Goal: Complete Application Form: Complete application form

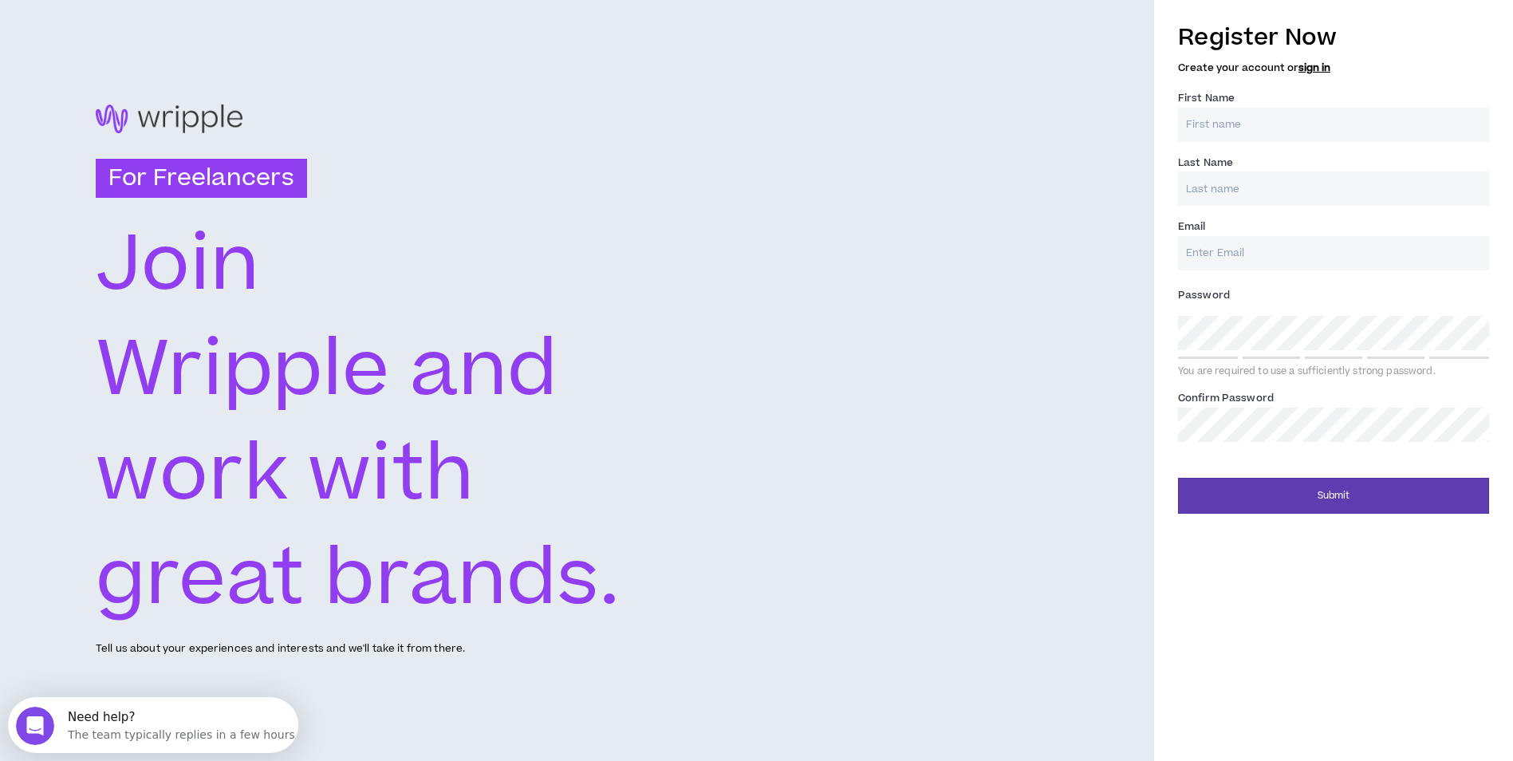
drag, startPoint x: 269, startPoint y: 444, endPoint x: 284, endPoint y: 545, distance: 102.4
click at [268, 444] on text "work with" at bounding box center [285, 474] width 379 height 109
click at [1236, 124] on input "First Name *" at bounding box center [1333, 125] width 311 height 34
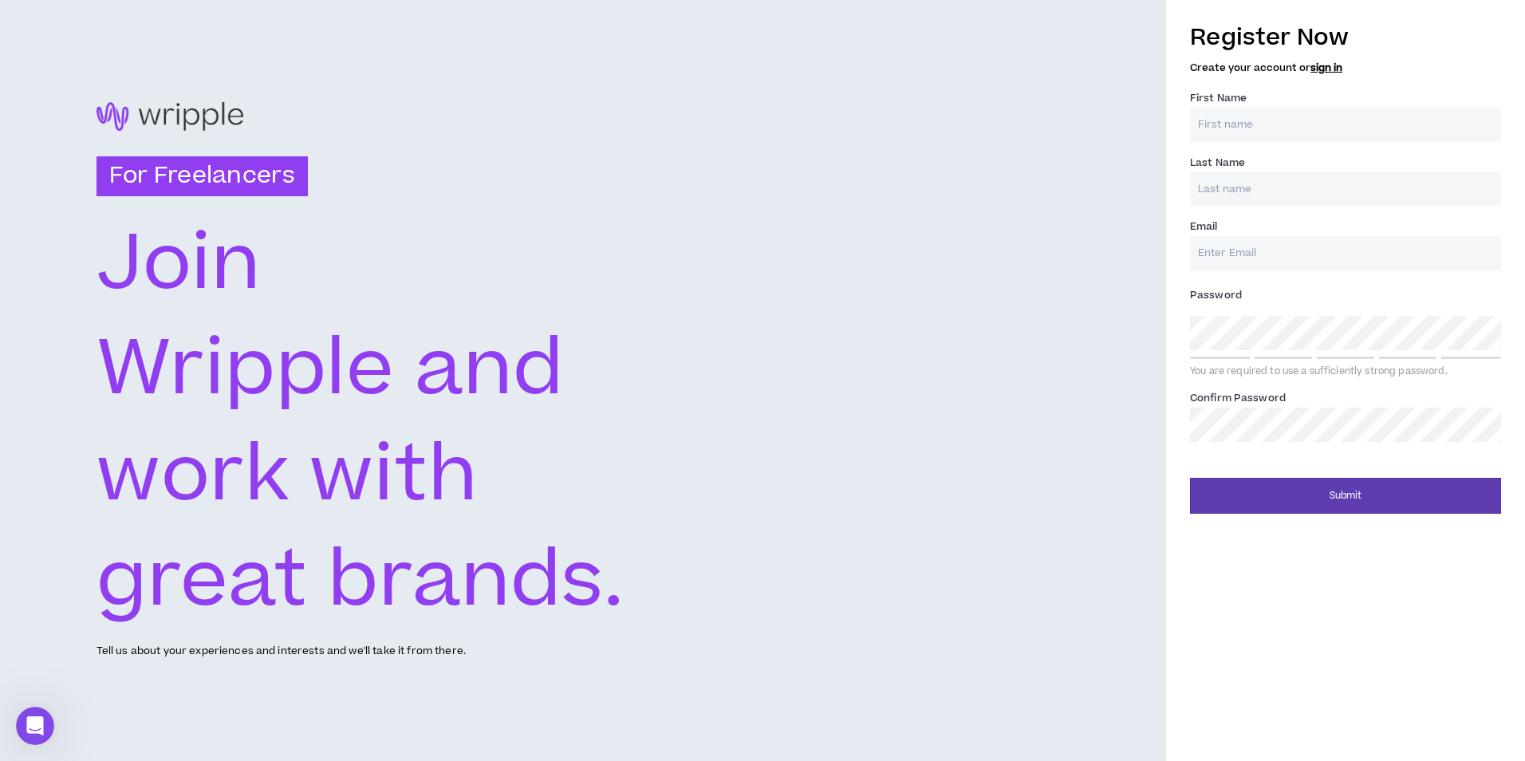
type input "[PERSON_NAME]"
type input "[EMAIL_ADDRESS][DOMAIN_NAME]"
type input "[PERSON_NAME]"
type input "[EMAIL_ADDRESS][DOMAIN_NAME]"
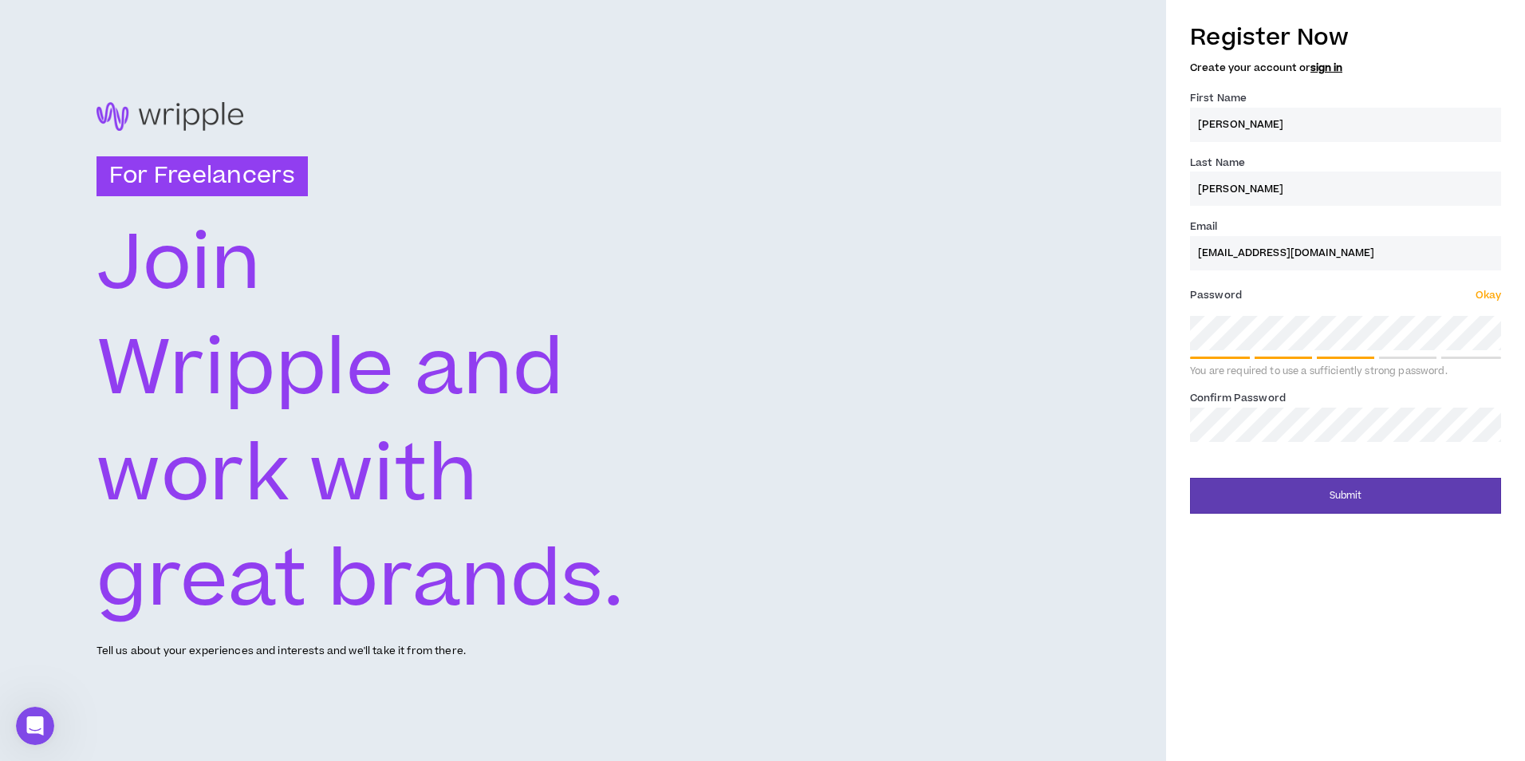
click at [1336, 519] on div "Register Now Create your account or sign in First Name * [PERSON_NAME] Last Nam…" at bounding box center [1345, 380] width 359 height 761
click at [1323, 582] on div "Register Now Create your account or sign in First Name * [PERSON_NAME] Last Nam…" at bounding box center [1345, 380] width 359 height 761
click at [1356, 501] on button "Submit" at bounding box center [1345, 496] width 311 height 36
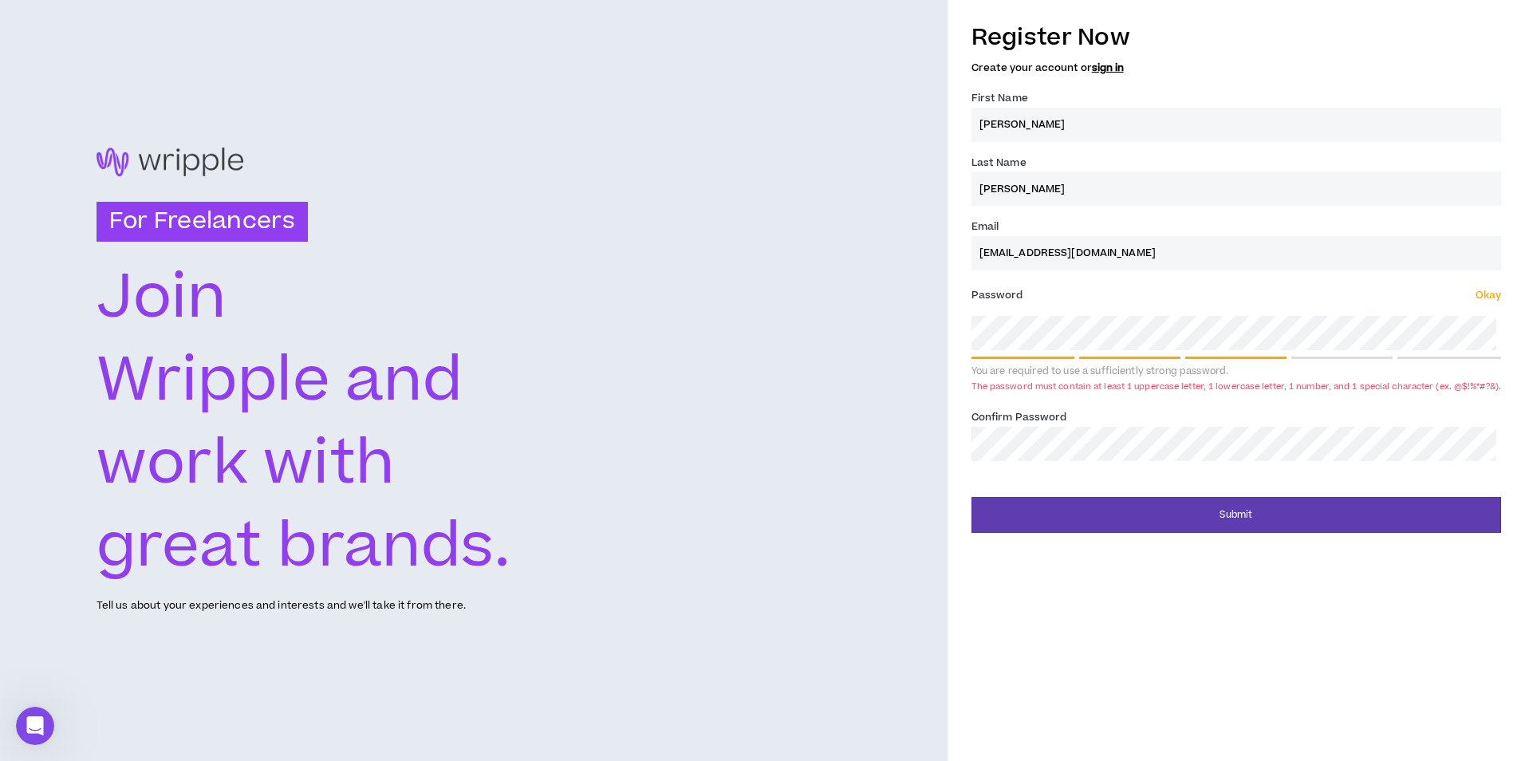
click at [1111, 412] on div "Confirm Password *" at bounding box center [1237, 434] width 530 height 52
click at [1055, 432] on div "Confirm Password *" at bounding box center [1237, 434] width 530 height 52
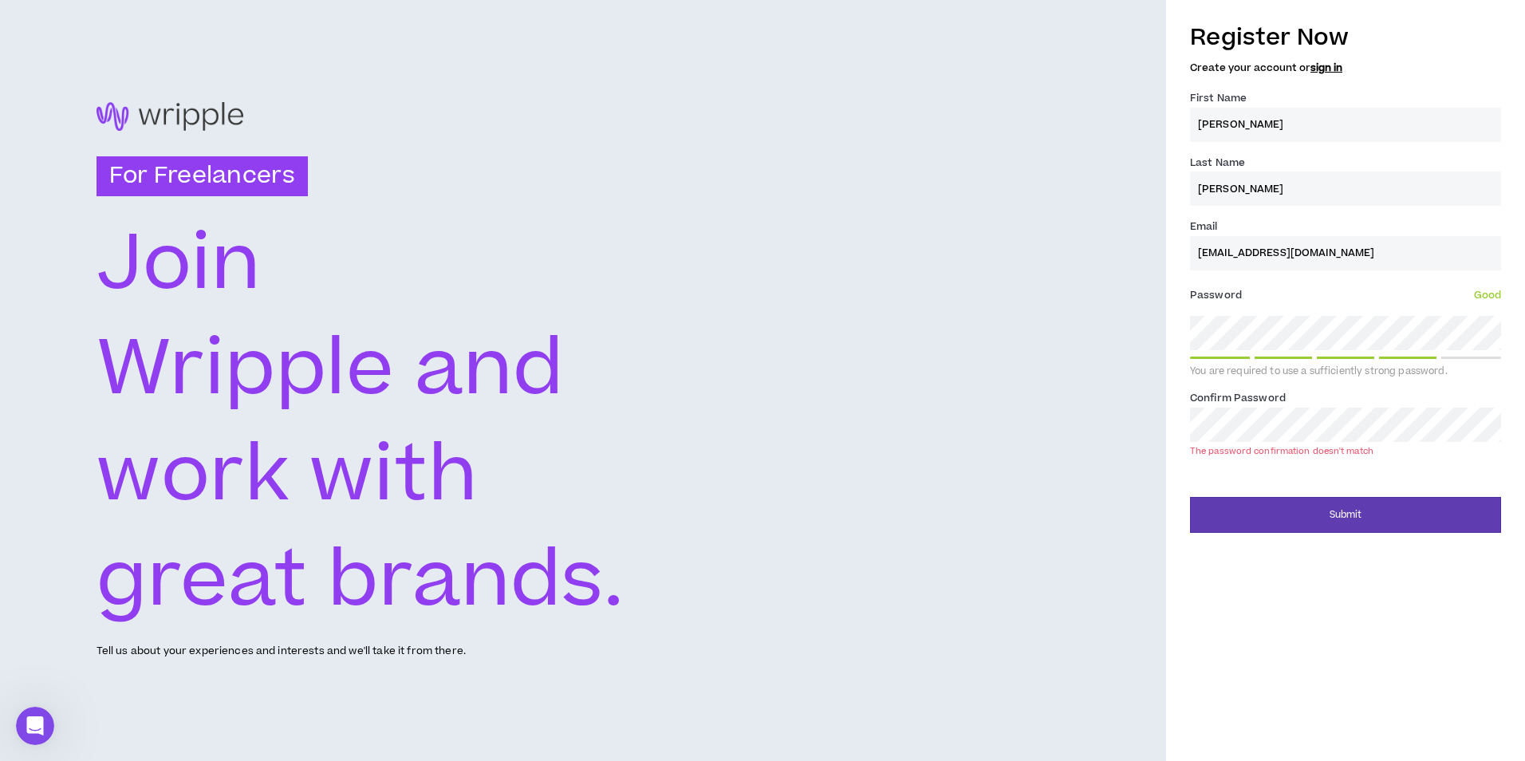
click at [1063, 492] on div "For Freelancers [PERSON_NAME] and work with great brands. Tell us about your ex…" at bounding box center [583, 380] width 1166 height 761
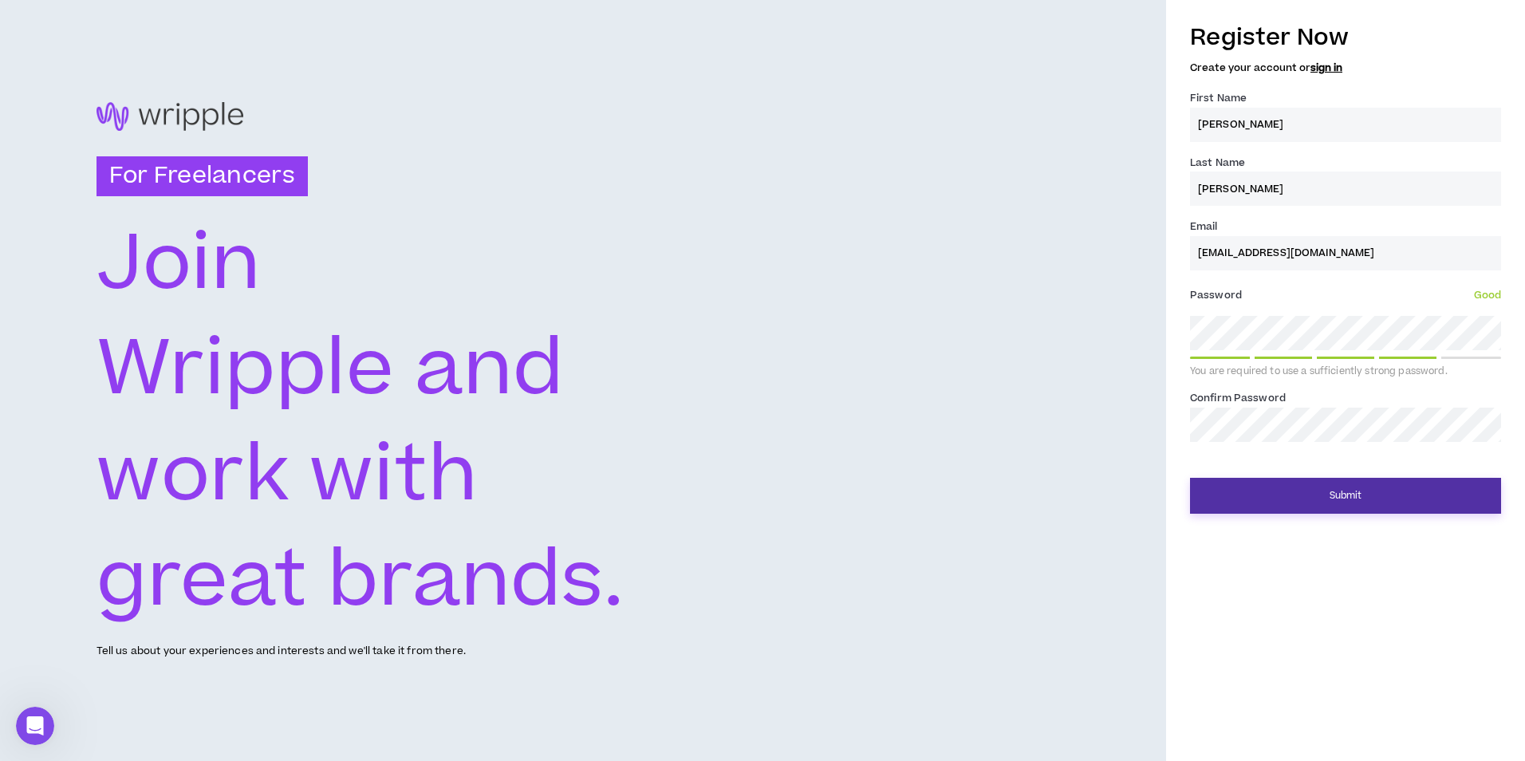
click at [1359, 492] on button "Submit" at bounding box center [1345, 496] width 311 height 36
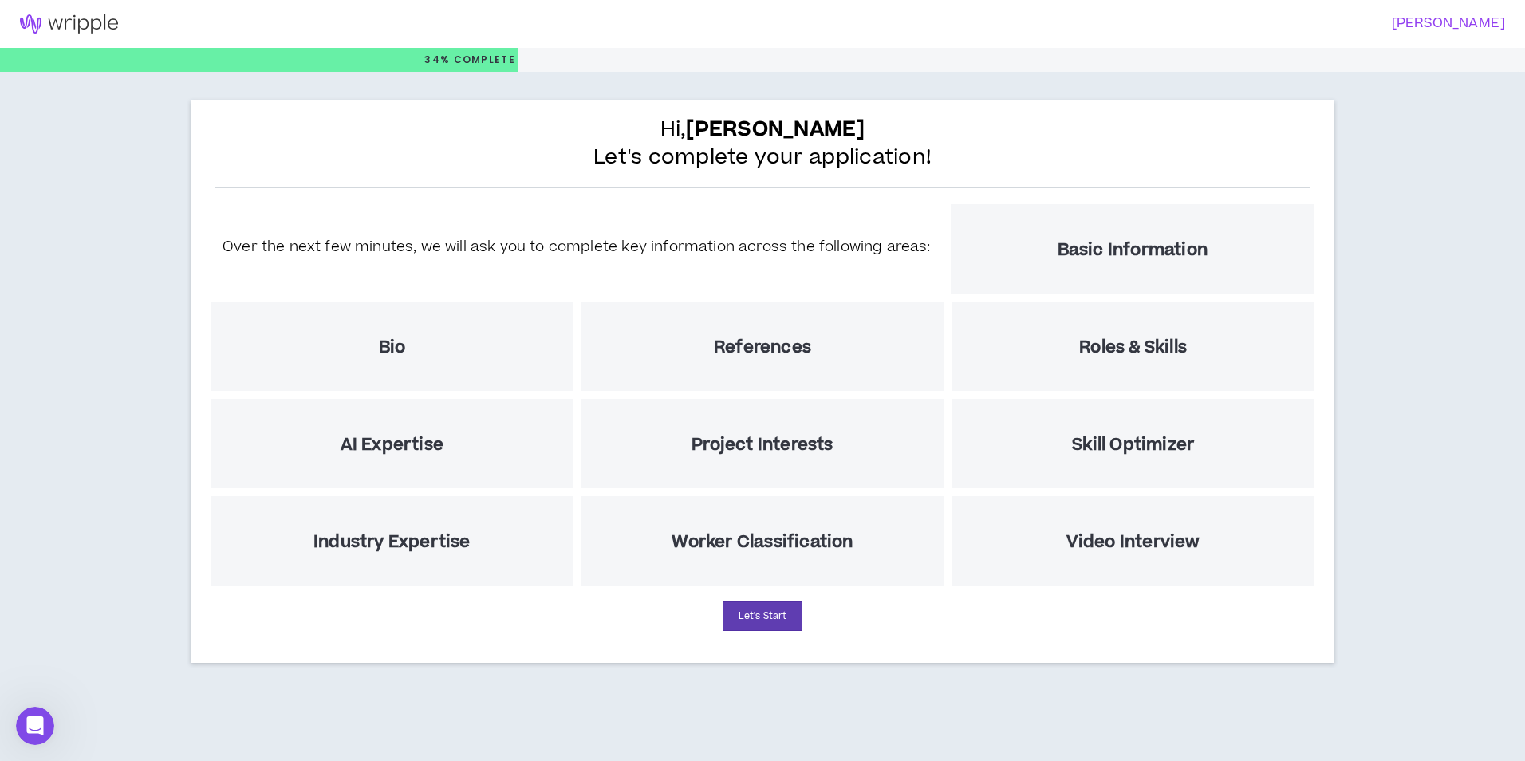
click at [779, 535] on h5 "Worker Classification" at bounding box center [762, 542] width 181 height 20
click at [771, 603] on button "Let's Start" at bounding box center [763, 616] width 80 height 30
select select "US"
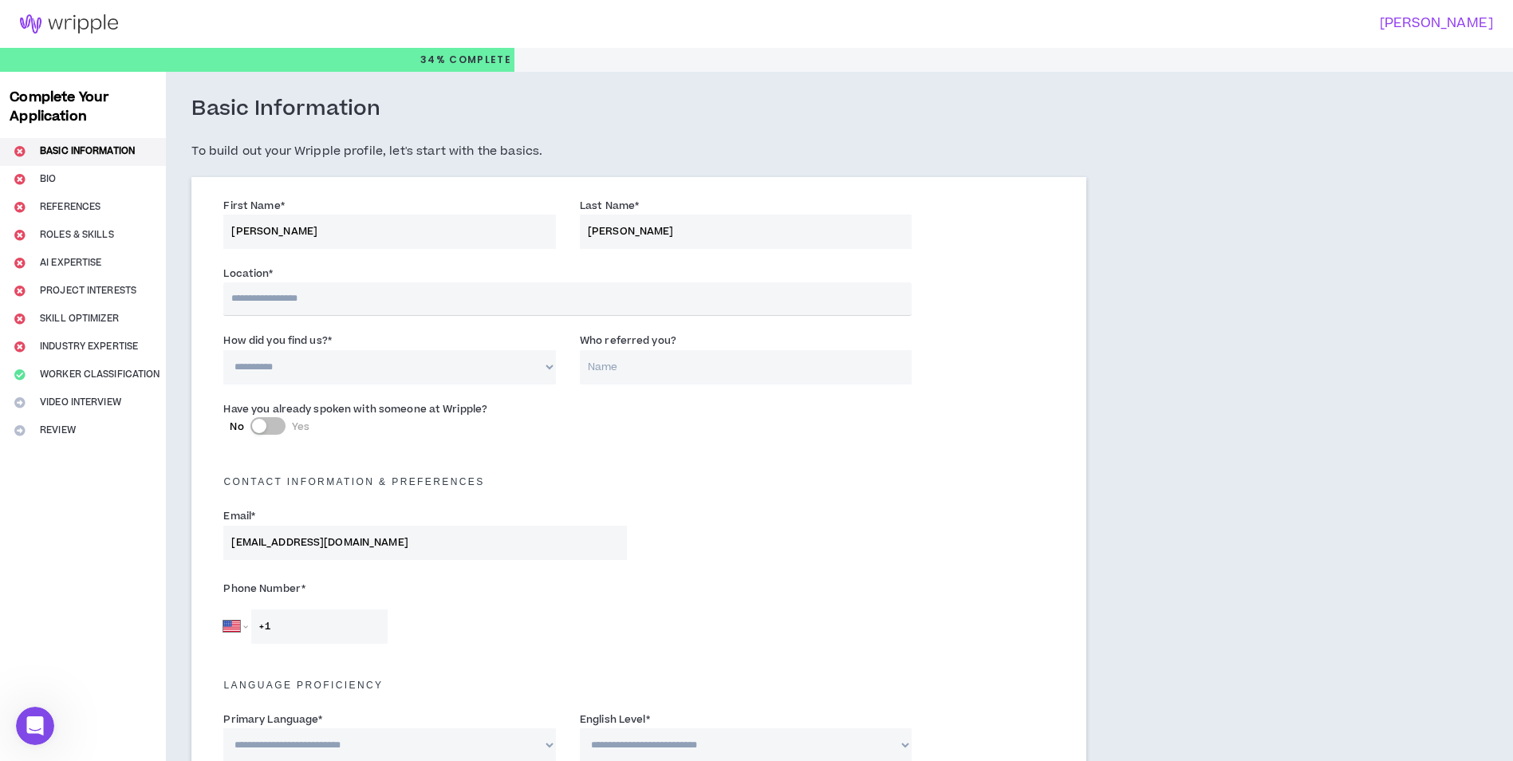
click at [280, 300] on input "text" at bounding box center [567, 299] width 688 height 34
type input "**********"
click at [345, 367] on select "**********" at bounding box center [389, 367] width 333 height 34
select select "*"
click at [223, 350] on select "**********" at bounding box center [389, 367] width 333 height 34
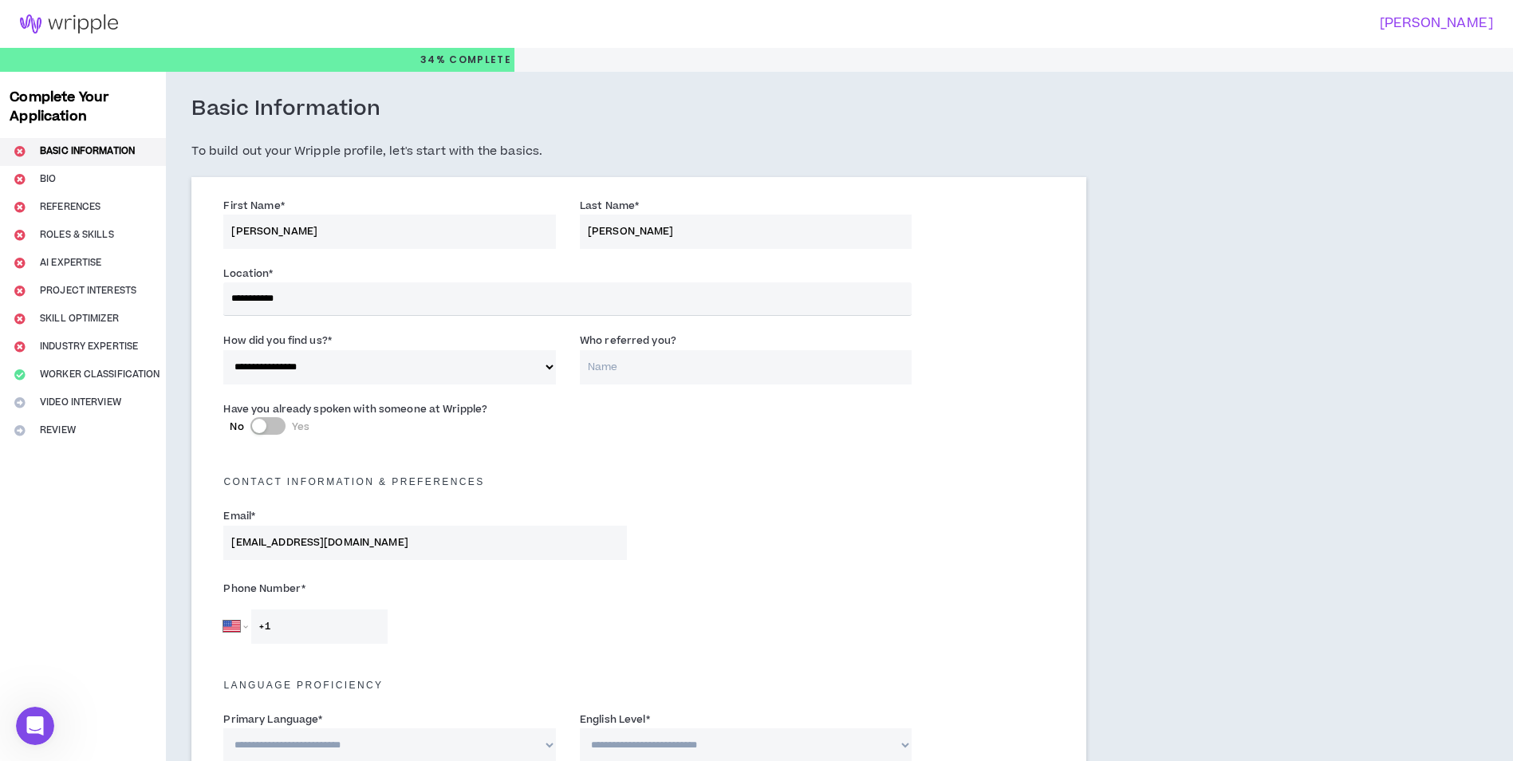
click at [694, 368] on input "Who referred you?" at bounding box center [746, 367] width 333 height 34
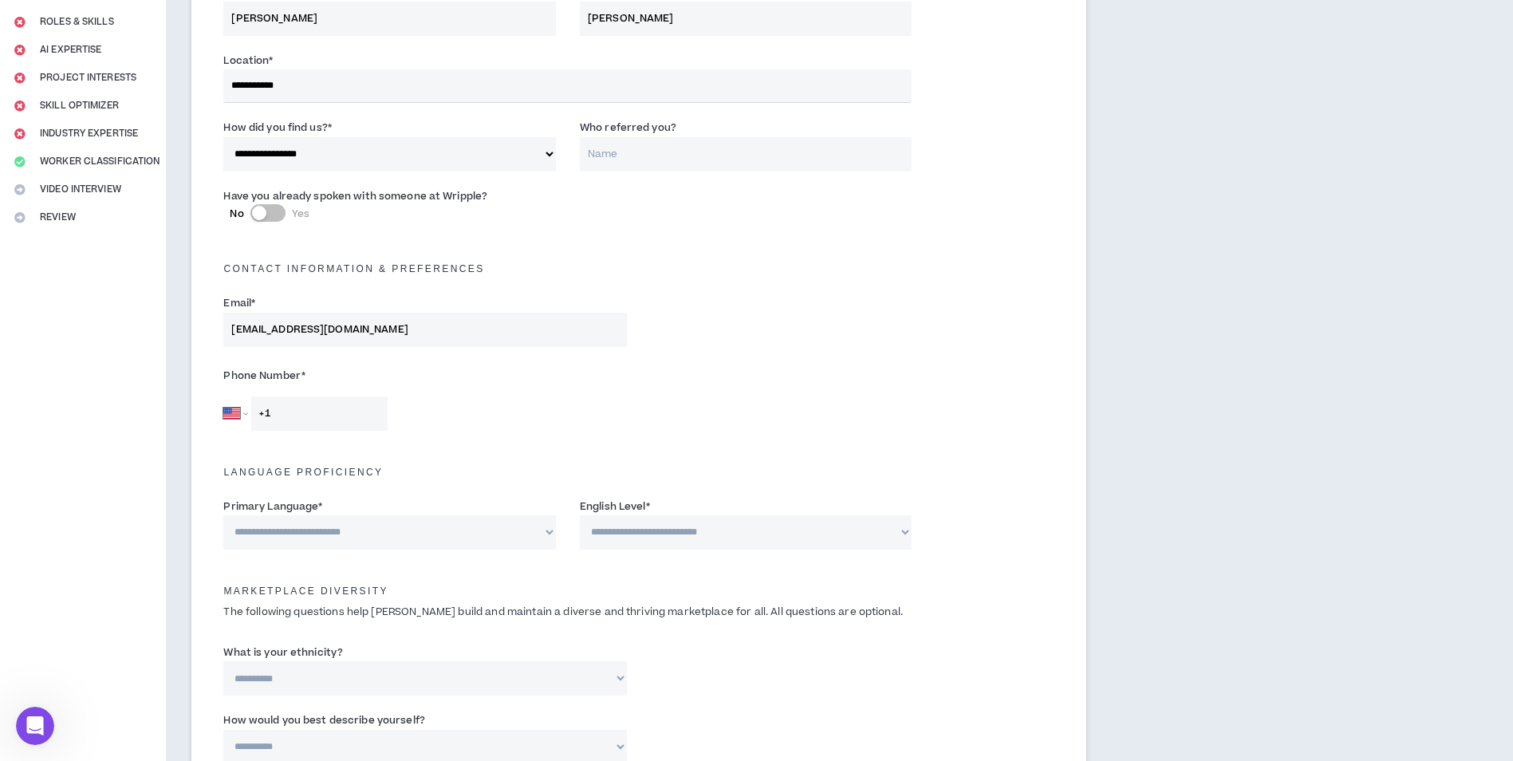
scroll to position [239, 0]
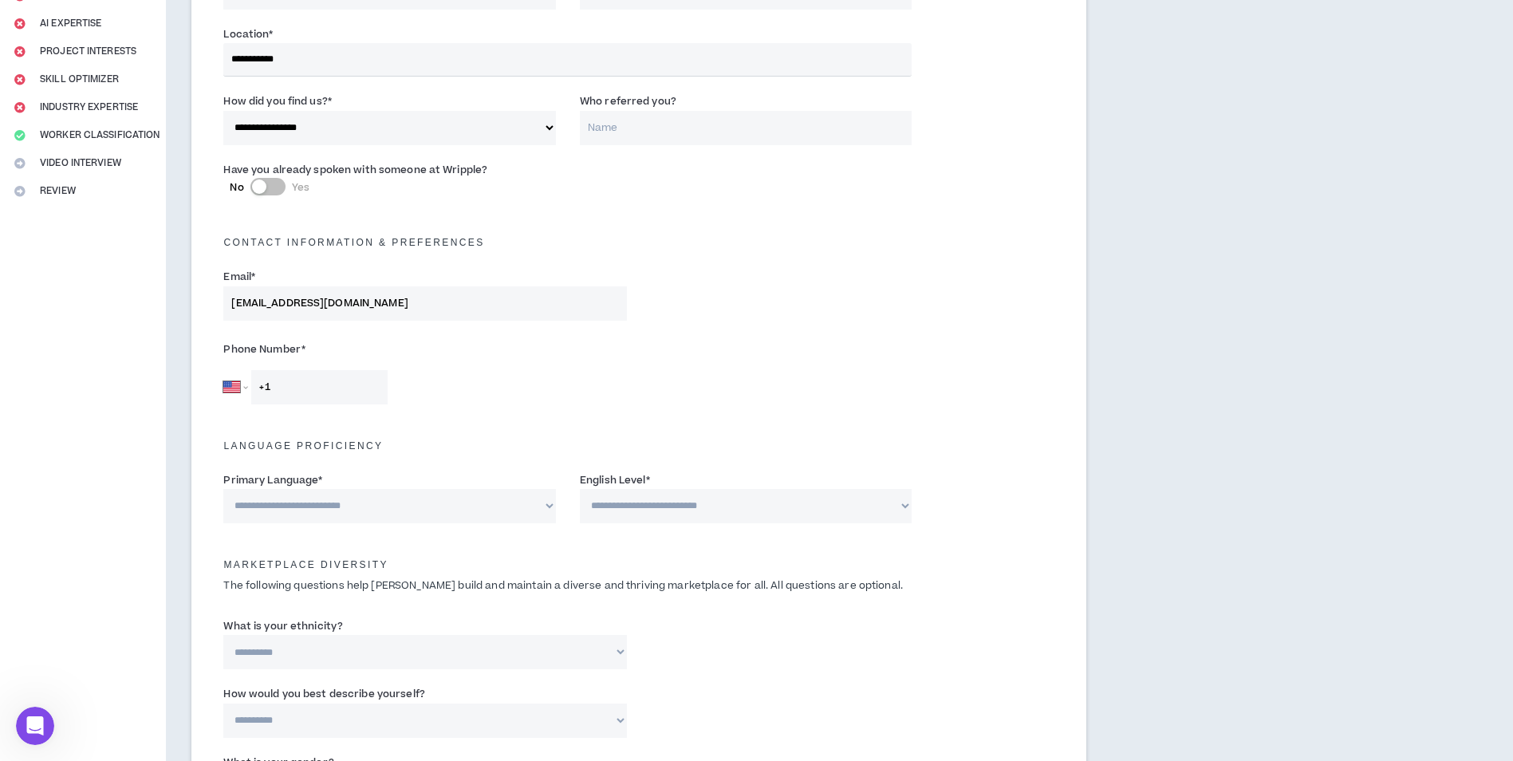
click at [321, 388] on input "+1" at bounding box center [319, 387] width 136 height 34
type input "[PHONE_NUMBER]"
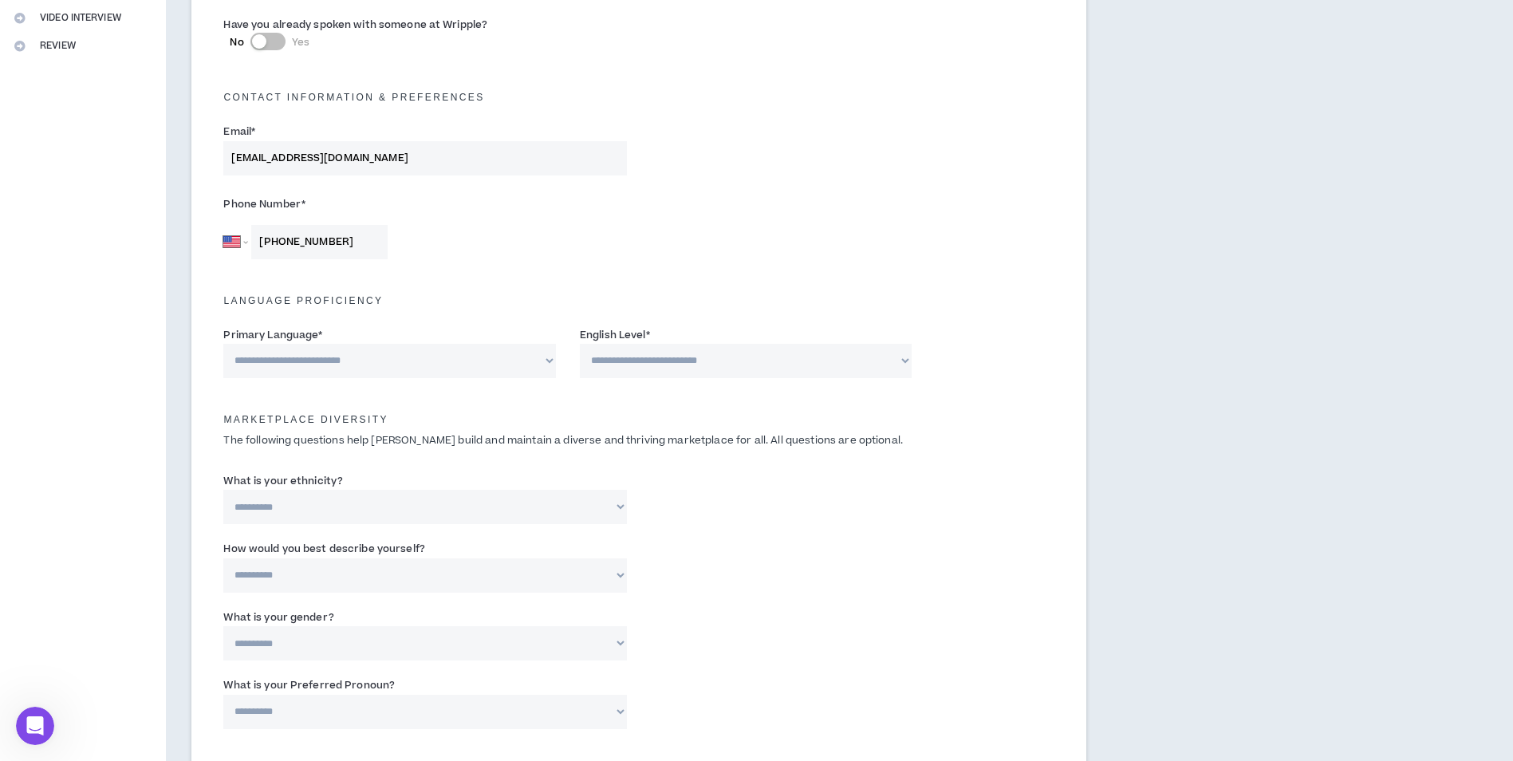
scroll to position [399, 0]
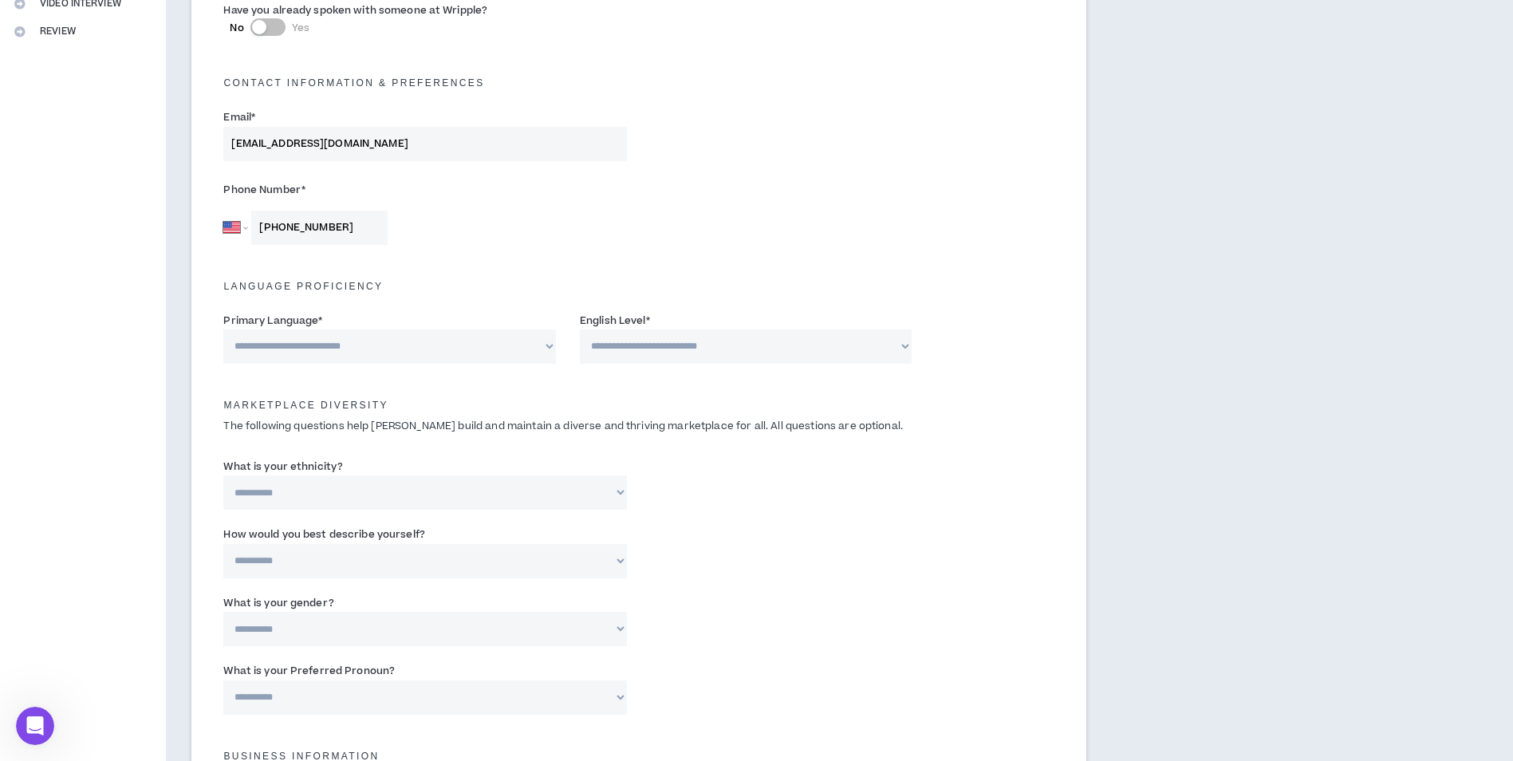
click at [333, 353] on select "**********" at bounding box center [389, 346] width 333 height 34
select select "*******"
click at [223, 329] on select "**********" at bounding box center [389, 346] width 333 height 34
click at [637, 343] on select "**********" at bounding box center [746, 346] width 333 height 34
select select "*"
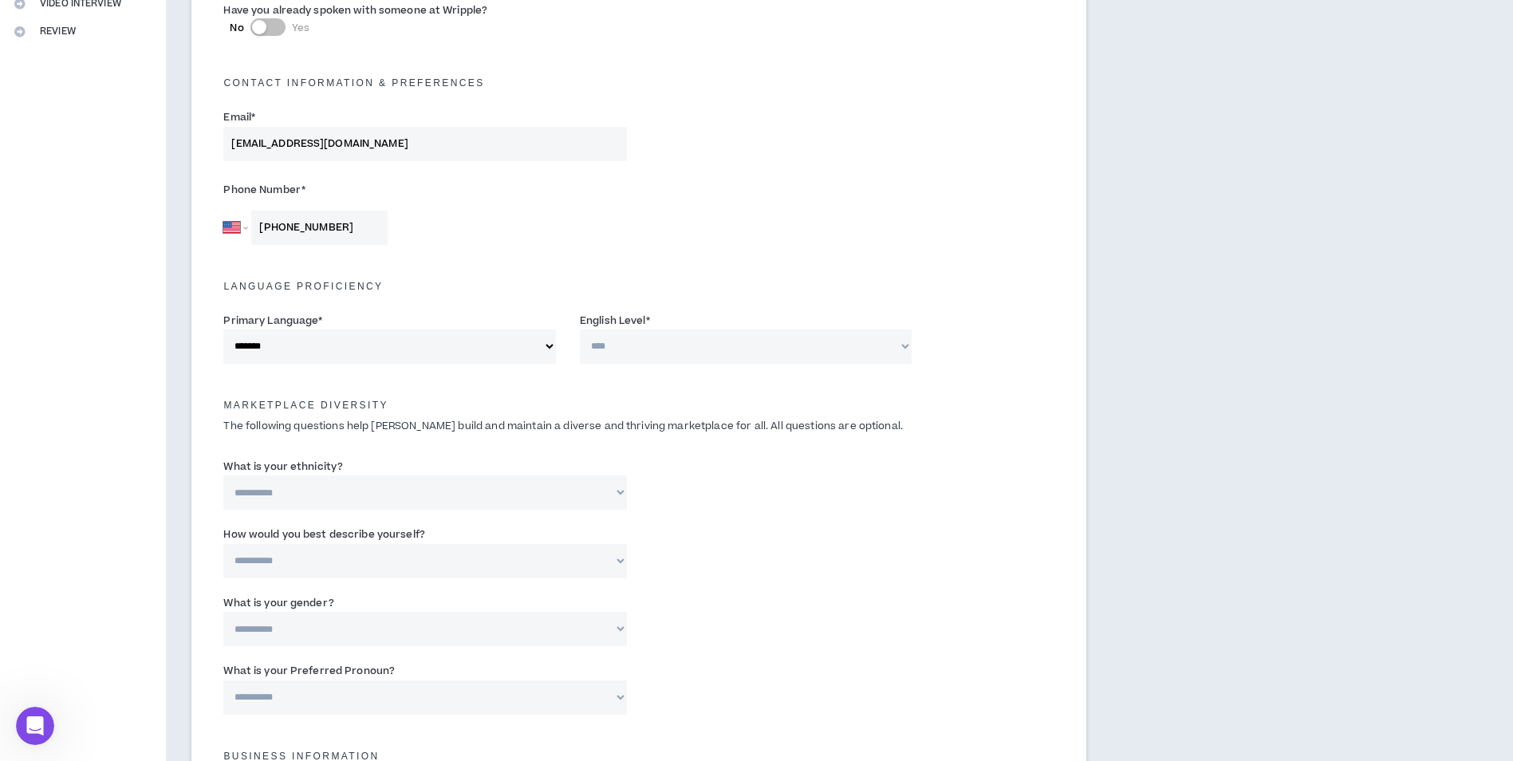
click at [580, 329] on select "**********" at bounding box center [746, 346] width 333 height 34
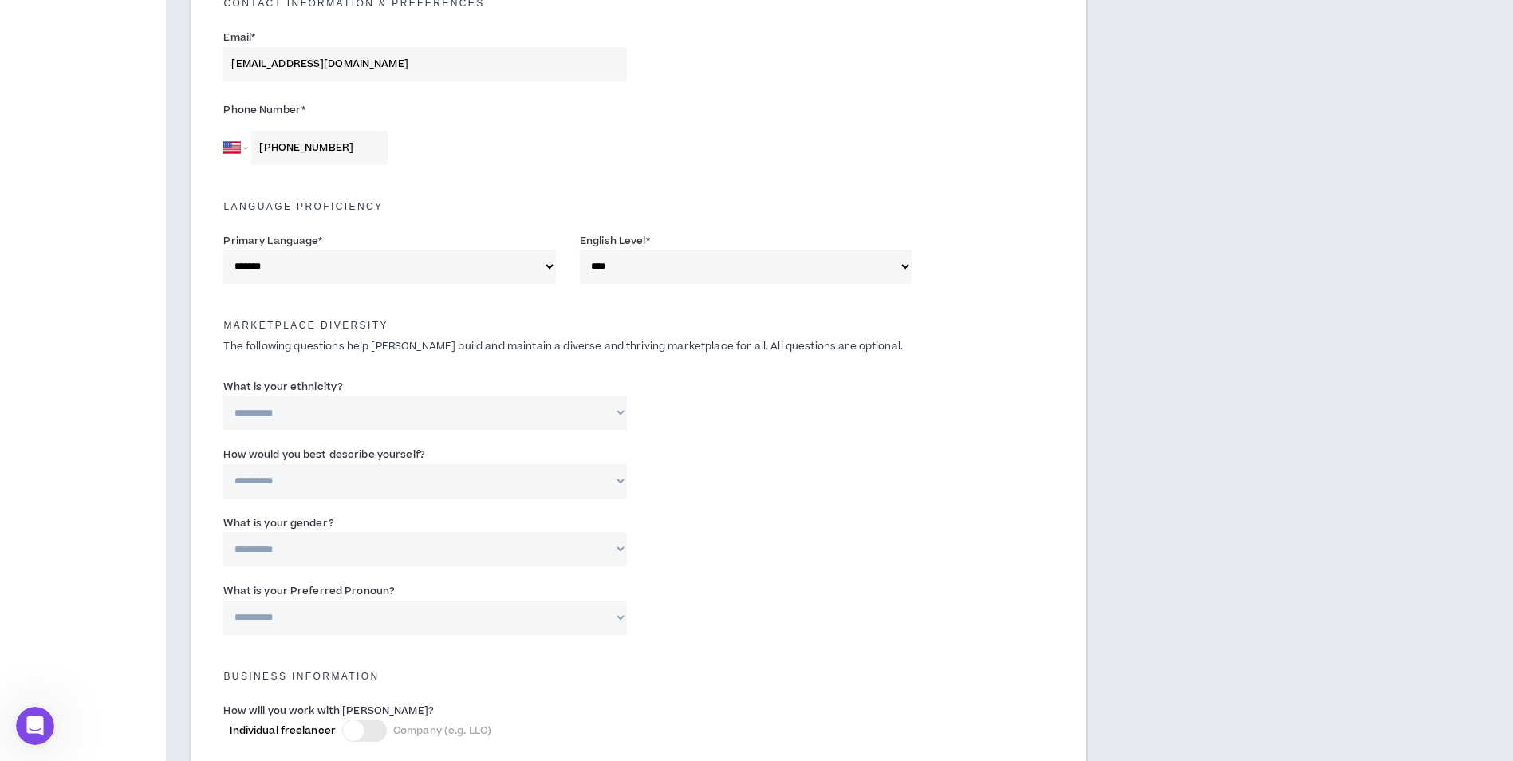
click at [385, 408] on select "**********" at bounding box center [425, 413] width 404 height 34
select select "**********"
click at [223, 396] on select "**********" at bounding box center [425, 413] width 404 height 34
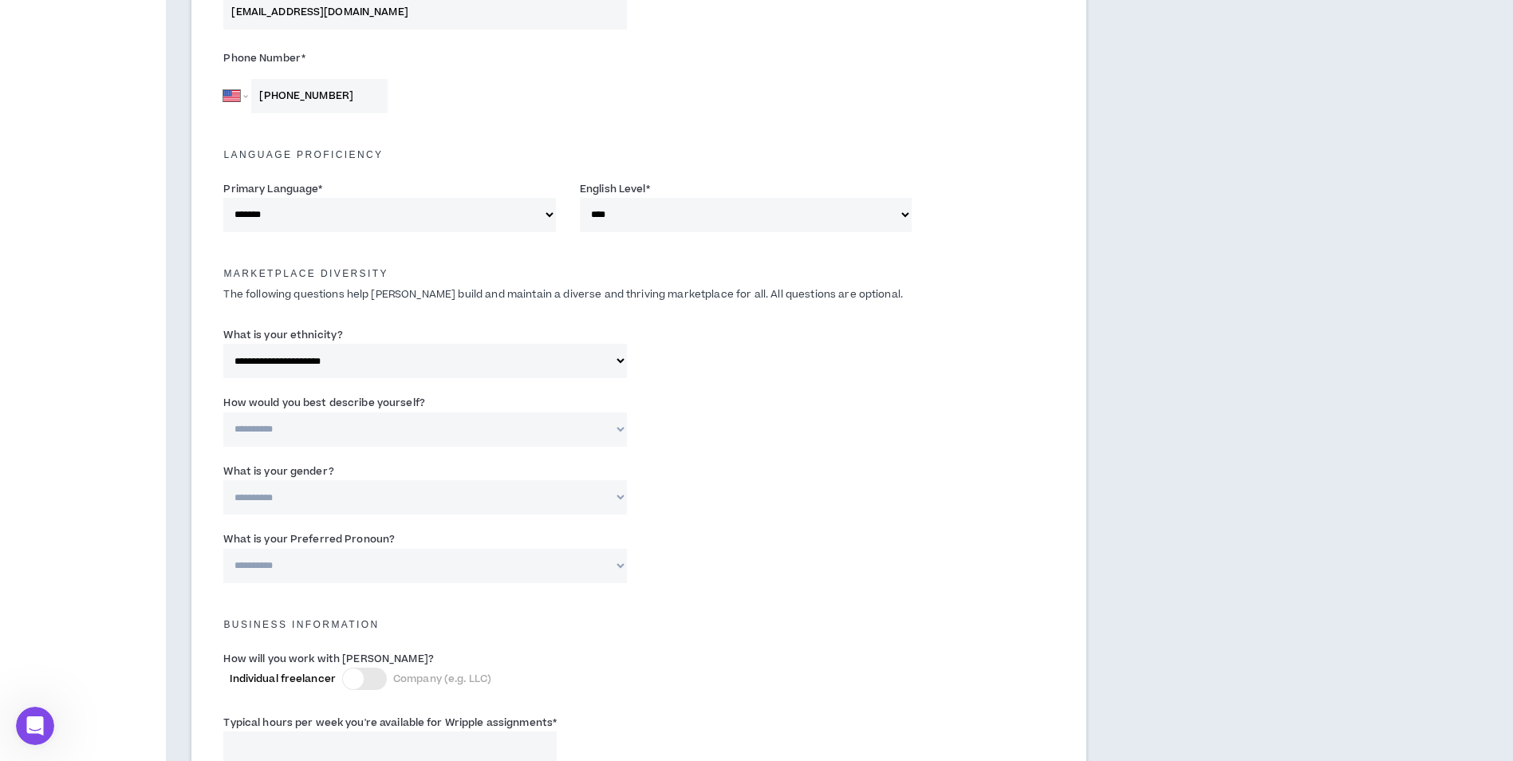
scroll to position [558, 0]
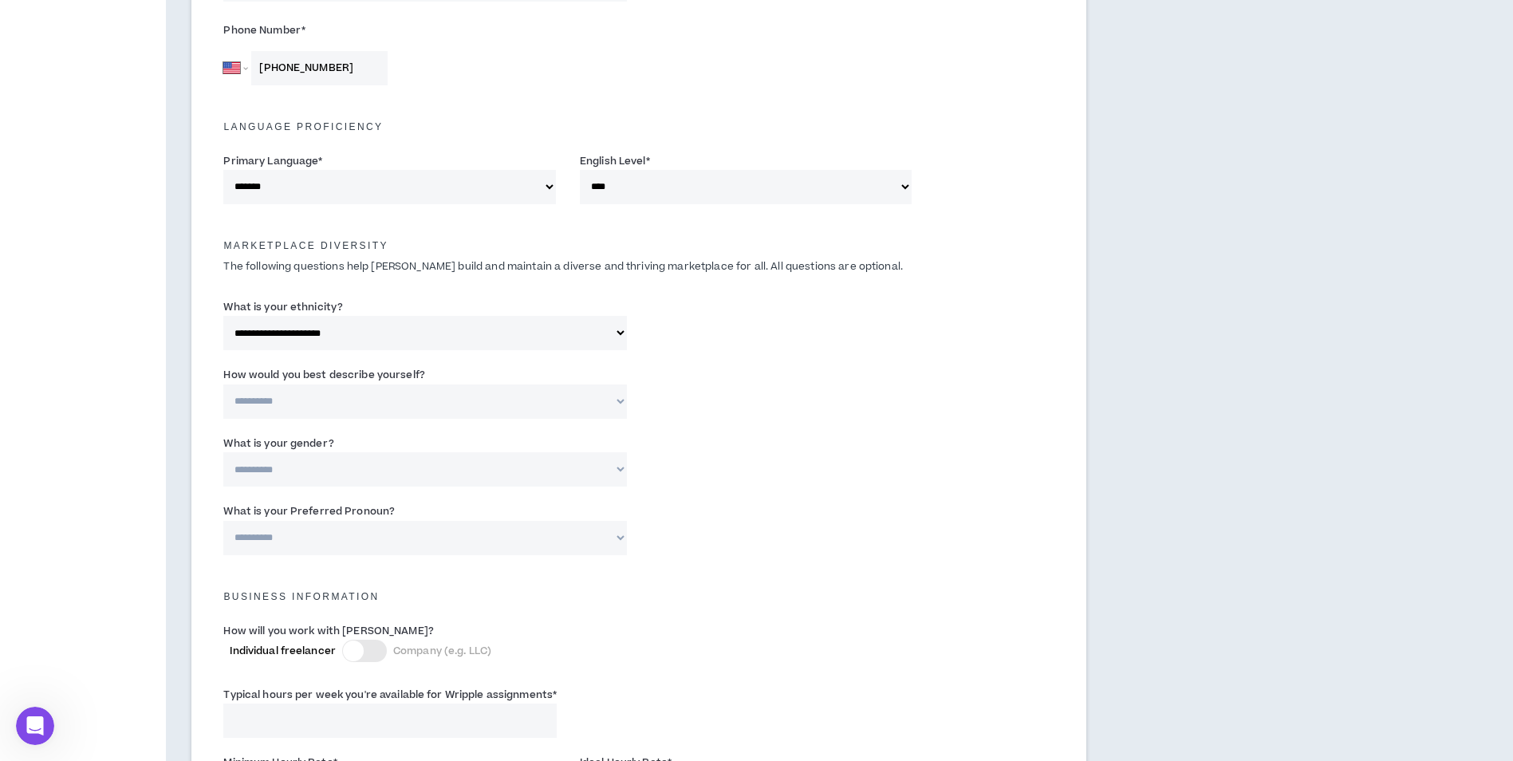
click at [378, 396] on select "**********" at bounding box center [425, 402] width 404 height 34
select select "**********"
click at [223, 385] on select "**********" at bounding box center [425, 402] width 404 height 34
click at [372, 458] on select "**********" at bounding box center [425, 469] width 404 height 34
select select "*****"
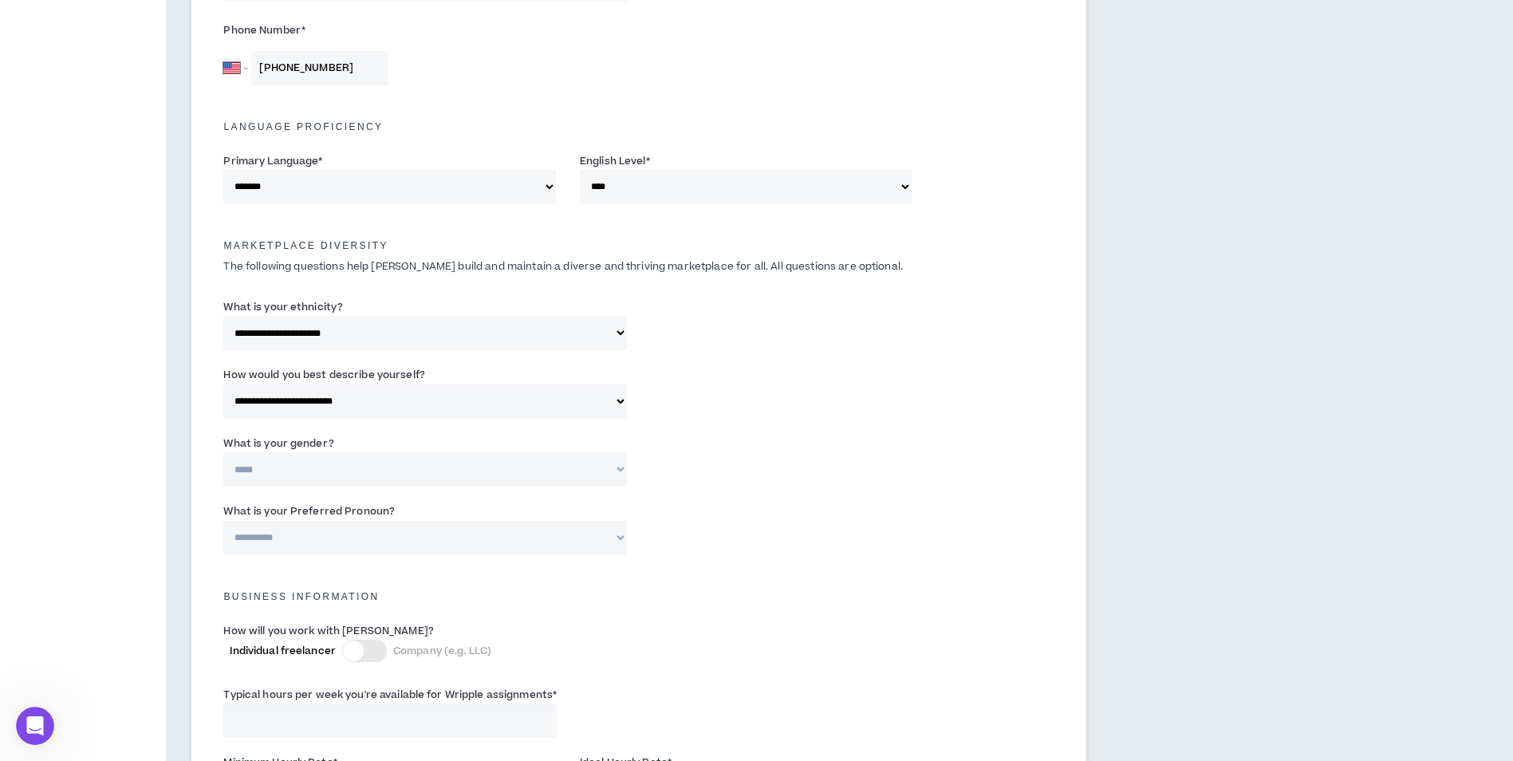
click at [223, 452] on select "**********" at bounding box center [425, 469] width 404 height 34
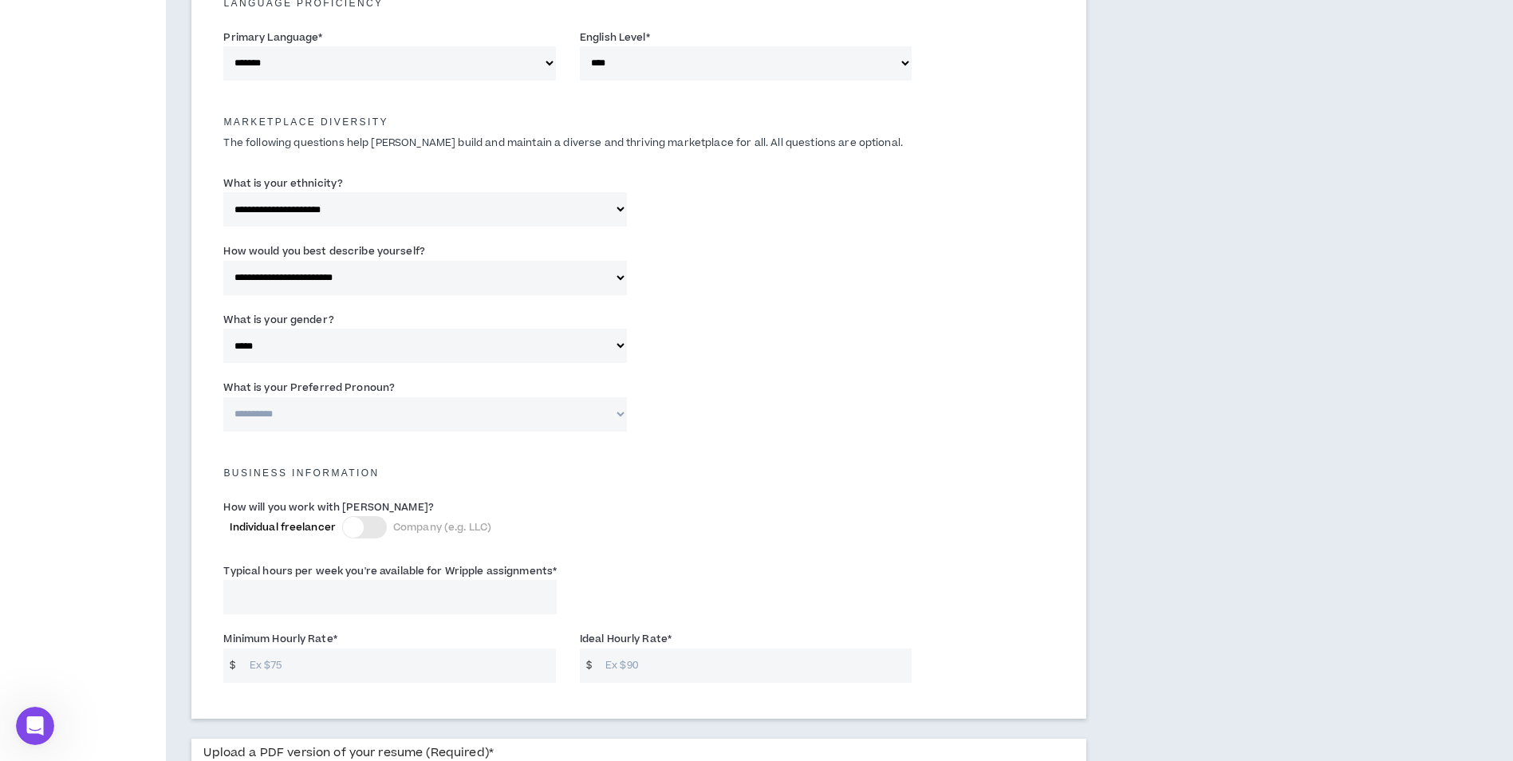
scroll to position [718, 0]
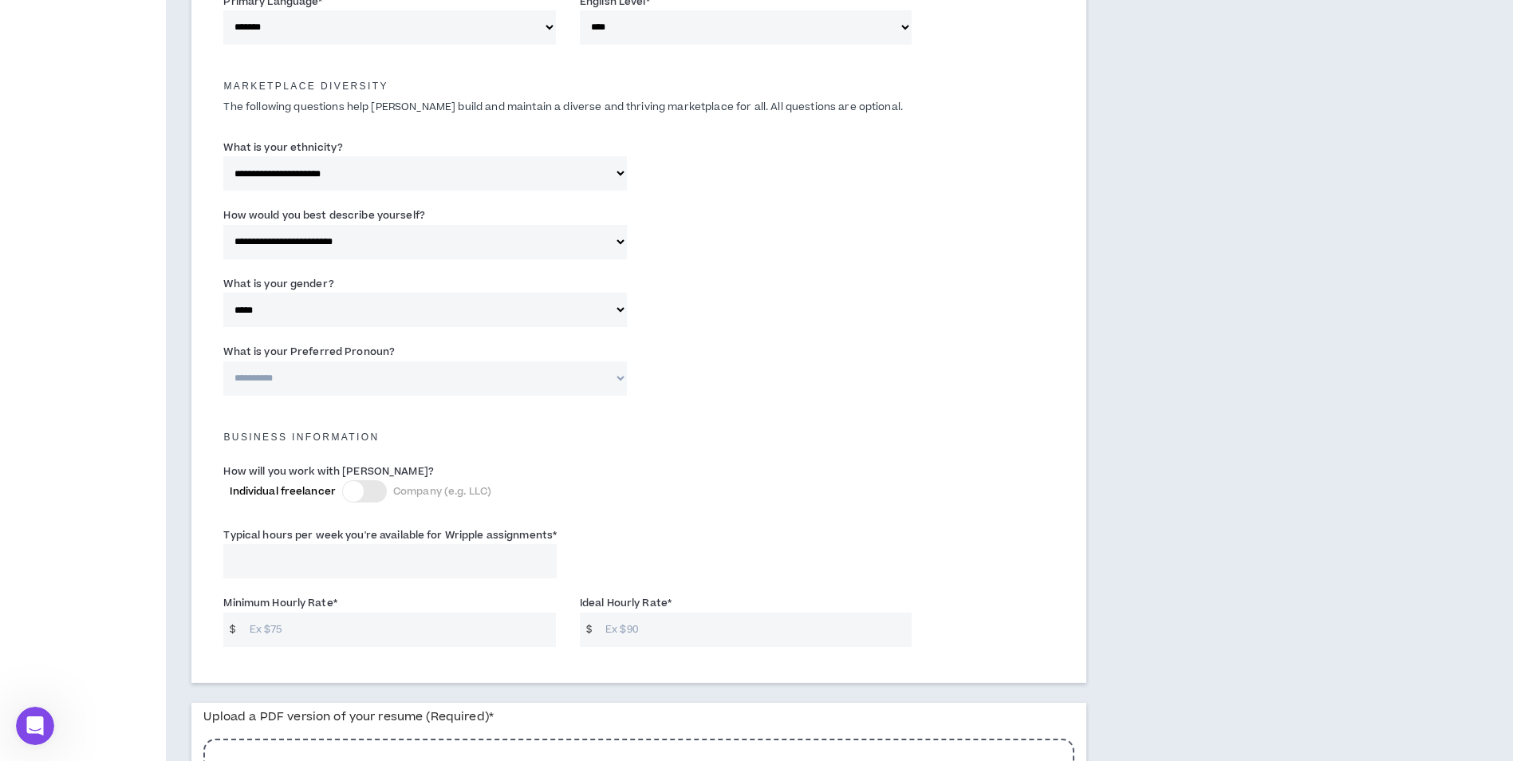
click at [327, 377] on select "**********" at bounding box center [425, 378] width 404 height 34
select select "**********"
click at [223, 361] on select "**********" at bounding box center [425, 378] width 404 height 34
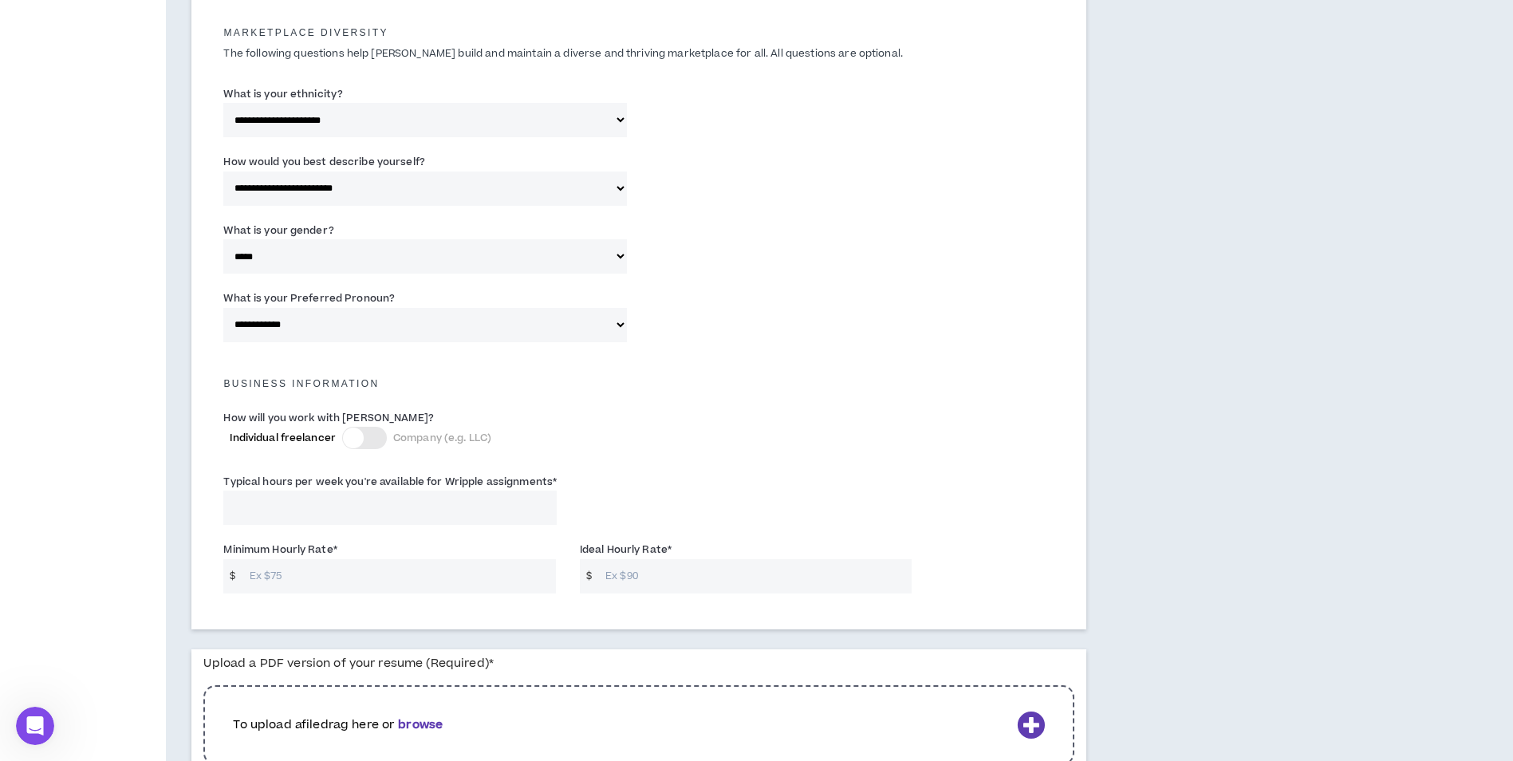
scroll to position [798, 0]
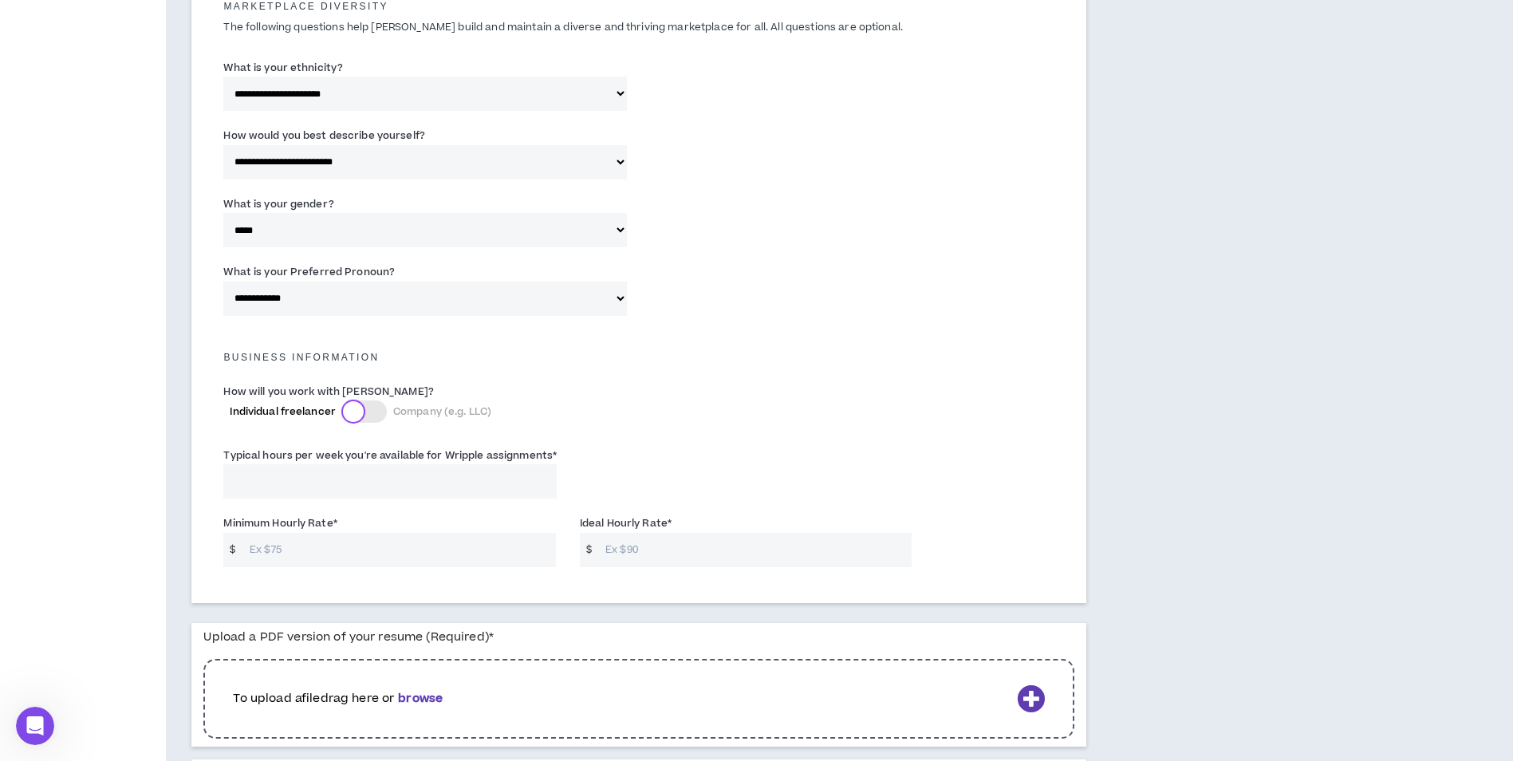
click at [363, 414] on div at bounding box center [353, 411] width 21 height 21
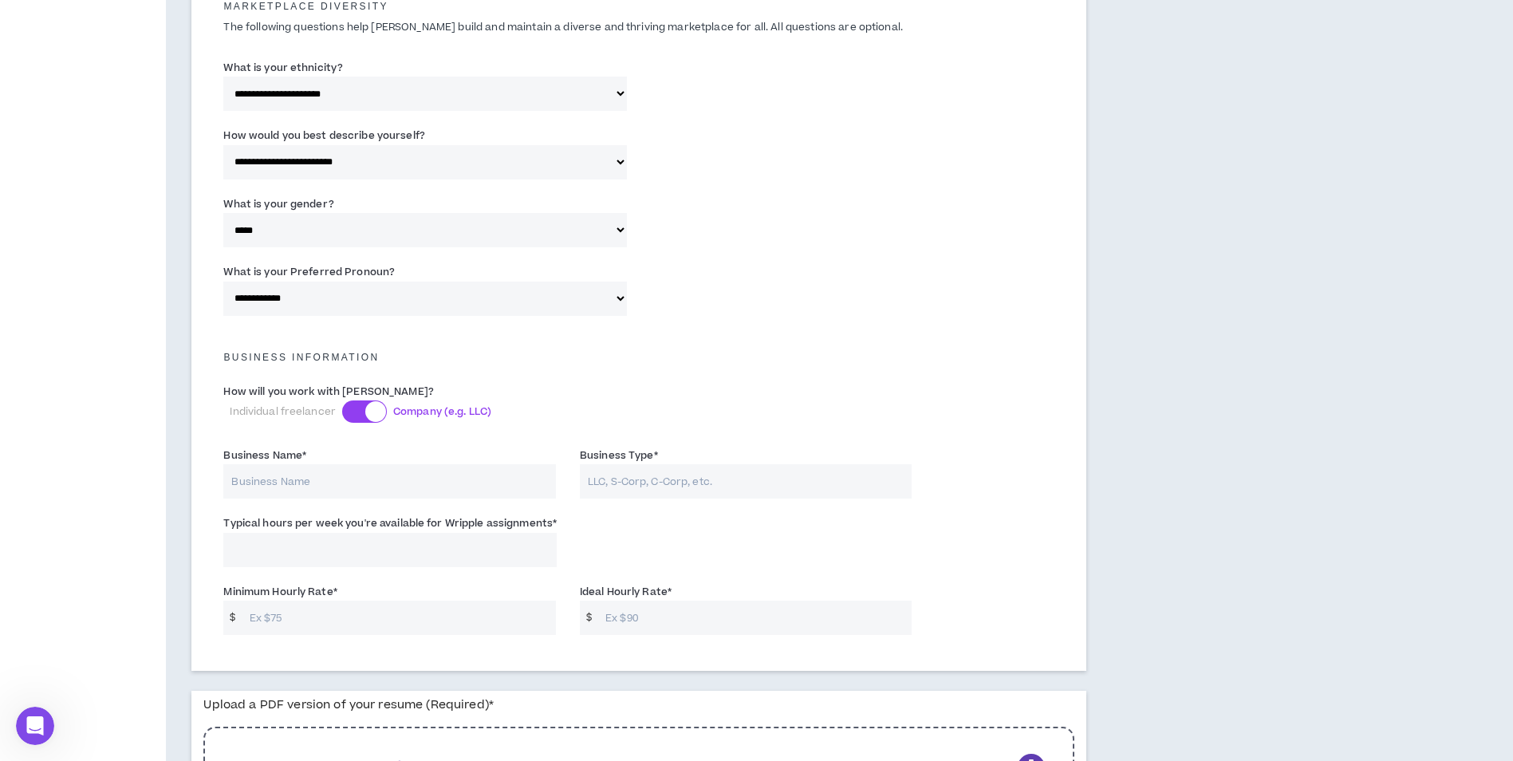
click at [365, 414] on div at bounding box center [375, 411] width 21 height 21
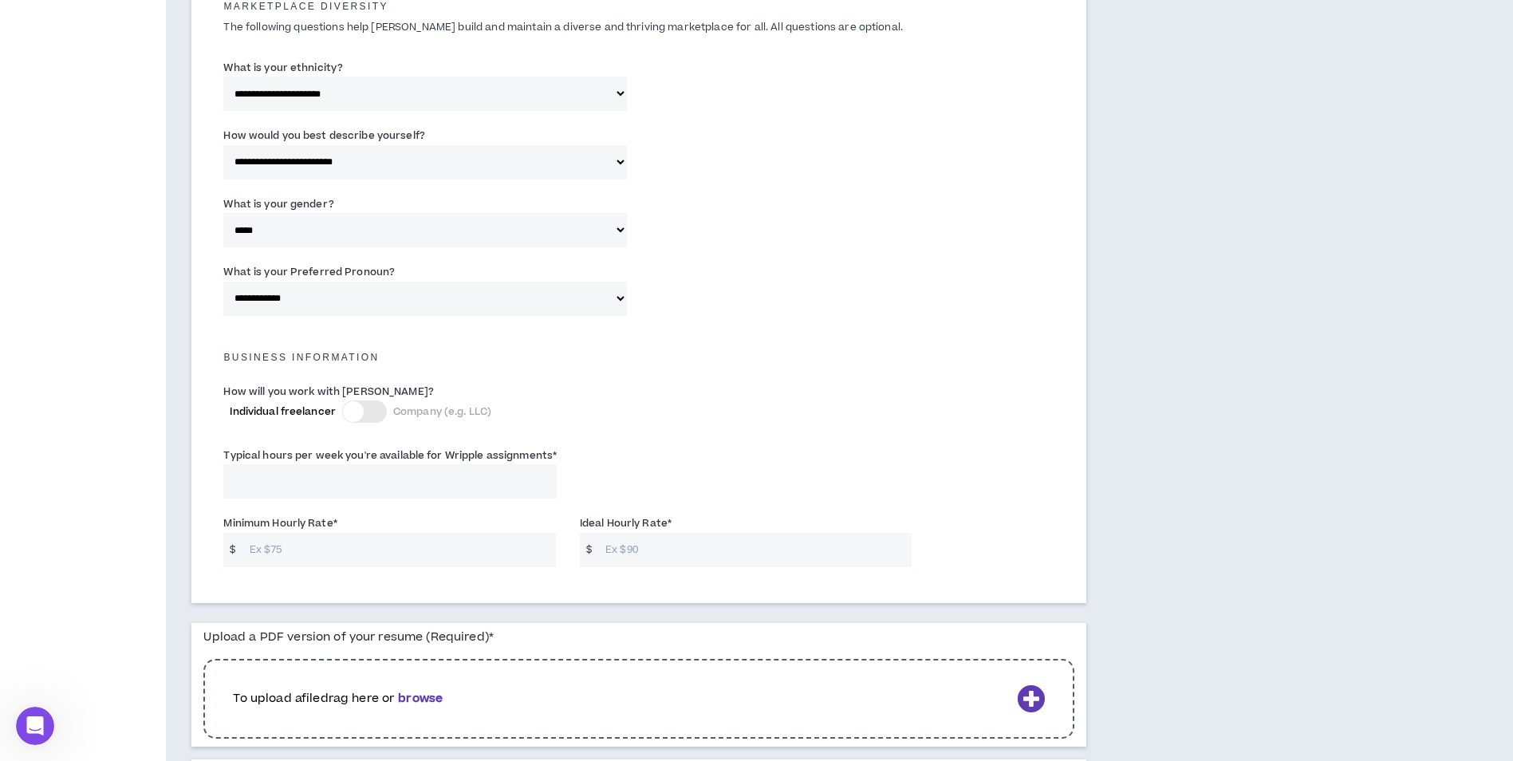
scroll to position [878, 0]
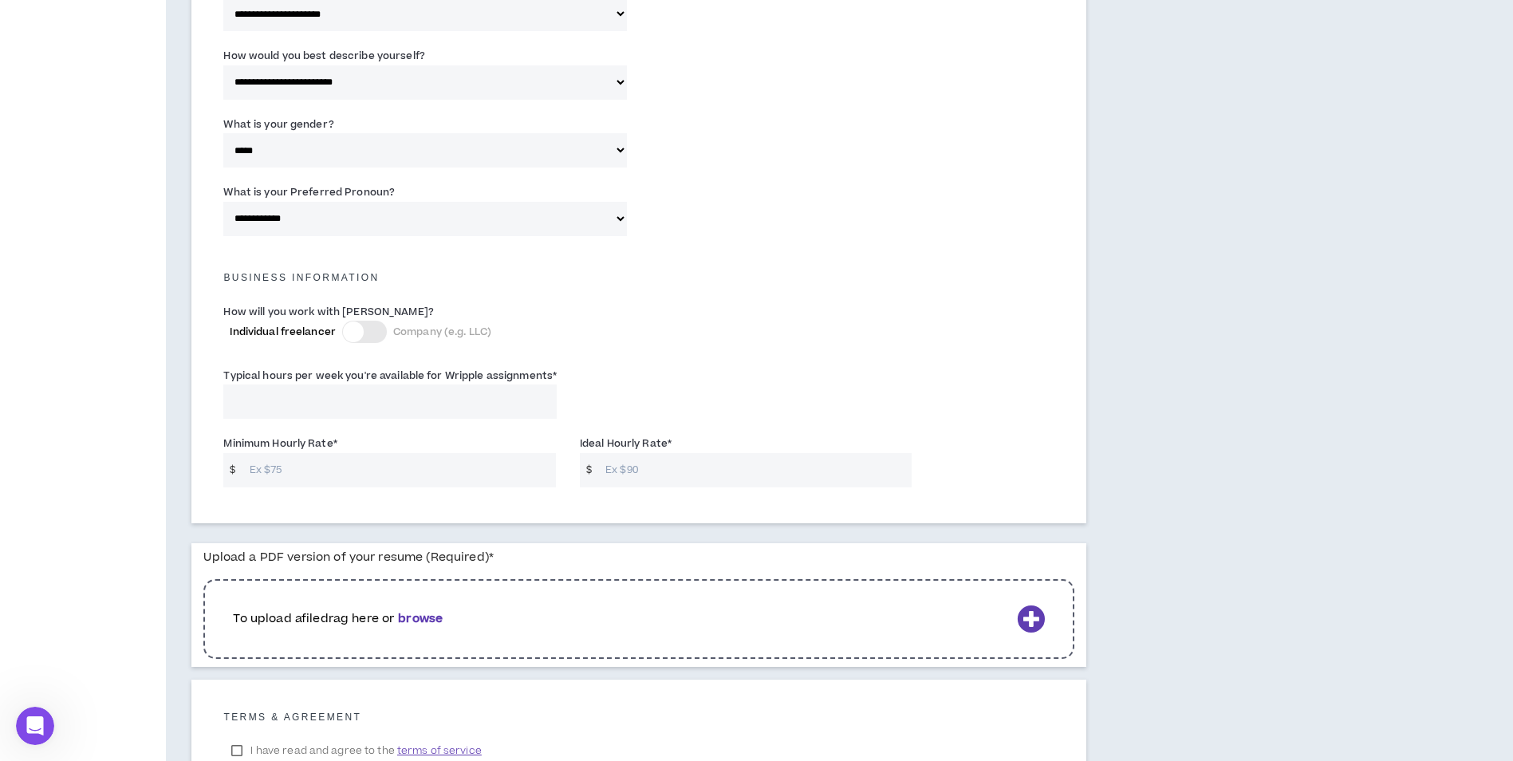
click at [282, 395] on input "Typical hours per week you're available for Wripple assignments *" at bounding box center [389, 402] width 333 height 34
type input "40"
click at [295, 473] on input "Minimum Hourly Rate *" at bounding box center [399, 470] width 314 height 34
click at [369, 470] on input "Minimum Hourly Rate *" at bounding box center [399, 470] width 314 height 34
type input "-1"
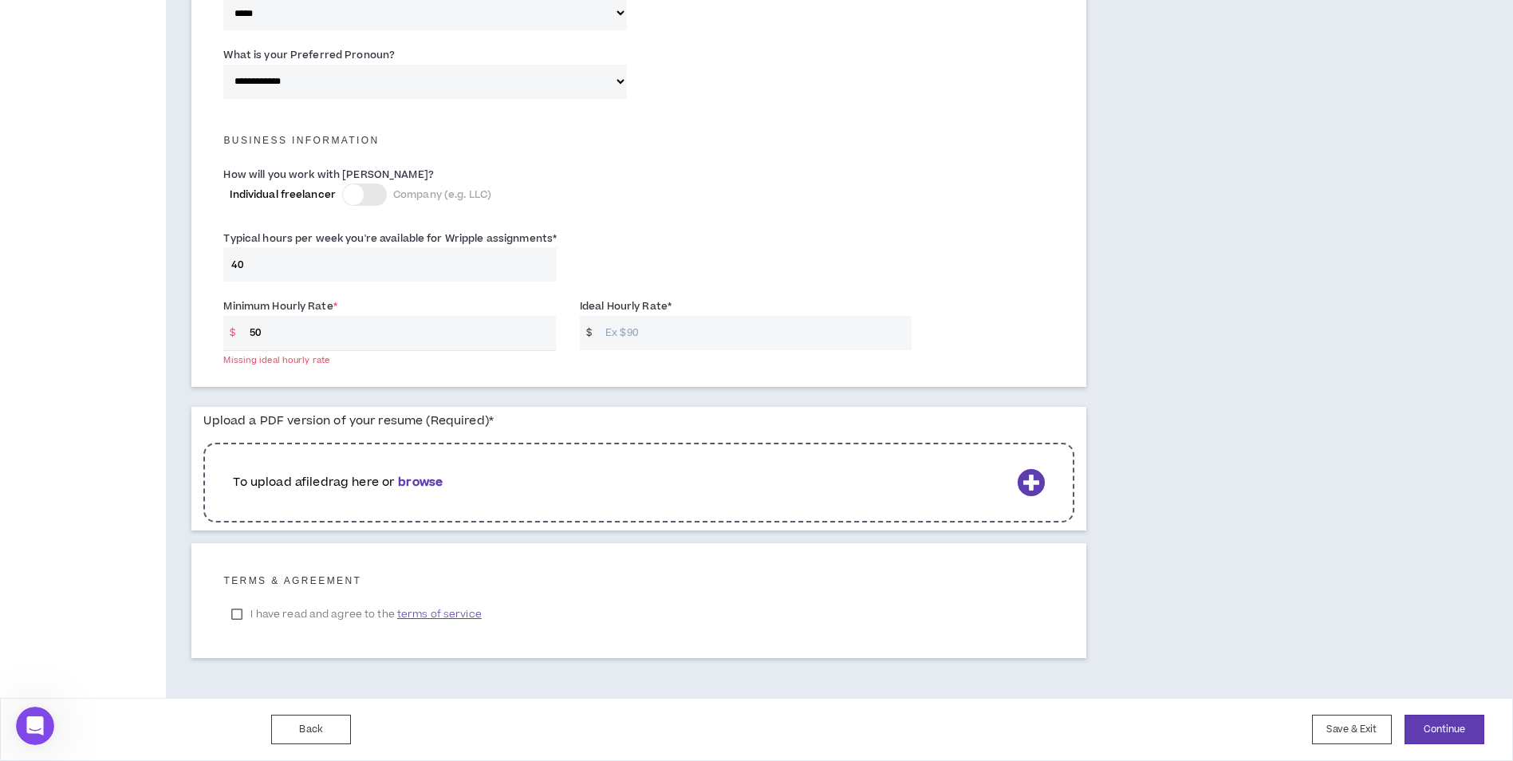
scroll to position [1014, 0]
type input "50"
click at [688, 333] on input "Ideal Hourly Rate *" at bounding box center [754, 334] width 314 height 34
type input "65"
click at [432, 482] on b "browse" at bounding box center [420, 482] width 45 height 17
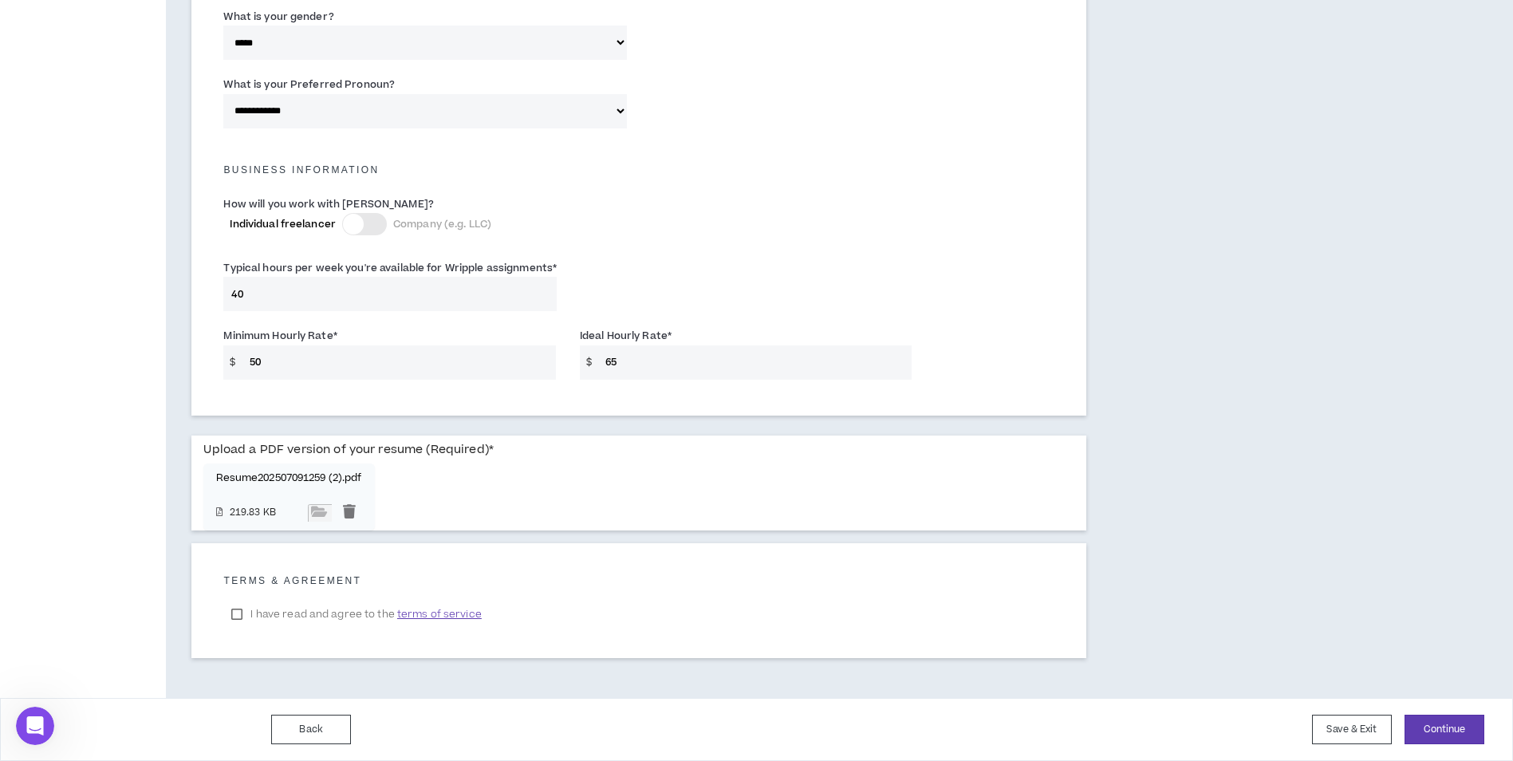
scroll to position [985, 0]
click at [233, 613] on label "I have read and agree to the terms of service" at bounding box center [356, 614] width 266 height 24
click at [1466, 738] on button "Continue" at bounding box center [1445, 730] width 80 height 30
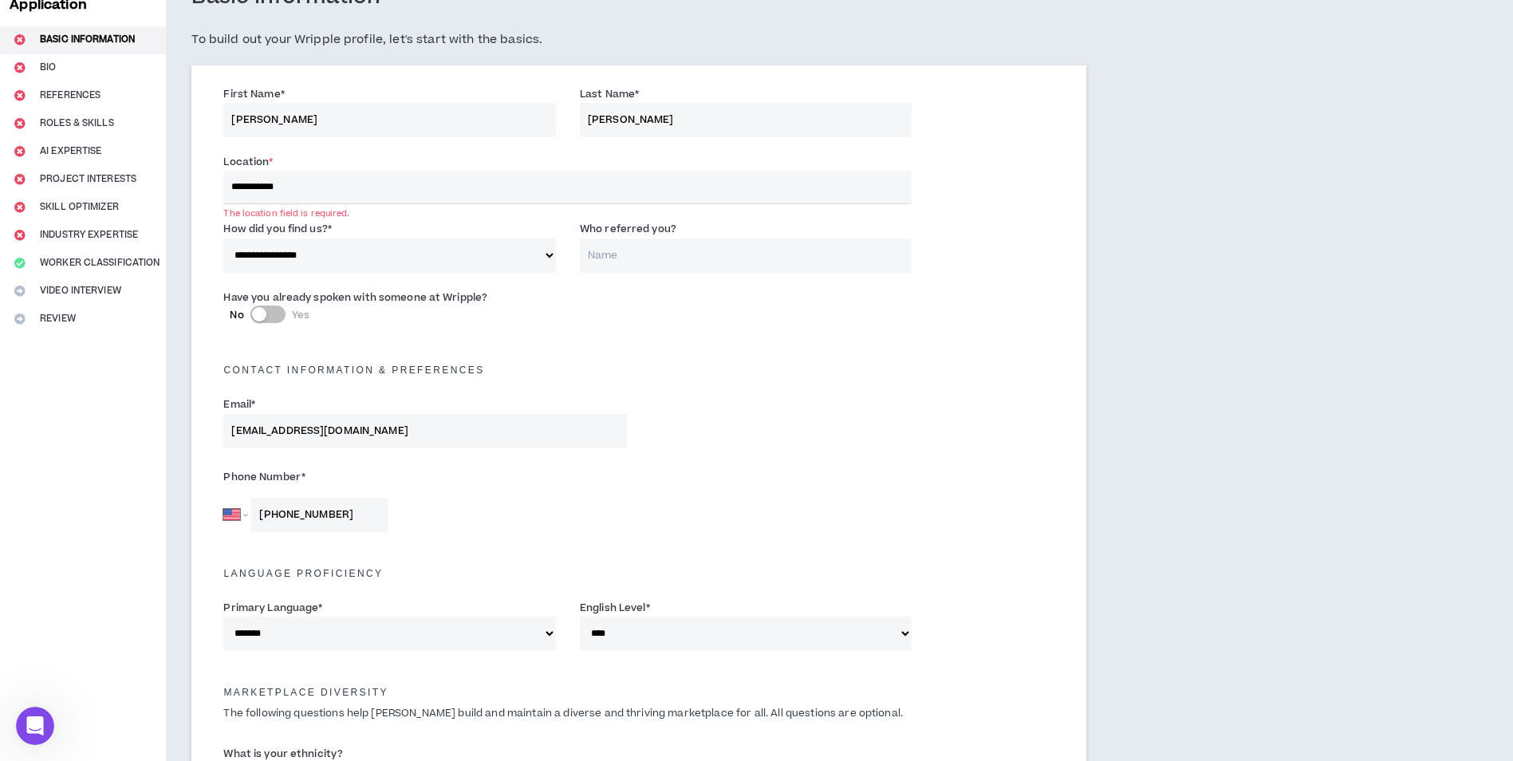
scroll to position [105, 0]
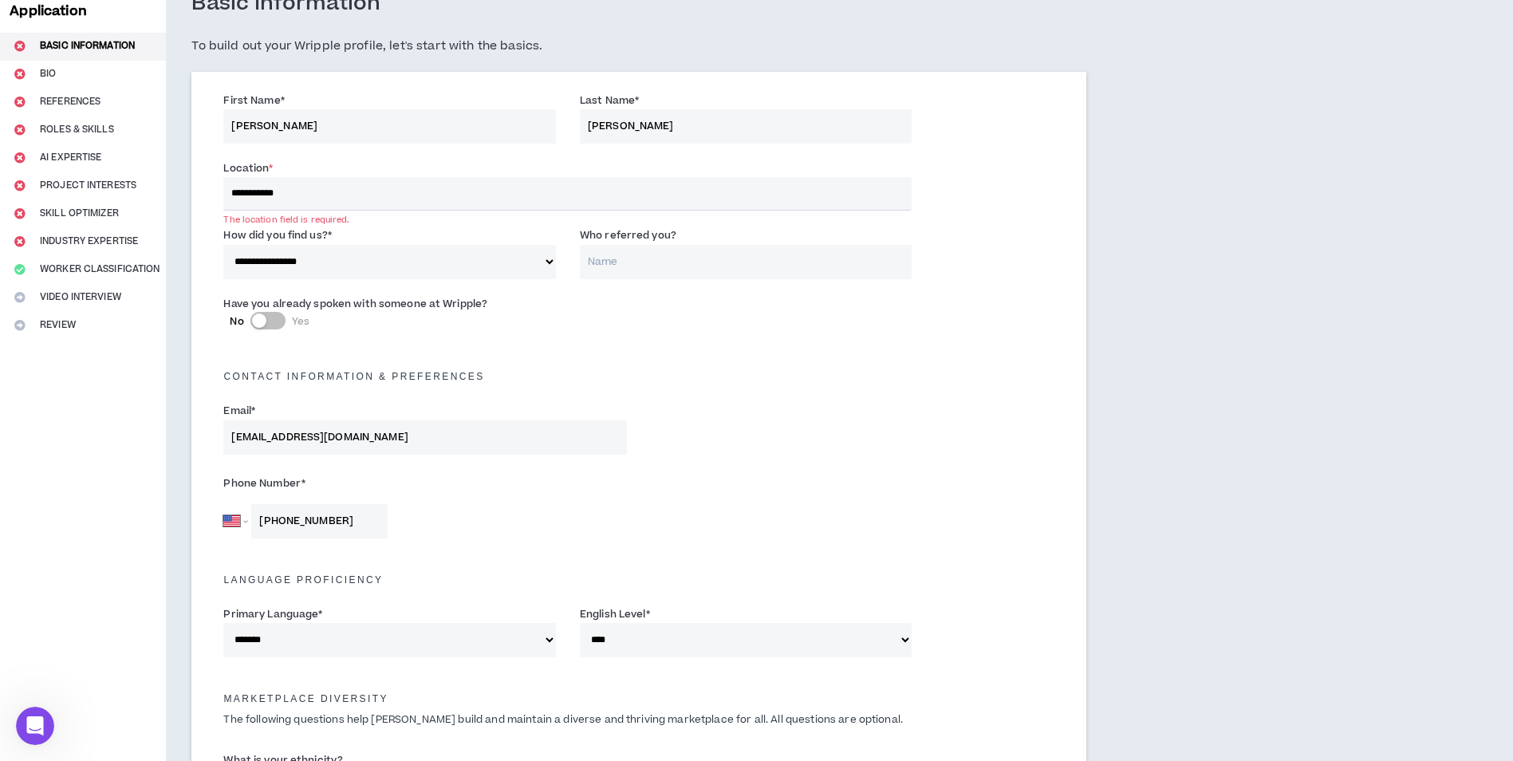
click at [333, 203] on input "**********" at bounding box center [567, 194] width 688 height 34
click at [371, 231] on div "**********" at bounding box center [389, 253] width 333 height 52
click at [432, 304] on label "Have you already spoken with someone at Wripple?" at bounding box center [355, 304] width 264 height 26
drag, startPoint x: 432, startPoint y: 304, endPoint x: 359, endPoint y: 199, distance: 127.2
click at [359, 199] on input "**********" at bounding box center [567, 194] width 688 height 34
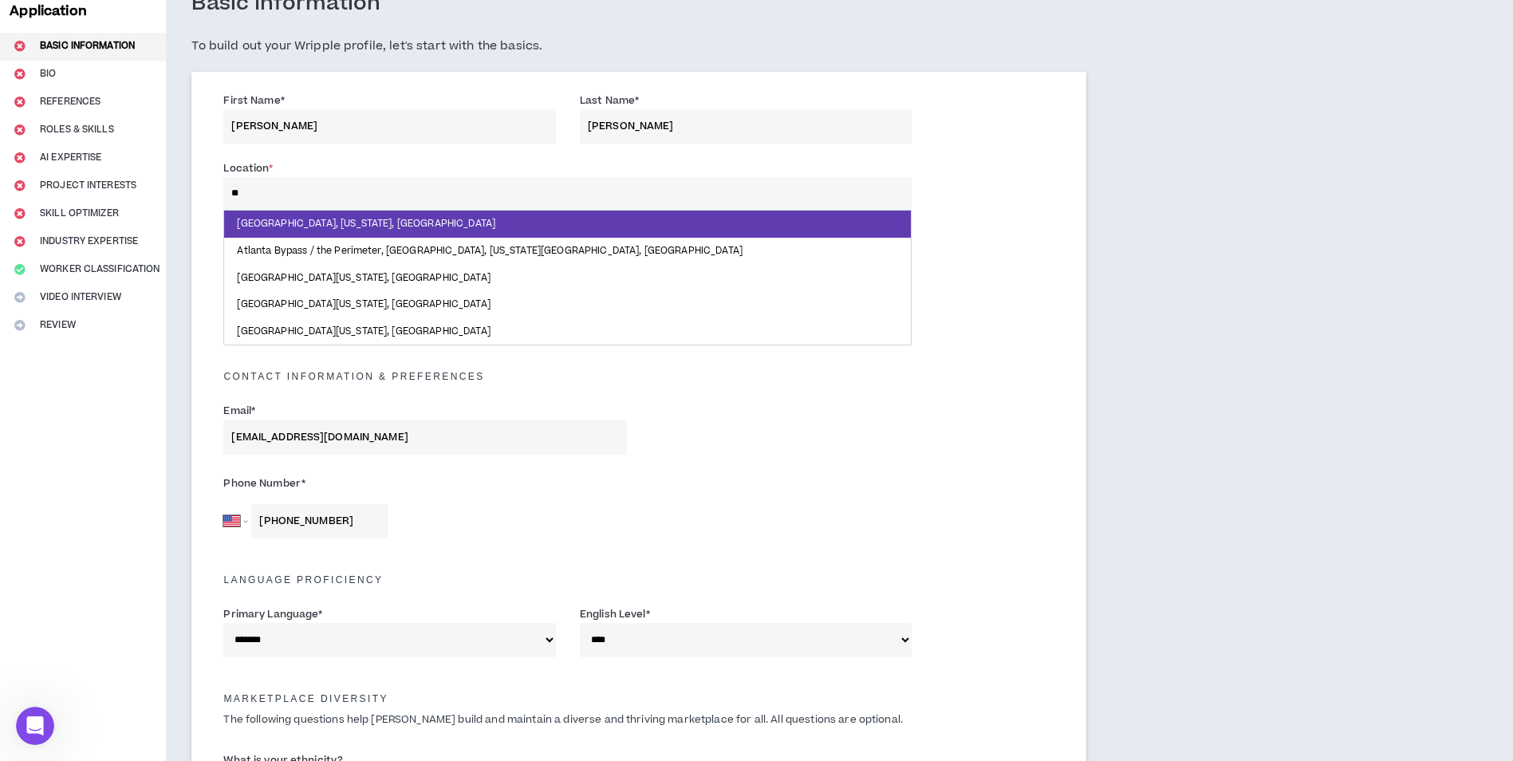
type input "*"
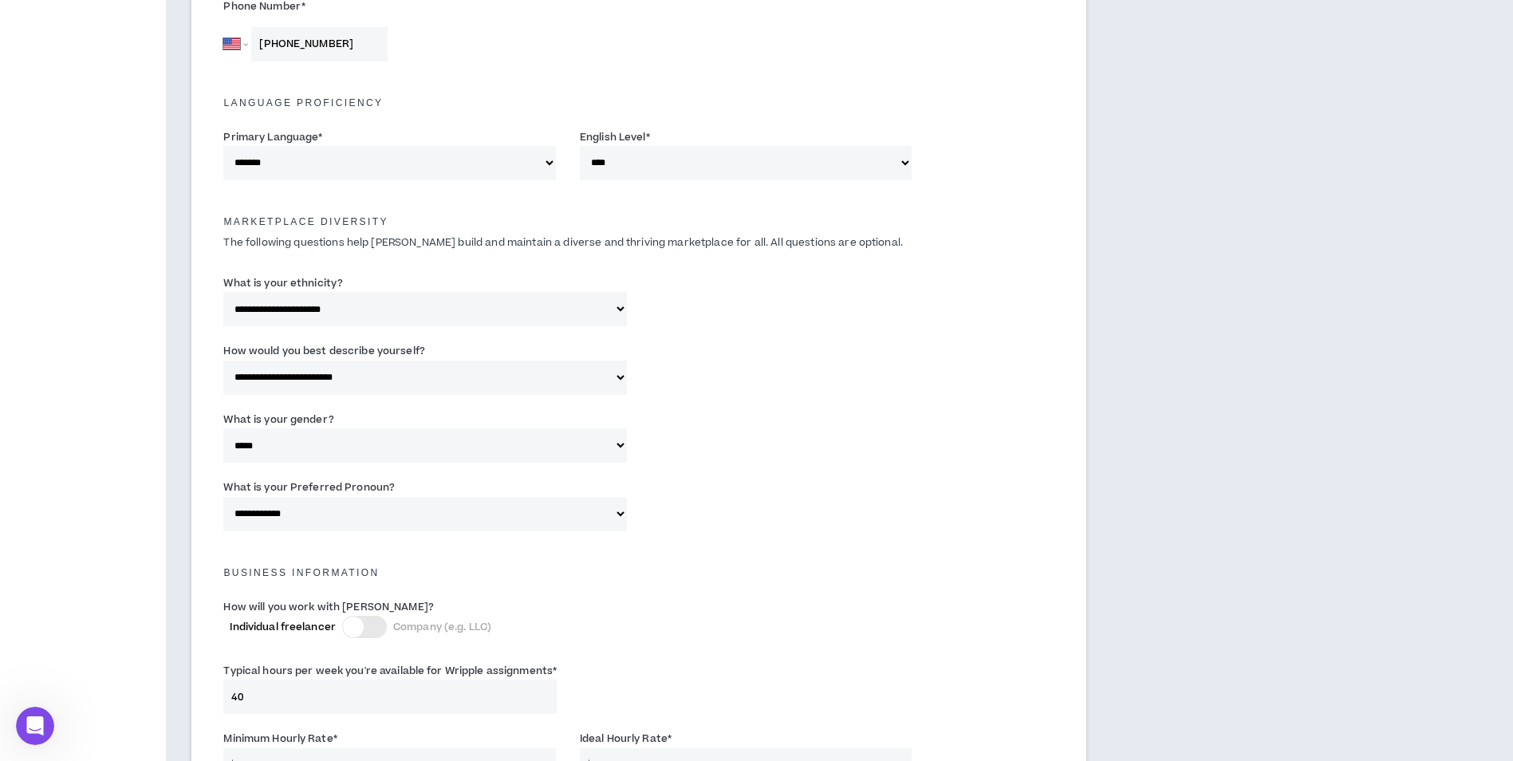
scroll to position [987, 0]
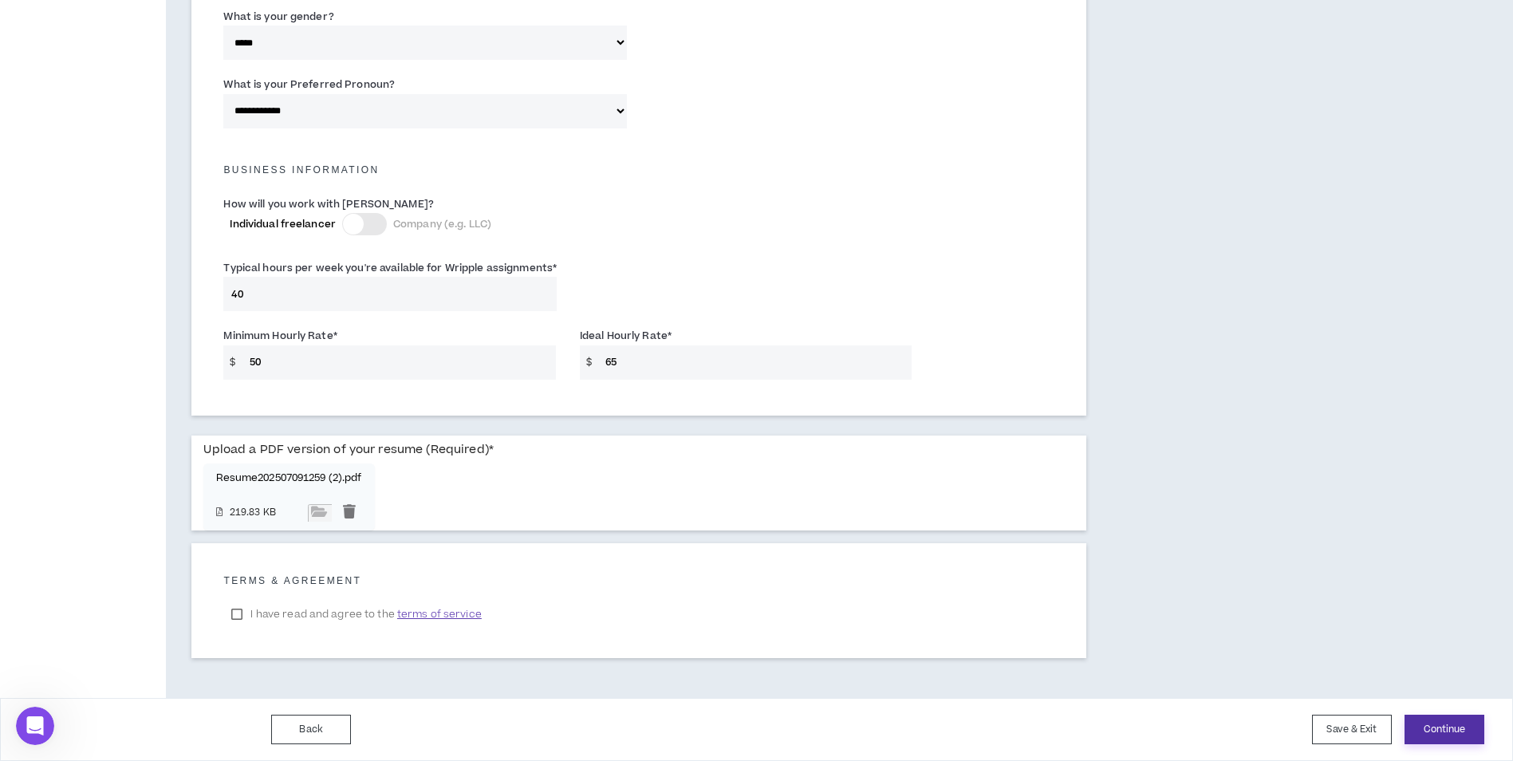
click at [1444, 728] on button "Continue" at bounding box center [1445, 730] width 80 height 30
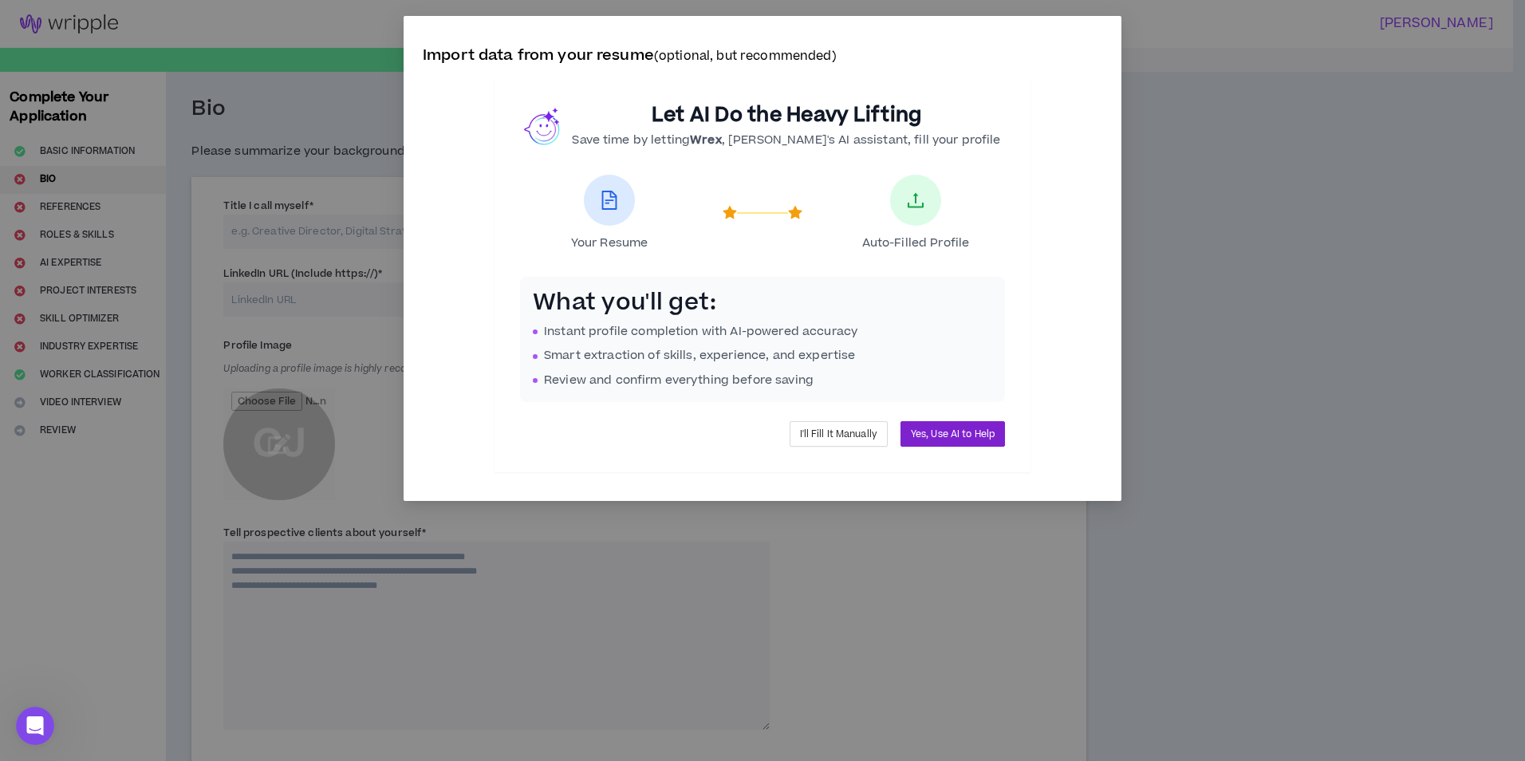
click at [961, 433] on span "Yes, Use AI to Help" at bounding box center [953, 434] width 84 height 15
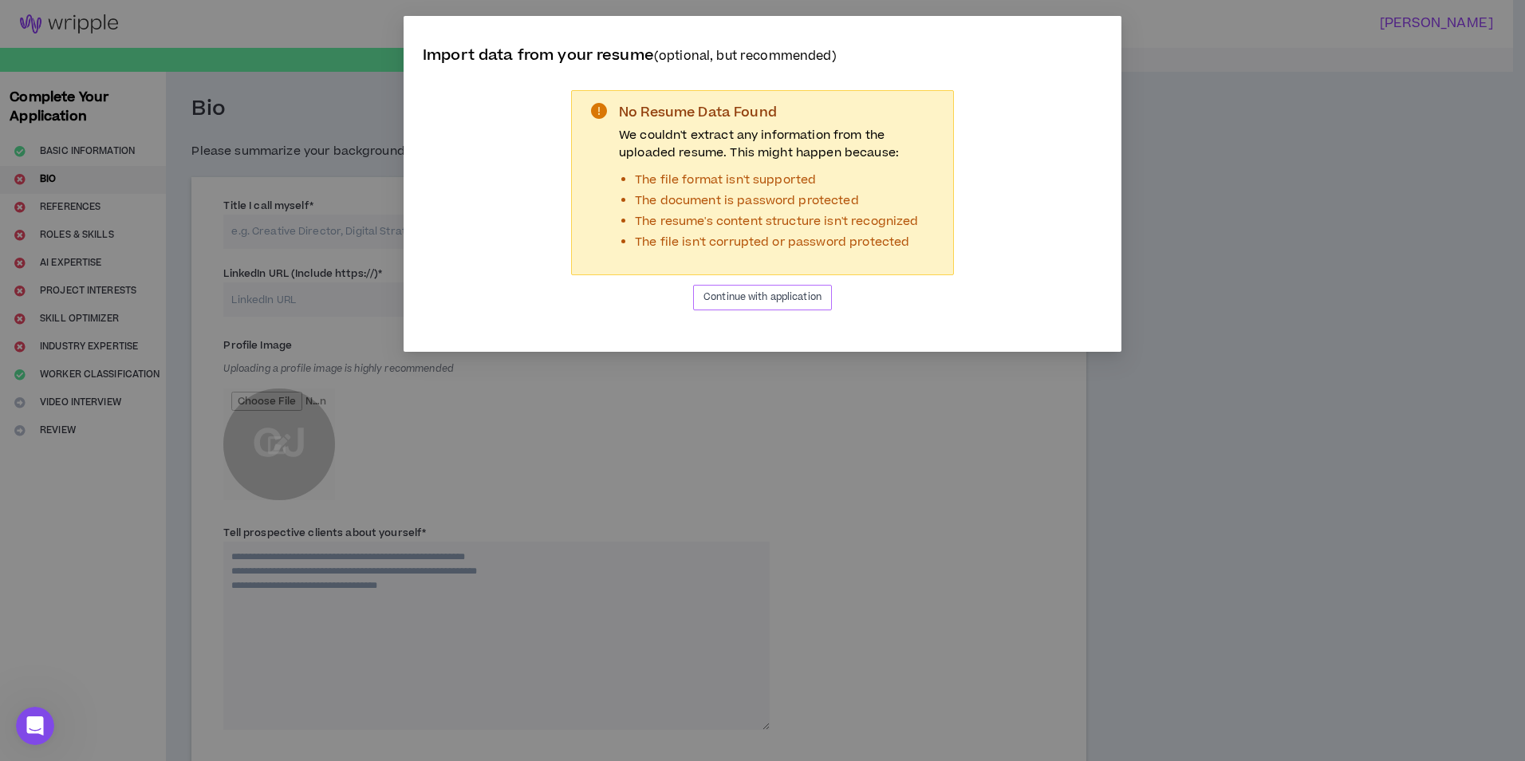
click at [761, 300] on span "Continue with application" at bounding box center [763, 297] width 118 height 15
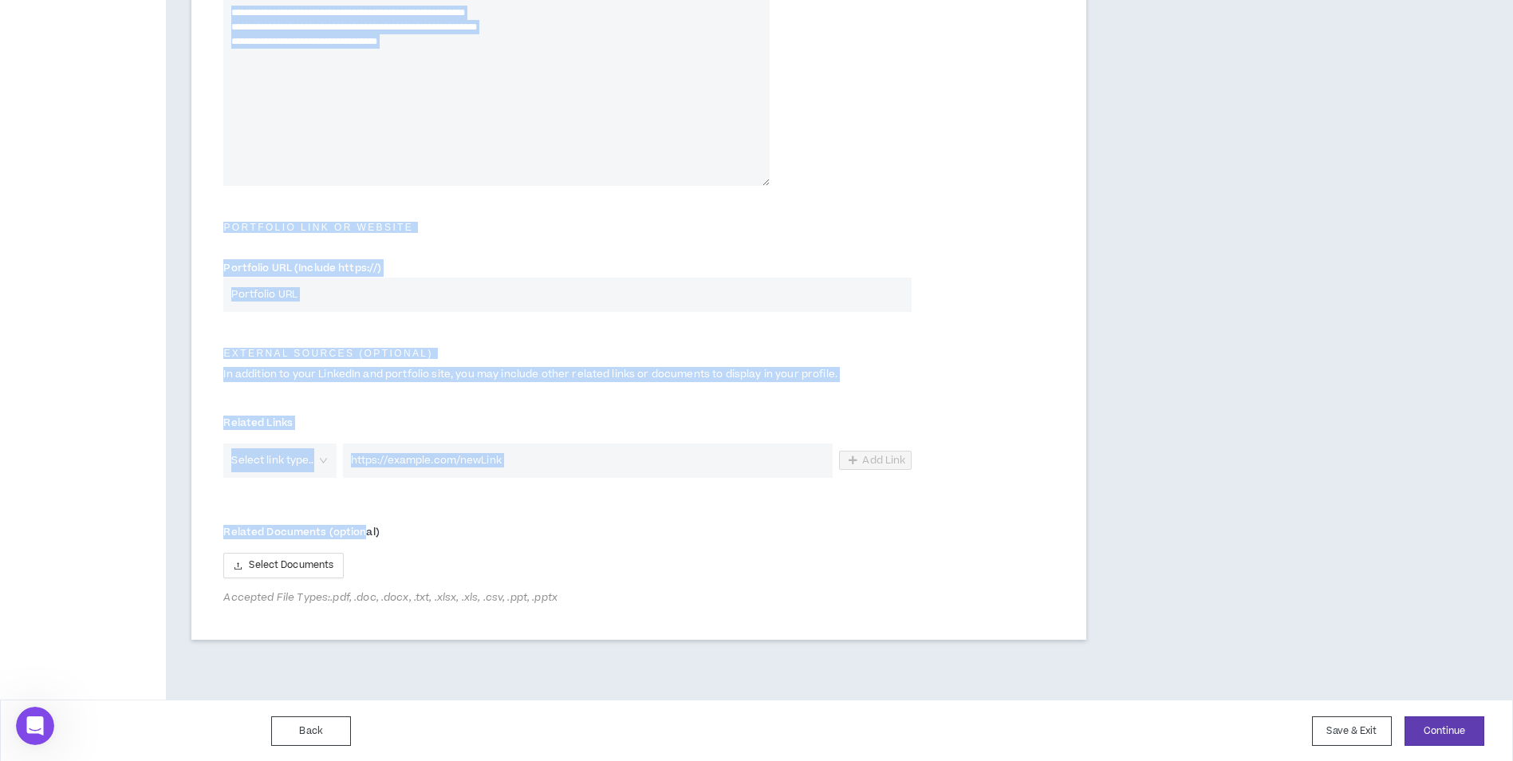
scroll to position [546, 0]
drag, startPoint x: 218, startPoint y: 194, endPoint x: 381, endPoint y: 524, distance: 368.2
click at [381, 524] on form "Title I call myself * Total years of experience * LinkedIn URL (Include https:/…" at bounding box center [638, 130] width 855 height 967
drag, startPoint x: 381, startPoint y: 524, endPoint x: 313, endPoint y: 523, distance: 67.8
copy form "Title I call myself * Total years of experience * LinkedIn URL (Include https:/…"
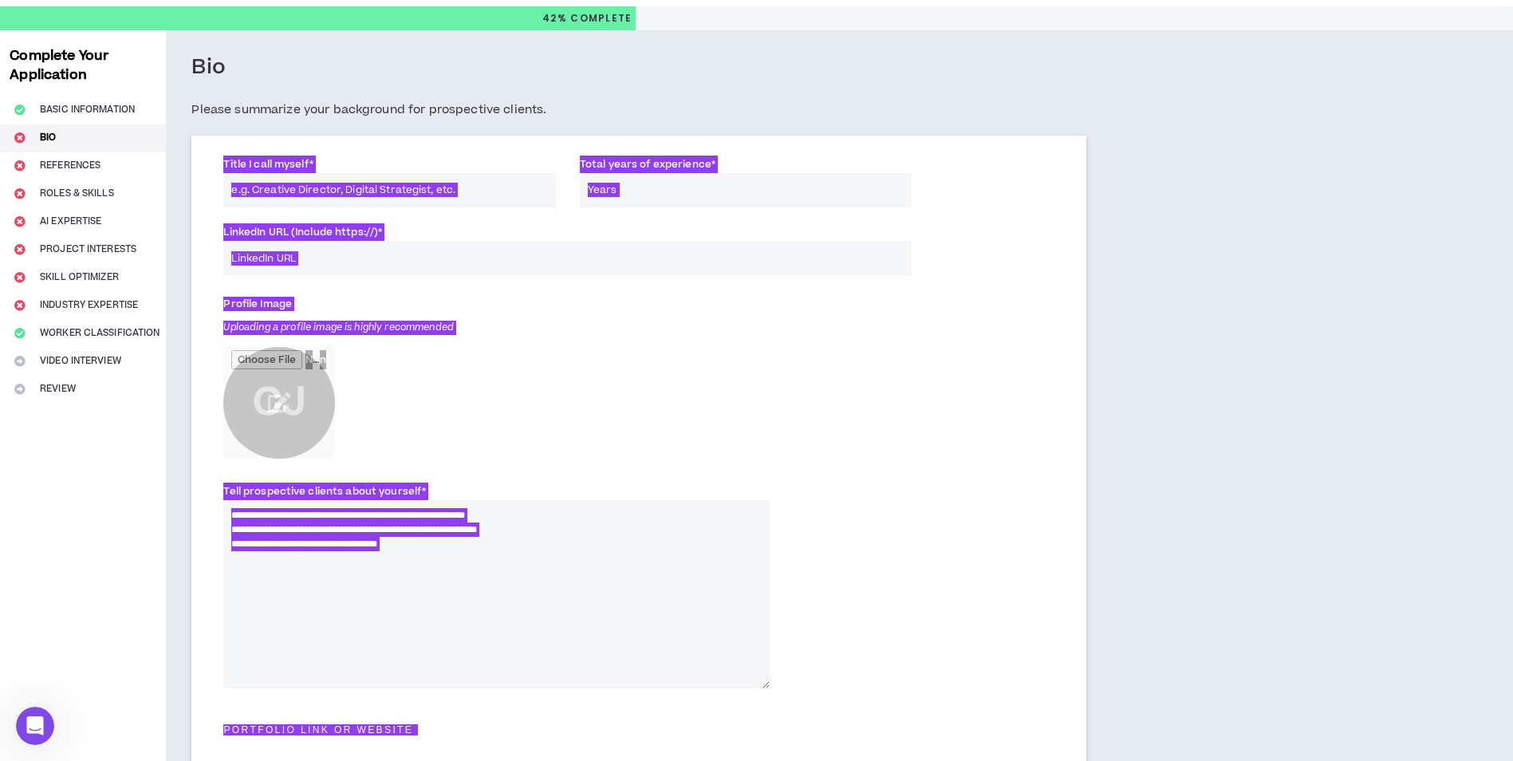
scroll to position [0, 0]
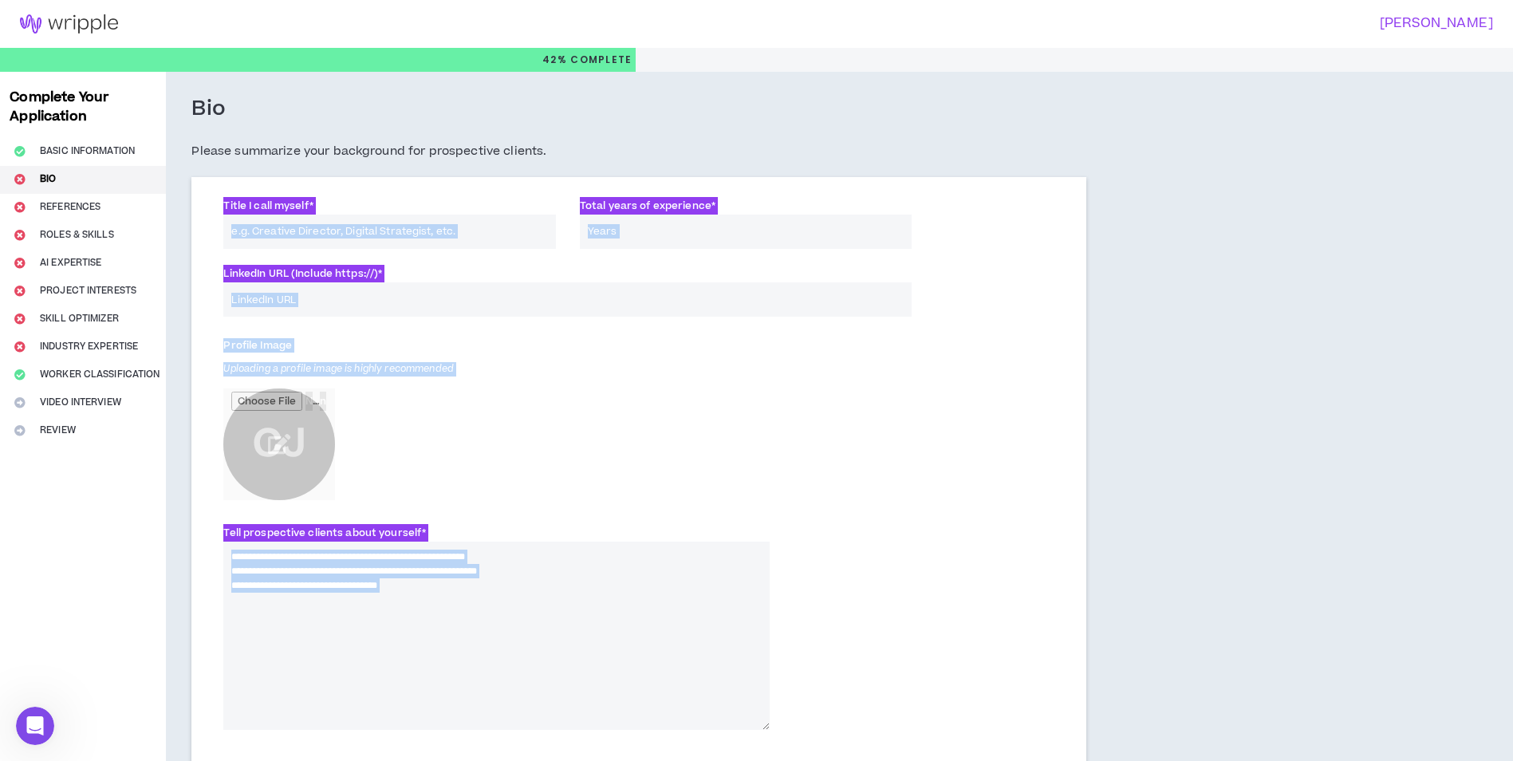
click at [854, 217] on input "Total years of experience *" at bounding box center [746, 232] width 333 height 34
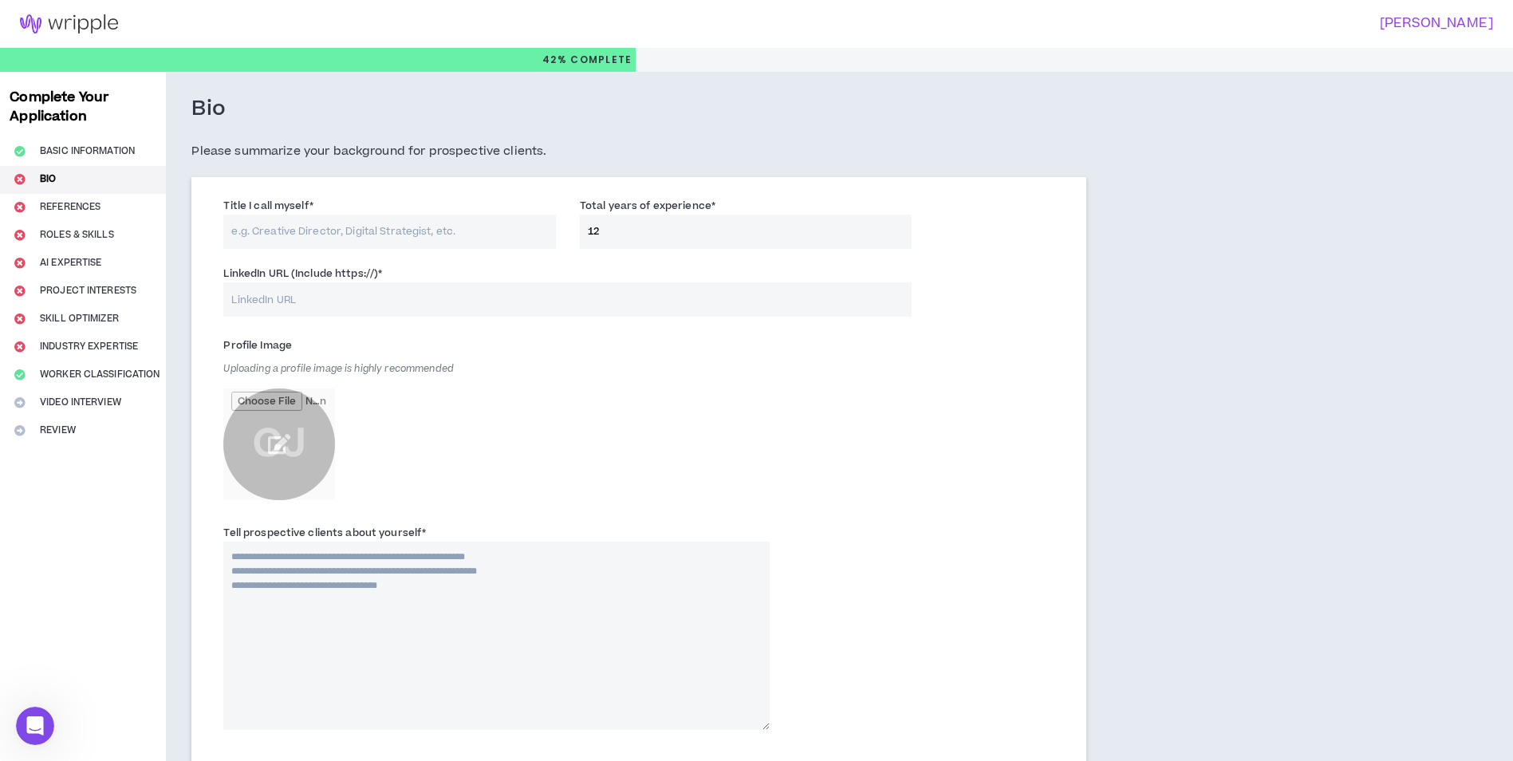
type input "12"
click at [278, 432] on input "file" at bounding box center [279, 444] width 112 height 112
paste input "Creative Health & Wellness Communications Strategist"
type input "Creative Health & Wellness Communications Strategist"
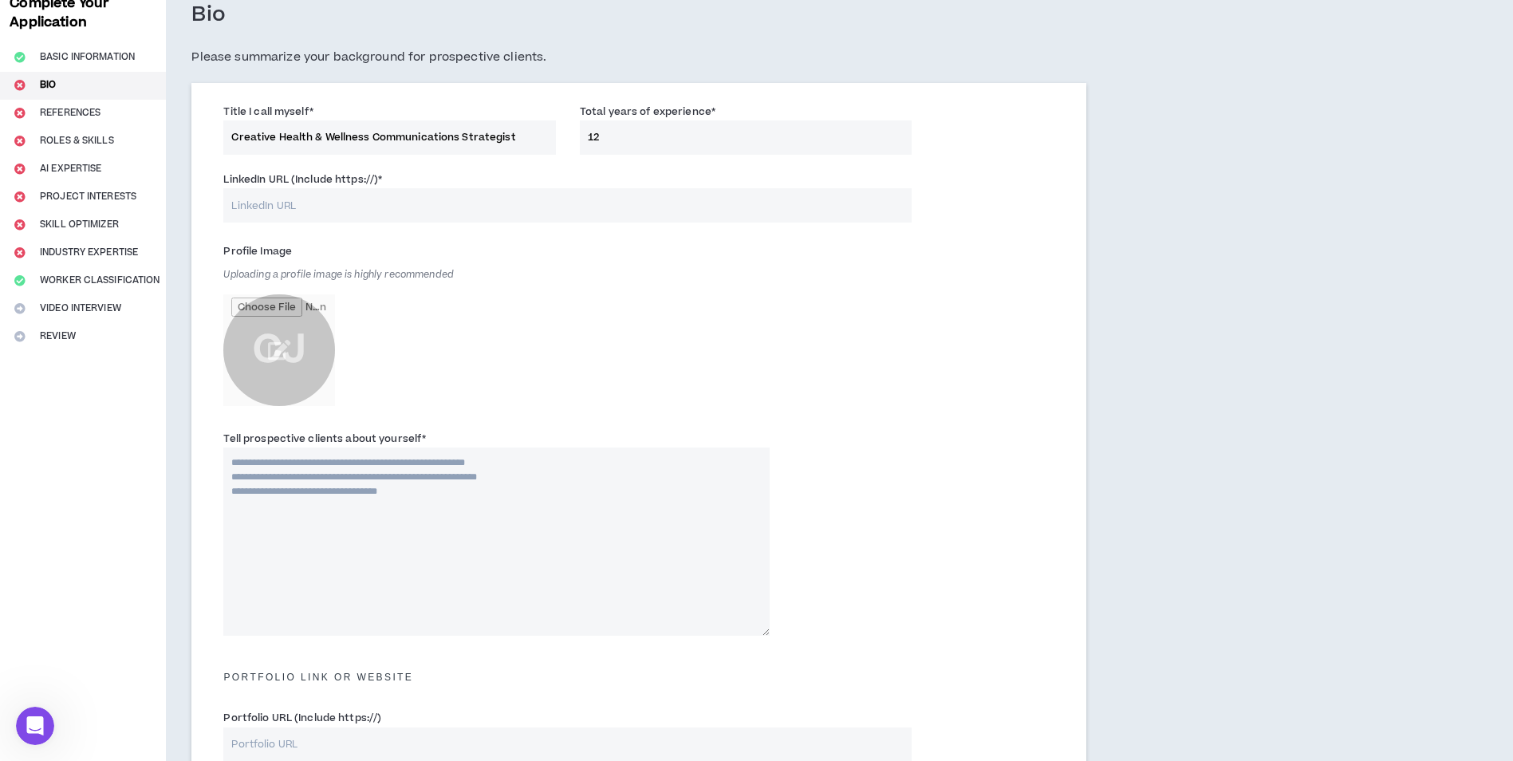
scroll to position [239, 0]
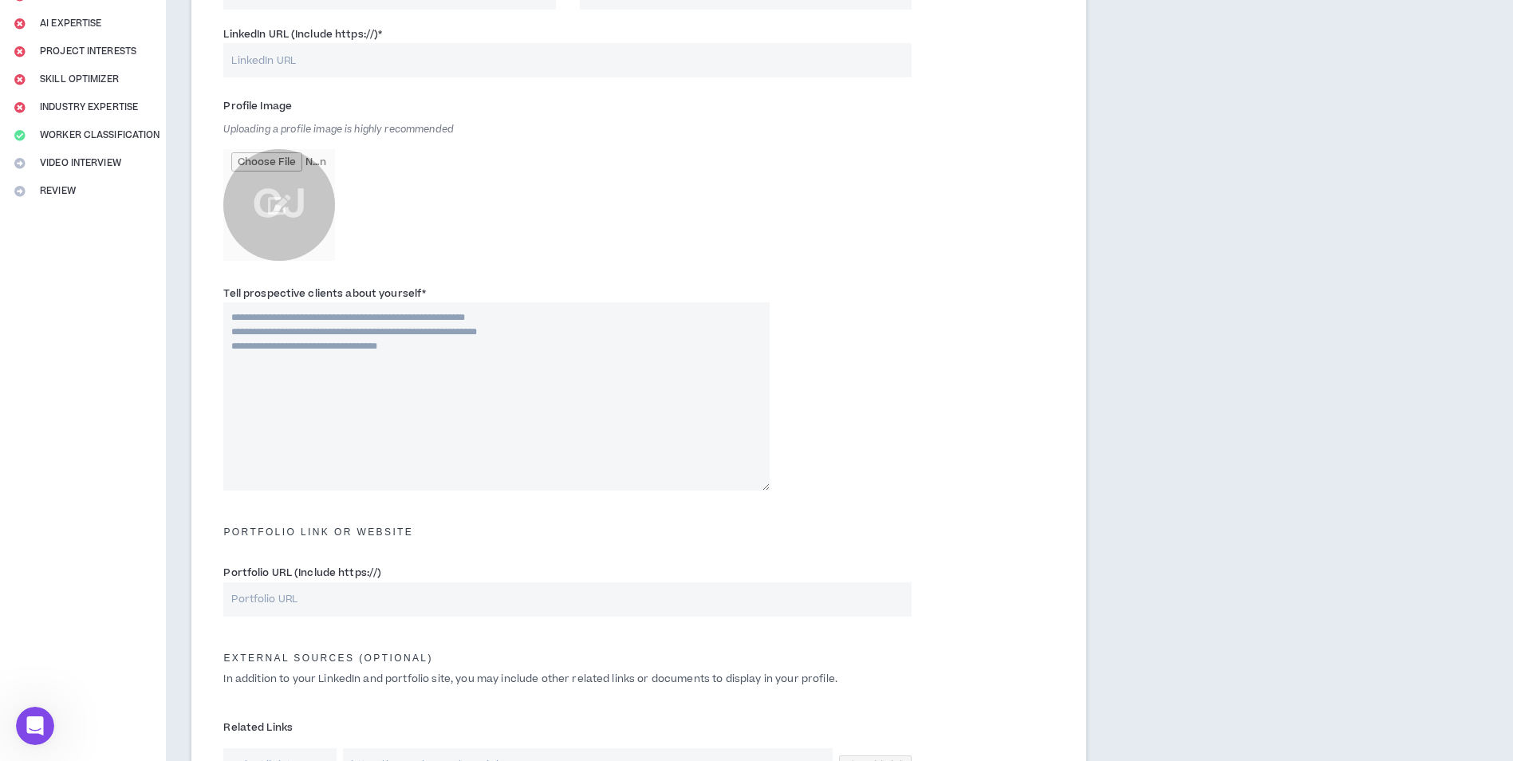
paste textarea "**********"
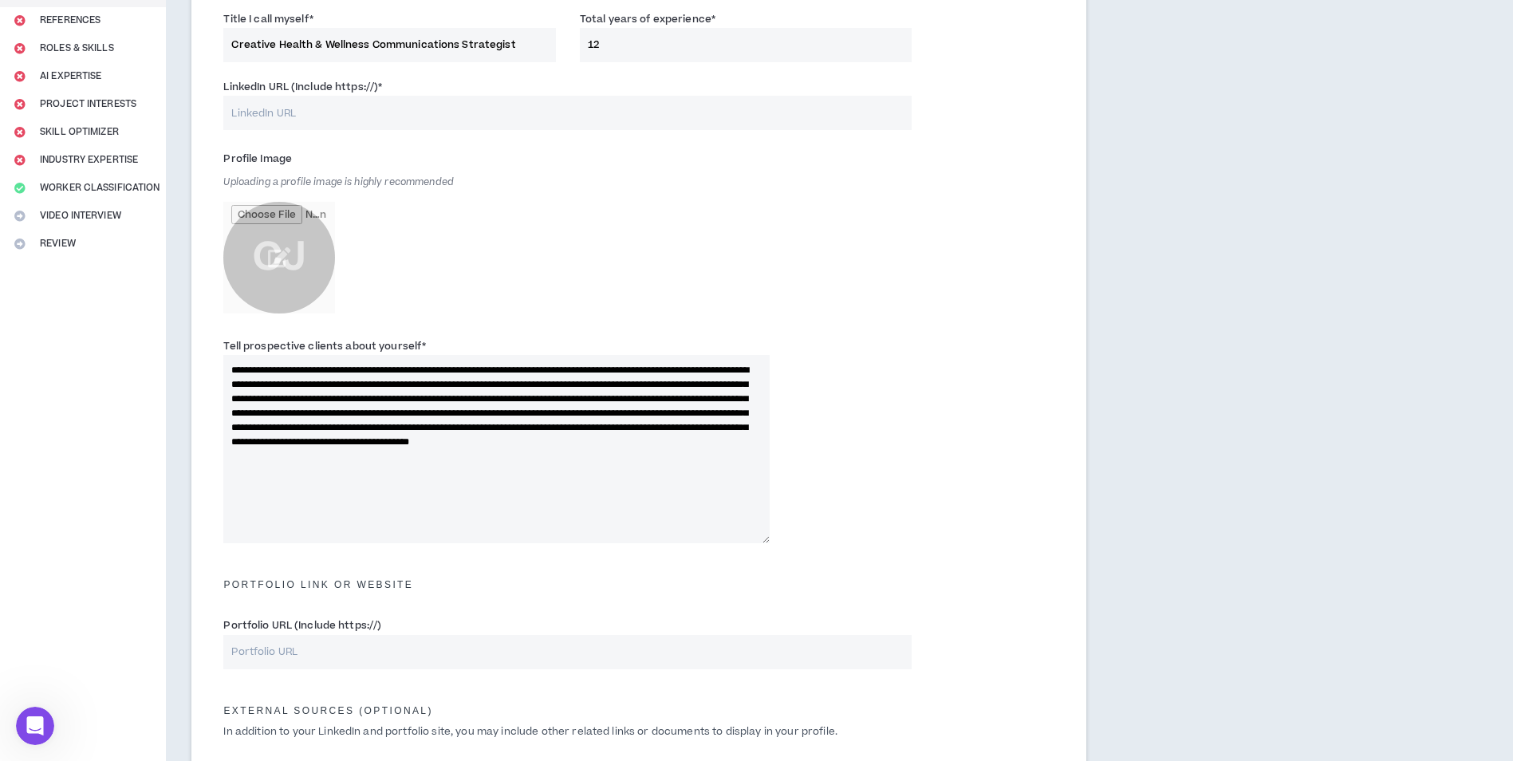
scroll to position [160, 0]
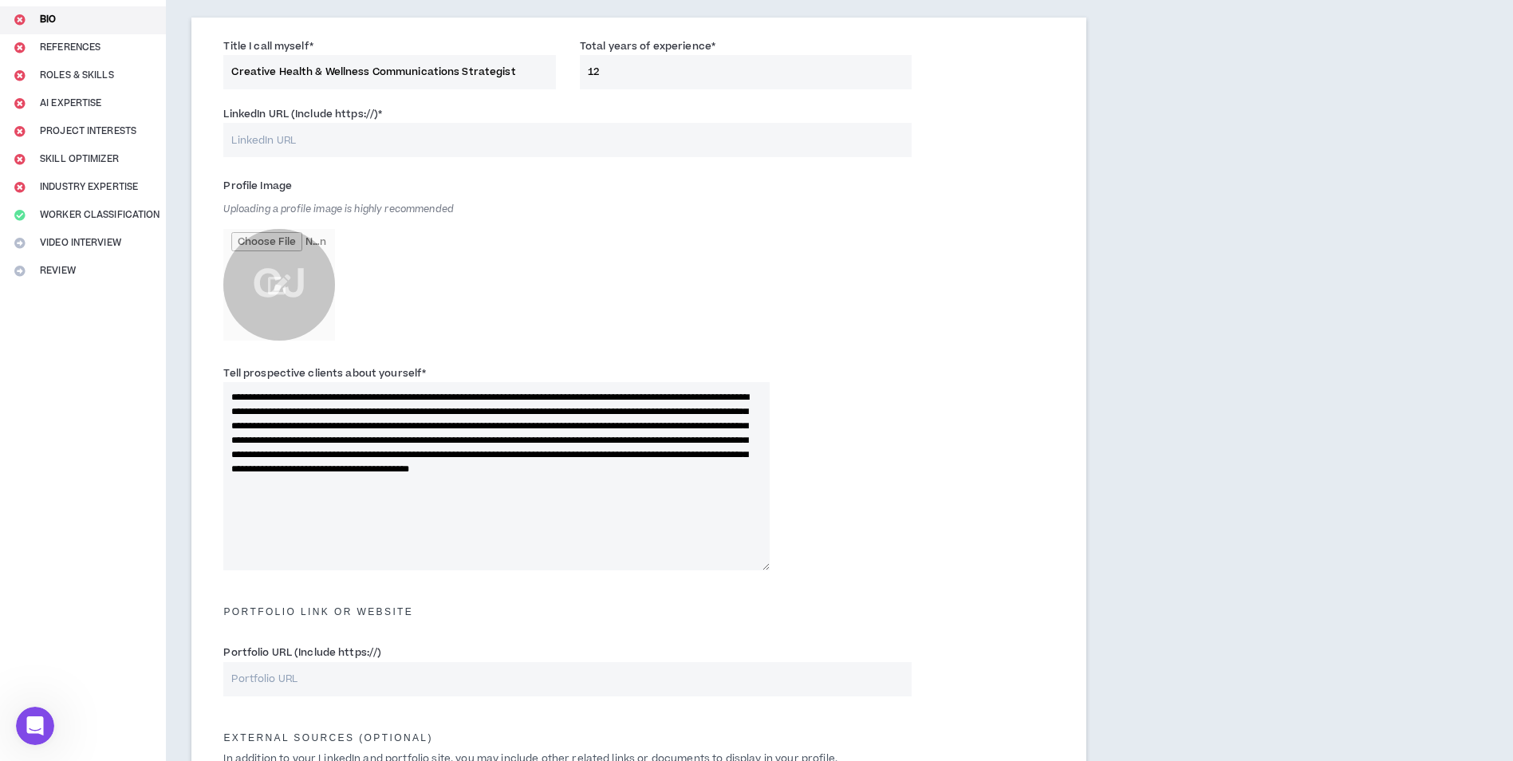
drag, startPoint x: 231, startPoint y: 70, endPoint x: 538, endPoint y: 70, distance: 307.9
click at [538, 70] on input "Creative Health & Wellness Communications Strategist" at bounding box center [389, 72] width 333 height 34
click at [339, 406] on textarea "**********" at bounding box center [496, 476] width 546 height 188
drag, startPoint x: 345, startPoint y: 394, endPoint x: 596, endPoint y: 396, distance: 250.5
click at [596, 396] on textarea "**********" at bounding box center [496, 476] width 546 height 188
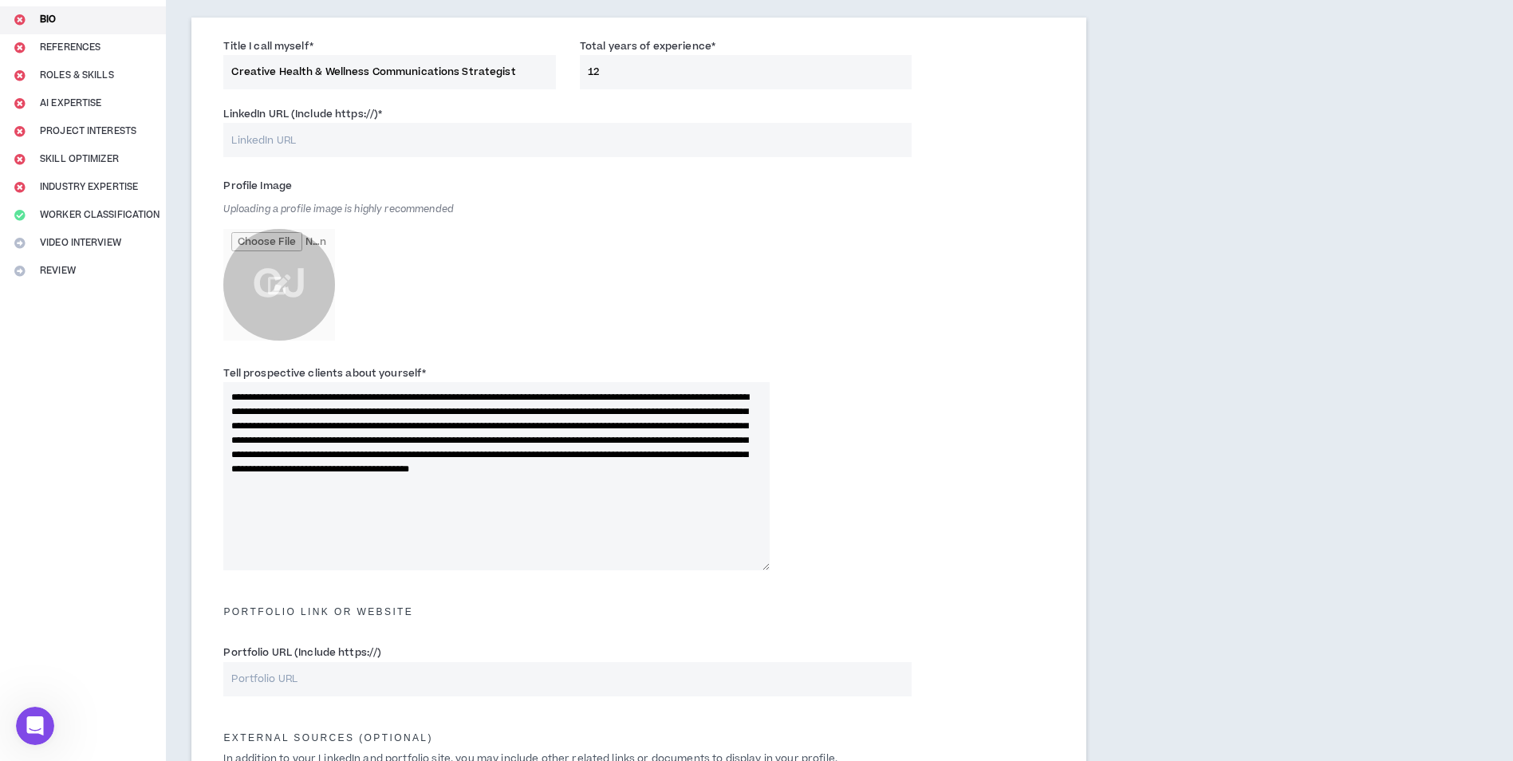
paste textarea "******"
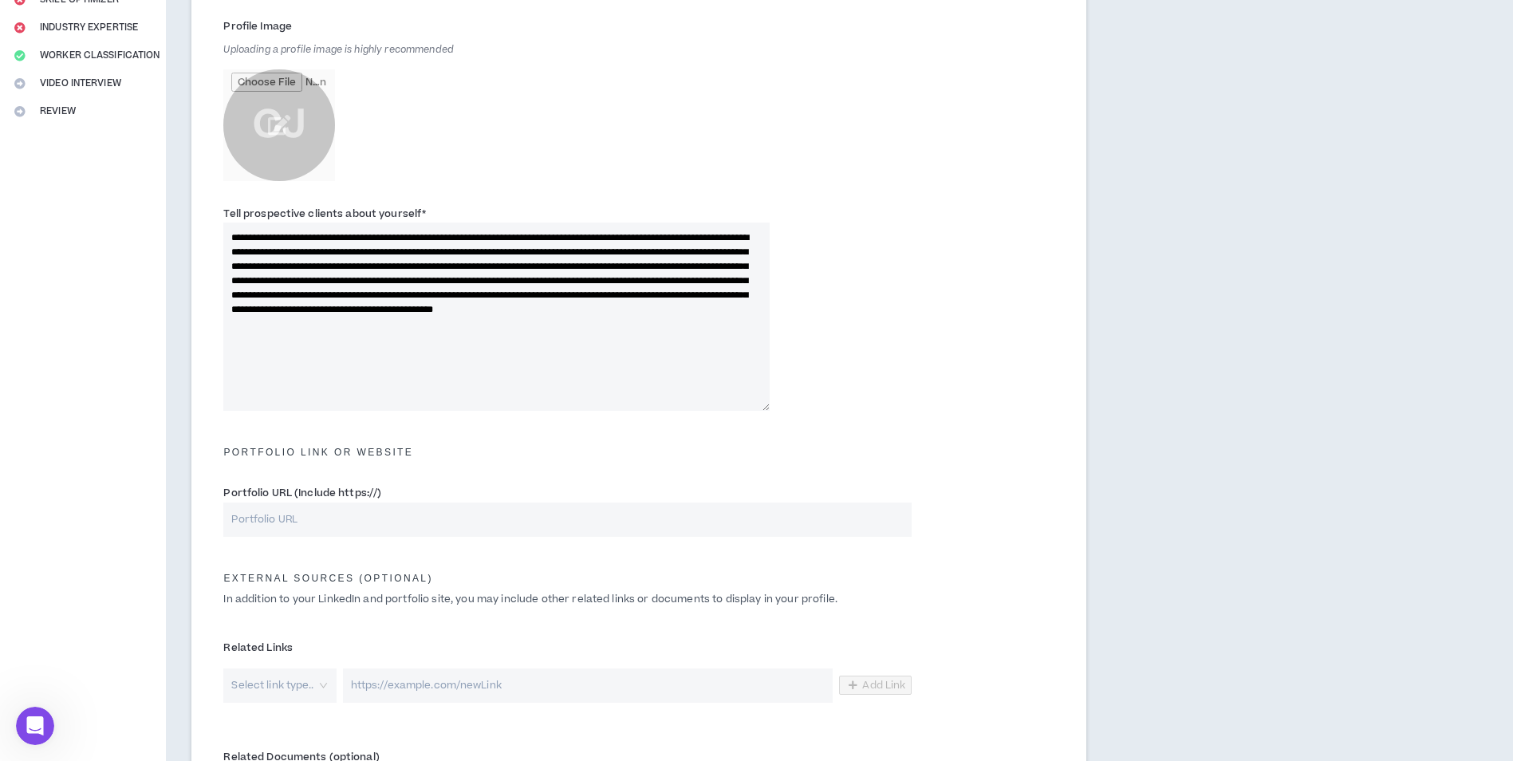
scroll to position [399, 0]
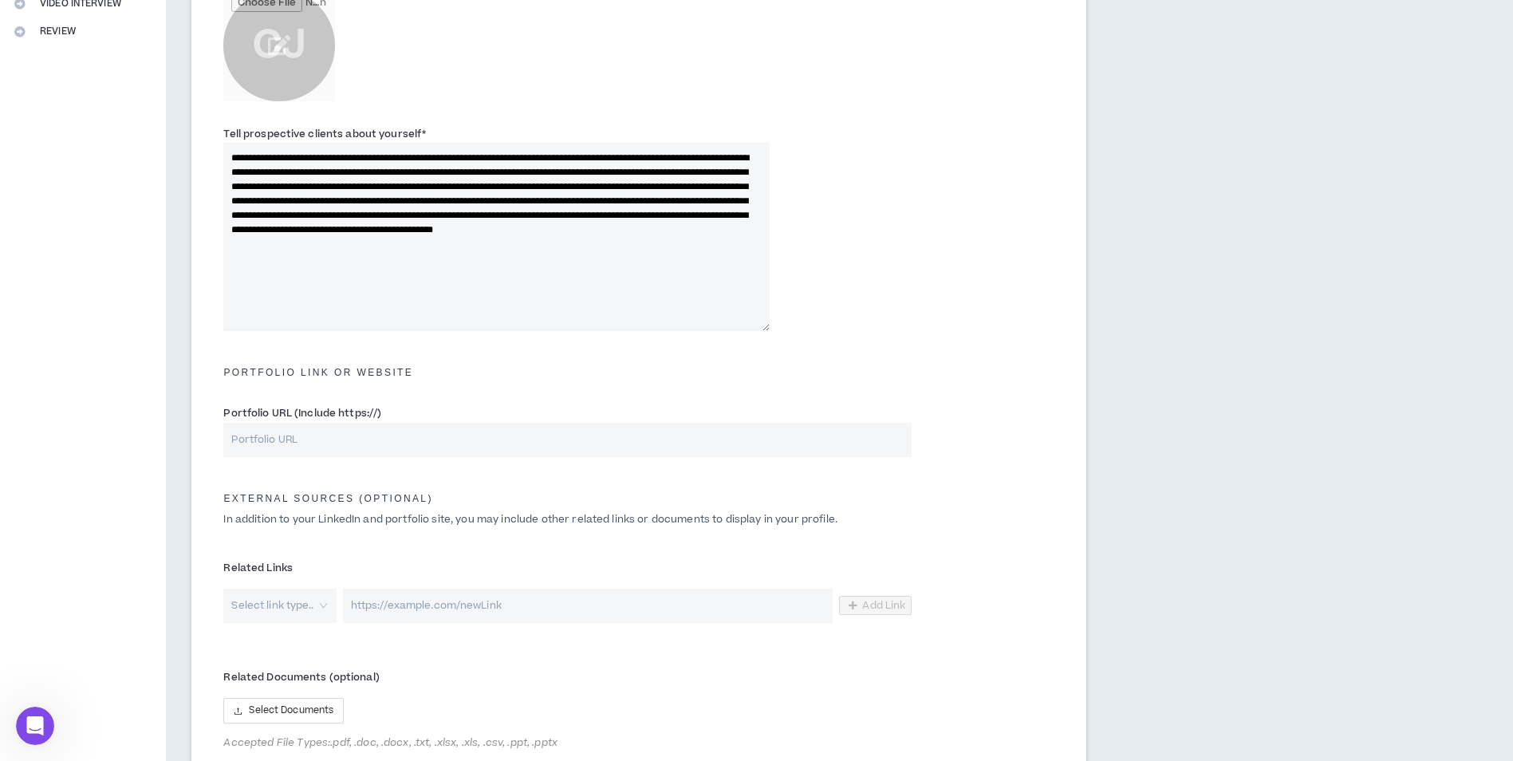
type textarea "**********"
click at [320, 447] on input "Portfolio URL (Include https://)" at bounding box center [567, 440] width 688 height 34
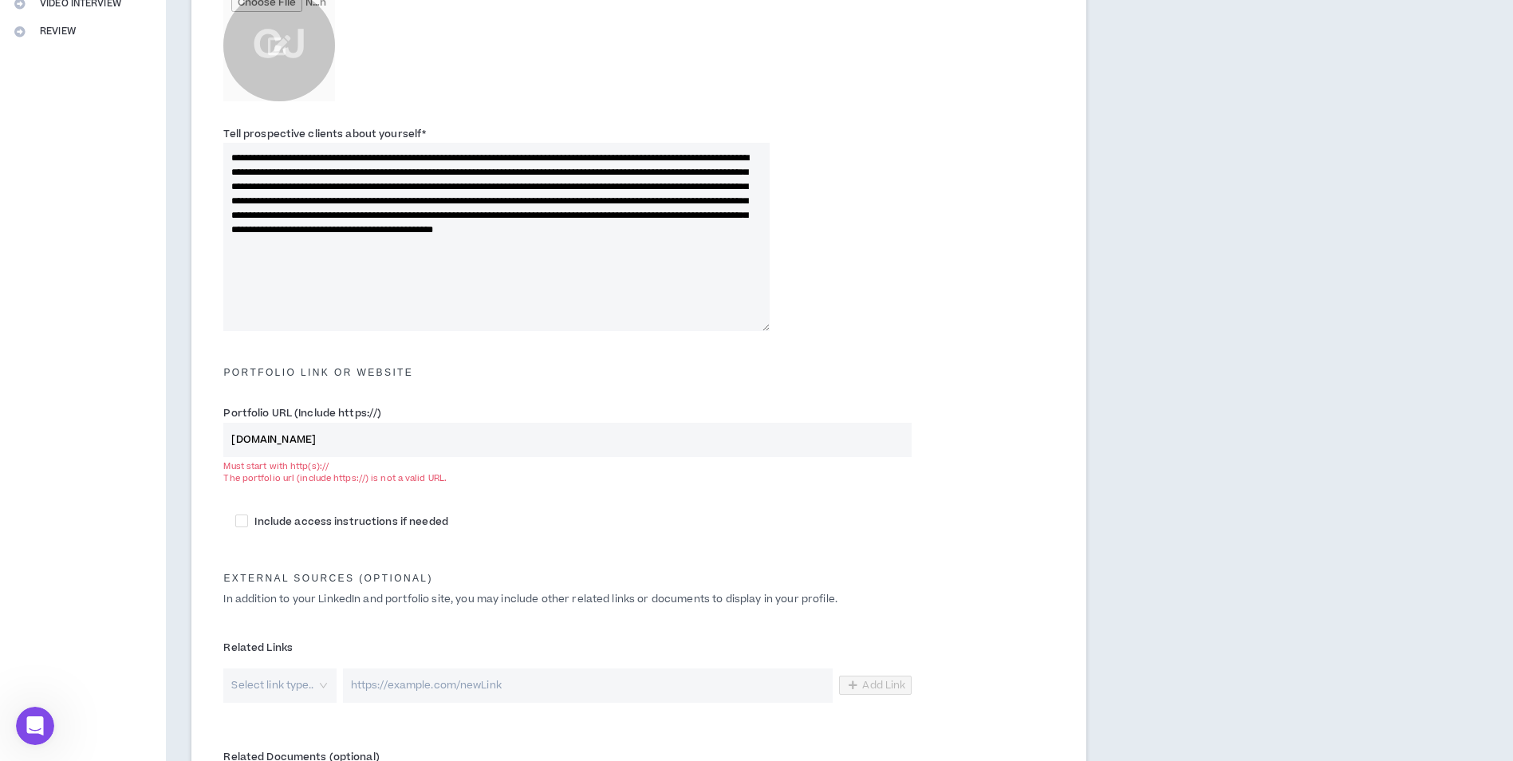
type input "[DOMAIN_NAME]"
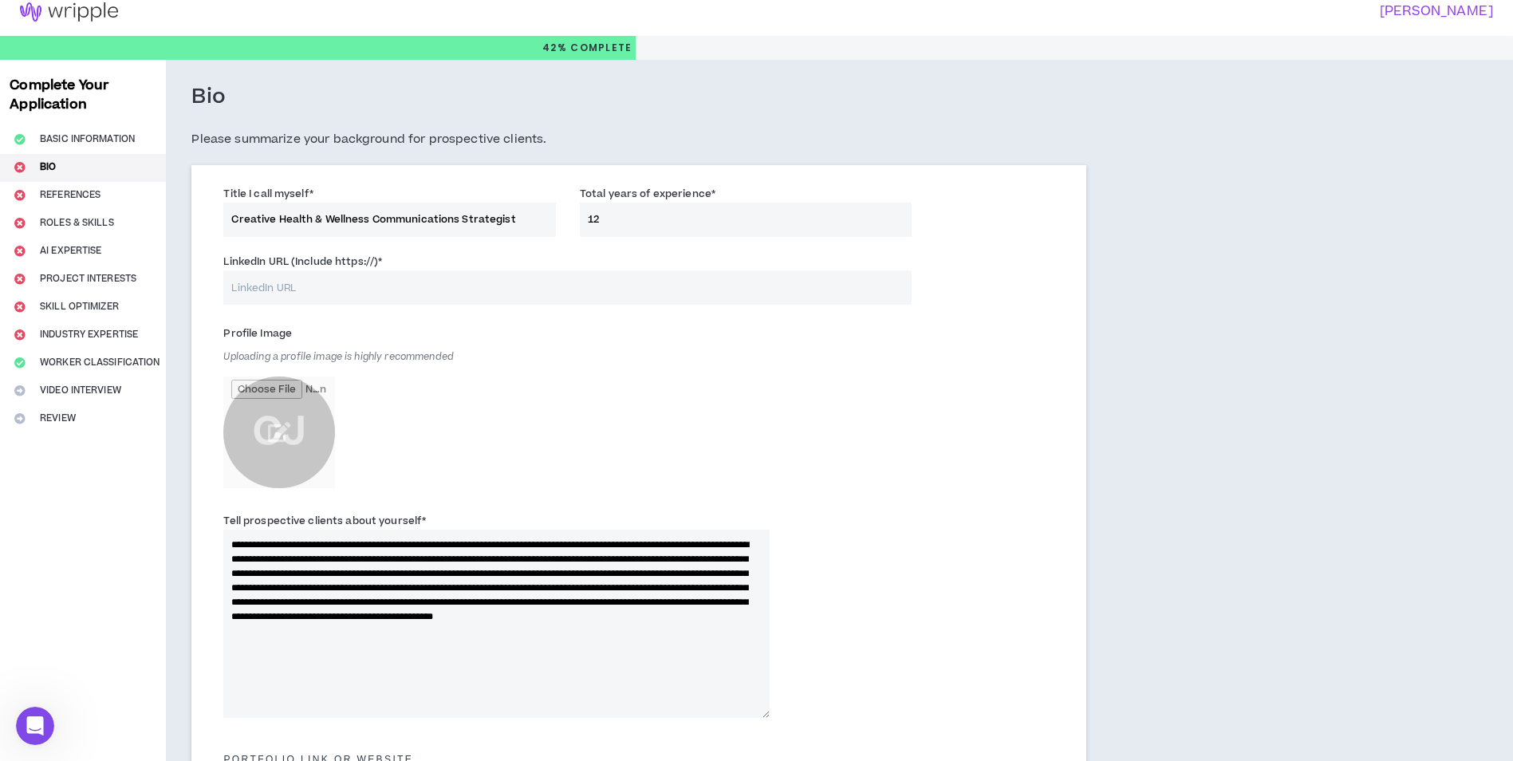
scroll to position [0, 0]
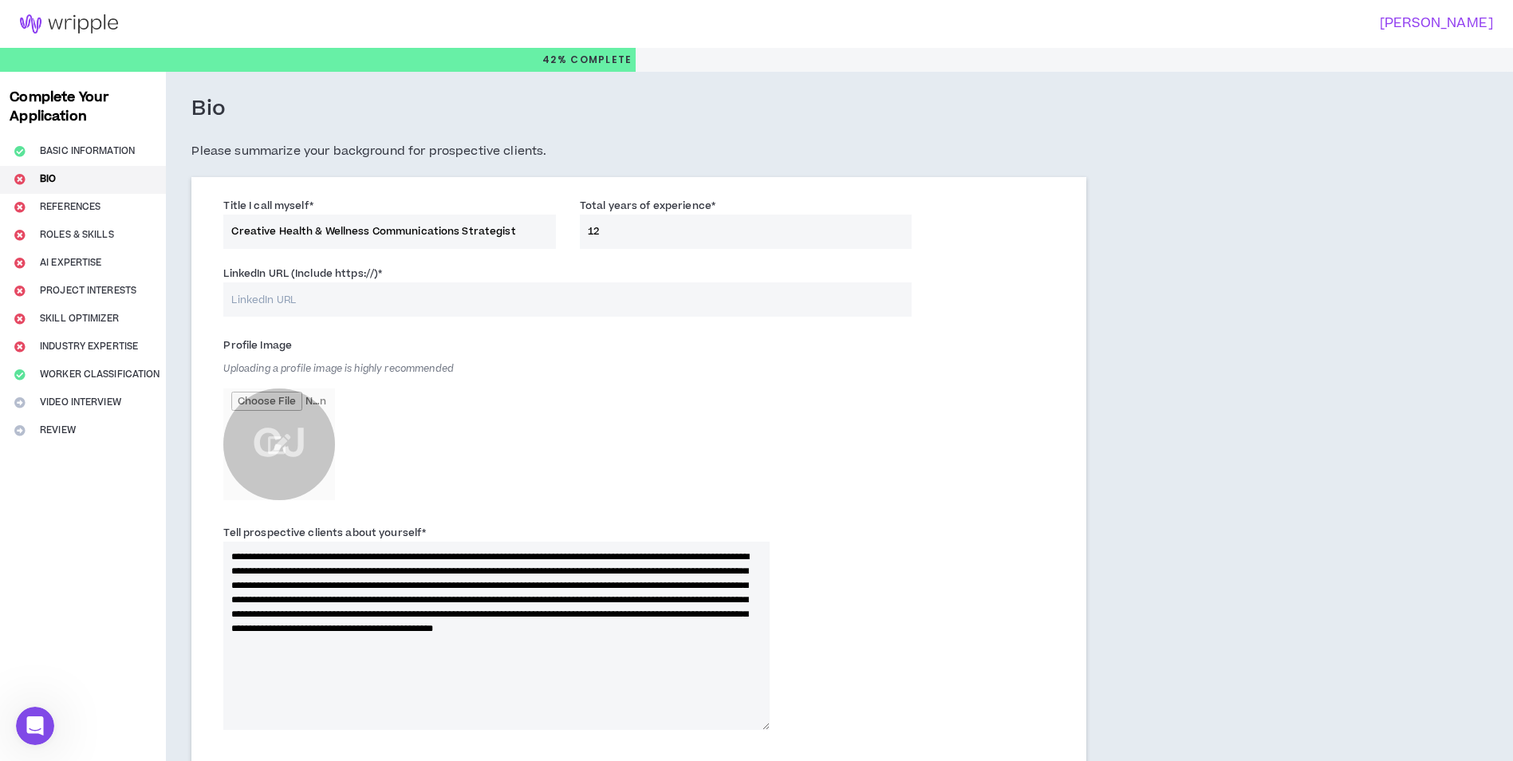
paste input "[DOMAIN_NAME][URL]"
click at [284, 451] on input "file" at bounding box center [279, 444] width 112 height 112
click at [265, 436] on input "file" at bounding box center [279, 444] width 112 height 112
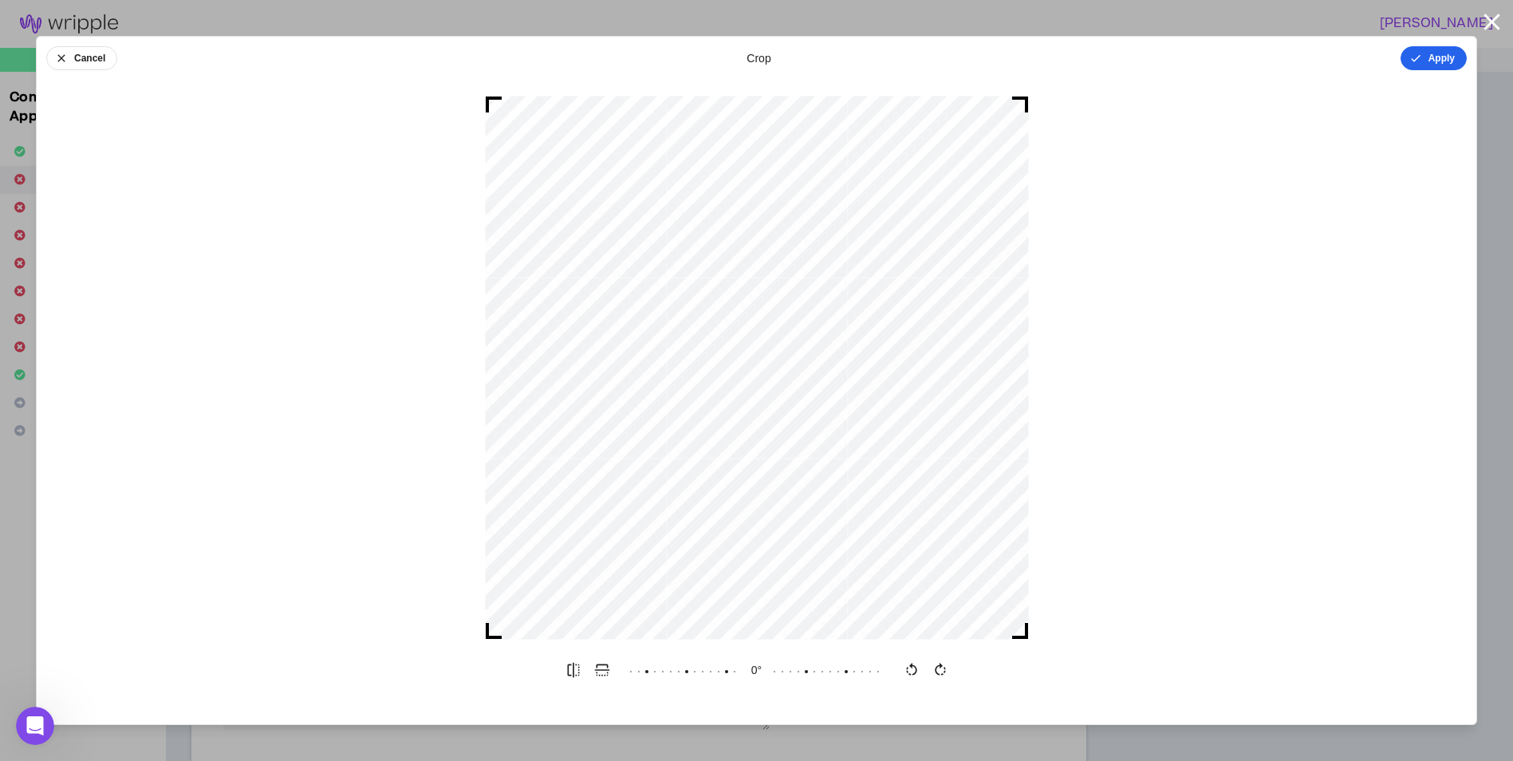
click at [1443, 57] on button "Apply" at bounding box center [1434, 58] width 66 height 24
click at [1450, 49] on button "Done" at bounding box center [1443, 58] width 48 height 24
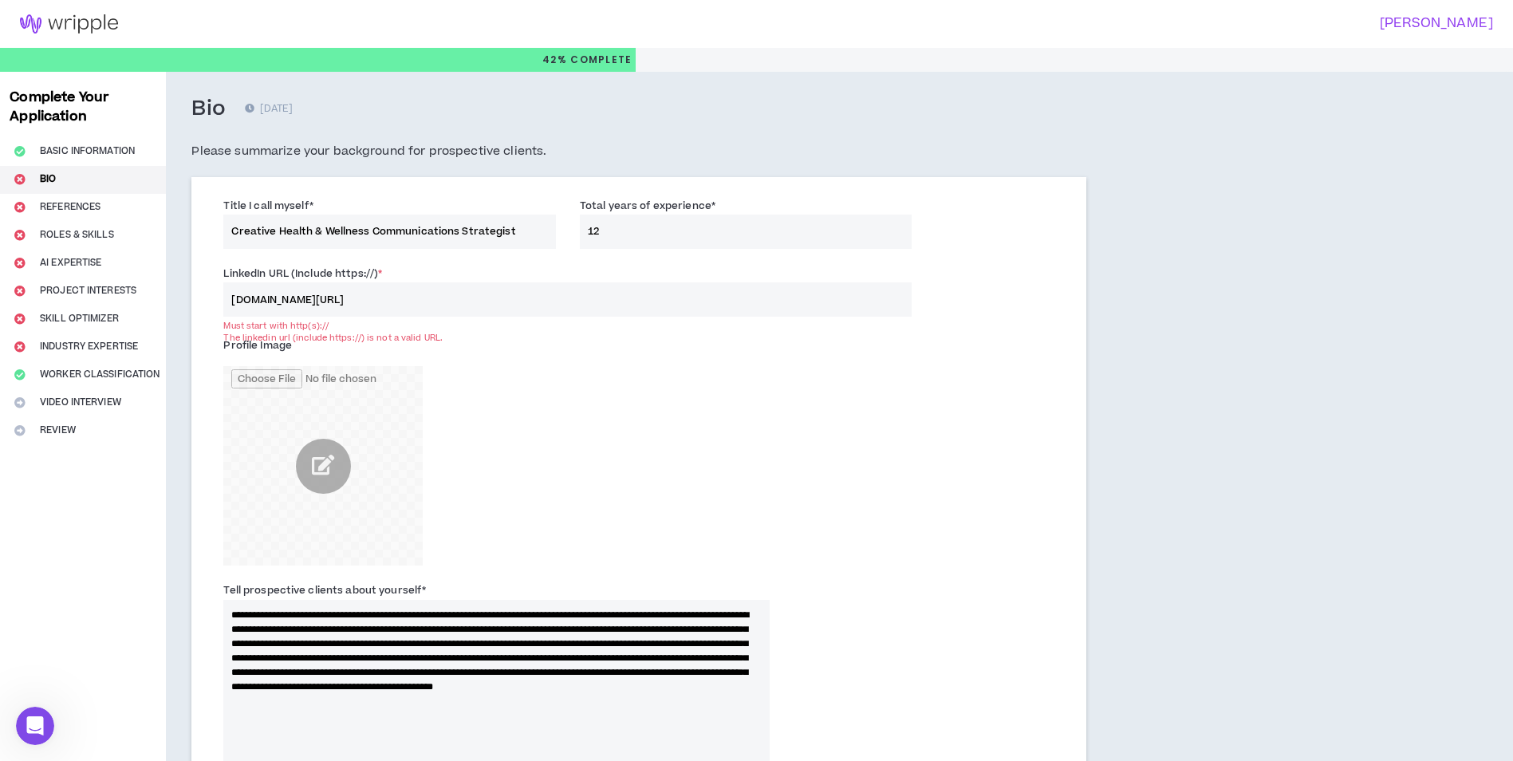
click at [390, 341] on div "Profile Image" at bounding box center [496, 449] width 546 height 233
click at [365, 333] on div "Profile Image" at bounding box center [496, 449] width 546 height 233
click at [407, 328] on div "Must start with http(s)://" at bounding box center [567, 326] width 688 height 12
click at [428, 298] on input "[DOMAIN_NAME][URL]" at bounding box center [567, 299] width 688 height 34
drag, startPoint x: 337, startPoint y: 324, endPoint x: 290, endPoint y: 319, distance: 47.3
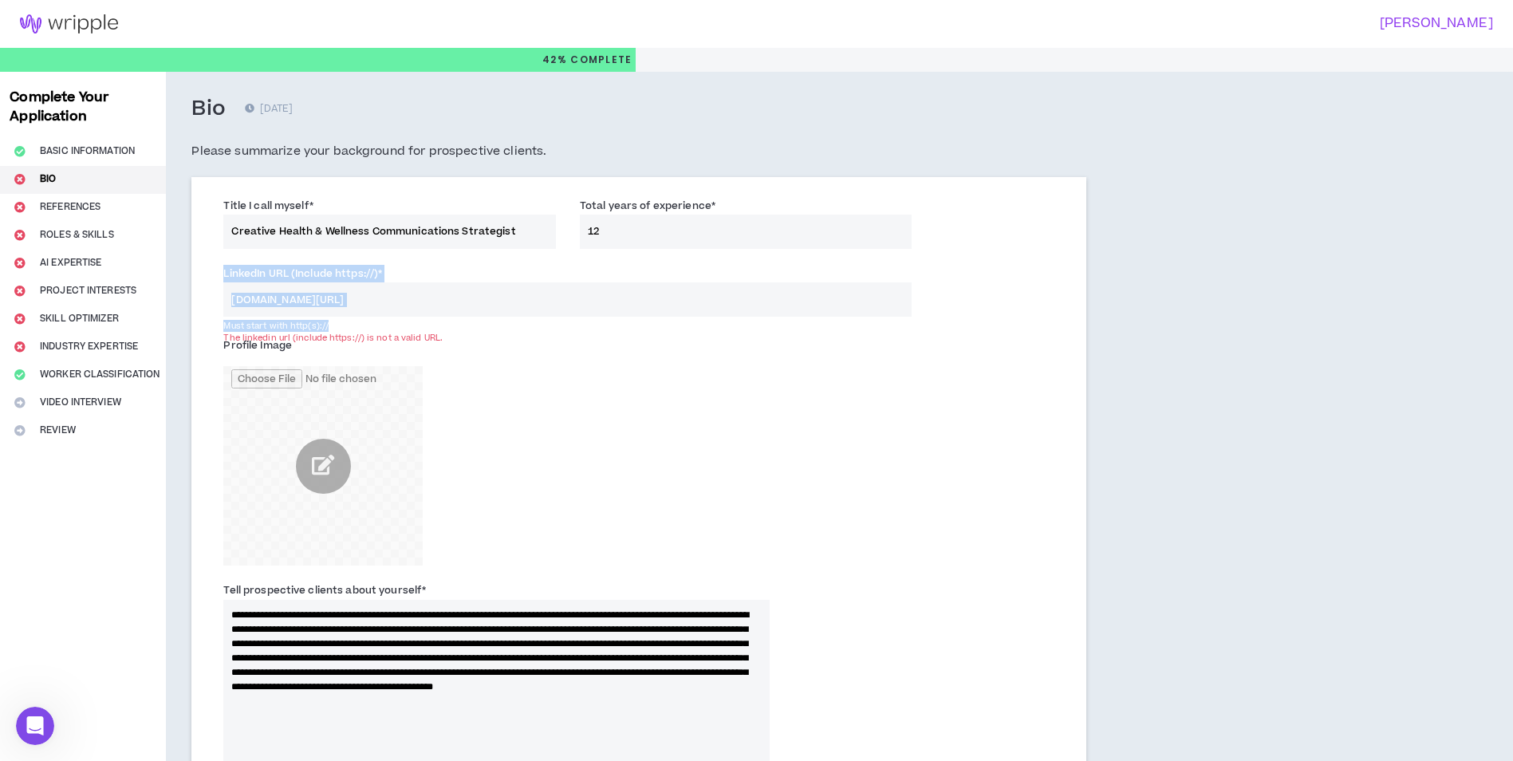
click at [290, 319] on div "LinkedIn URL (Include https://) * [DOMAIN_NAME][URL] Must start with http(s)://…" at bounding box center [638, 295] width 855 height 68
drag, startPoint x: 290, startPoint y: 319, endPoint x: 359, endPoint y: 350, distance: 76.1
click at [359, 350] on div "Profile Image" at bounding box center [496, 449] width 546 height 233
click at [335, 321] on div "Must start with http(s)://" at bounding box center [567, 326] width 688 height 12
drag, startPoint x: 333, startPoint y: 325, endPoint x: 291, endPoint y: 321, distance: 41.7
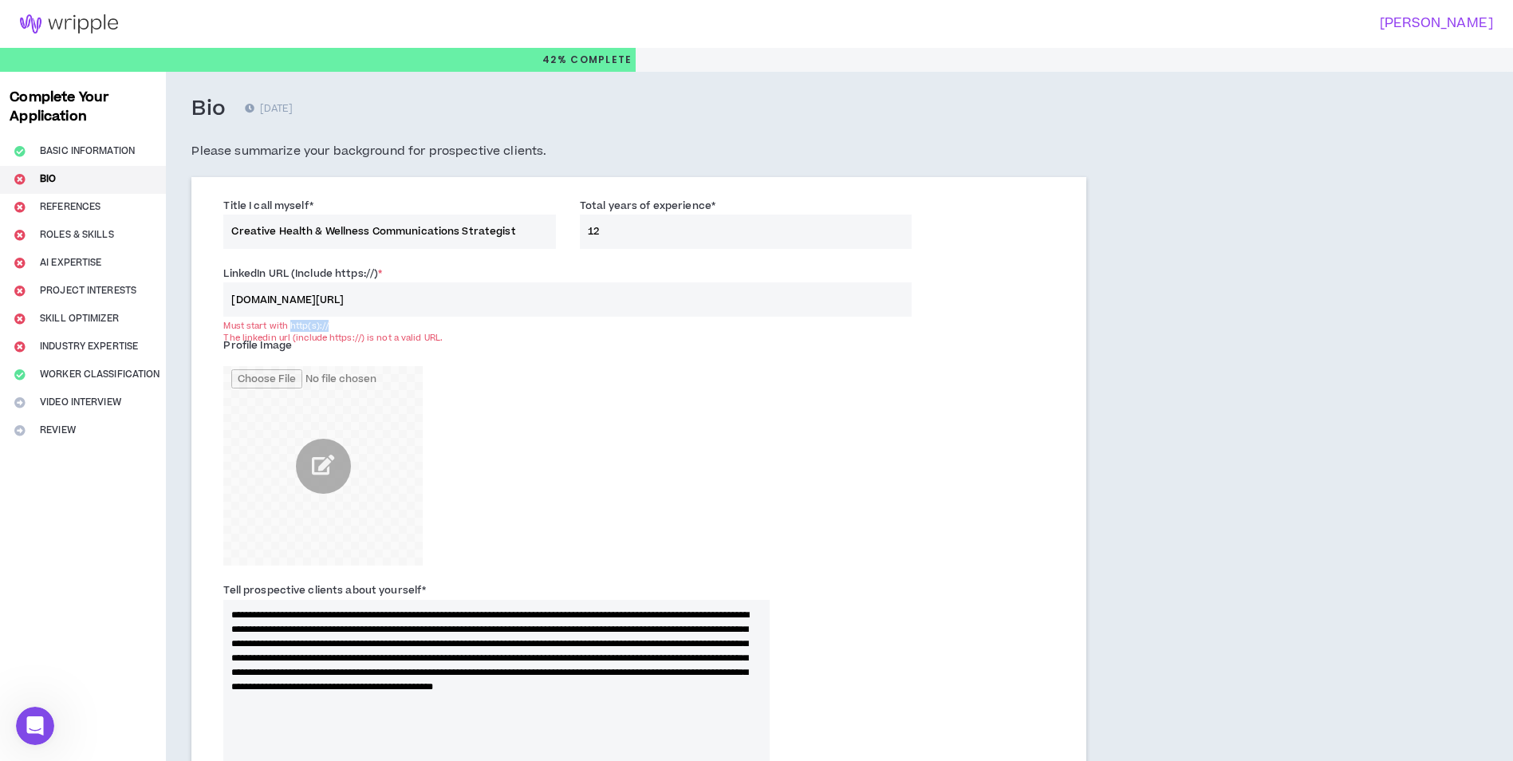
click at [291, 321] on div "Must start with http(s)://" at bounding box center [567, 326] width 688 height 12
copy div "http(s)://"
click at [231, 300] on input "[DOMAIN_NAME][URL]" at bounding box center [567, 299] width 688 height 34
paste input "http(s)://"
type input "http(s)://[DOMAIN_NAME][URL]"
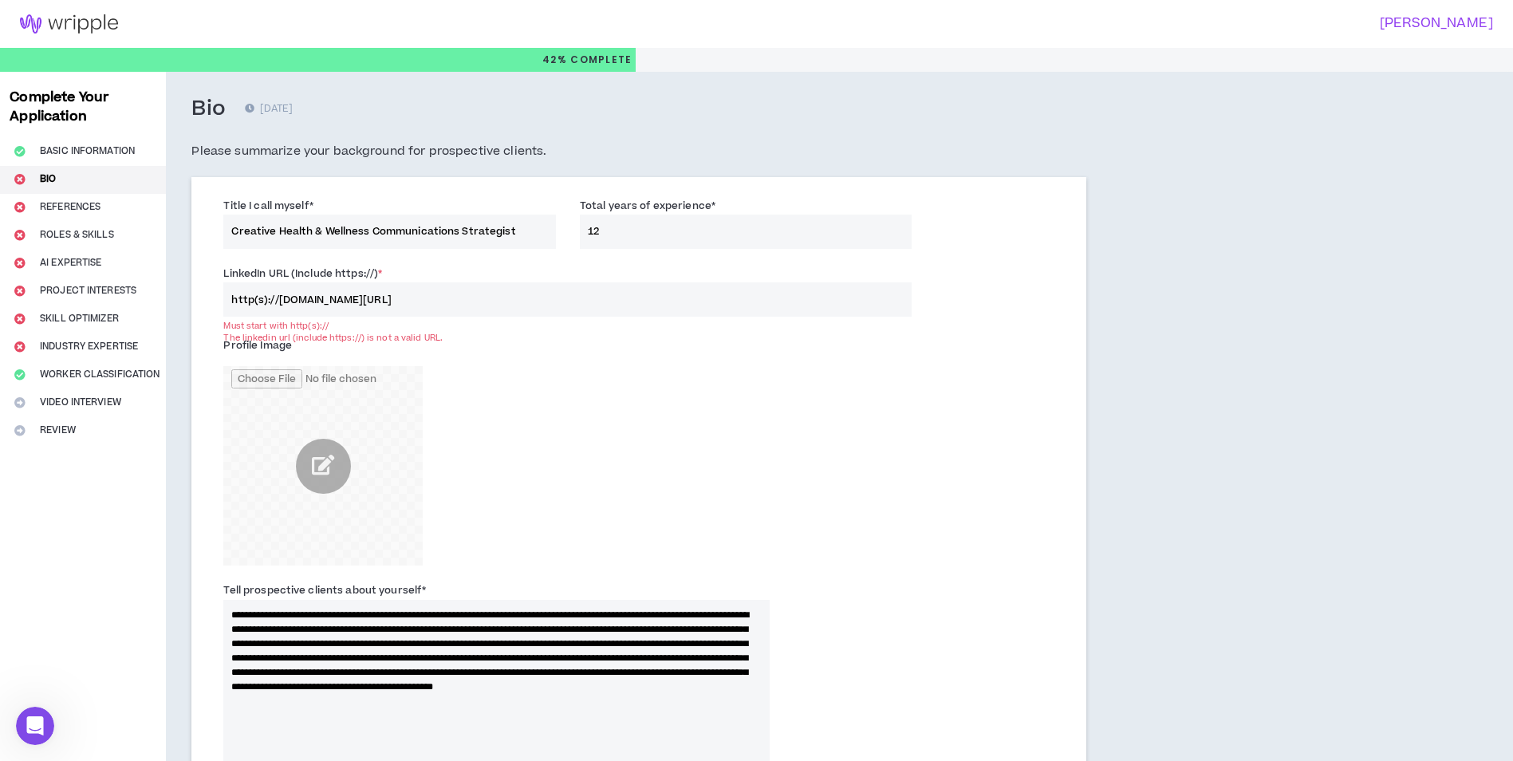
click at [539, 418] on div "Profile Image" at bounding box center [496, 449] width 546 height 233
drag, startPoint x: 512, startPoint y: 457, endPoint x: 503, endPoint y: 487, distance: 31.8
click at [512, 459] on div "Profile Image" at bounding box center [496, 449] width 546 height 233
drag, startPoint x: 488, startPoint y: 620, endPoint x: 383, endPoint y: 555, distance: 123.5
click at [491, 615] on textarea "**********" at bounding box center [496, 694] width 546 height 188
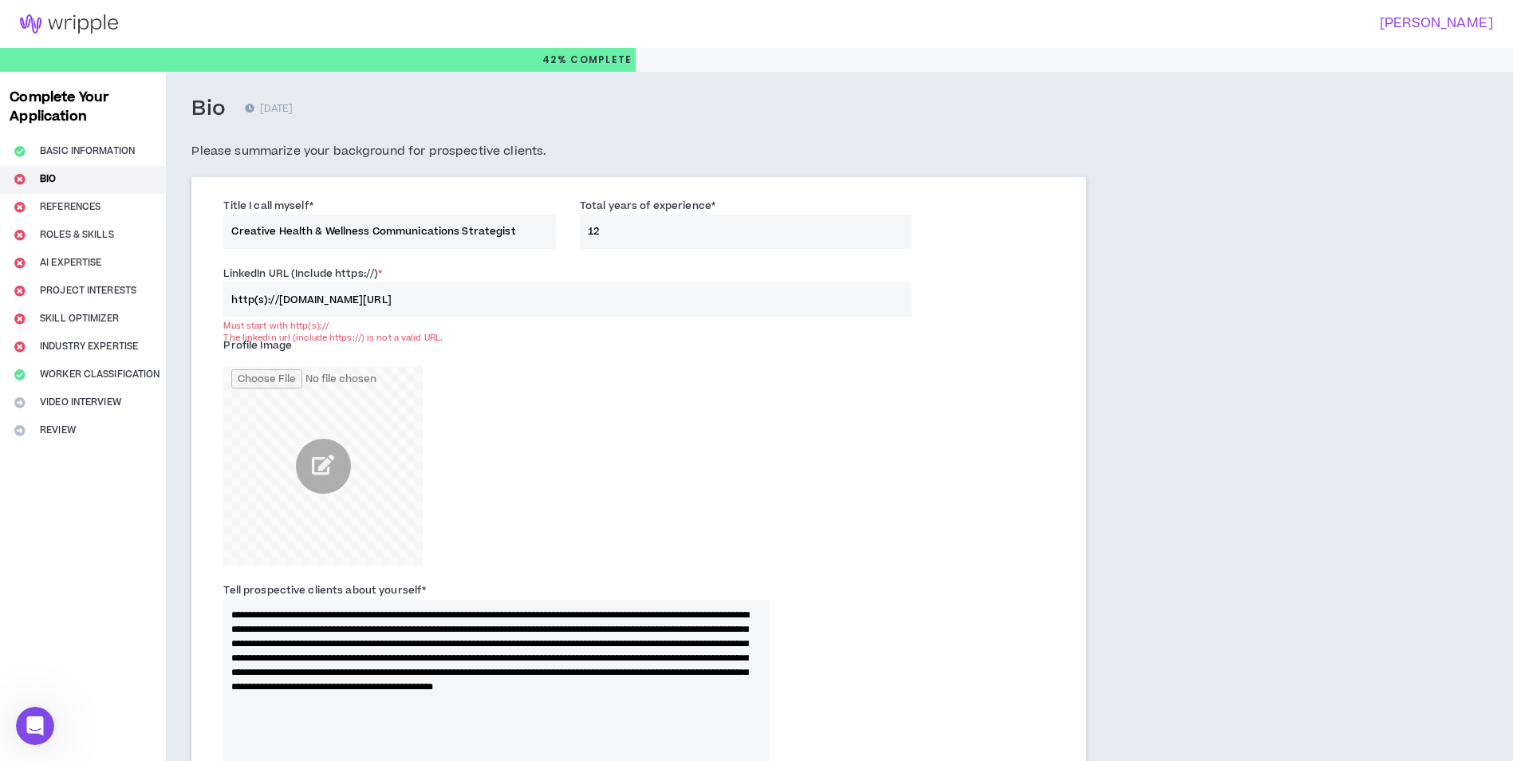
click at [394, 302] on input "http(s)://[DOMAIN_NAME][URL]" at bounding box center [567, 299] width 688 height 34
click at [286, 293] on input "http(s)://[DOMAIN_NAME][URL]" at bounding box center [567, 299] width 688 height 34
click at [394, 302] on input "http(s)://[DOMAIN_NAME][URL]" at bounding box center [567, 299] width 688 height 34
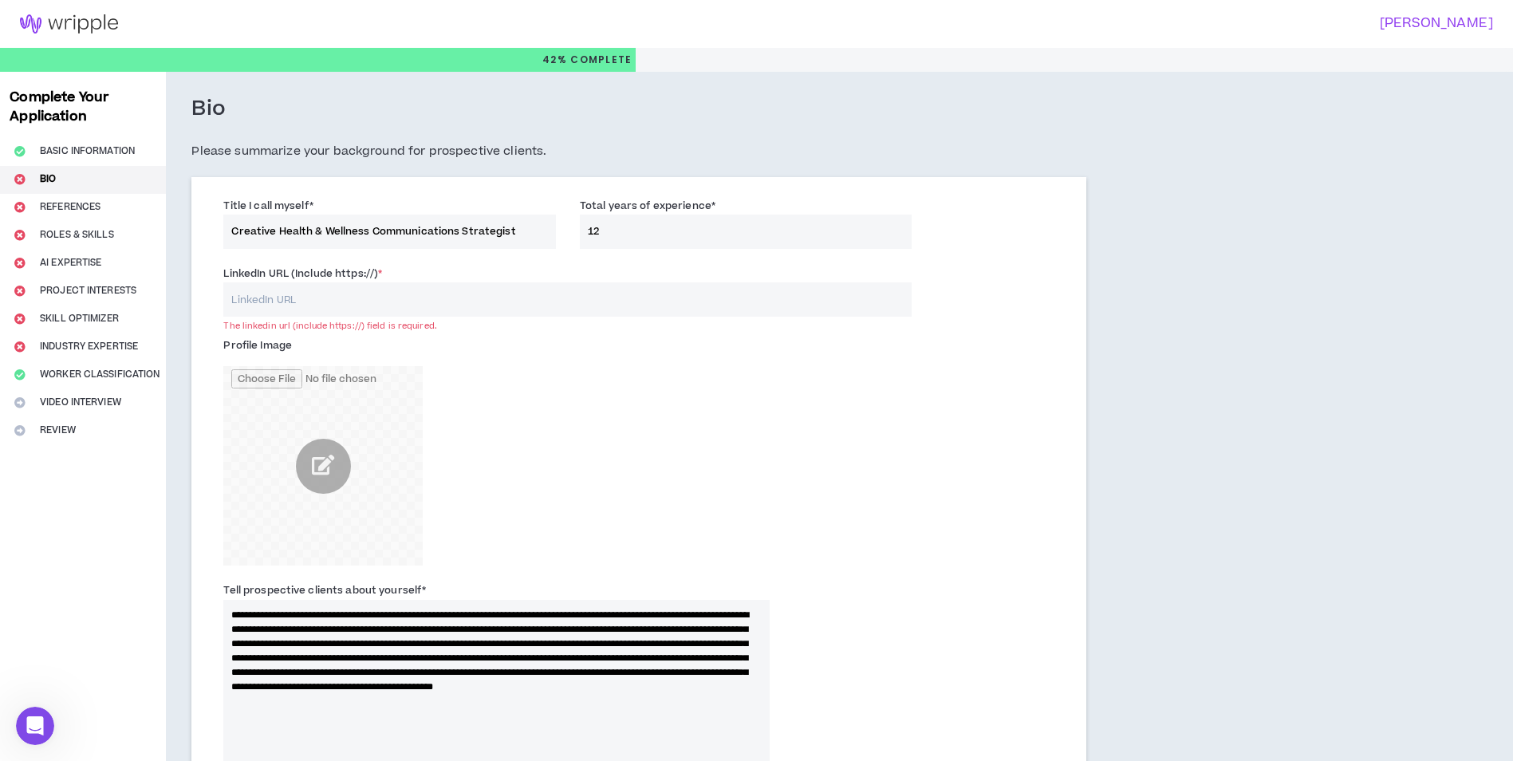
paste input "[URL][DOMAIN_NAME]"
type input "[URL][DOMAIN_NAME]"
click at [595, 453] on div "Profile Image" at bounding box center [496, 449] width 546 height 233
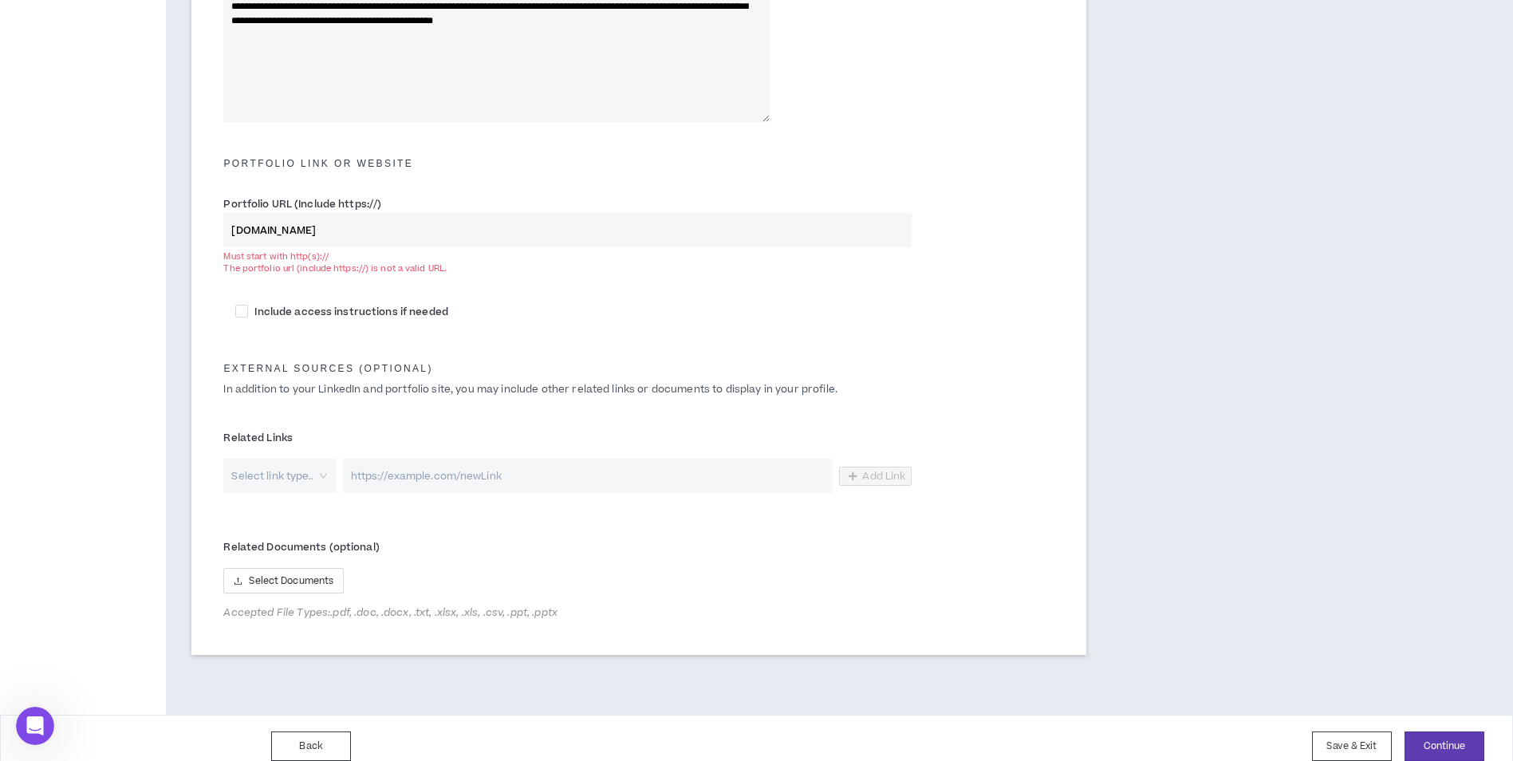
scroll to position [683, 0]
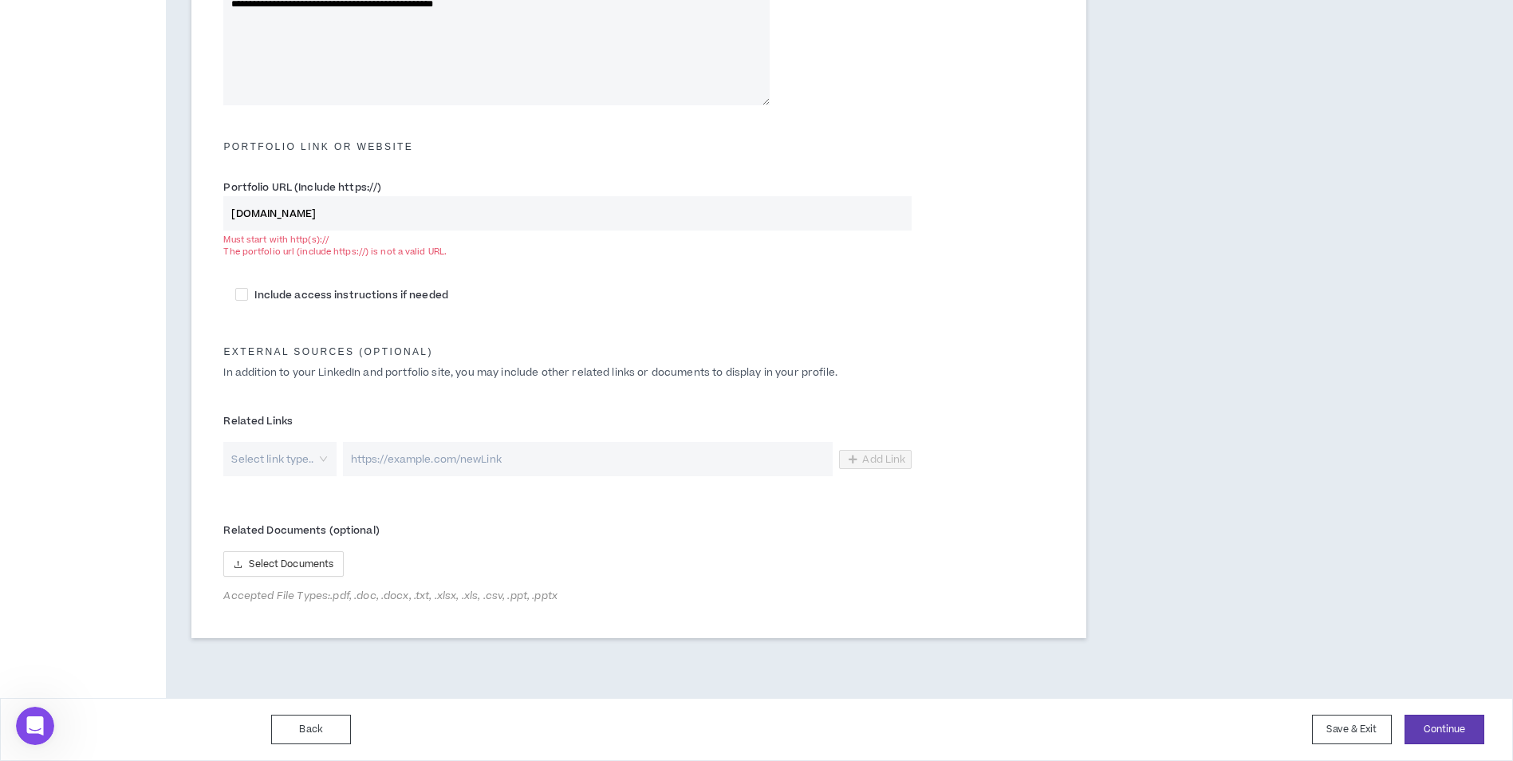
click at [430, 219] on input "[DOMAIN_NAME]" at bounding box center [567, 213] width 688 height 34
click at [234, 210] on input "[DOMAIN_NAME]" at bounding box center [567, 213] width 688 height 34
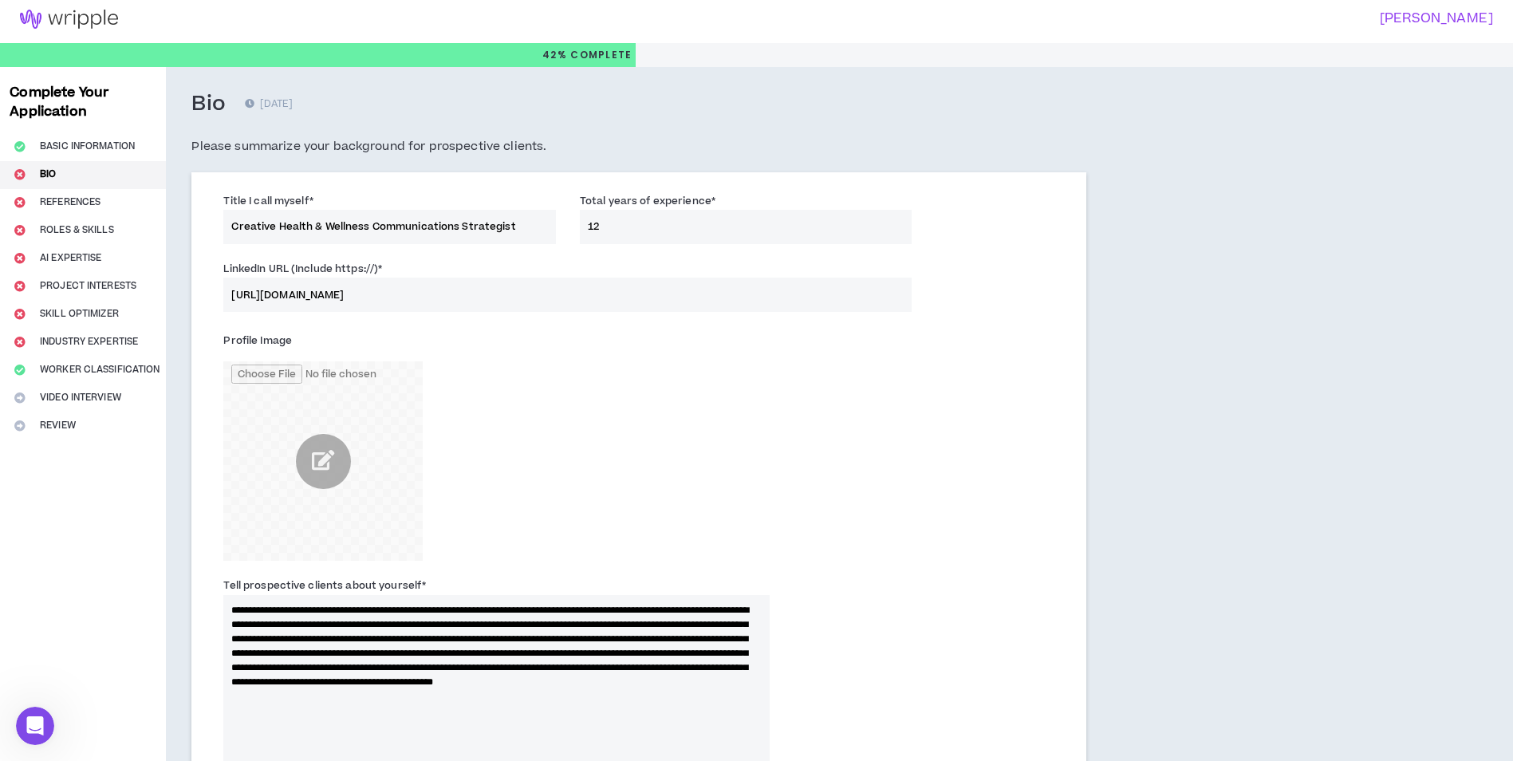
scroll to position [0, 0]
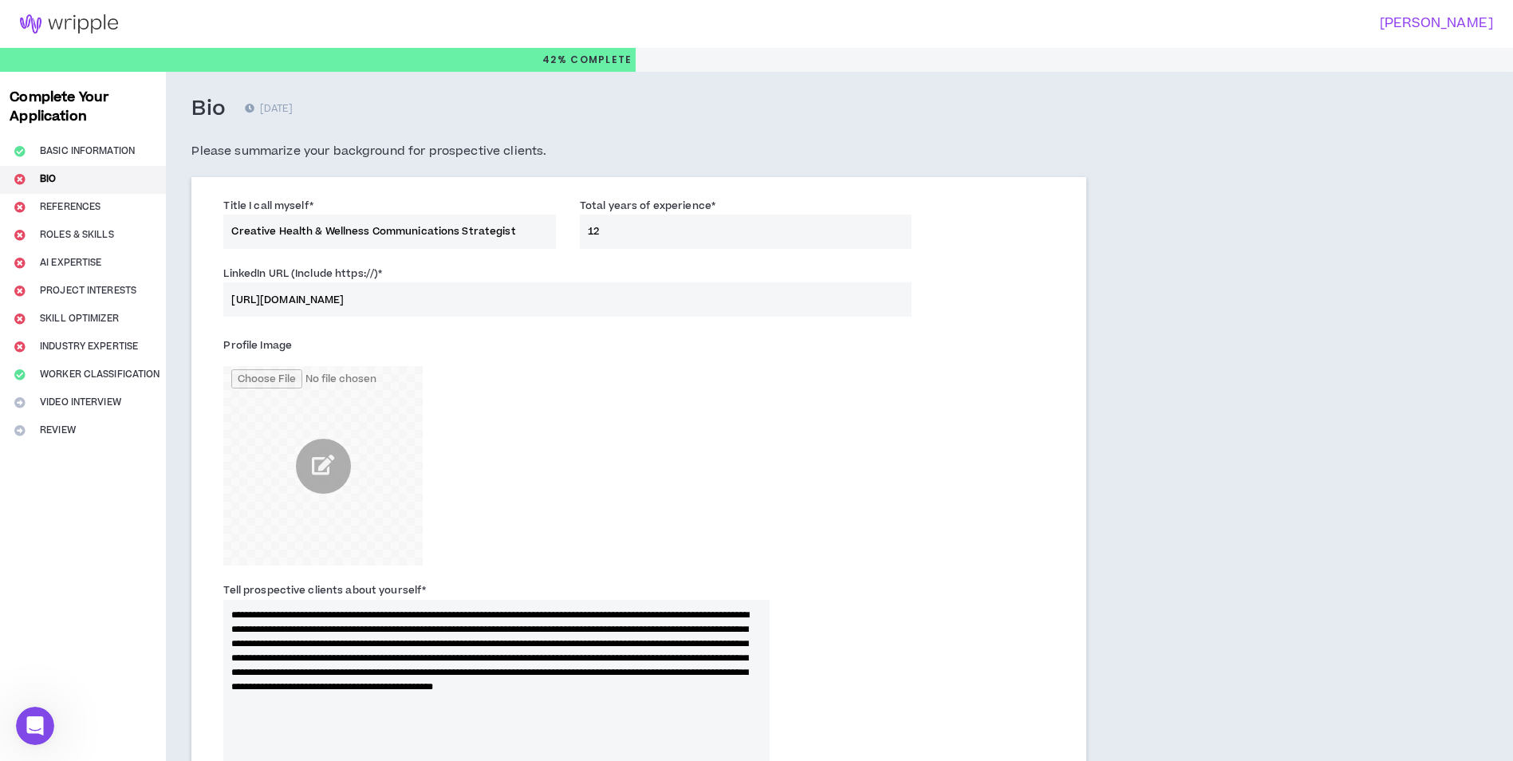
drag, startPoint x: 269, startPoint y: 298, endPoint x: 230, endPoint y: 294, distance: 39.3
click at [230, 294] on input "[URL][DOMAIN_NAME]" at bounding box center [567, 299] width 688 height 34
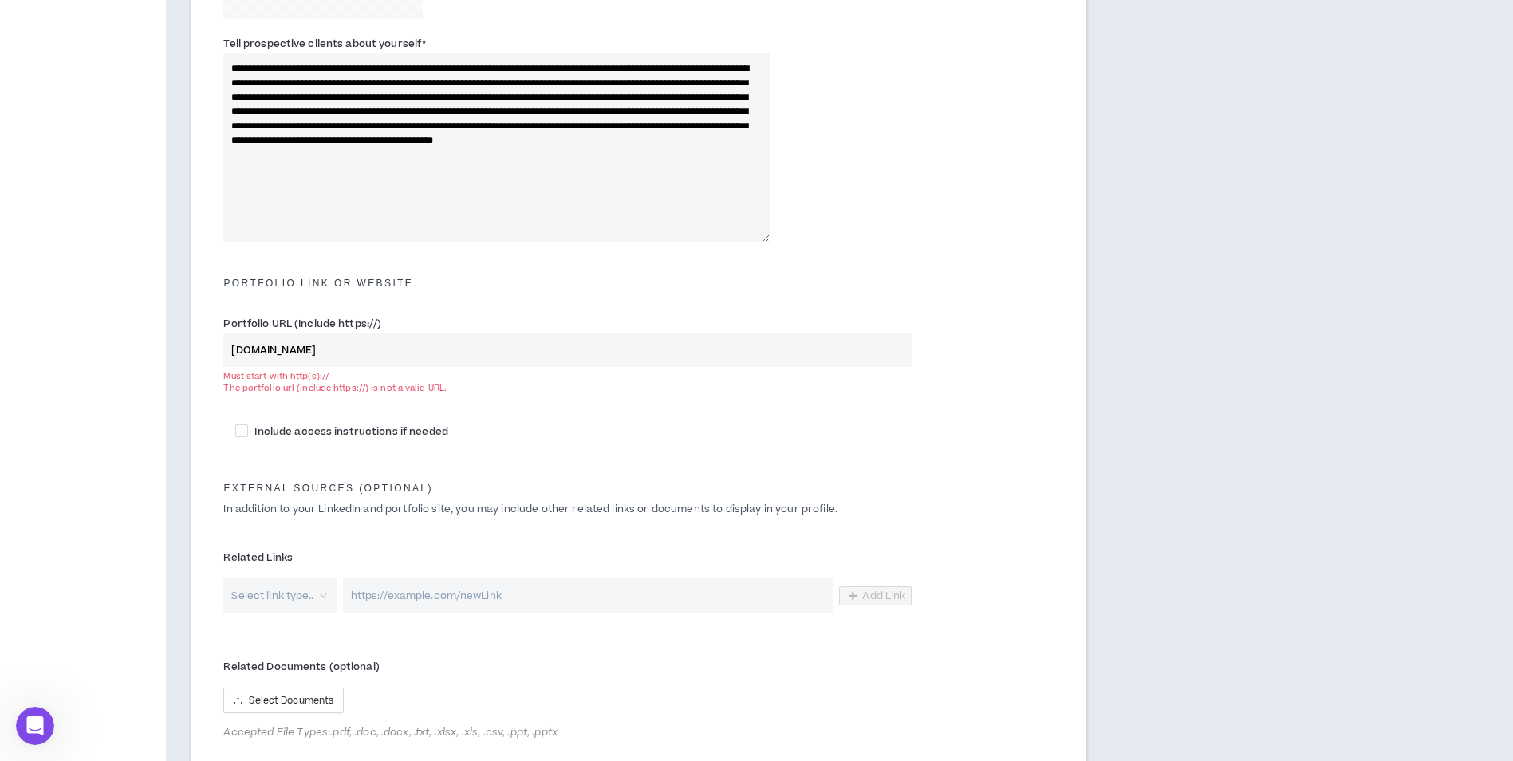
scroll to position [558, 0]
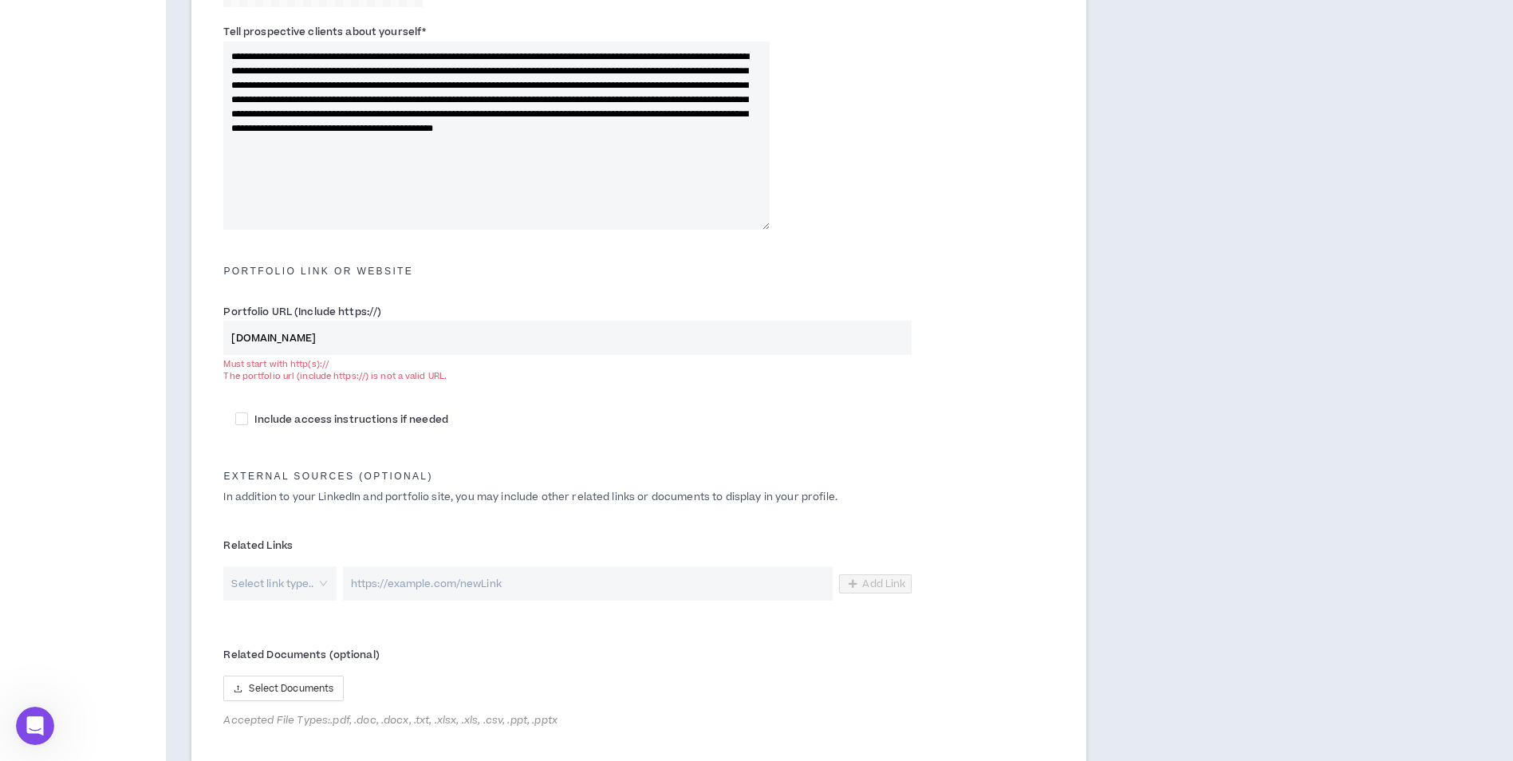
click at [228, 337] on input "[DOMAIN_NAME]" at bounding box center [567, 338] width 688 height 34
paste input "https://"
type input "[URL][DOMAIN_NAME]"
drag, startPoint x: 577, startPoint y: 475, endPoint x: 545, endPoint y: 473, distance: 31.9
click at [577, 474] on div "External Sources (optional) In addition to your LinkedIn and portfolio site, yo…" at bounding box center [638, 482] width 855 height 62
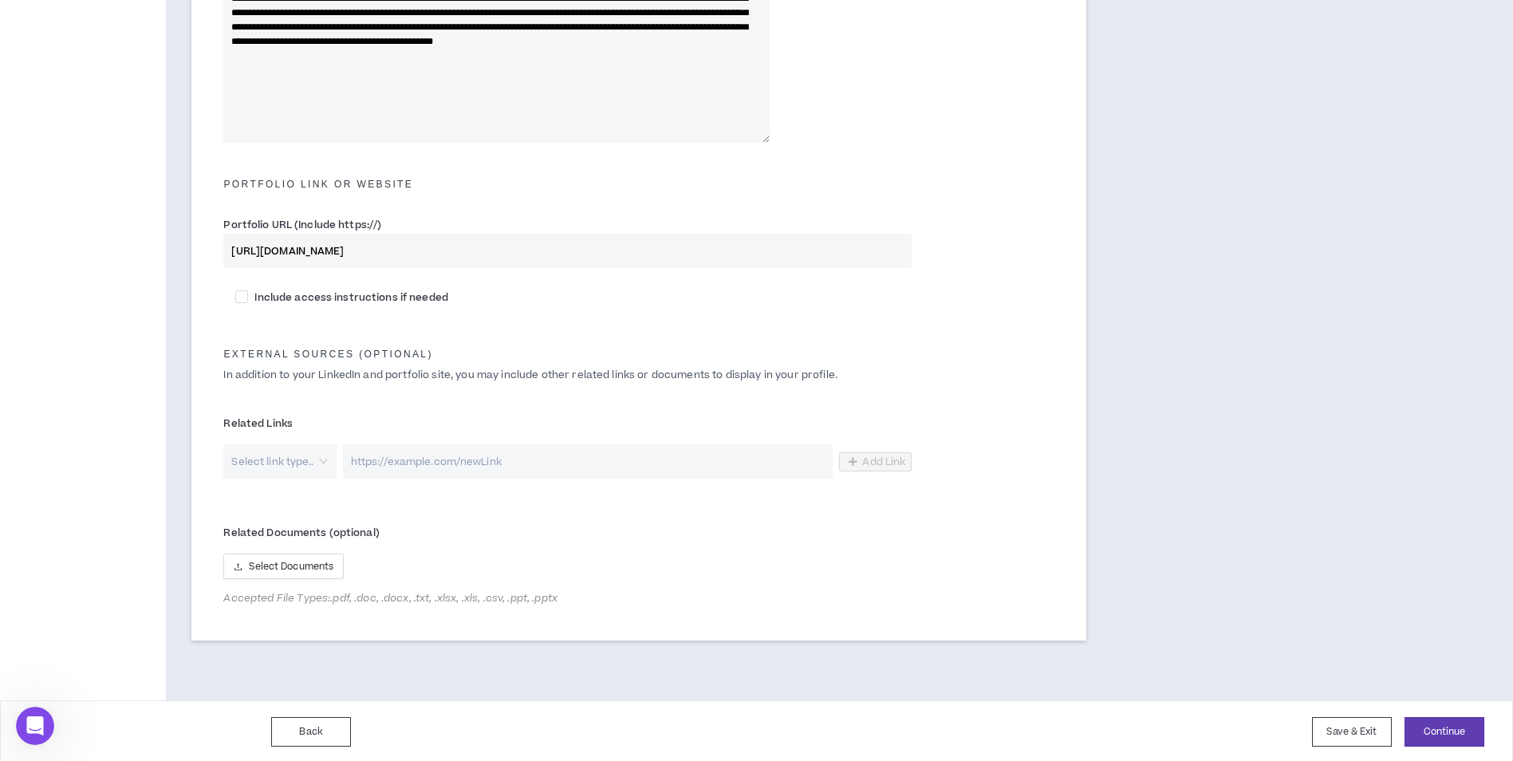
scroll to position [648, 0]
click at [1449, 731] on button "Continue" at bounding box center [1445, 730] width 80 height 30
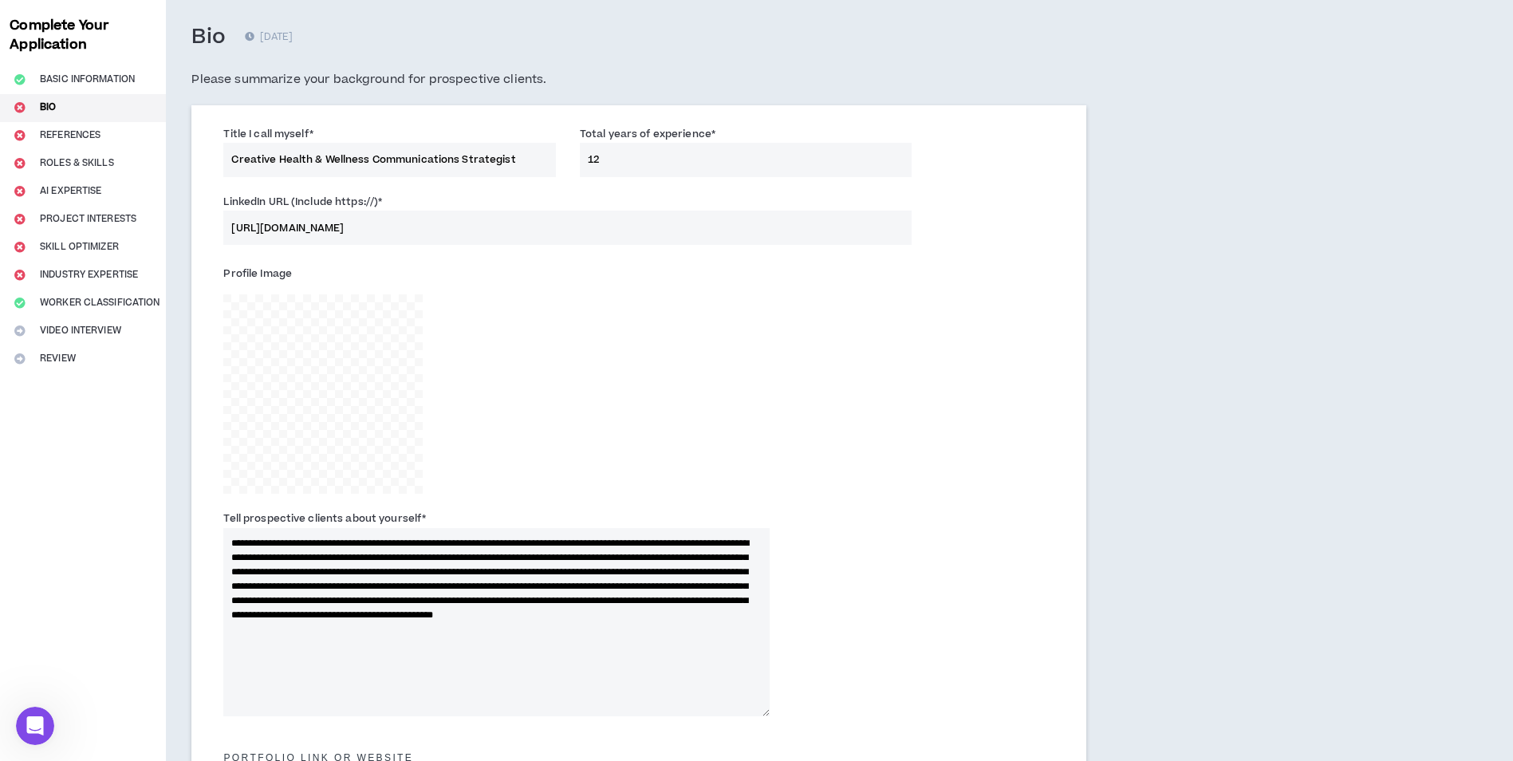
scroll to position [0, 0]
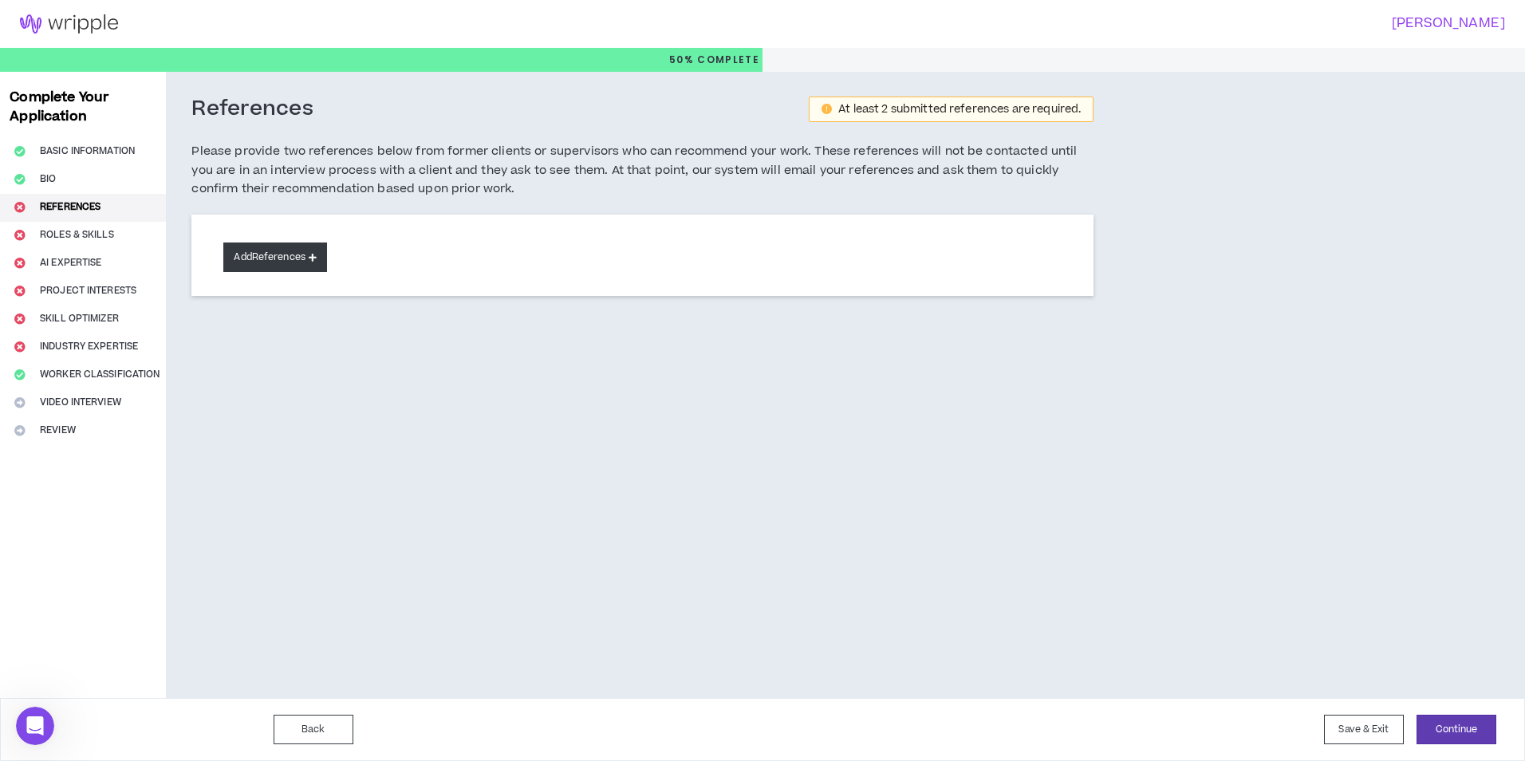
click at [302, 250] on button "Add References" at bounding box center [275, 258] width 104 height 30
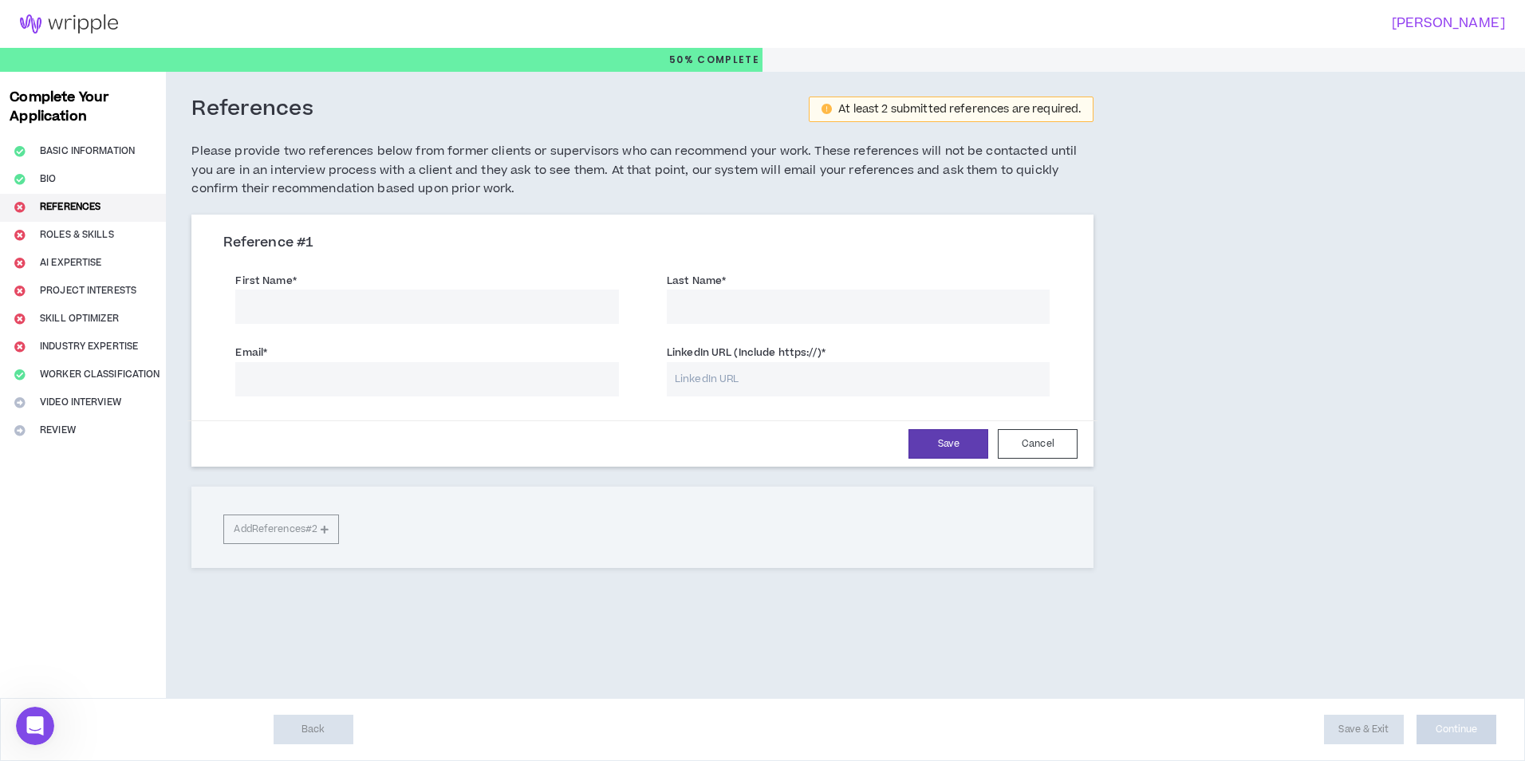
click at [270, 297] on div "First Name *" at bounding box center [427, 298] width 384 height 52
paste input "1. TinekaYowe-[PERSON_NAME]"
type input "1. TinekaYowe-[PERSON_NAME]"
paste input ": [EMAIL_ADDRESS][DOMAIN_NAME]"
click at [251, 376] on input ": [EMAIL_ADDRESS][DOMAIN_NAME]" at bounding box center [427, 379] width 384 height 34
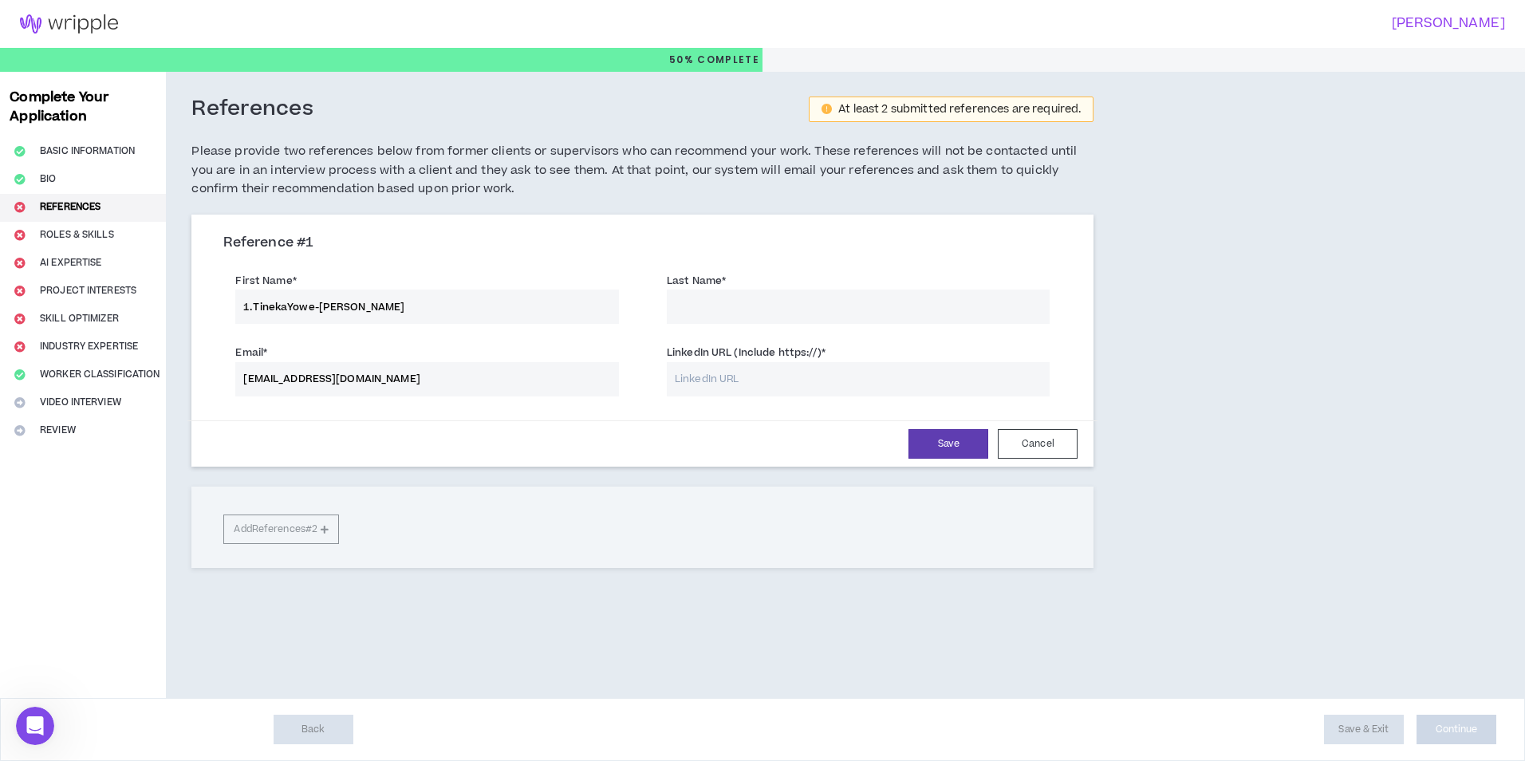
type input "[EMAIL_ADDRESS][DOMAIN_NAME]"
click at [807, 311] on input "Last Name *" at bounding box center [859, 307] width 384 height 34
drag, startPoint x: 288, startPoint y: 303, endPoint x: 358, endPoint y: 305, distance: 70.2
click at [358, 305] on input "1. TinekaYowe-[PERSON_NAME]" at bounding box center [427, 307] width 384 height 34
type input "1. [GEOGRAPHIC_DATA]"
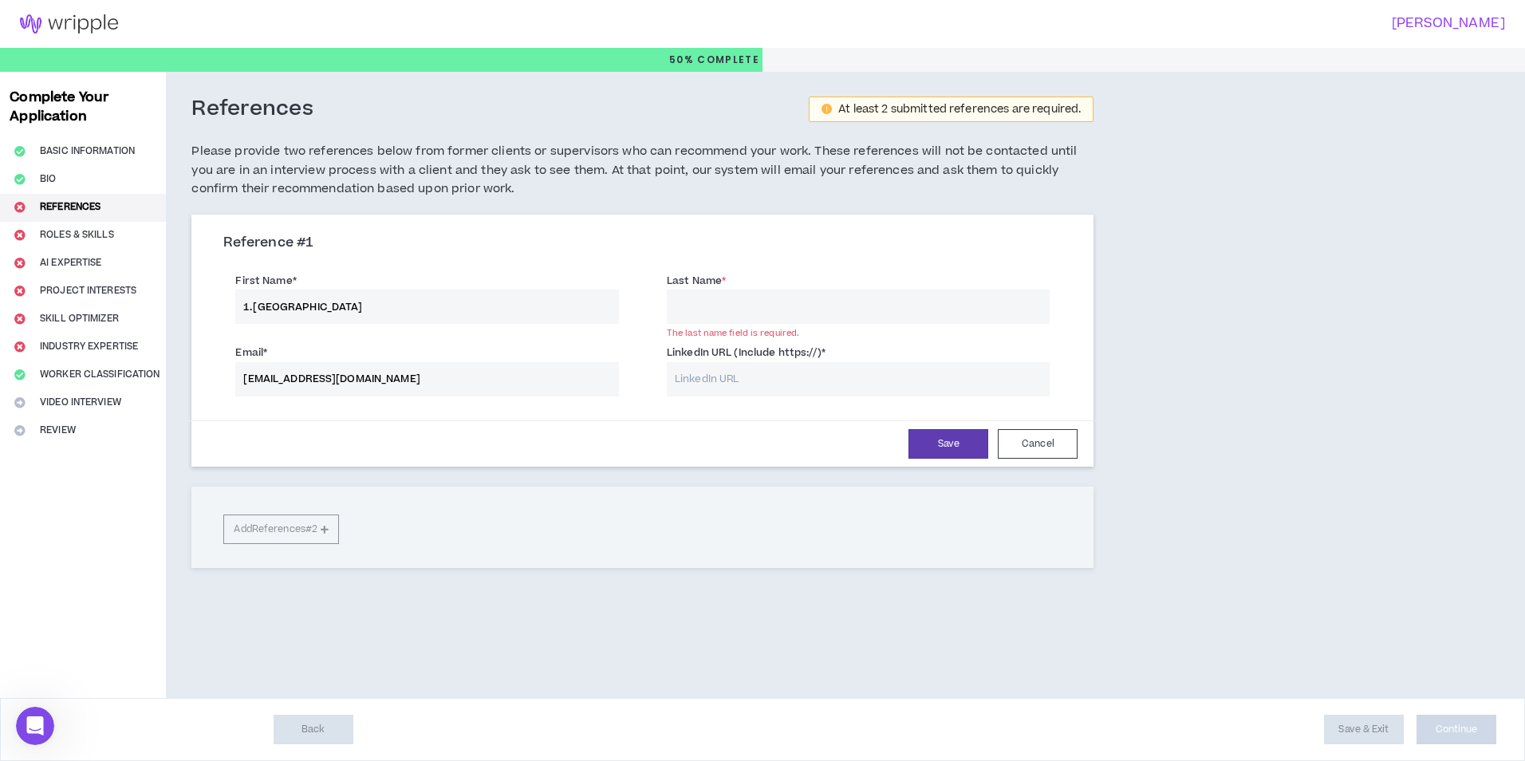
paste input "[PERSON_NAME]"
type input "[PERSON_NAME]"
click at [698, 418] on form "First Name * 1. [PERSON_NAME] Last Name * [PERSON_NAME] Email * [EMAIL_ADDRESS]…" at bounding box center [642, 365] width 862 height 203
drag, startPoint x: 329, startPoint y: 308, endPoint x: 201, endPoint y: 308, distance: 128.4
click at [201, 308] on div "Reference # 1 First Name * 1. [PERSON_NAME] Last Name * [PERSON_NAME] Email * […" at bounding box center [642, 342] width 902 height 247
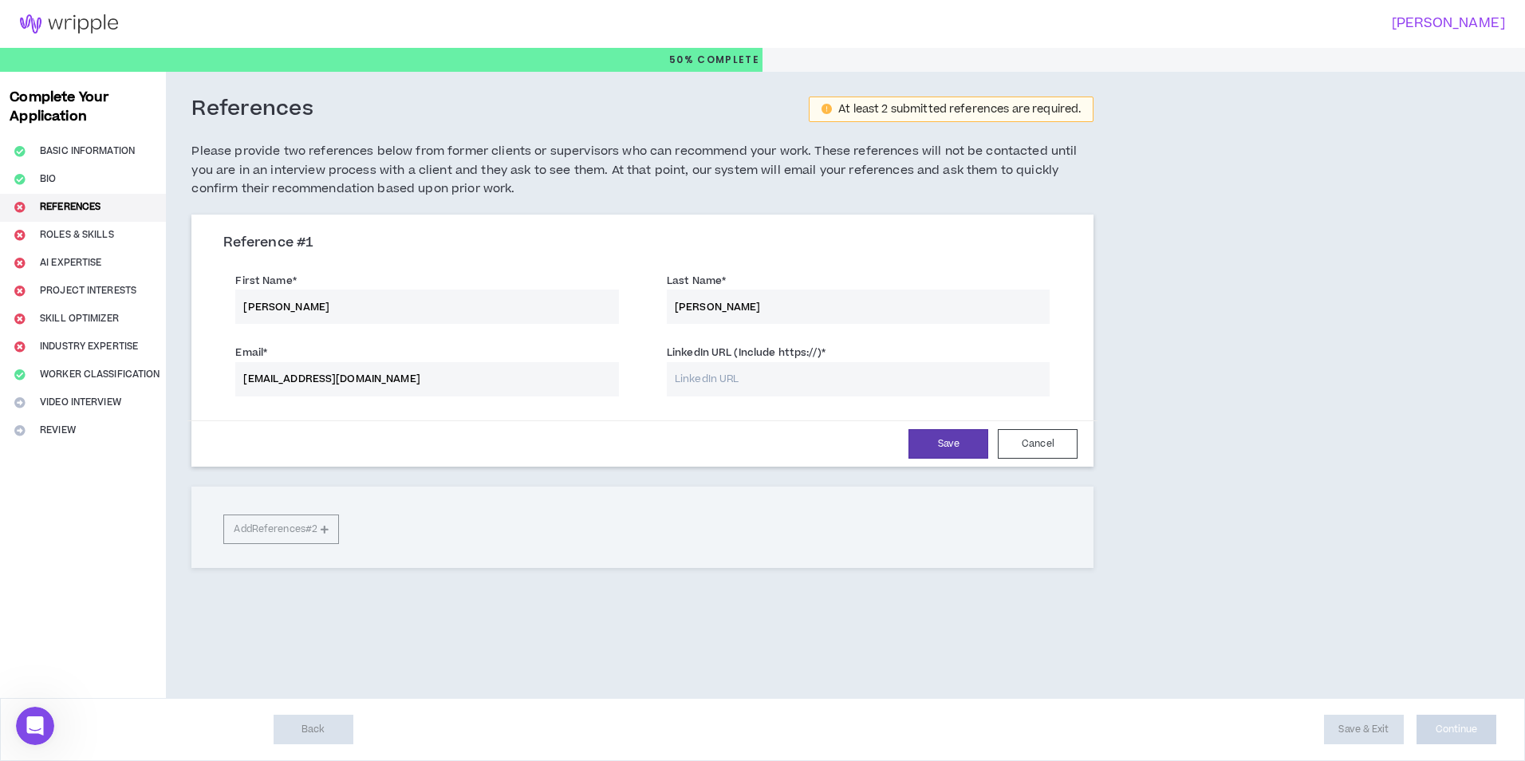
type input "[PERSON_NAME]"
click at [380, 380] on input "[EMAIL_ADDRESS][DOMAIN_NAME]" at bounding box center [427, 379] width 384 height 34
drag, startPoint x: 398, startPoint y: 384, endPoint x: 163, endPoint y: 341, distance: 239.1
click at [163, 373] on div "Complete Your Application Basic Information Bio References Roles & Skills AI Ex…" at bounding box center [762, 385] width 1525 height 626
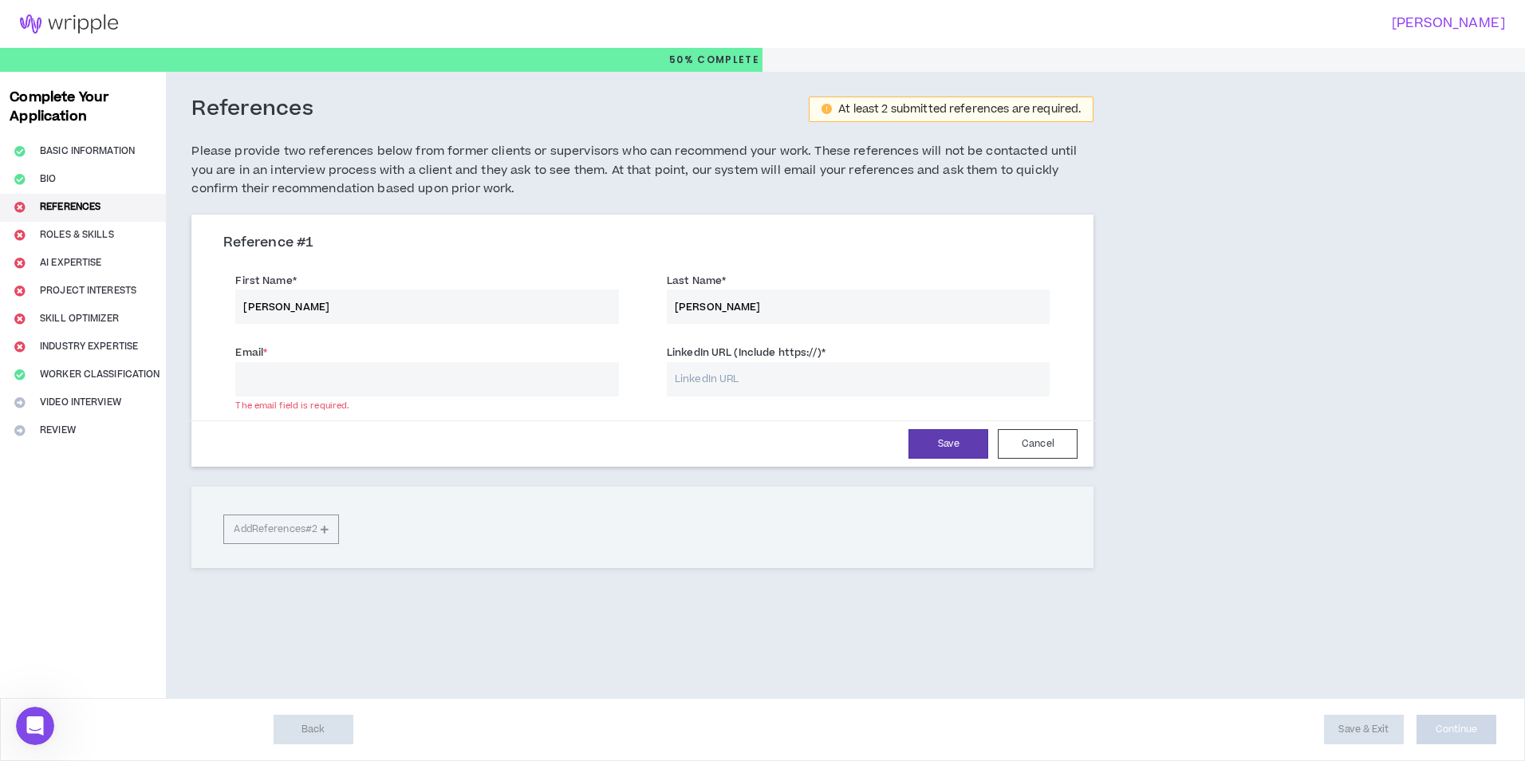
click at [321, 374] on input "Email *" at bounding box center [427, 379] width 384 height 34
paste input "[EMAIL_ADDRESS][DOMAIN_NAME]"
type input "[EMAIL_ADDRESS][DOMAIN_NAME]"
drag, startPoint x: 759, startPoint y: 443, endPoint x: 751, endPoint y: 444, distance: 8.0
click at [759, 444] on div "Save Cancel" at bounding box center [642, 444] width 870 height 30
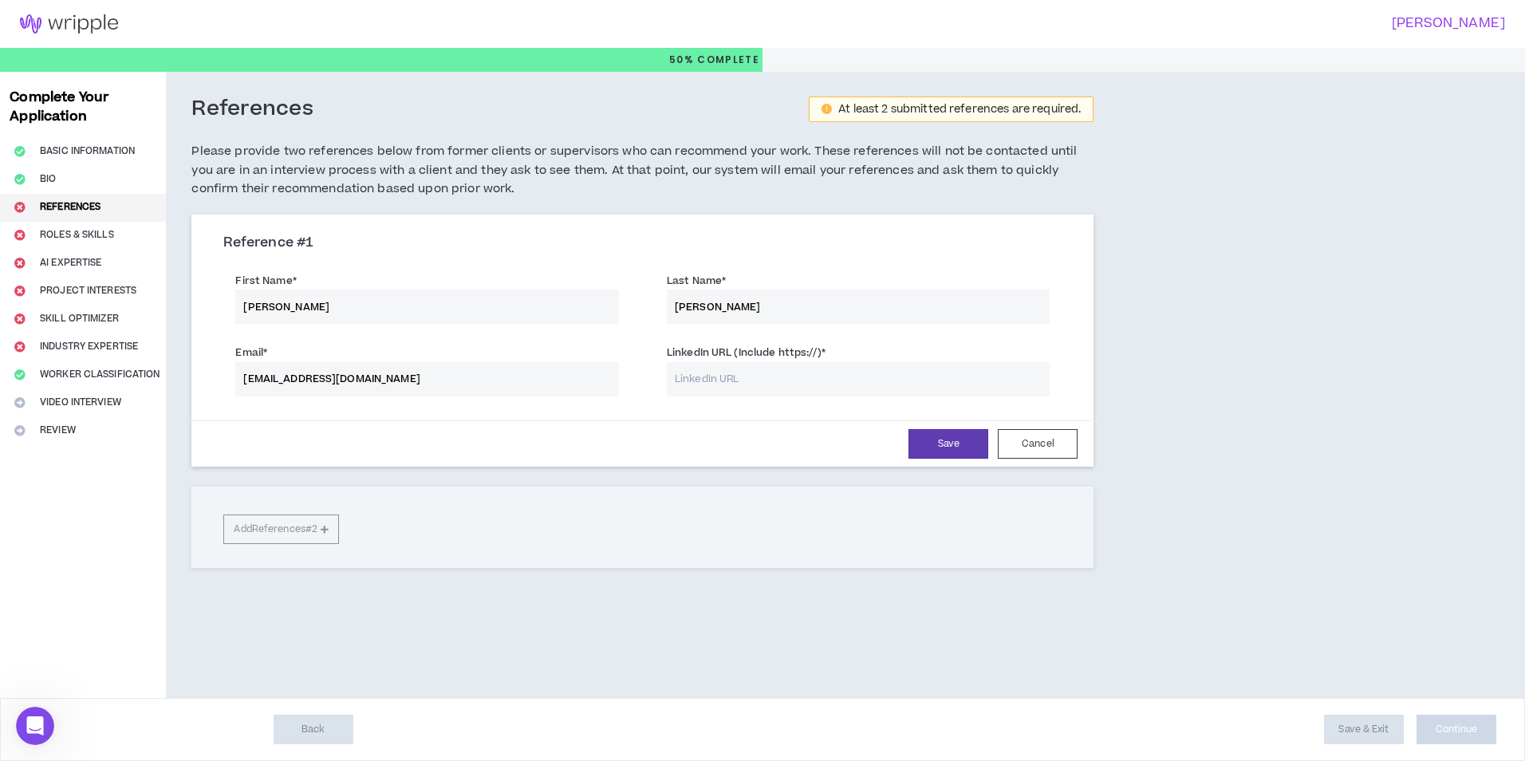
paste input "[URL][DOMAIN_NAME]"
type input "[URL][DOMAIN_NAME]"
click at [952, 448] on button "Save" at bounding box center [949, 444] width 80 height 30
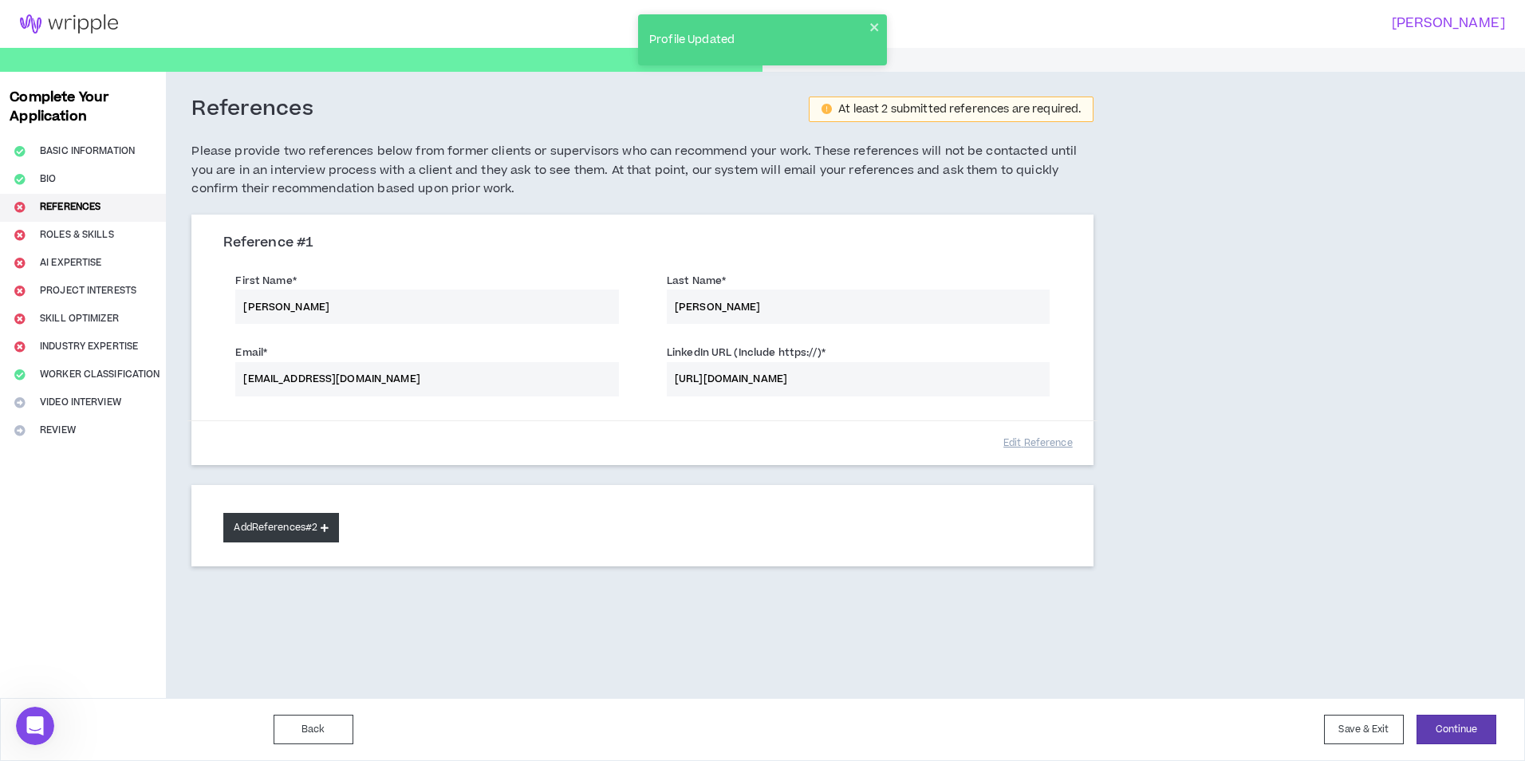
click at [301, 526] on button "Add References #2" at bounding box center [281, 528] width 116 height 30
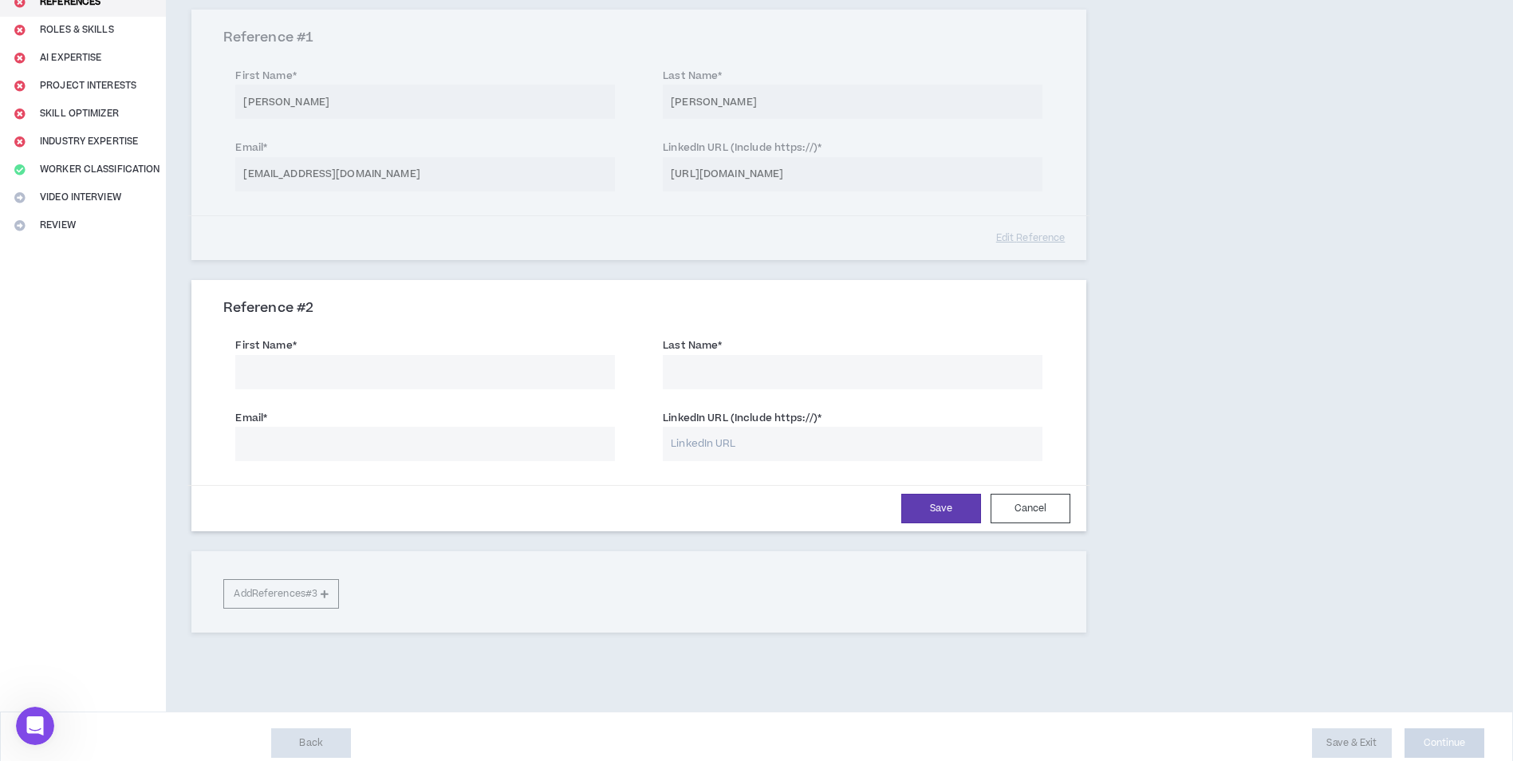
scroll to position [219, 0]
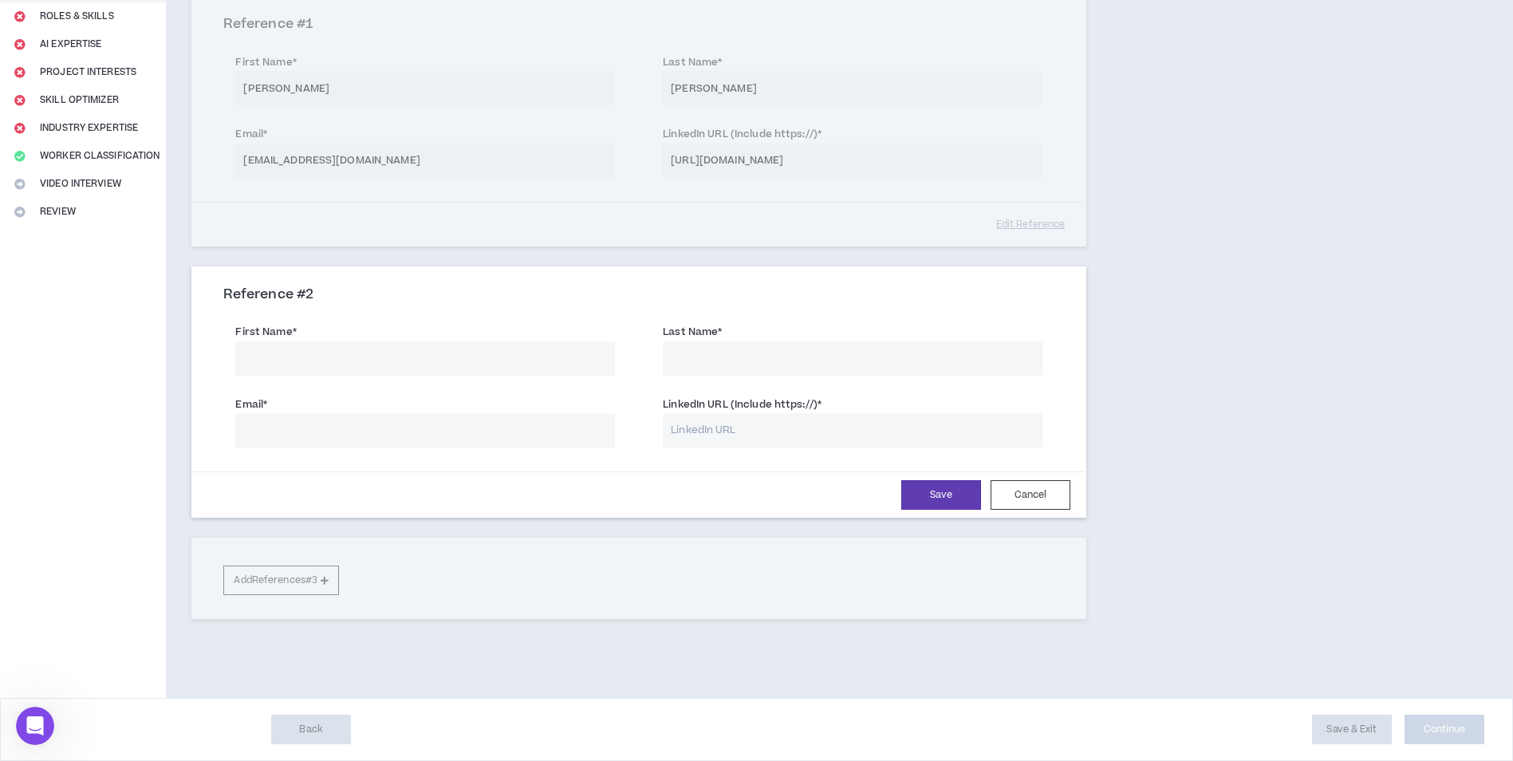
click at [308, 369] on input "First Name *" at bounding box center [425, 358] width 380 height 34
type input "Crystal"
type input "M"
drag, startPoint x: 340, startPoint y: 358, endPoint x: 136, endPoint y: 348, distance: 204.5
click at [136, 352] on div "Complete Your Application Basic Information Bio References Roles & Skills AI Ex…" at bounding box center [756, 275] width 1513 height 845
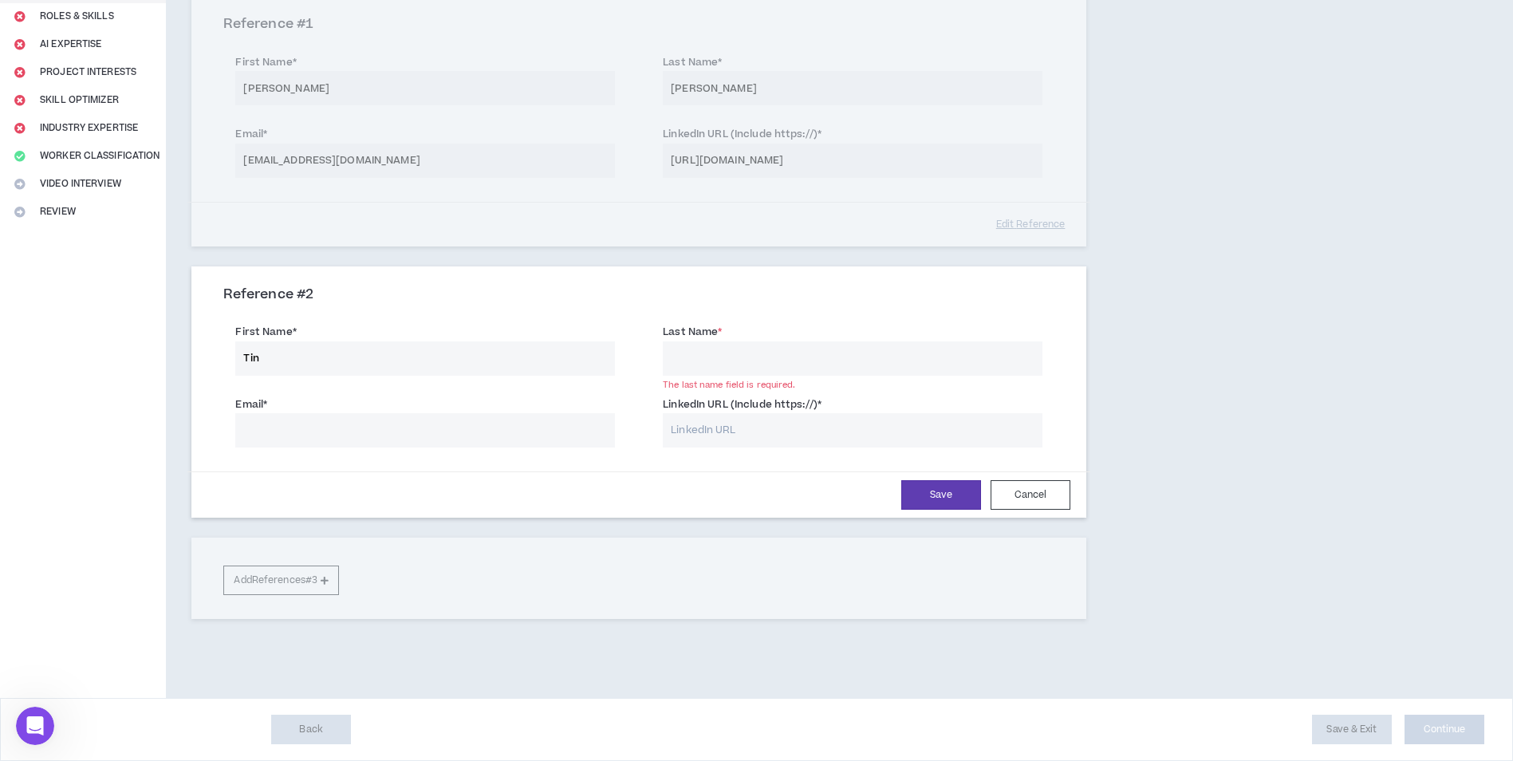
drag, startPoint x: 331, startPoint y: 346, endPoint x: 440, endPoint y: 367, distance: 110.5
click at [333, 346] on input "Tin" at bounding box center [425, 358] width 380 height 34
type input "Tin"
click at [714, 352] on input "Last Name *" at bounding box center [853, 358] width 380 height 34
type input "[PERSON_NAME]"
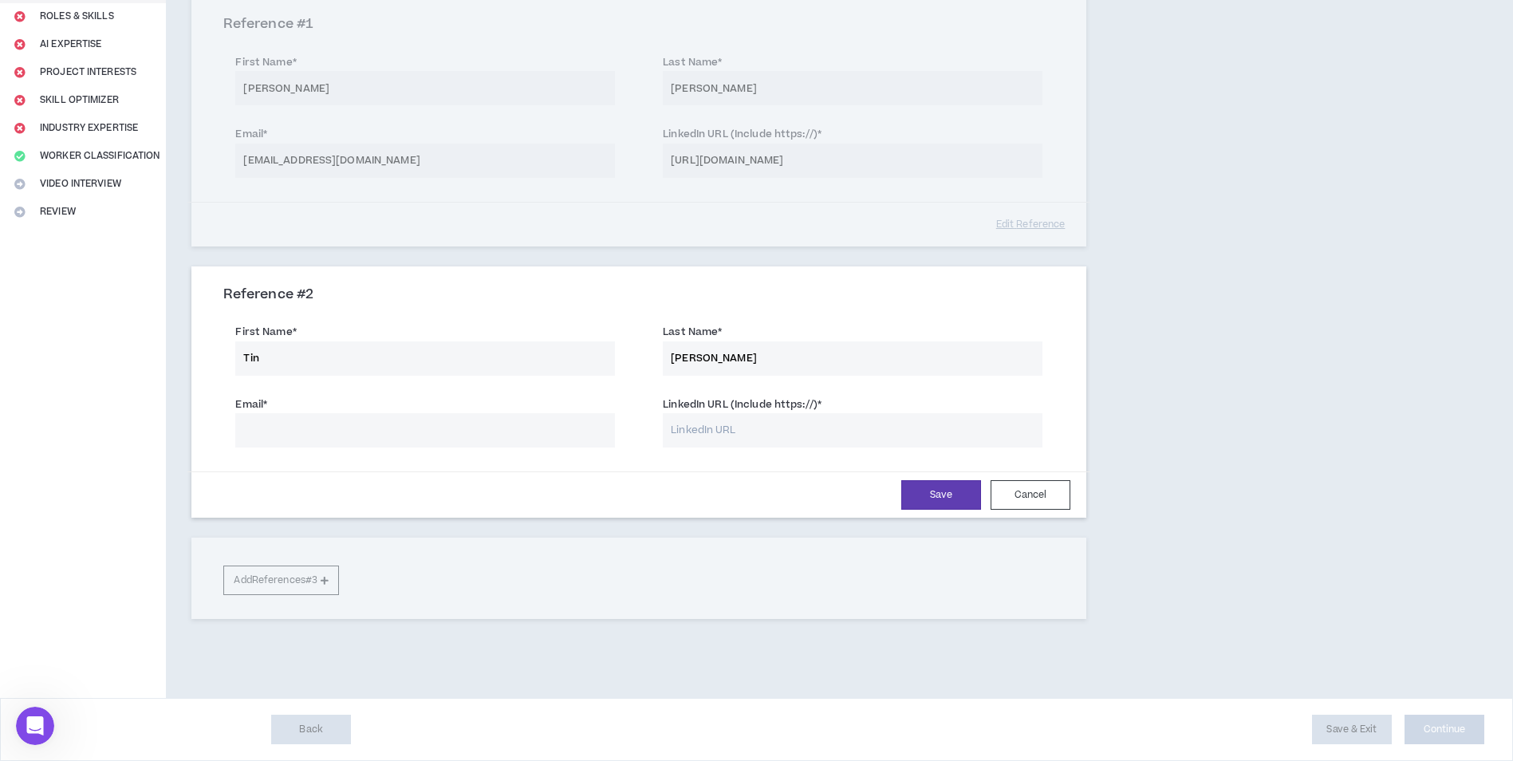
paste input "[EMAIL_ADDRESS][DOMAIN_NAME]"
type input "[EMAIL_ADDRESS][DOMAIN_NAME]"
paste input "[URL][DOMAIN_NAME][PERSON_NAME]"
type input "[URL][DOMAIN_NAME][PERSON_NAME]"
click at [936, 495] on button "Save" at bounding box center [941, 495] width 80 height 30
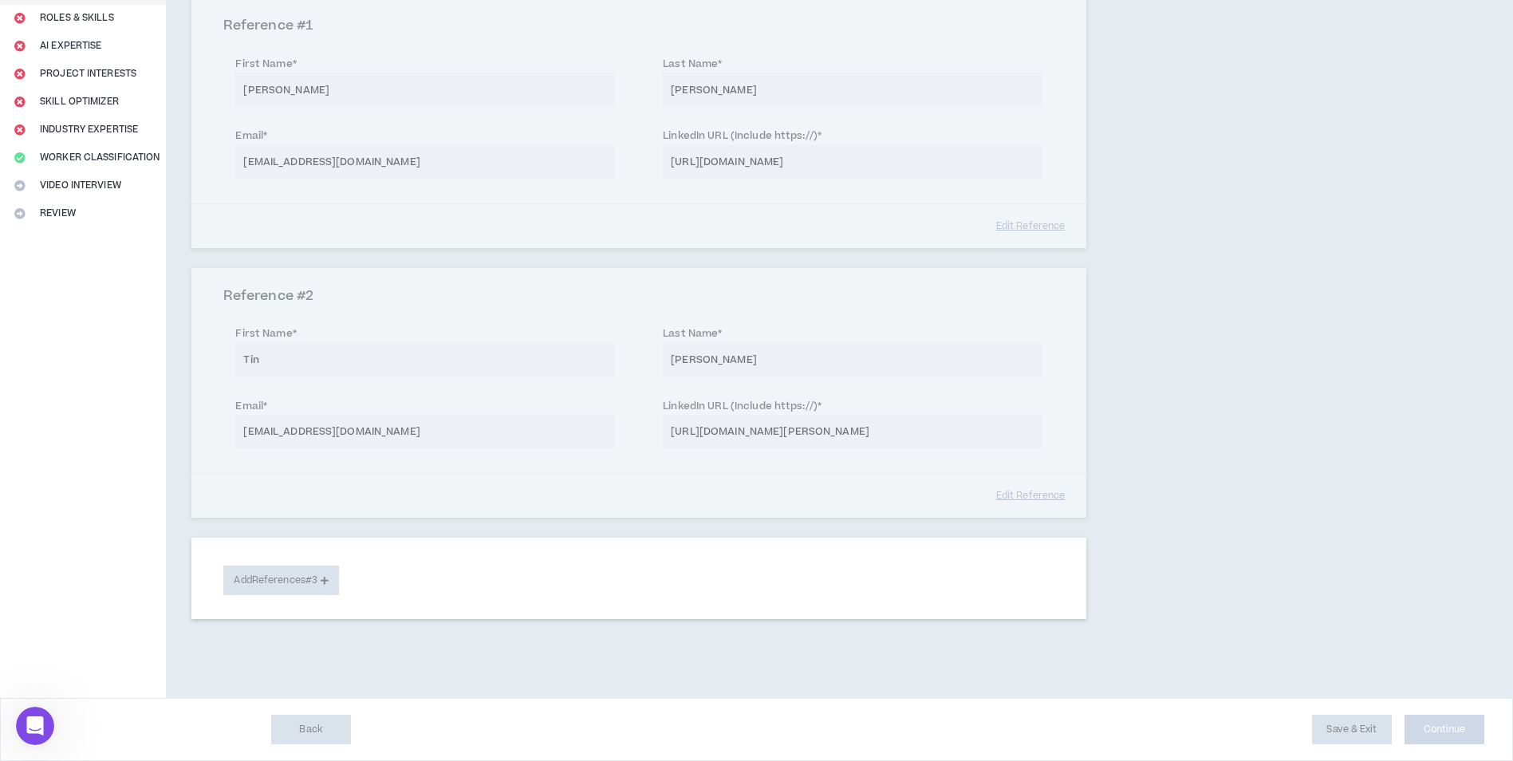
scroll to position [217, 0]
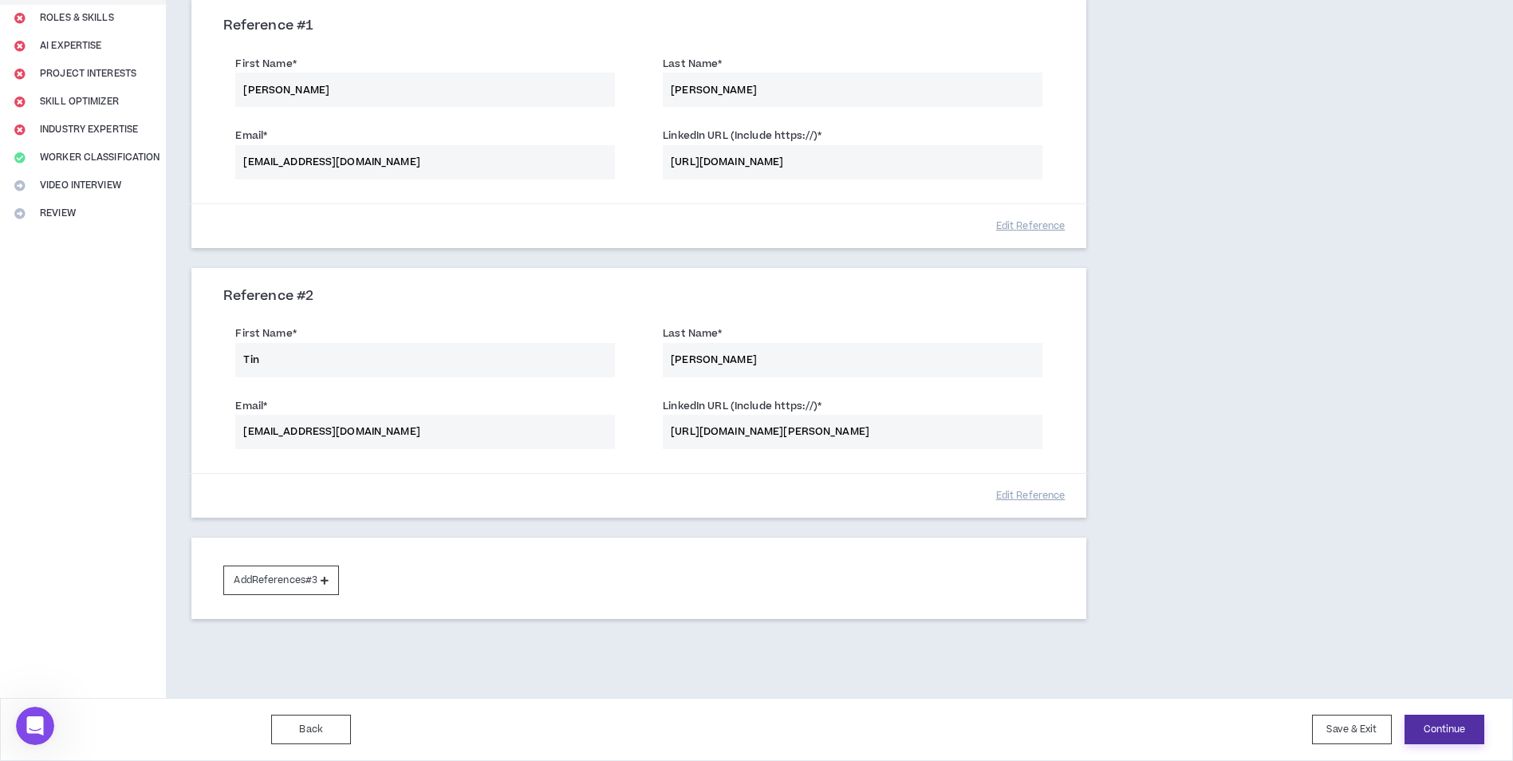
click at [1468, 736] on button "Continue" at bounding box center [1445, 730] width 80 height 30
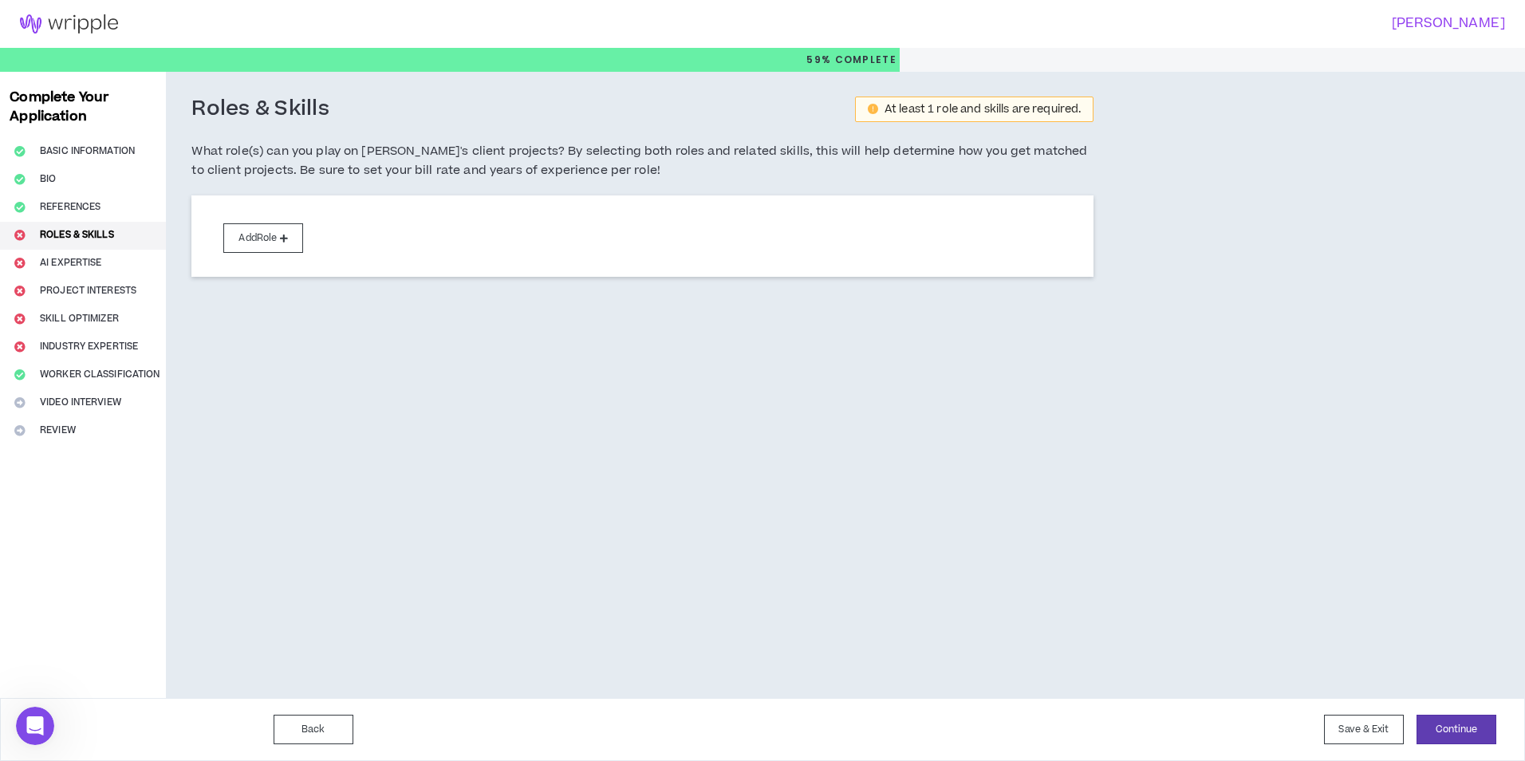
click at [225, 150] on h5 "What role(s) can you play on [PERSON_NAME]'s client projects? By selecting both…" at bounding box center [642, 161] width 902 height 38
click at [249, 239] on button "Add Role" at bounding box center [263, 238] width 80 height 30
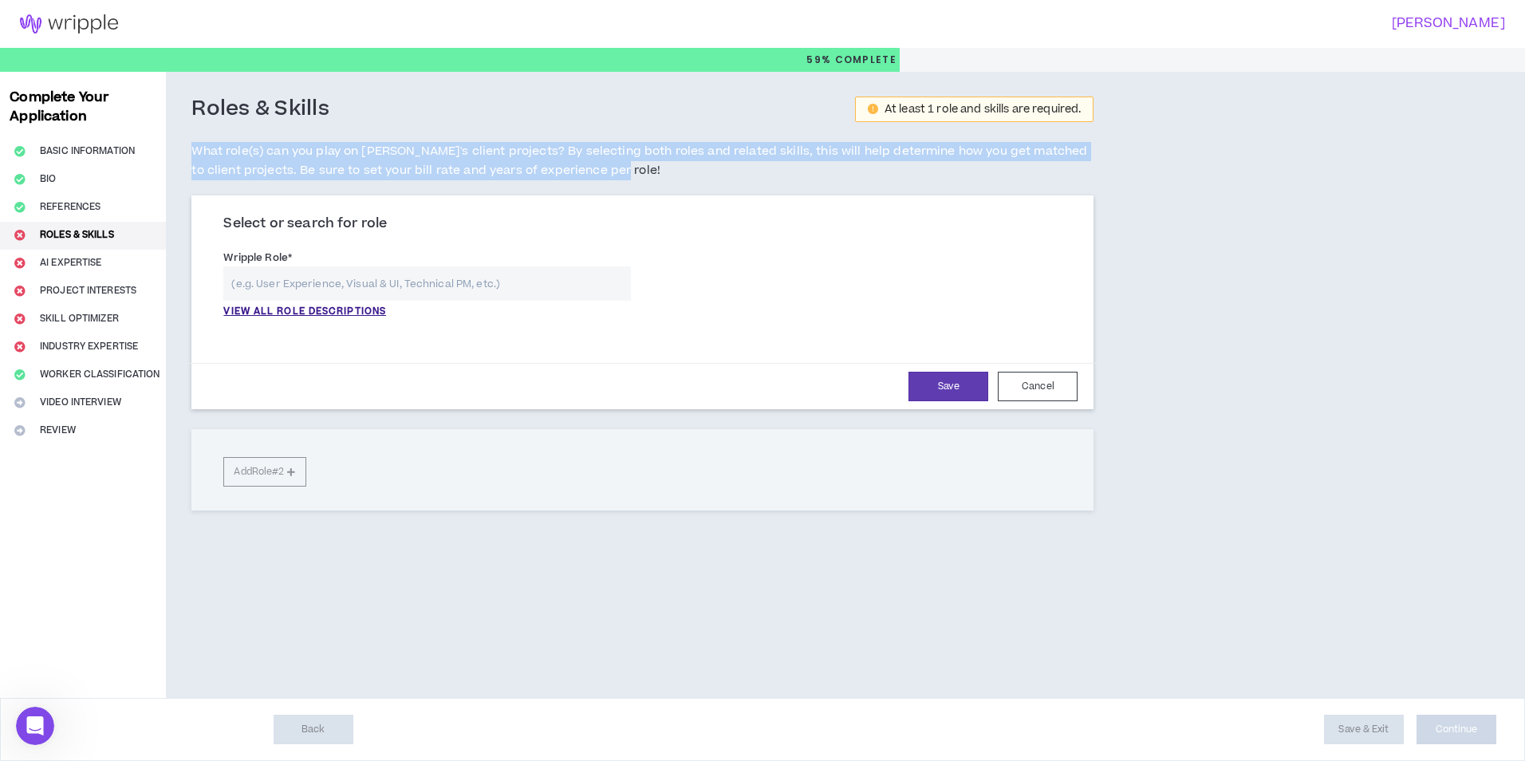
drag, startPoint x: 191, startPoint y: 146, endPoint x: 634, endPoint y: 182, distance: 445.0
click at [634, 182] on div "**********" at bounding box center [642, 331] width 953 height 518
drag, startPoint x: 634, startPoint y: 182, endPoint x: 534, endPoint y: 164, distance: 102.2
copy h5 "What role(s) can you play on [PERSON_NAME]'s client projects? By selecting both…"
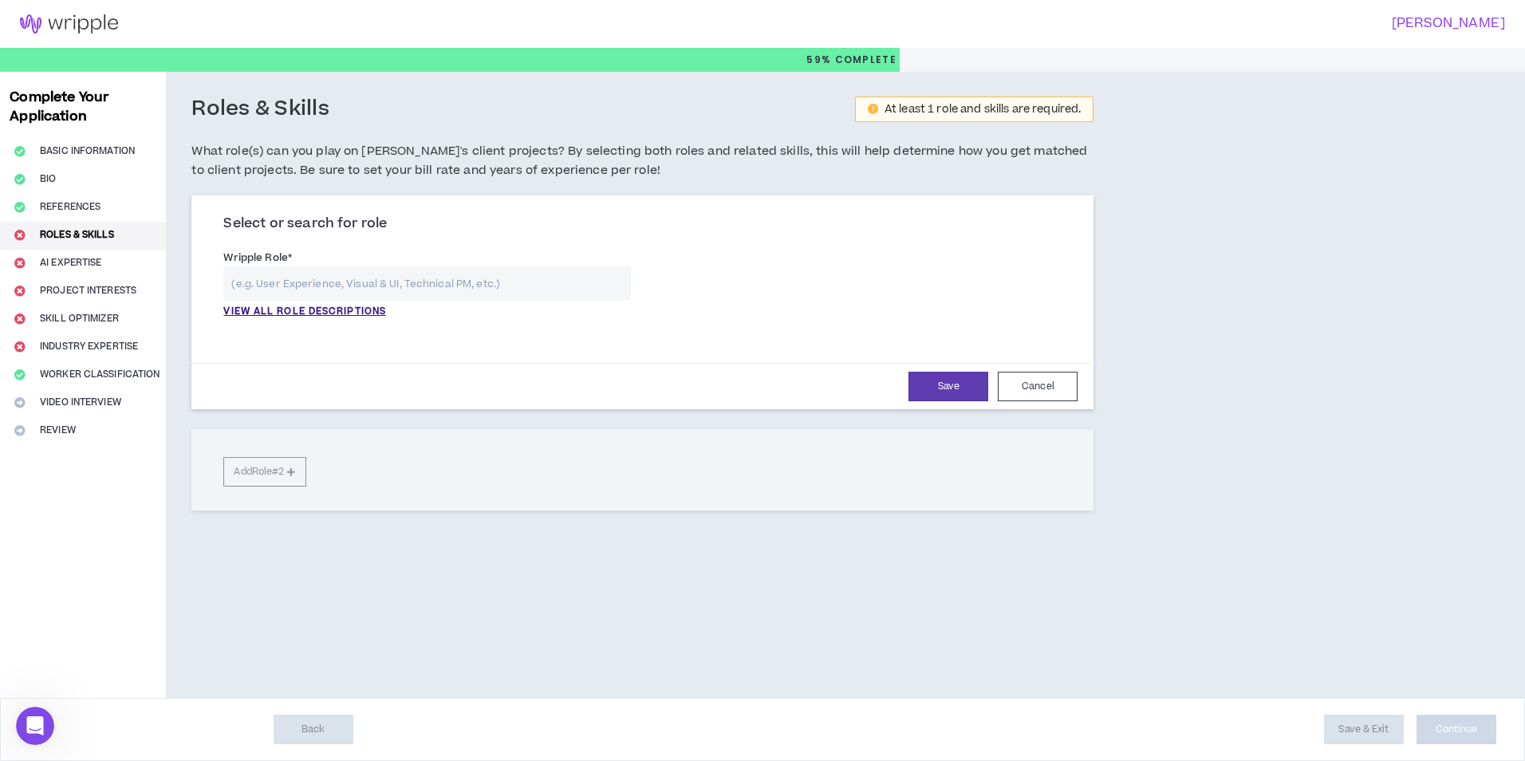
click at [381, 293] on input "text" at bounding box center [427, 283] width 408 height 34
type input "h"
click at [304, 293] on input "text" at bounding box center [427, 283] width 408 height 34
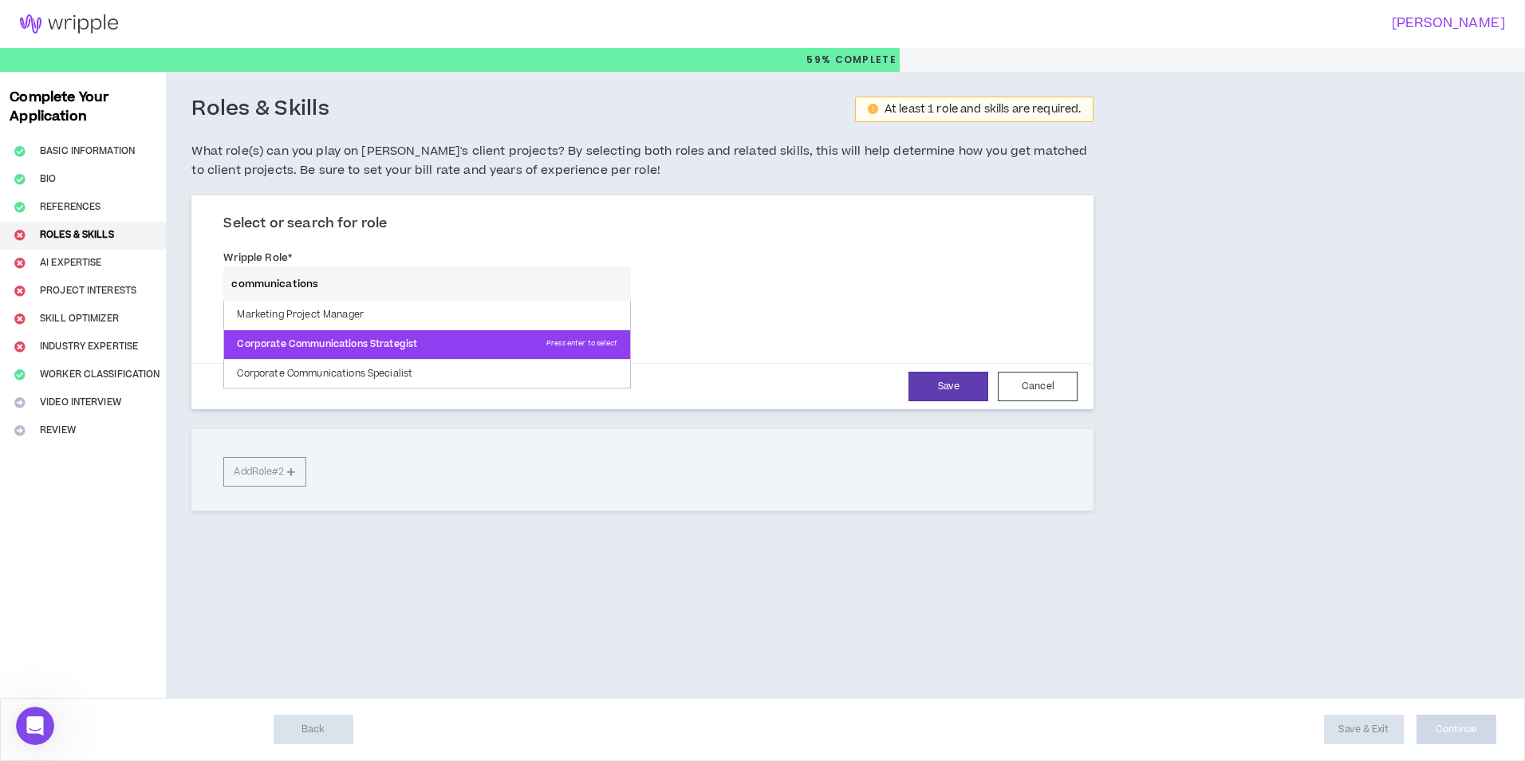
click at [402, 339] on p "Corporate Communications Strategist Press enter to select" at bounding box center [427, 344] width 406 height 29
type input "Corporate Communications Strategist"
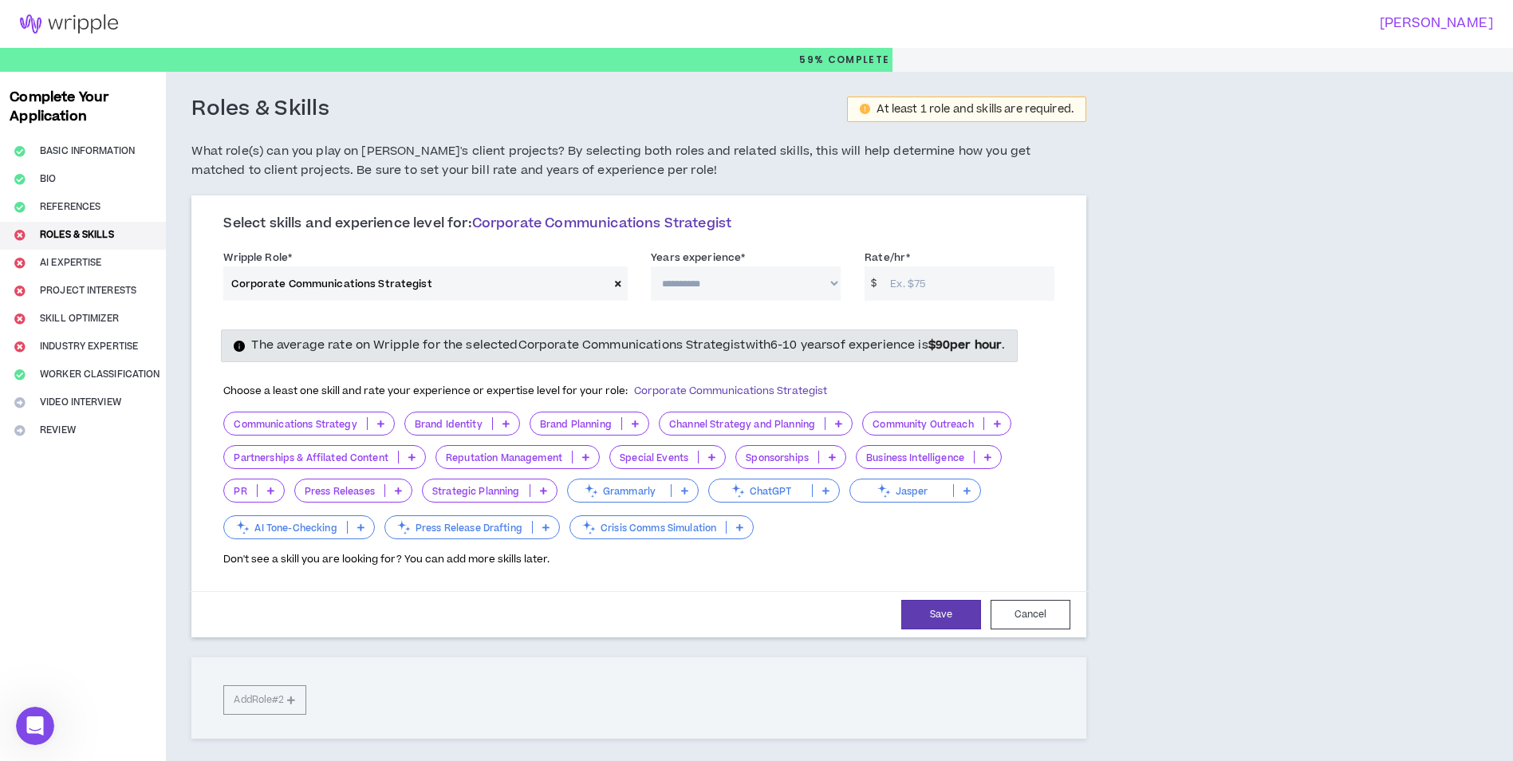
click at [322, 417] on div "Communications Strategy" at bounding box center [308, 424] width 171 height 24
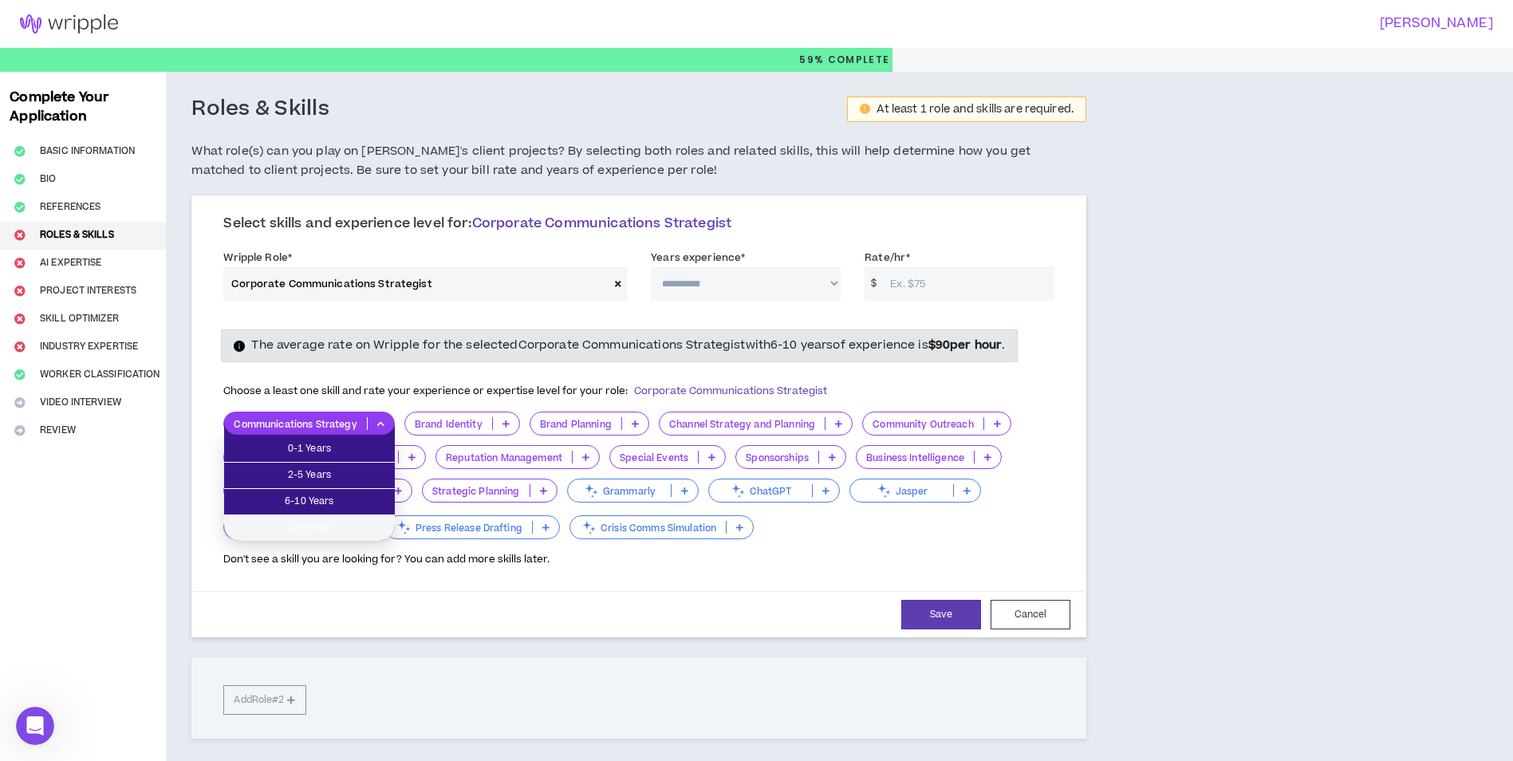
click at [326, 522] on span "11+ Years" at bounding box center [310, 528] width 152 height 18
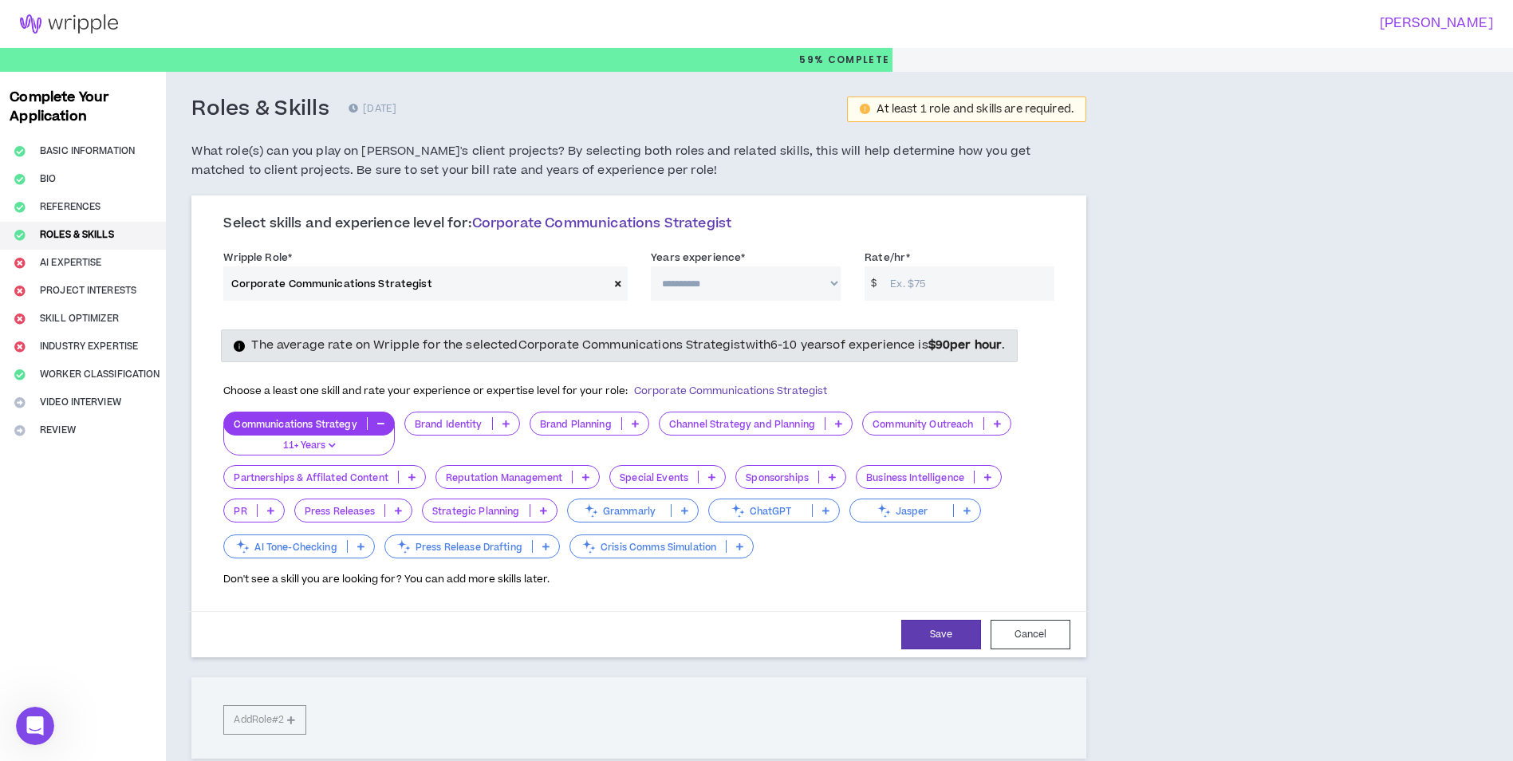
click at [474, 512] on p "Strategic Planning" at bounding box center [476, 511] width 107 height 12
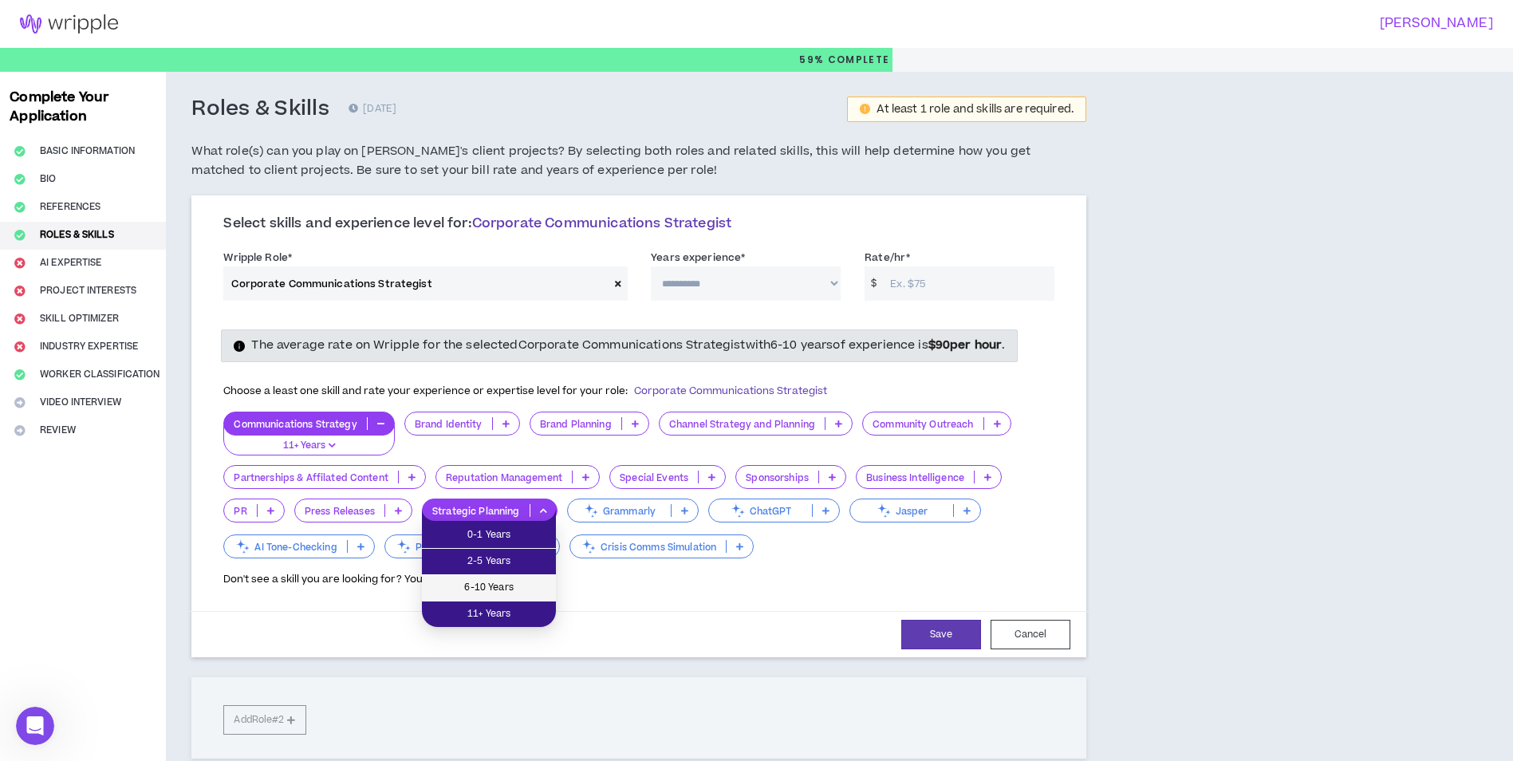
click at [495, 592] on span "6-10 Years" at bounding box center [489, 588] width 115 height 18
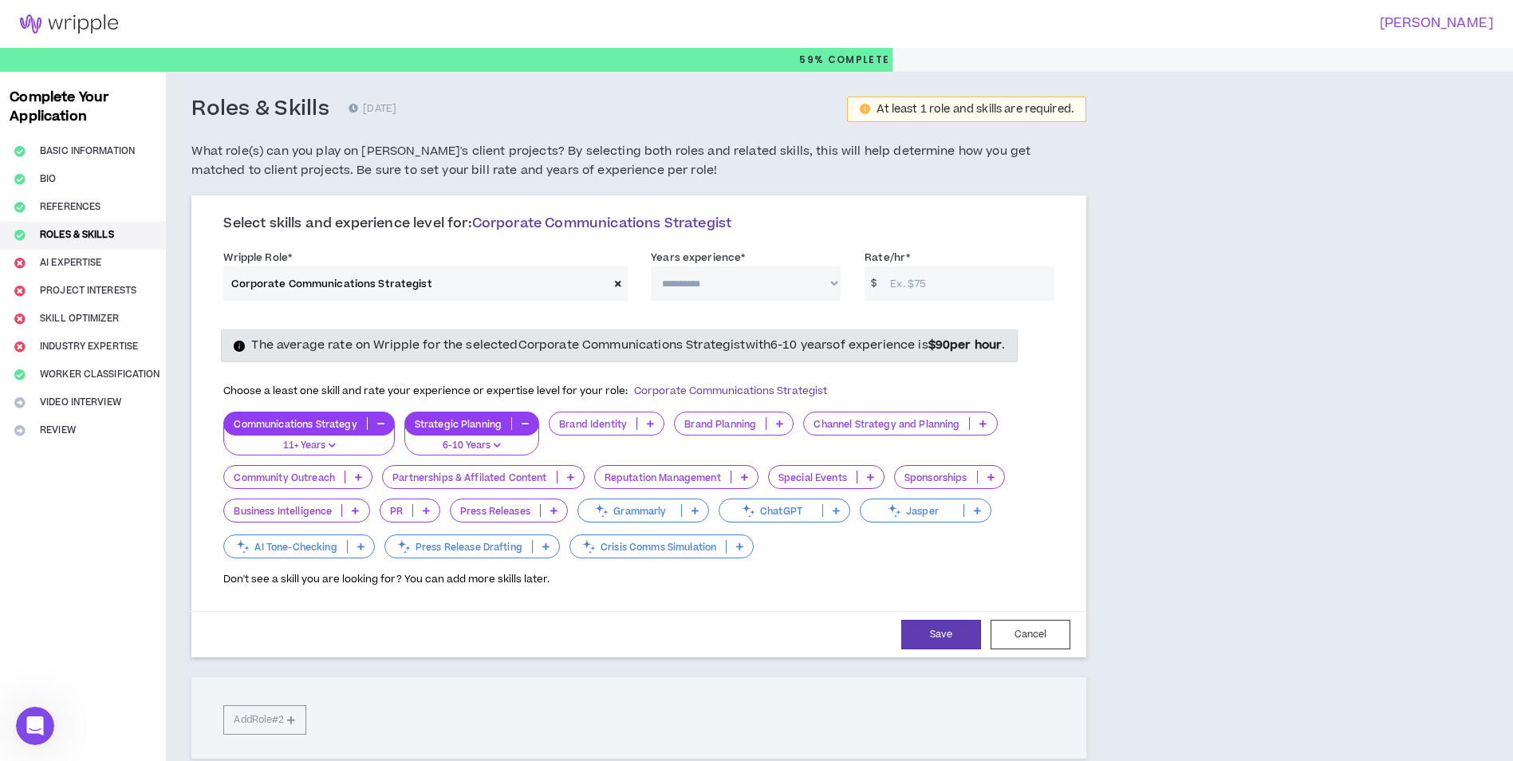
click at [805, 479] on p "Special Events" at bounding box center [813, 477] width 88 height 12
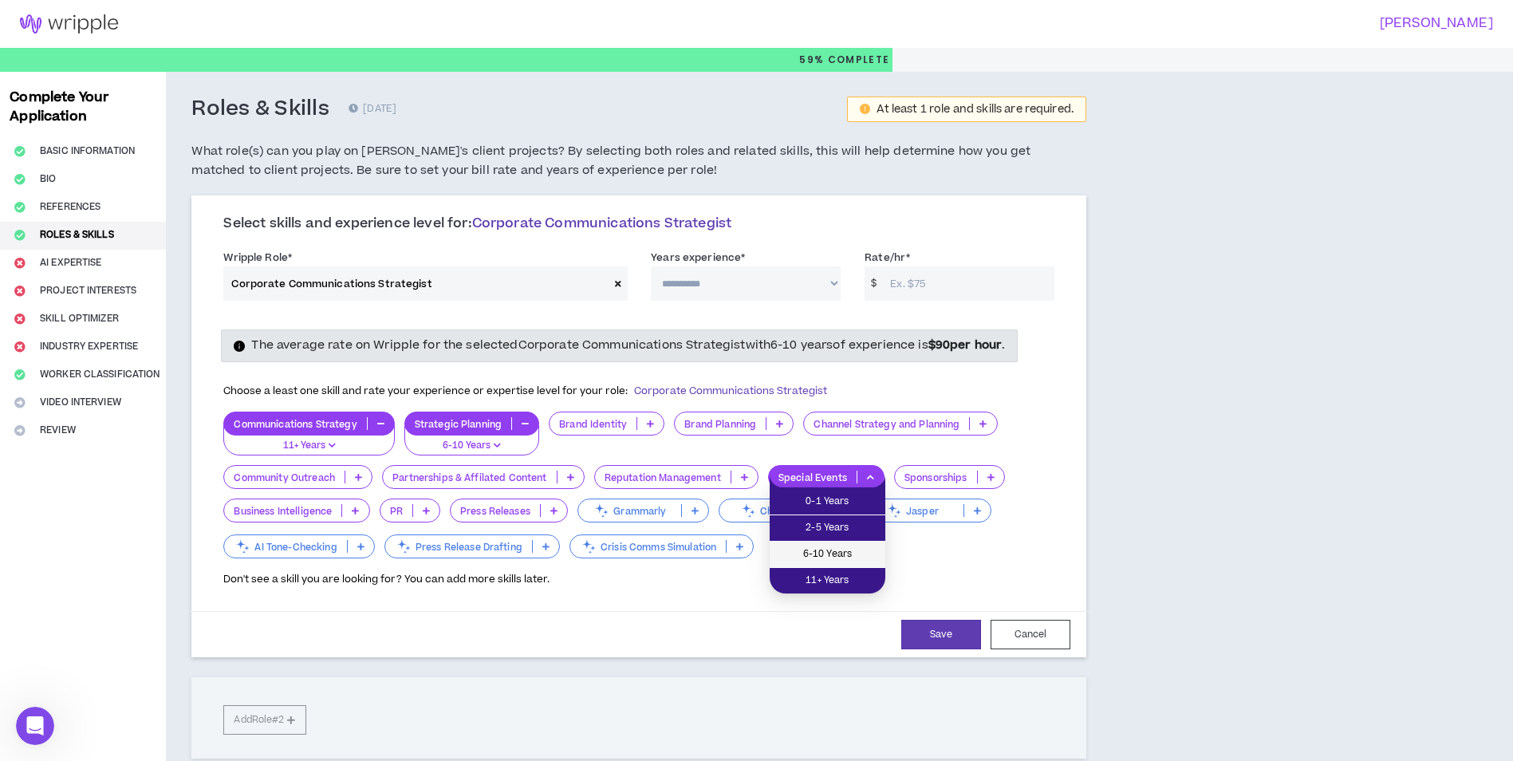
click at [828, 555] on span "6-10 Years" at bounding box center [827, 555] width 97 height 18
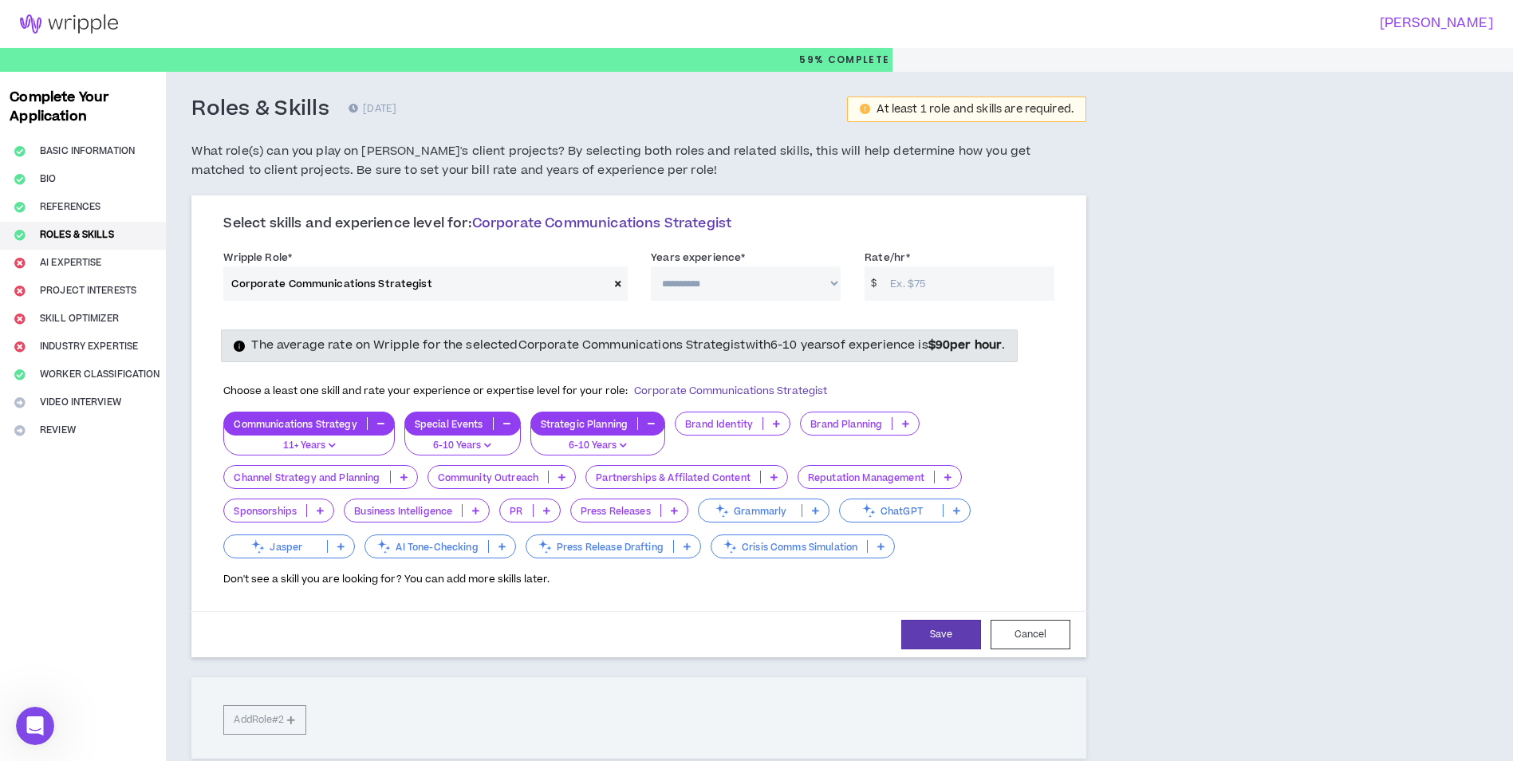
click at [479, 471] on p "Community Outreach" at bounding box center [488, 477] width 120 height 12
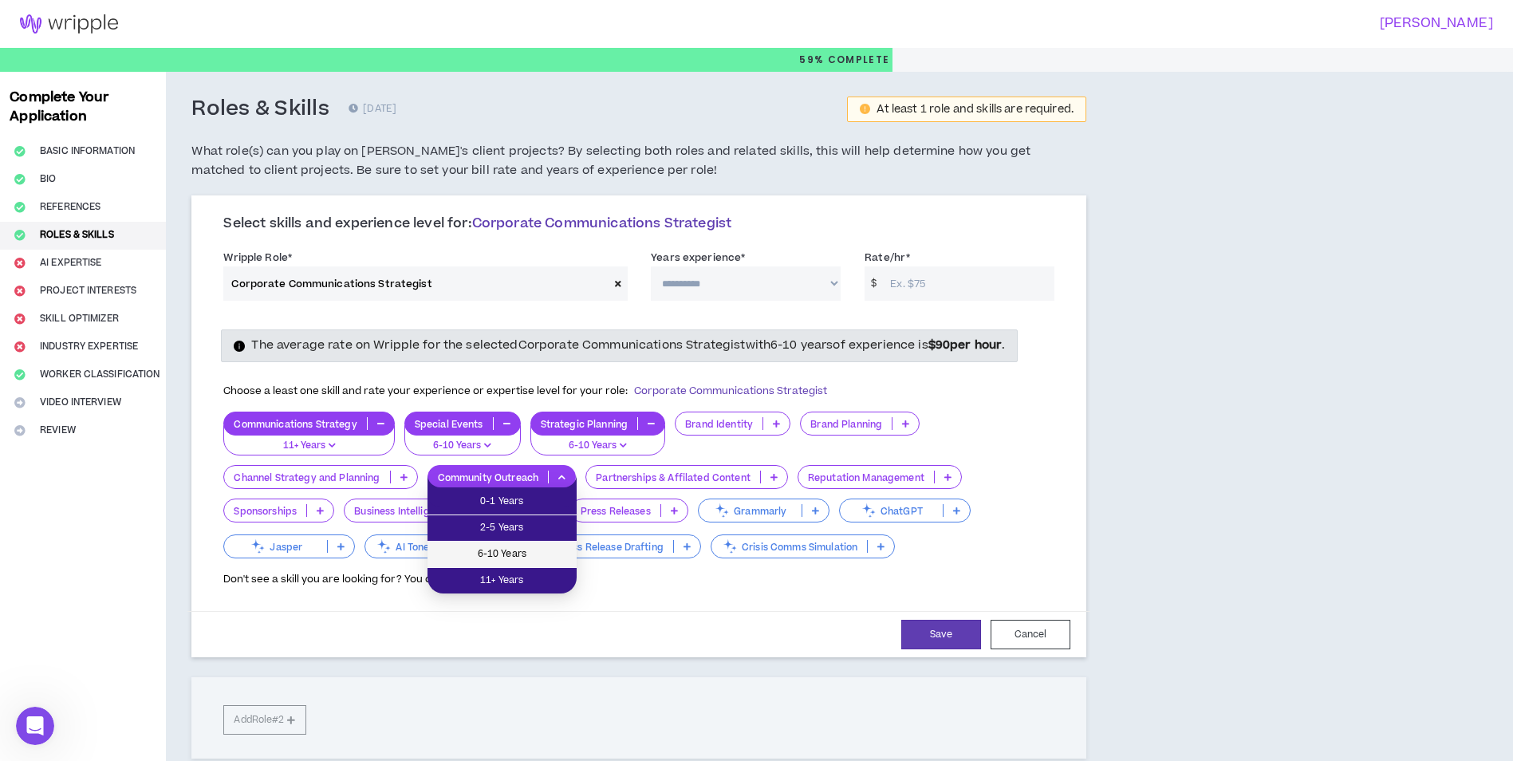
click at [502, 554] on span "6-10 Years" at bounding box center [502, 555] width 130 height 18
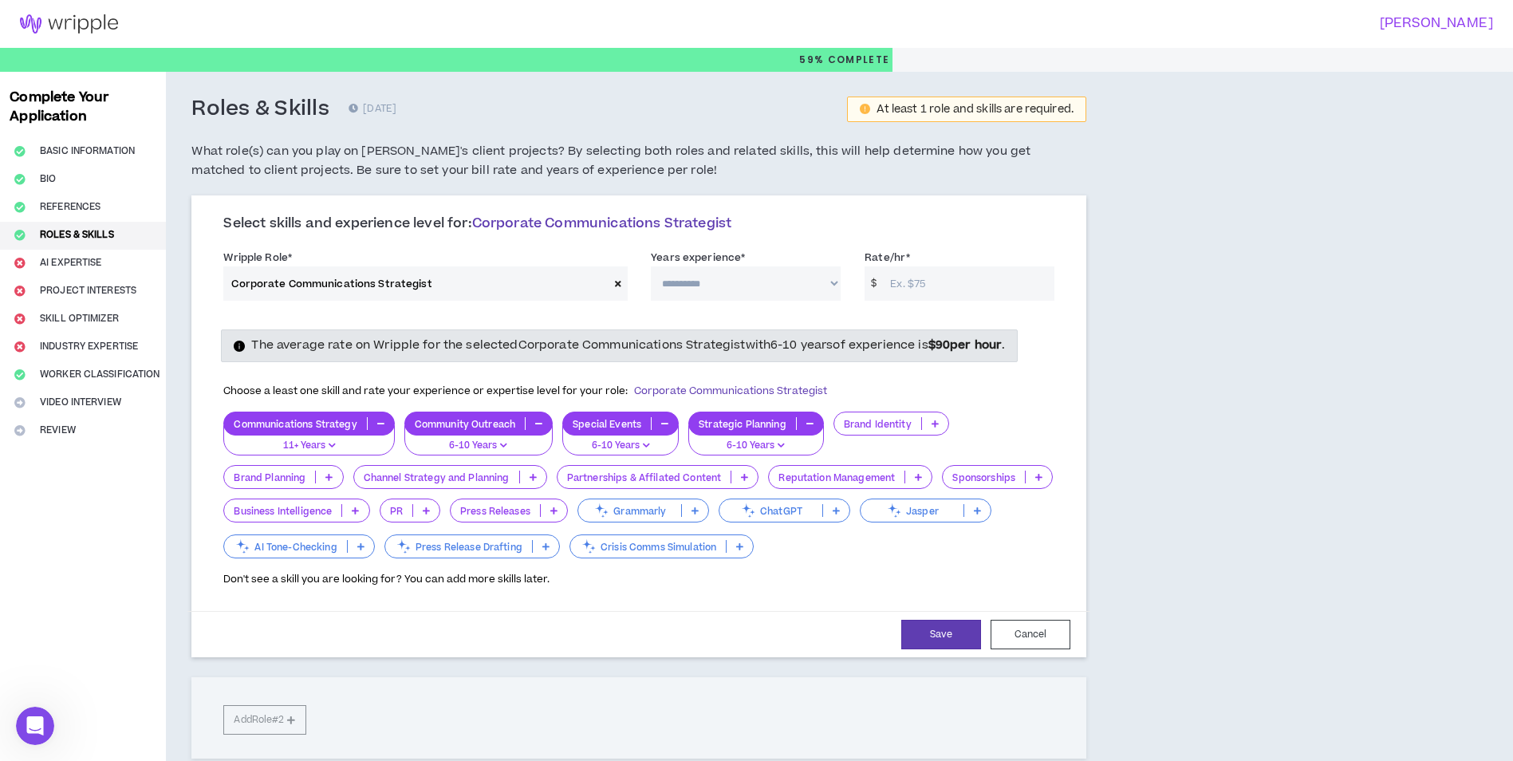
click at [870, 420] on p "Brand Identity" at bounding box center [877, 424] width 87 height 12
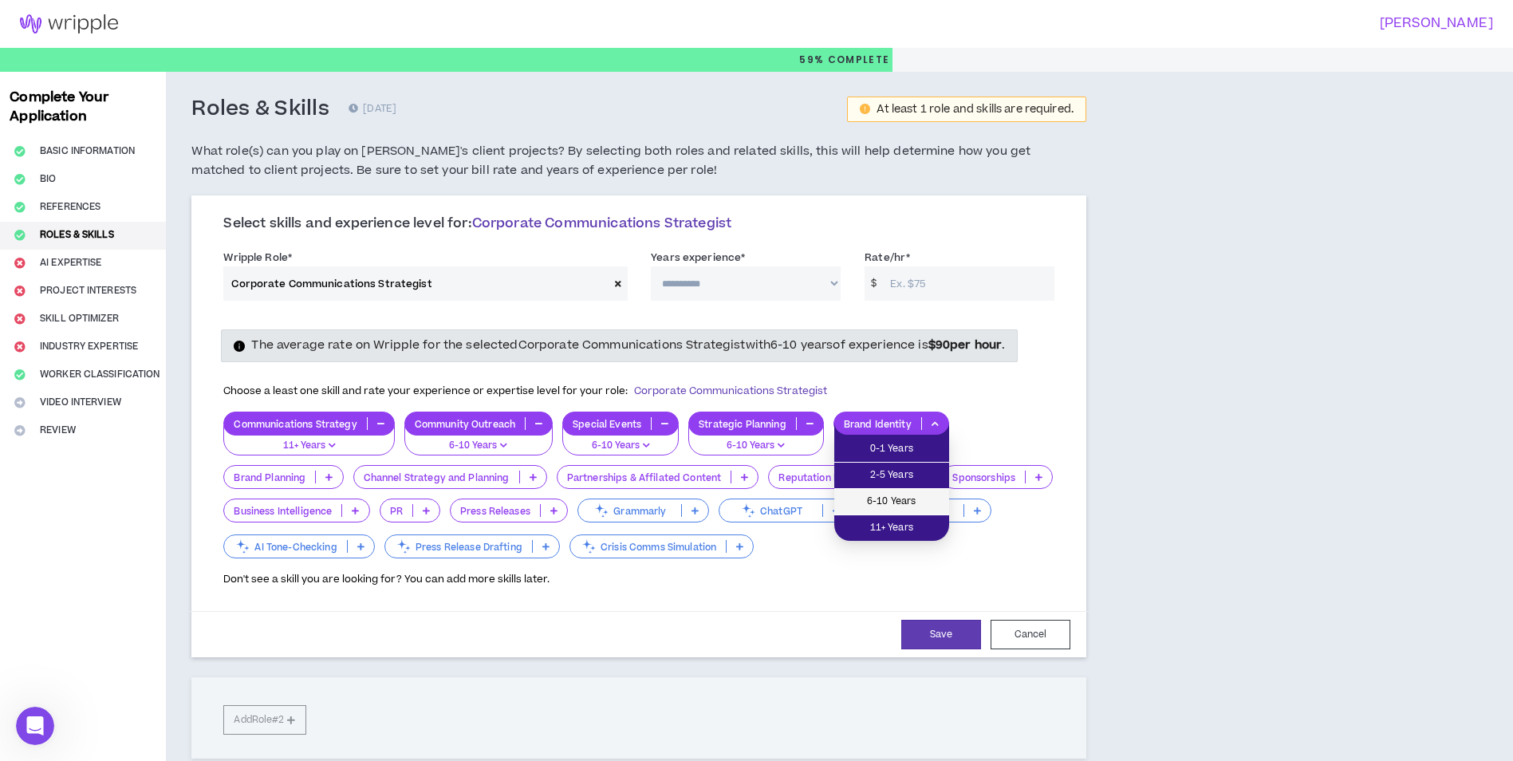
click at [889, 500] on span "6-10 Years" at bounding box center [892, 502] width 96 height 18
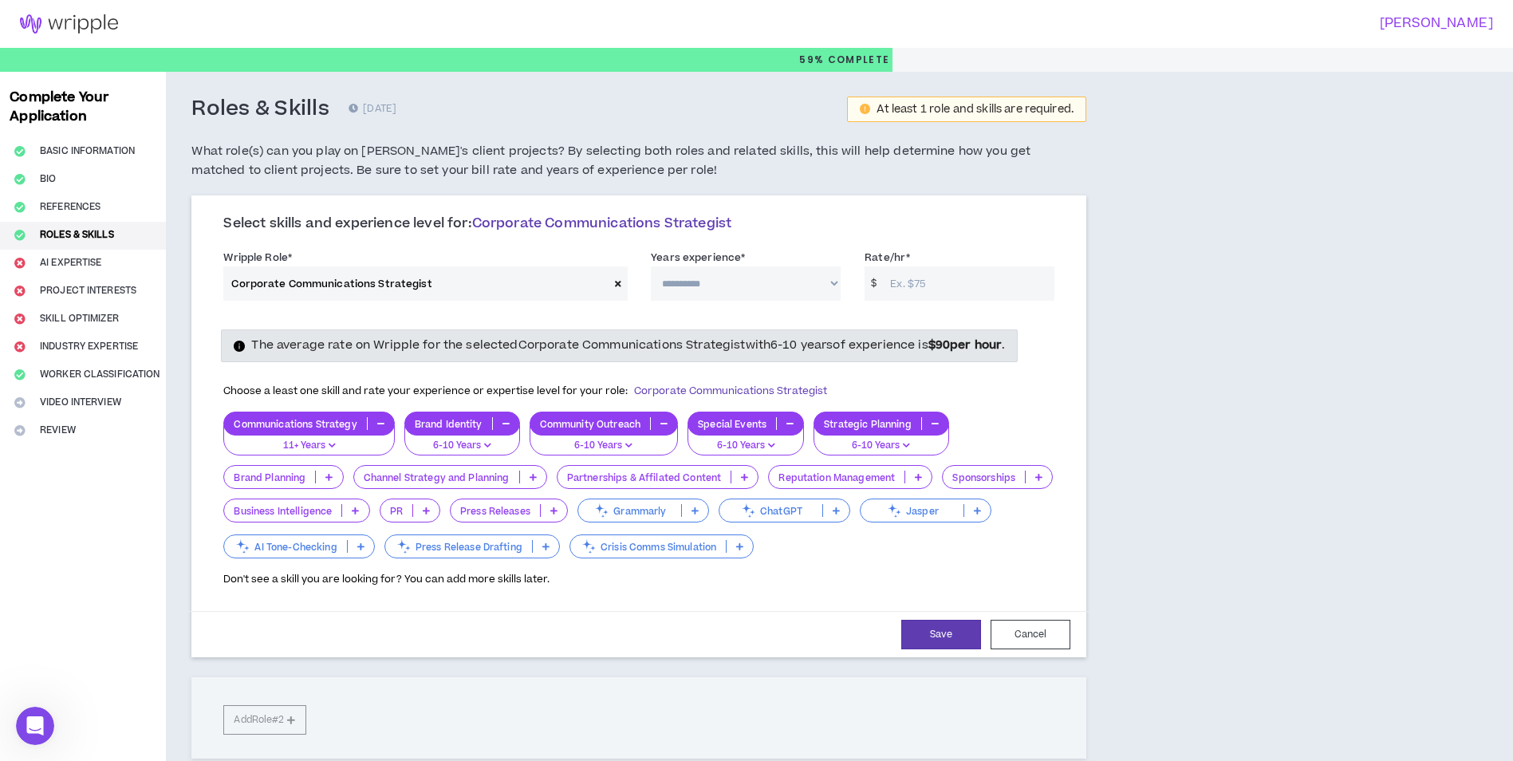
click at [726, 547] on p "Crisis Comms Simulation" at bounding box center [648, 547] width 156 height 12
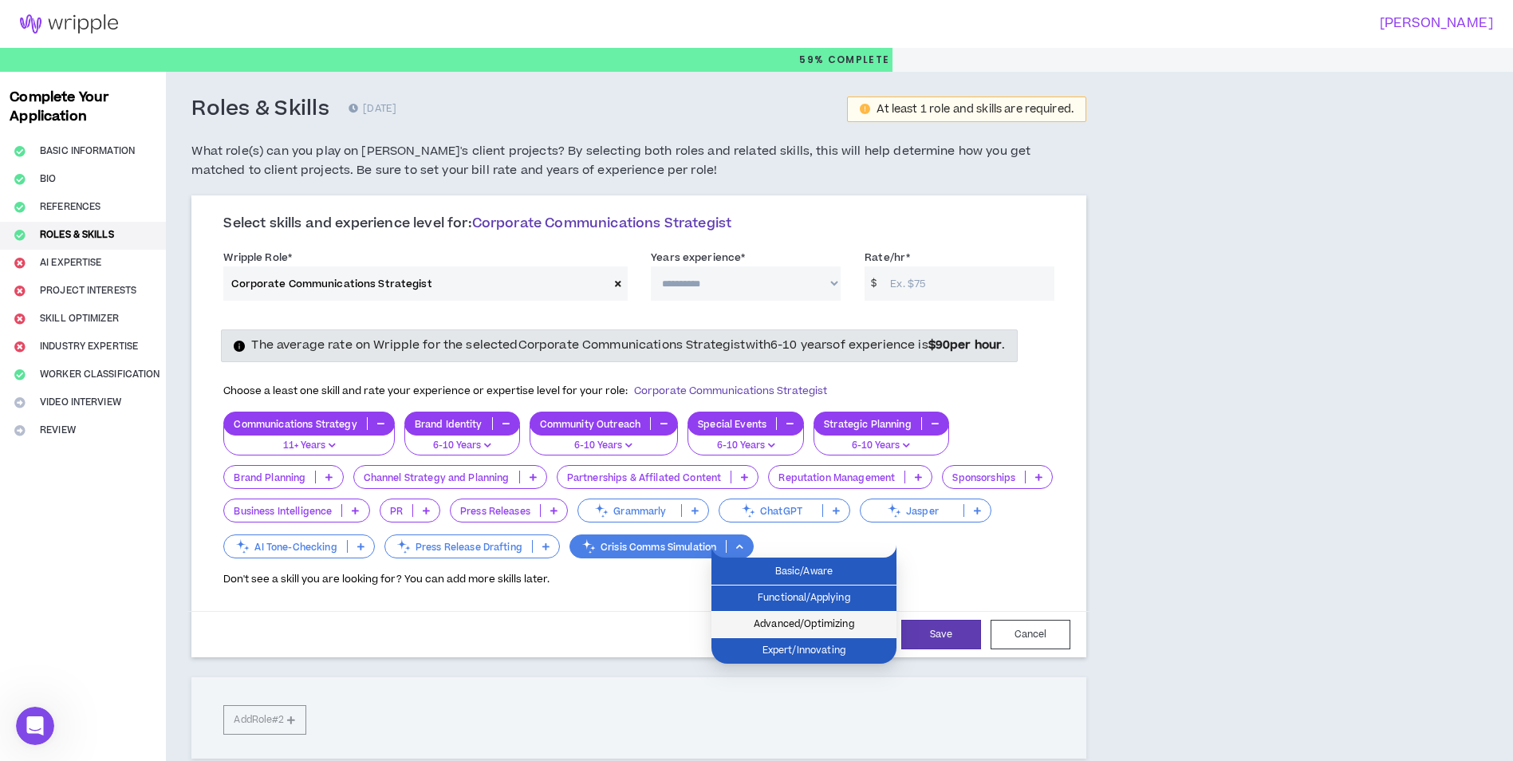
click at [830, 621] on span "Advanced/Optimizing" at bounding box center [804, 625] width 166 height 18
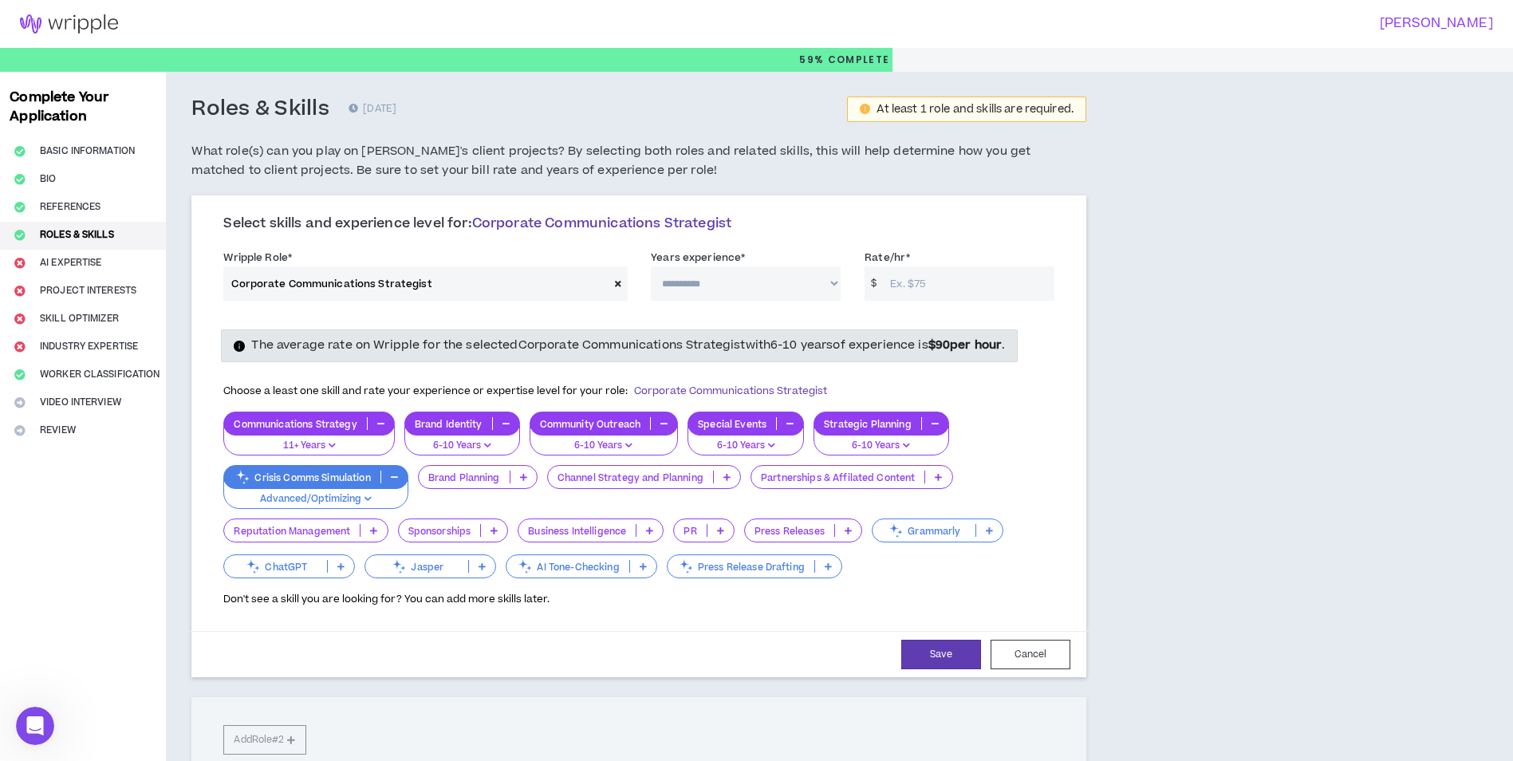
click at [818, 476] on p "Partnerships & Affilated Content" at bounding box center [837, 477] width 173 height 12
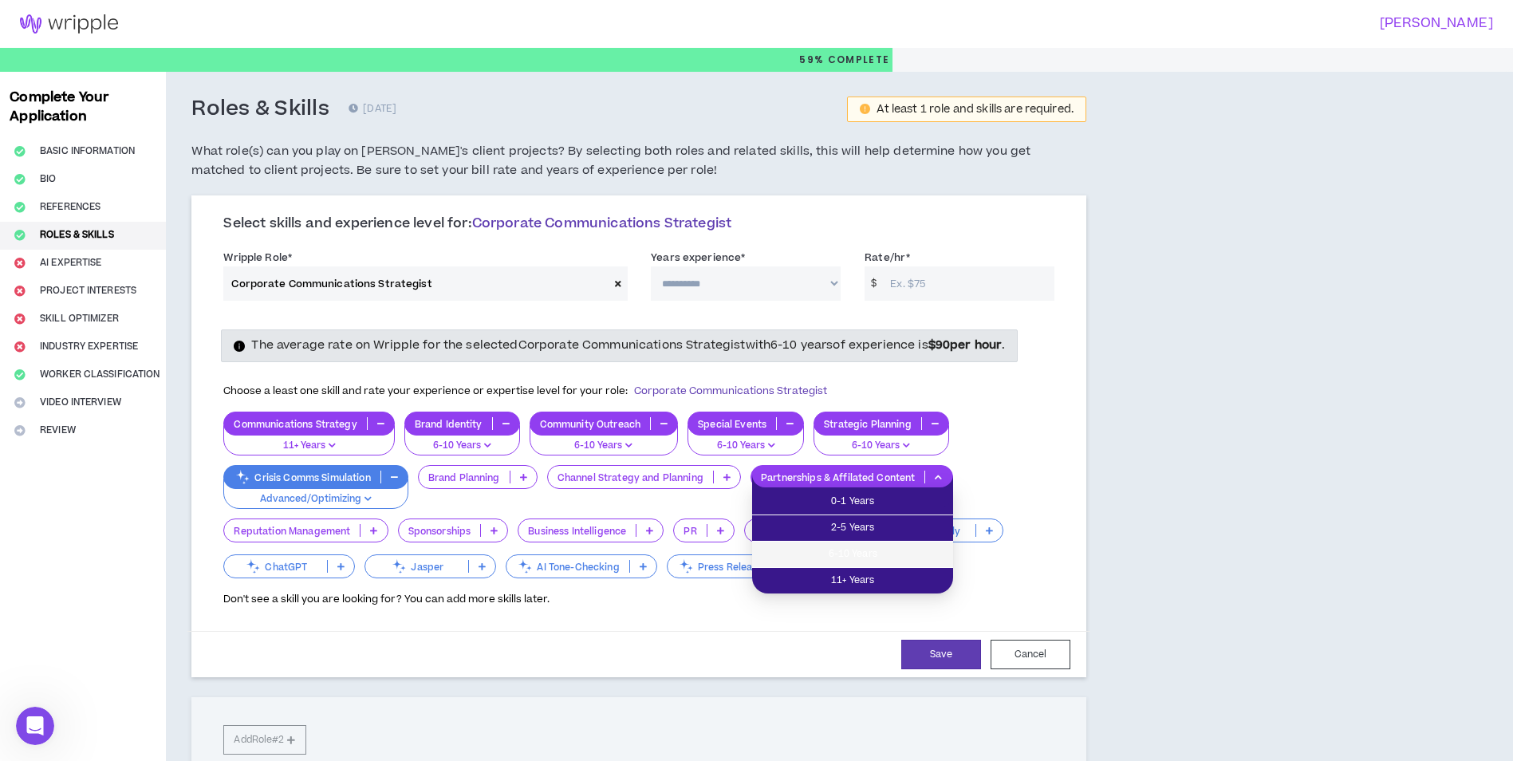
click at [835, 546] on span "6-10 Years" at bounding box center [853, 555] width 182 height 18
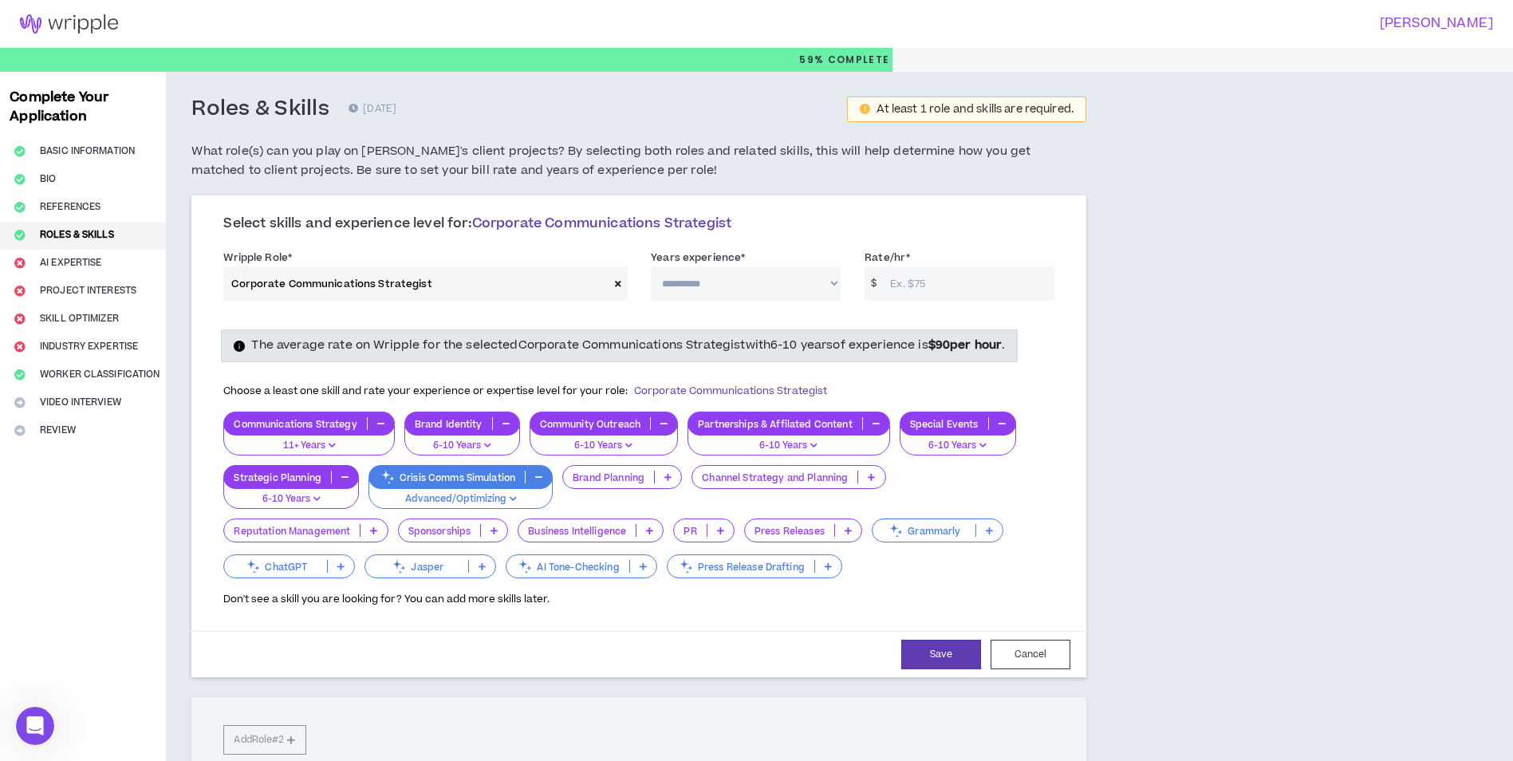
click at [629, 471] on p "Brand Planning" at bounding box center [608, 477] width 91 height 12
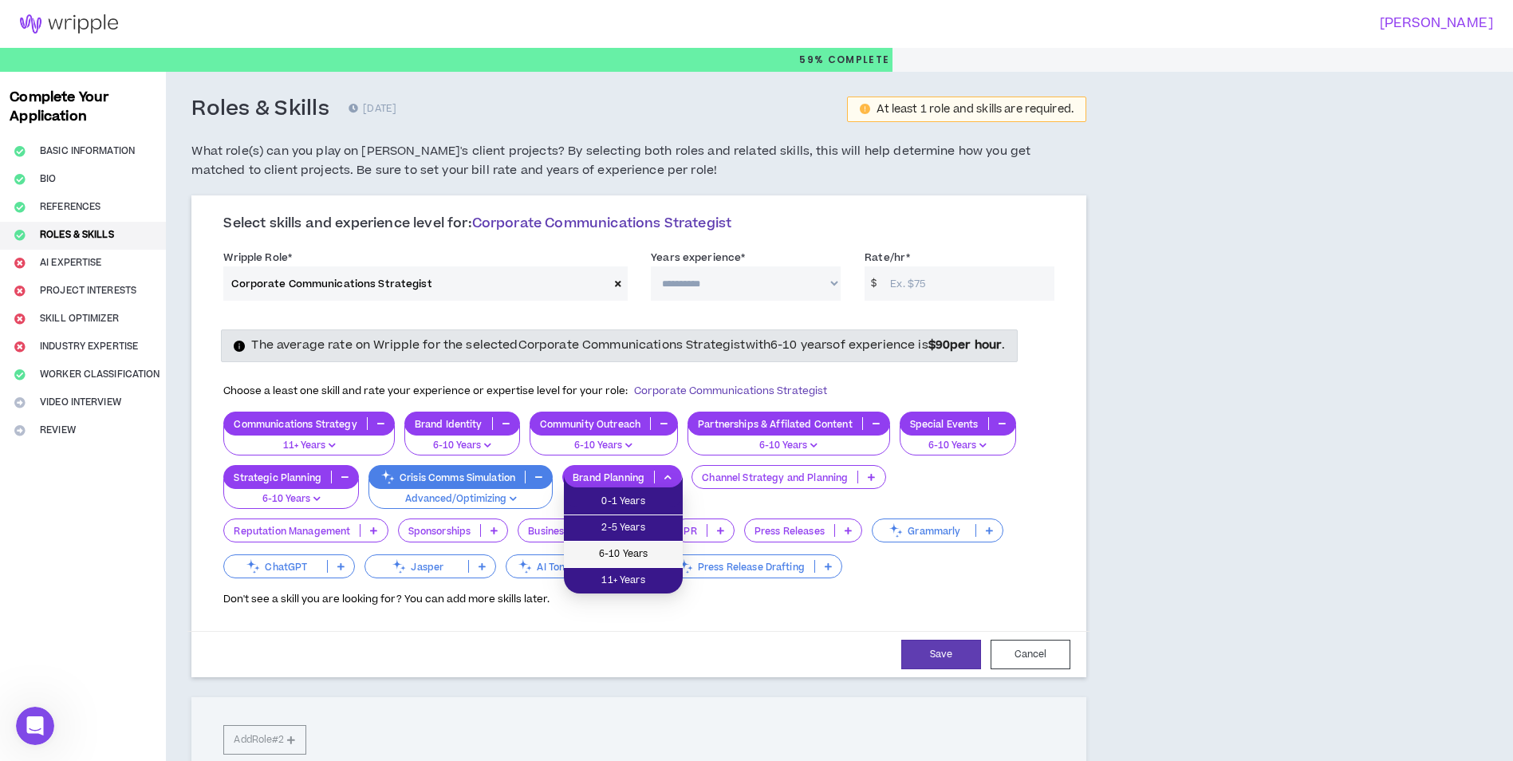
click at [649, 545] on li "6-10 Years" at bounding box center [623, 555] width 119 height 26
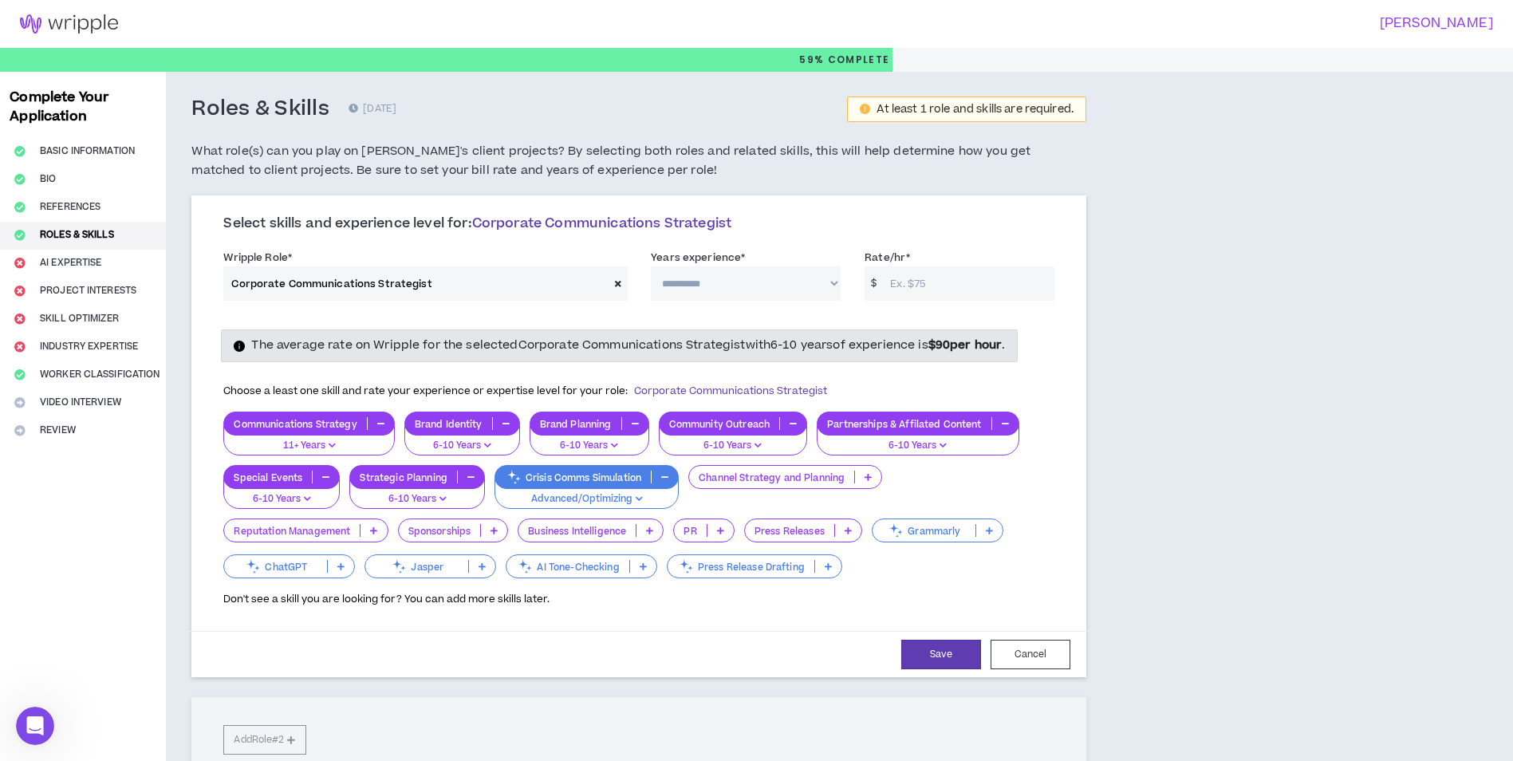
click at [727, 279] on select "**********" at bounding box center [746, 283] width 190 height 34
select select "***"
click at [651, 266] on select "**********" at bounding box center [746, 283] width 190 height 34
click at [897, 285] on input "Rate/hr *" at bounding box center [968, 283] width 172 height 34
click at [929, 284] on input "Rate/hr *" at bounding box center [968, 283] width 172 height 34
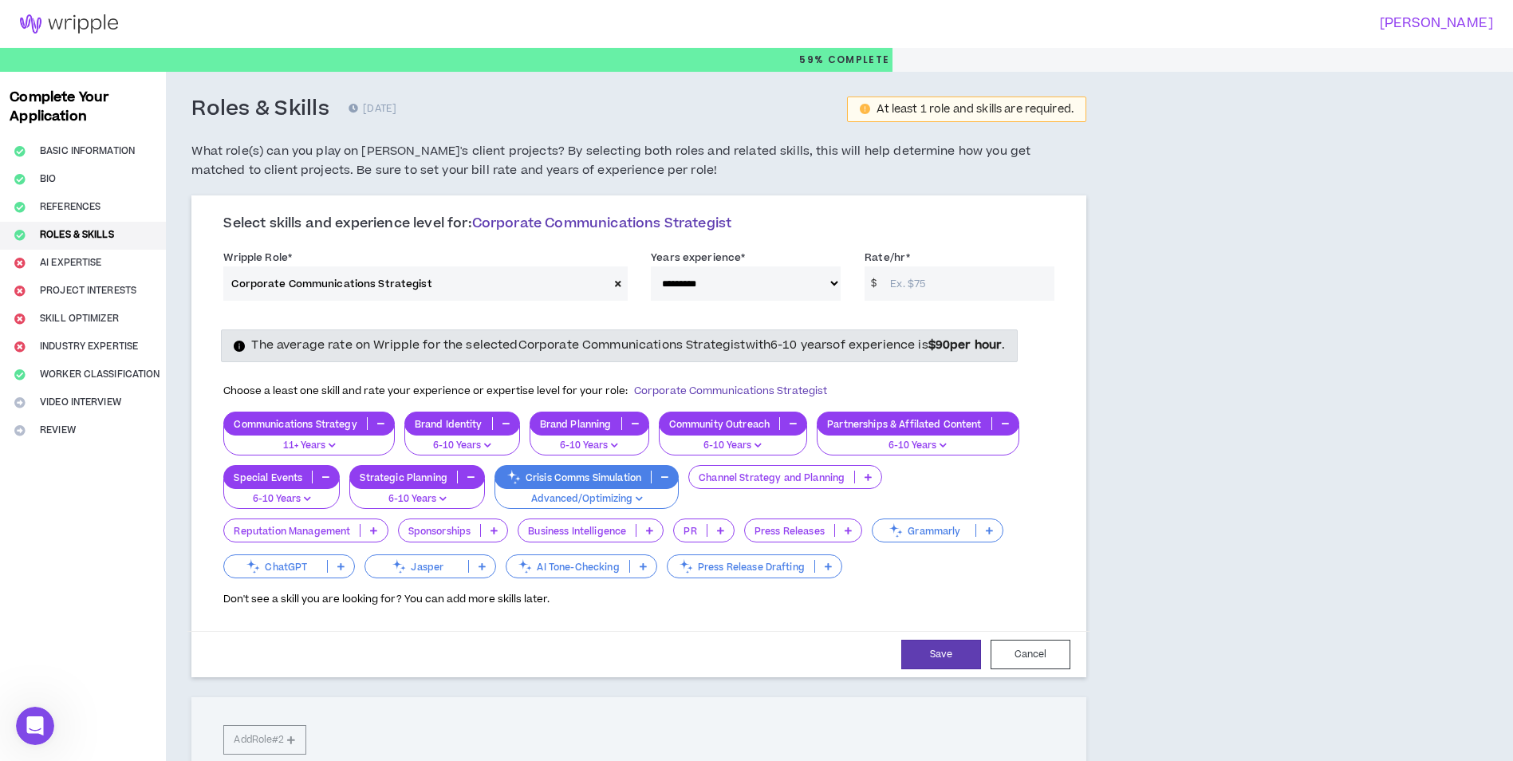
click at [961, 279] on input "Rate/hr *" at bounding box center [968, 283] width 172 height 34
click at [937, 287] on input "Rate/hr *" at bounding box center [968, 283] width 172 height 34
click at [934, 287] on input "Rate/hr *" at bounding box center [968, 283] width 172 height 34
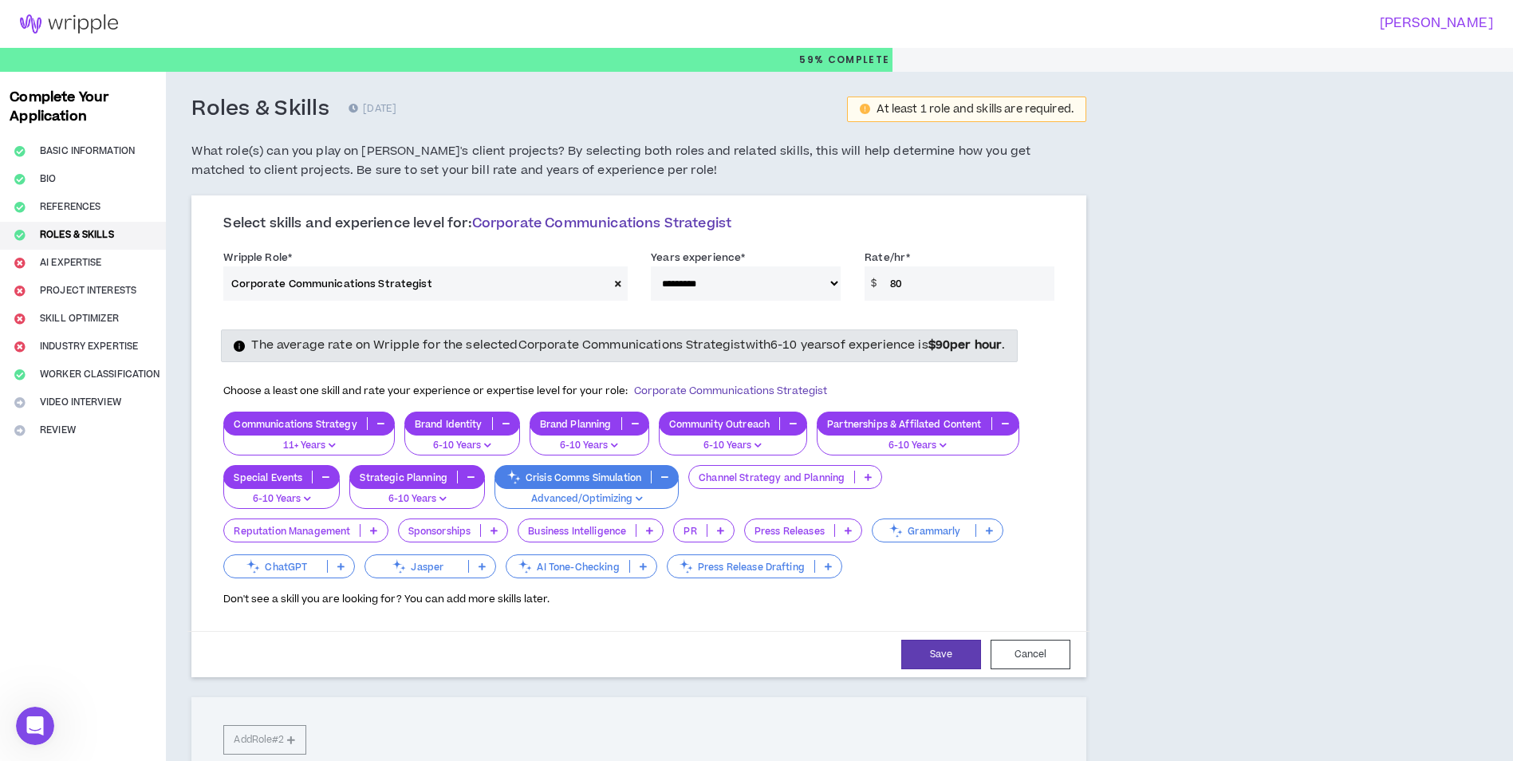
click at [1050, 240] on div "Select skills and experience level for: Corporate Communications Strategist" at bounding box center [638, 230] width 831 height 30
drag, startPoint x: 923, startPoint y: 289, endPoint x: 891, endPoint y: 283, distance: 32.4
click at [891, 283] on input "80" at bounding box center [968, 283] width 172 height 34
click at [993, 274] on input "80" at bounding box center [968, 283] width 172 height 34
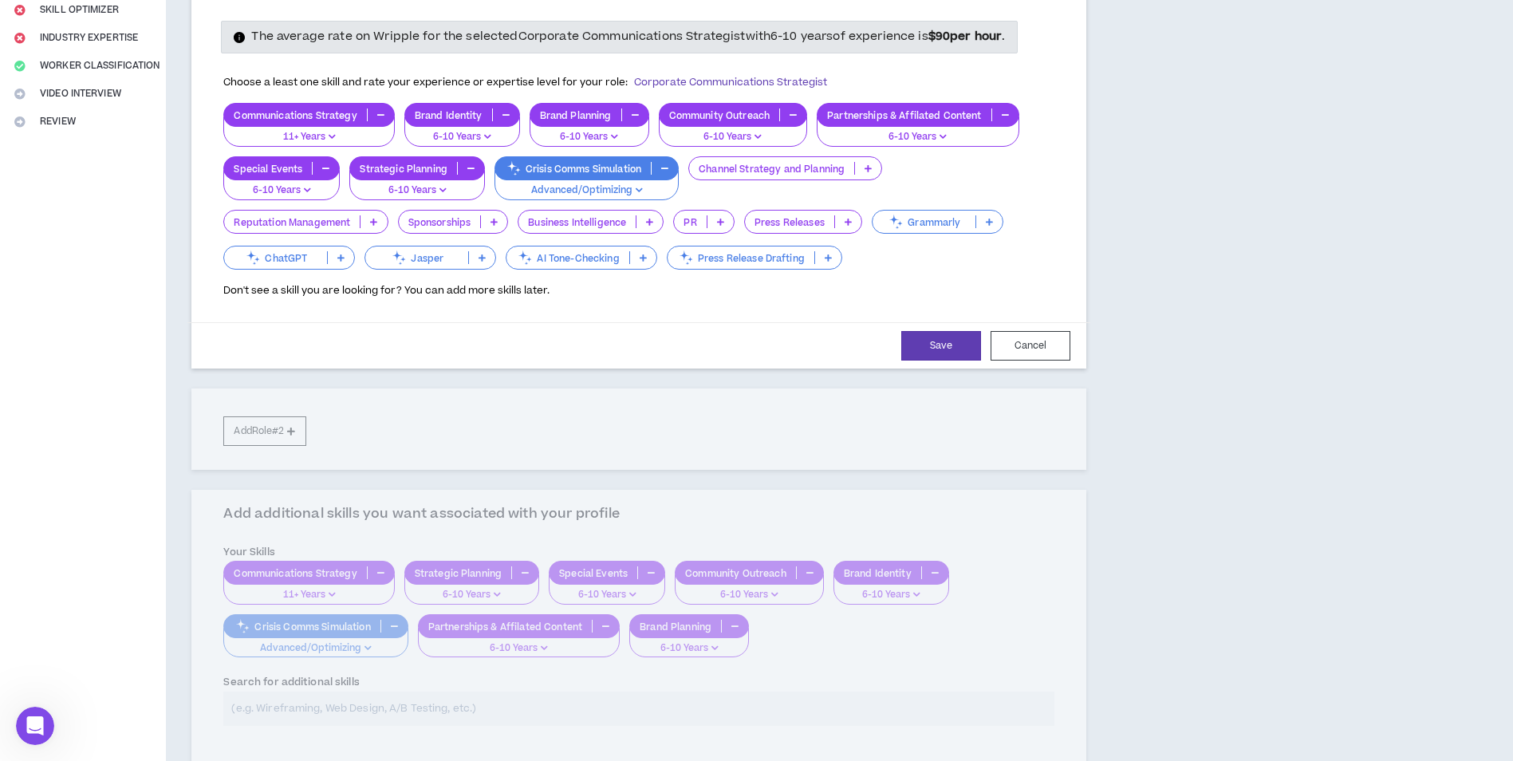
scroll to position [319, 0]
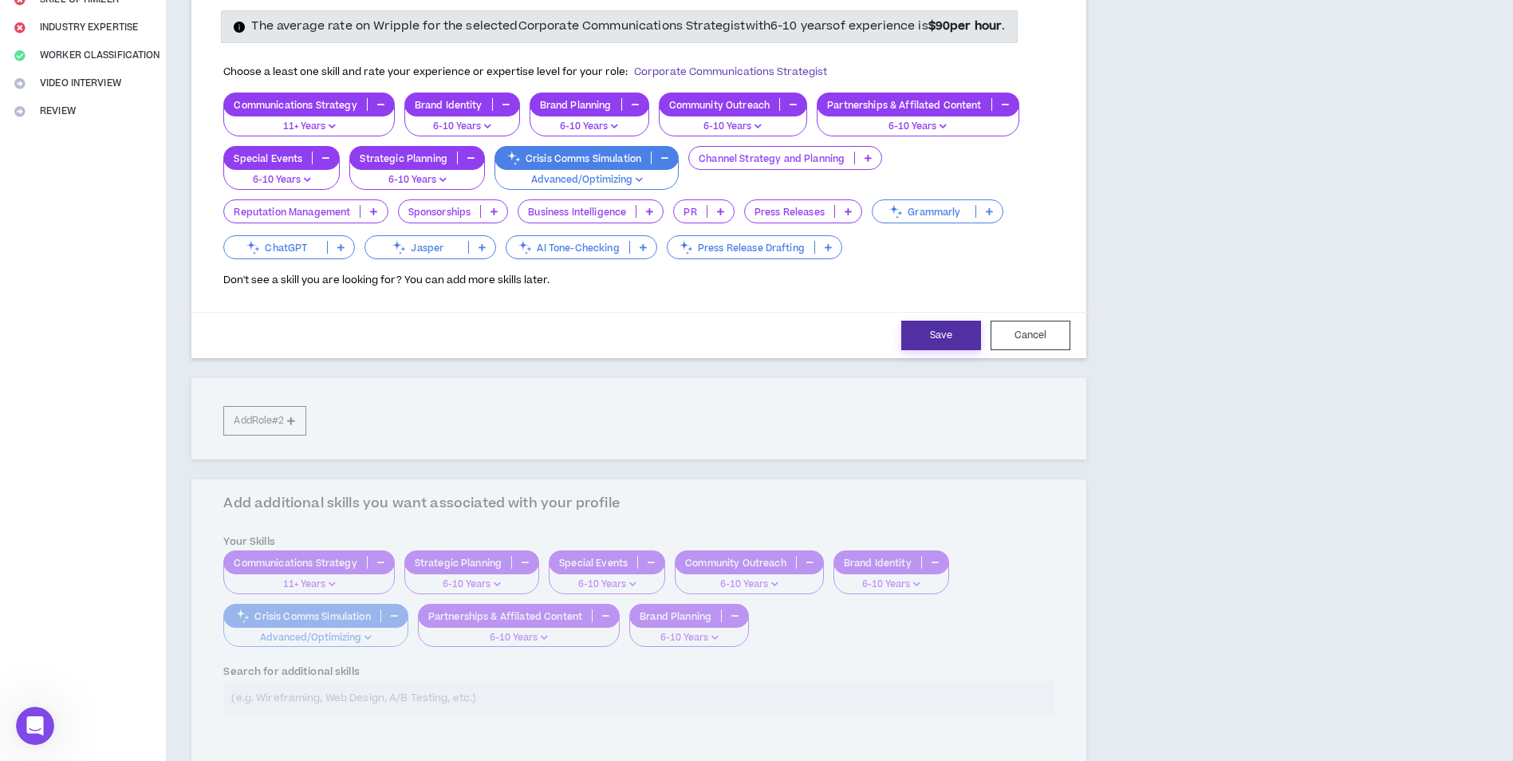
type input "79"
click at [945, 340] on button "Save" at bounding box center [941, 336] width 80 height 30
select select "***"
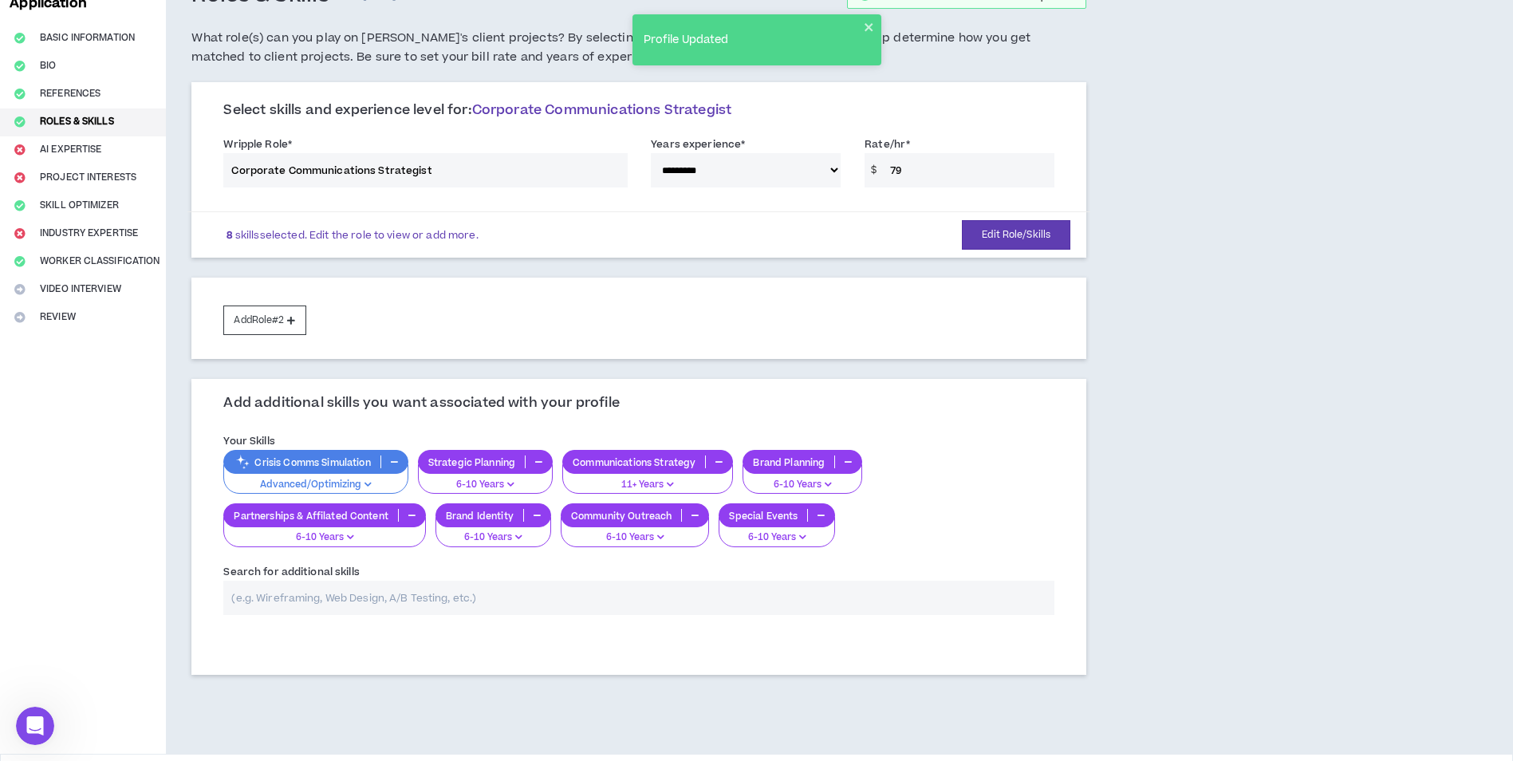
scroll to position [10, 0]
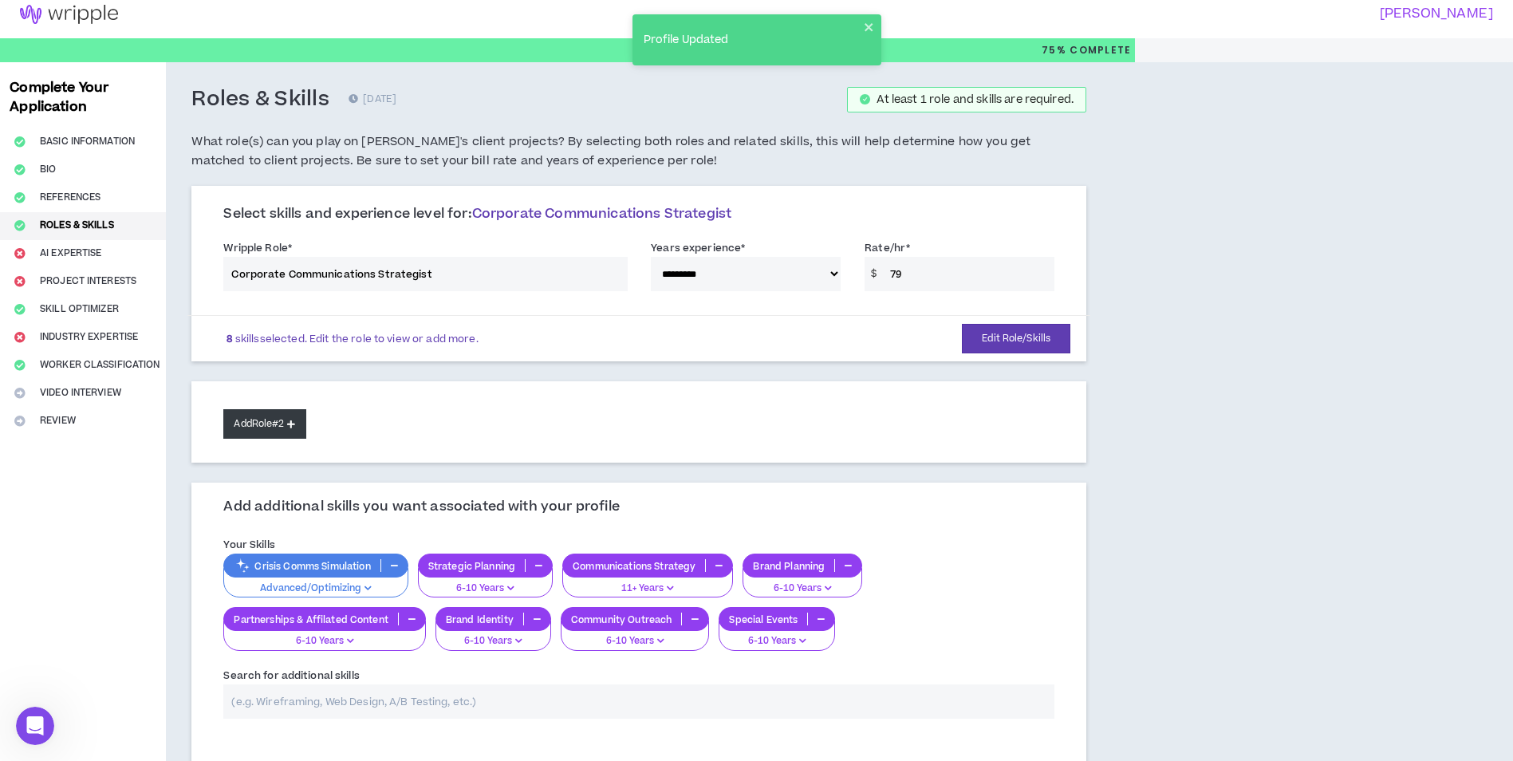
click at [279, 421] on button "Add Role #2" at bounding box center [264, 424] width 82 height 30
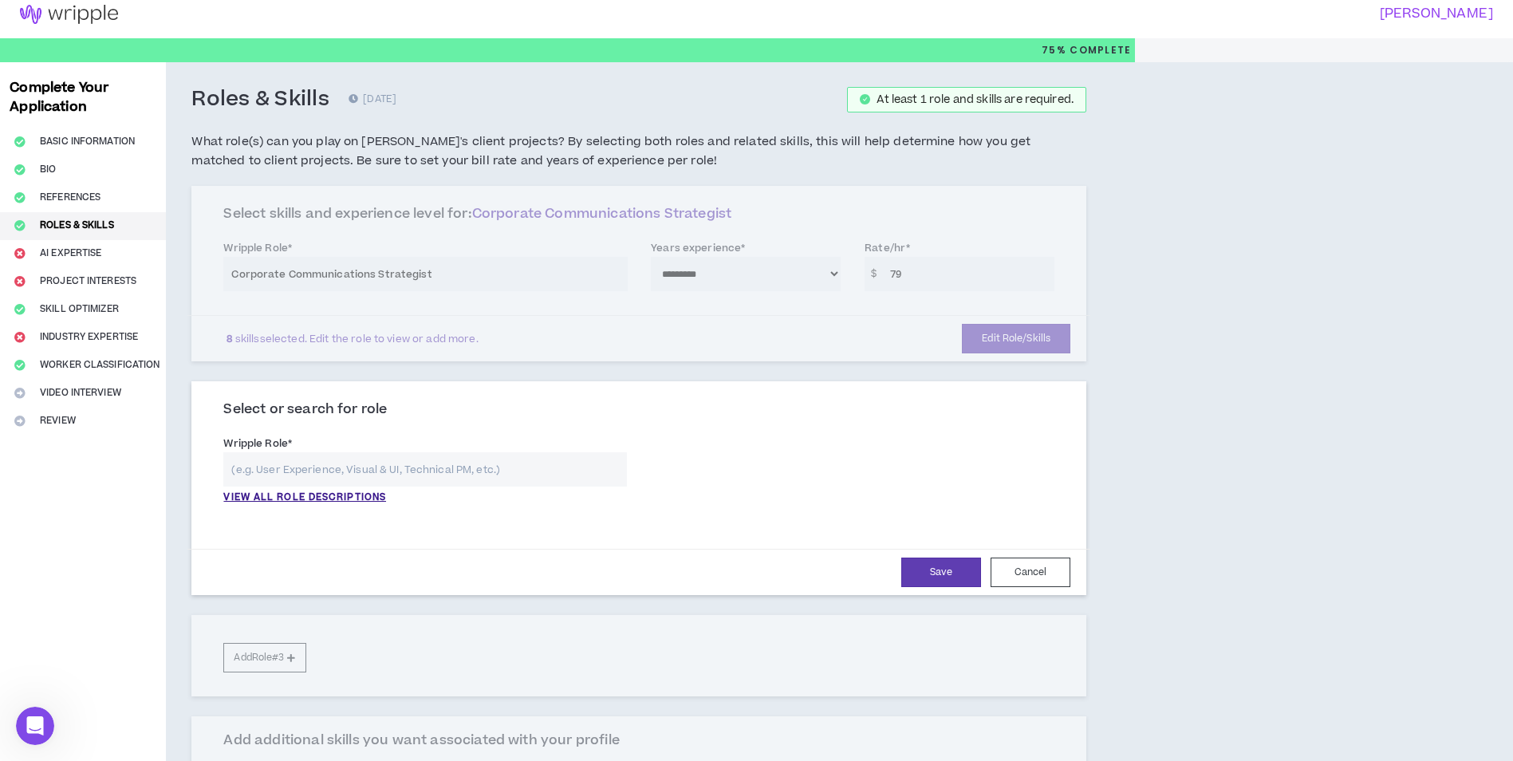
click at [286, 477] on input "text" at bounding box center [425, 469] width 404 height 34
type input "h"
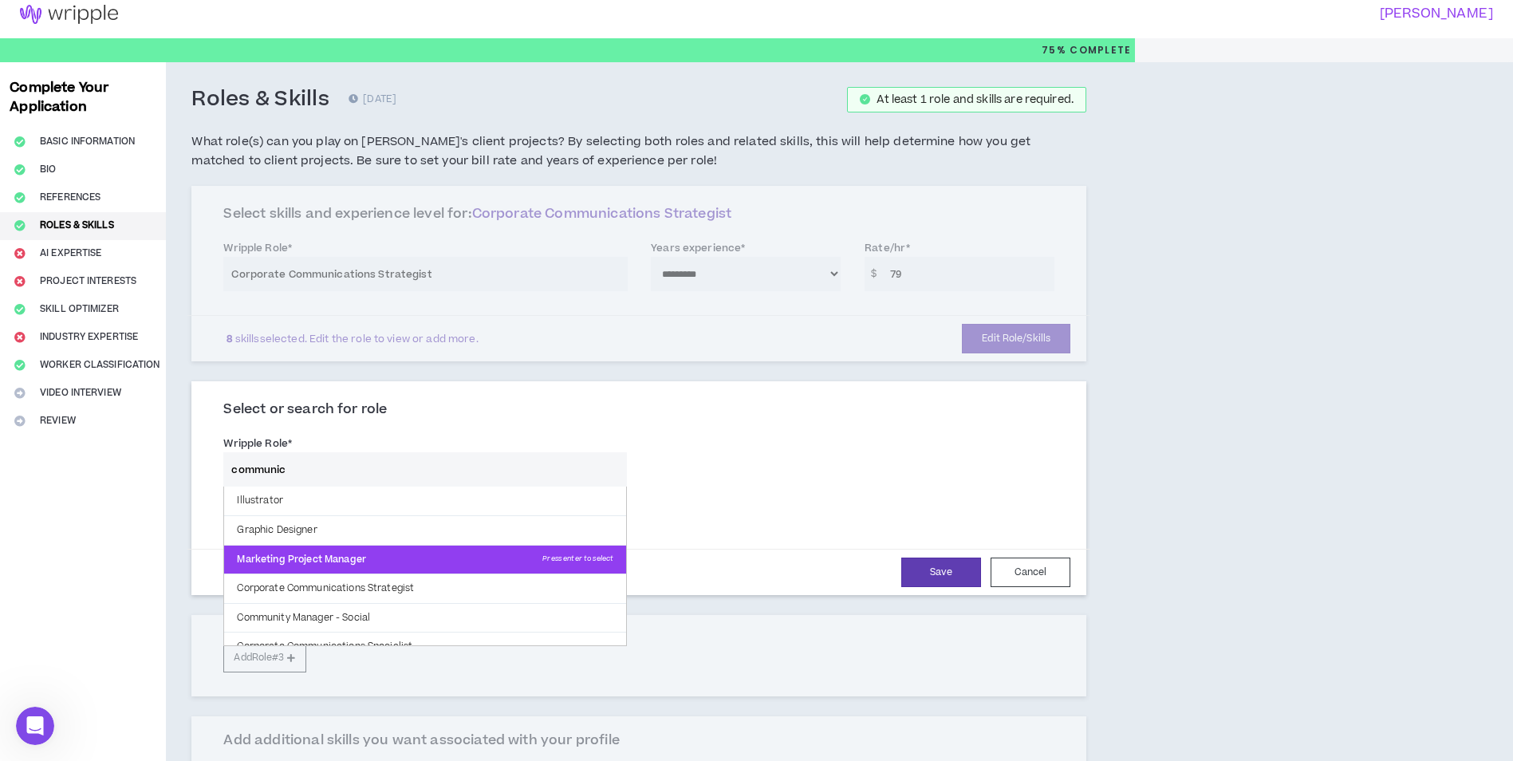
scroll to position [16, 0]
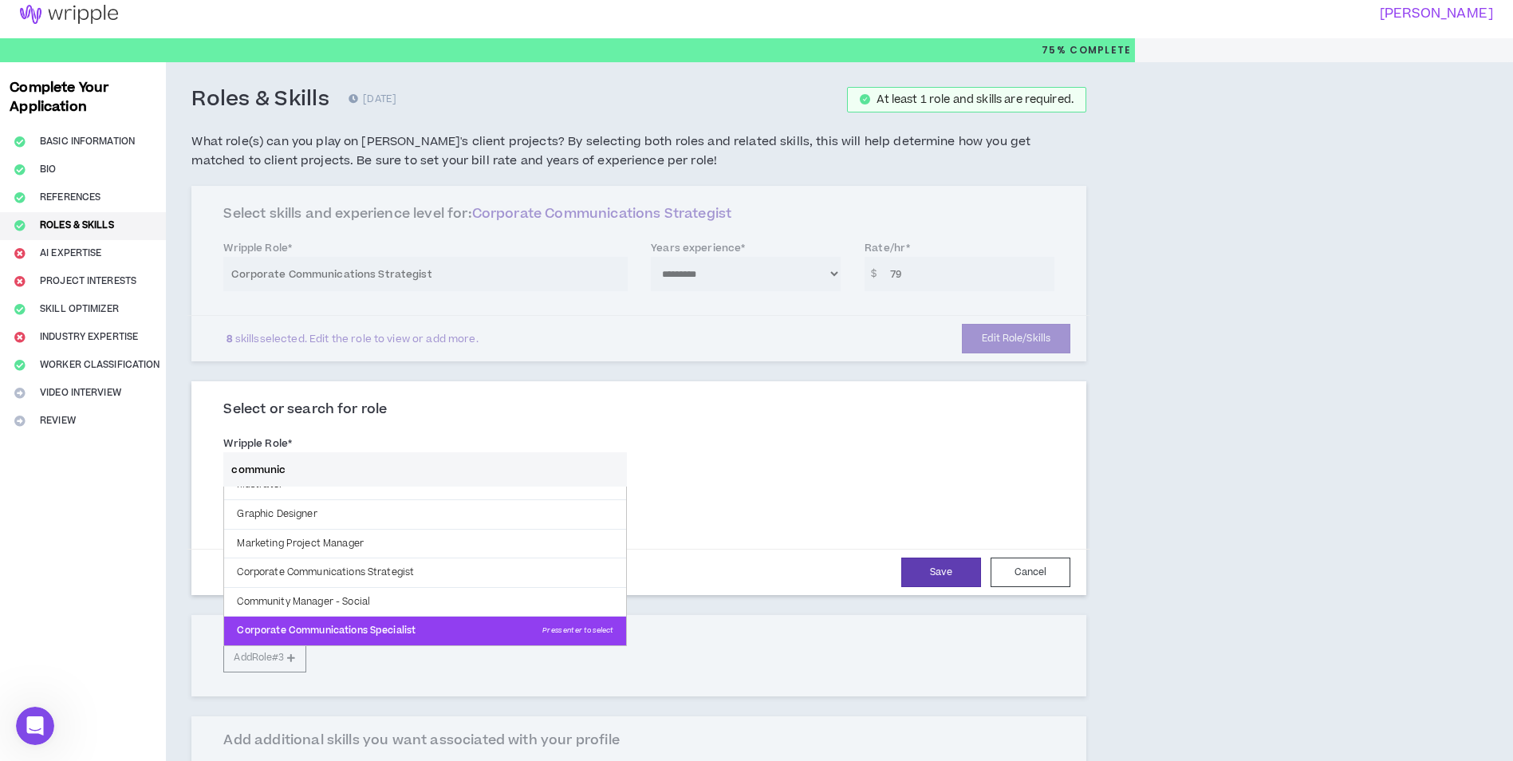
click at [369, 625] on p "Corporate Communications Specialist Press enter to select" at bounding box center [425, 631] width 402 height 29
type input "Corporate Communications Specialist"
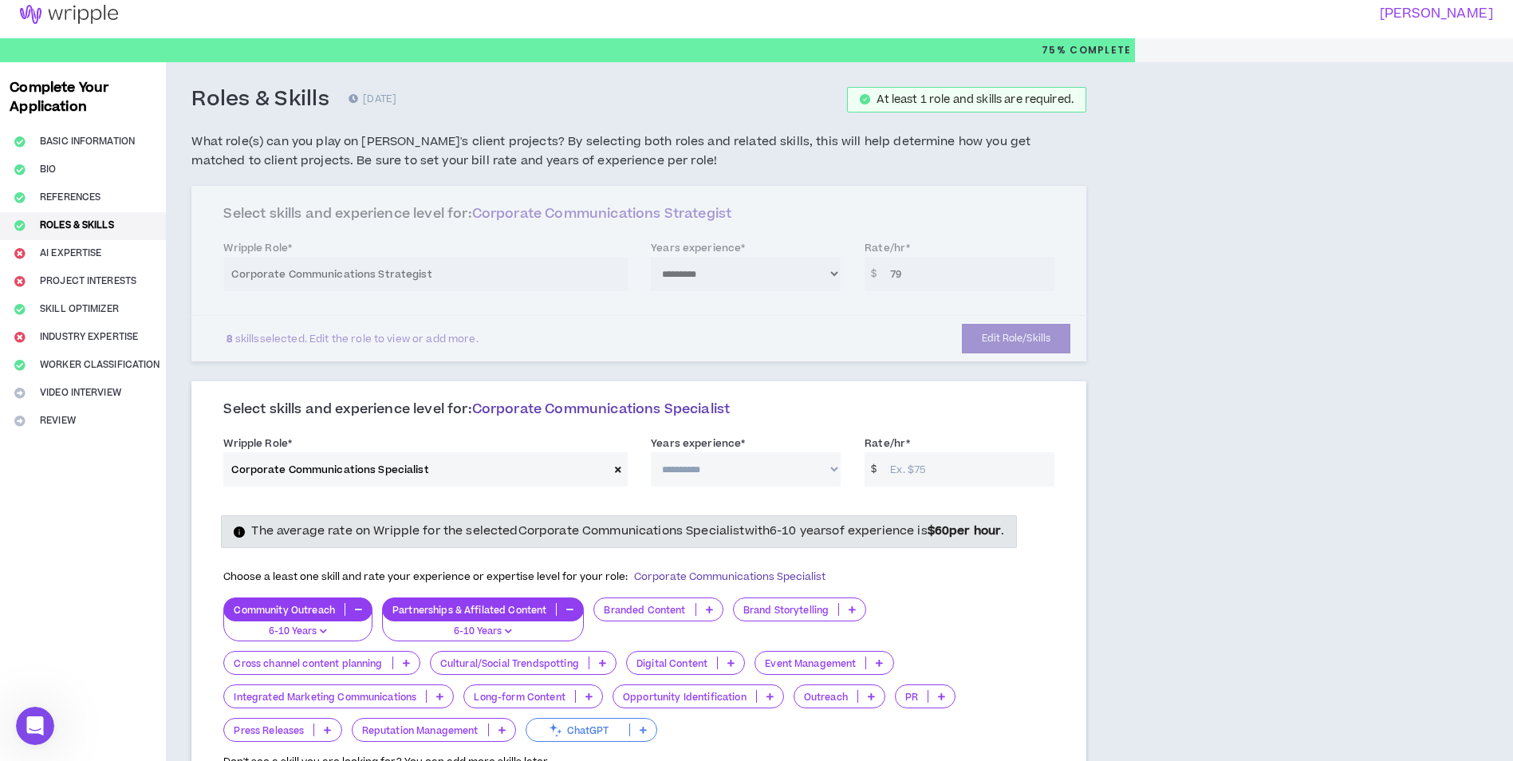
click at [744, 467] on select "**********" at bounding box center [746, 469] width 190 height 34
select select "***"
click at [651, 452] on select "**********" at bounding box center [746, 469] width 190 height 34
click at [931, 468] on input "Rate/hr *" at bounding box center [968, 469] width 172 height 34
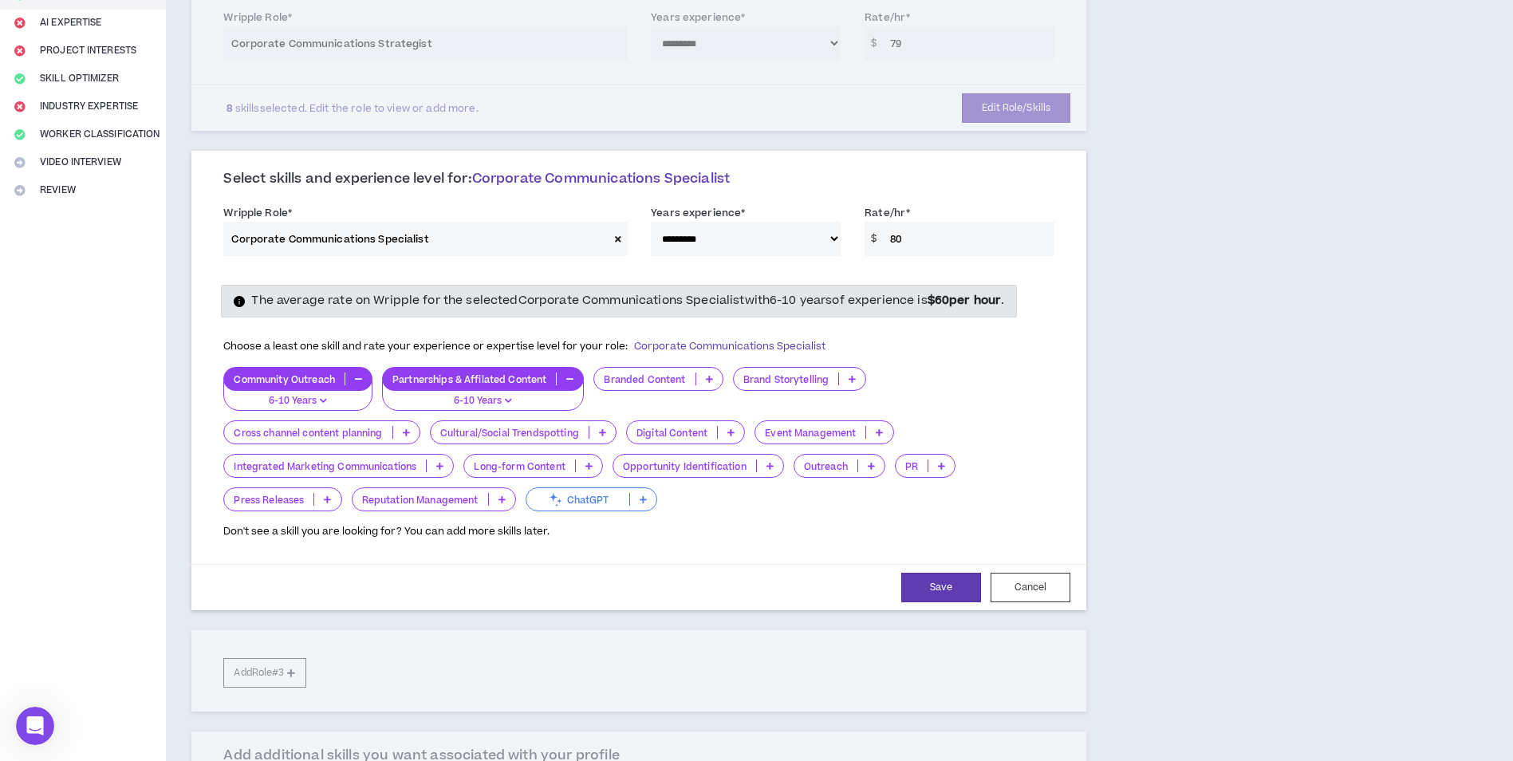
scroll to position [249, 0]
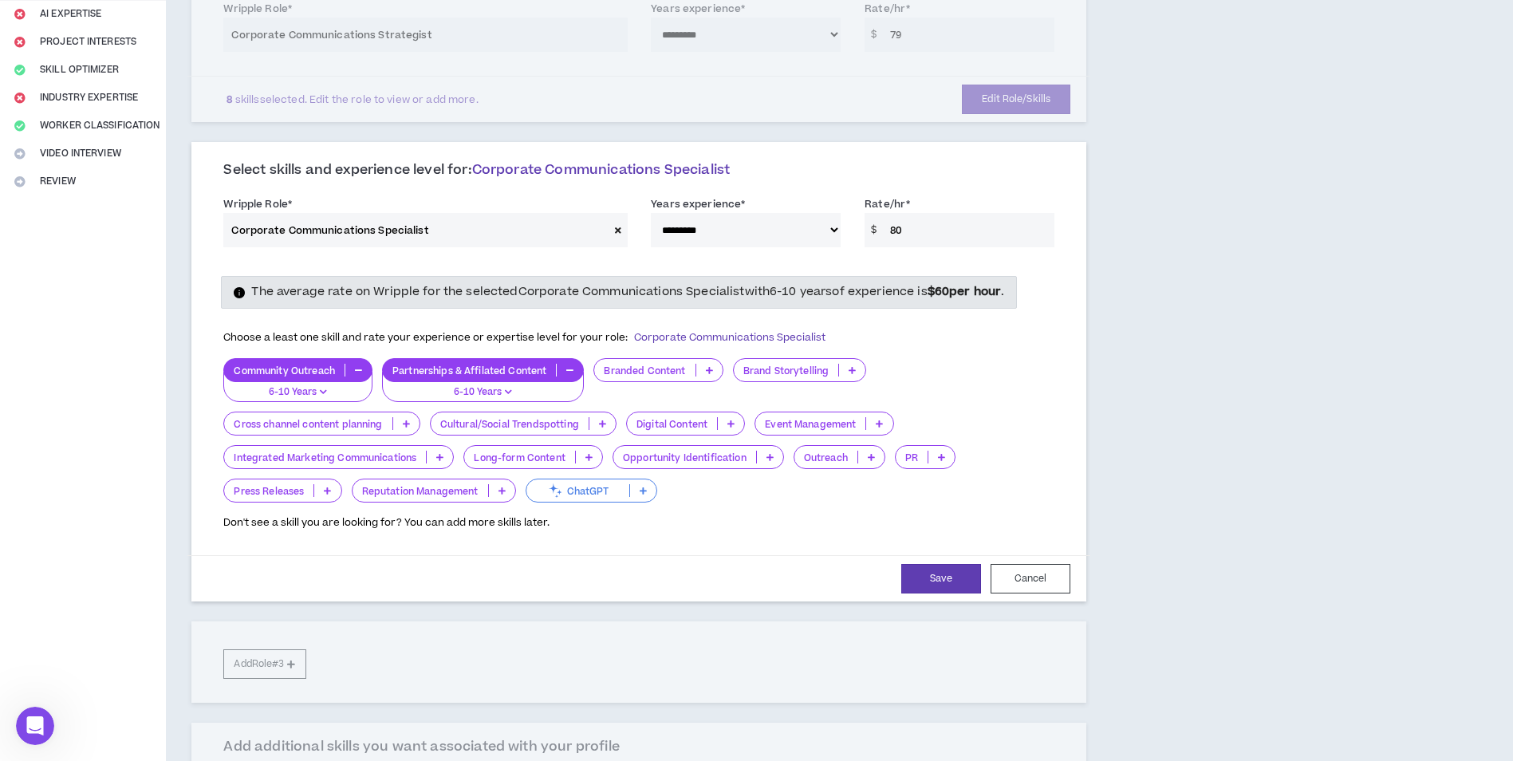
type input "80"
click at [858, 369] on p at bounding box center [852, 370] width 26 height 13
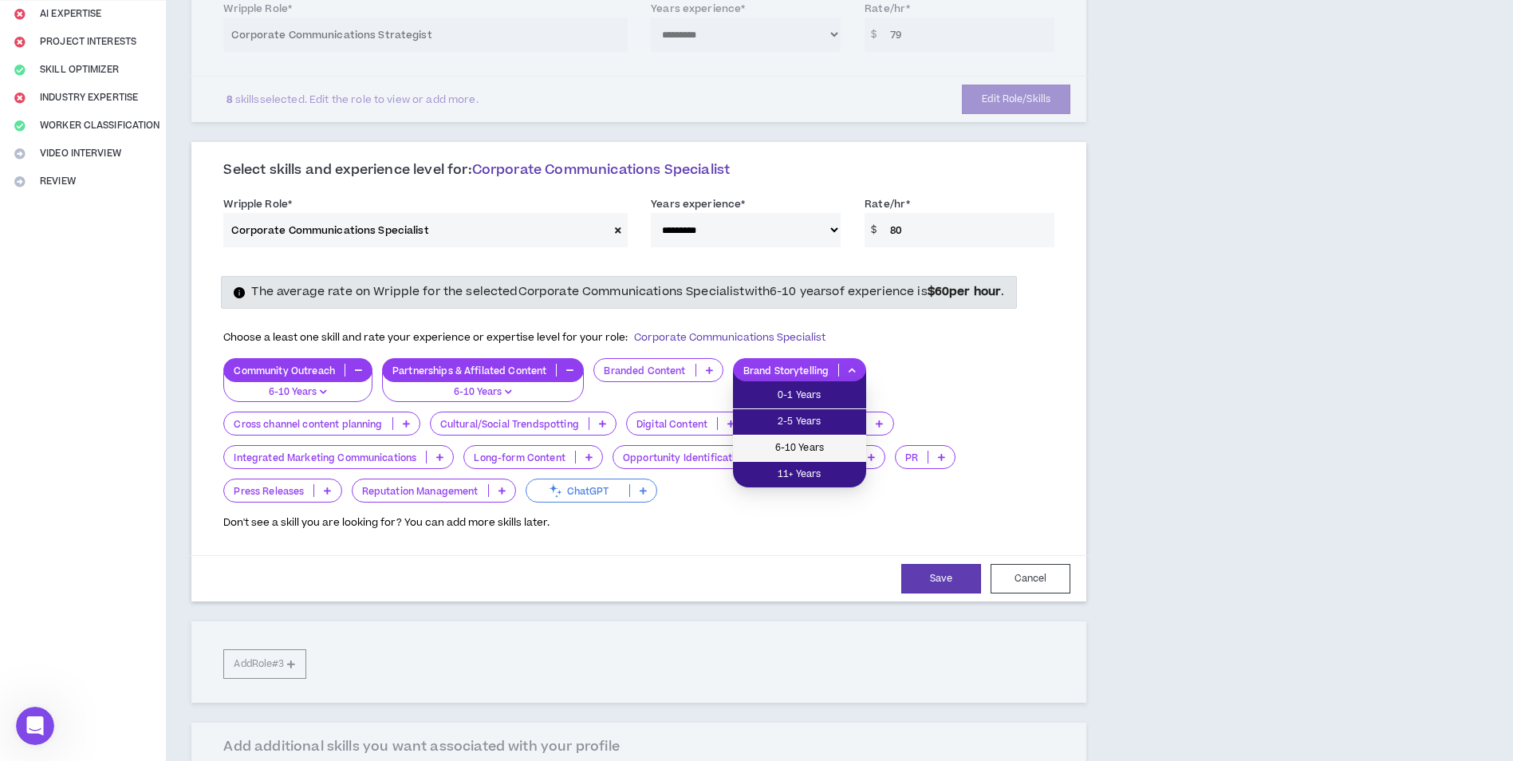
click at [825, 445] on span "6-10 Years" at bounding box center [800, 449] width 114 height 18
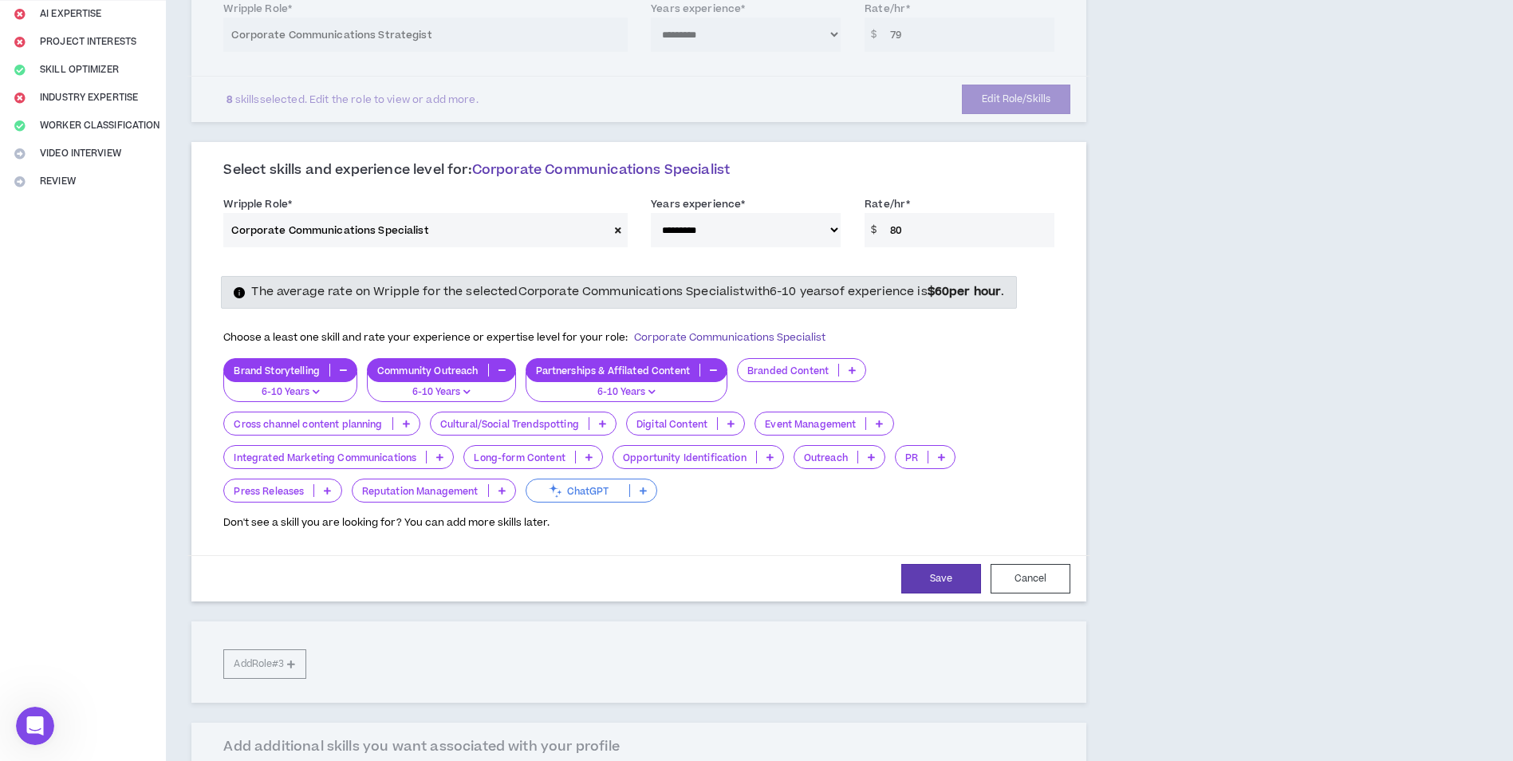
click at [857, 369] on p at bounding box center [852, 370] width 26 height 13
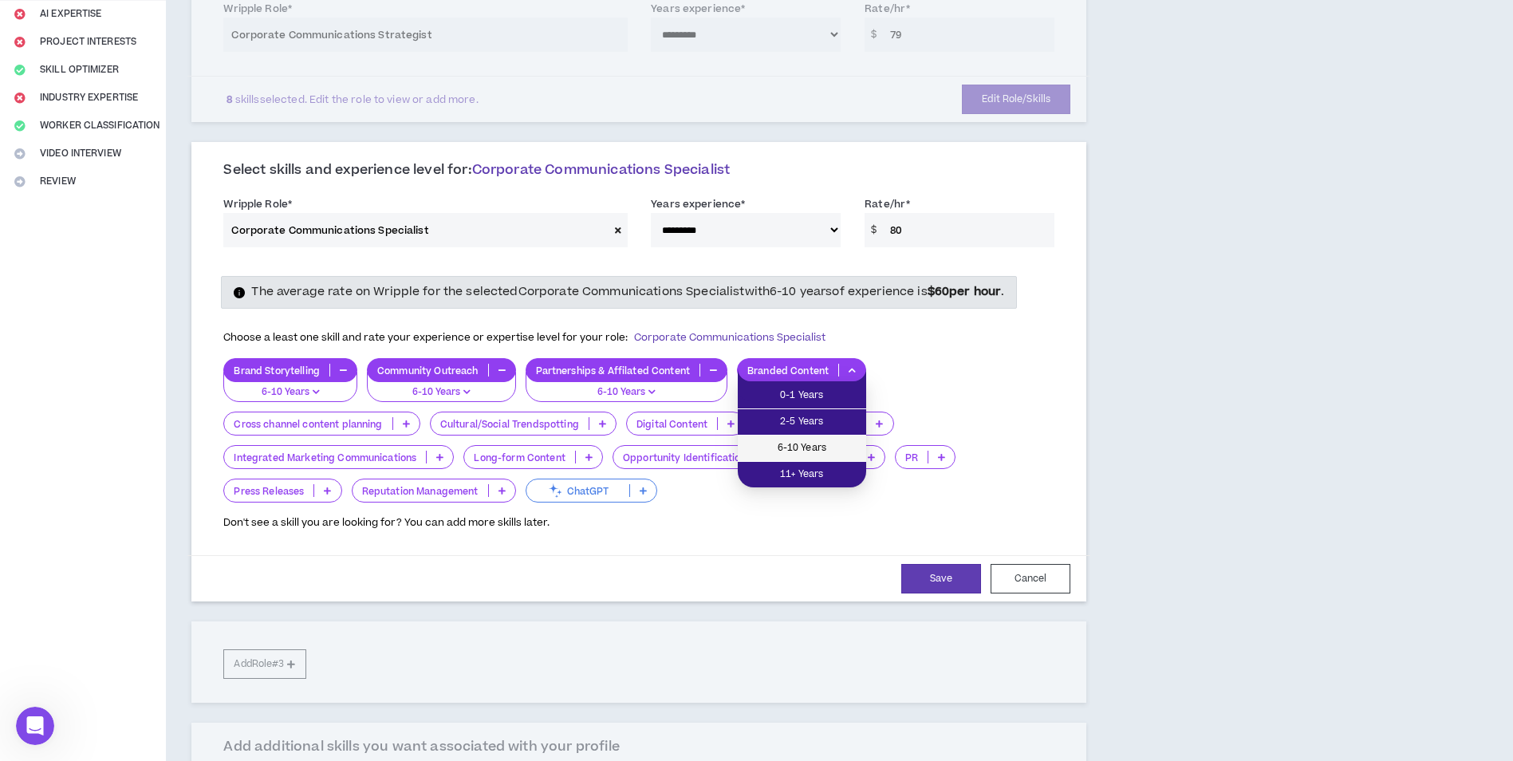
click at [822, 450] on span "6-10 Years" at bounding box center [801, 449] width 109 height 18
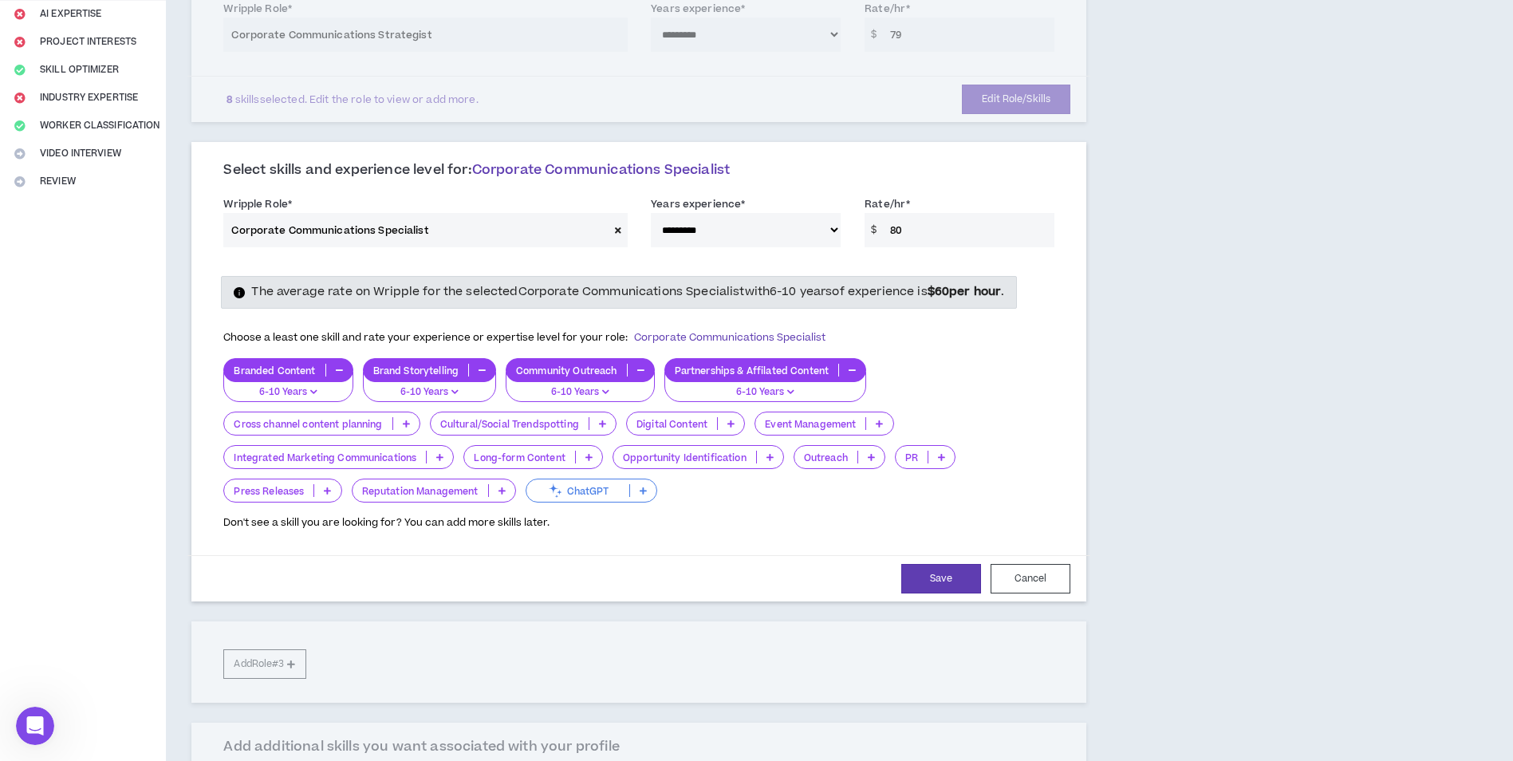
click at [735, 427] on icon at bounding box center [731, 424] width 7 height 8
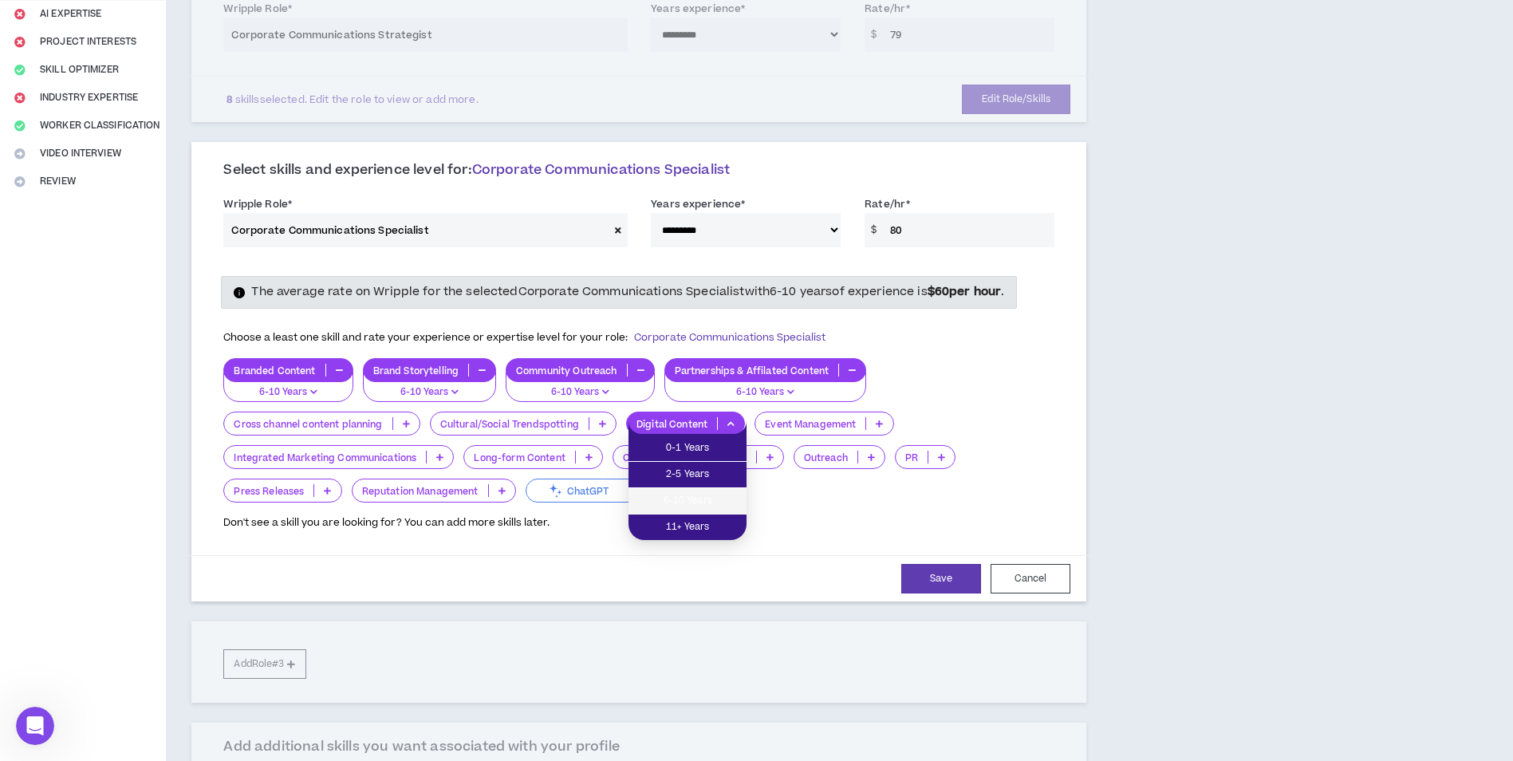
drag, startPoint x: 718, startPoint y: 494, endPoint x: 791, endPoint y: 440, distance: 90.8
click at [717, 490] on li "6-10 Years" at bounding box center [688, 501] width 118 height 26
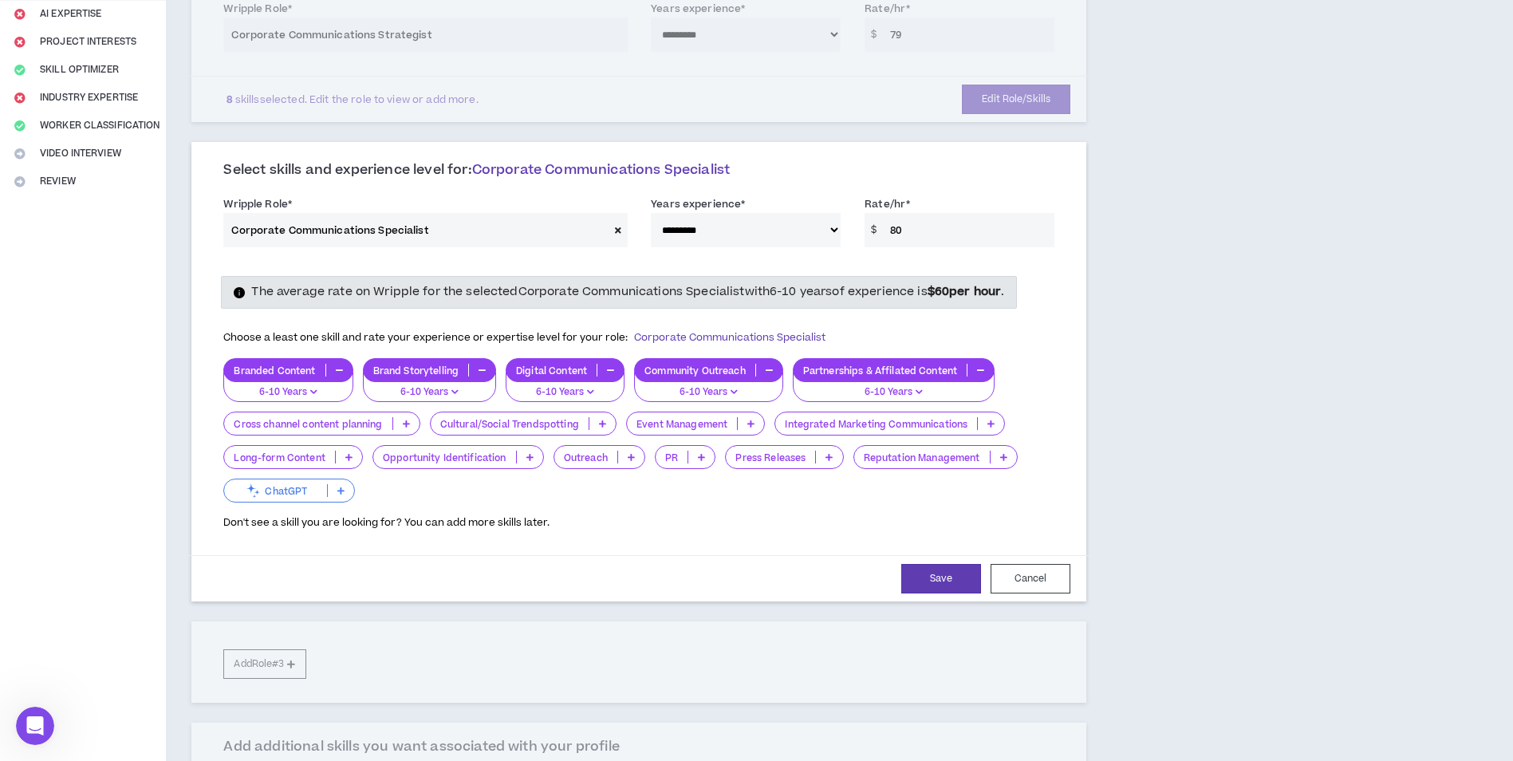
click at [759, 425] on p at bounding box center [751, 423] width 26 height 13
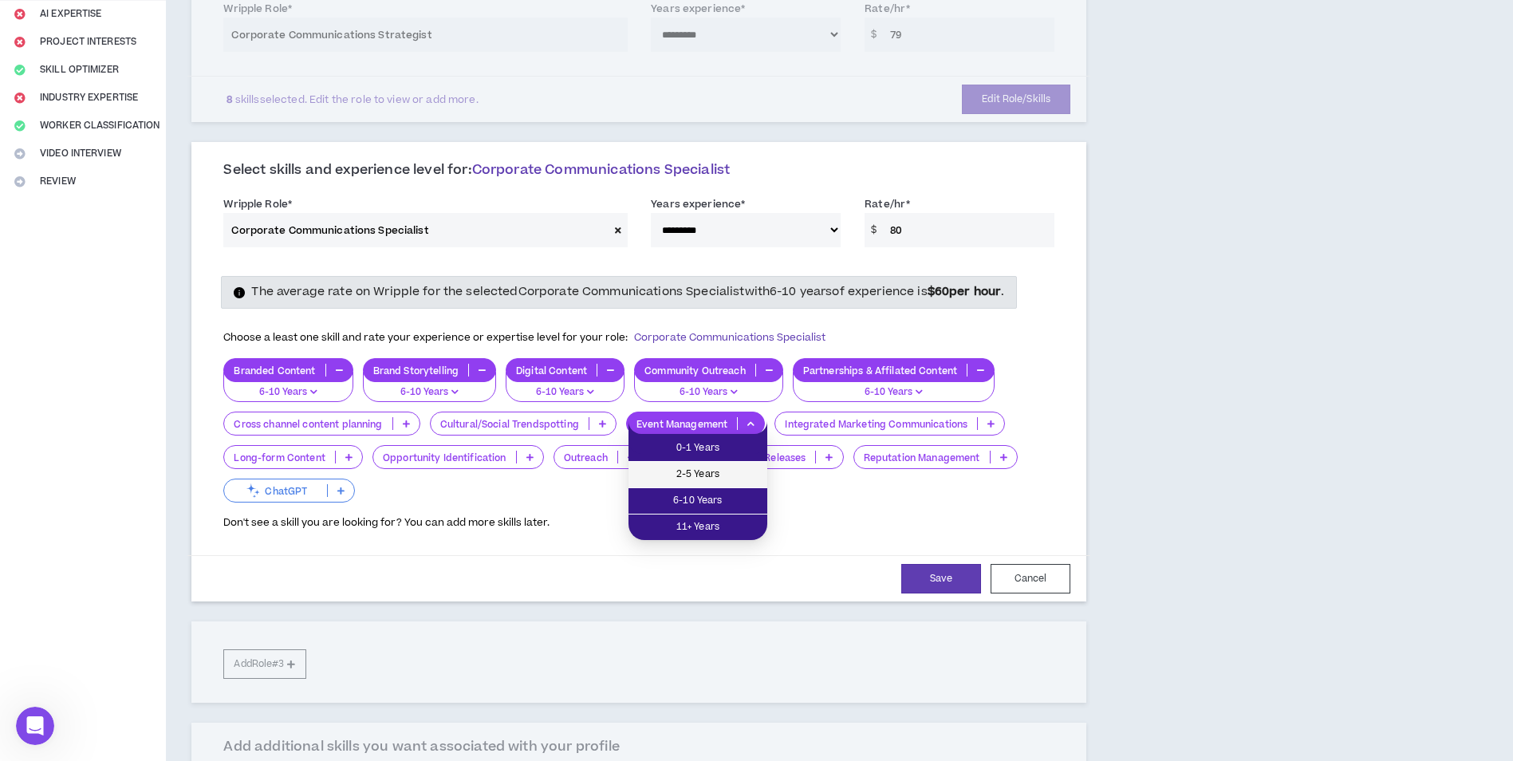
click at [723, 471] on span "2-5 Years" at bounding box center [698, 475] width 120 height 18
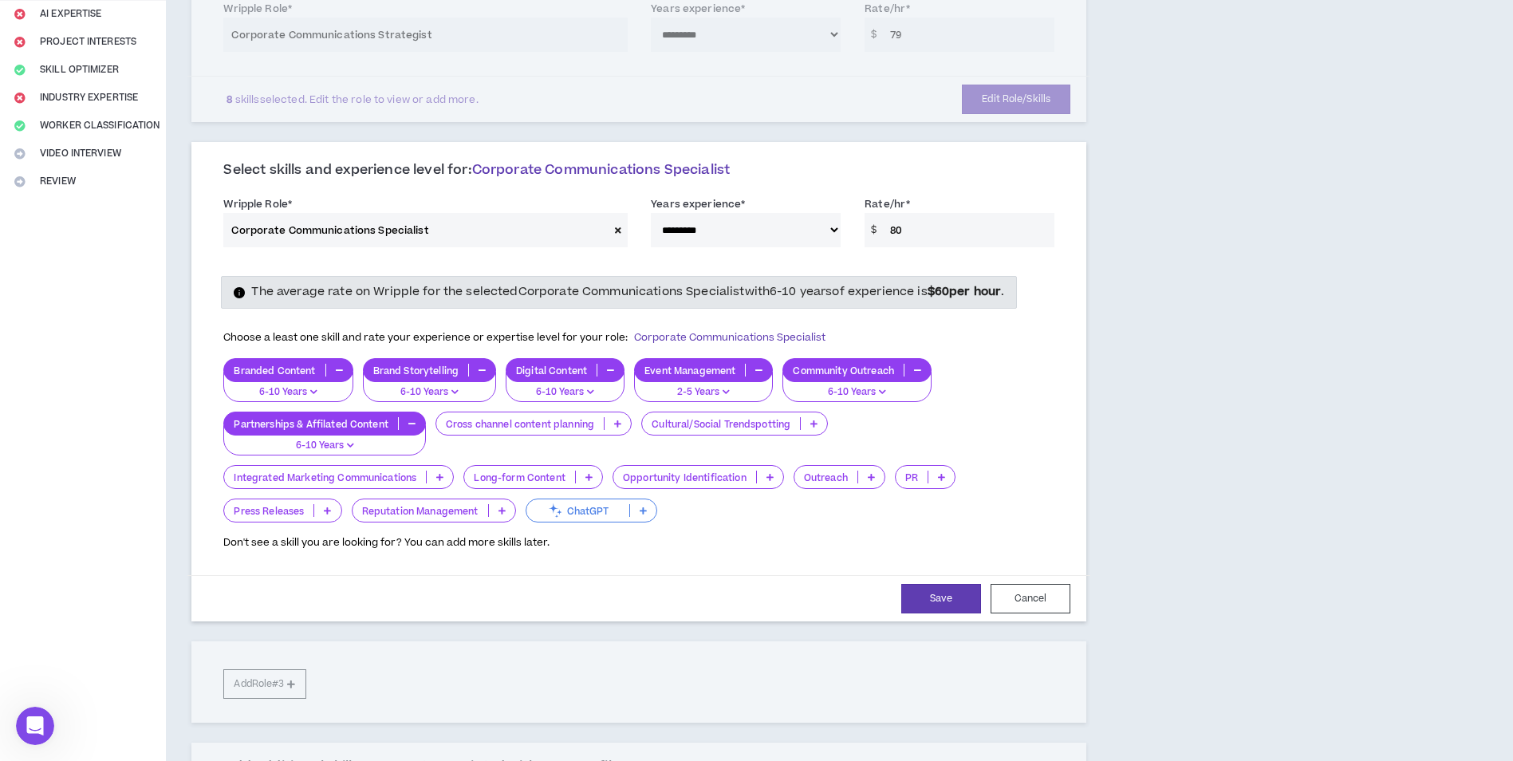
click at [868, 479] on icon at bounding box center [871, 477] width 7 height 8
click at [846, 546] on span "6-10 Years" at bounding box center [839, 555] width 72 height 18
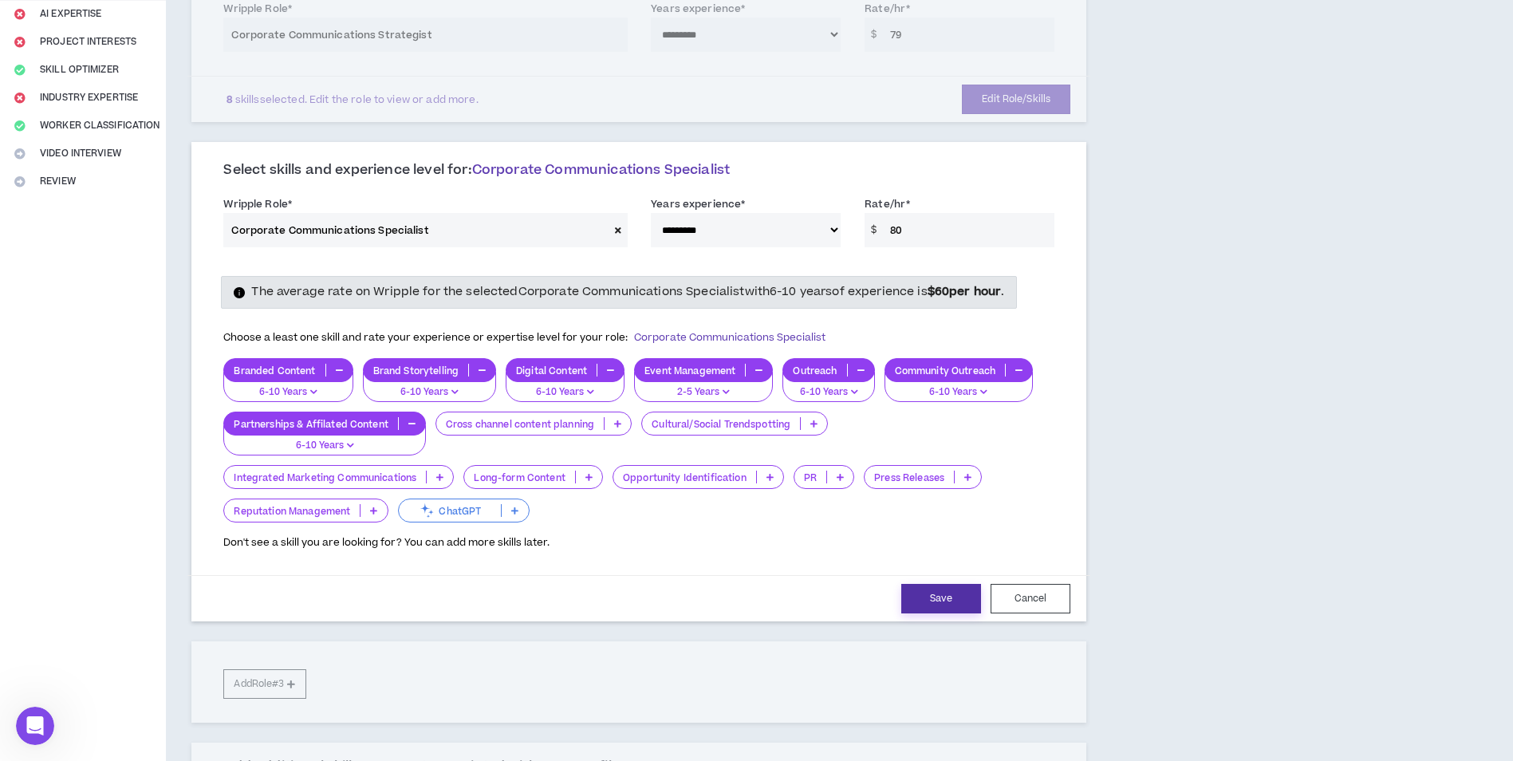
click at [942, 595] on button "Save" at bounding box center [941, 599] width 80 height 30
select select "***"
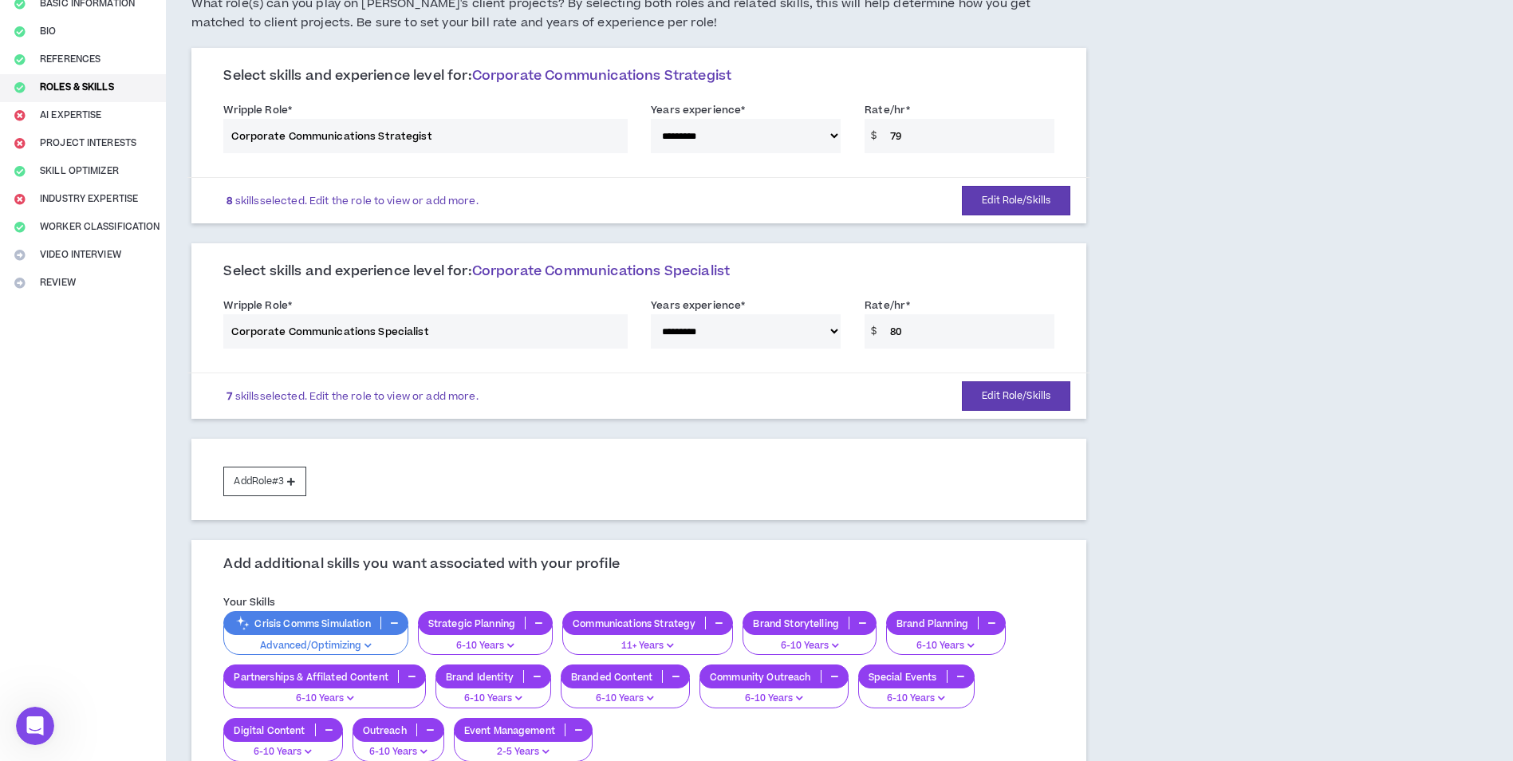
scroll to position [89, 0]
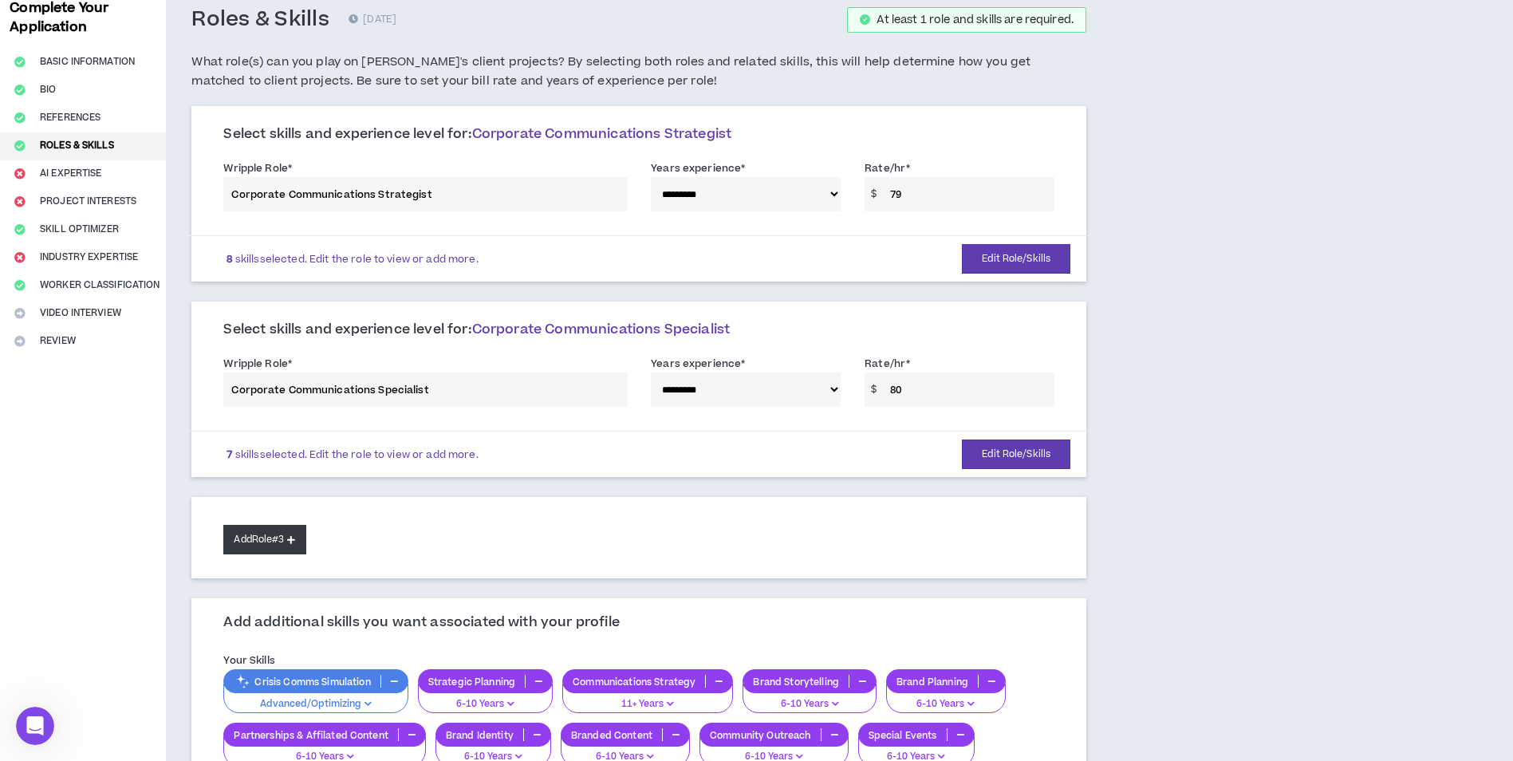
click at [286, 534] on button "Add Role #3" at bounding box center [264, 540] width 82 height 30
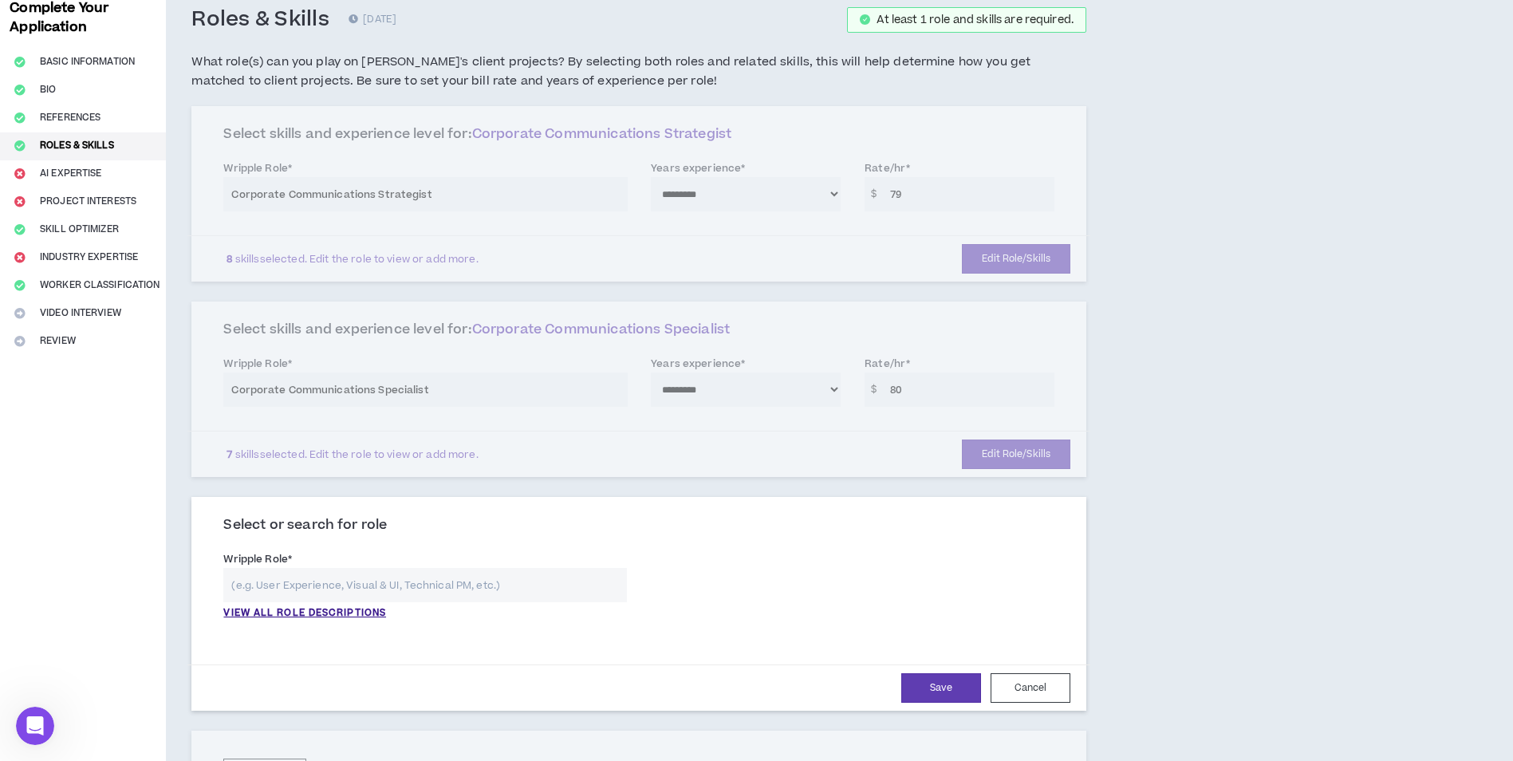
click at [310, 582] on input "text" at bounding box center [425, 585] width 404 height 34
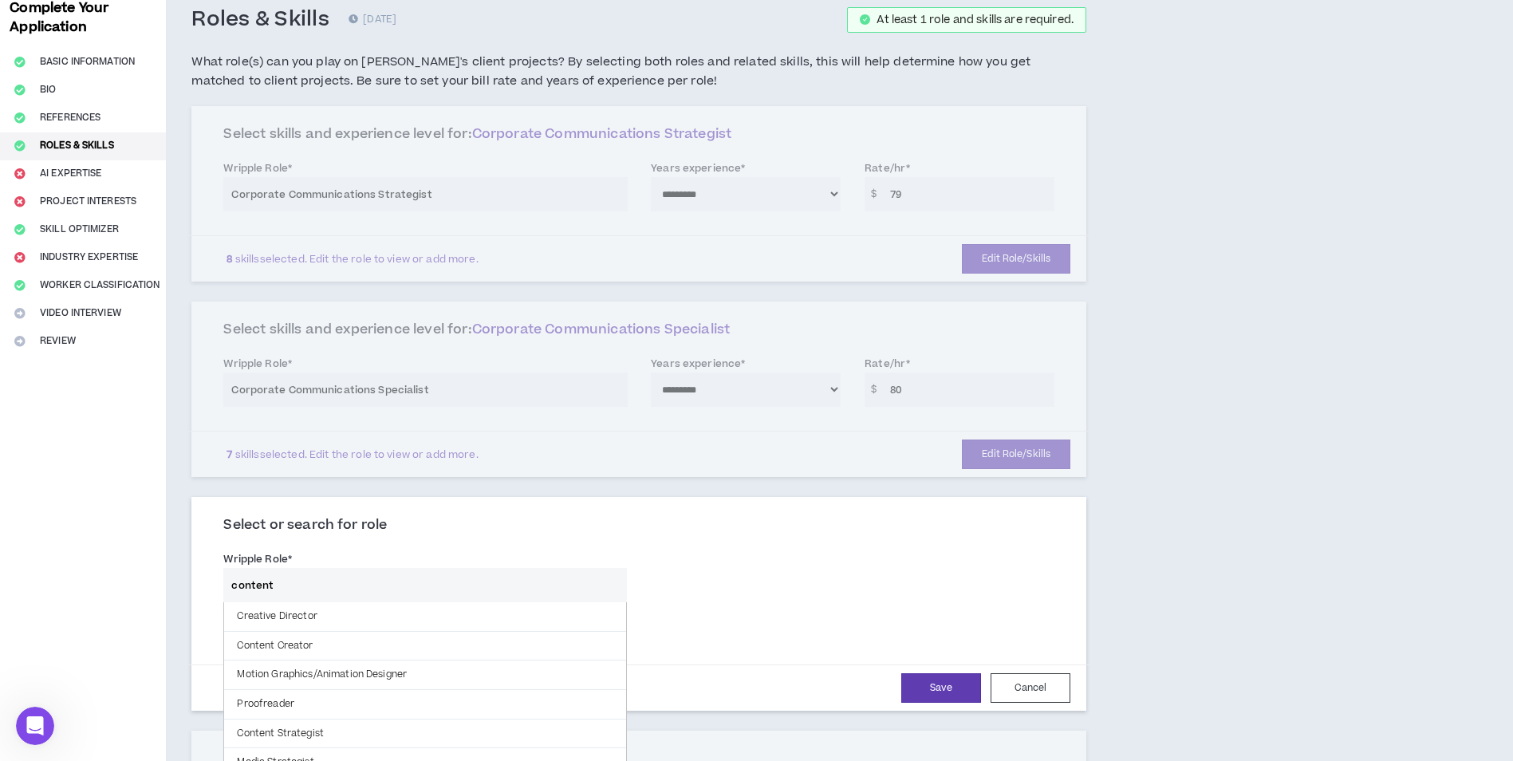
scroll to position [169, 0]
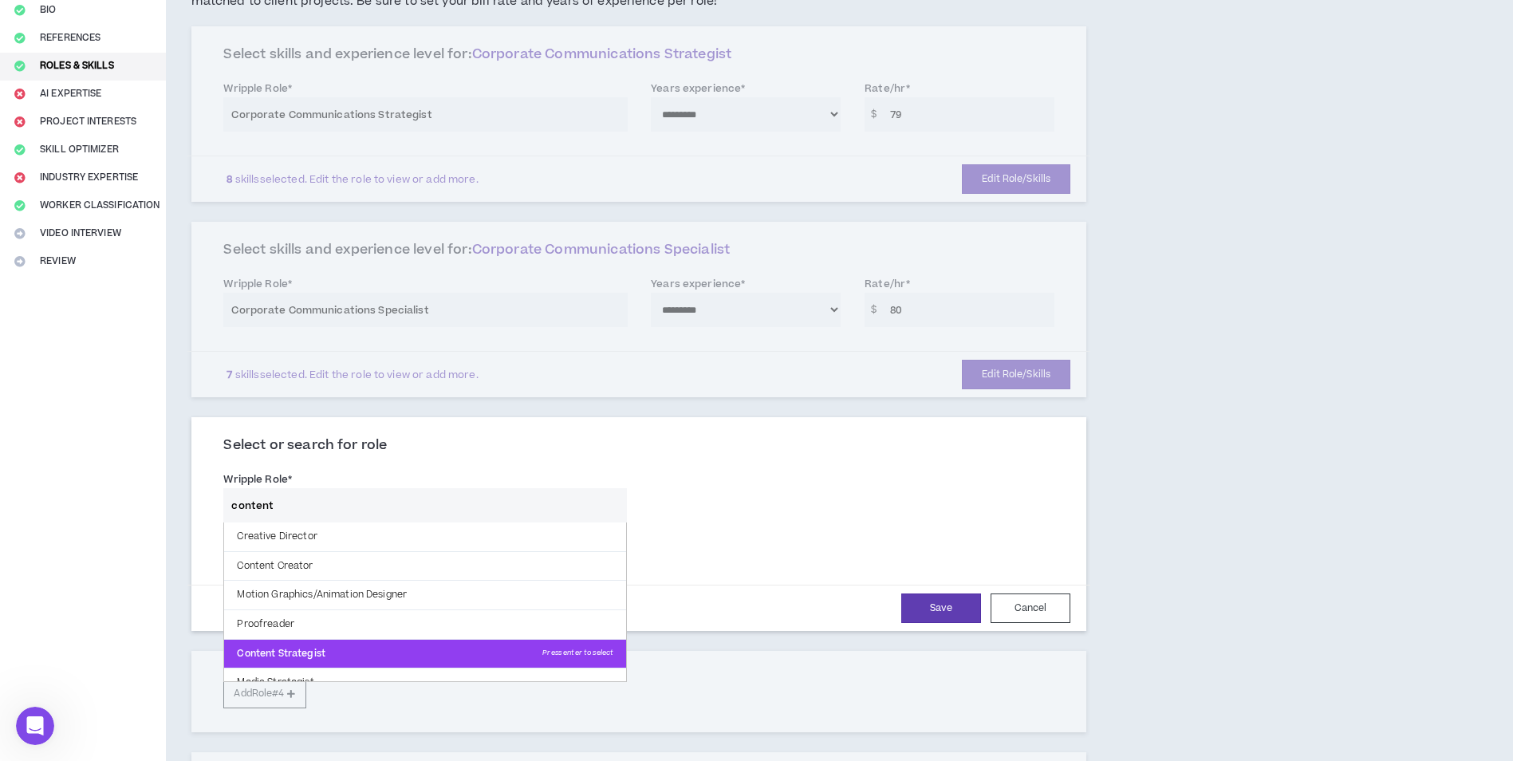
click at [339, 653] on p "Content Strategist Press enter to select" at bounding box center [425, 654] width 402 height 29
type input "Content Strategist"
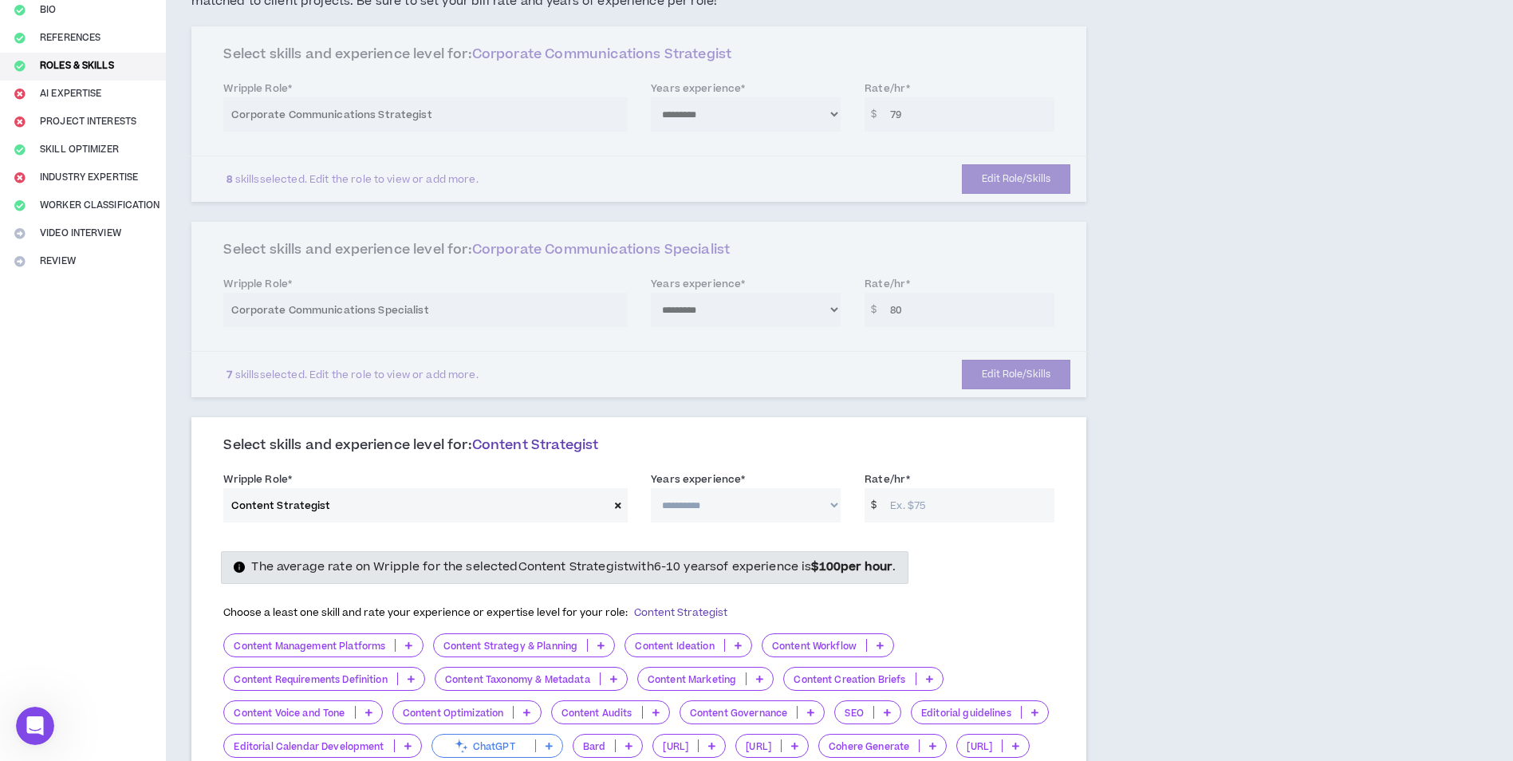
click at [687, 506] on select "**********" at bounding box center [746, 505] width 190 height 34
select select "**"
click at [651, 488] on select "**********" at bounding box center [746, 505] width 190 height 34
click at [919, 511] on input "Rate/hr *" at bounding box center [968, 505] width 172 height 34
click at [929, 507] on input "Rate/hr *" at bounding box center [968, 505] width 172 height 34
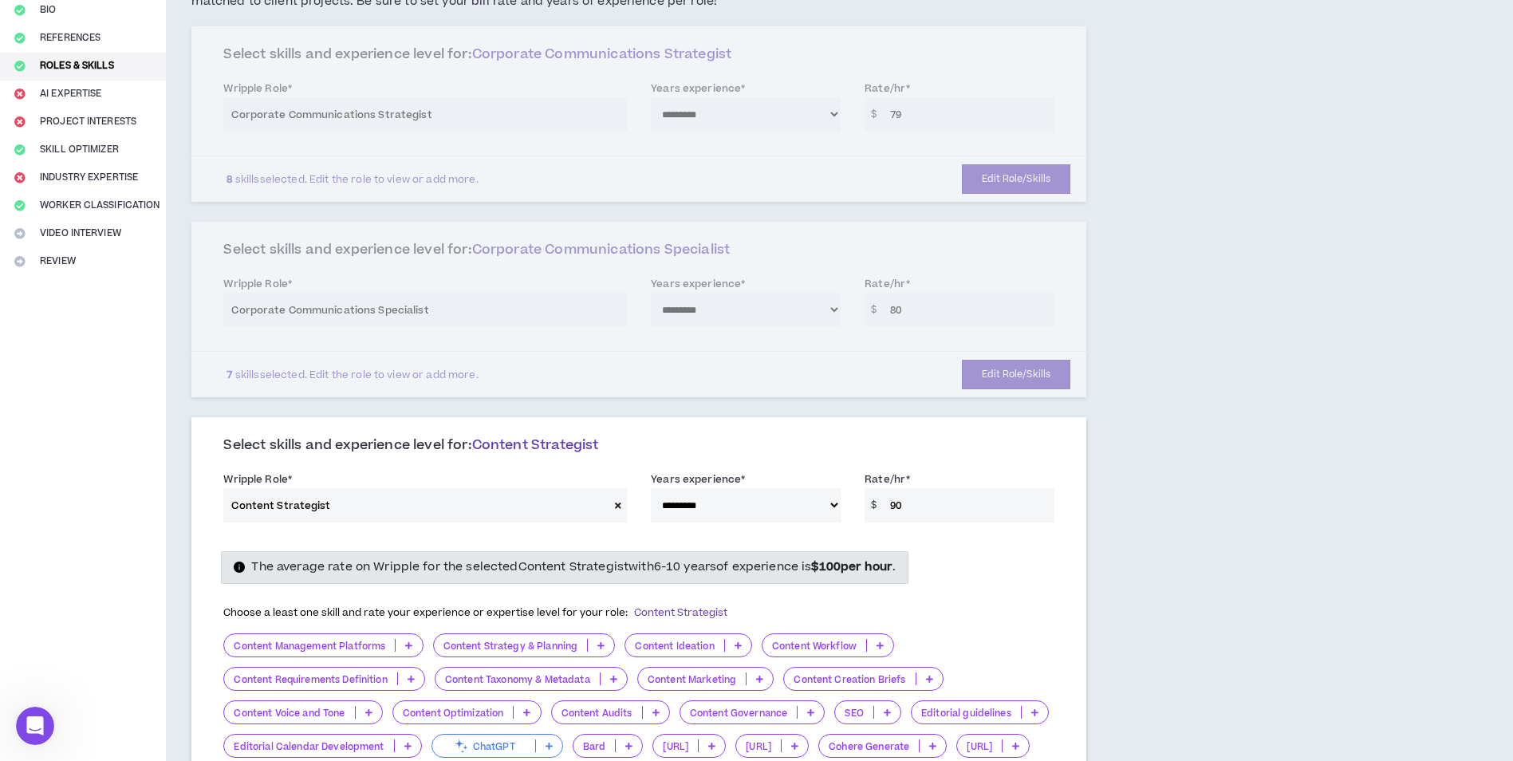
type input "90"
click at [970, 581] on div "The average rate on Wripple for the selected Content Strategist with 6-10 years…" at bounding box center [638, 567] width 855 height 32
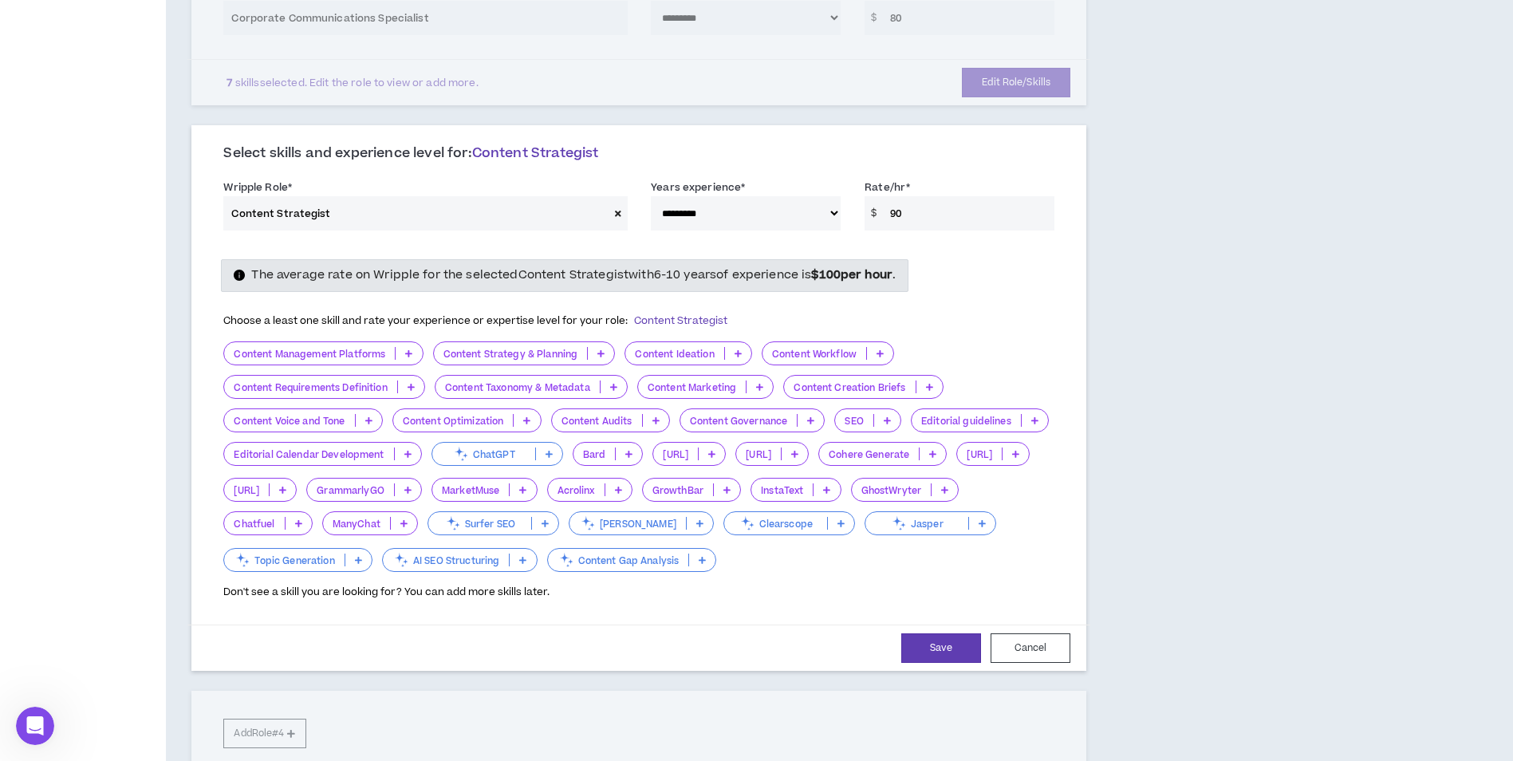
scroll to position [488, 0]
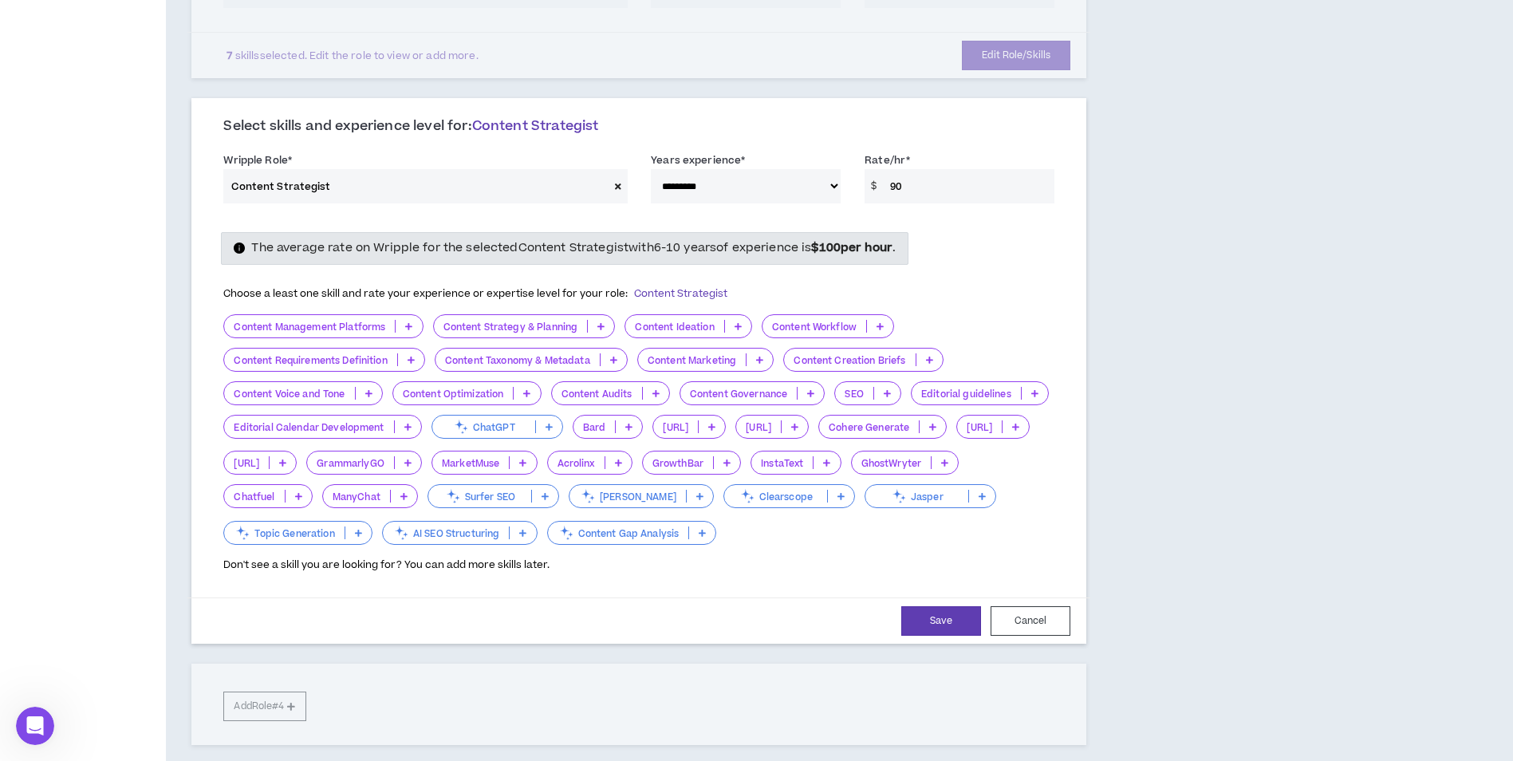
click at [408, 324] on icon at bounding box center [408, 326] width 7 height 8
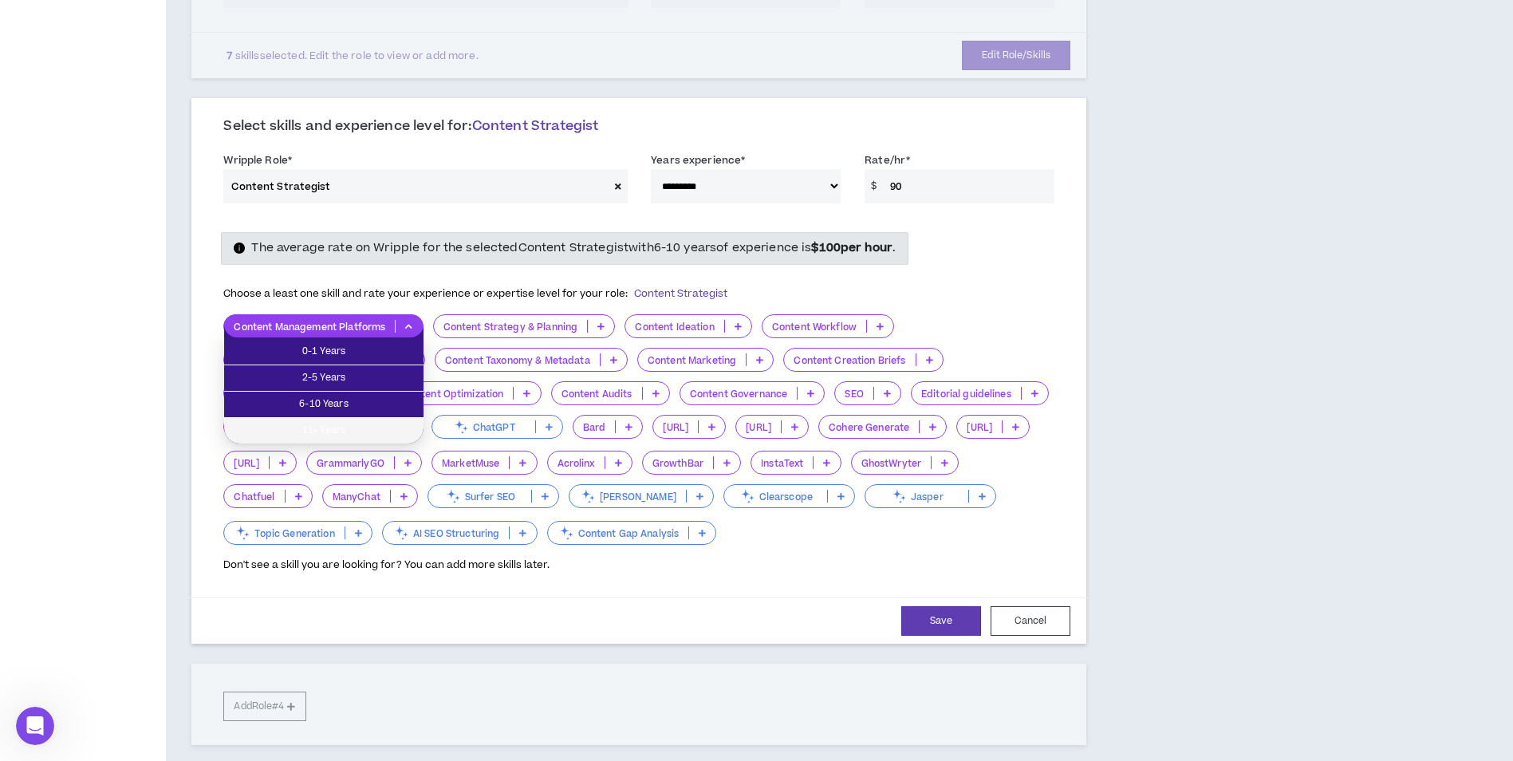
drag, startPoint x: 387, startPoint y: 433, endPoint x: 471, endPoint y: 396, distance: 91.8
click at [386, 431] on span "11+ Years" at bounding box center [324, 431] width 180 height 18
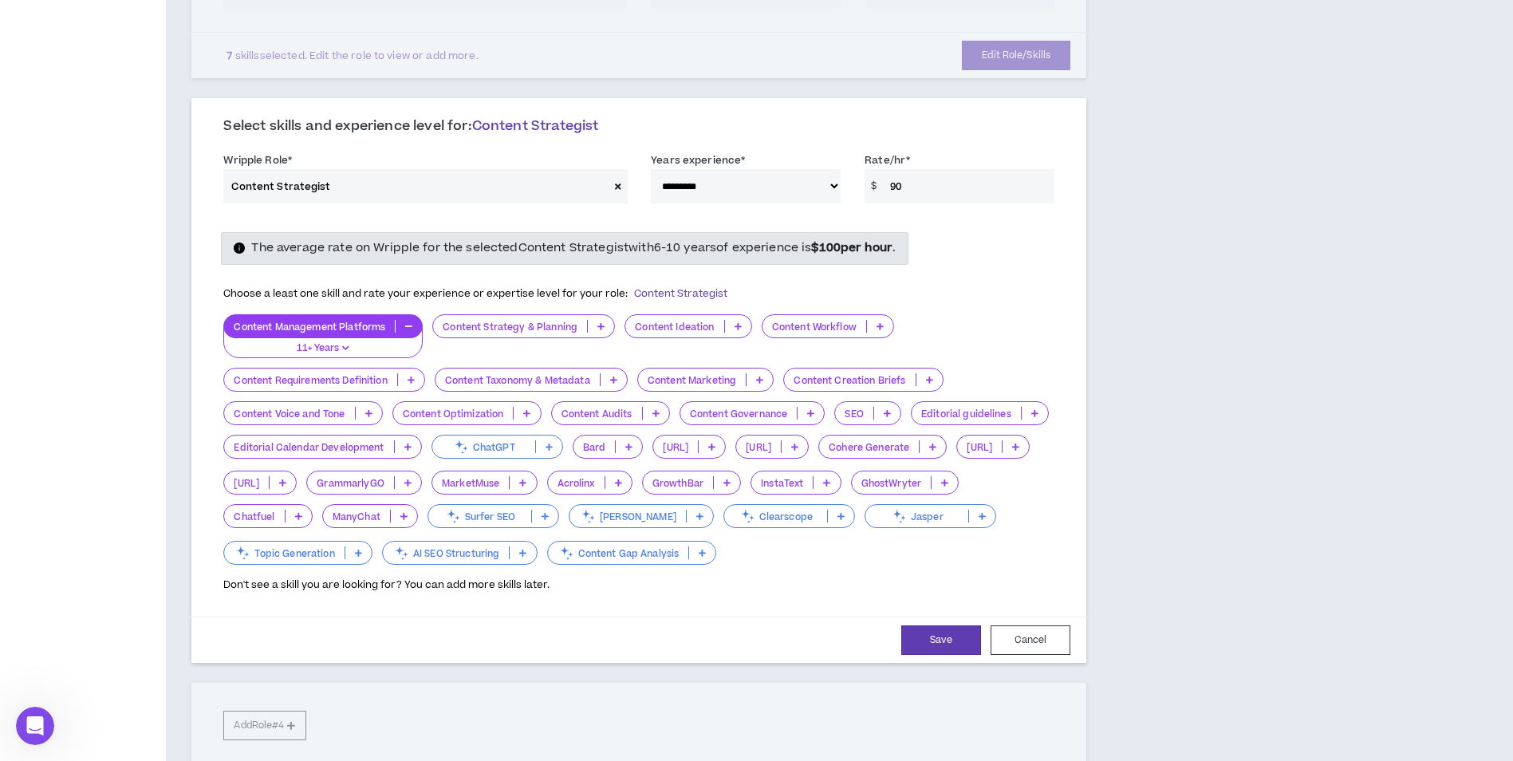
click at [597, 325] on icon at bounding box center [600, 326] width 7 height 8
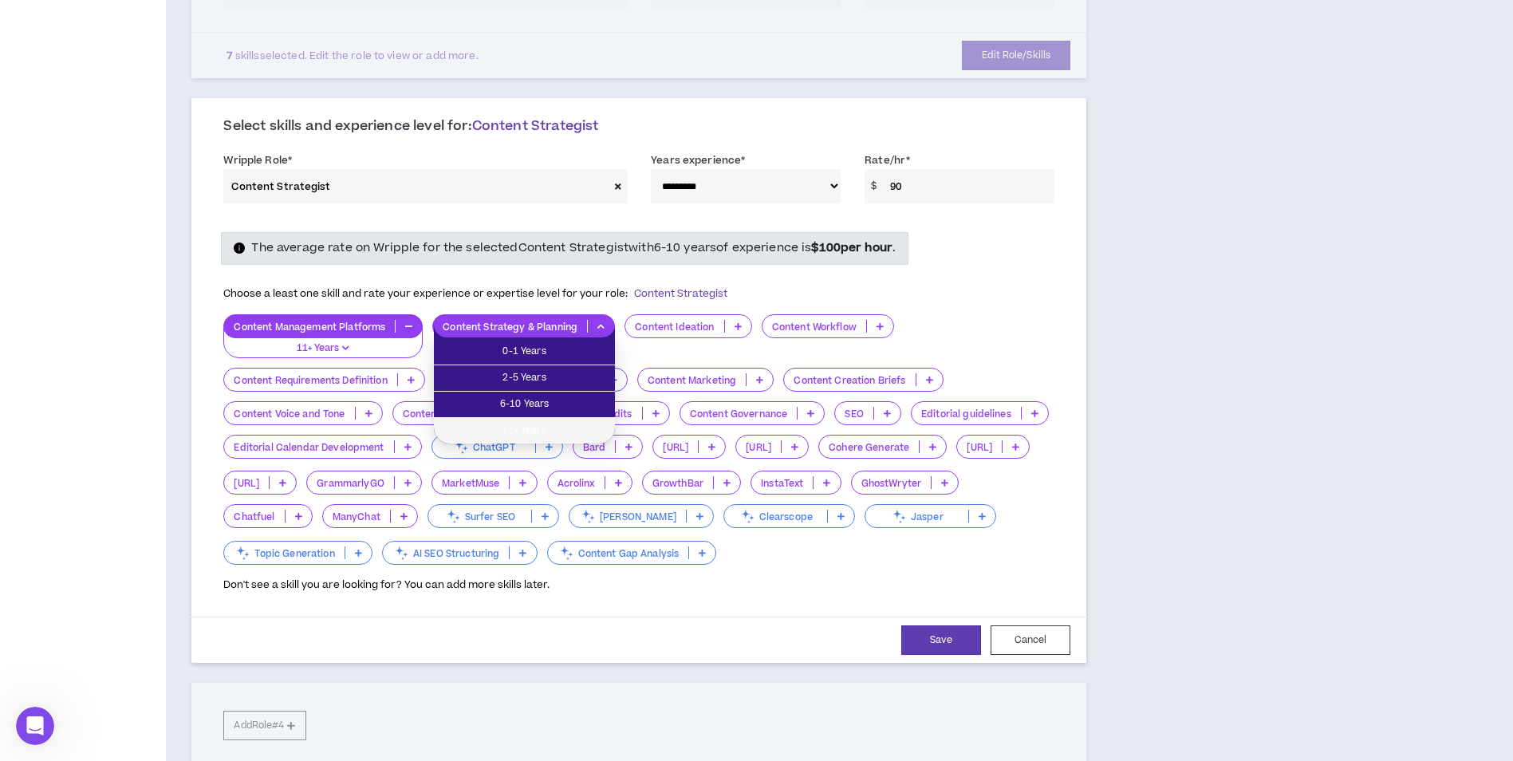
drag, startPoint x: 562, startPoint y: 431, endPoint x: 648, endPoint y: 405, distance: 89.9
click at [560, 430] on span "11+ Years" at bounding box center [525, 431] width 162 height 18
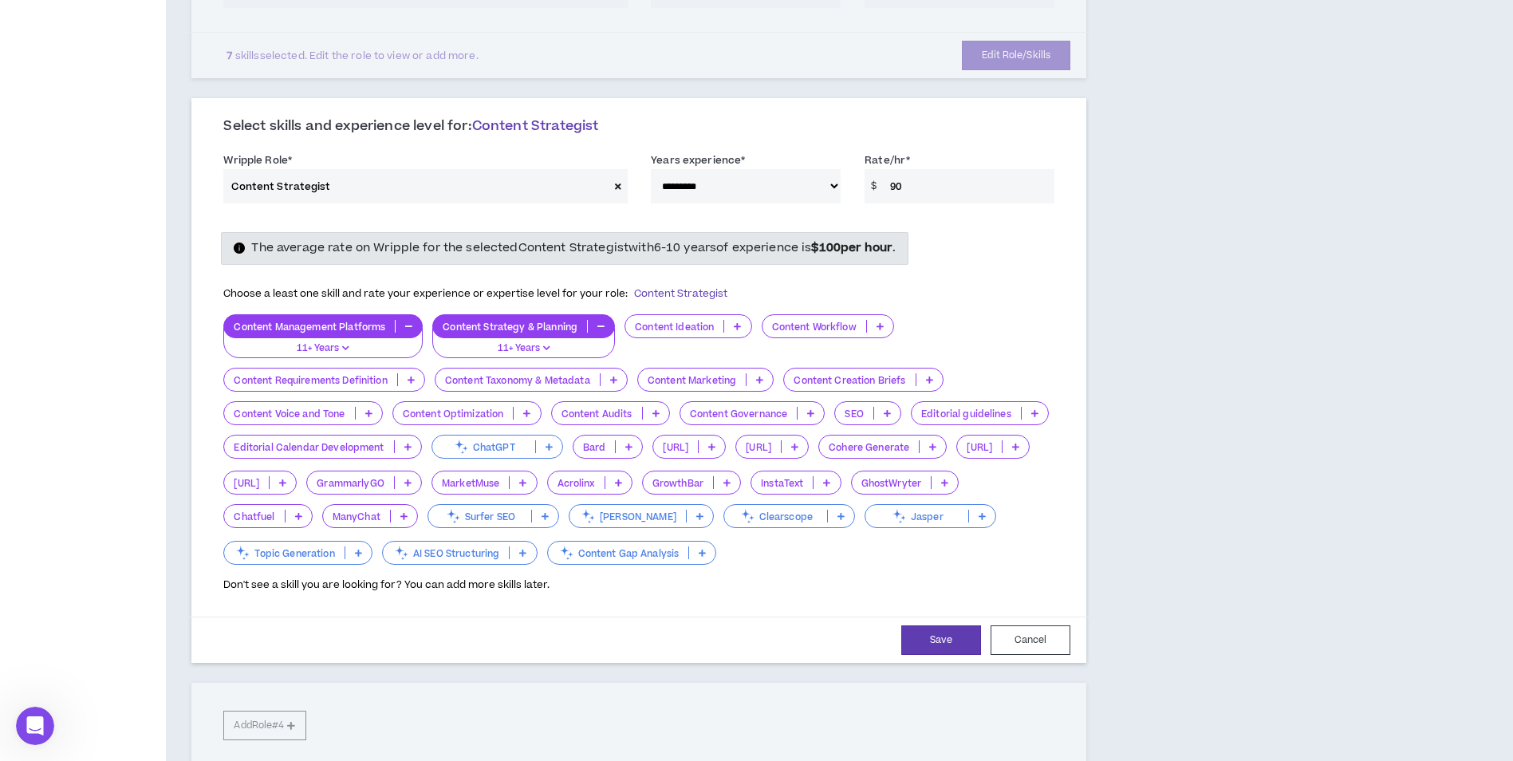
click at [736, 325] on icon at bounding box center [737, 326] width 7 height 8
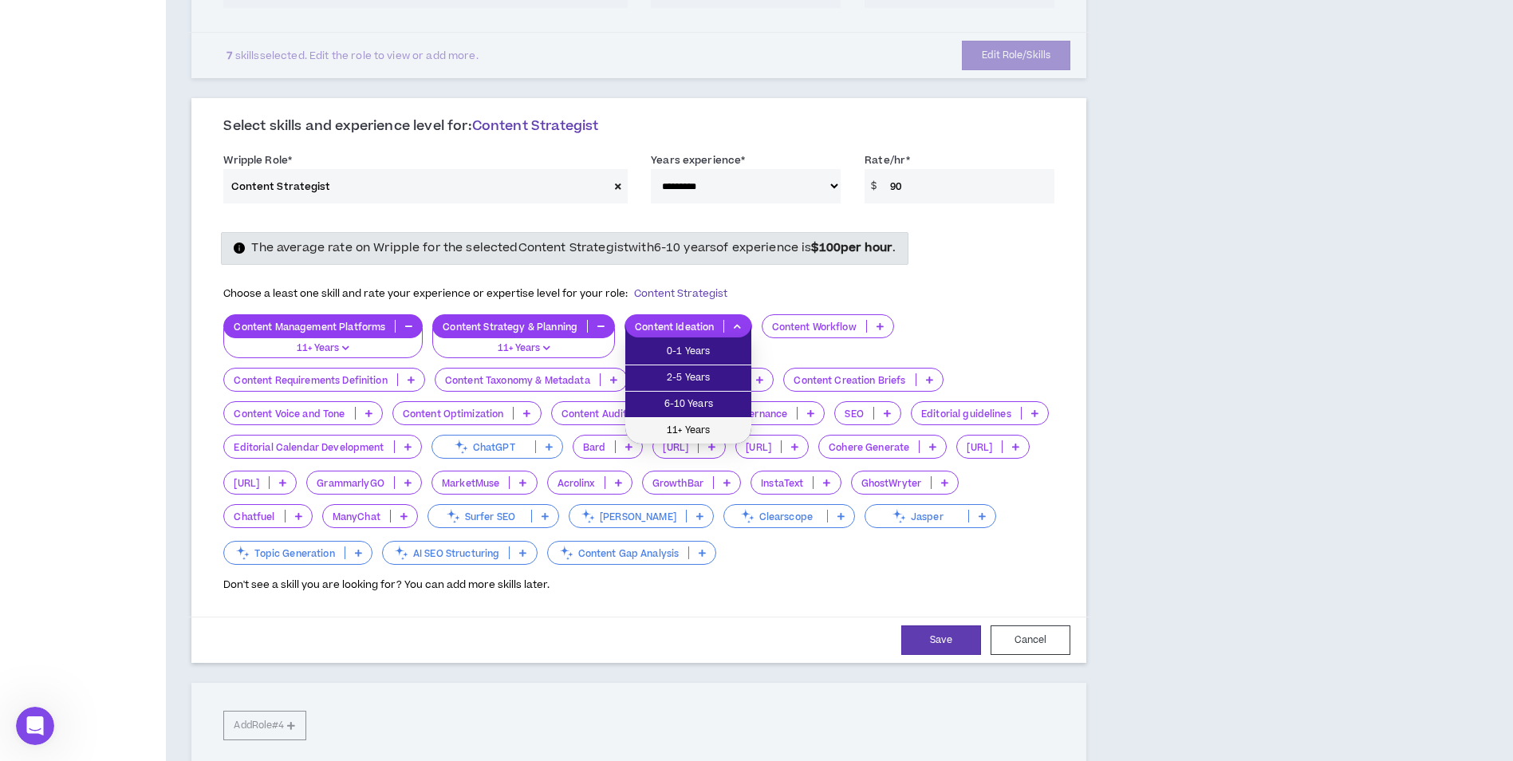
click at [720, 427] on span "11+ Years" at bounding box center [688, 431] width 107 height 18
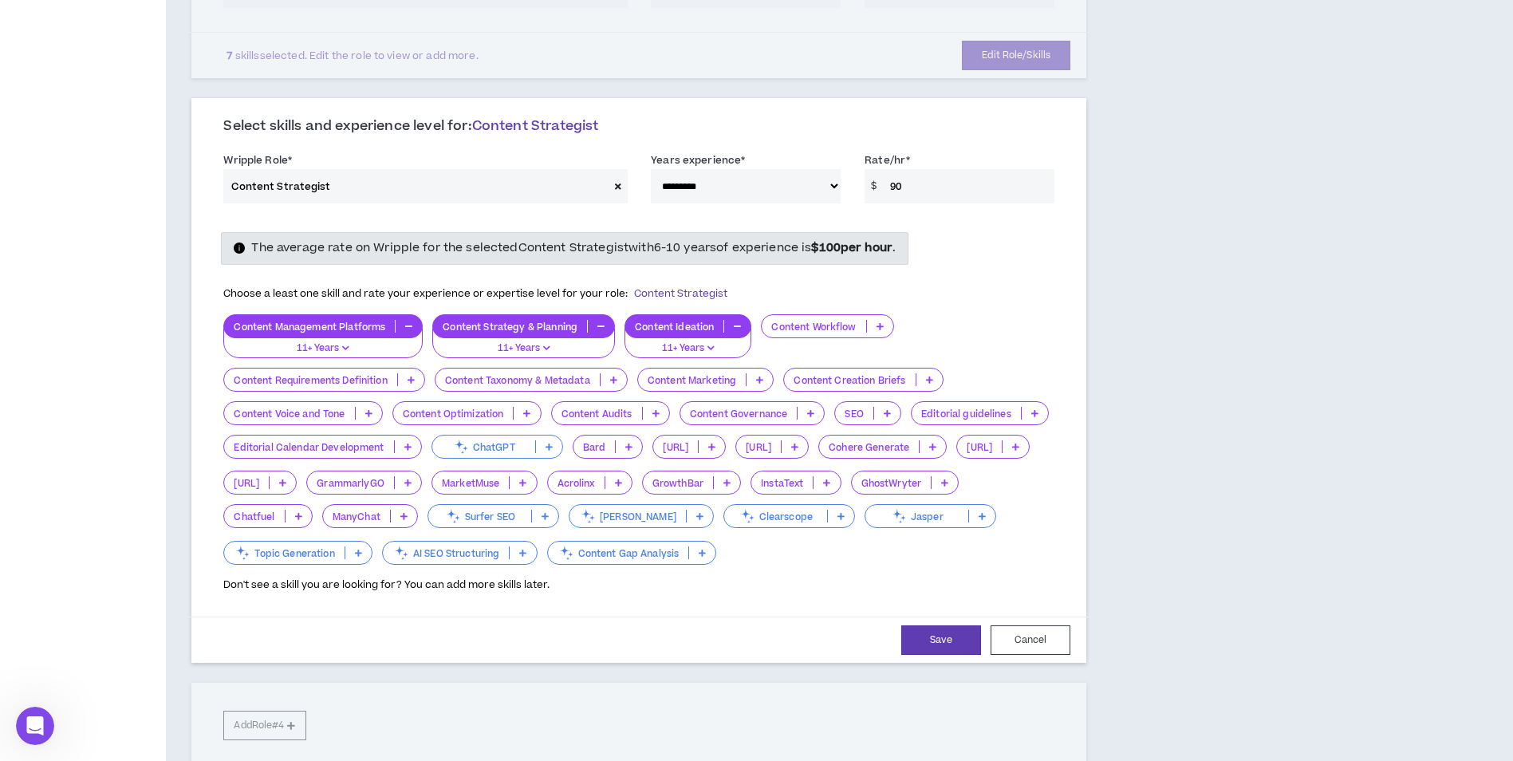
click at [370, 414] on icon at bounding box center [368, 413] width 7 height 8
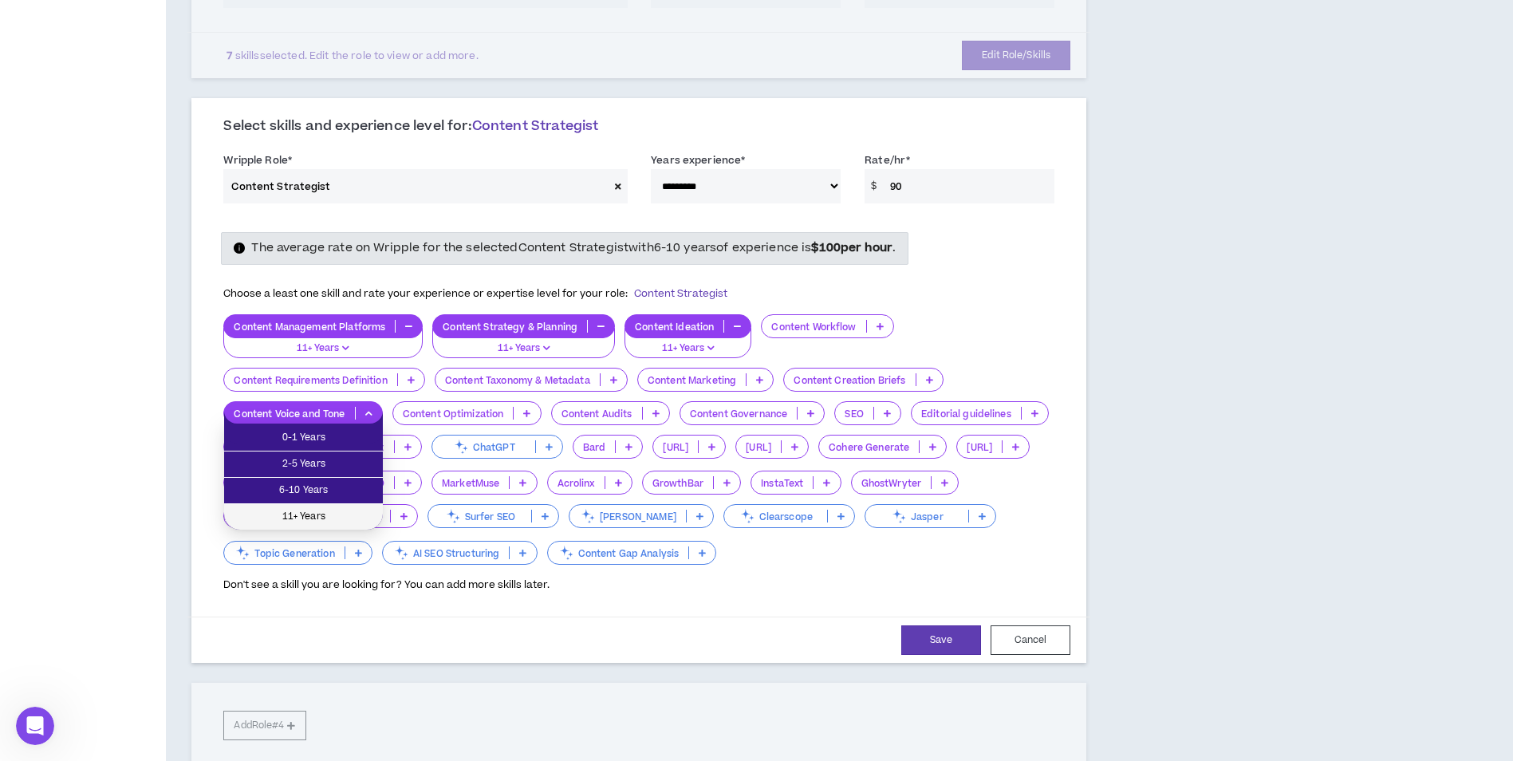
click at [351, 509] on span "11+ Years" at bounding box center [304, 517] width 140 height 18
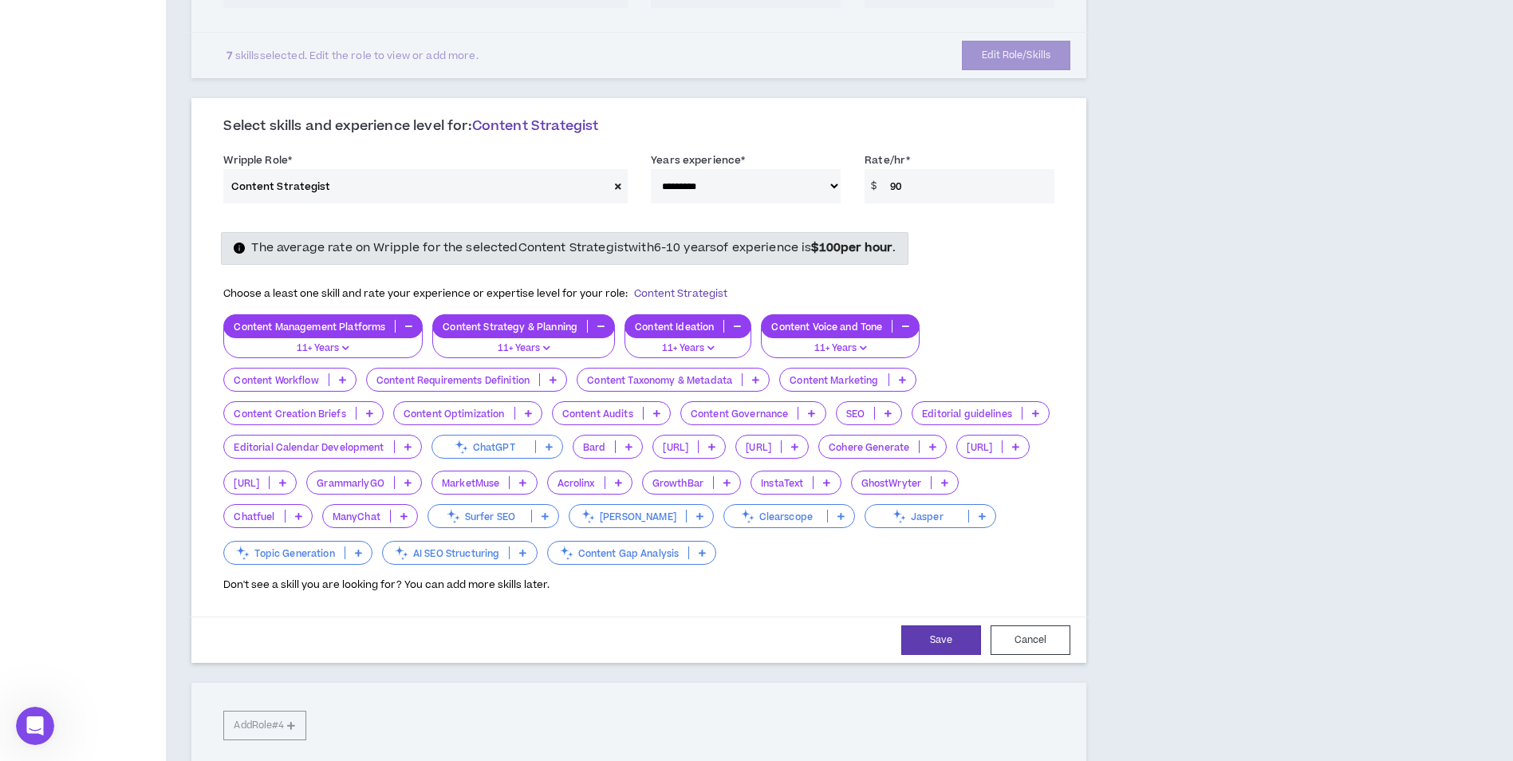
click at [905, 379] on icon at bounding box center [902, 380] width 7 height 8
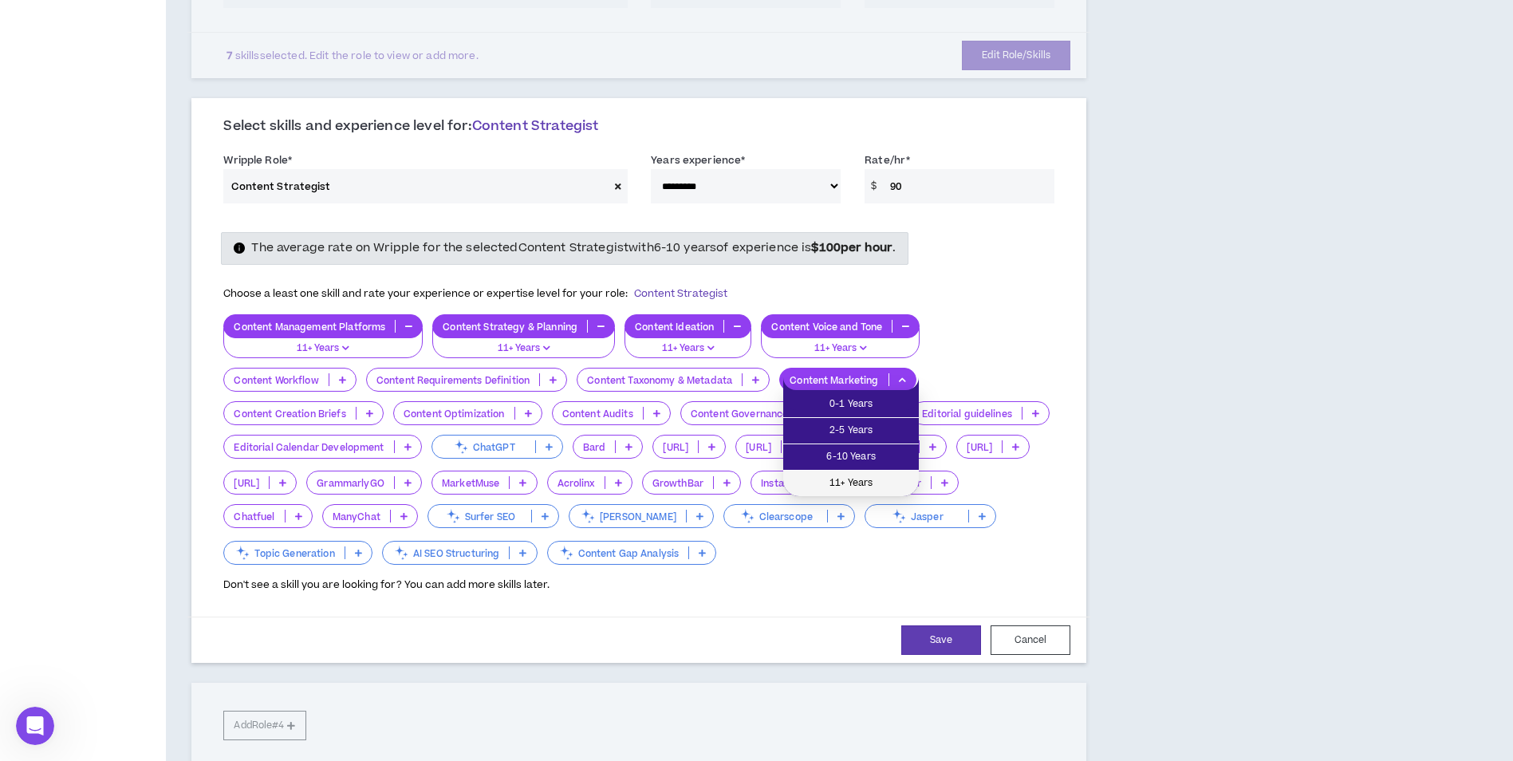
click at [881, 474] on li "11+ Years" at bounding box center [851, 484] width 136 height 26
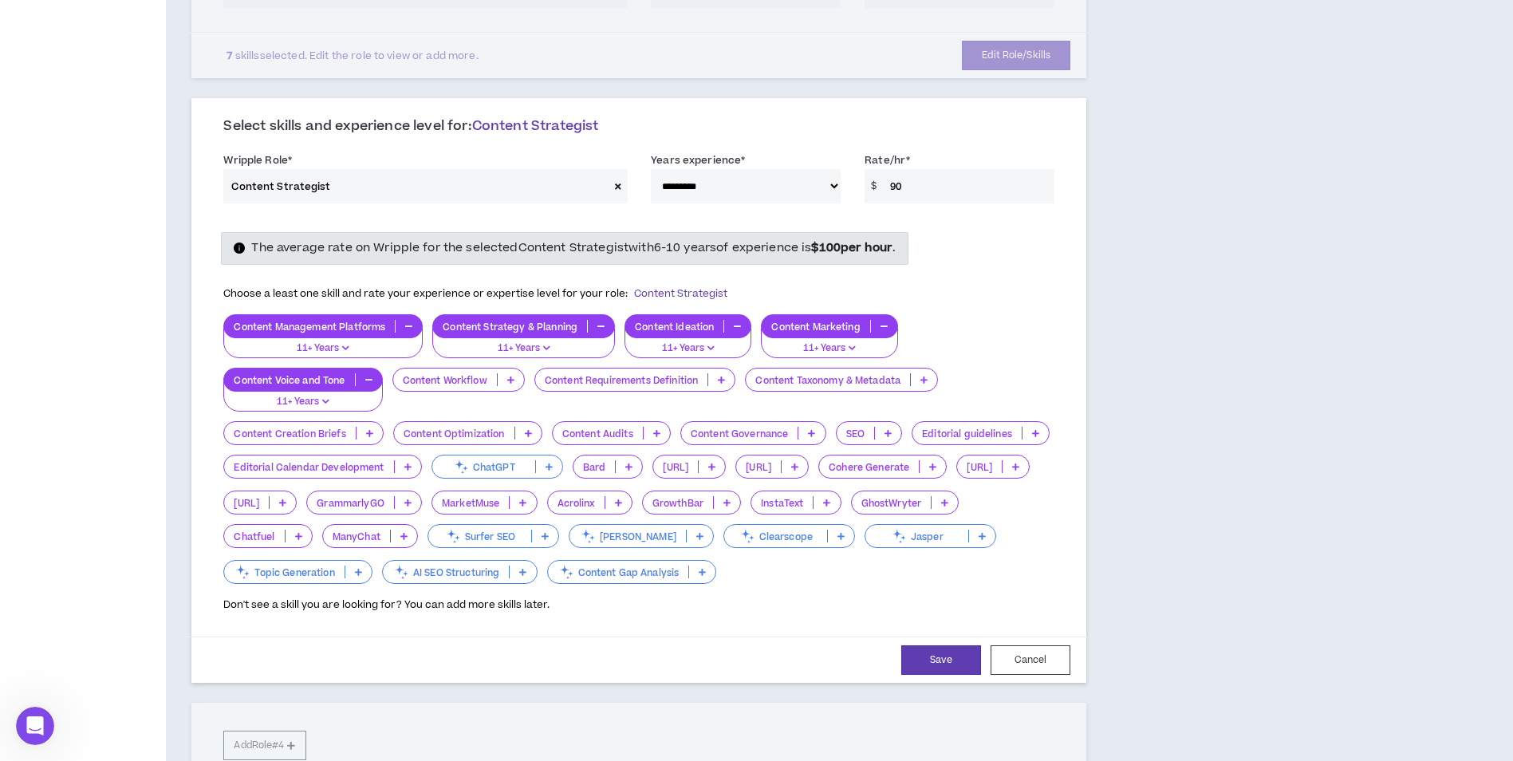
click at [505, 383] on p at bounding box center [511, 379] width 26 height 13
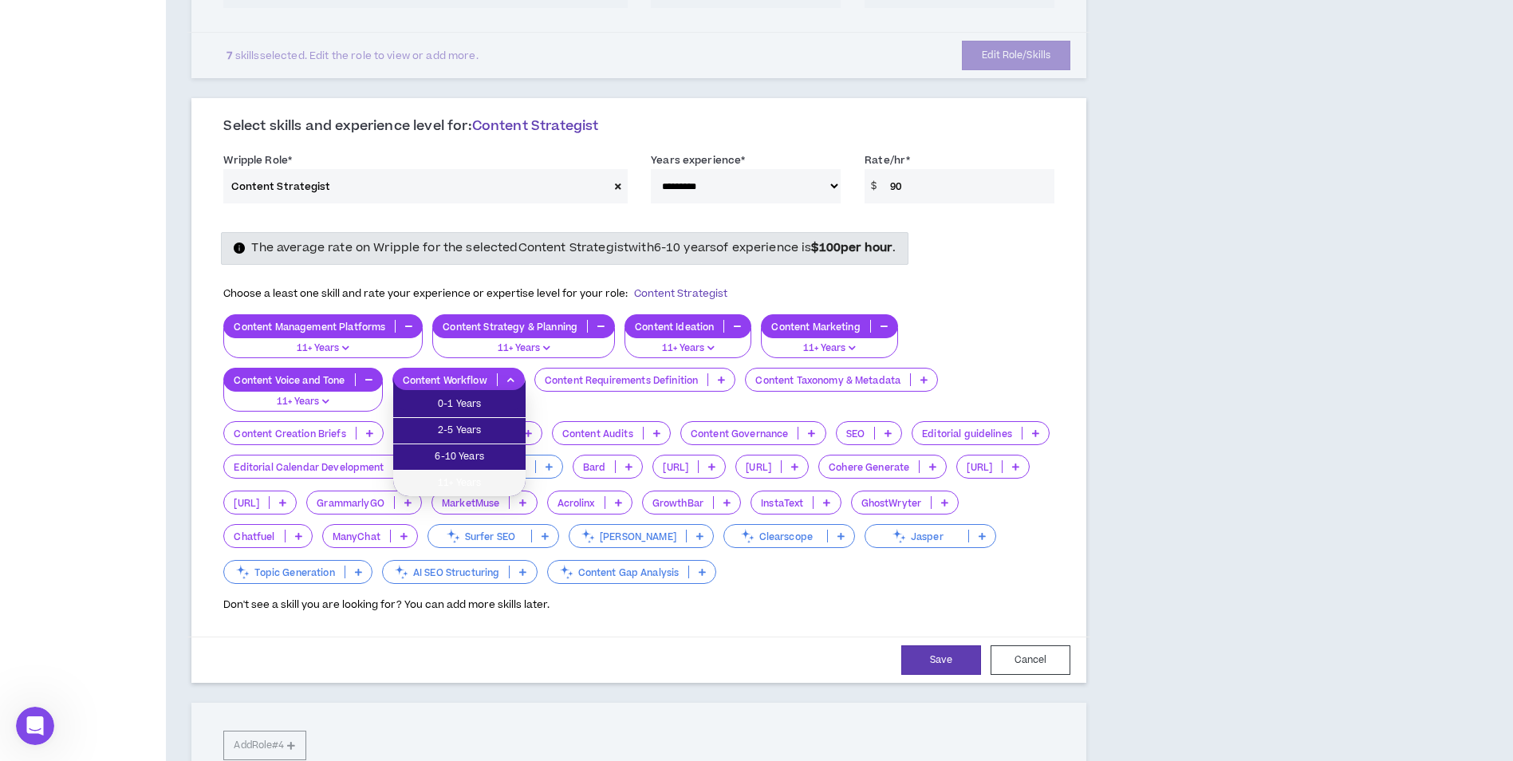
click at [482, 475] on span "11+ Years" at bounding box center [459, 484] width 113 height 18
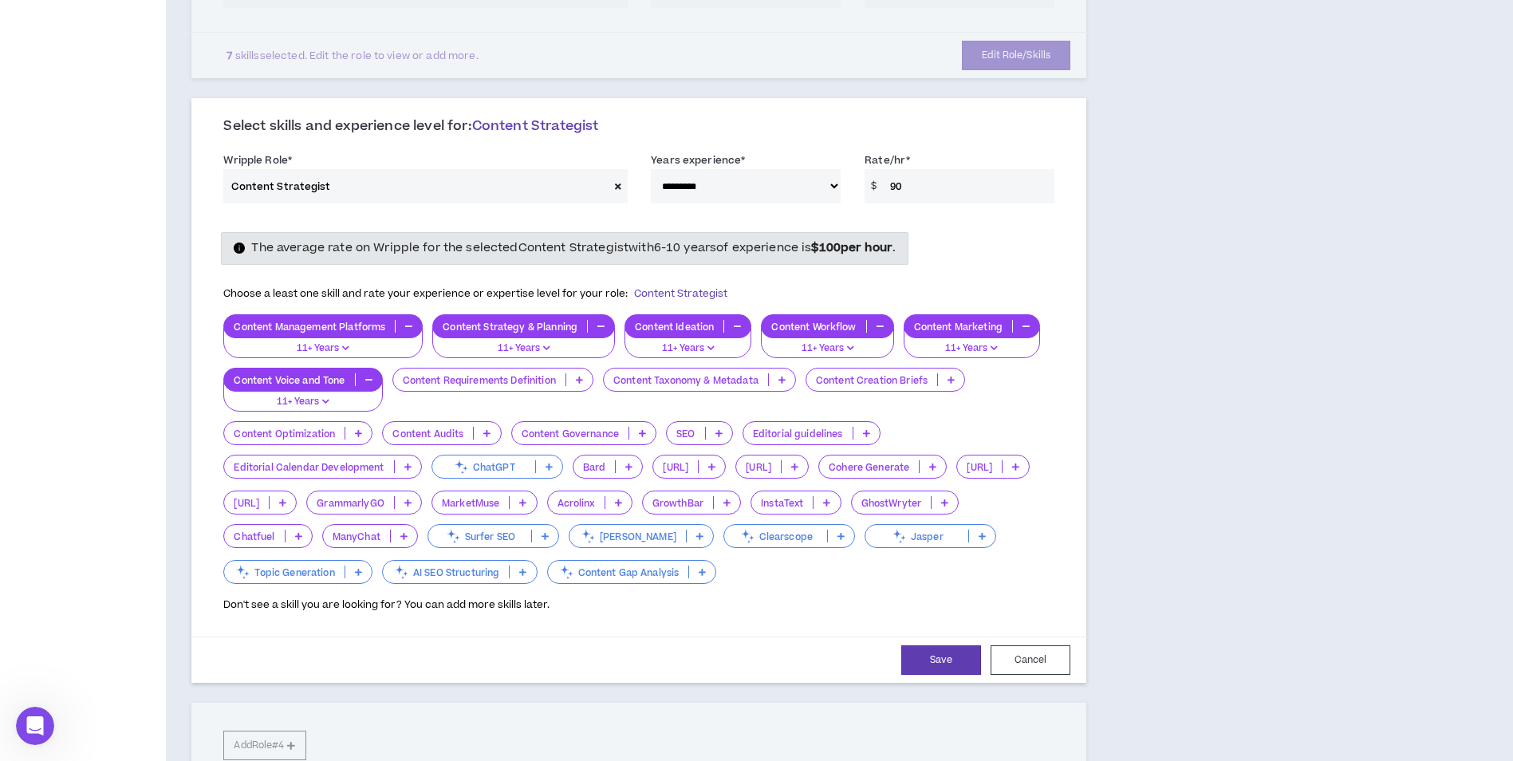
click at [362, 570] on icon at bounding box center [358, 572] width 7 height 8
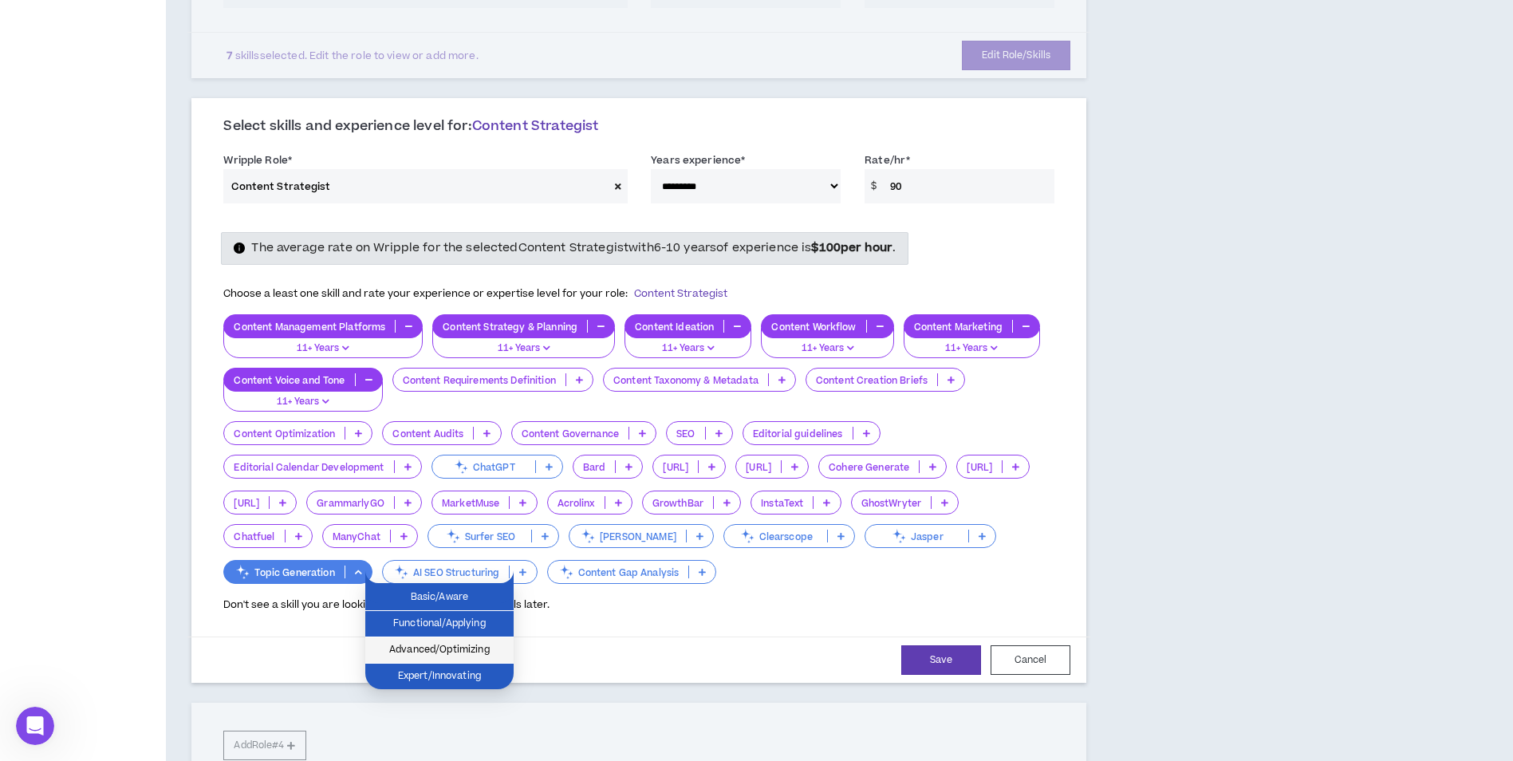
click at [489, 653] on span "Advanced/Optimizing" at bounding box center [439, 650] width 129 height 18
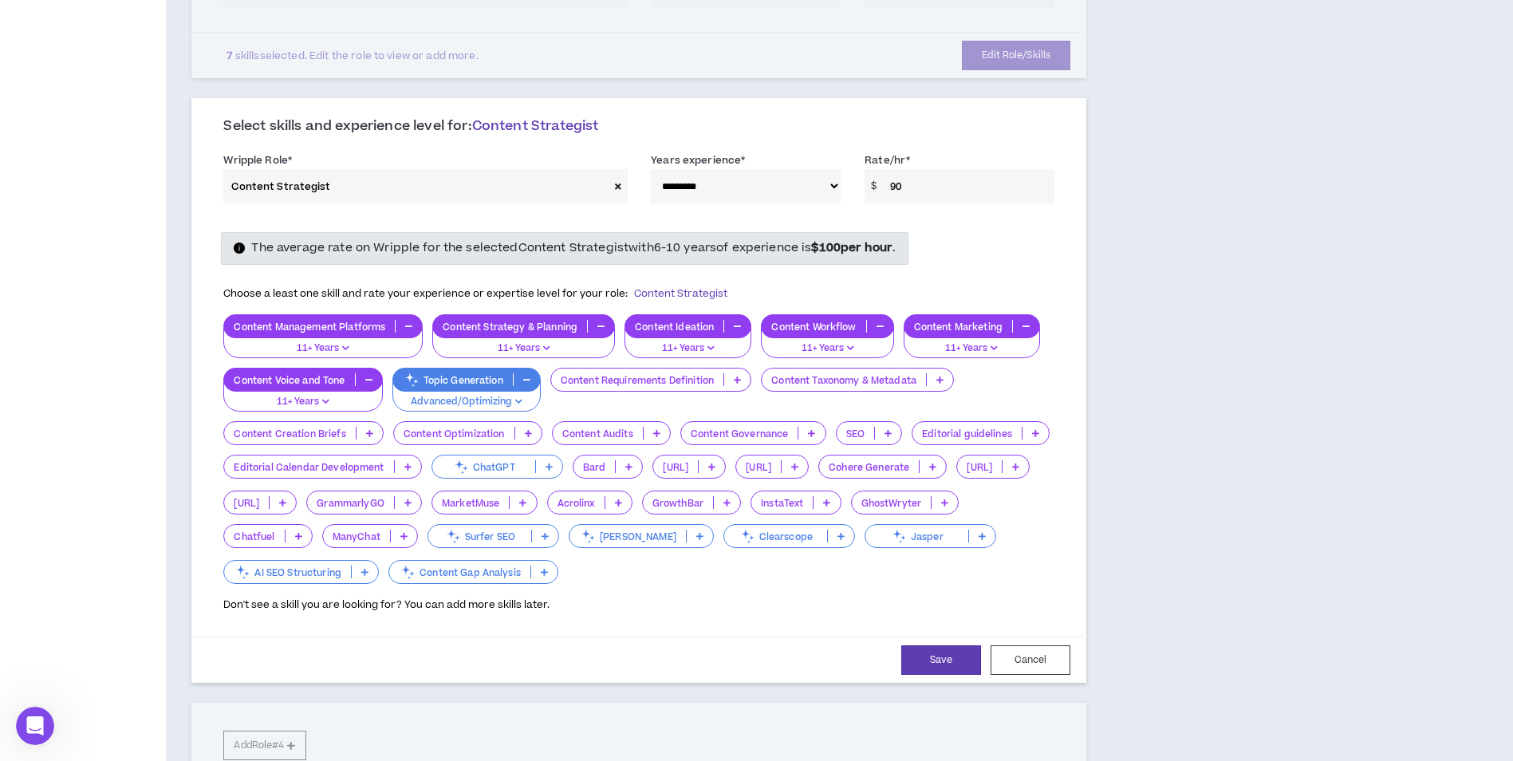
click at [525, 429] on icon at bounding box center [528, 433] width 7 height 8
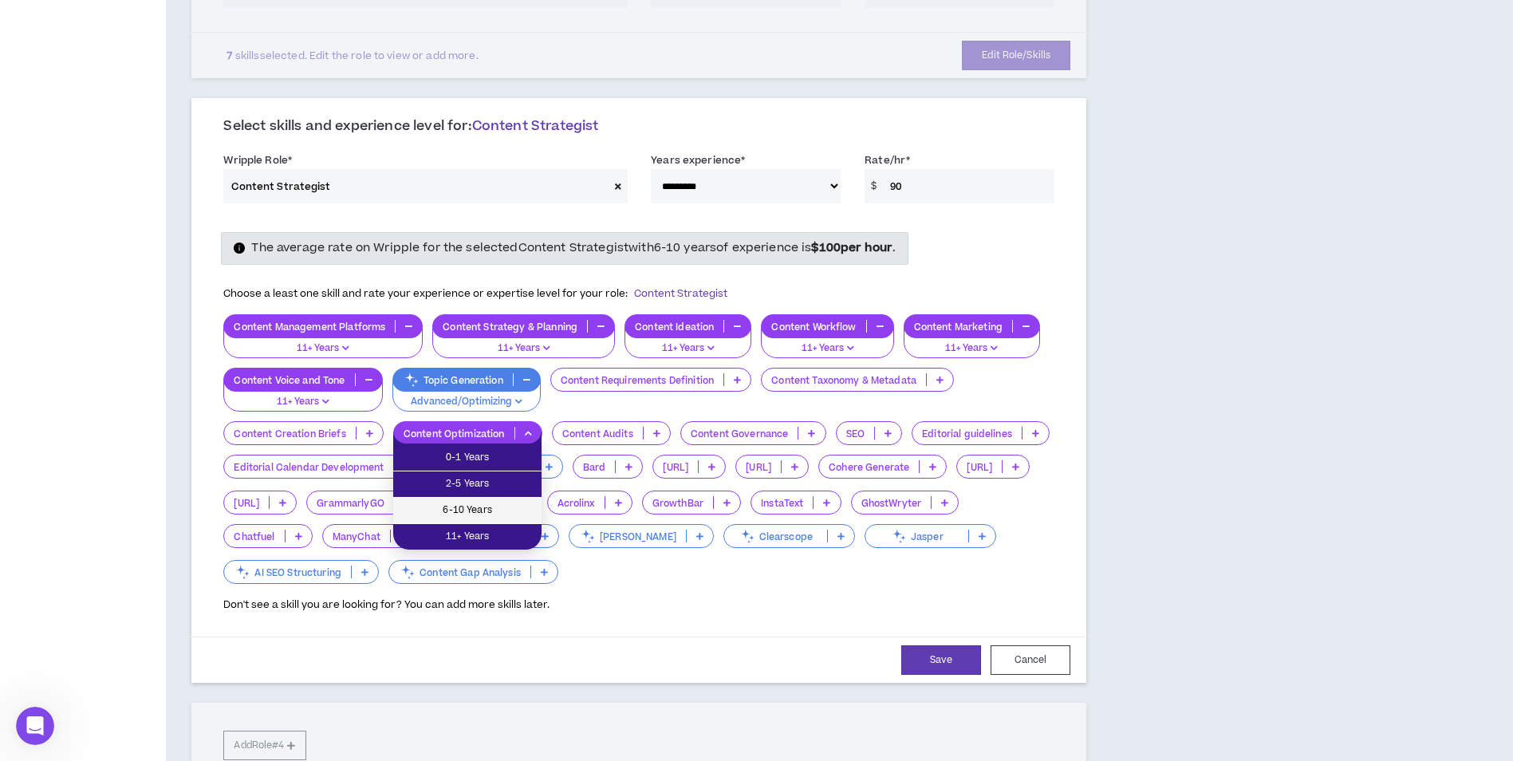
click at [481, 507] on span "6-10 Years" at bounding box center [467, 511] width 129 height 18
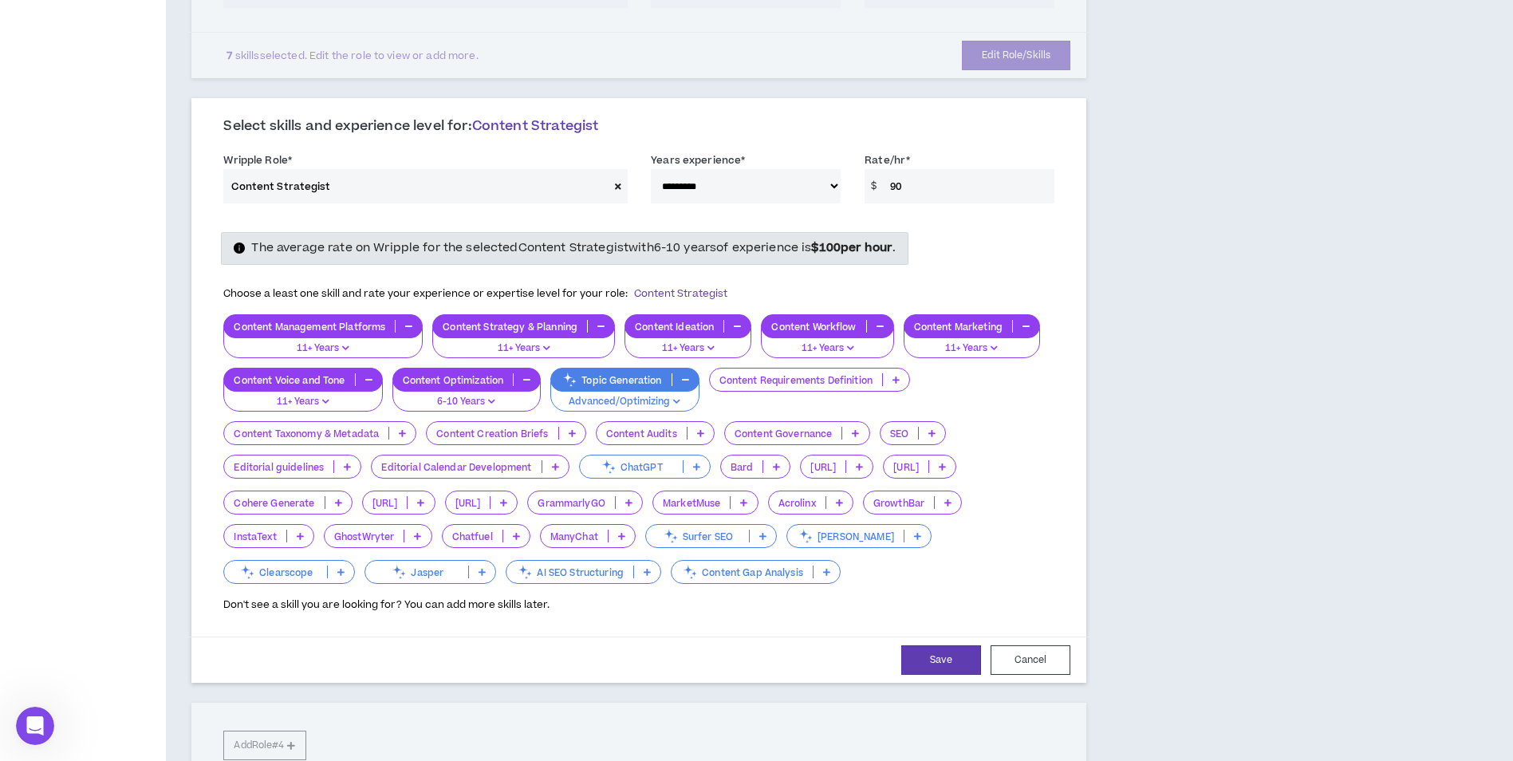
click at [700, 467] on p at bounding box center [697, 466] width 26 height 13
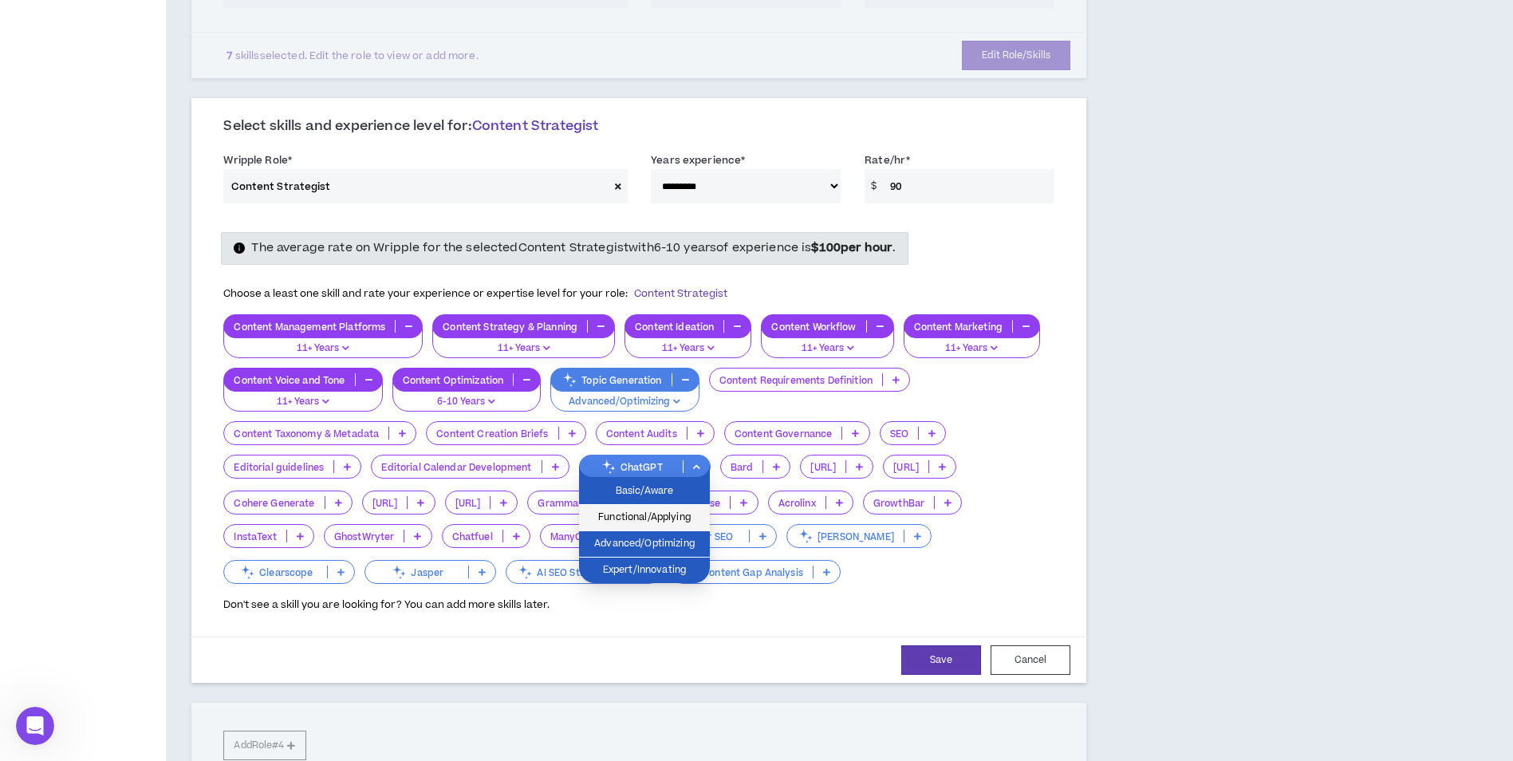
click at [676, 521] on span "Functional/Applying" at bounding box center [645, 518] width 112 height 18
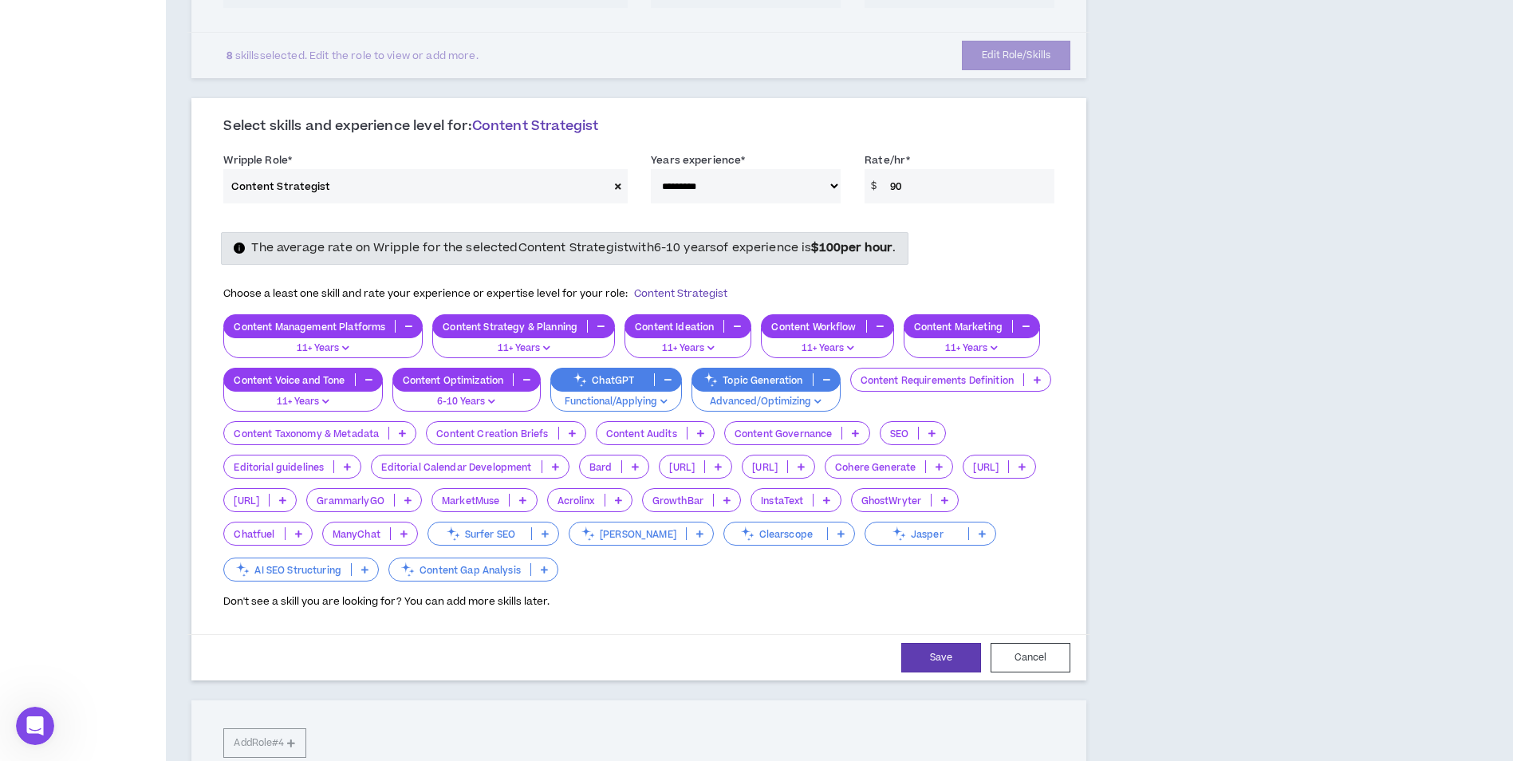
click at [935, 641] on div "Save Cancel" at bounding box center [638, 657] width 903 height 46
click at [948, 665] on button "Save" at bounding box center [941, 658] width 80 height 30
select select "**"
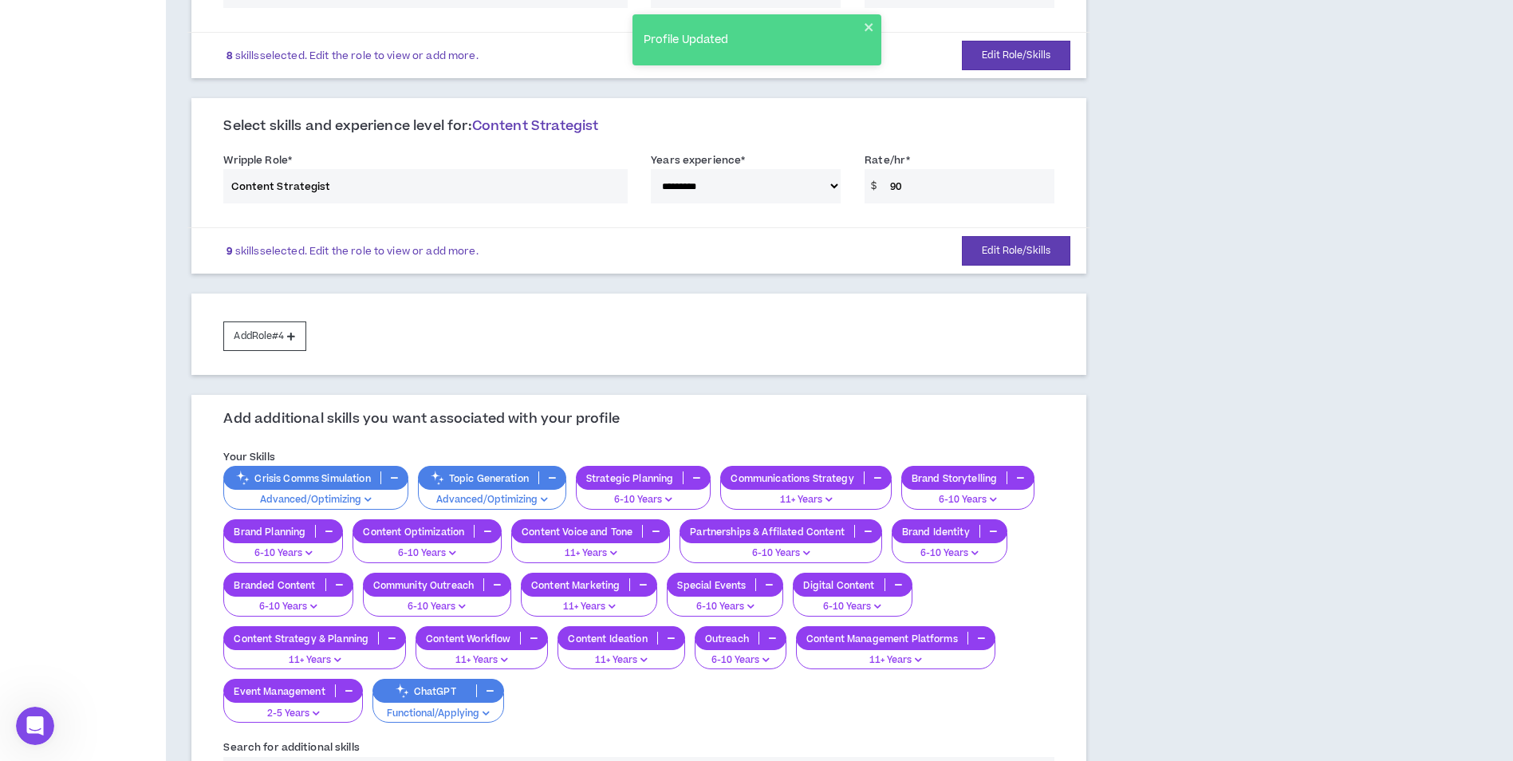
scroll to position [408, 0]
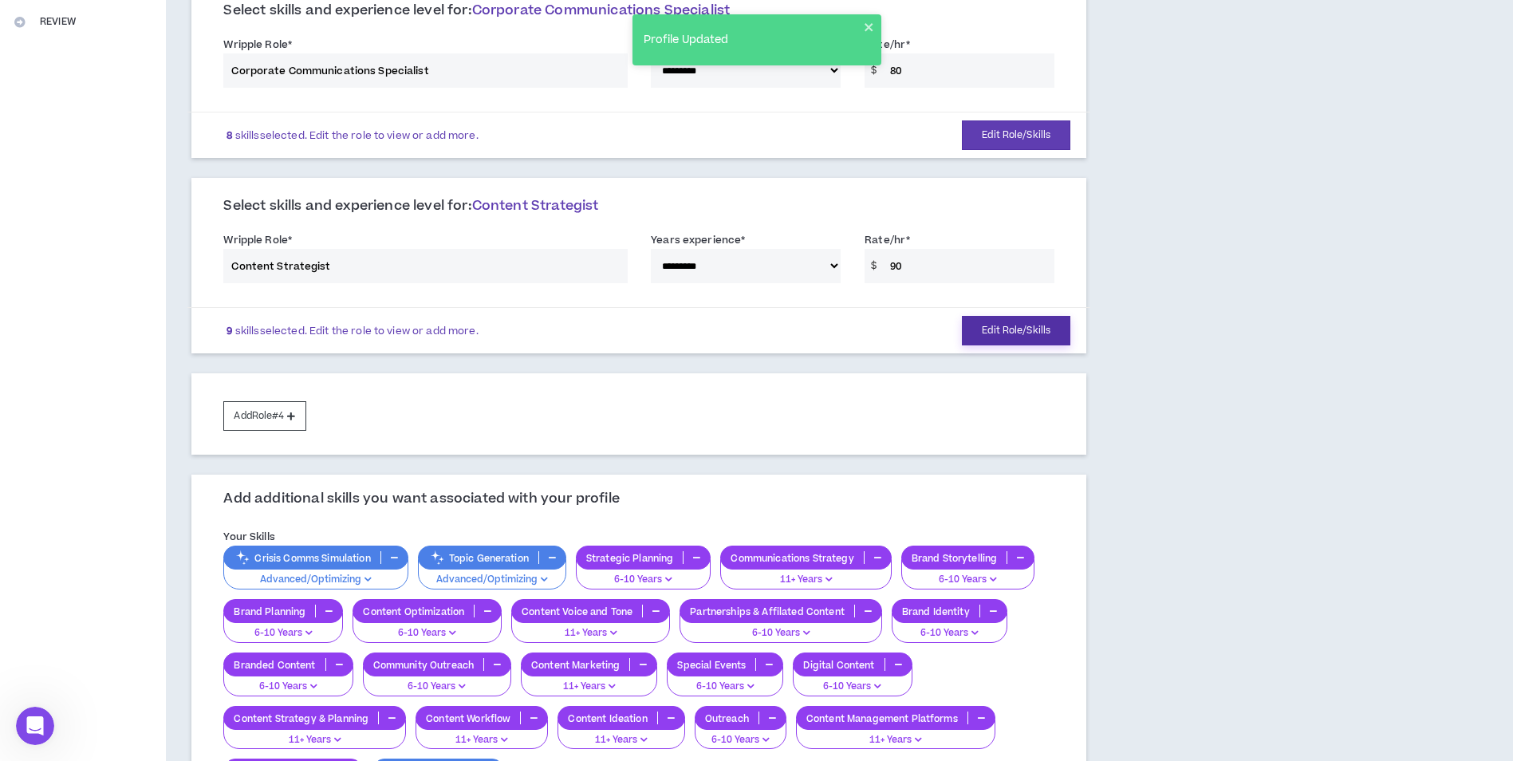
click at [998, 329] on button "Edit Role/Skills" at bounding box center [1016, 331] width 108 height 30
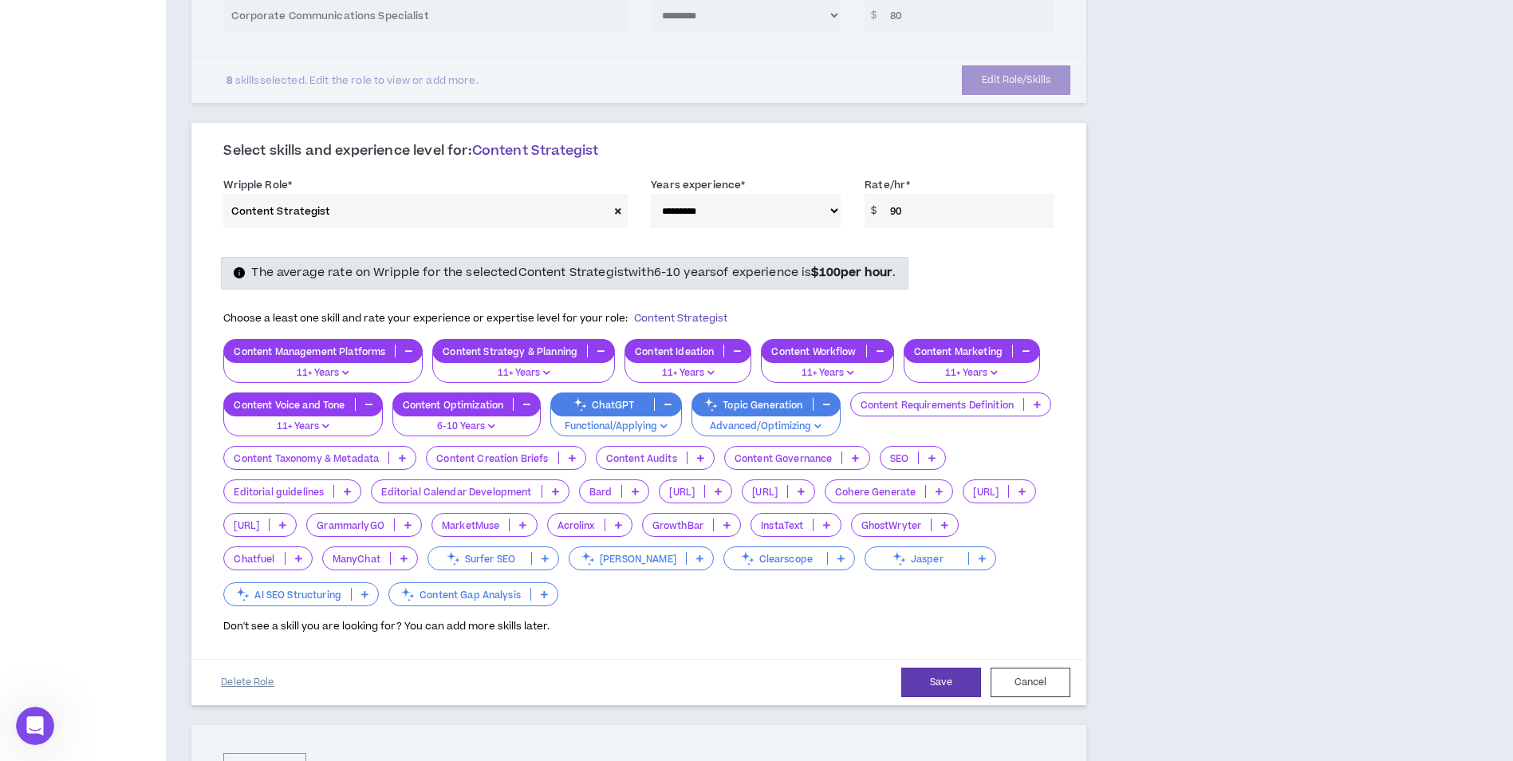
scroll to position [488, 0]
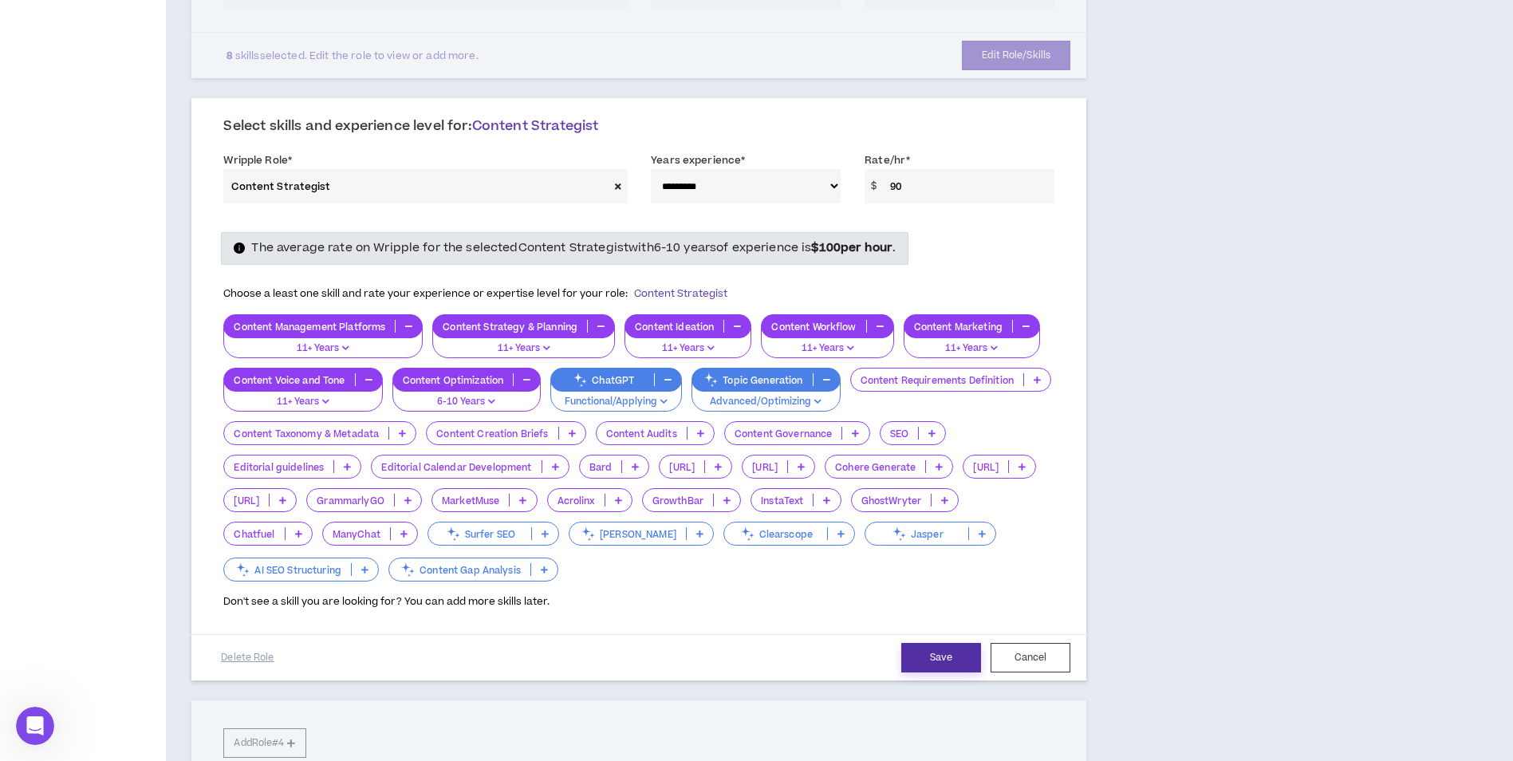
click at [937, 660] on button "Save" at bounding box center [941, 658] width 80 height 30
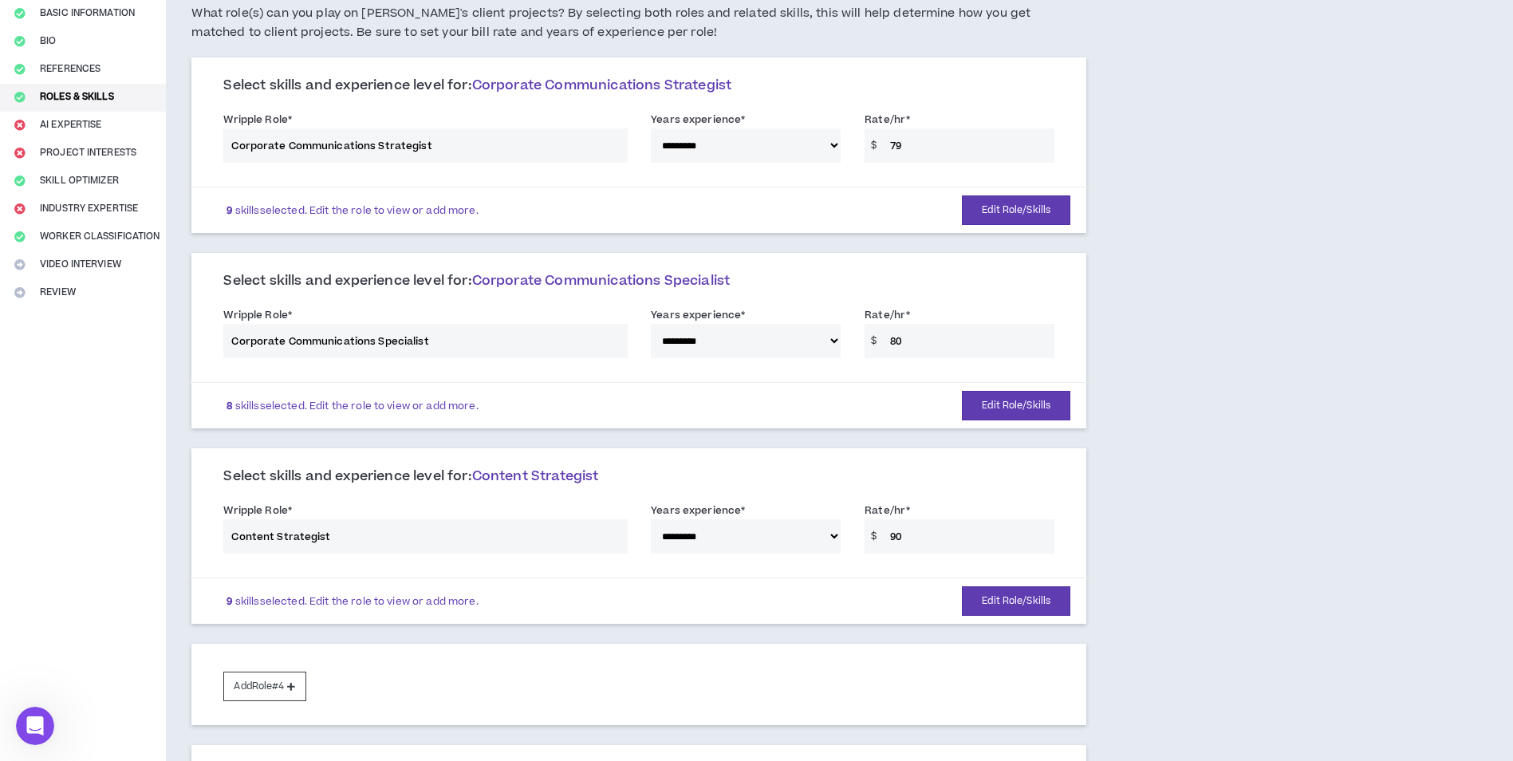
scroll to position [0, 0]
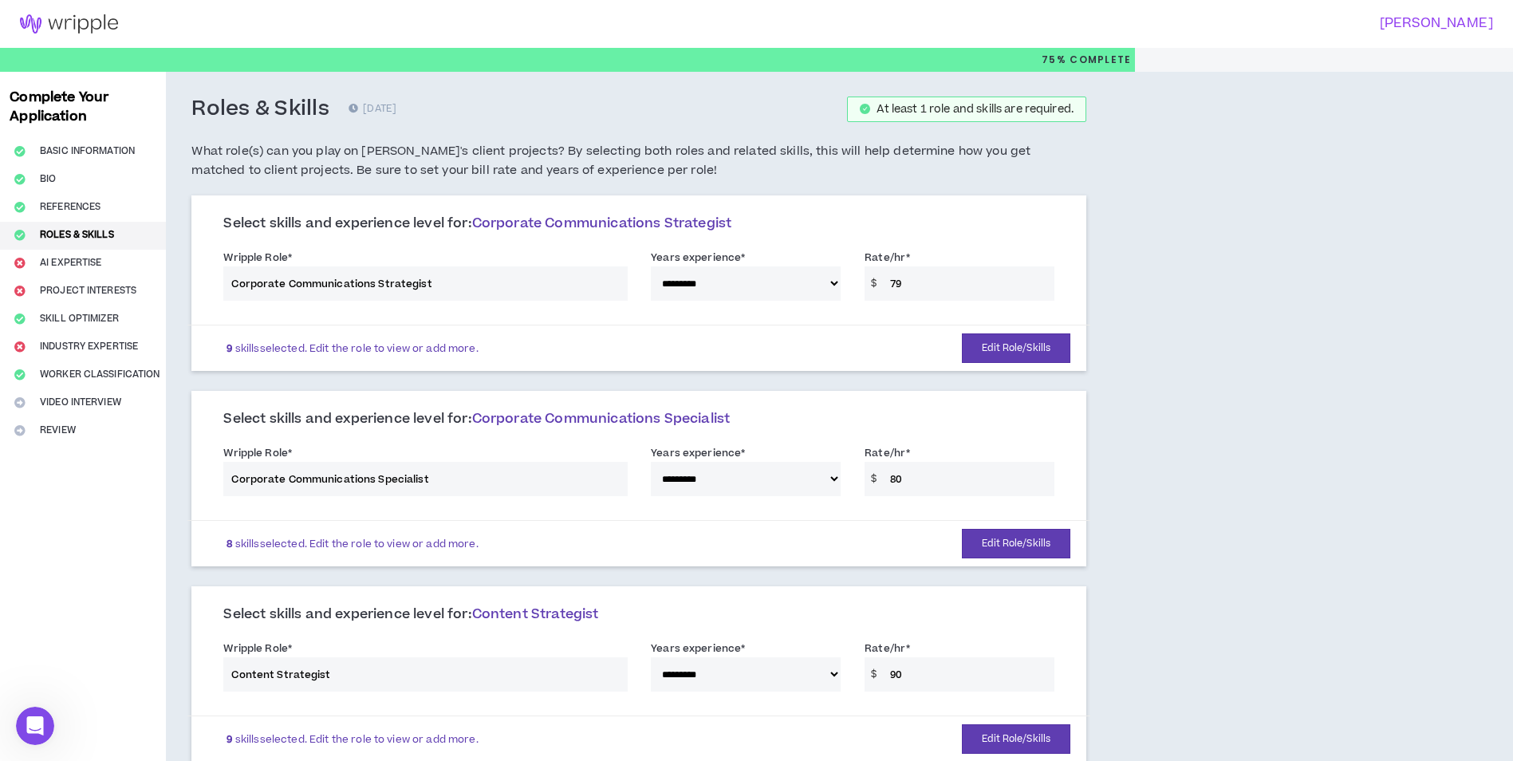
drag, startPoint x: 949, startPoint y: 279, endPoint x: 936, endPoint y: 281, distance: 13.7
click at [948, 279] on div "**********" at bounding box center [638, 279] width 855 height 68
click at [927, 283] on div "**********" at bounding box center [638, 279] width 855 height 68
click at [925, 283] on div "**********" at bounding box center [638, 279] width 855 height 68
click at [923, 283] on div "**********" at bounding box center [638, 279] width 855 height 68
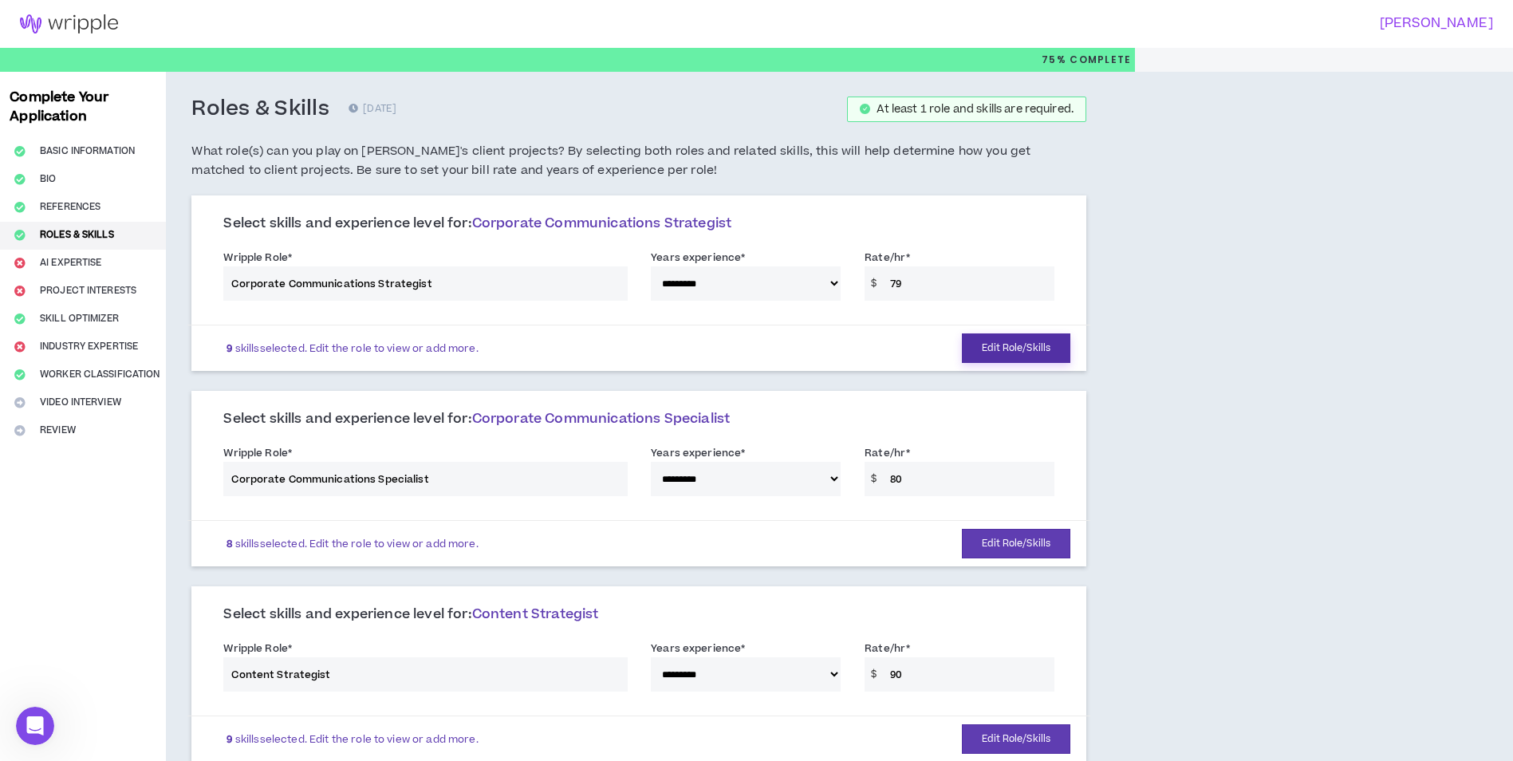
click at [1008, 349] on button "Edit Role/Skills" at bounding box center [1016, 348] width 108 height 30
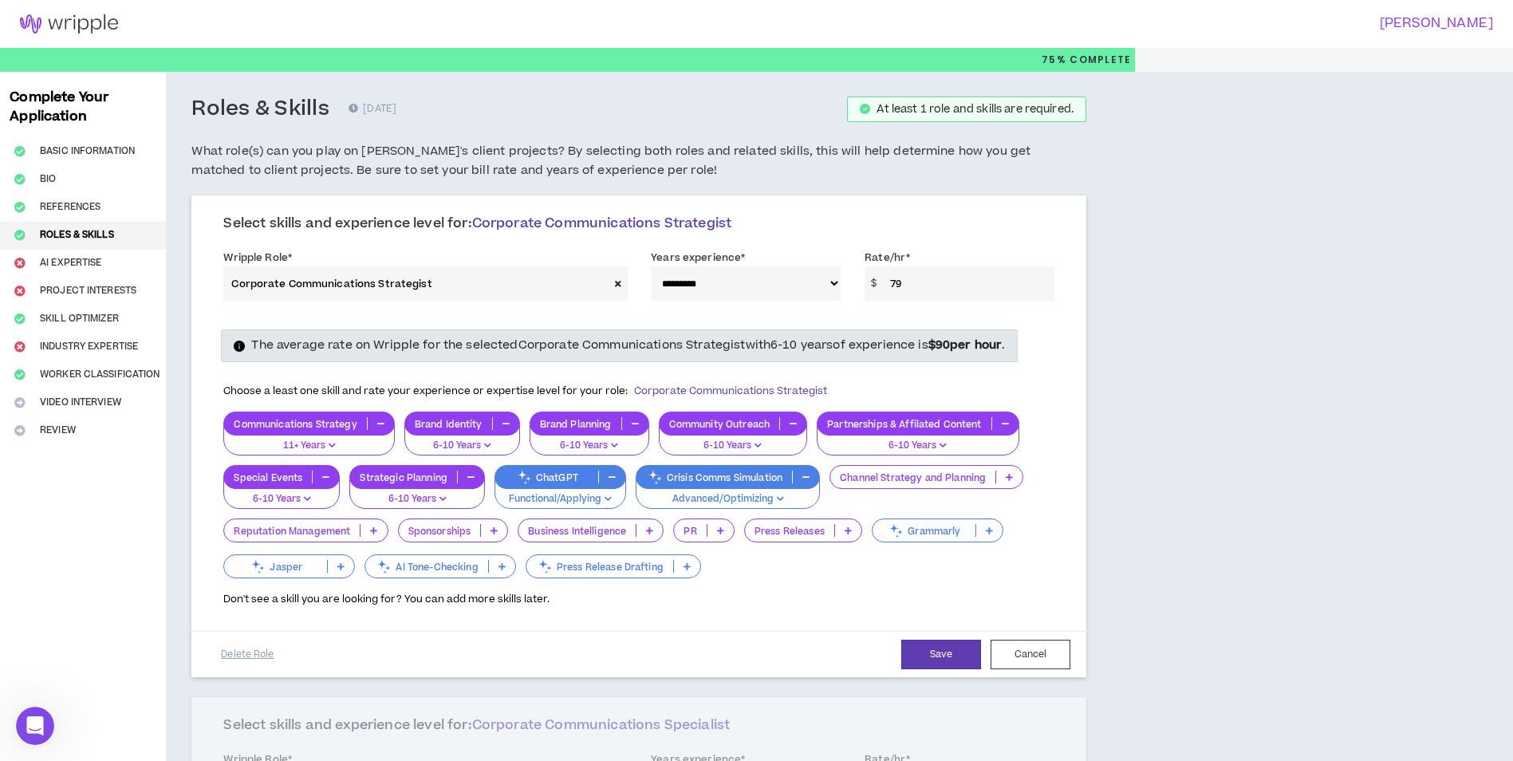
drag, startPoint x: 945, startPoint y: 285, endPoint x: 881, endPoint y: 282, distance: 63.1
click at [883, 282] on input "79" at bounding box center [968, 283] width 172 height 34
type input "90"
click at [933, 649] on button "Save" at bounding box center [941, 655] width 80 height 30
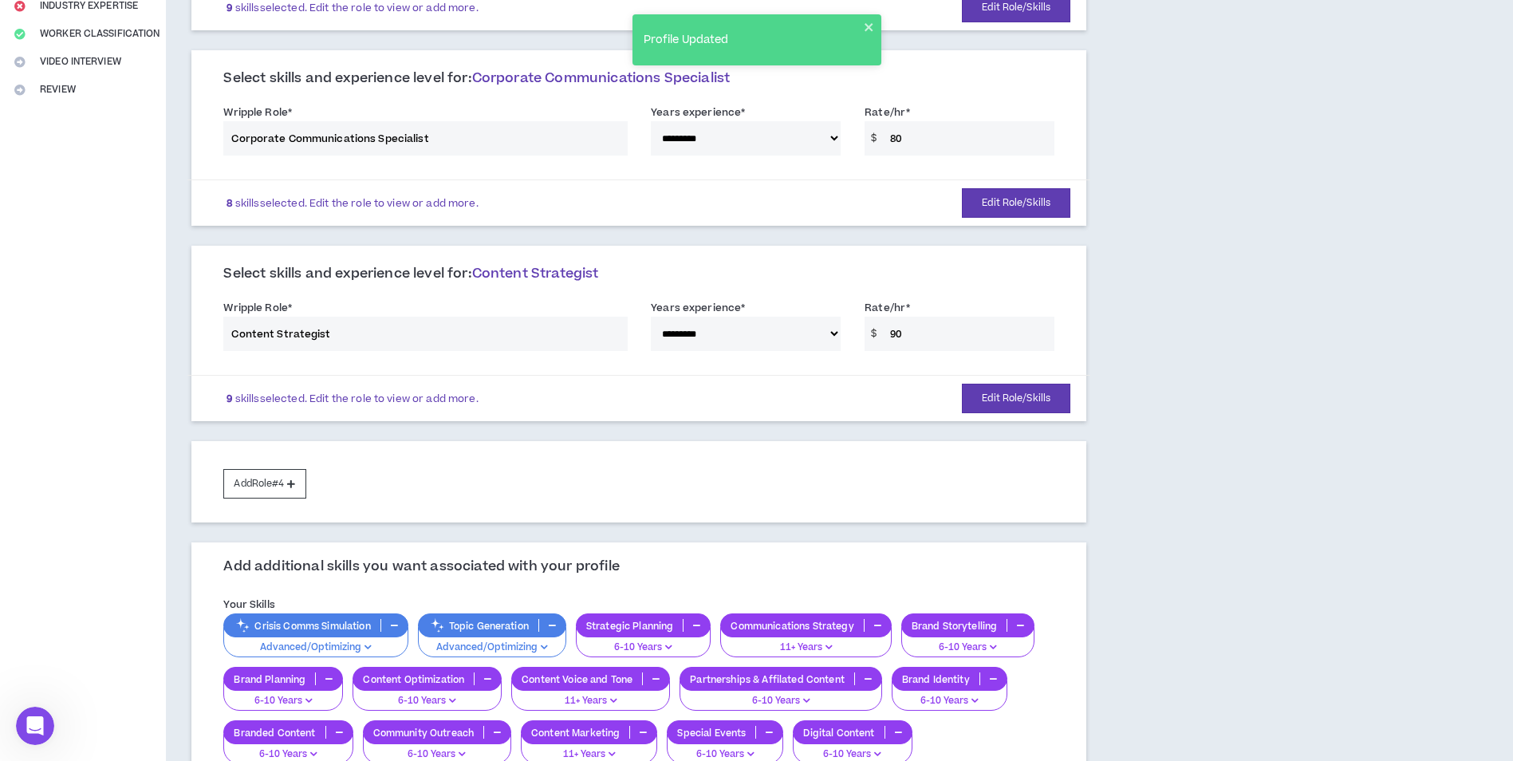
scroll to position [319, 0]
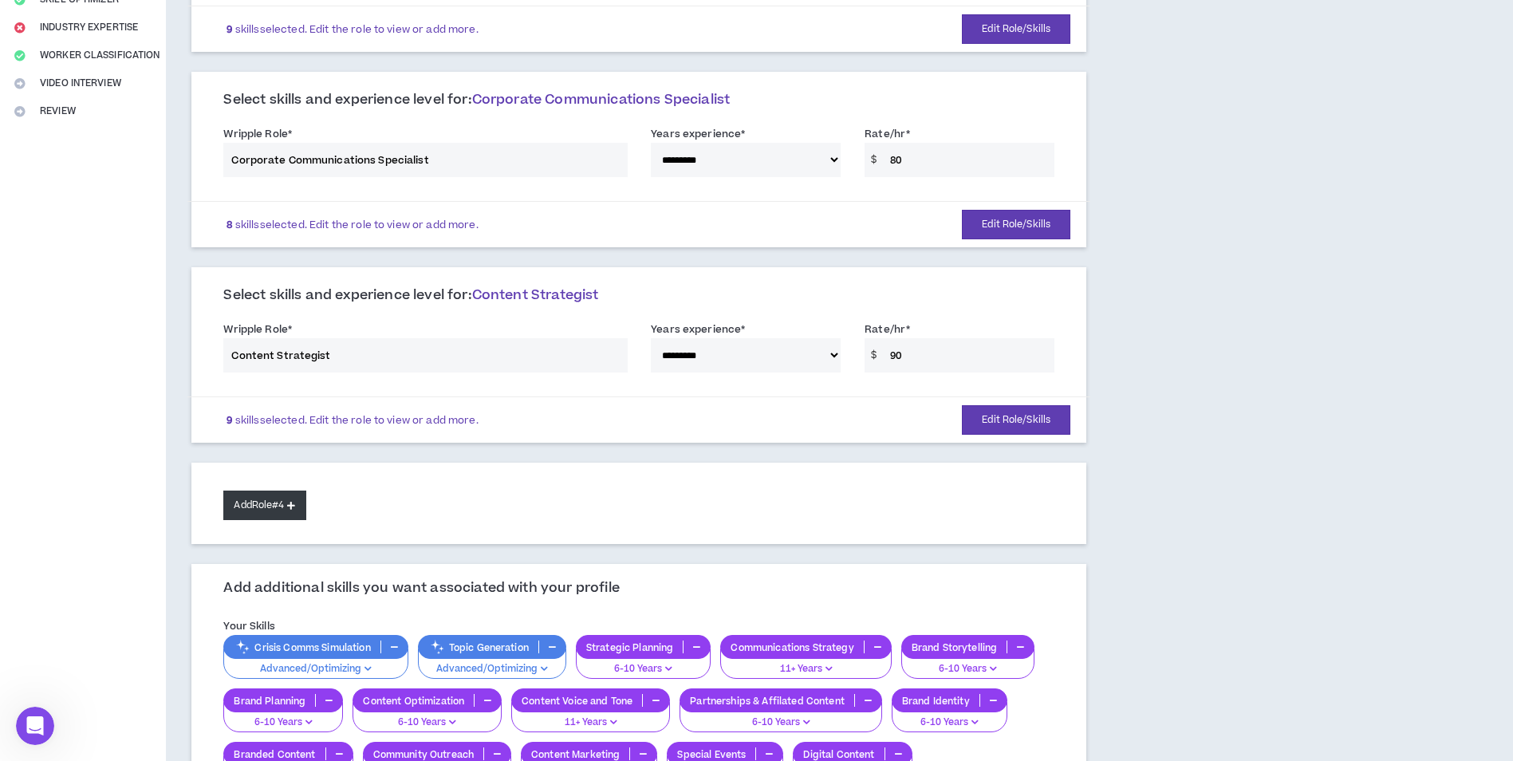
click at [283, 496] on button "Add Role #4" at bounding box center [264, 506] width 82 height 30
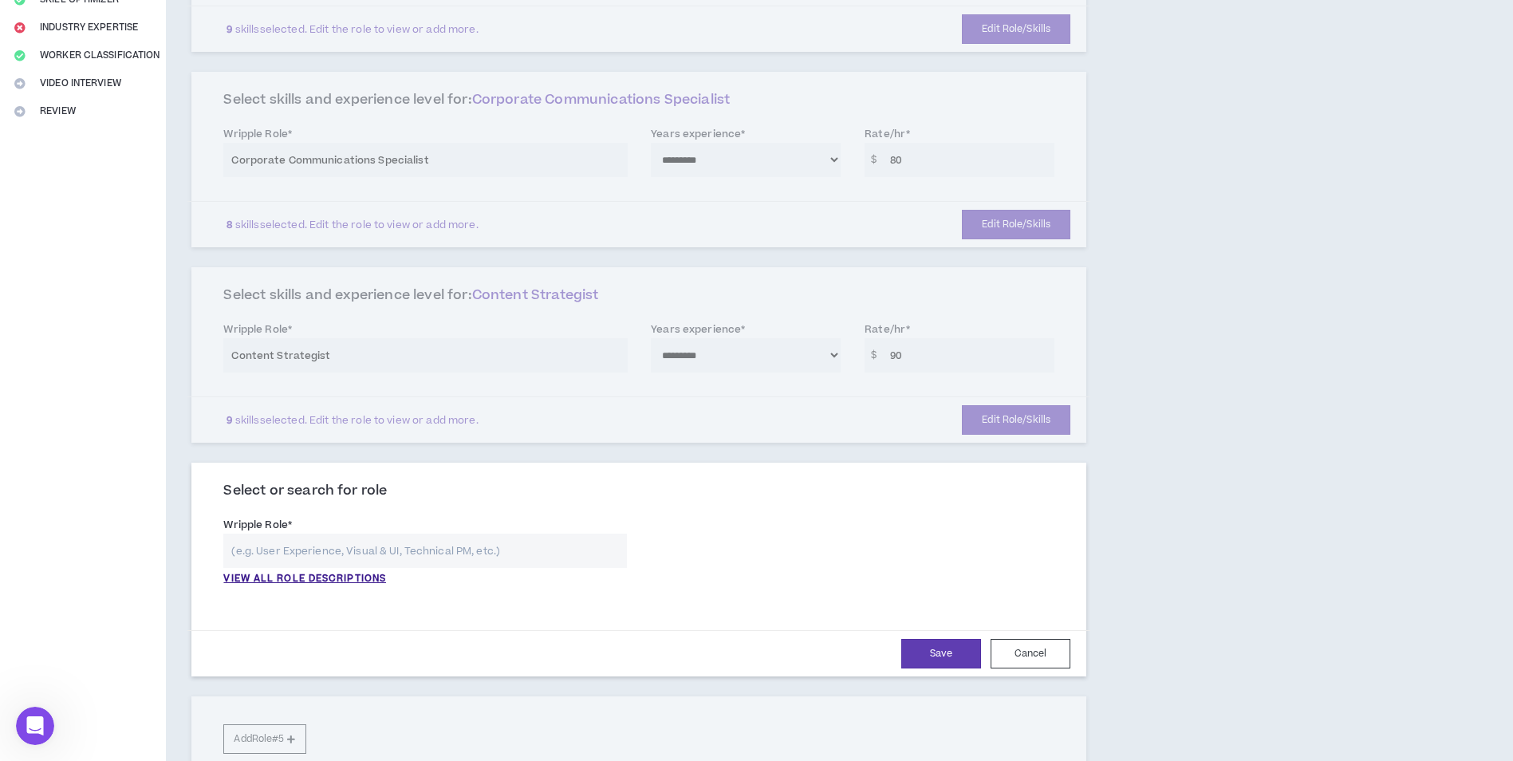
click at [318, 540] on input "text" at bounding box center [425, 551] width 404 height 34
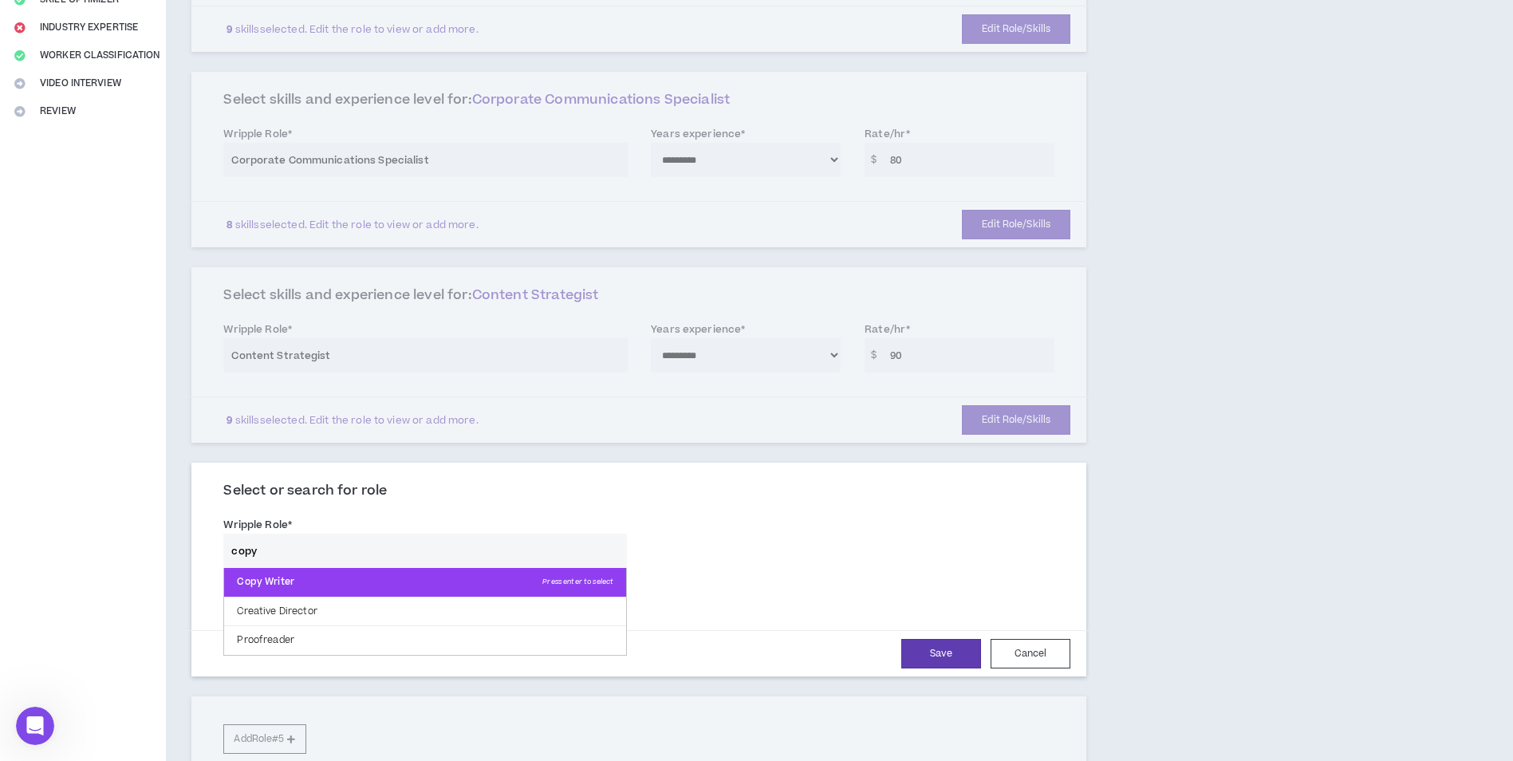
click at [409, 586] on p "Copy Writer Press enter to select" at bounding box center [425, 582] width 402 height 29
type input "Copy Writer"
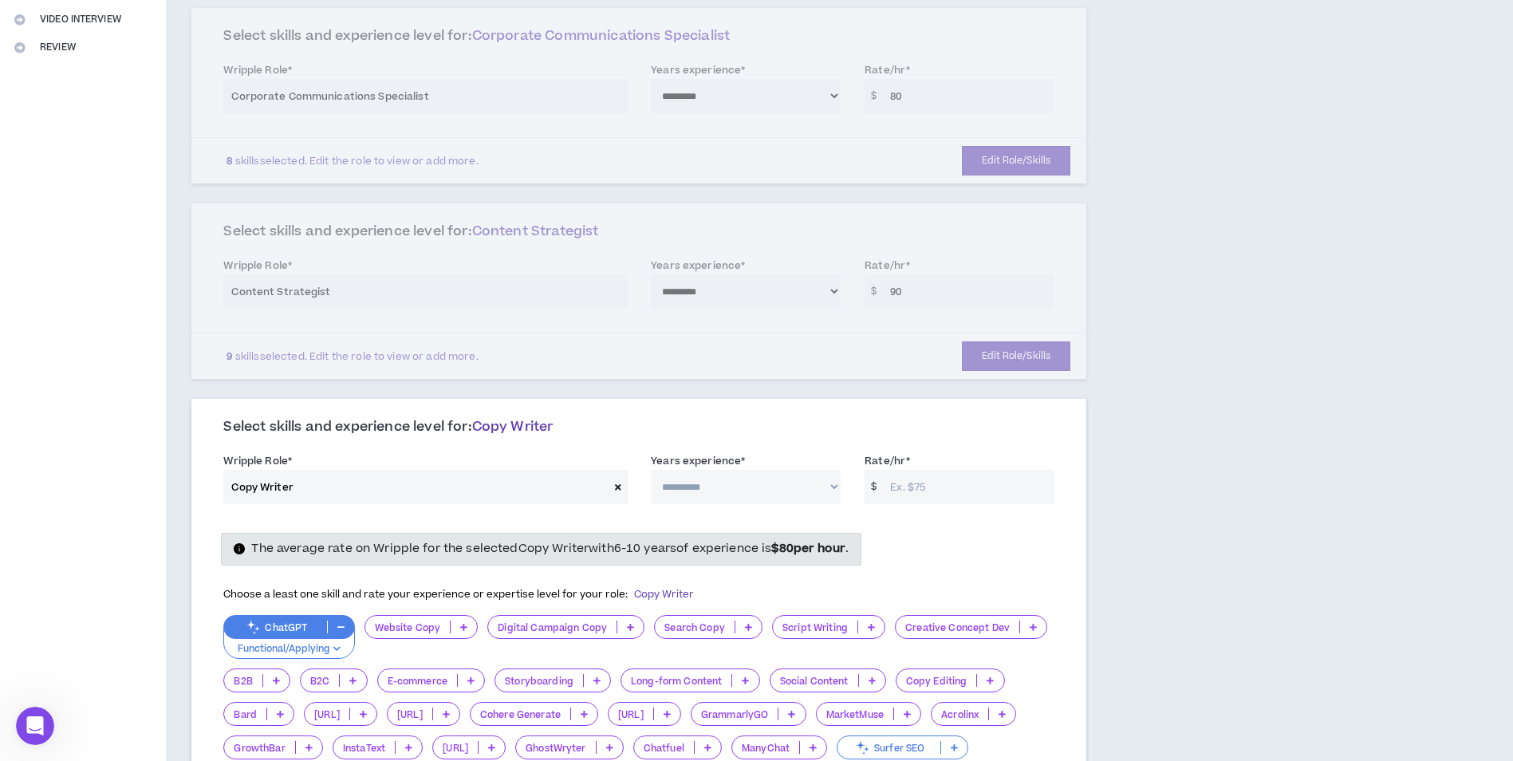
scroll to position [479, 0]
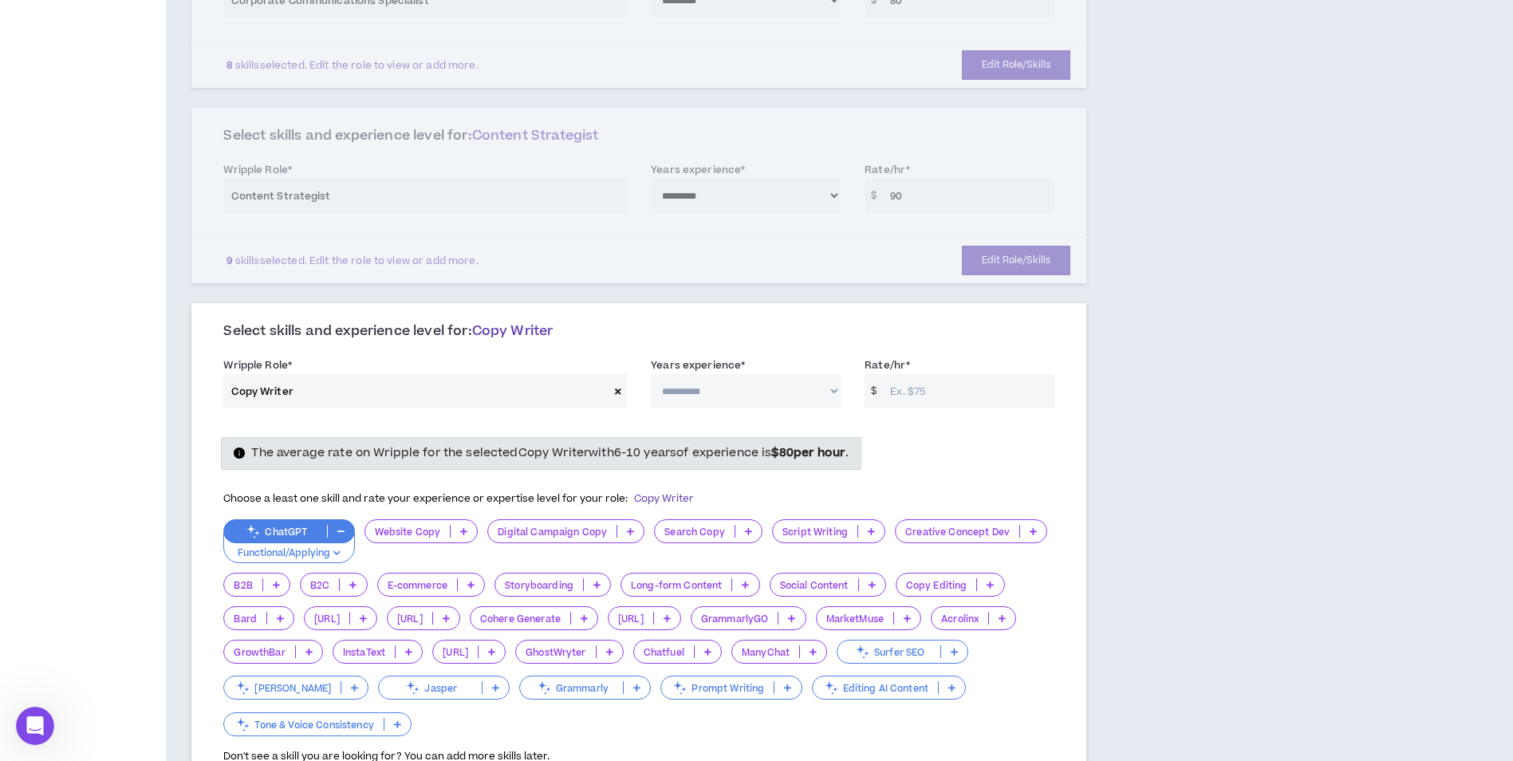
click at [959, 381] on input "Rate/hr *" at bounding box center [968, 391] width 172 height 34
type input "80"
click at [917, 459] on div "The average rate on Wripple for the selected Copy Writer with 6-10 years of exp…" at bounding box center [638, 453] width 855 height 32
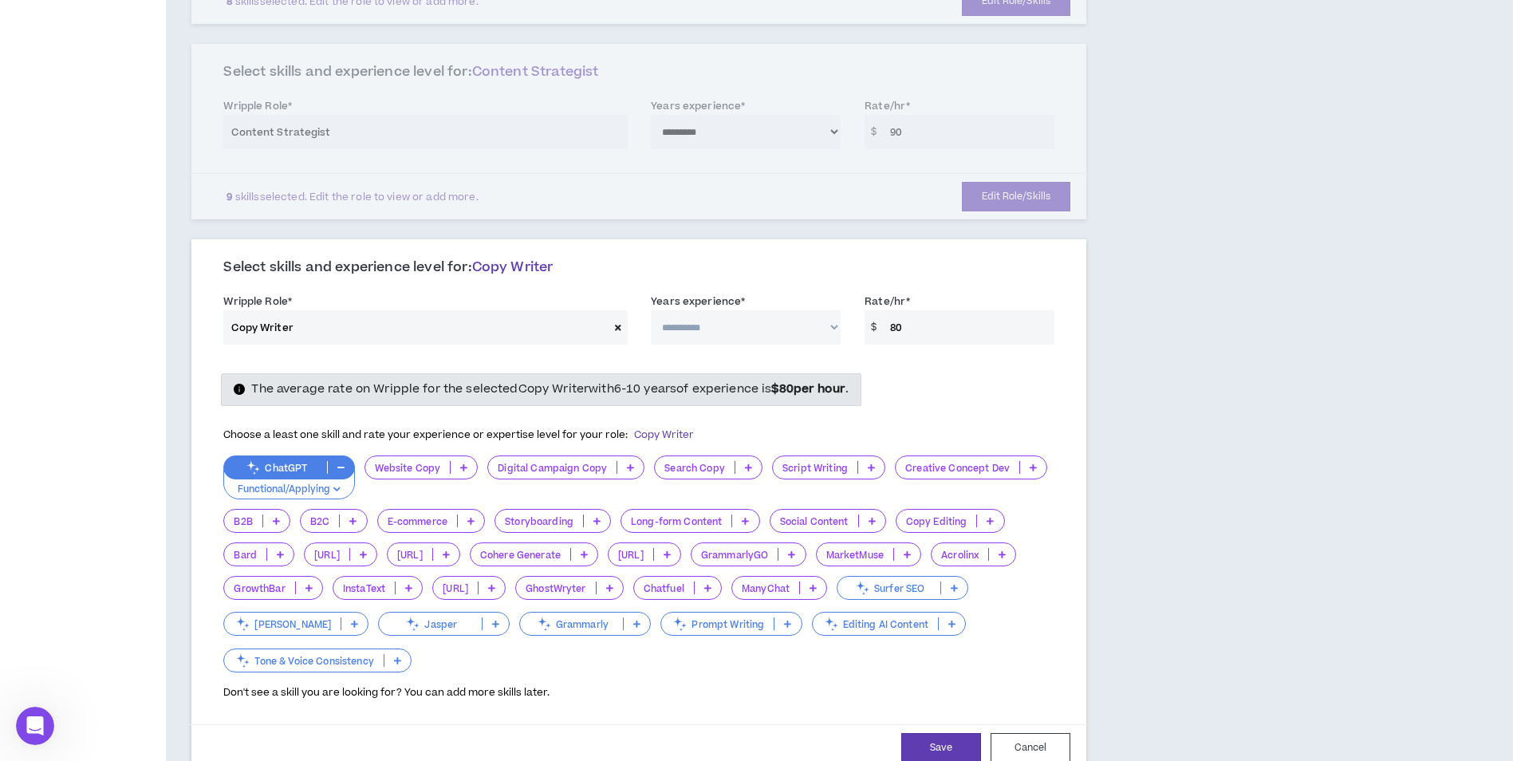
scroll to position [638, 0]
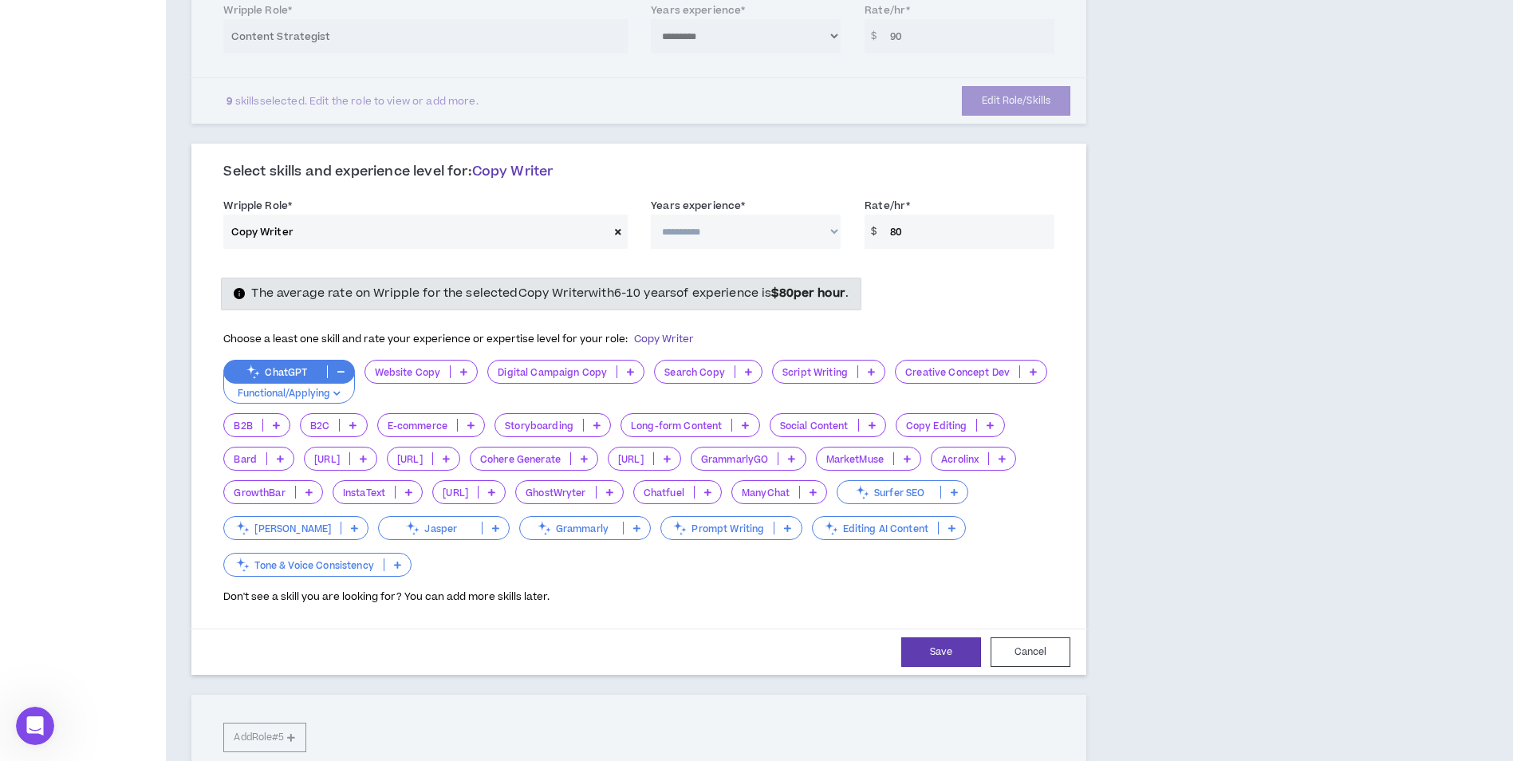
click at [628, 373] on icon at bounding box center [630, 372] width 7 height 8
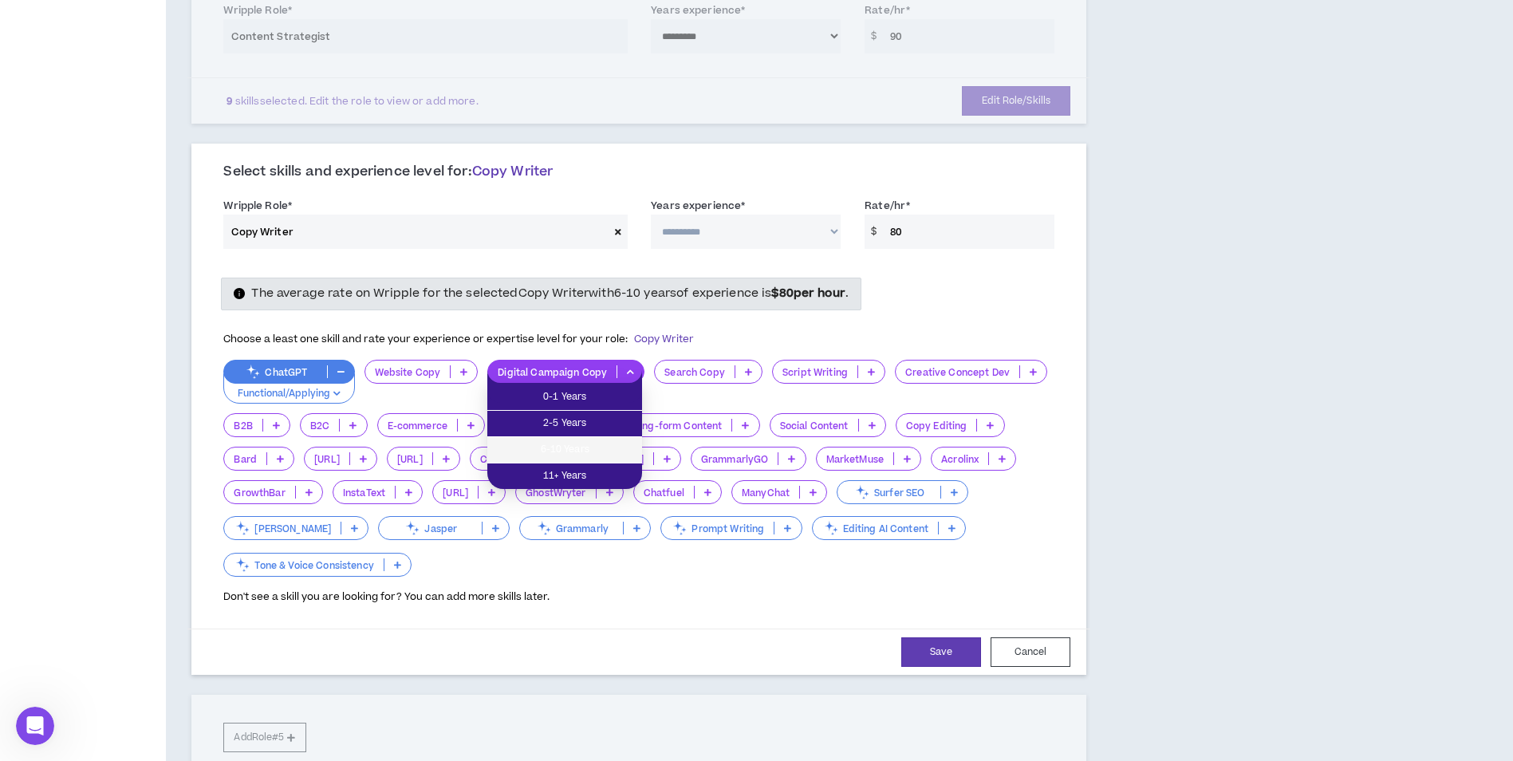
drag, startPoint x: 602, startPoint y: 444, endPoint x: 557, endPoint y: 412, distance: 56.0
click at [599, 445] on span "6-10 Years" at bounding box center [565, 450] width 136 height 18
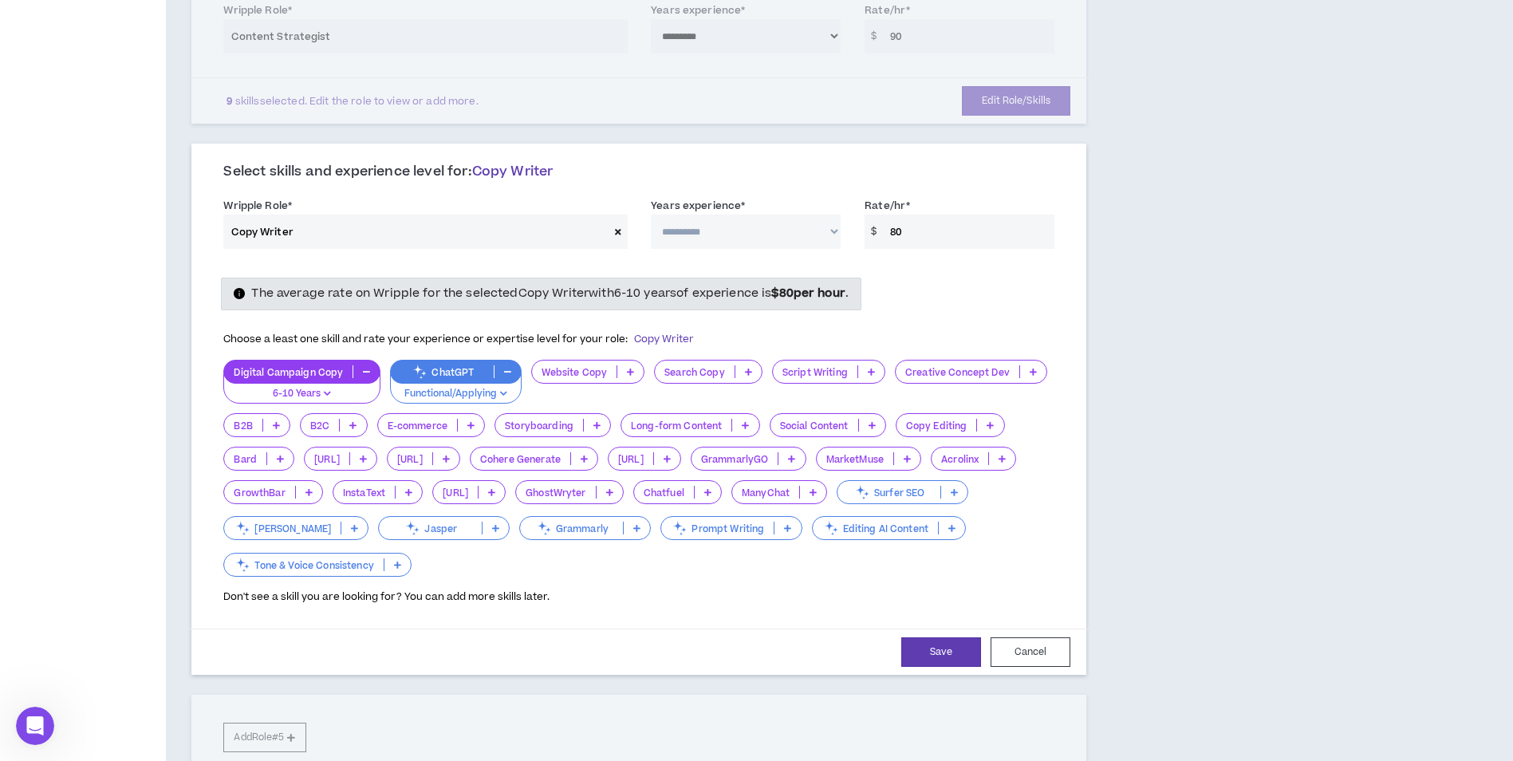
click at [636, 373] on p at bounding box center [630, 371] width 26 height 13
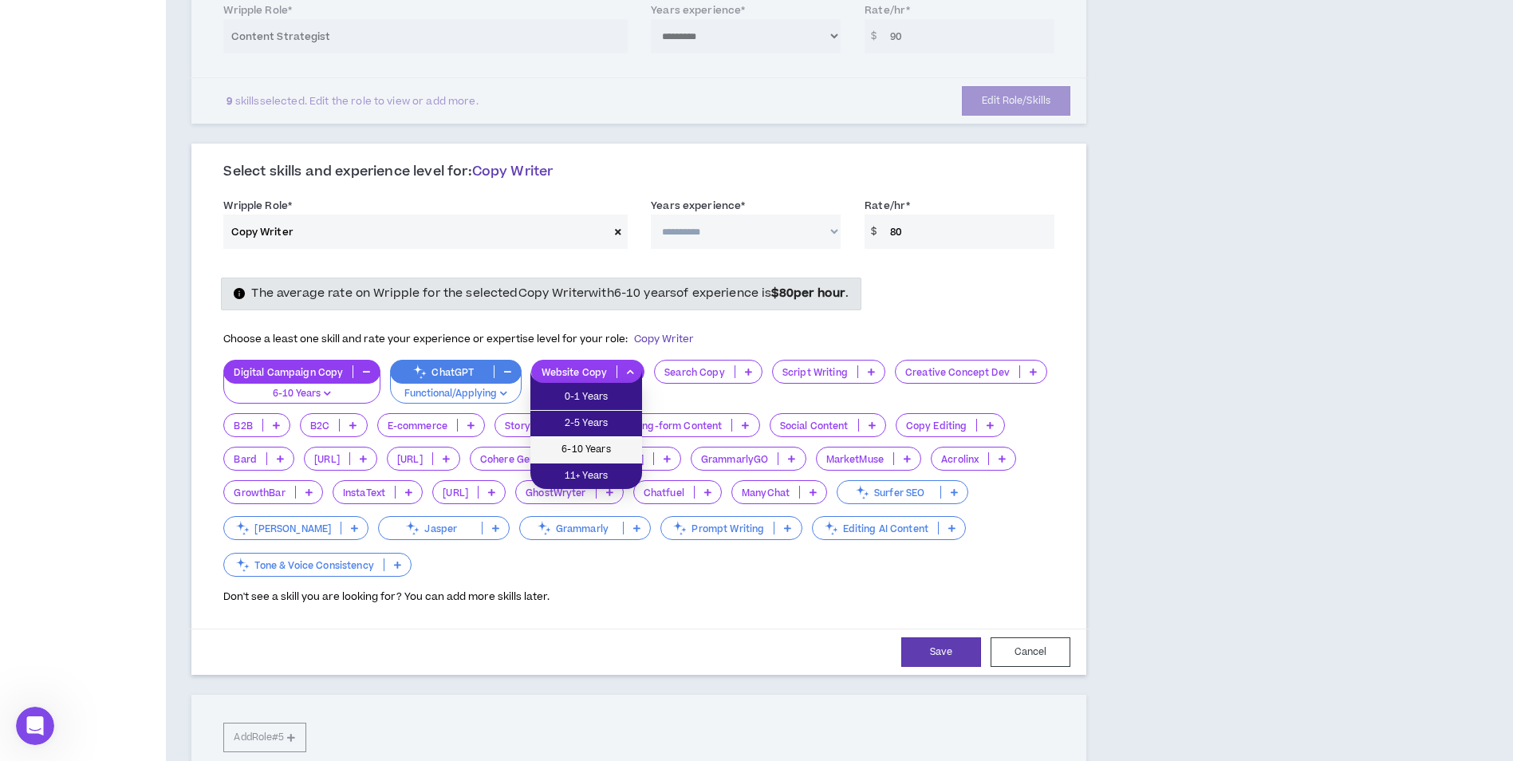
click at [594, 456] on li "6-10 Years" at bounding box center [586, 450] width 112 height 26
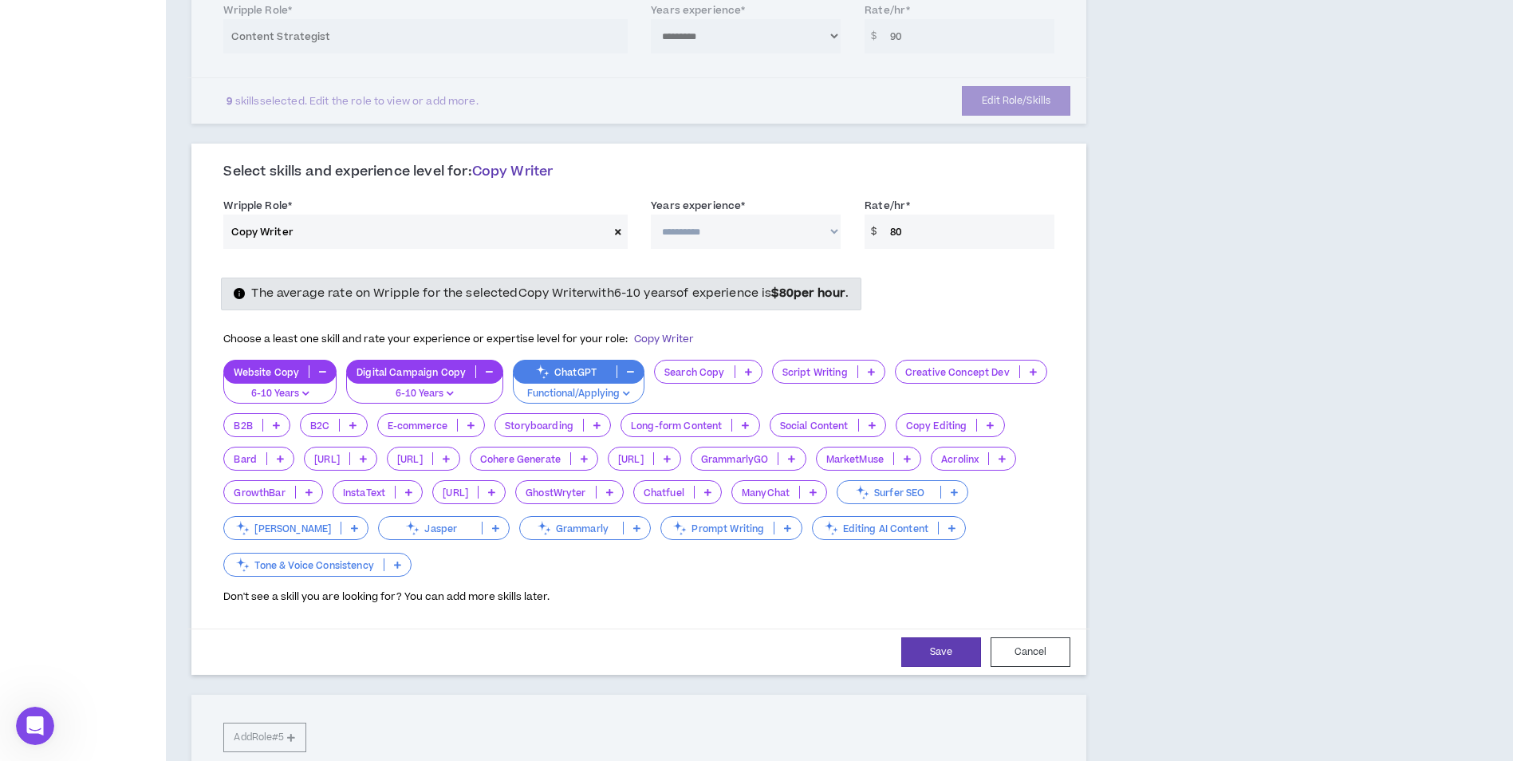
click at [1030, 369] on icon at bounding box center [1033, 372] width 7 height 8
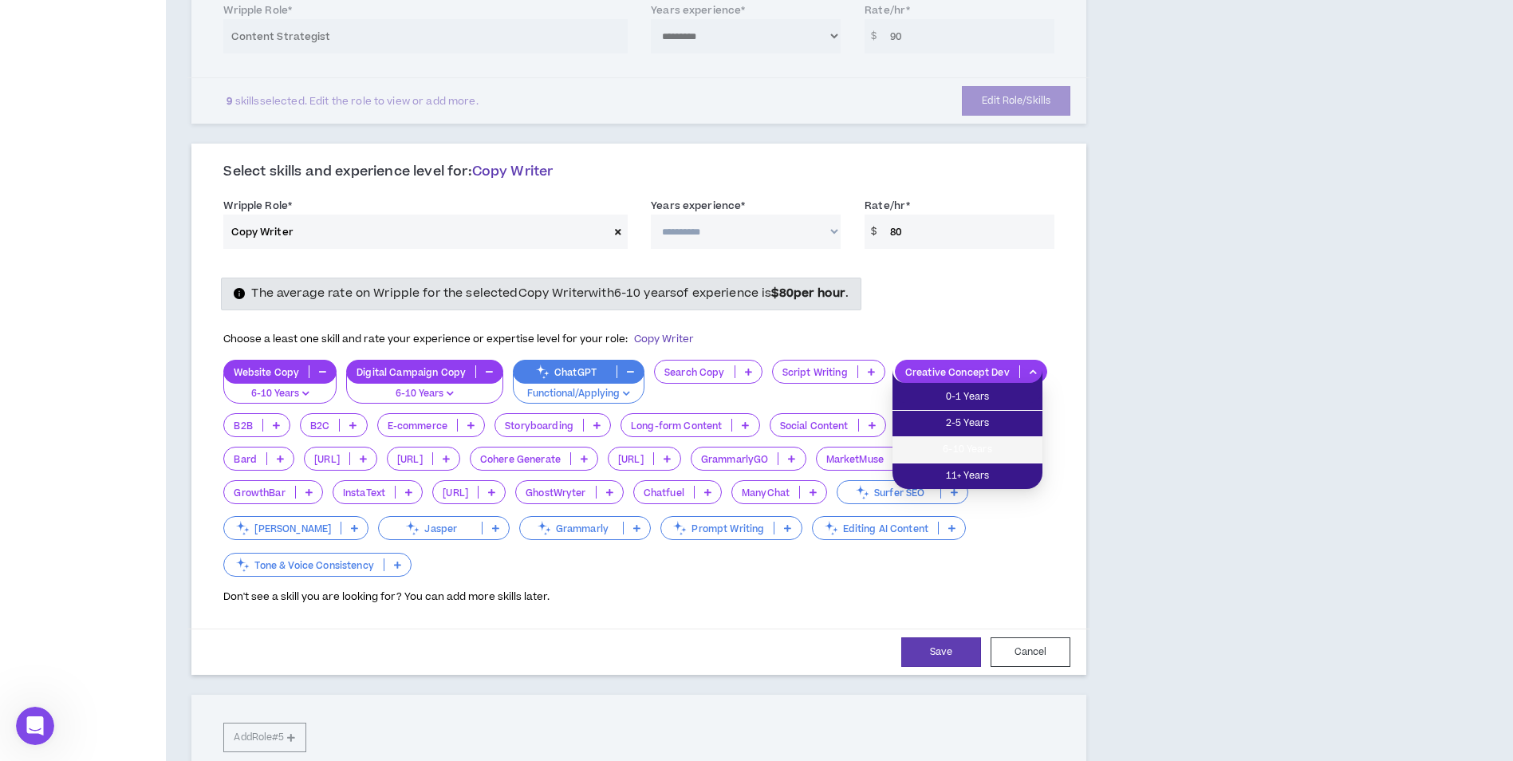
drag, startPoint x: 998, startPoint y: 448, endPoint x: 934, endPoint y: 396, distance: 82.7
click at [997, 446] on span "6-10 Years" at bounding box center [967, 450] width 131 height 18
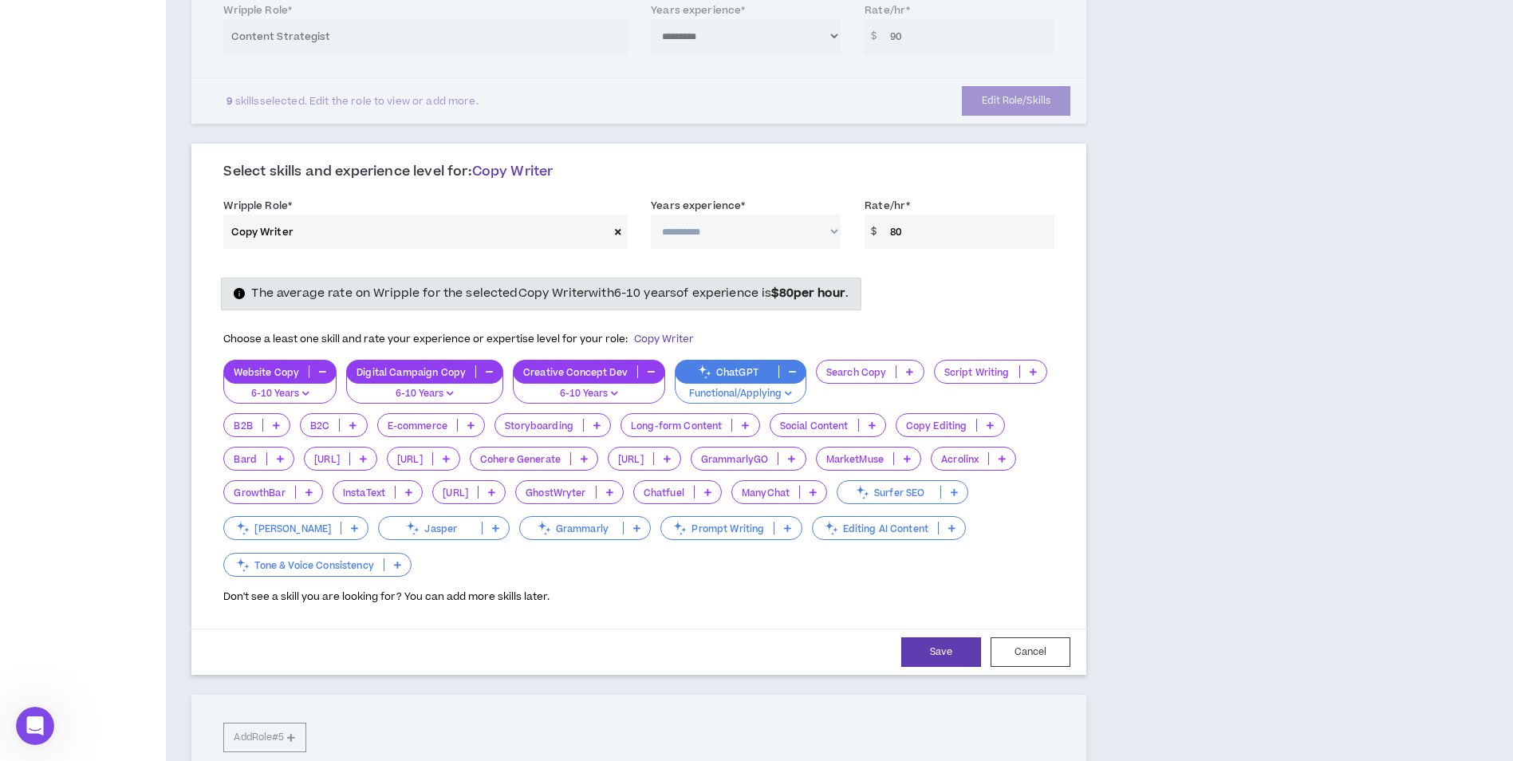
click at [866, 424] on p at bounding box center [872, 425] width 26 height 13
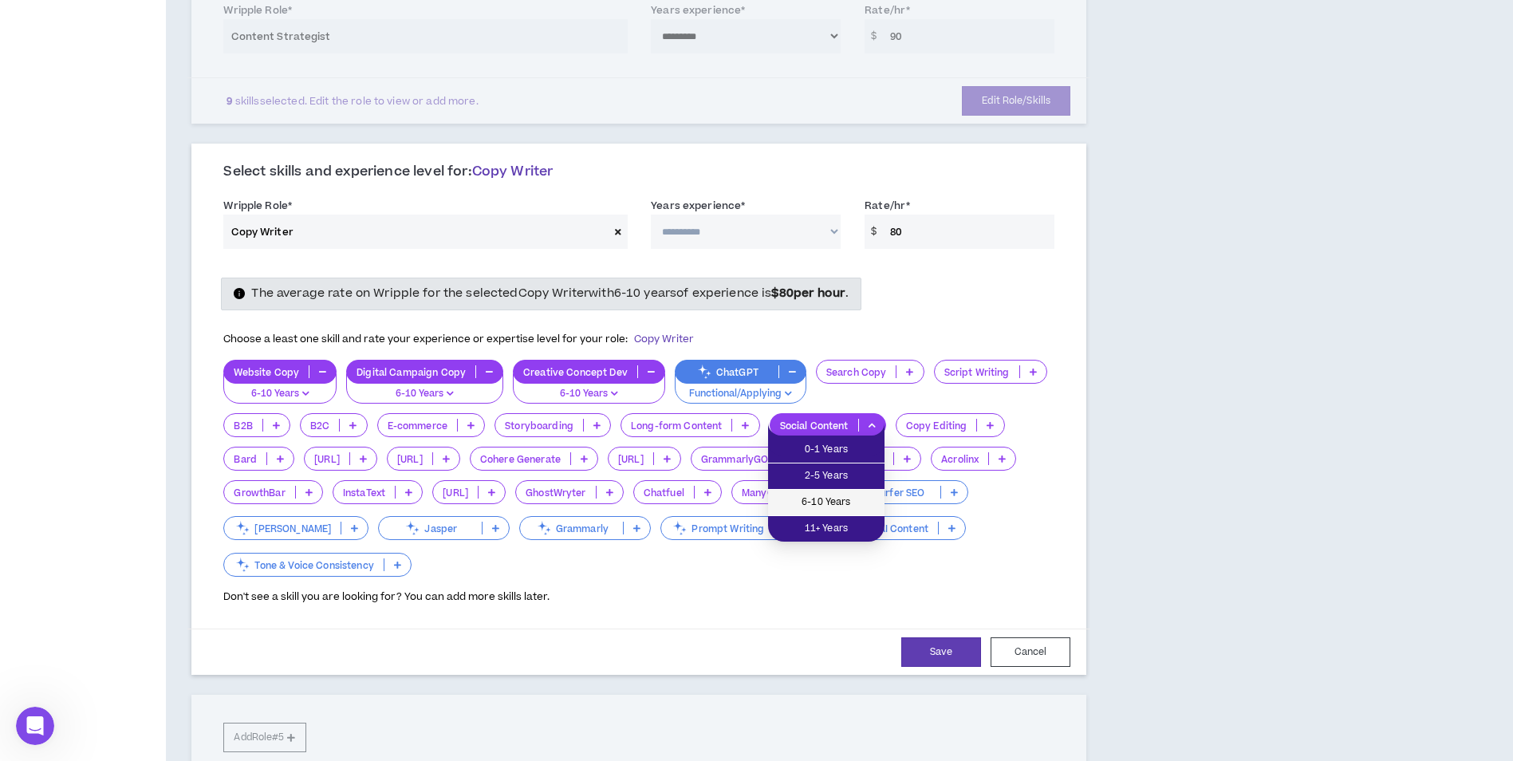
click at [853, 492] on li "6-10 Years" at bounding box center [826, 503] width 116 height 26
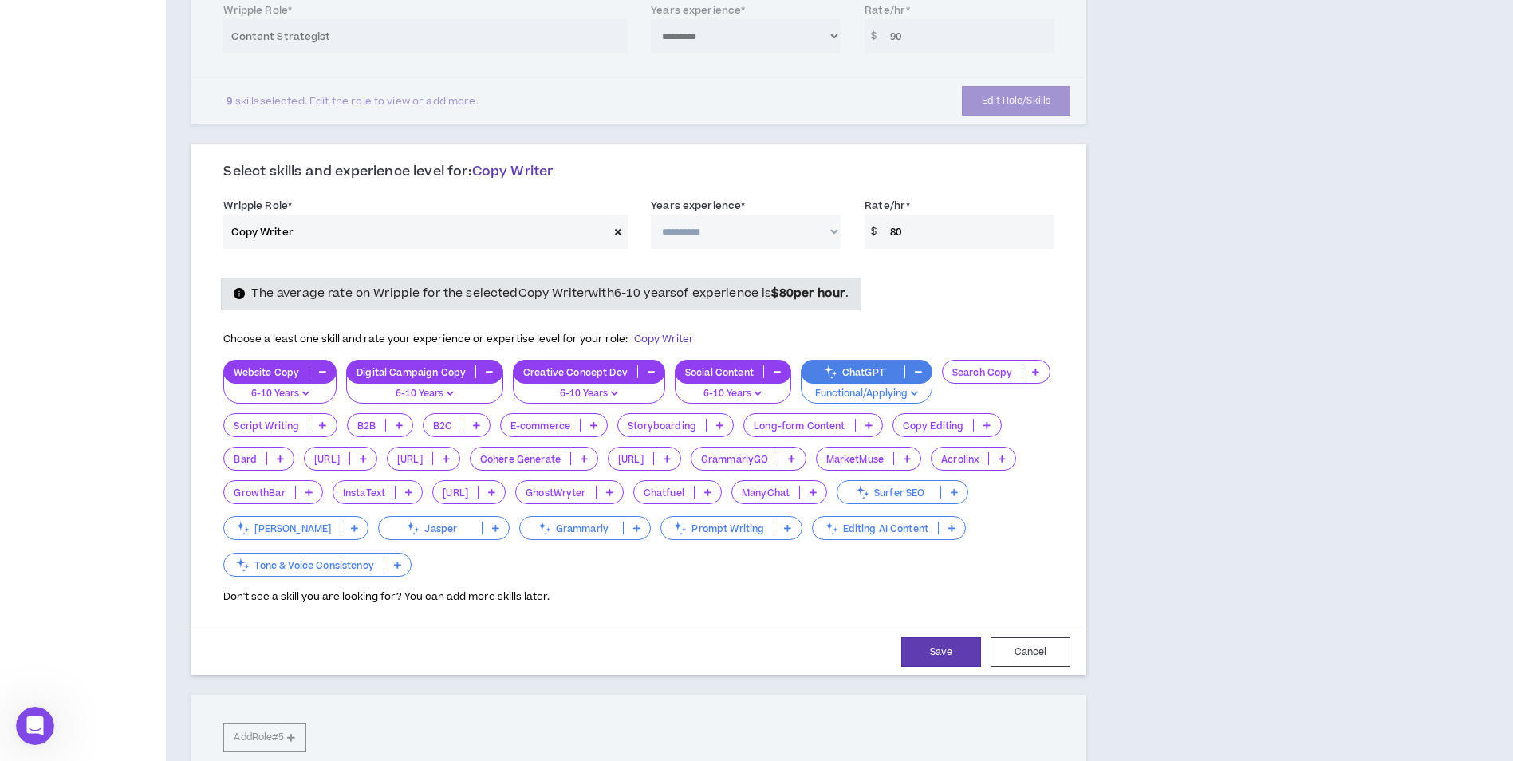
click at [594, 424] on icon at bounding box center [593, 425] width 7 height 8
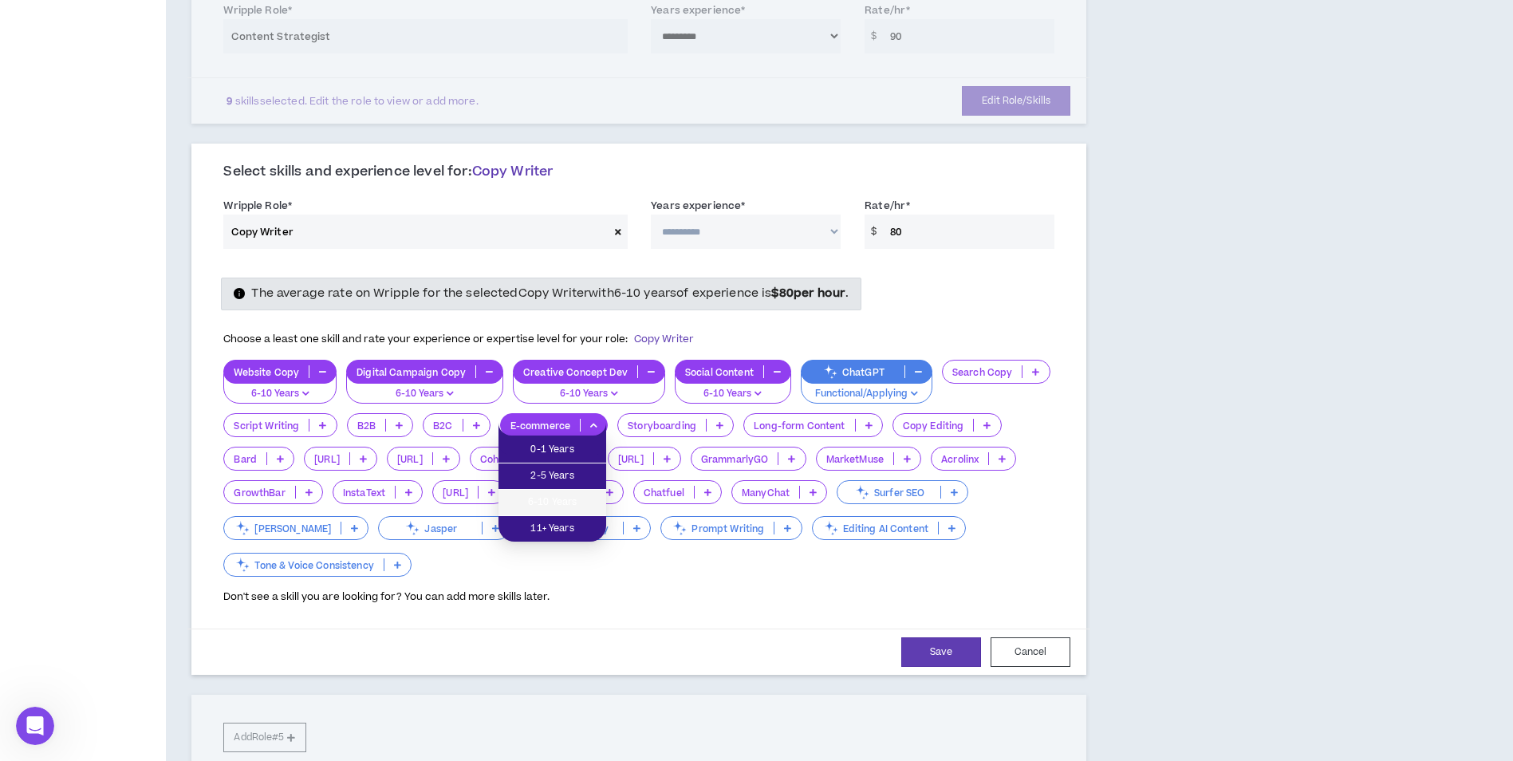
click at [579, 502] on span "6-10 Years" at bounding box center [552, 503] width 89 height 18
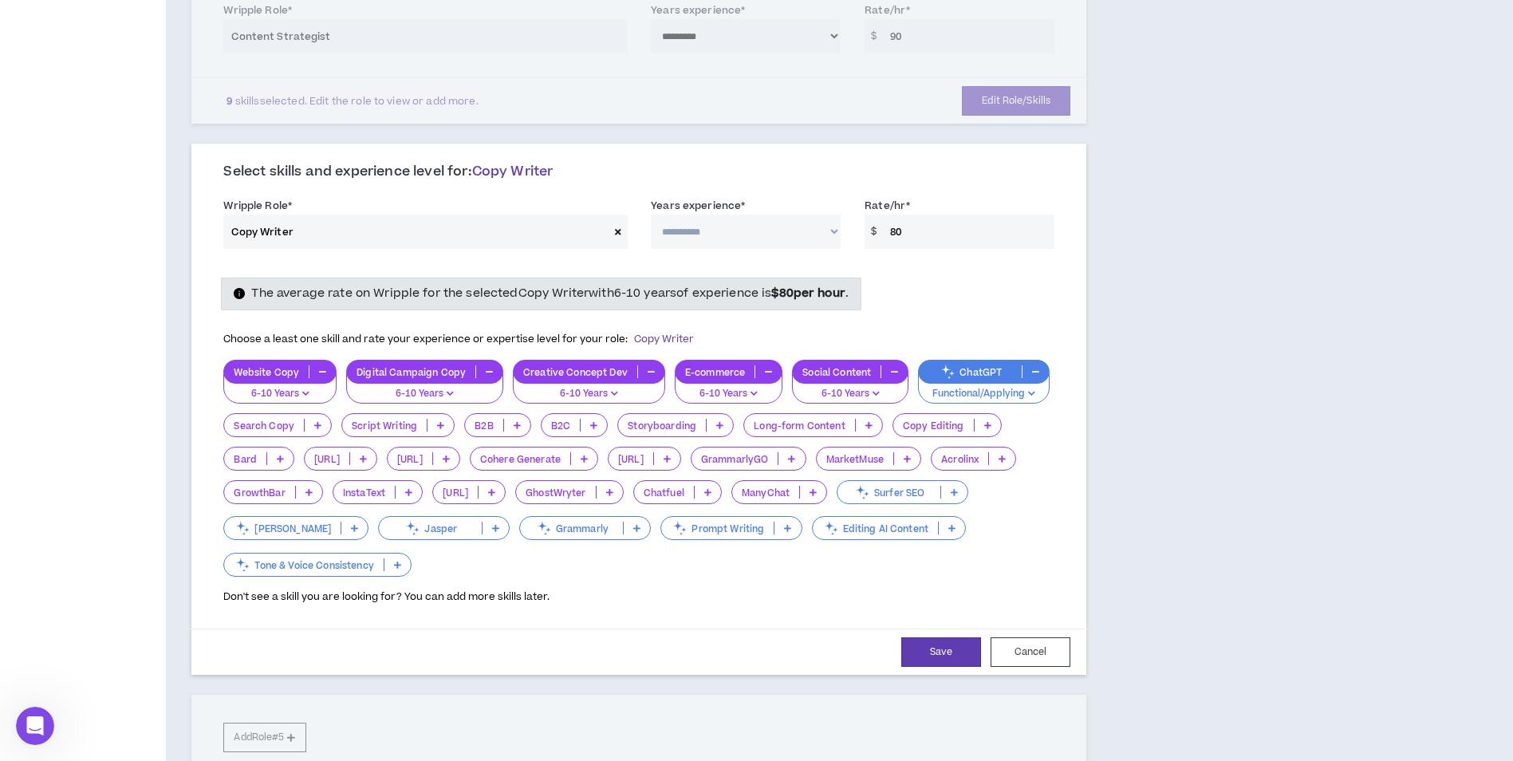
click at [939, 534] on p at bounding box center [952, 528] width 26 height 13
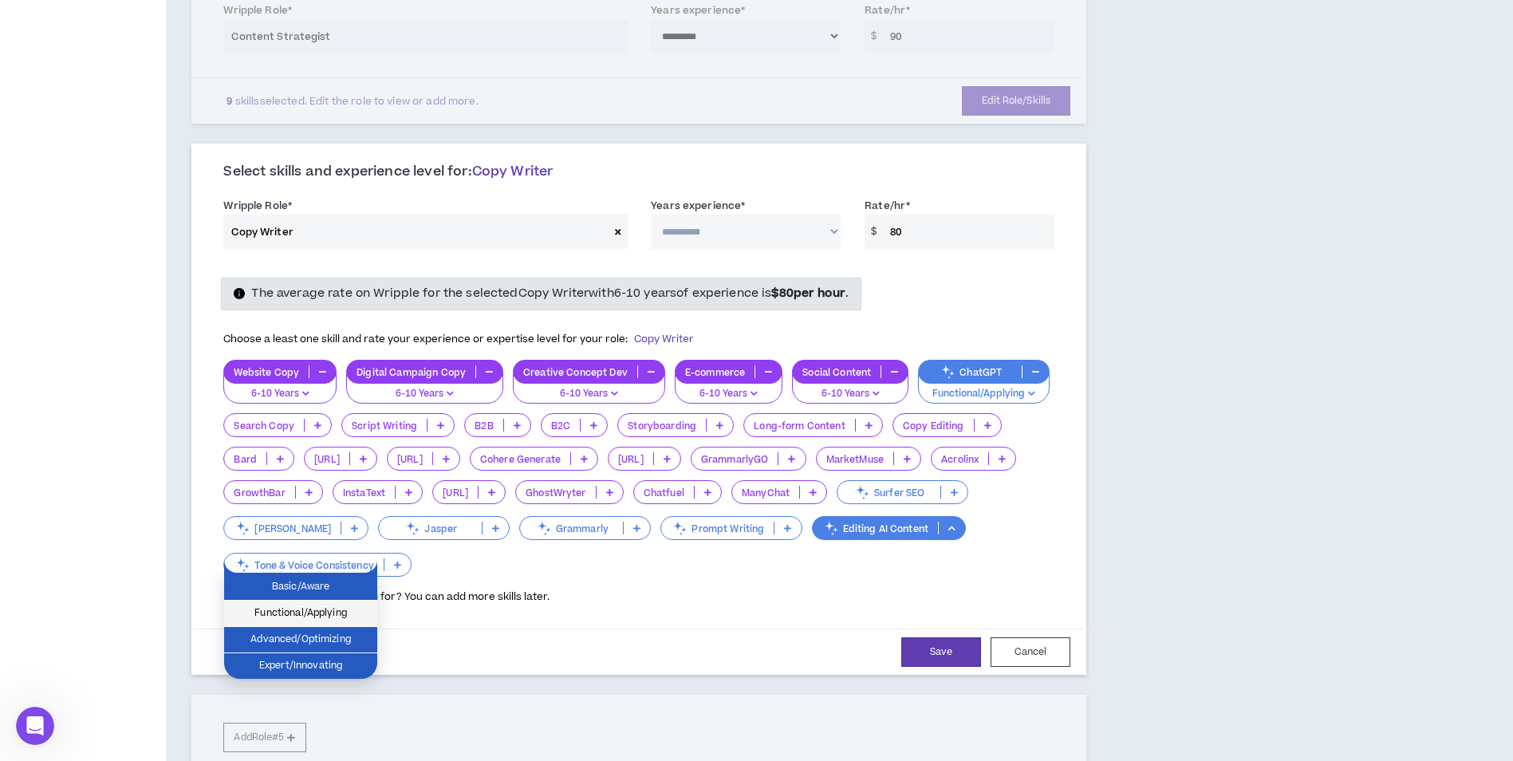
click at [337, 614] on span "Functional/Applying" at bounding box center [301, 614] width 134 height 18
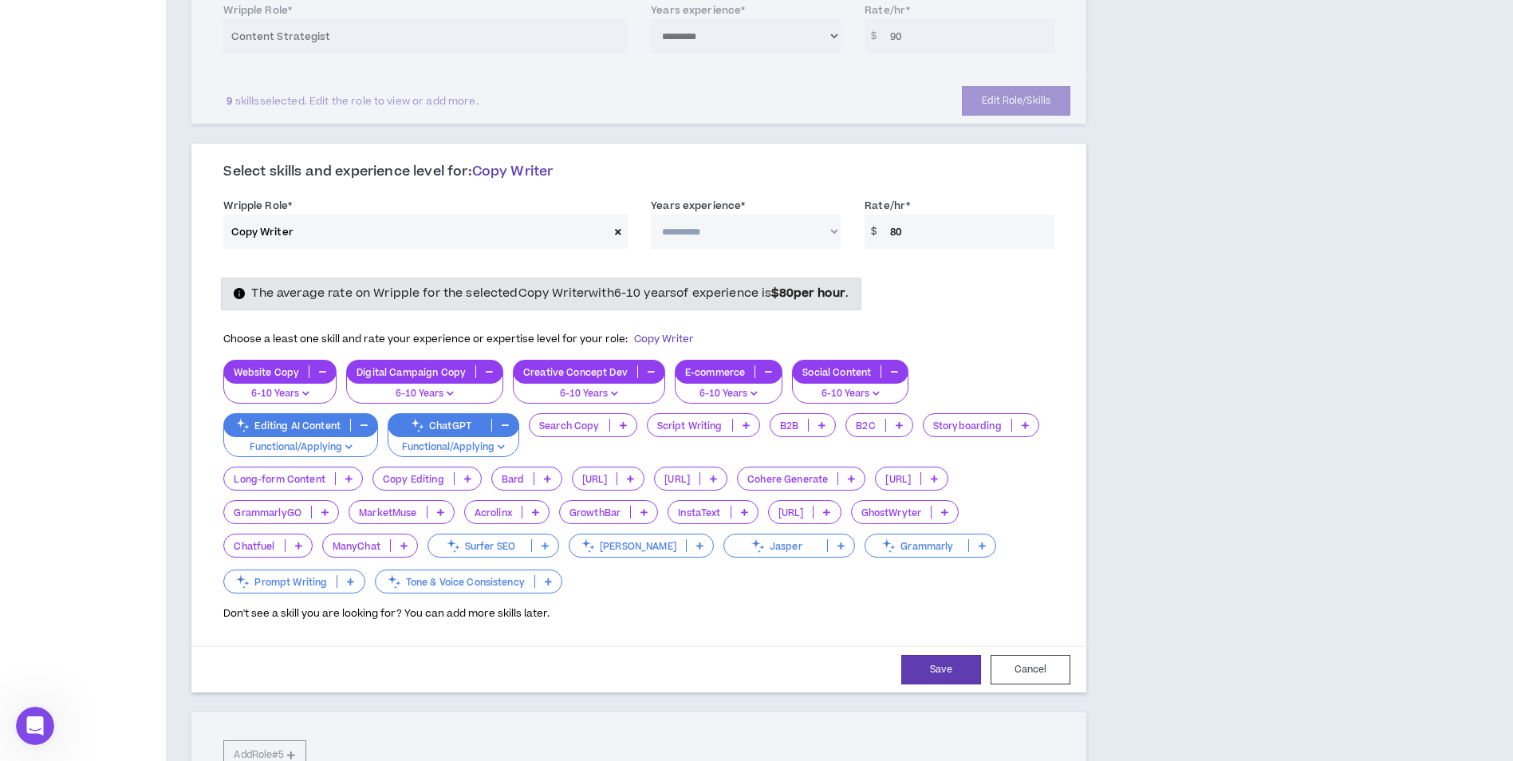
click at [743, 426] on icon at bounding box center [746, 425] width 7 height 8
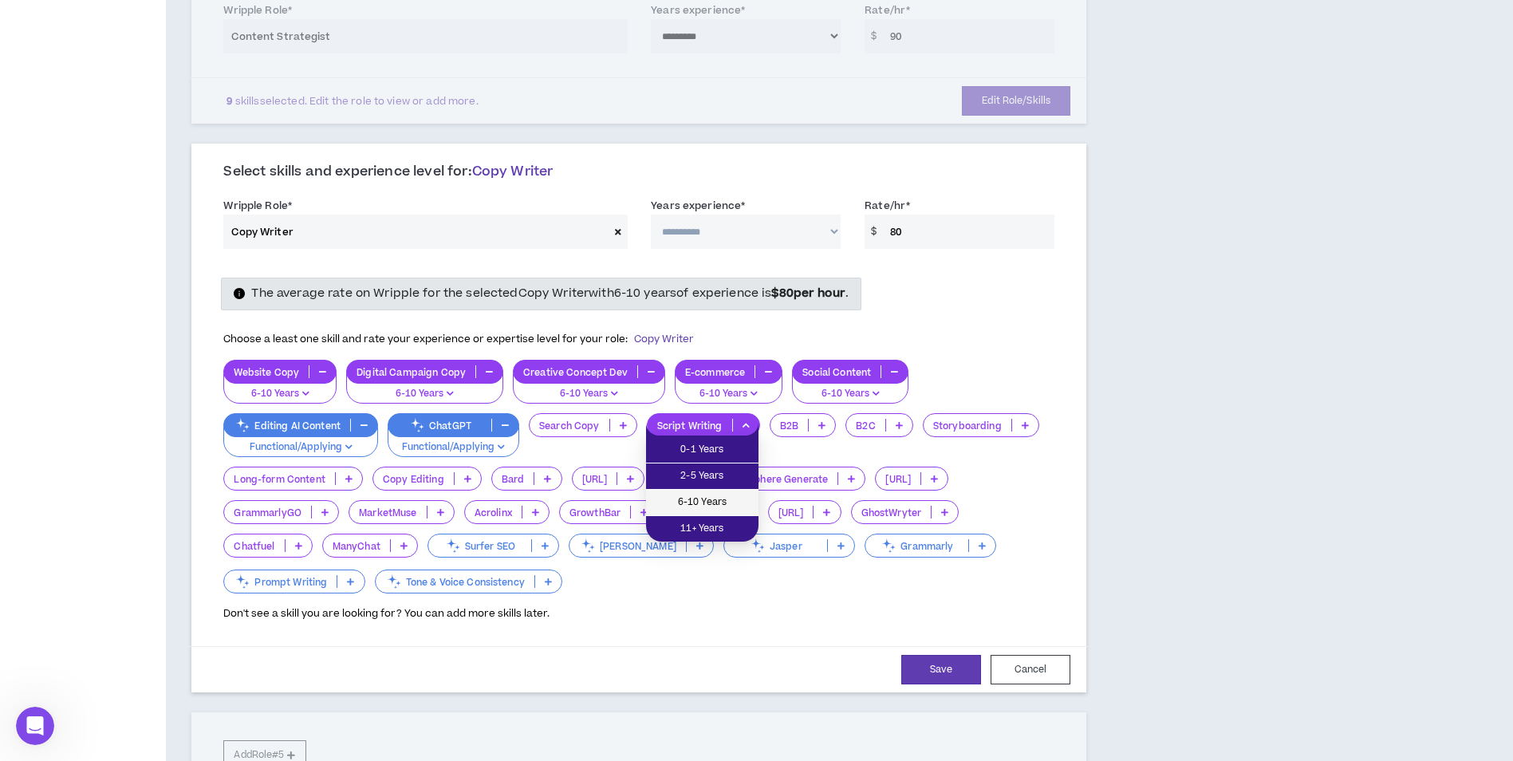
click at [717, 499] on span "6-10 Years" at bounding box center [702, 503] width 93 height 18
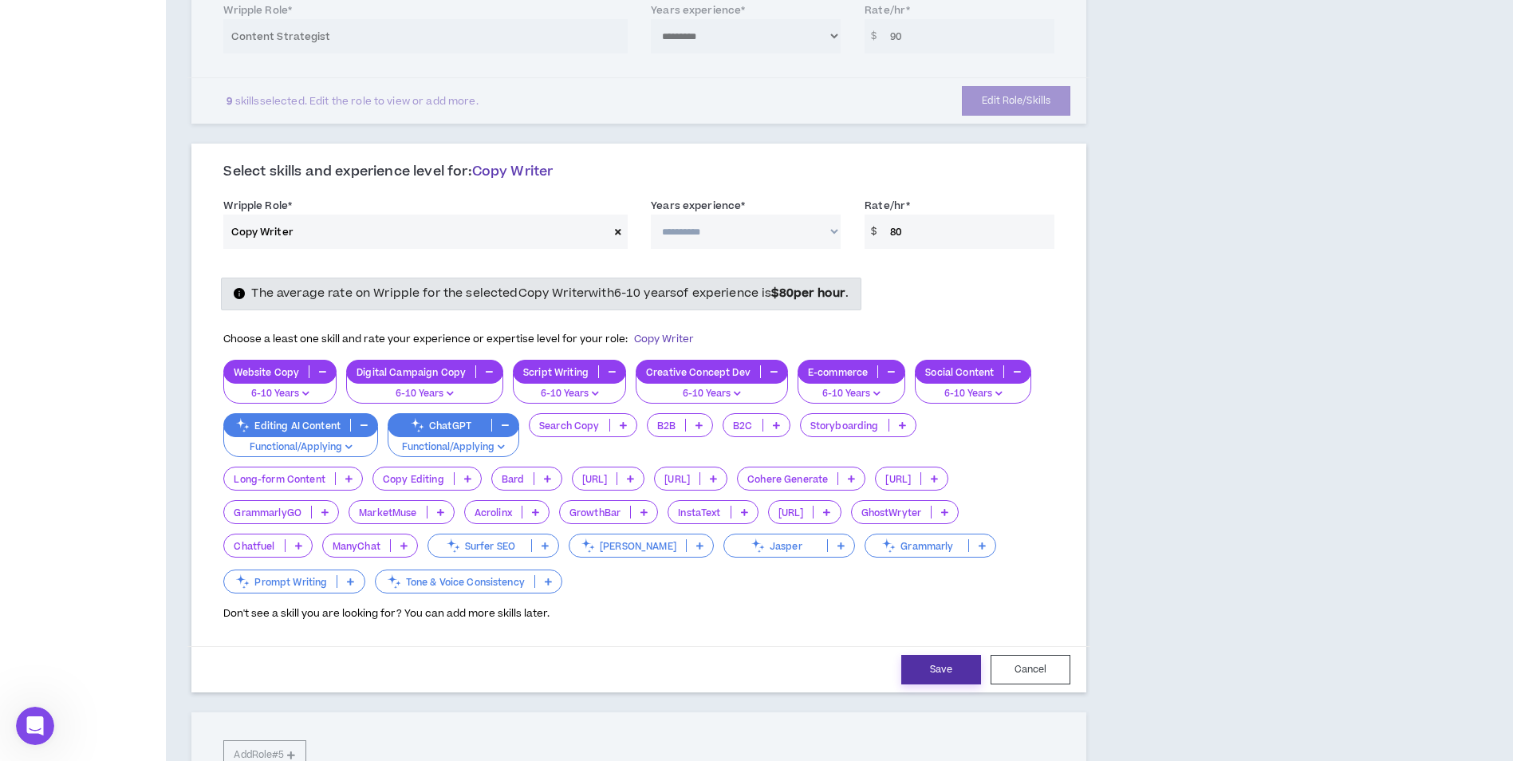
click at [935, 665] on button "Save" at bounding box center [941, 670] width 80 height 30
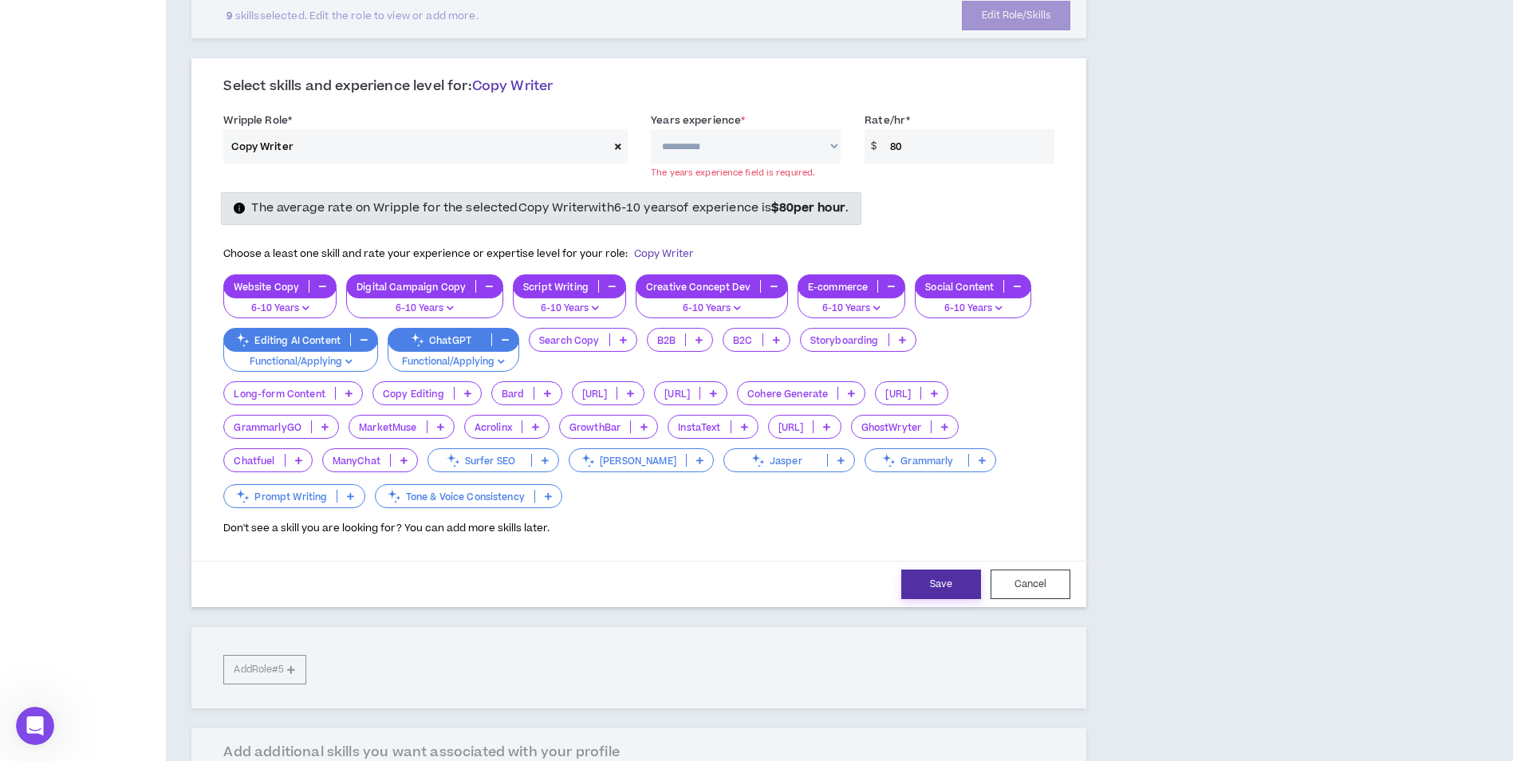
scroll to position [835, 0]
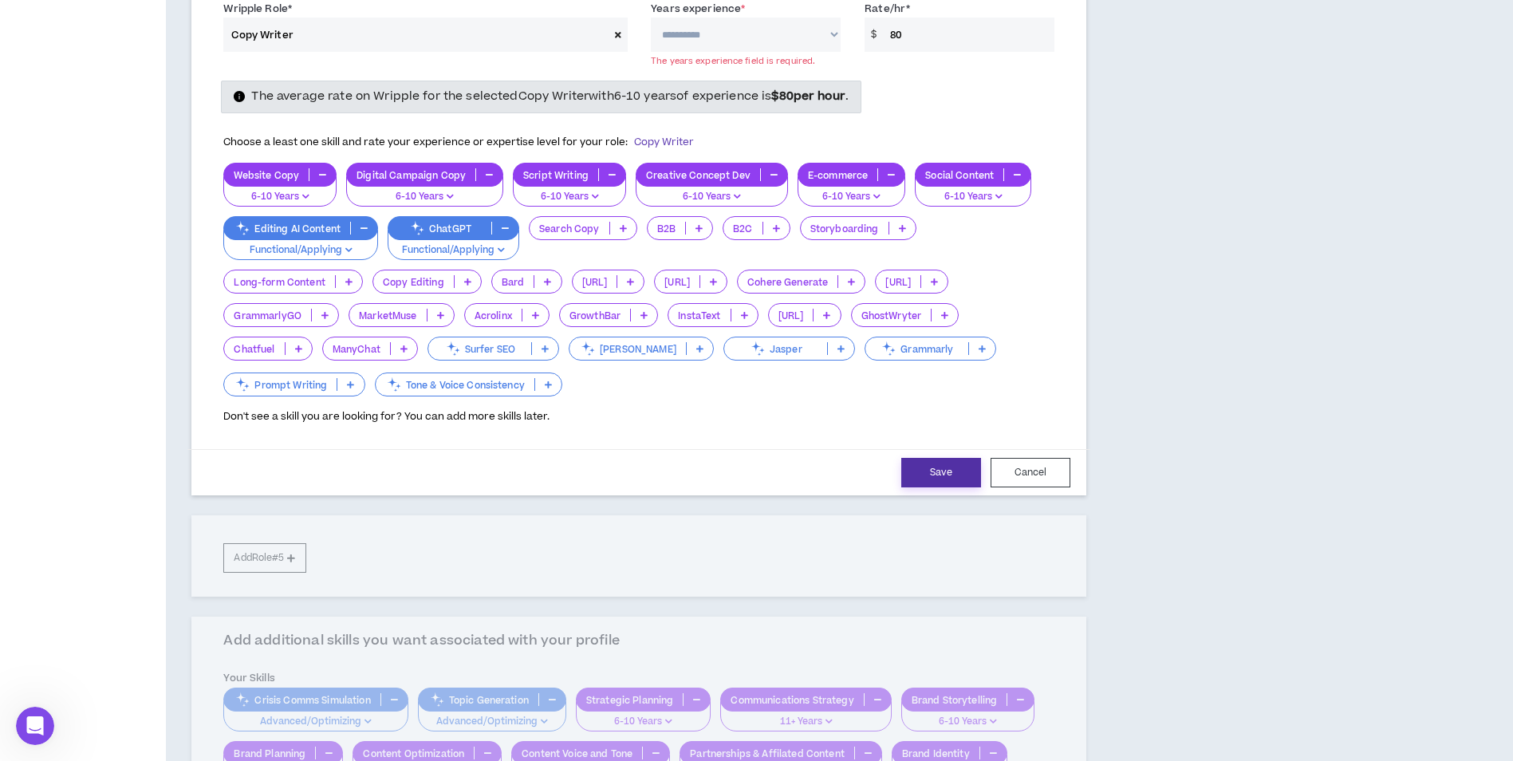
click at [937, 472] on button "Save" at bounding box center [941, 473] width 80 height 30
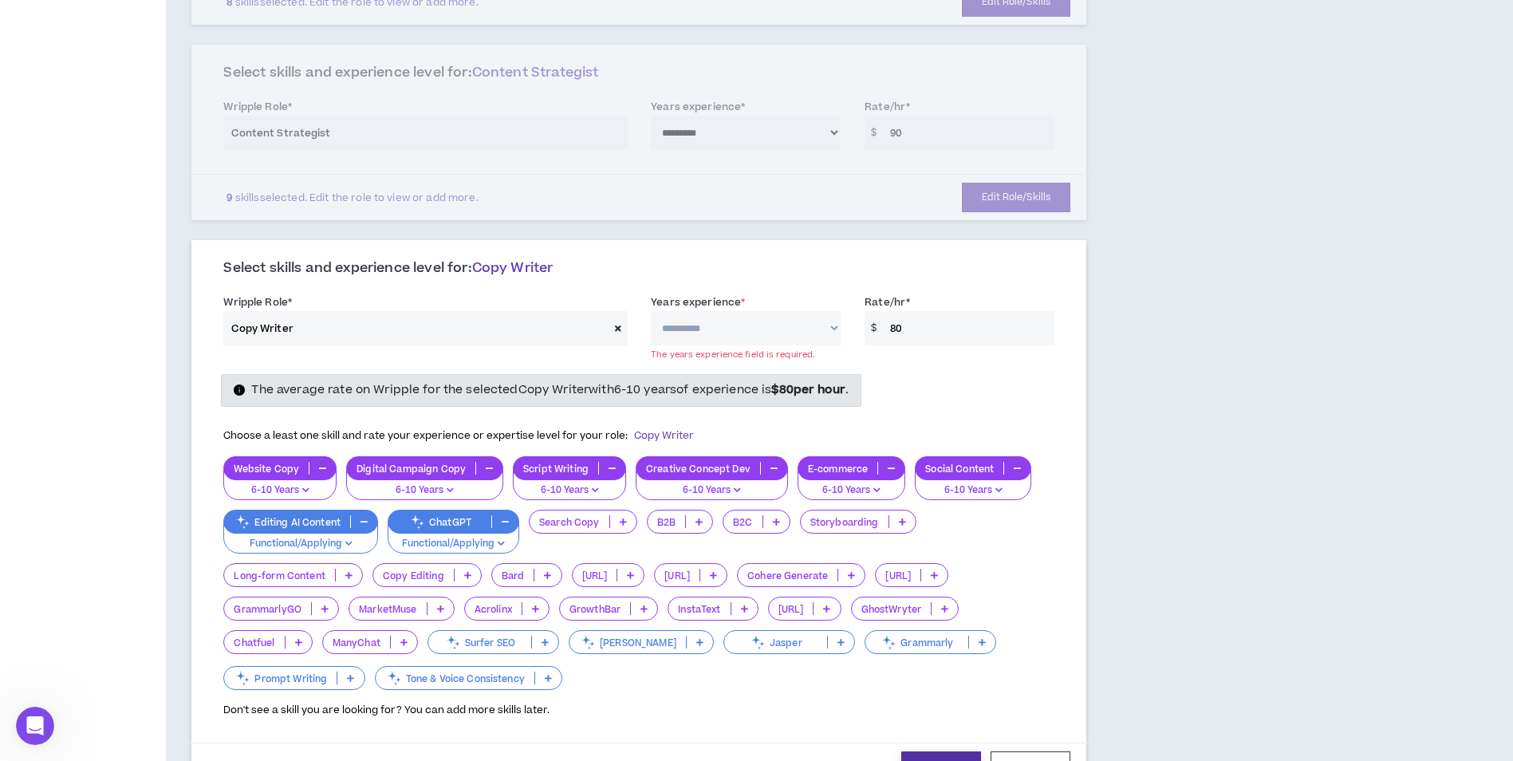
scroll to position [516, 0]
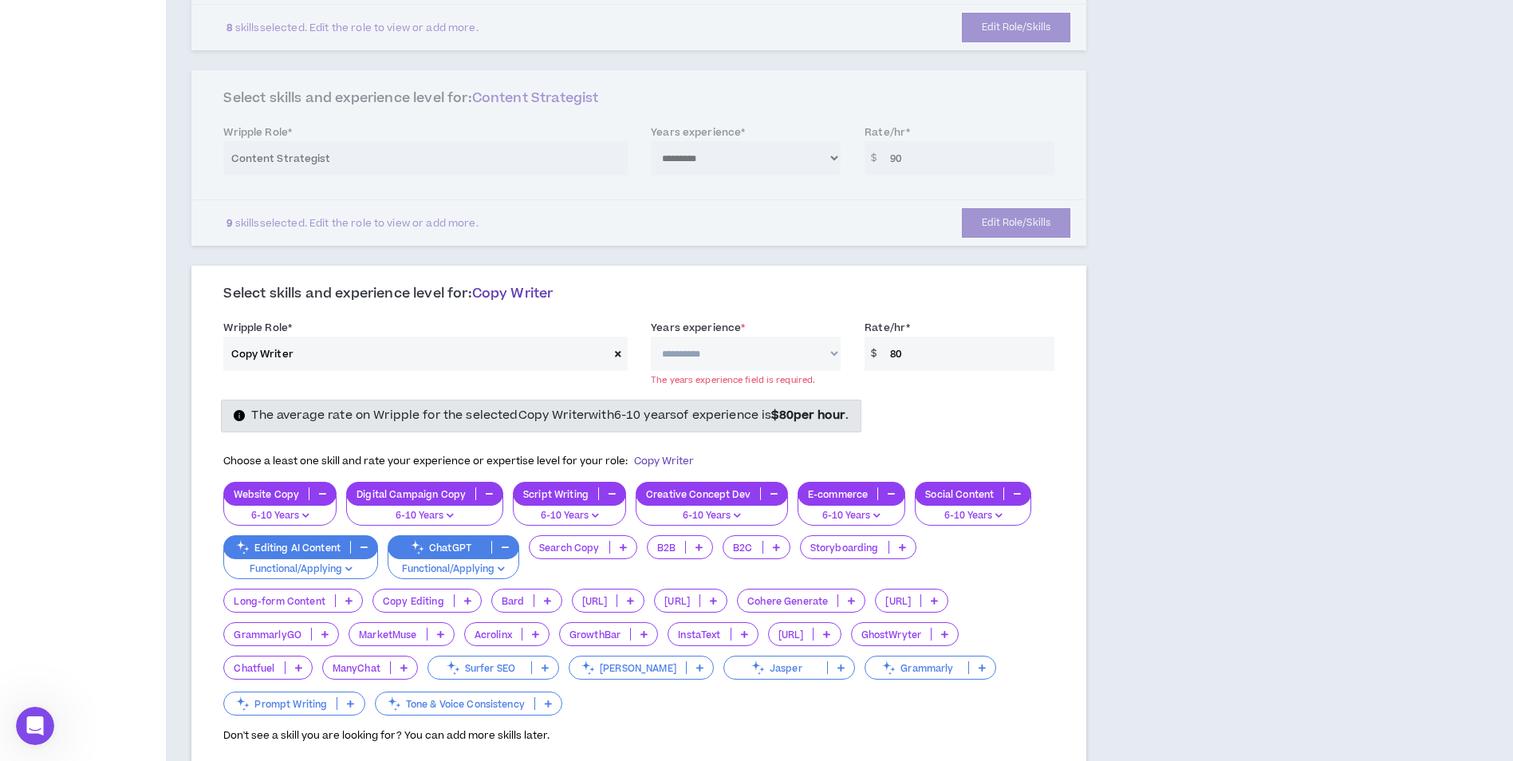
click at [751, 351] on select "**********" at bounding box center [746, 354] width 190 height 34
select select "**"
click at [651, 337] on select "**********" at bounding box center [746, 354] width 190 height 34
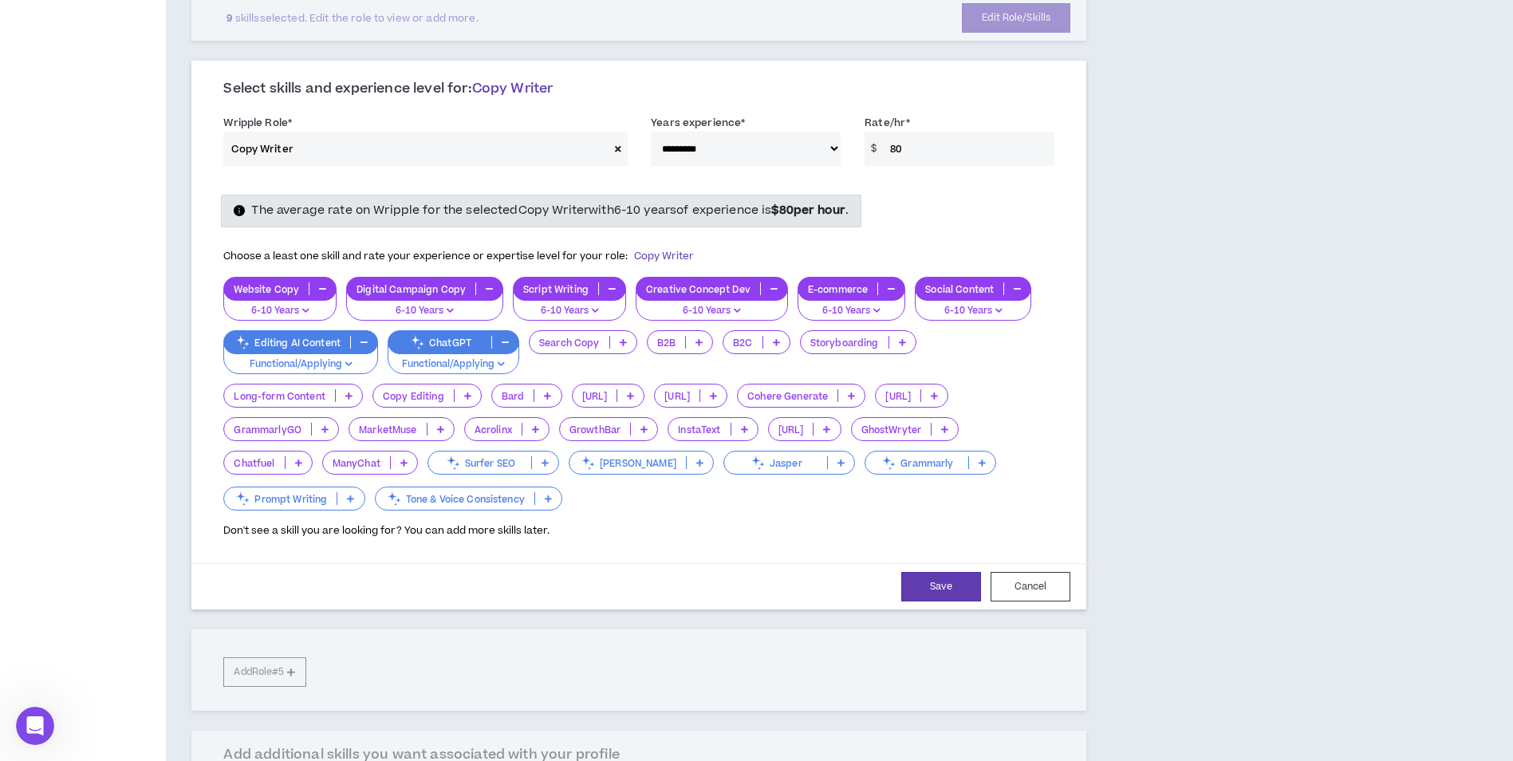
scroll to position [755, 0]
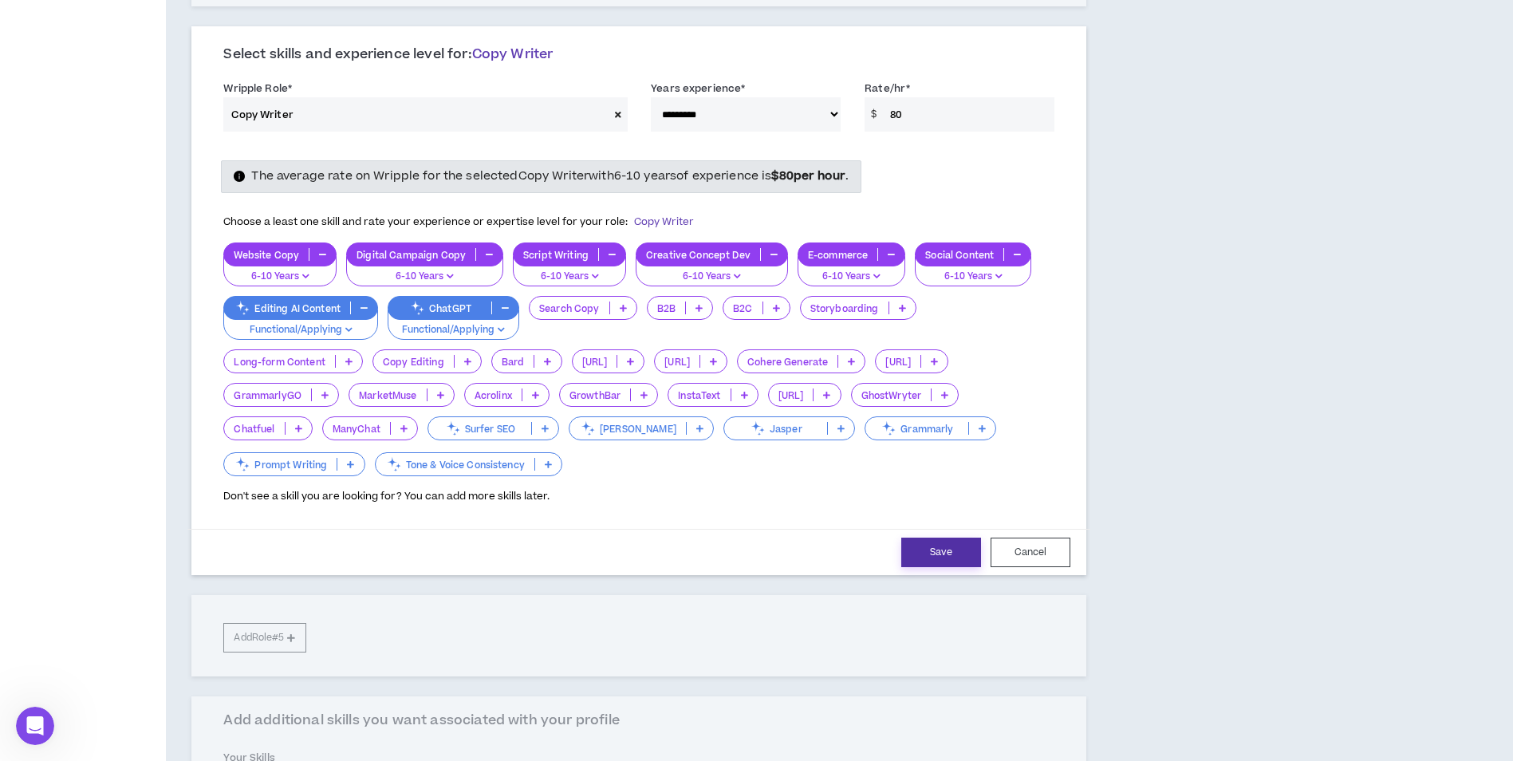
click at [945, 556] on button "Save" at bounding box center [941, 553] width 80 height 30
select select "**"
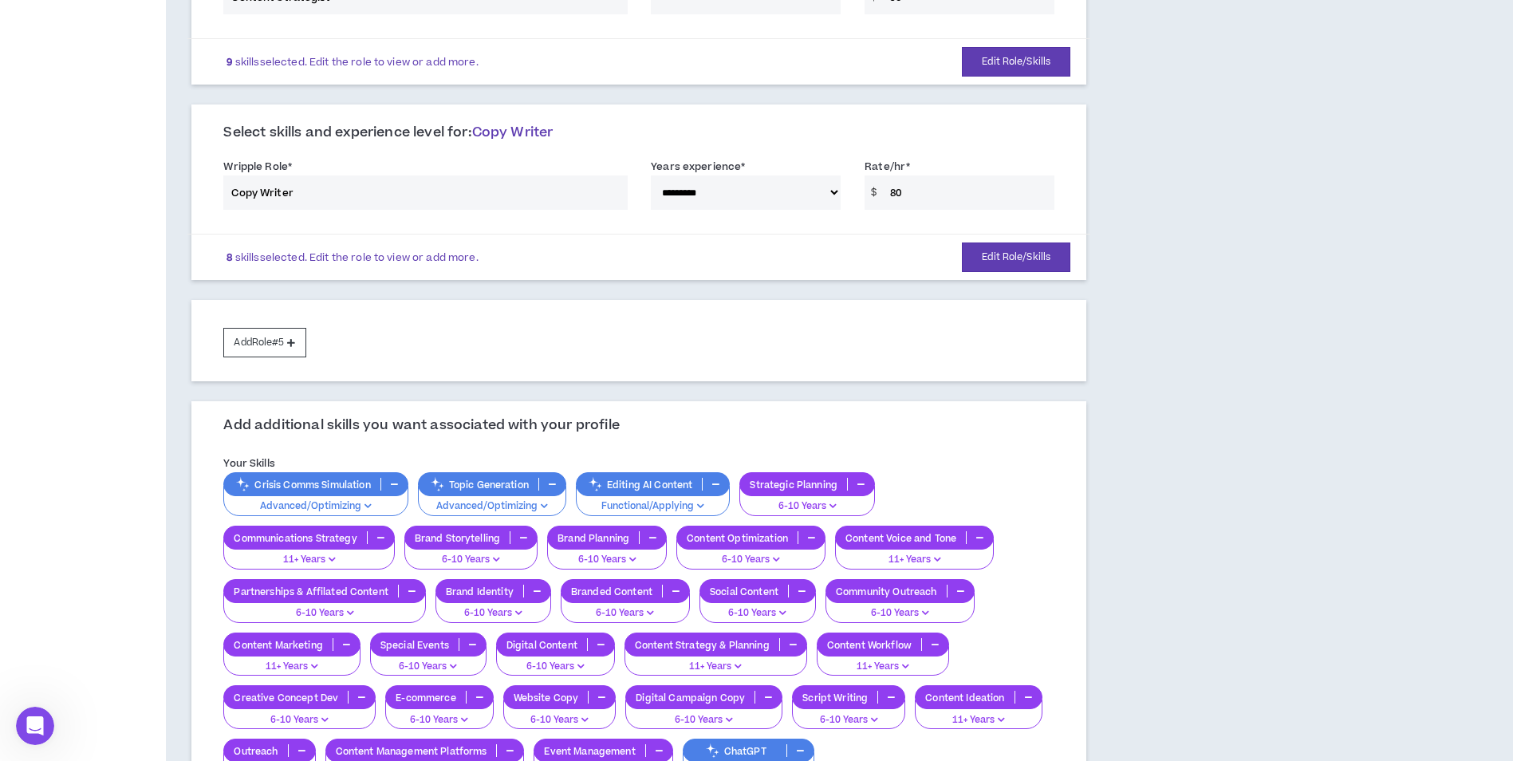
scroll to position [649, 0]
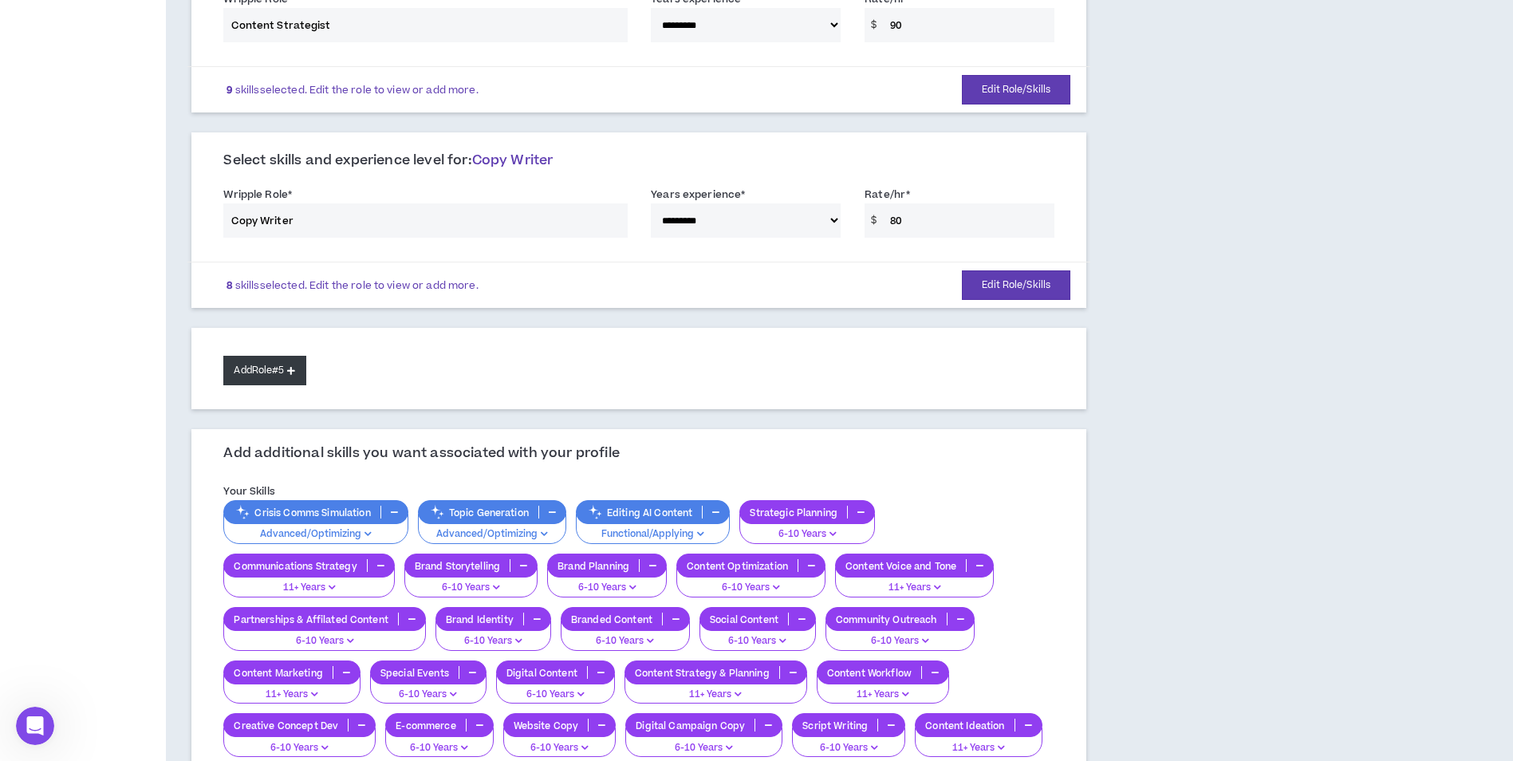
click at [266, 369] on button "Add Role #5" at bounding box center [264, 371] width 82 height 30
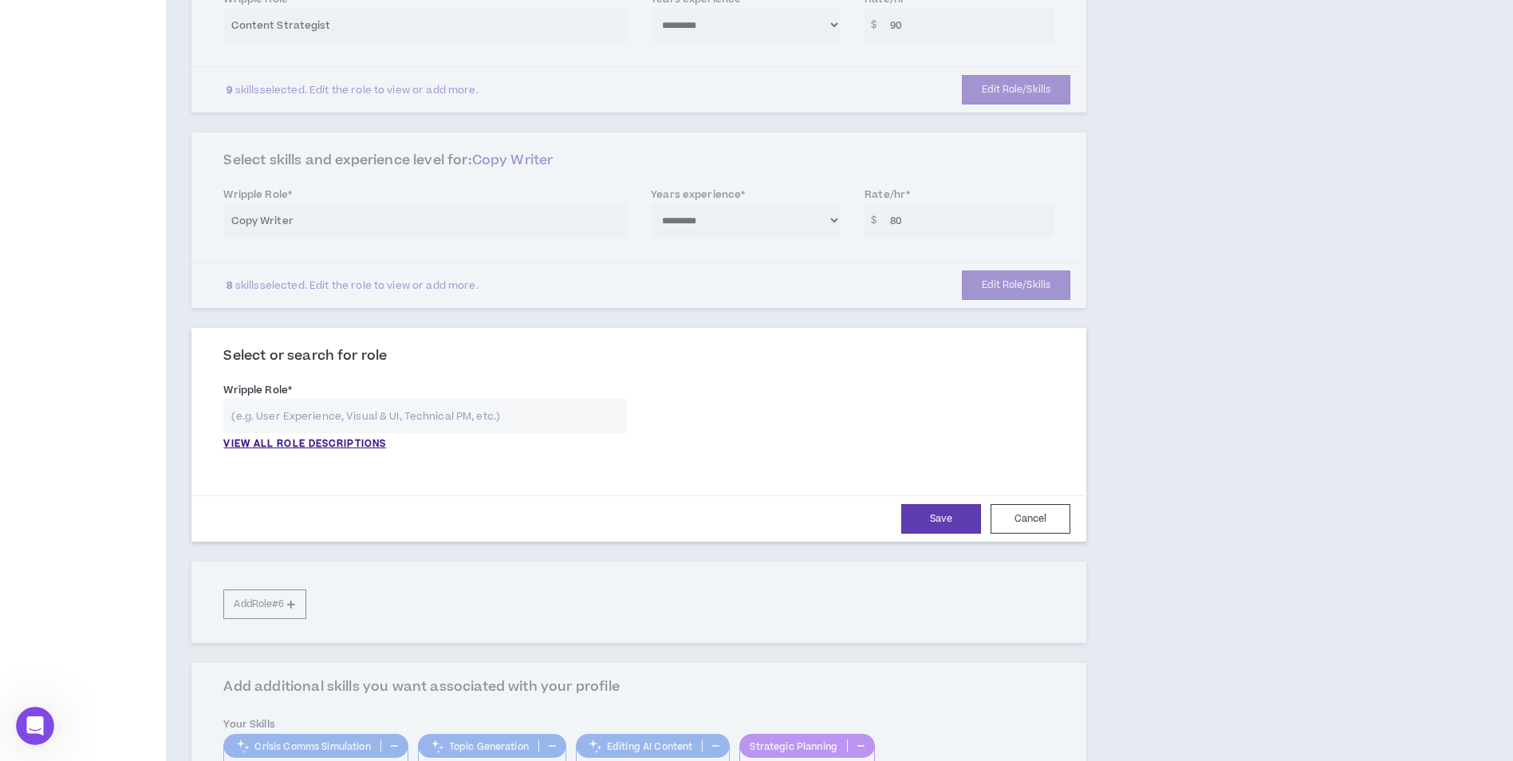
click at [299, 417] on input "text" at bounding box center [425, 416] width 404 height 34
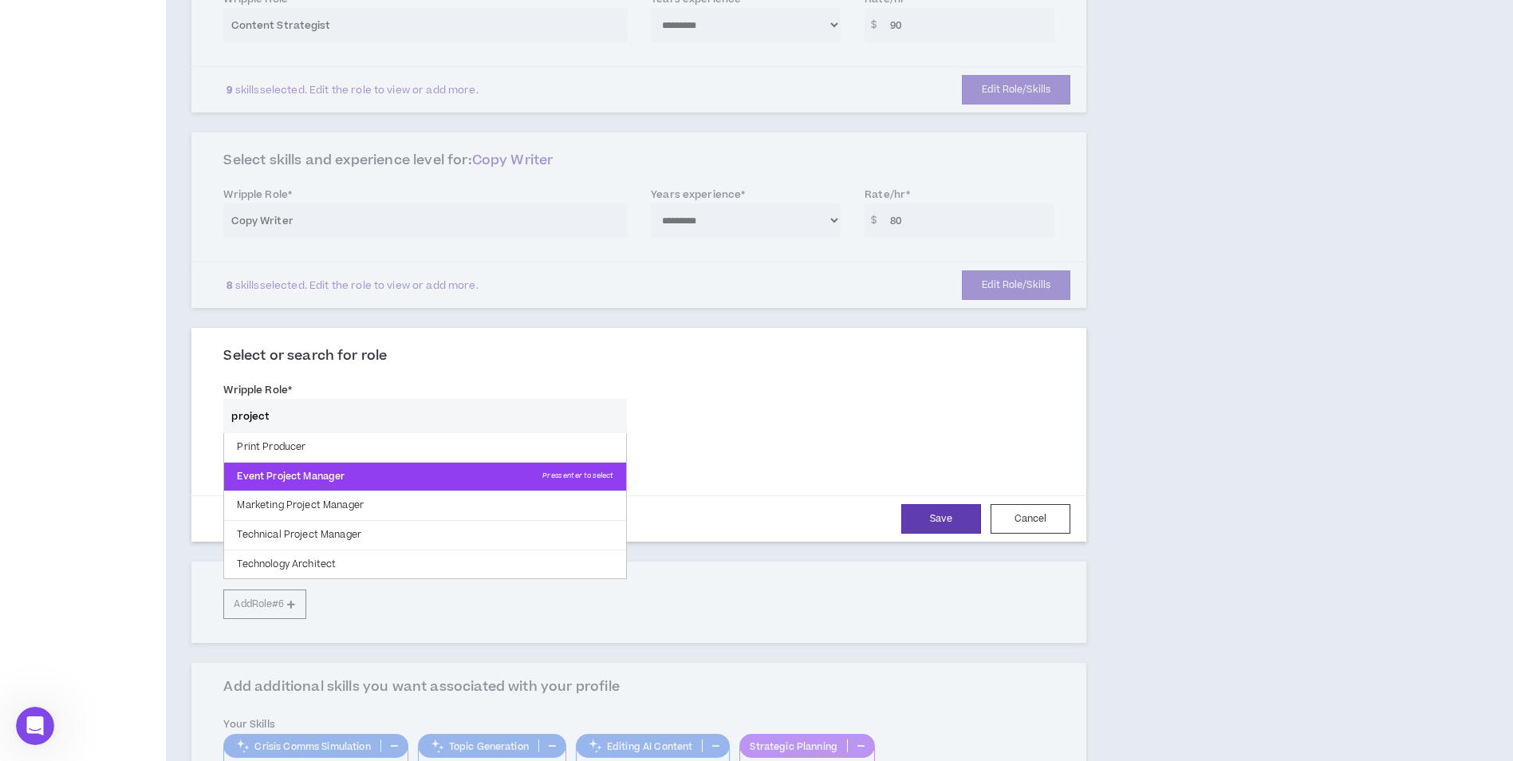
click at [321, 483] on p "Event Project Manager Press enter to select" at bounding box center [425, 477] width 402 height 29
type input "Event Project Manager"
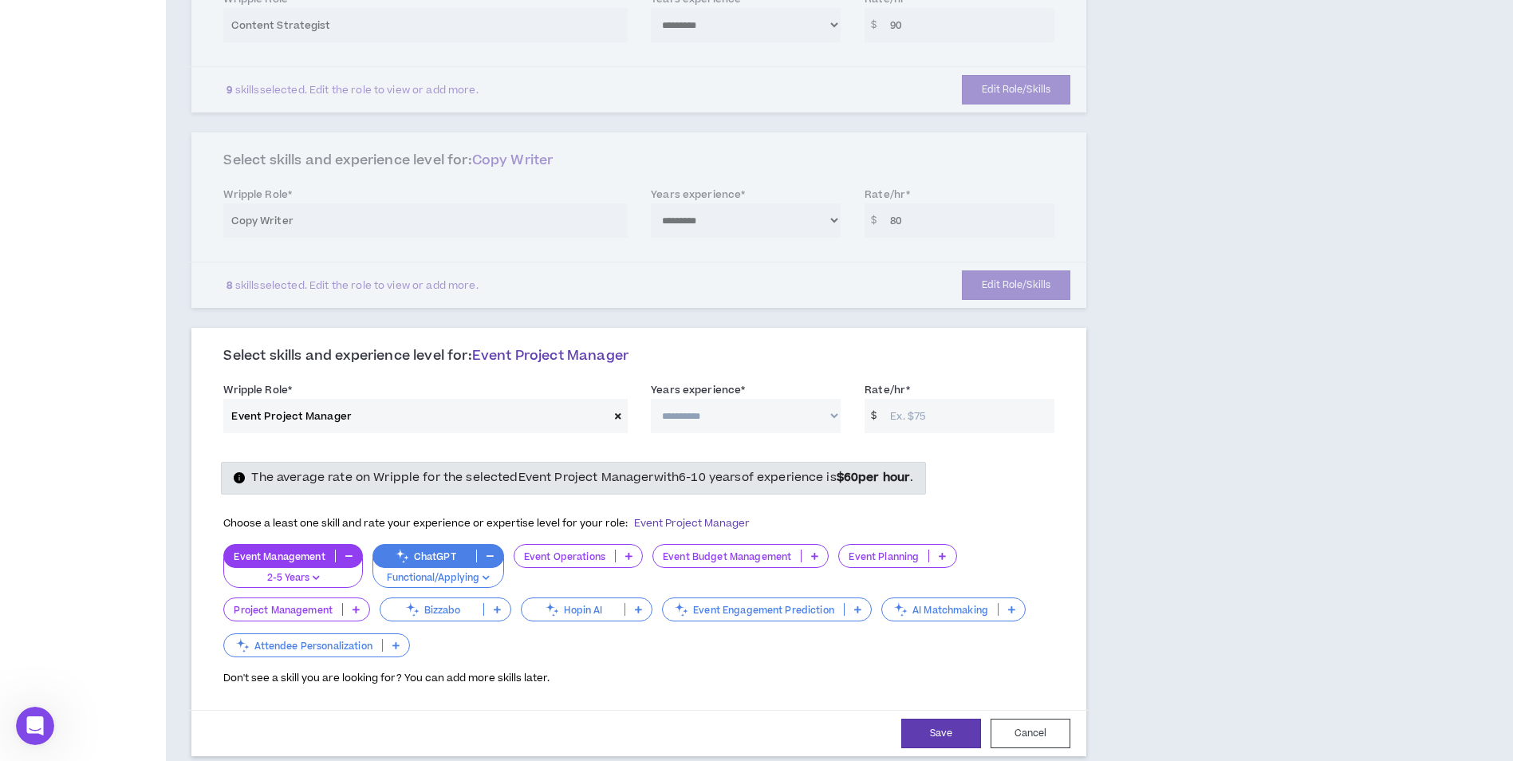
scroll to position [729, 0]
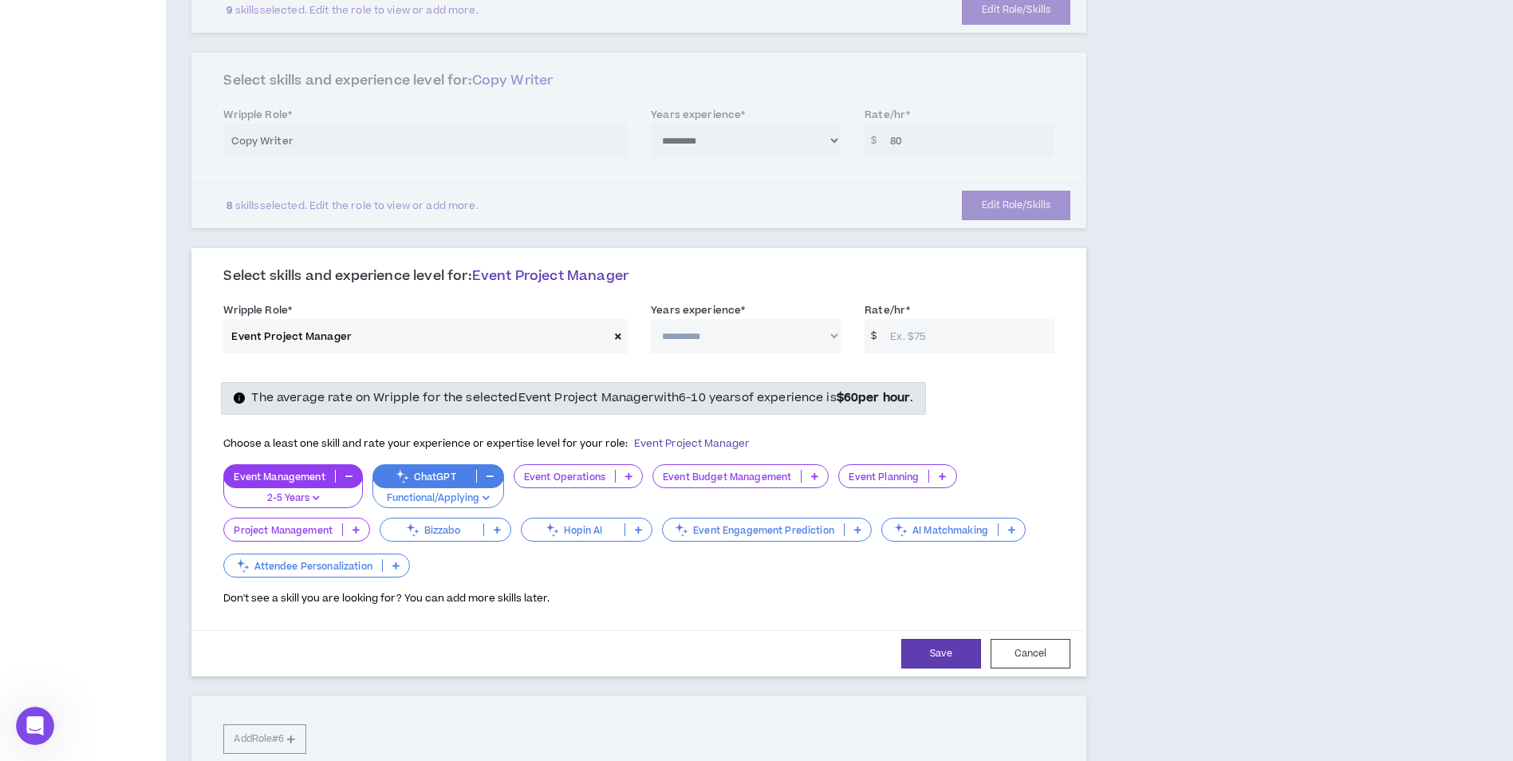
click at [628, 475] on icon at bounding box center [628, 476] width 7 height 8
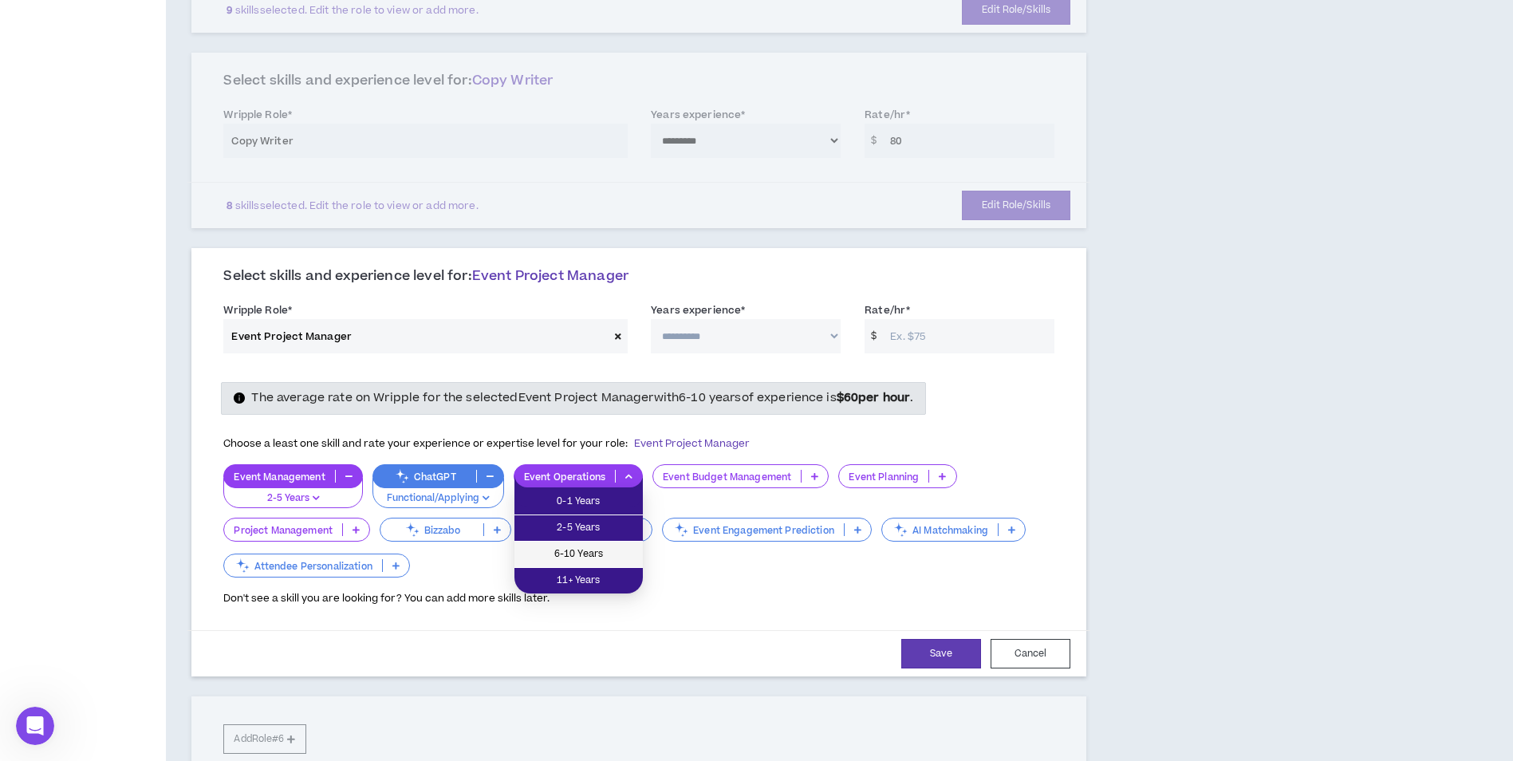
click at [617, 545] on li "6-10 Years" at bounding box center [579, 555] width 128 height 26
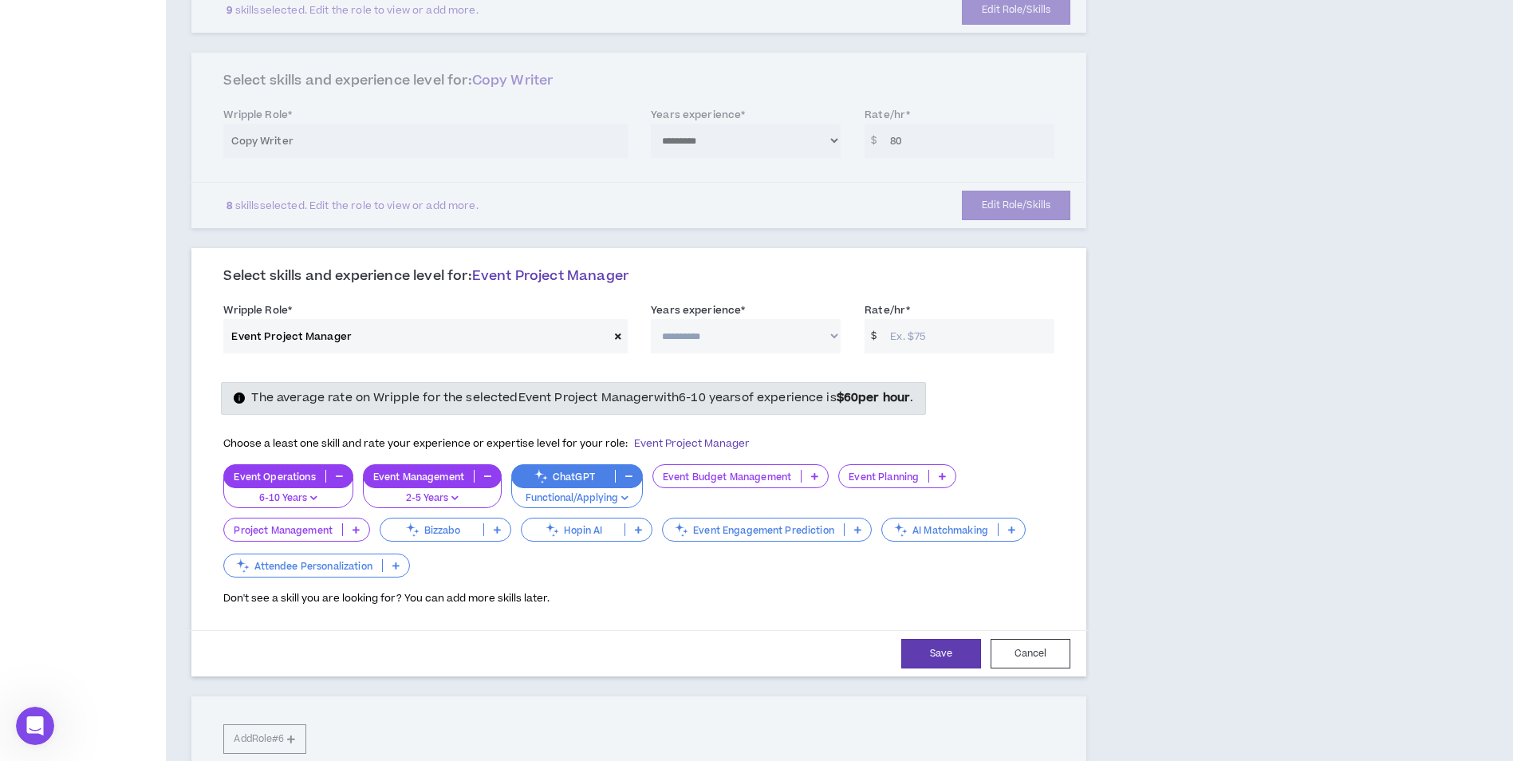
click at [948, 475] on p at bounding box center [942, 476] width 26 height 13
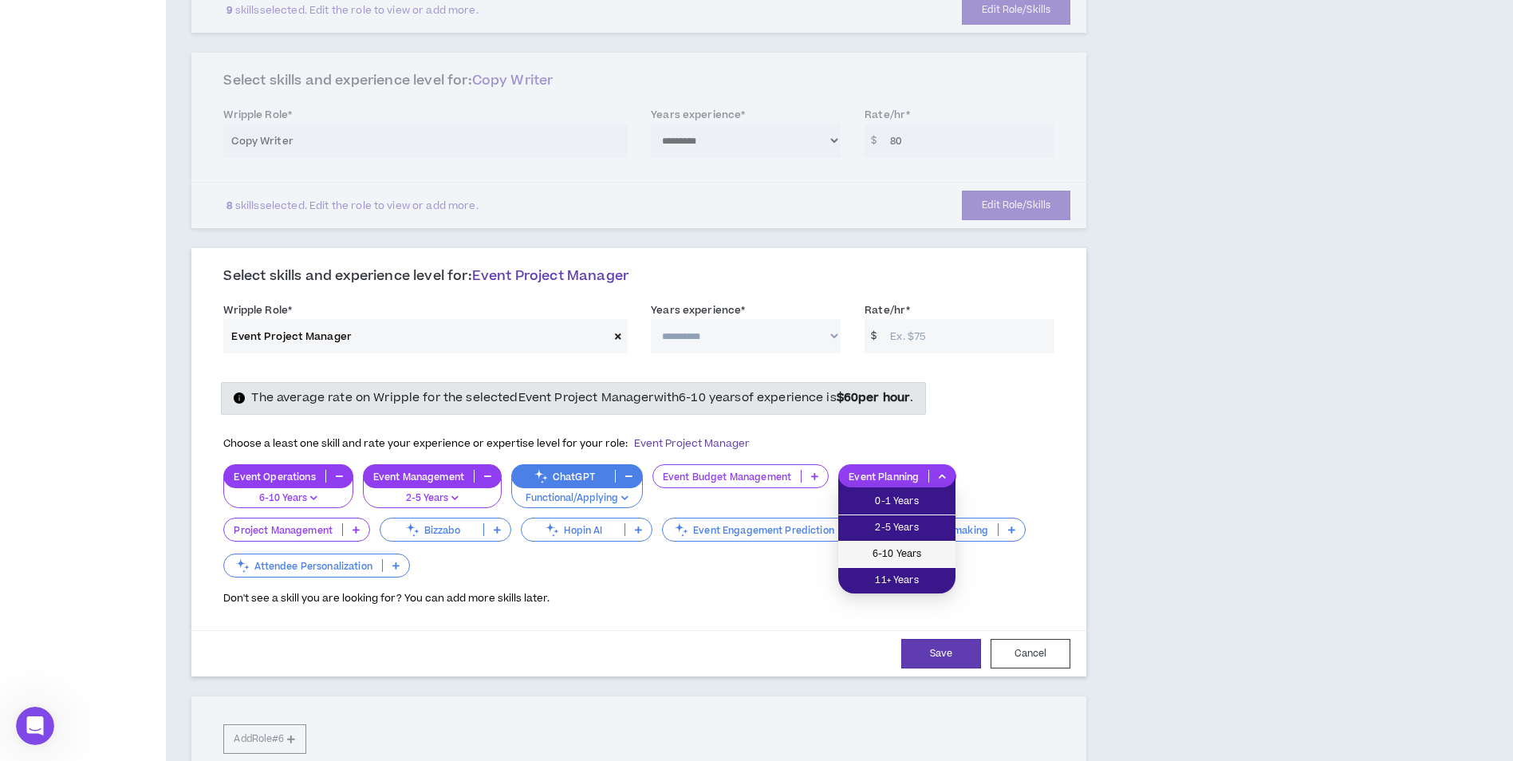
click at [925, 553] on span "6-10 Years" at bounding box center [897, 555] width 98 height 18
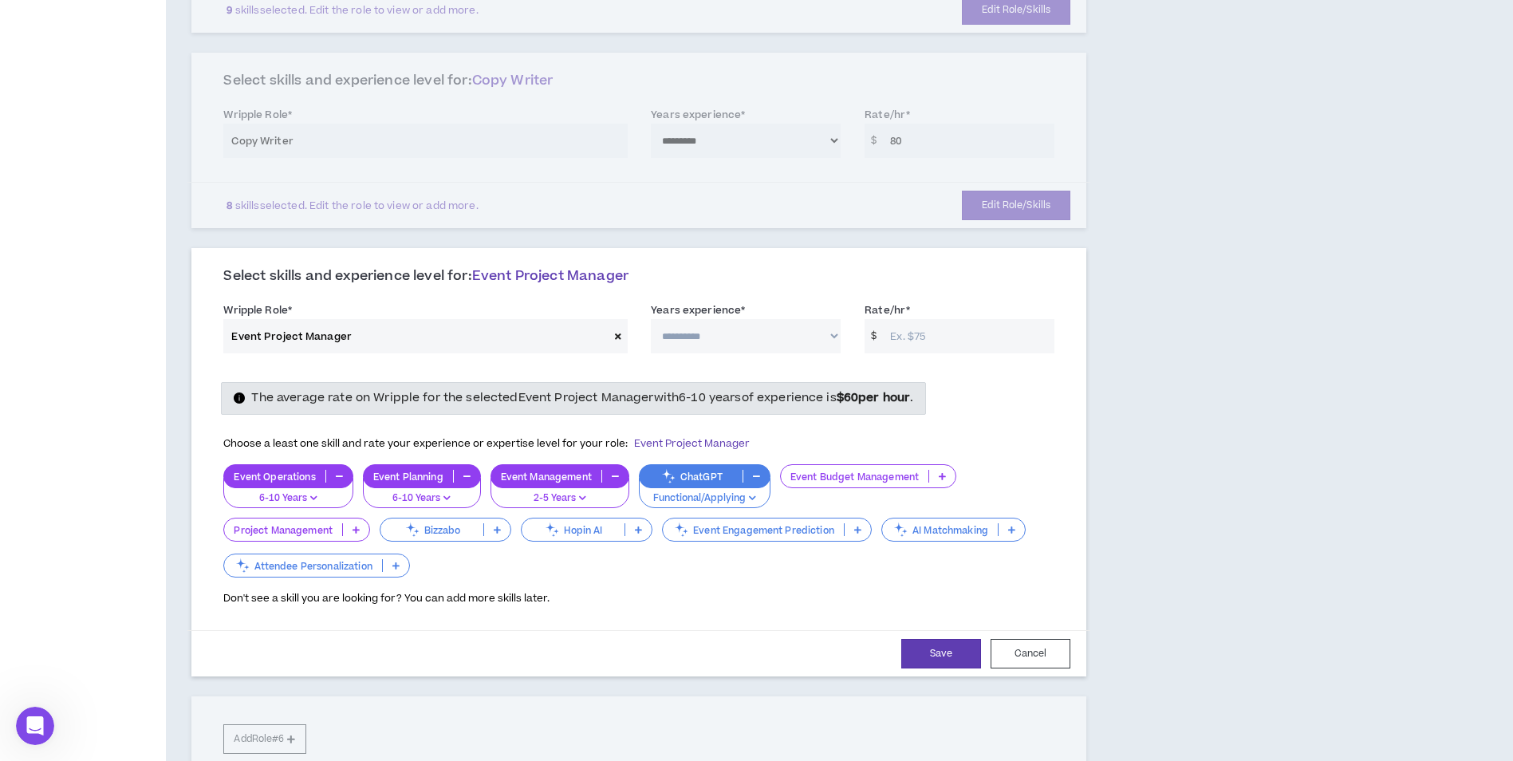
click at [945, 475] on icon at bounding box center [942, 476] width 7 height 8
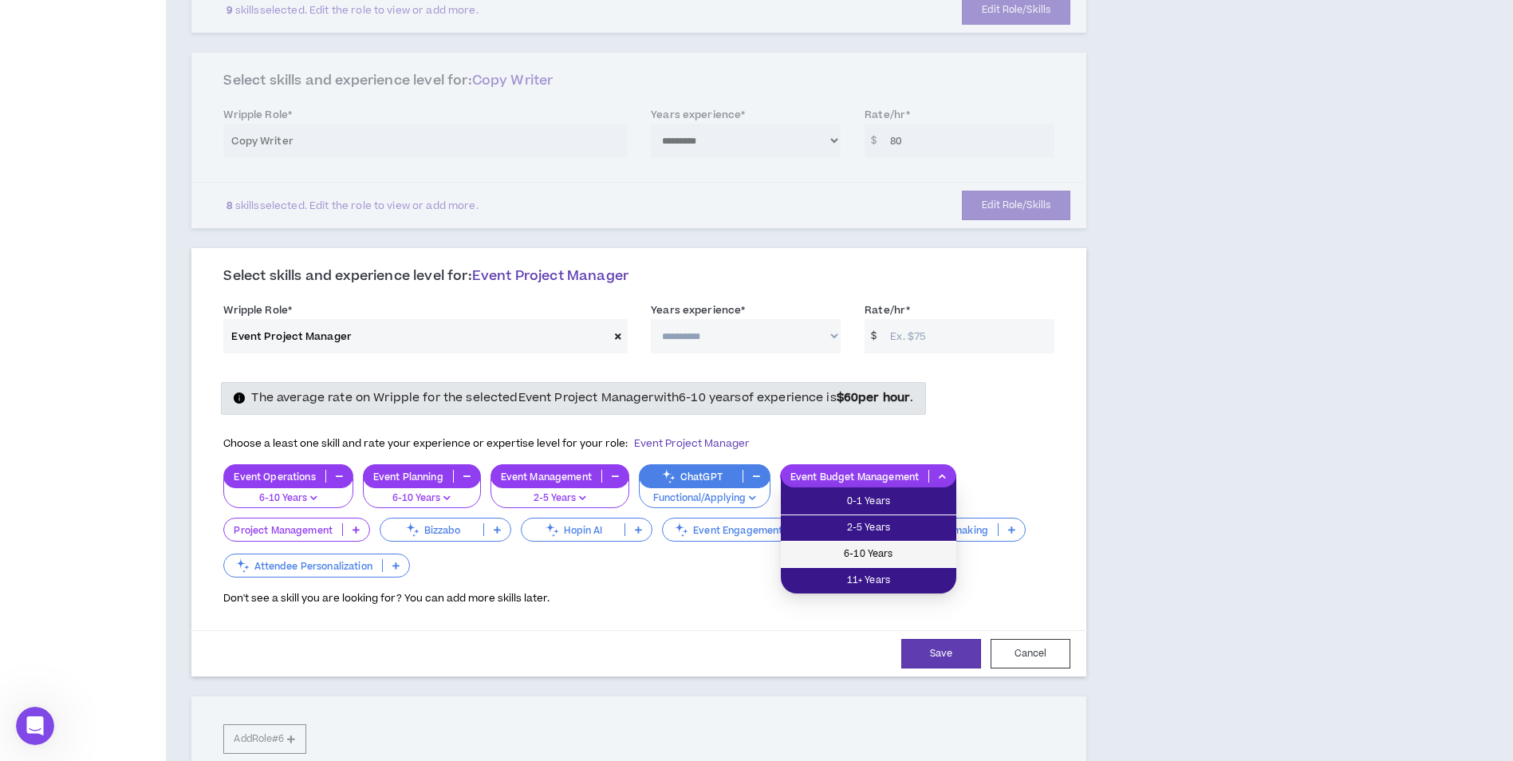
click at [922, 548] on span "6-10 Years" at bounding box center [869, 555] width 156 height 18
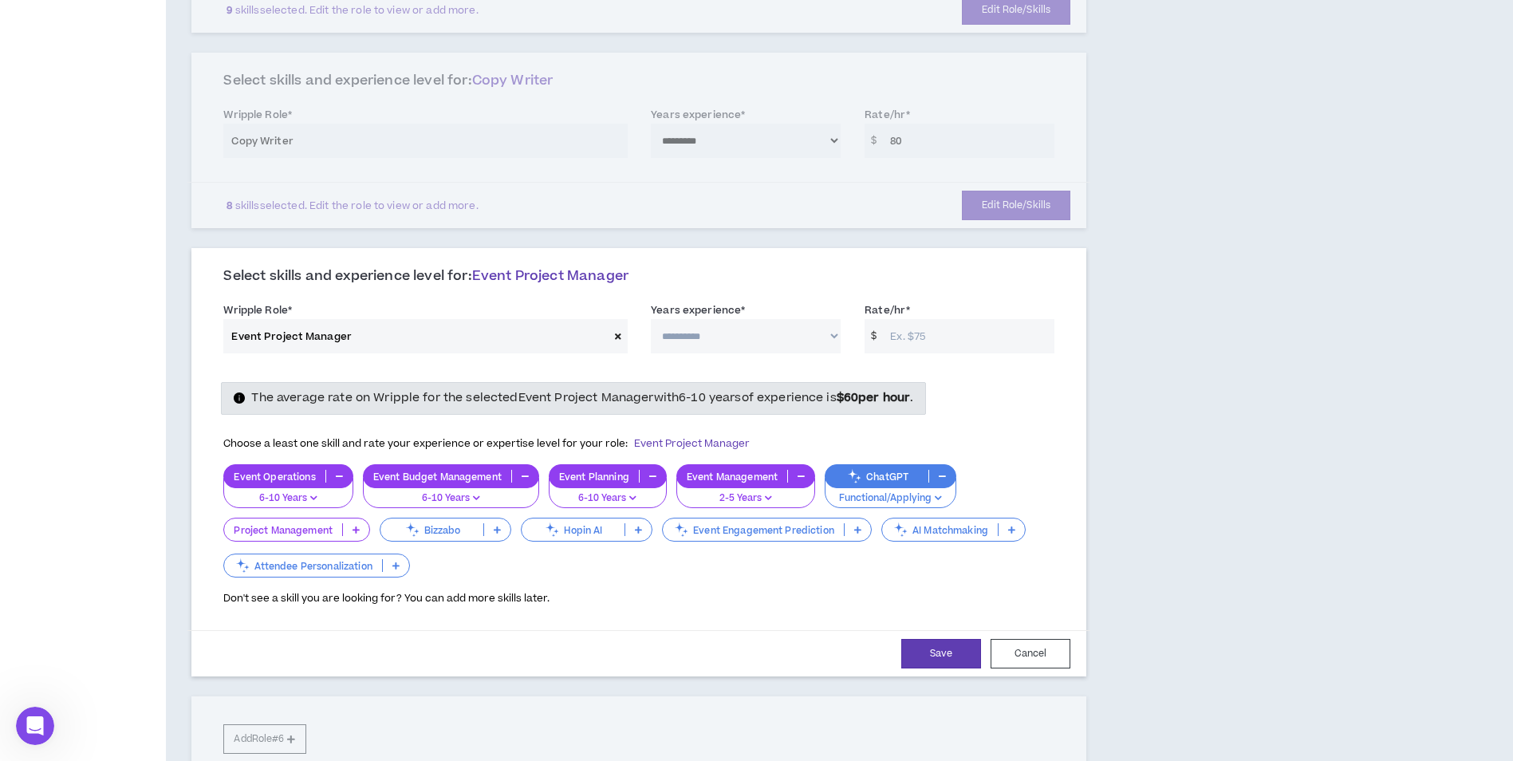
click at [683, 347] on select "**********" at bounding box center [746, 336] width 190 height 34
select select "**"
click at [651, 319] on select "**********" at bounding box center [746, 336] width 190 height 34
click at [759, 495] on p "2-5 Years" at bounding box center [746, 498] width 118 height 14
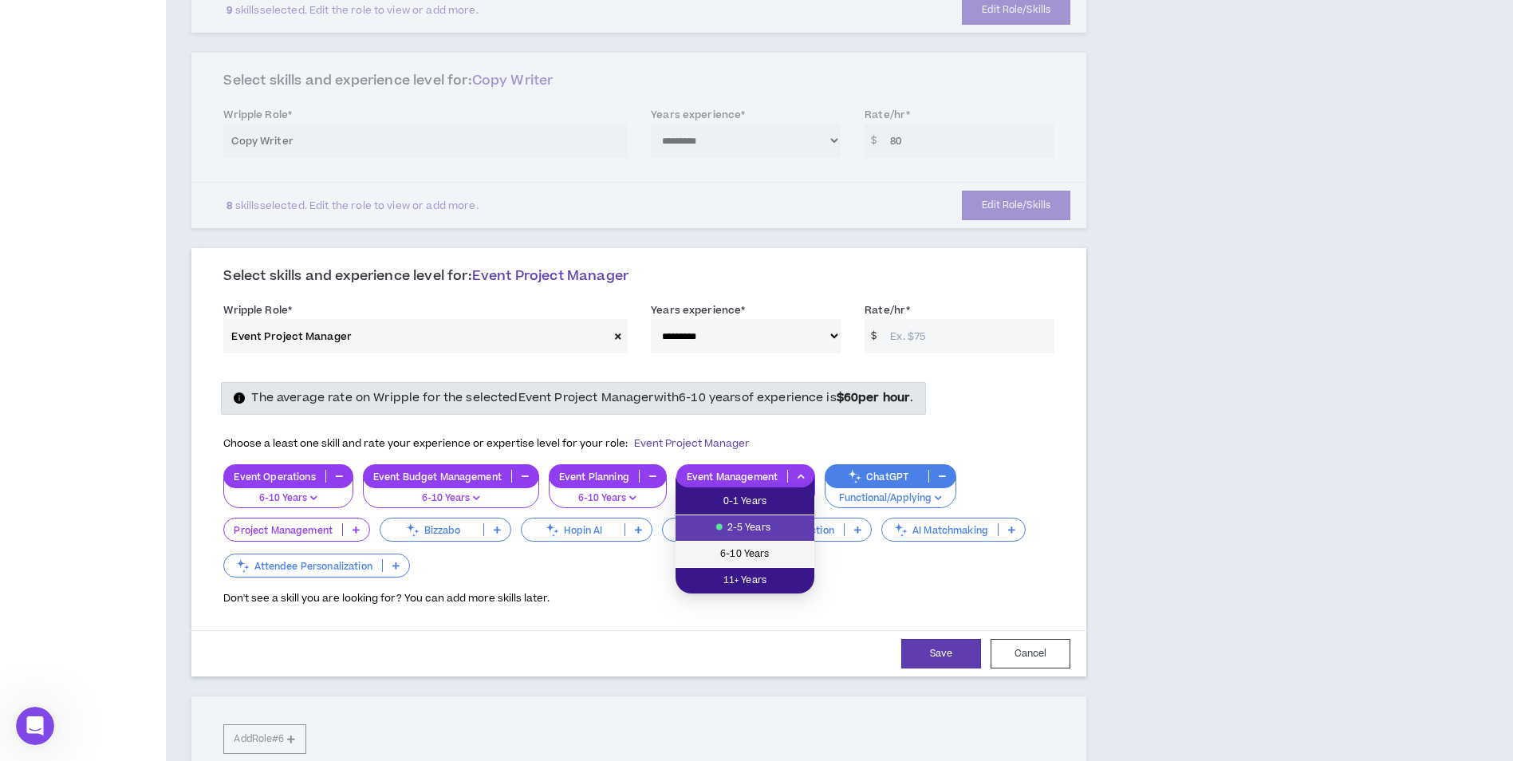
click at [751, 555] on span "6-10 Years" at bounding box center [745, 555] width 120 height 18
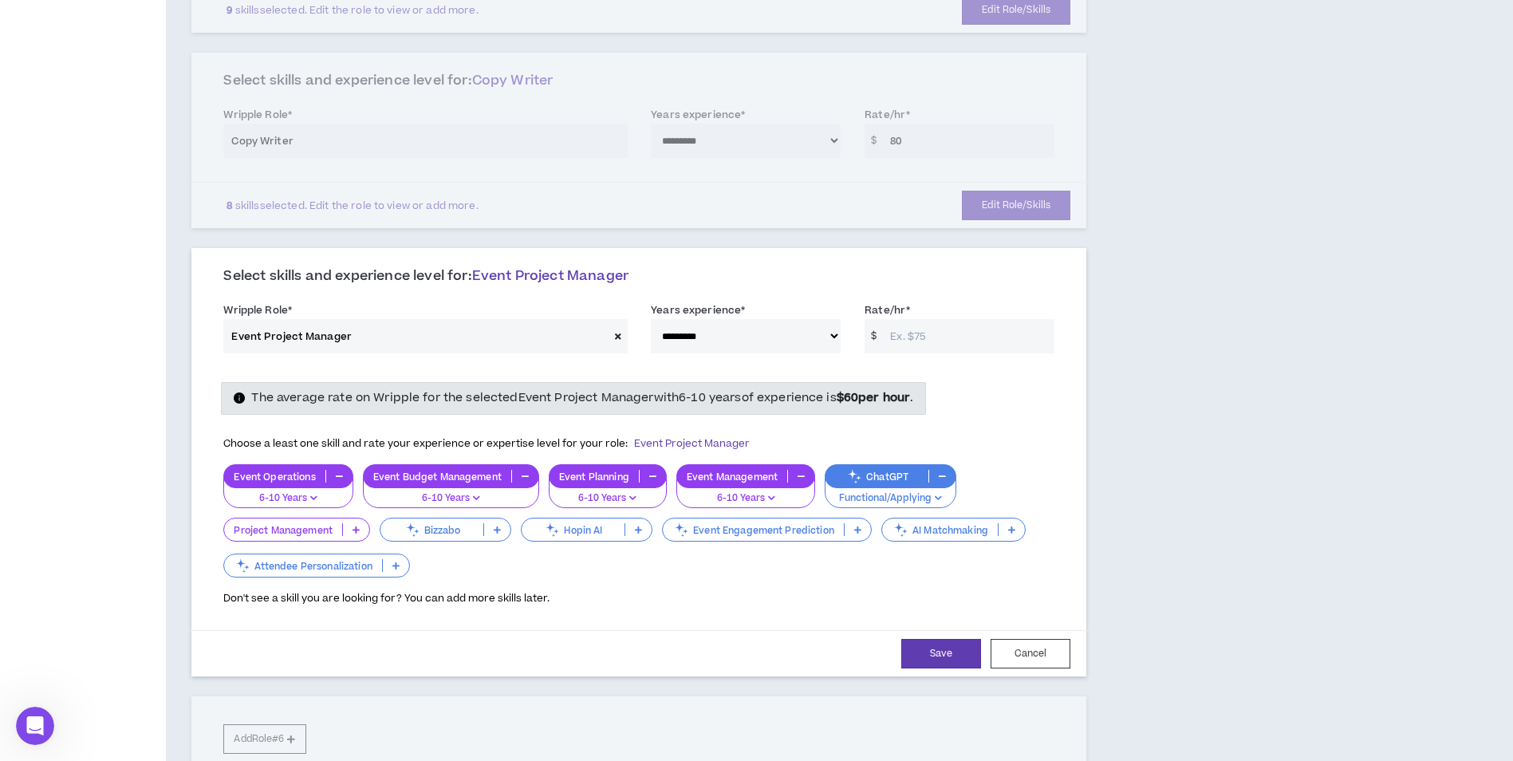
click at [912, 333] on input "Rate/hr *" at bounding box center [968, 336] width 172 height 34
drag, startPoint x: 922, startPoint y: 340, endPoint x: 858, endPoint y: 329, distance: 64.7
click at [858, 329] on div "Rate/hr * $ 85" at bounding box center [960, 328] width 214 height 52
type input "60"
drag, startPoint x: 731, startPoint y: 333, endPoint x: 870, endPoint y: 452, distance: 182.7
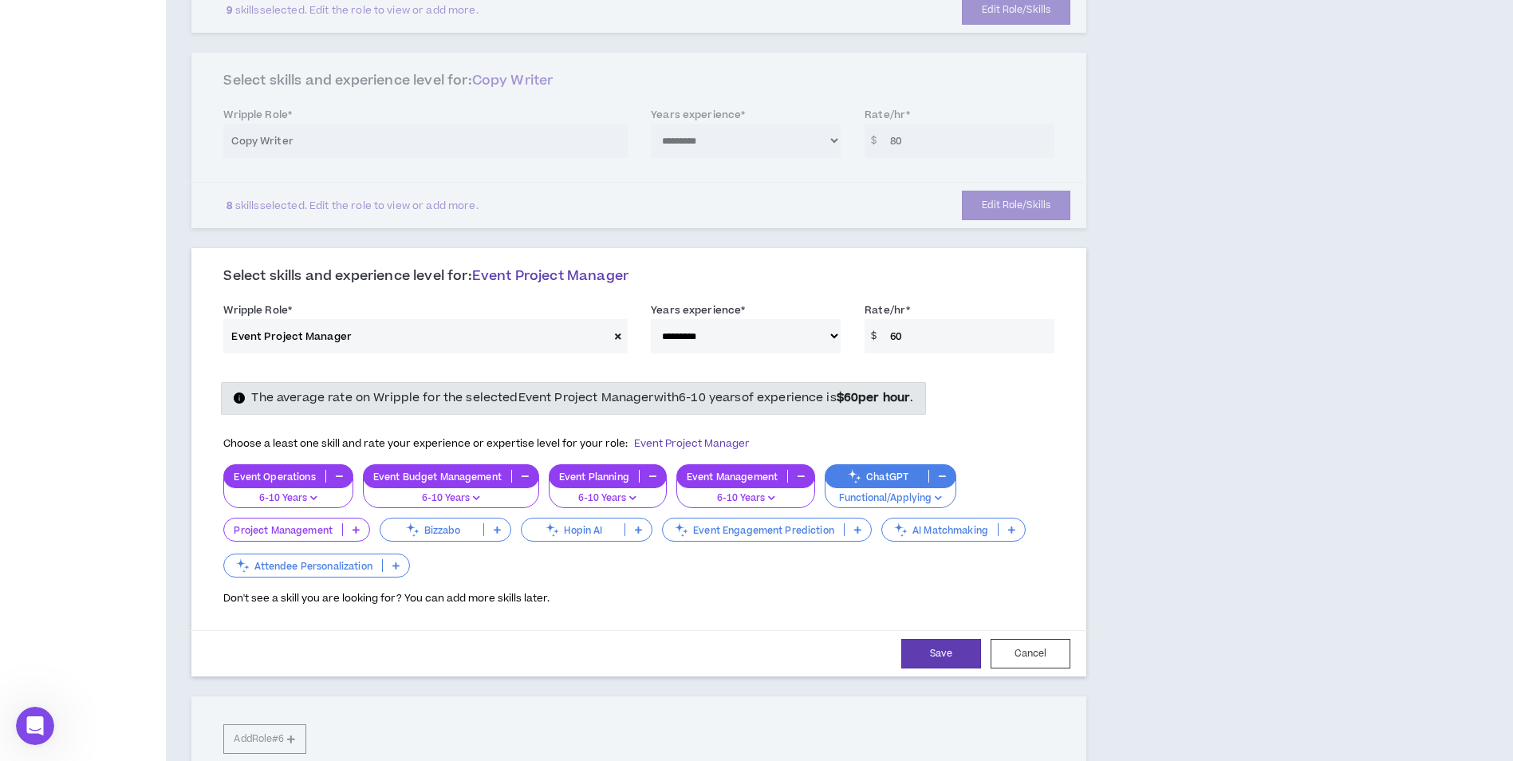
click at [732, 333] on select "**********" at bounding box center [746, 336] width 190 height 34
click at [960, 661] on button "Save" at bounding box center [941, 654] width 80 height 30
select select "**"
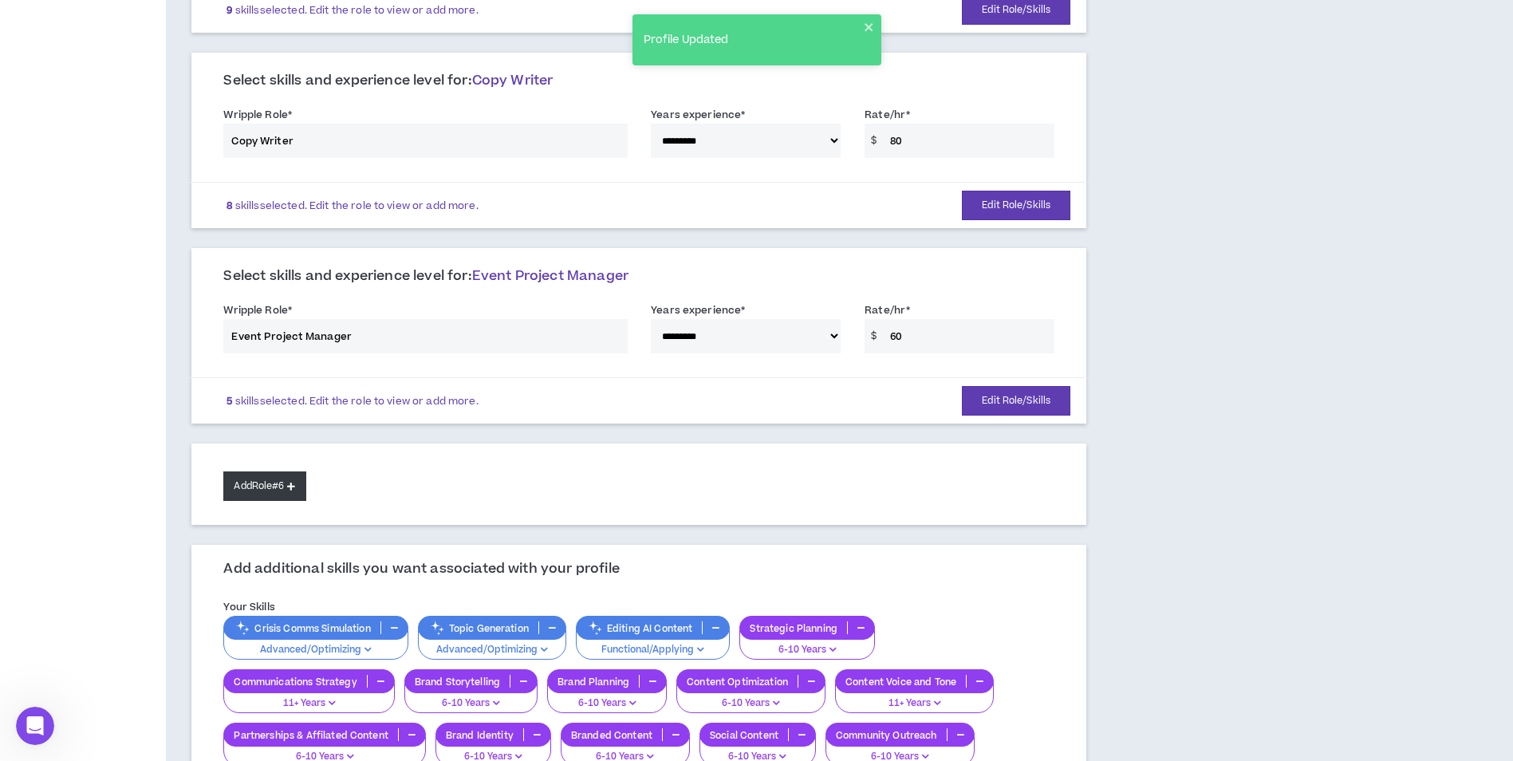
click at [280, 496] on button "Add Role #6" at bounding box center [264, 486] width 82 height 30
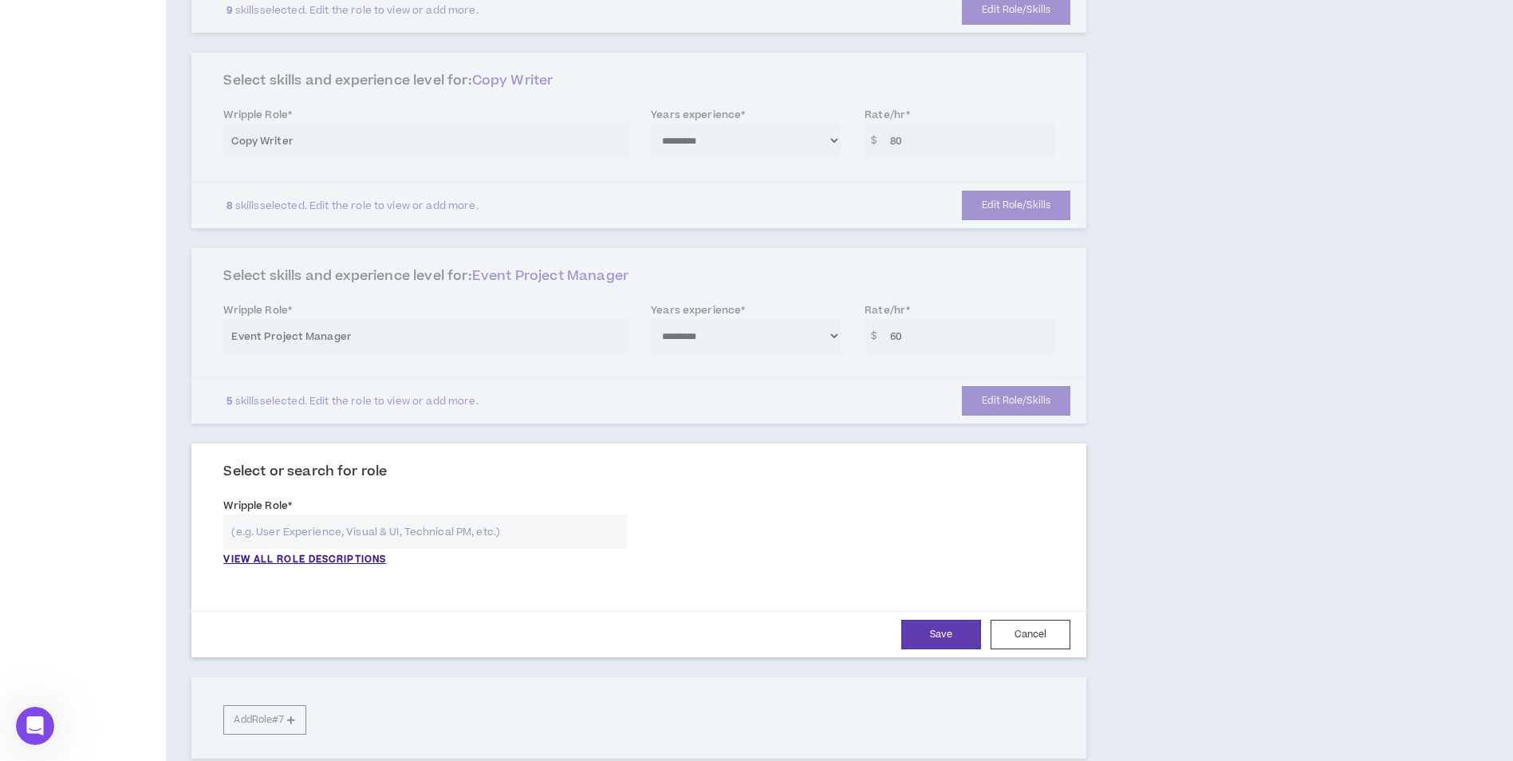
click at [274, 534] on input "text" at bounding box center [425, 532] width 404 height 34
type input "p"
click at [275, 530] on input "text" at bounding box center [425, 532] width 404 height 34
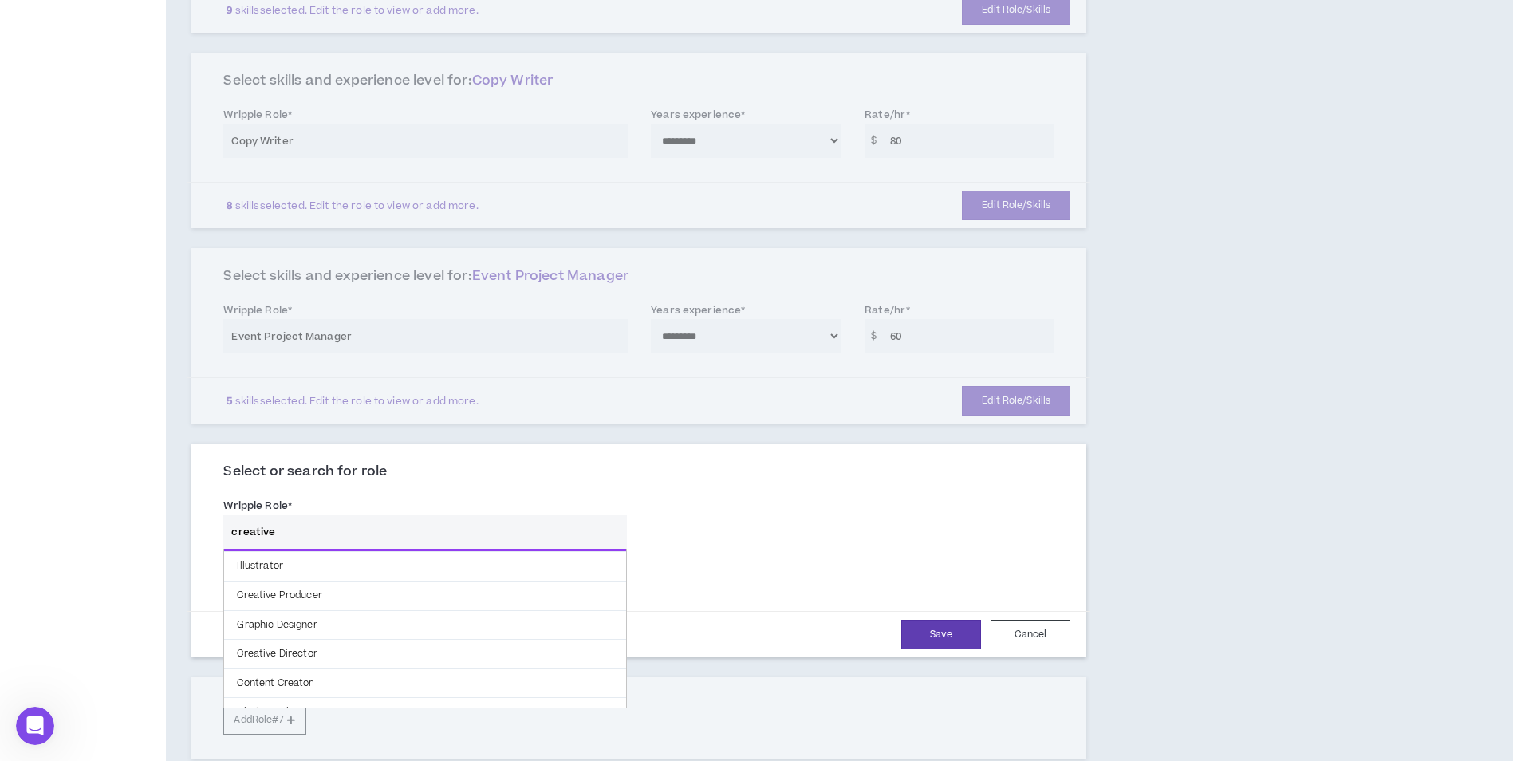
scroll to position [80, 0]
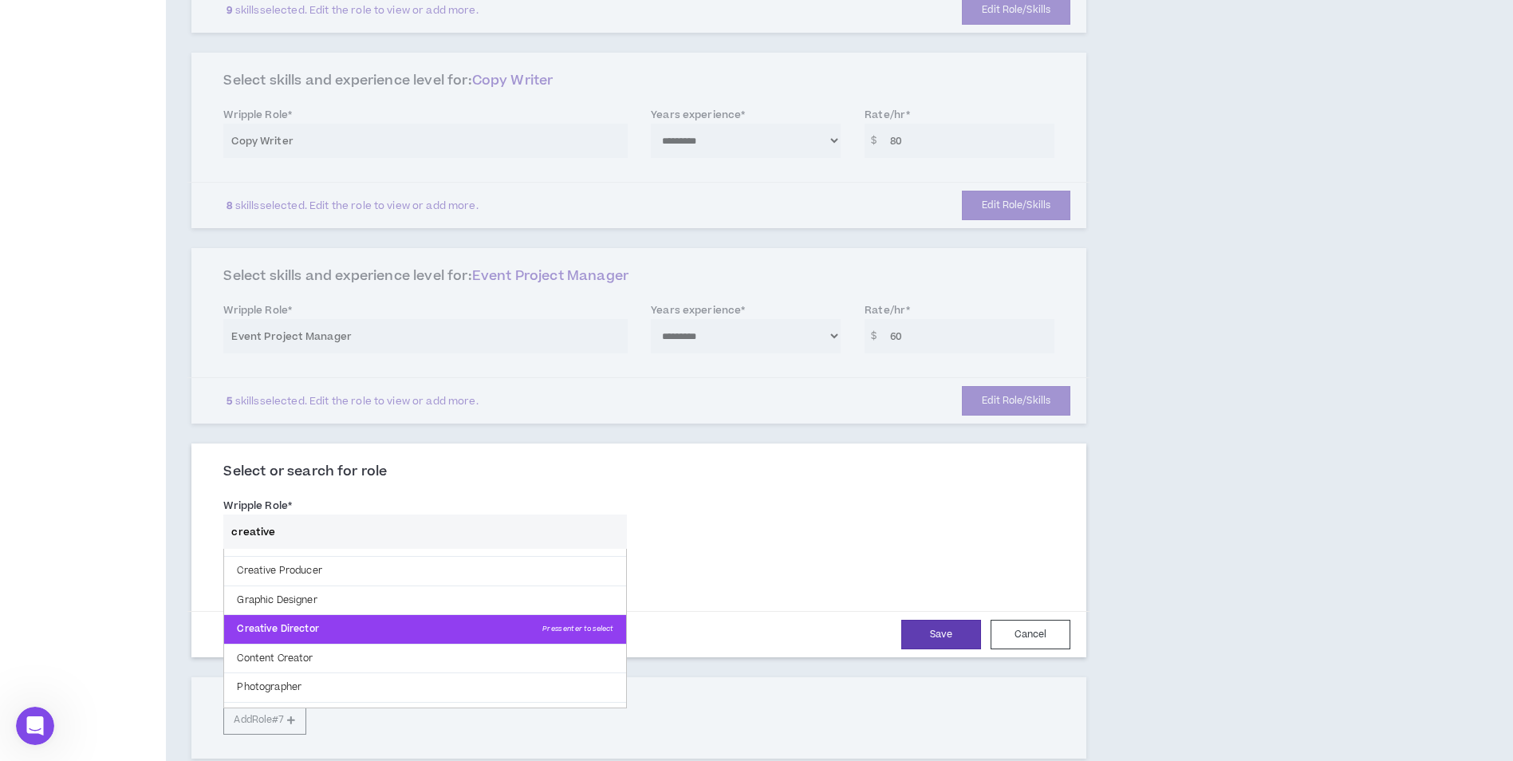
click at [334, 629] on p "Creative Director Press enter to select" at bounding box center [425, 629] width 402 height 29
type input "Creative Director"
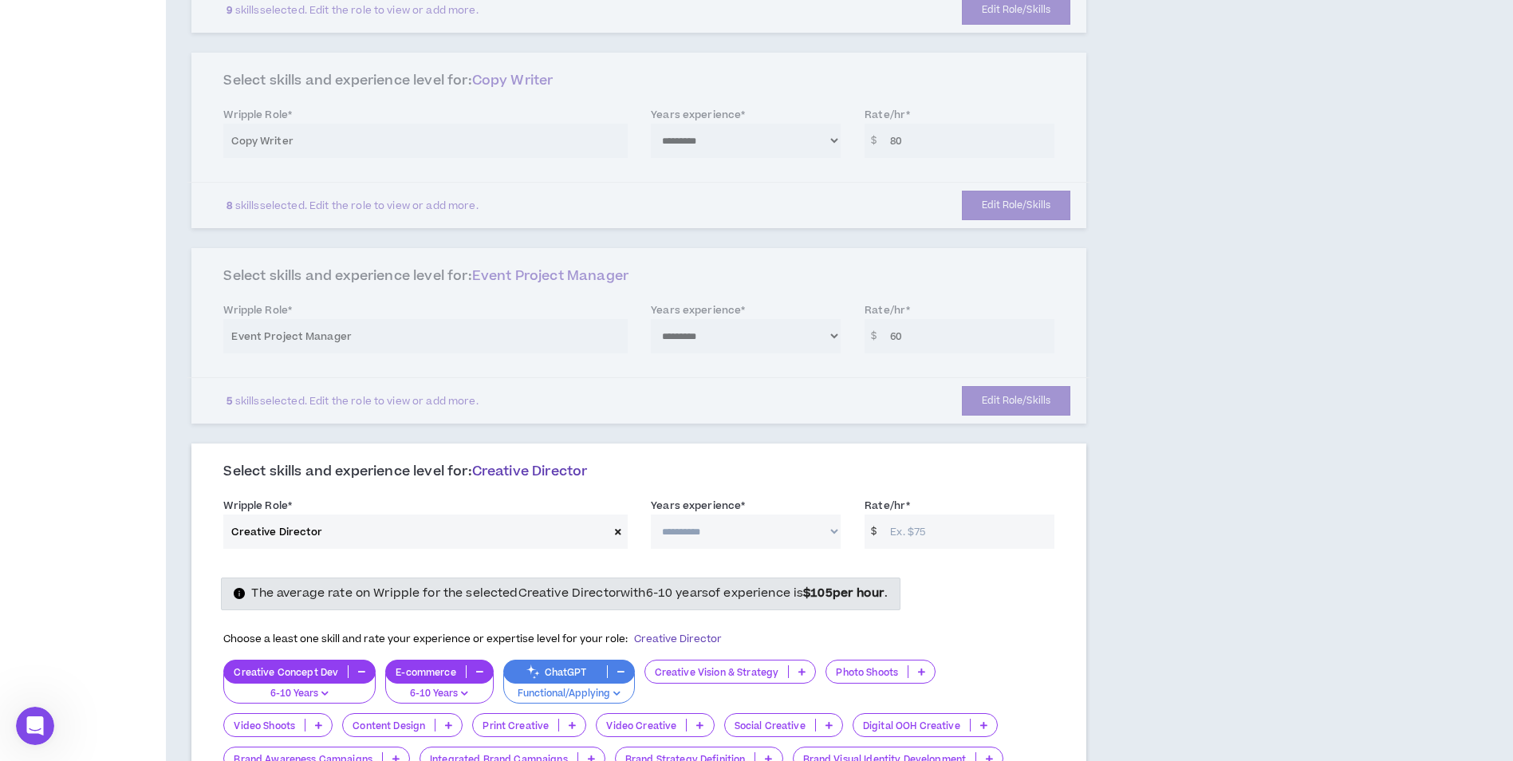
click at [921, 530] on input "Rate/hr *" at bounding box center [968, 532] width 172 height 34
type input "100"
click at [679, 524] on select "**********" at bounding box center [746, 532] width 190 height 34
select select "**"
click at [651, 515] on select "**********" at bounding box center [746, 532] width 190 height 34
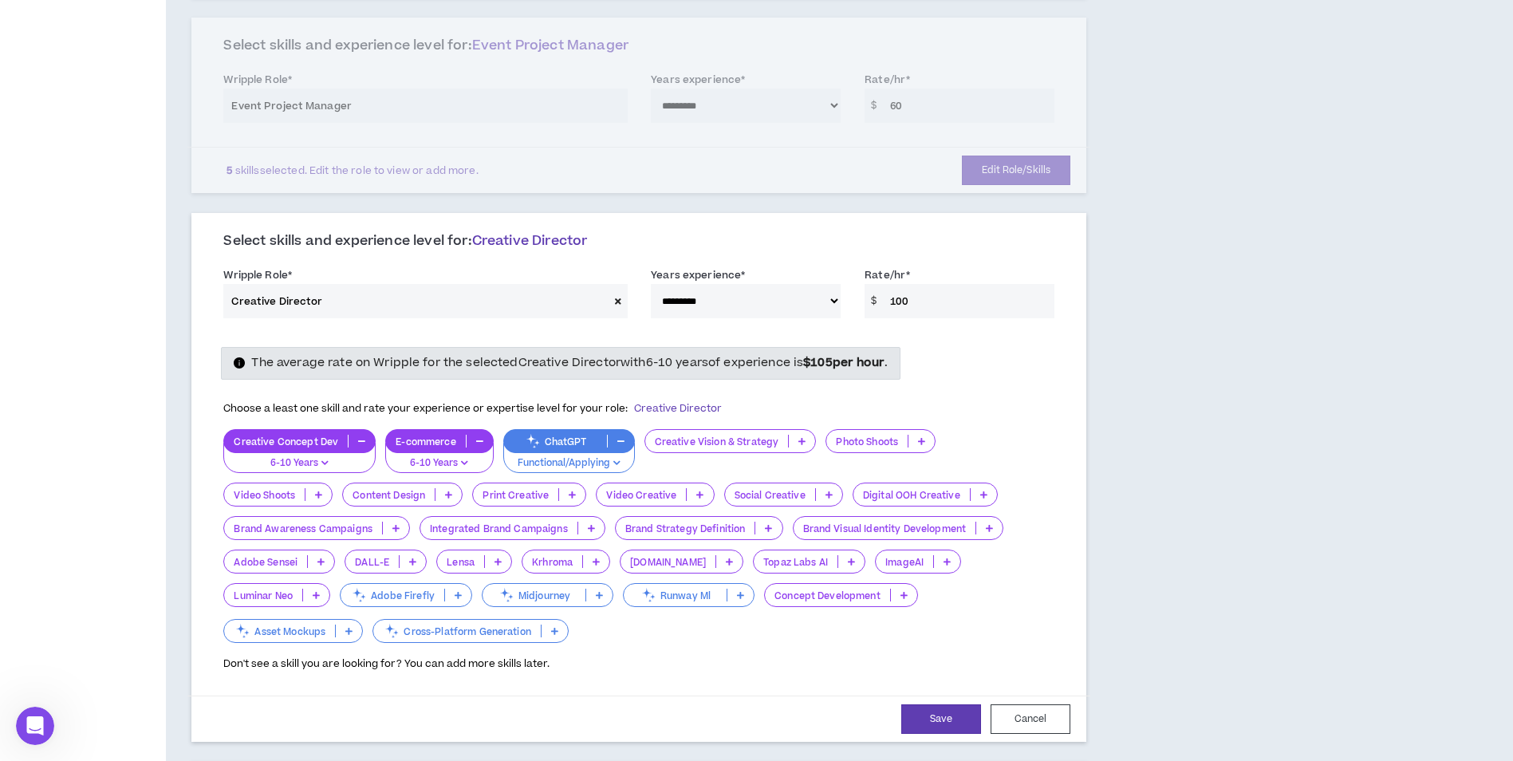
scroll to position [968, 0]
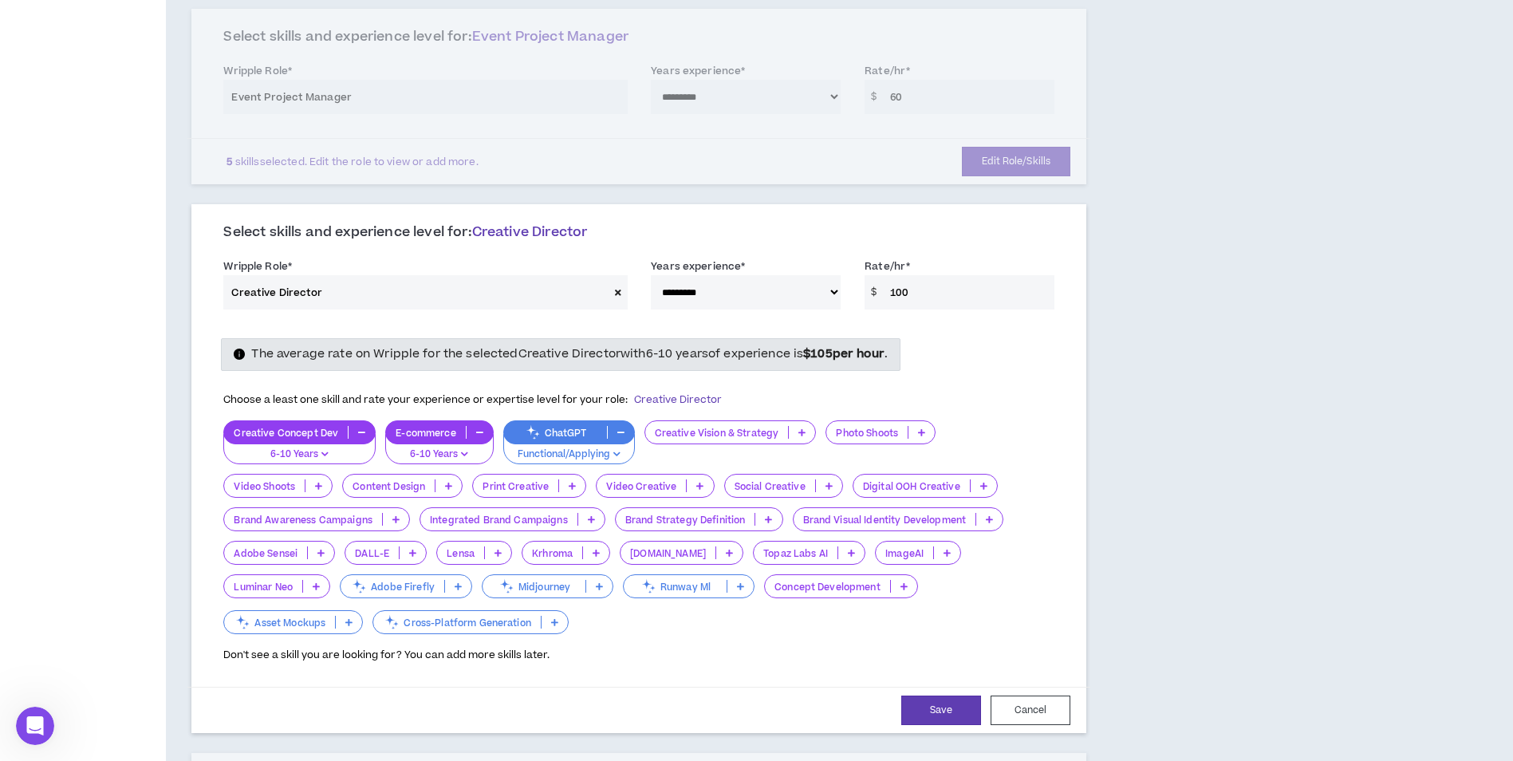
click at [799, 436] on icon at bounding box center [802, 432] width 7 height 8
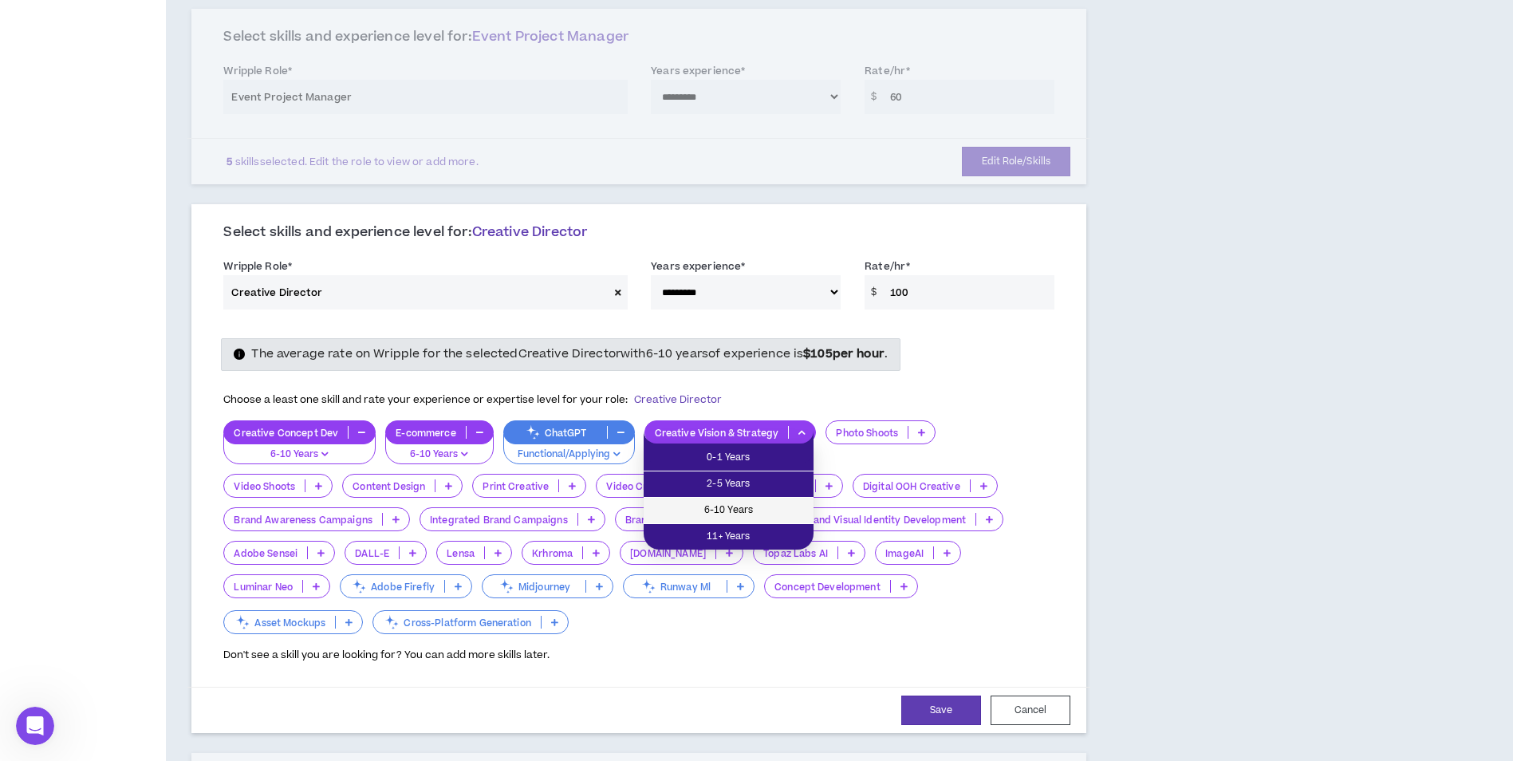
click at [769, 507] on span "6-10 Years" at bounding box center [728, 511] width 151 height 18
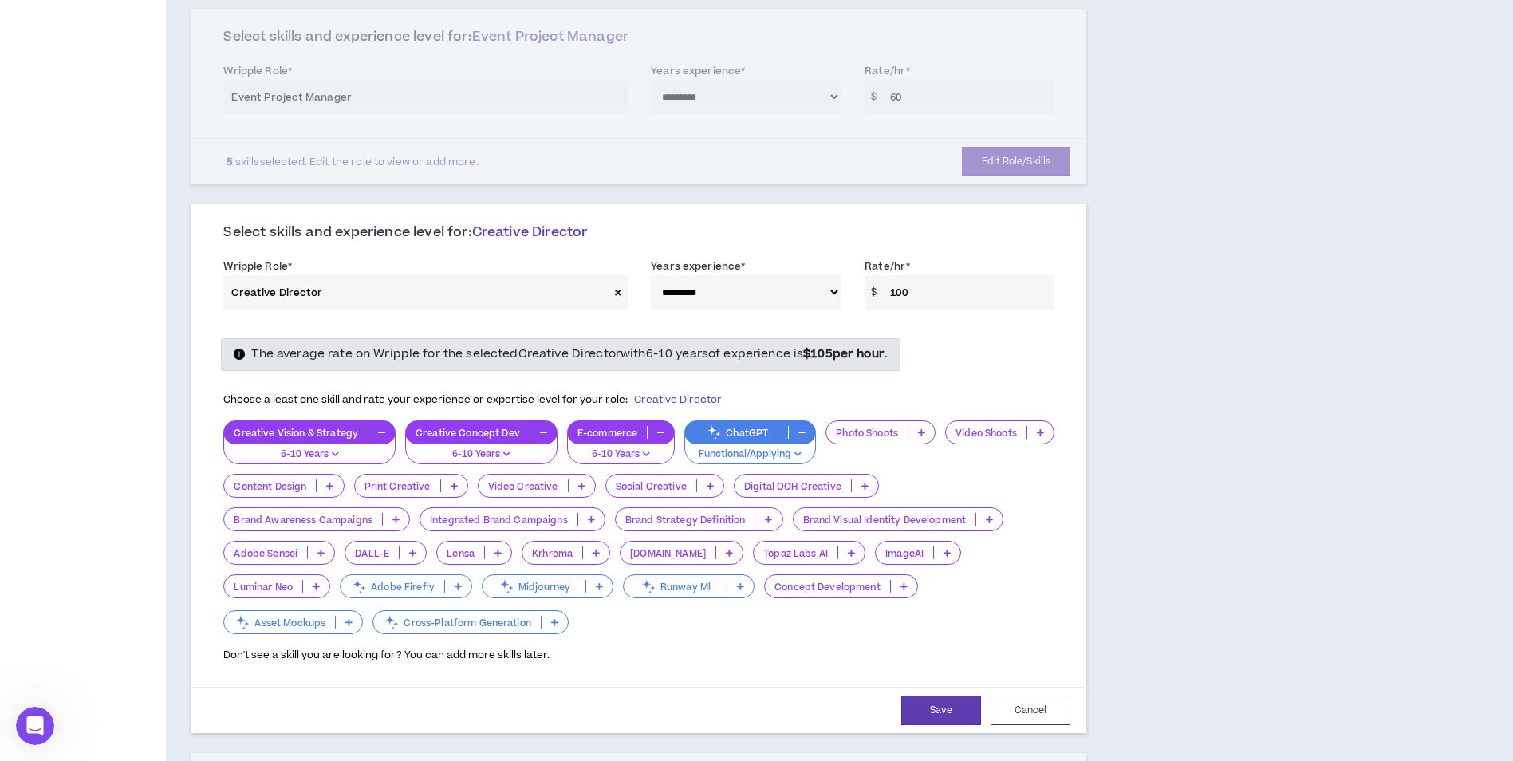
click at [927, 435] on p at bounding box center [922, 432] width 26 height 13
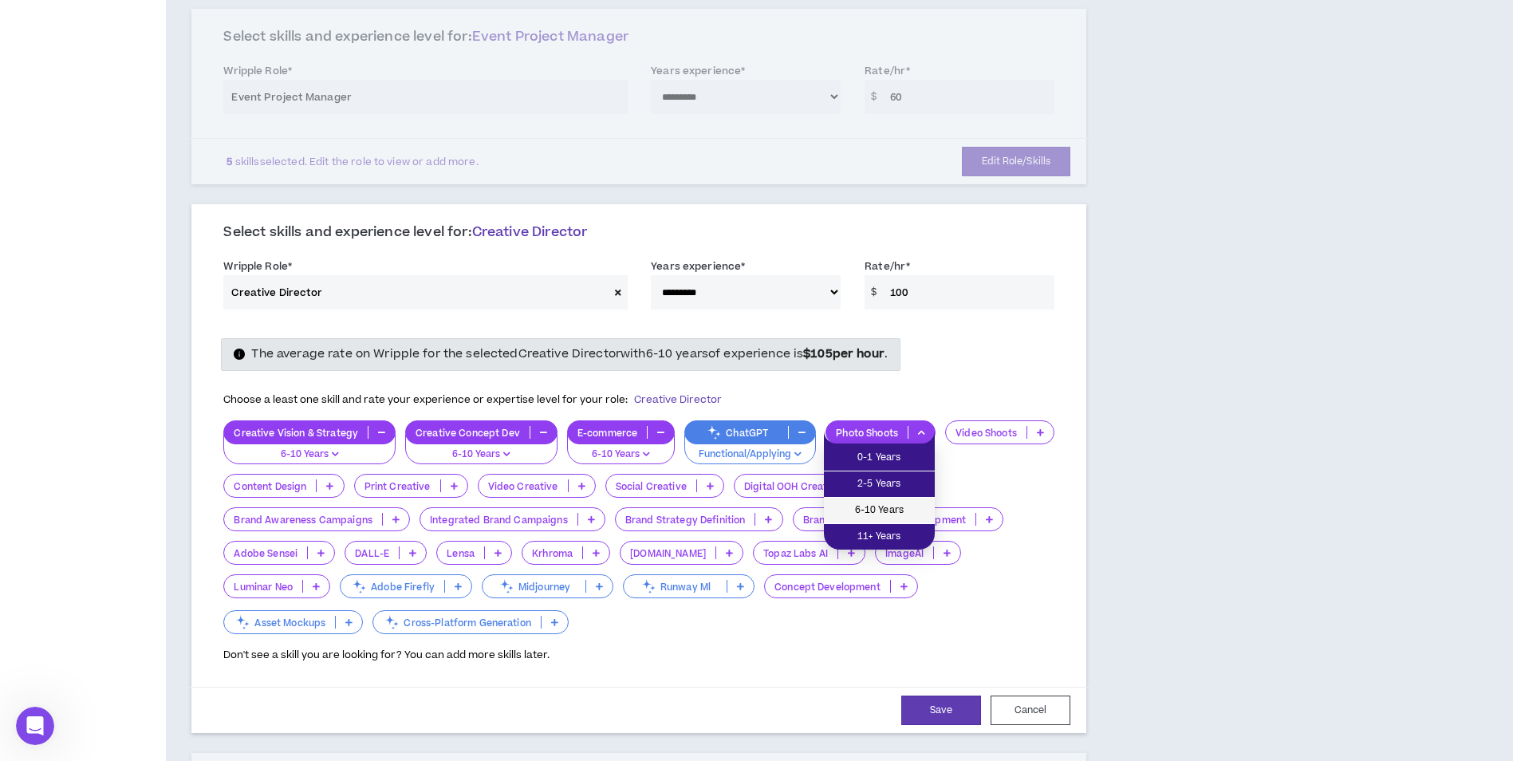
click at [888, 513] on span "6-10 Years" at bounding box center [880, 511] width 92 height 18
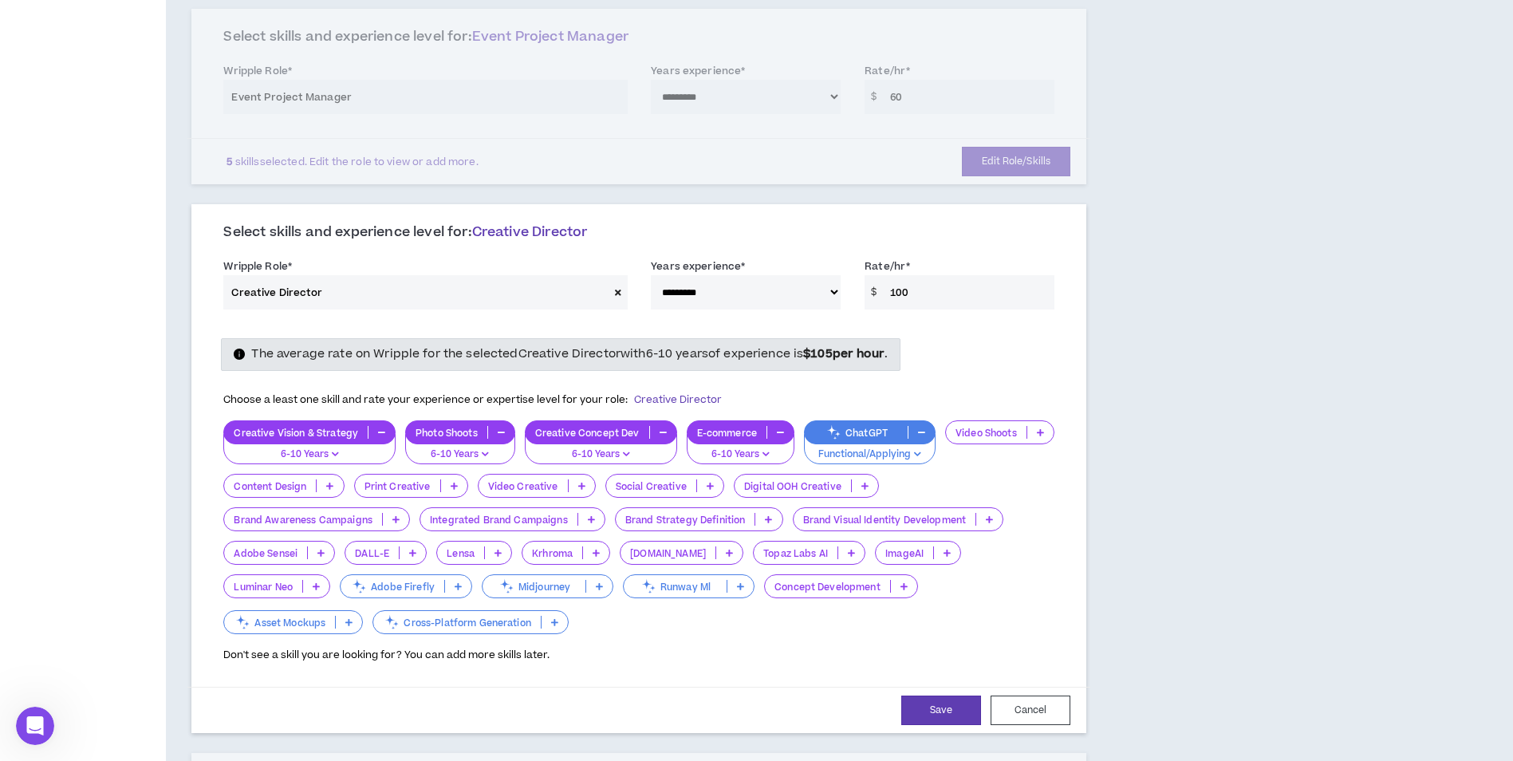
click at [1048, 434] on p at bounding box center [1040, 432] width 26 height 13
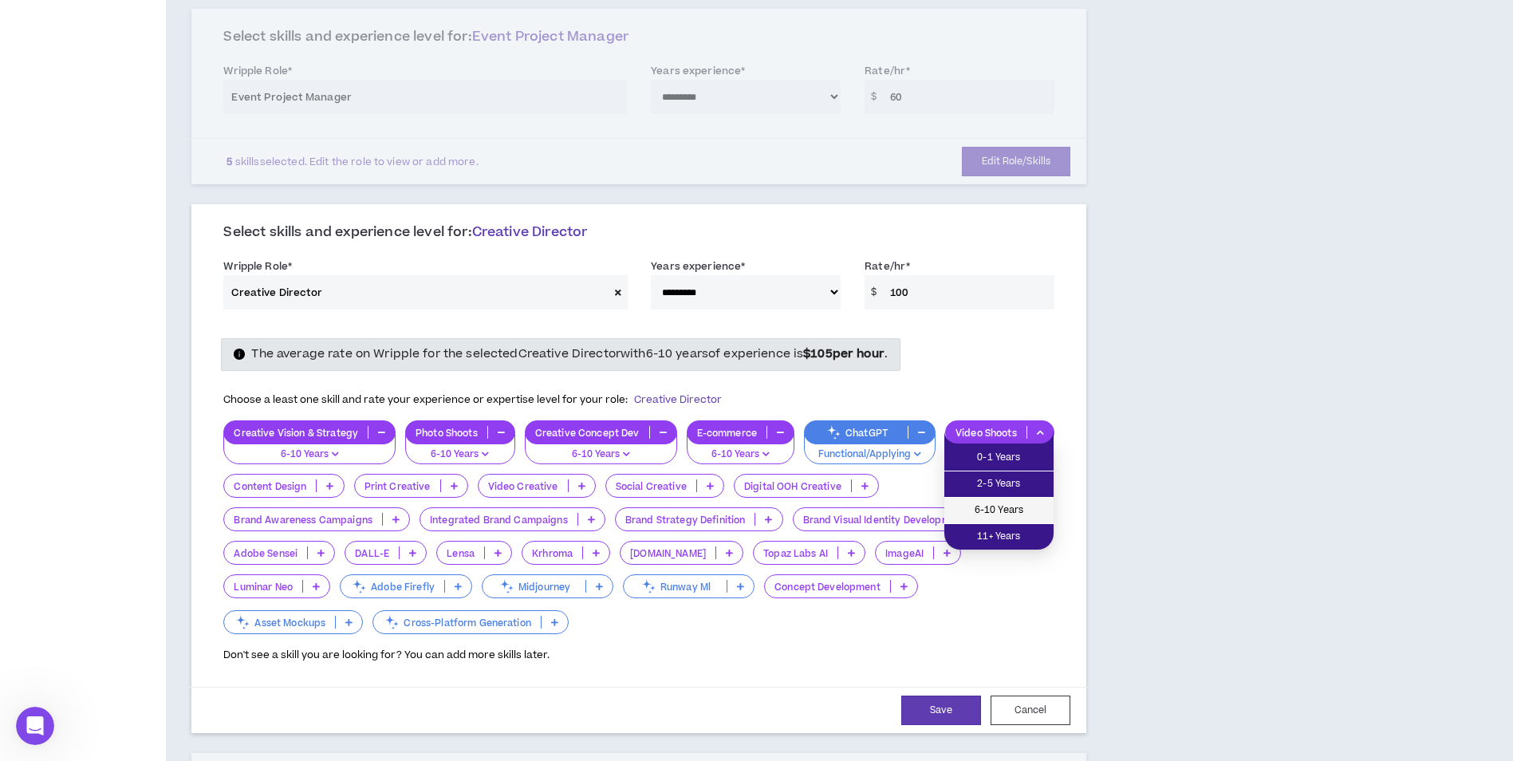
click at [1019, 507] on span "6-10 Years" at bounding box center [999, 511] width 90 height 18
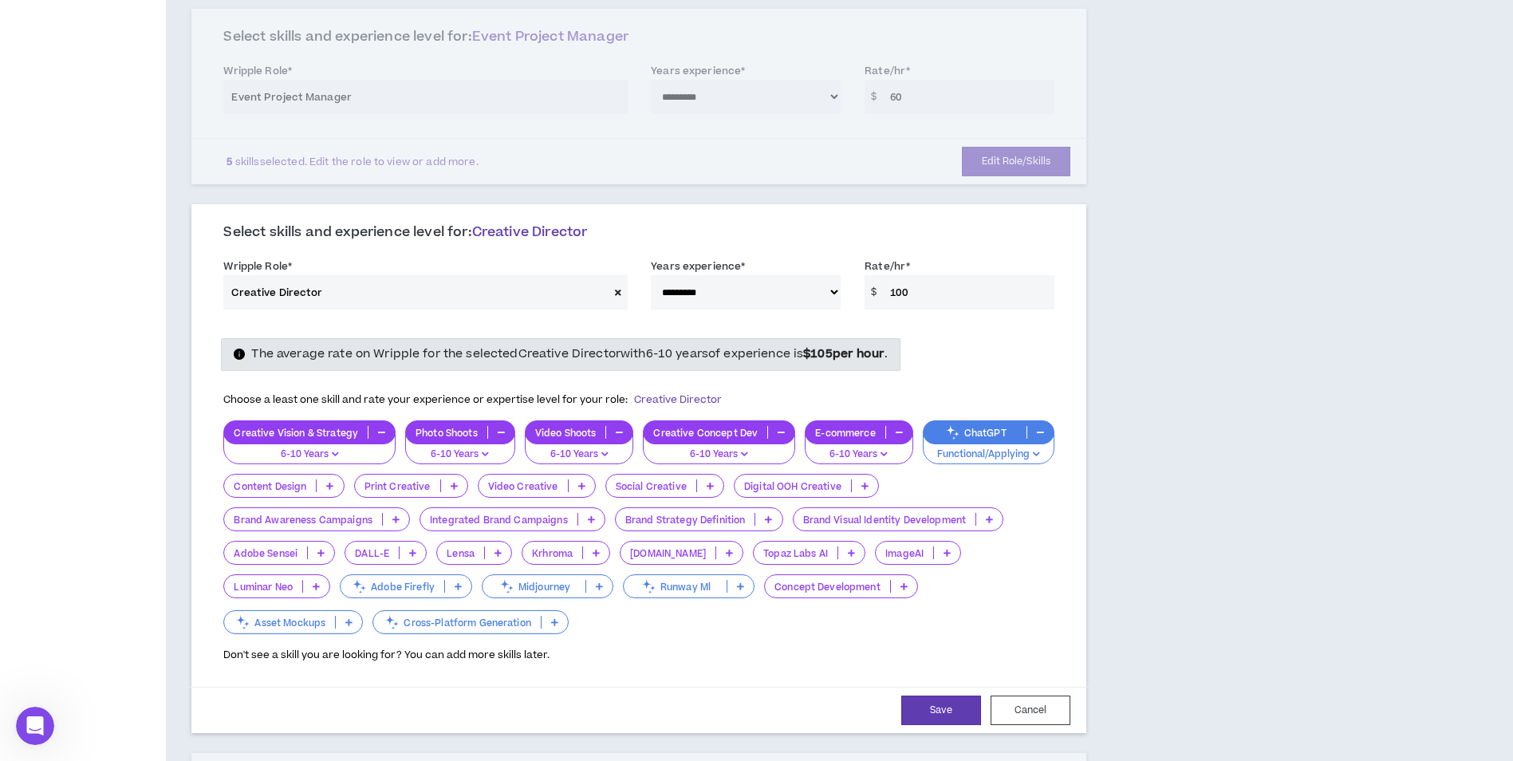
click at [698, 485] on p at bounding box center [710, 485] width 26 height 13
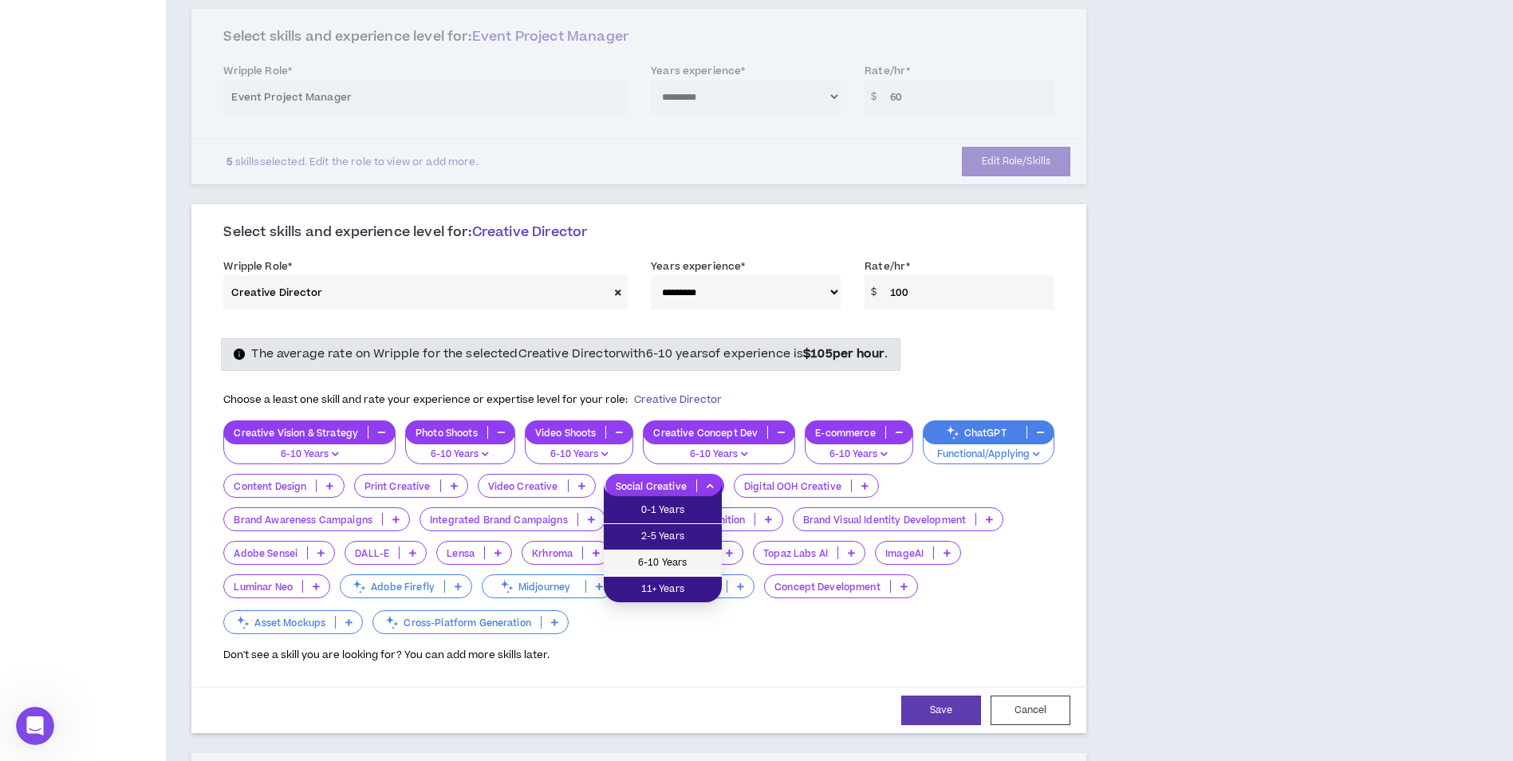
click at [681, 553] on li "6-10 Years" at bounding box center [663, 563] width 118 height 26
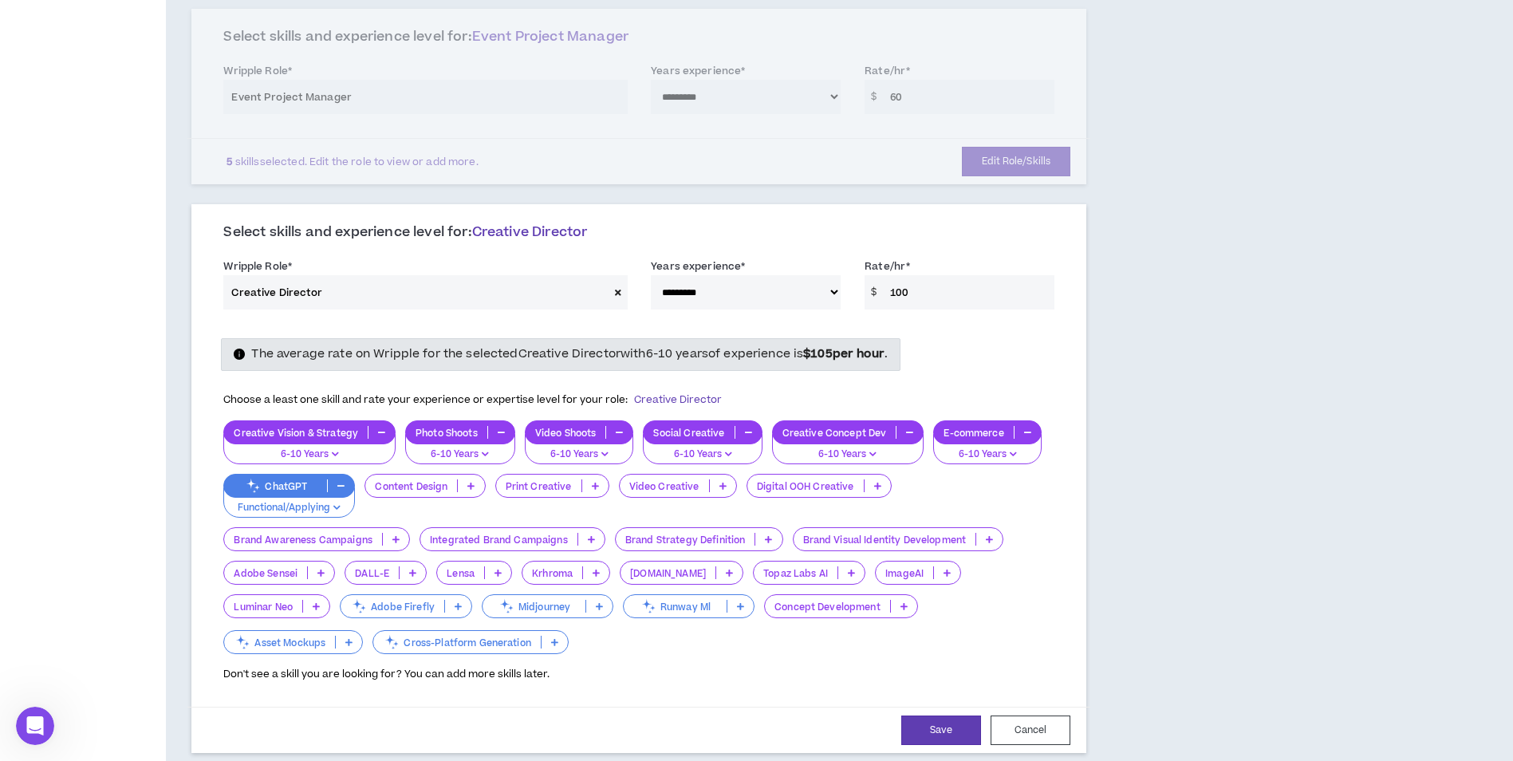
click at [710, 487] on p at bounding box center [723, 485] width 26 height 13
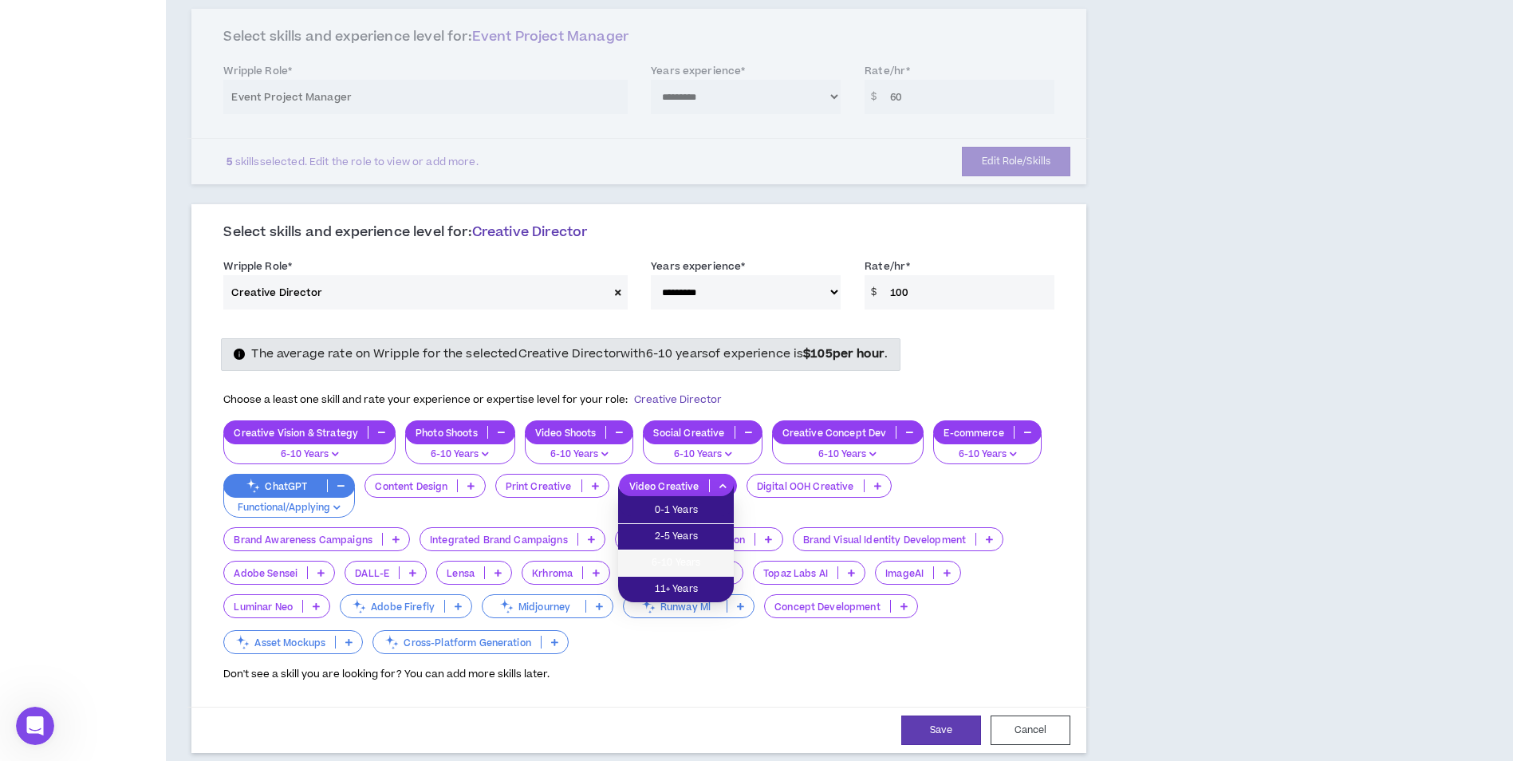
drag, startPoint x: 686, startPoint y: 558, endPoint x: 623, endPoint y: 511, distance: 79.1
click at [685, 555] on span "6-10 Years" at bounding box center [676, 563] width 97 height 18
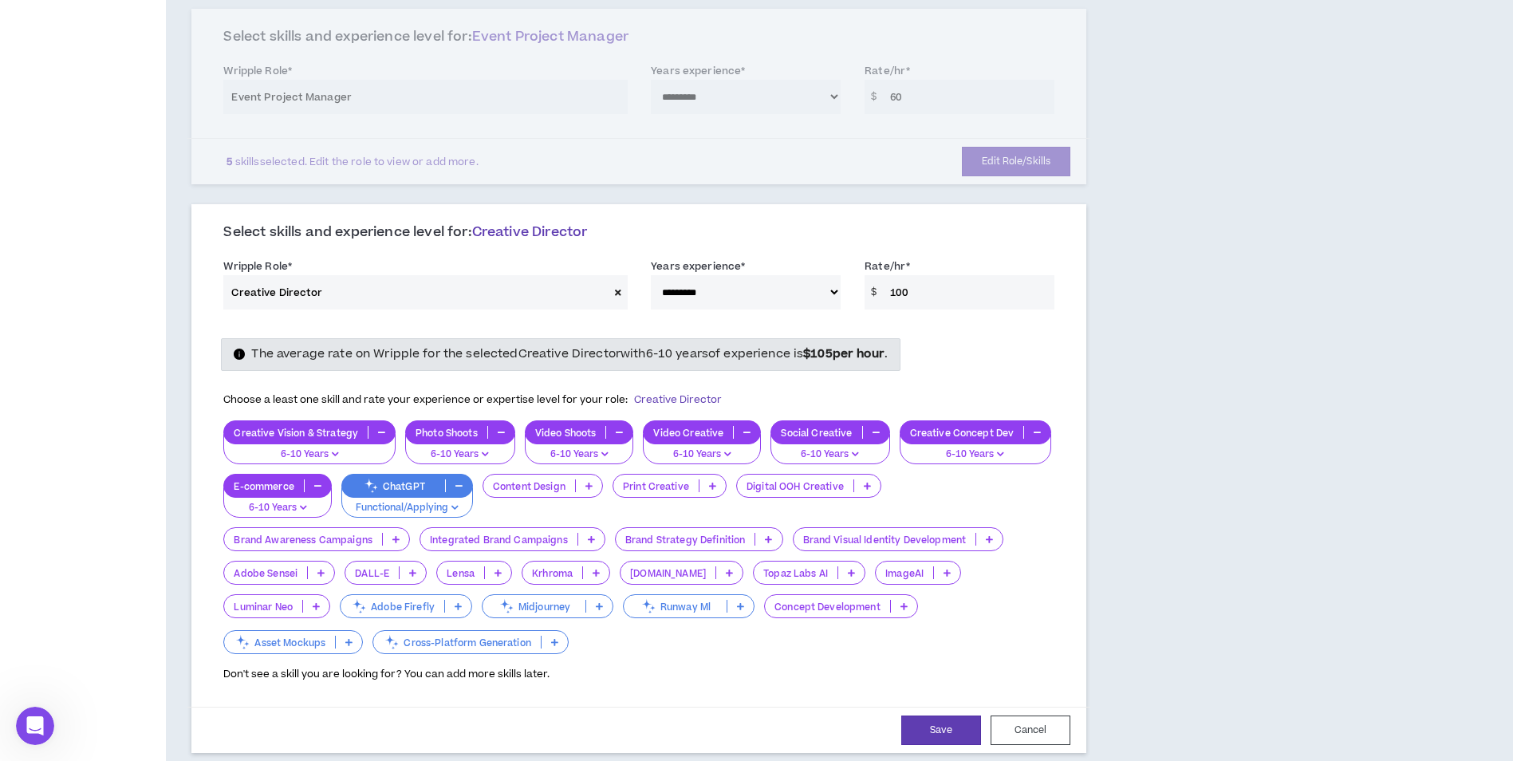
click at [708, 483] on p at bounding box center [713, 485] width 26 height 13
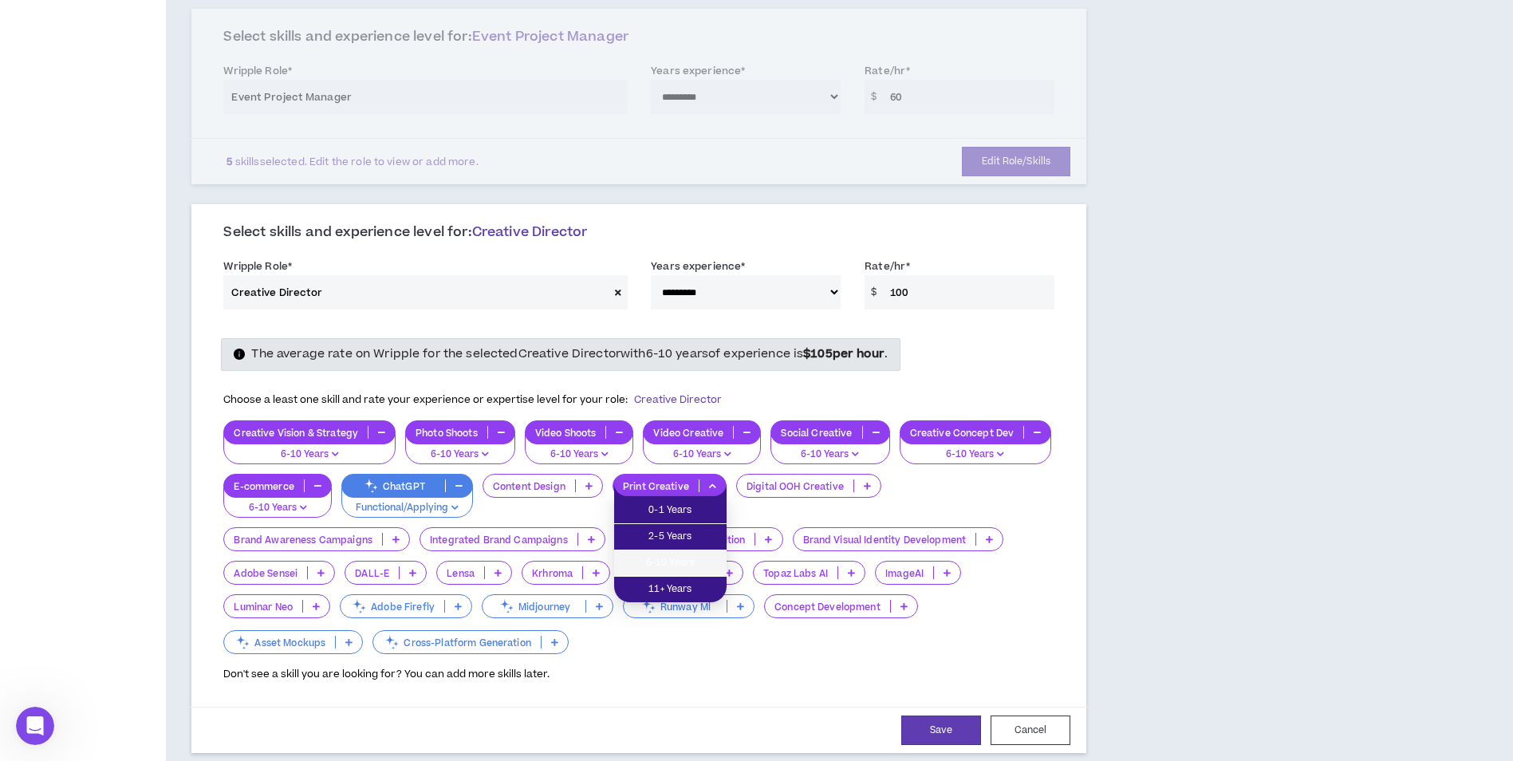
click at [693, 554] on li "6-10 Years" at bounding box center [670, 563] width 112 height 26
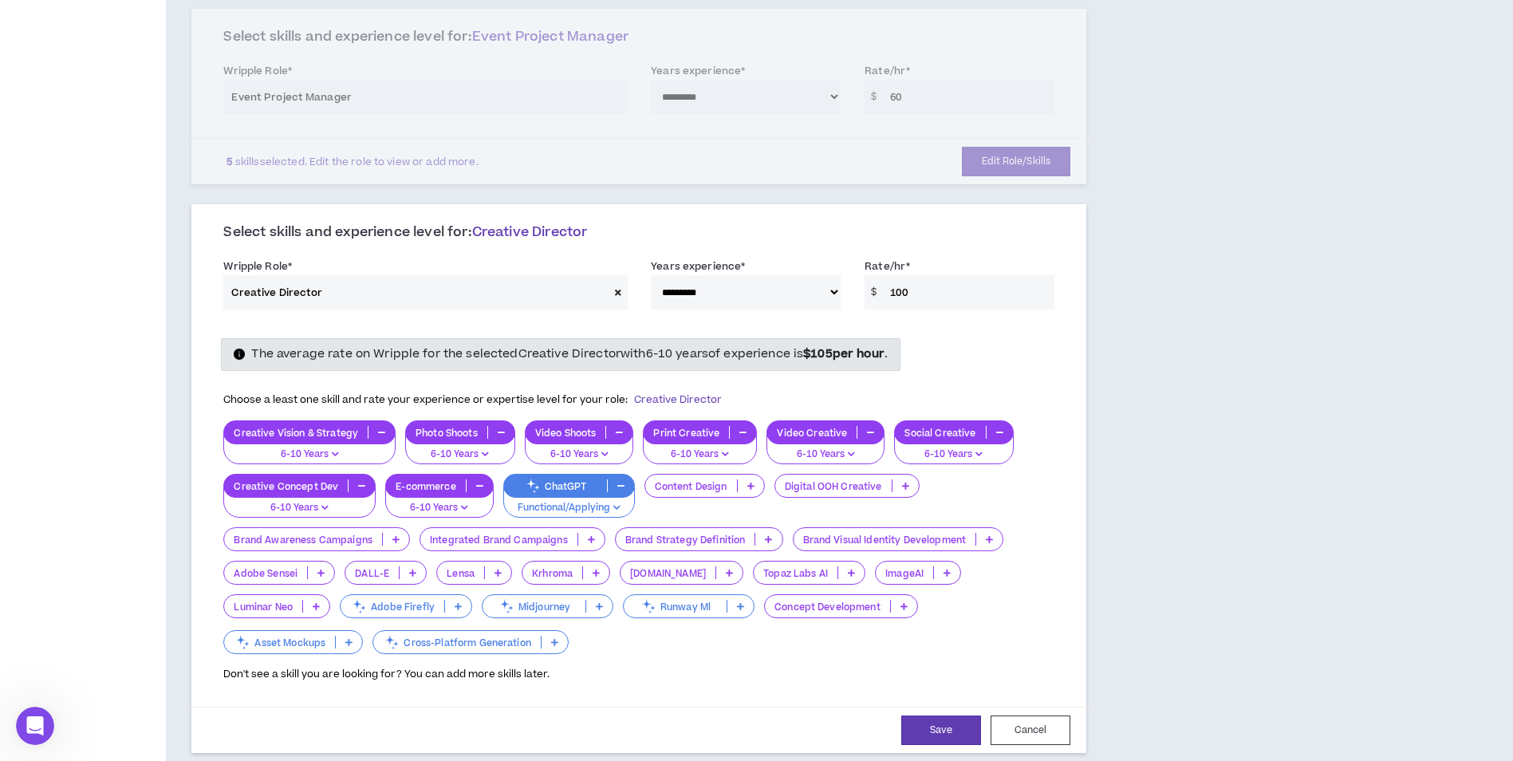
click at [751, 488] on icon at bounding box center [750, 486] width 7 height 8
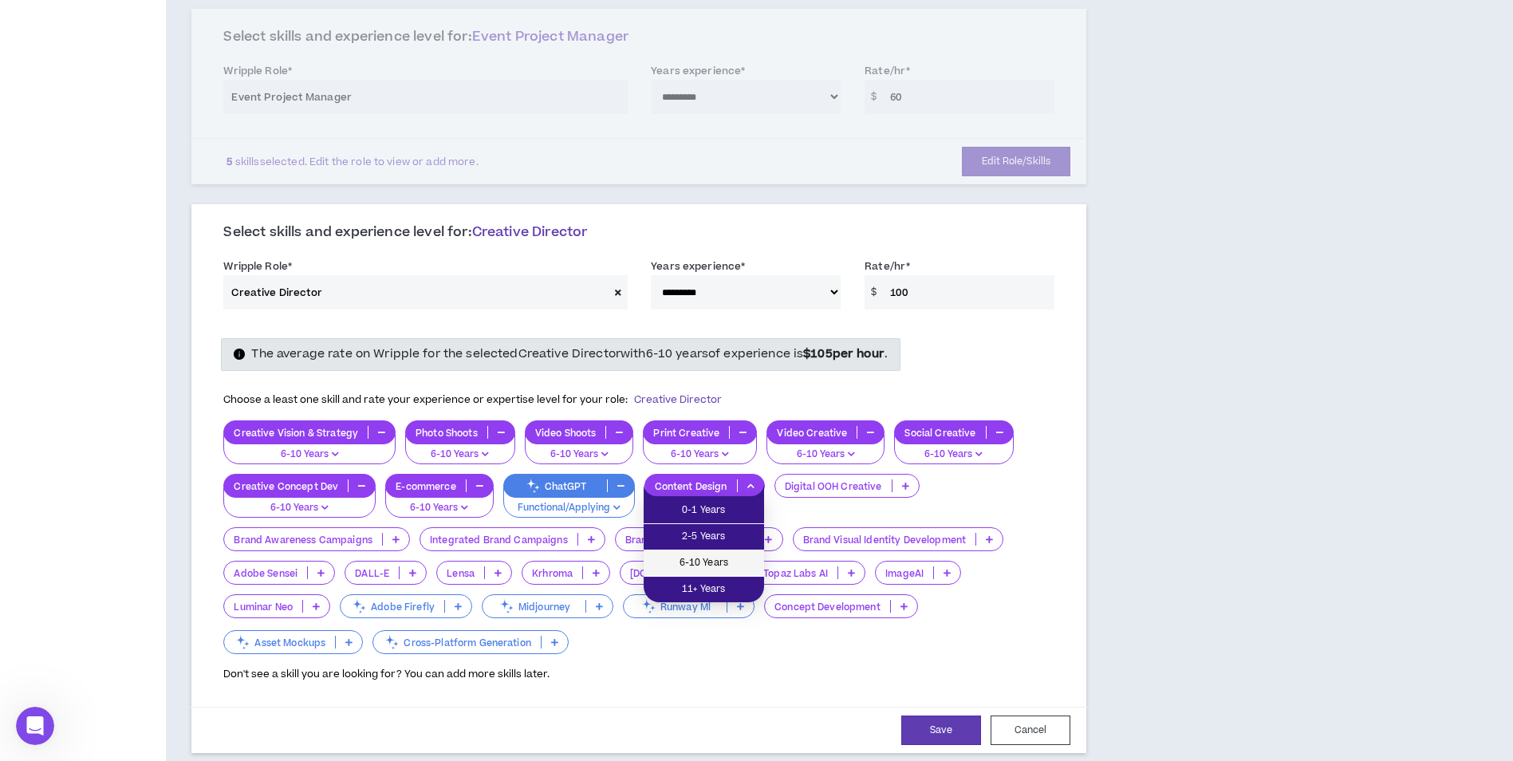
click at [728, 559] on span "6-10 Years" at bounding box center [703, 563] width 101 height 18
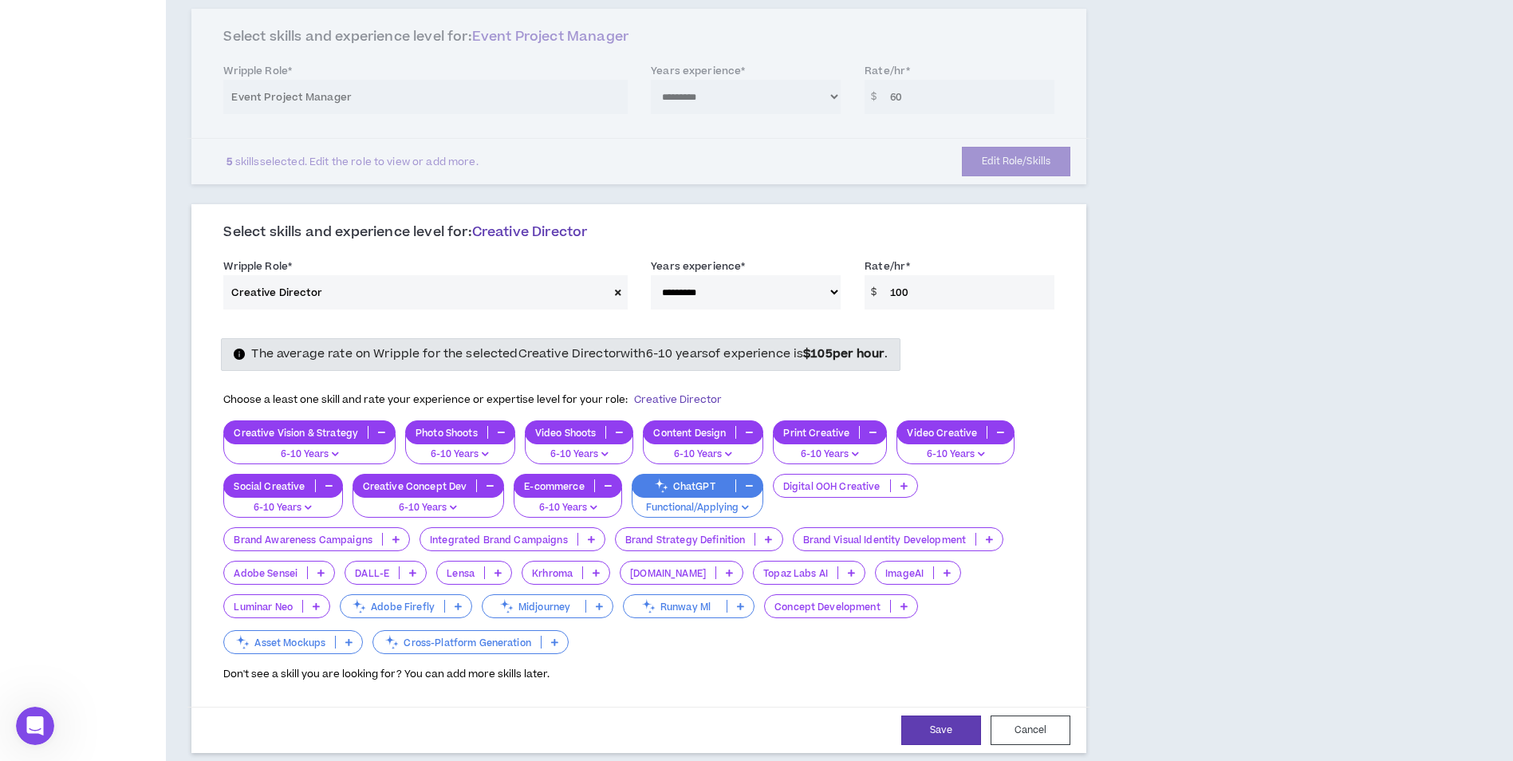
click at [392, 541] on icon at bounding box center [395, 539] width 7 height 8
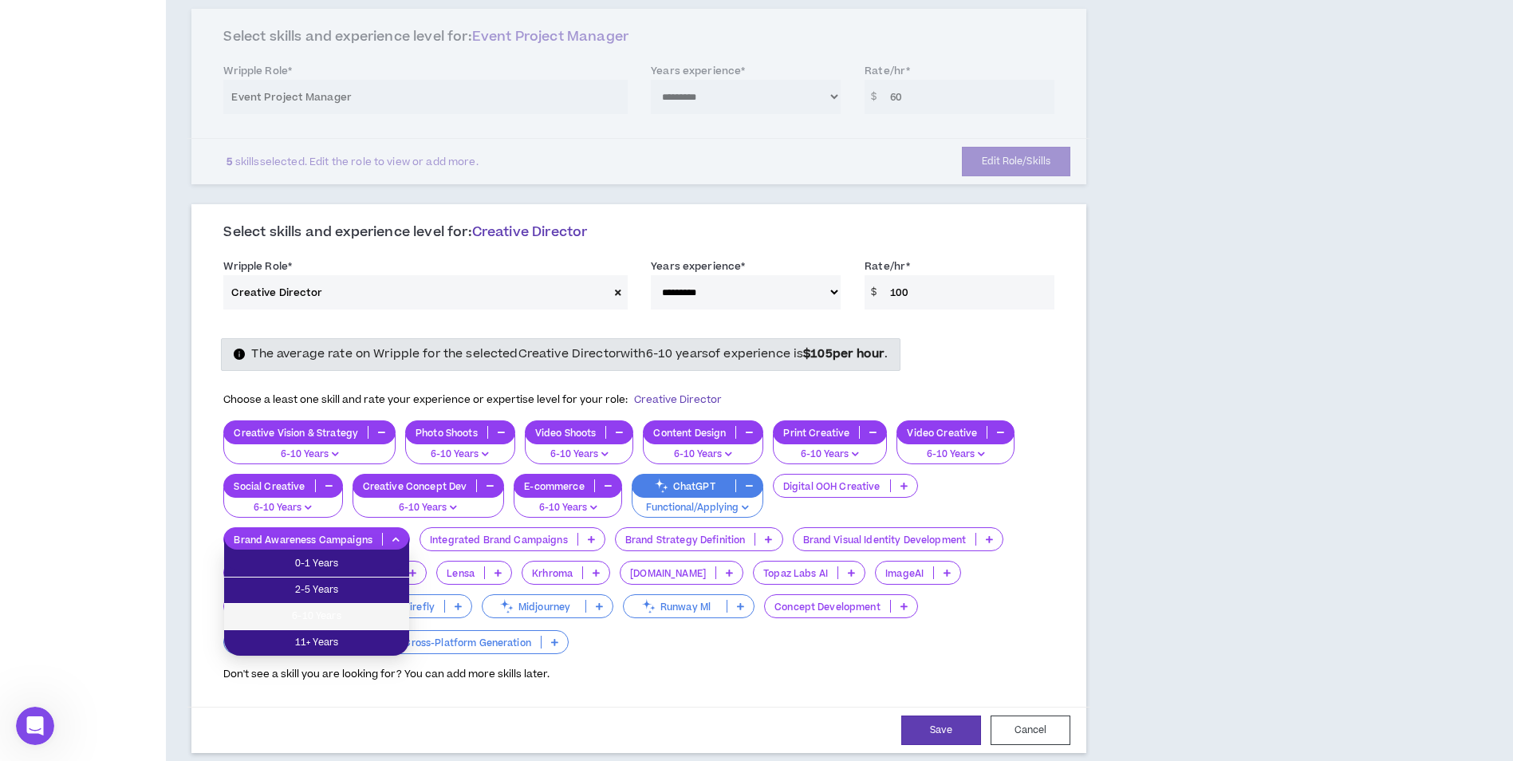
click at [364, 608] on span "6-10 Years" at bounding box center [317, 617] width 166 height 18
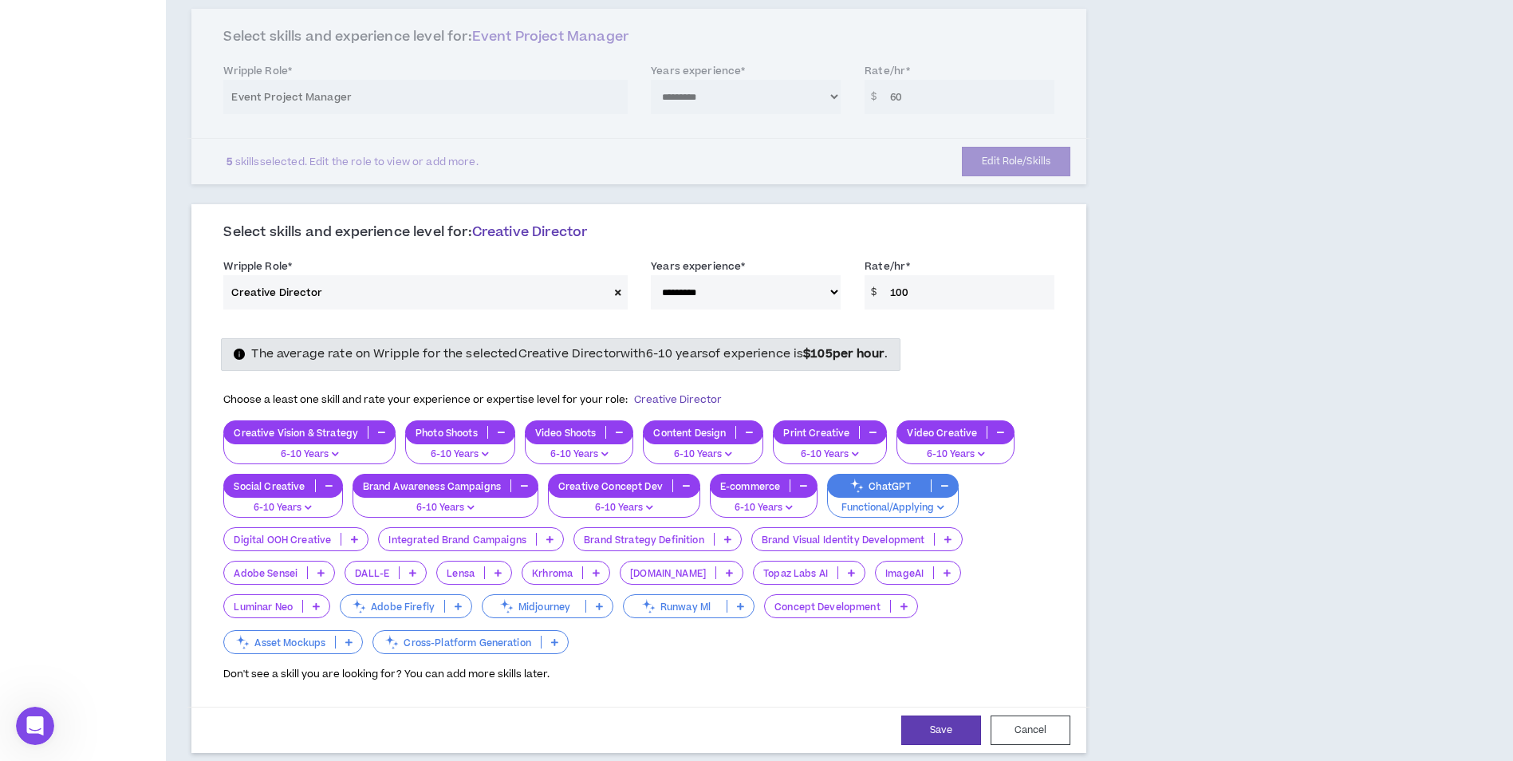
click at [948, 540] on icon at bounding box center [948, 539] width 7 height 8
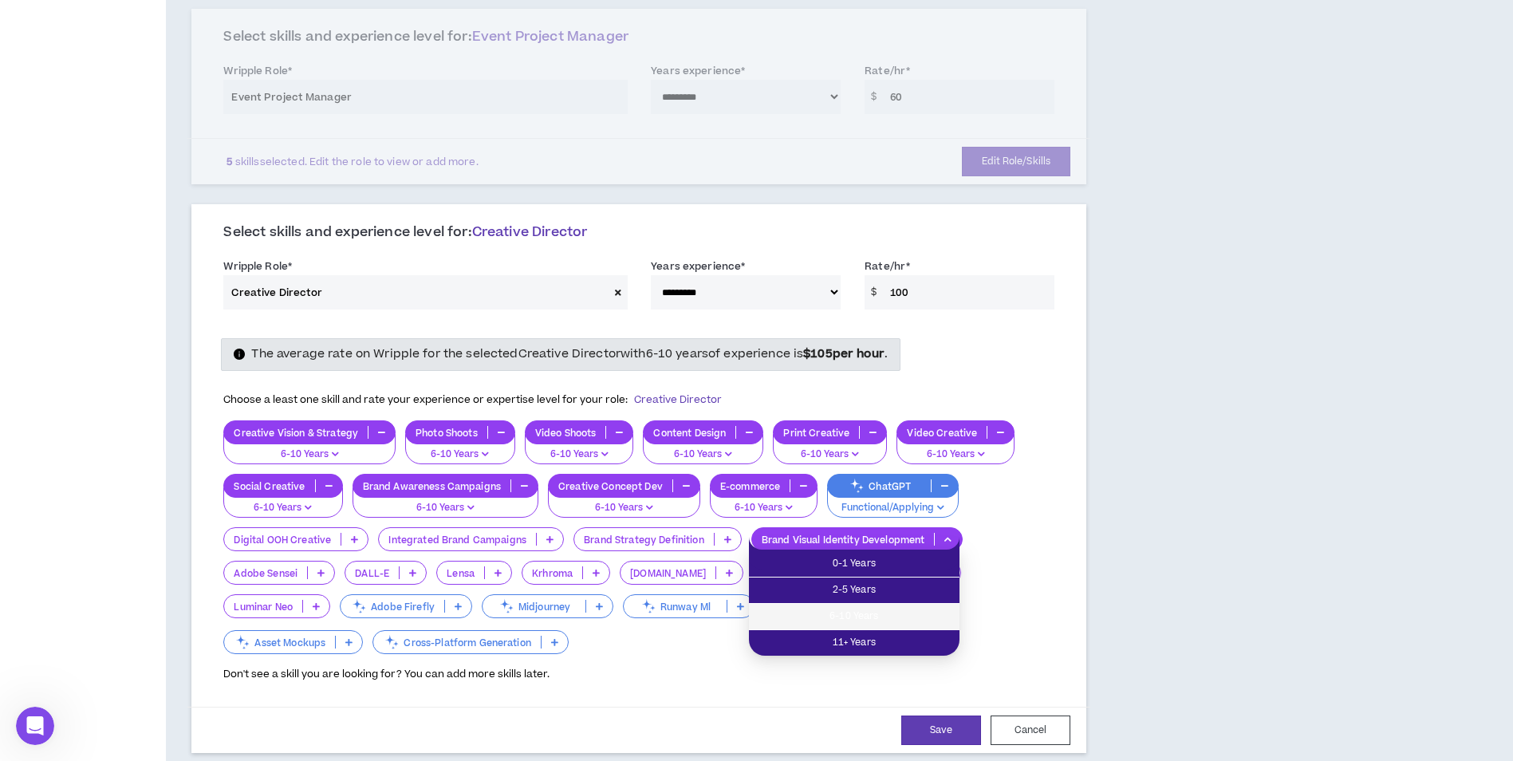
drag, startPoint x: 900, startPoint y: 619, endPoint x: 870, endPoint y: 581, distance: 48.3
click at [899, 617] on span "6-10 Years" at bounding box center [854, 617] width 191 height 18
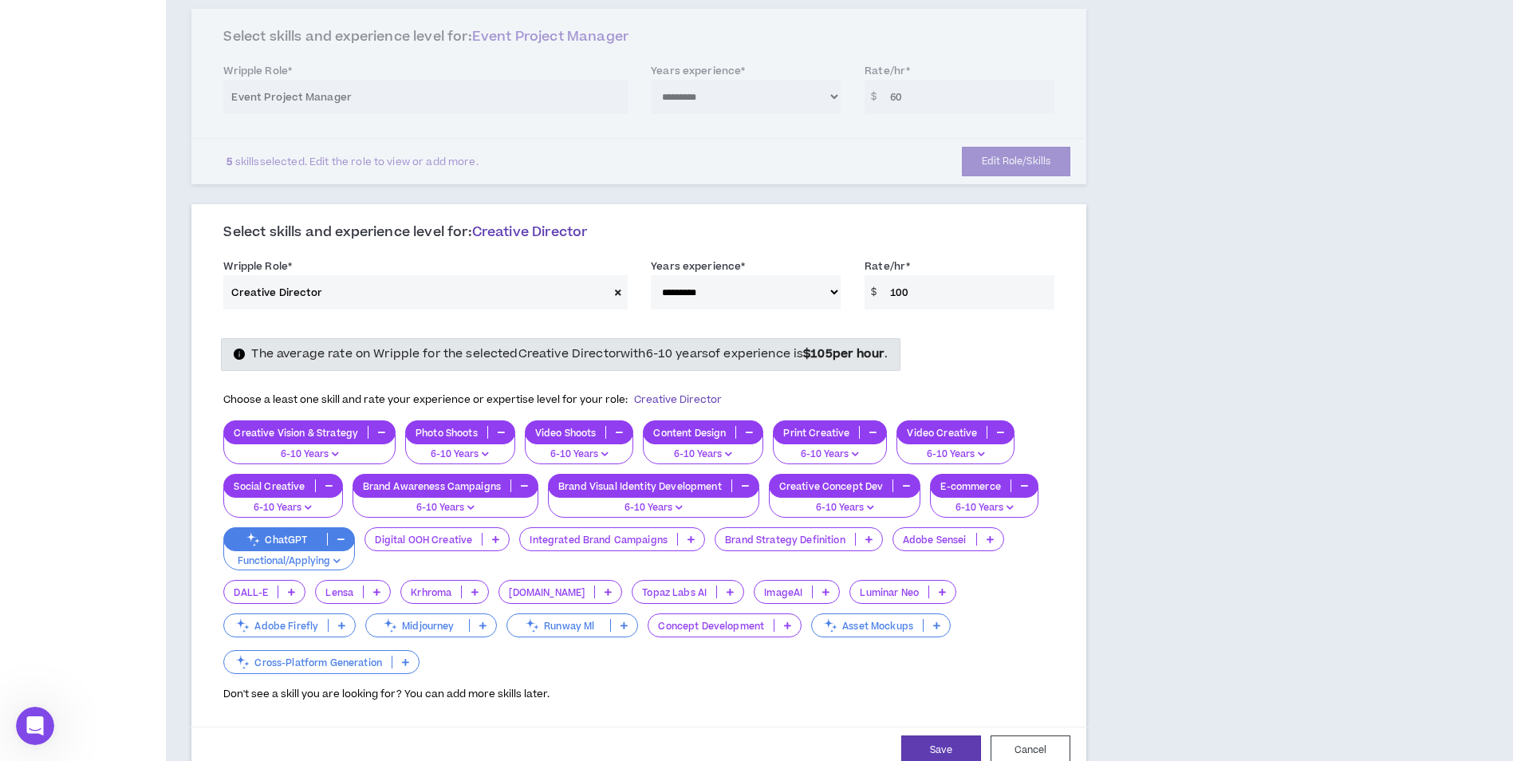
click at [791, 626] on p at bounding box center [788, 625] width 26 height 13
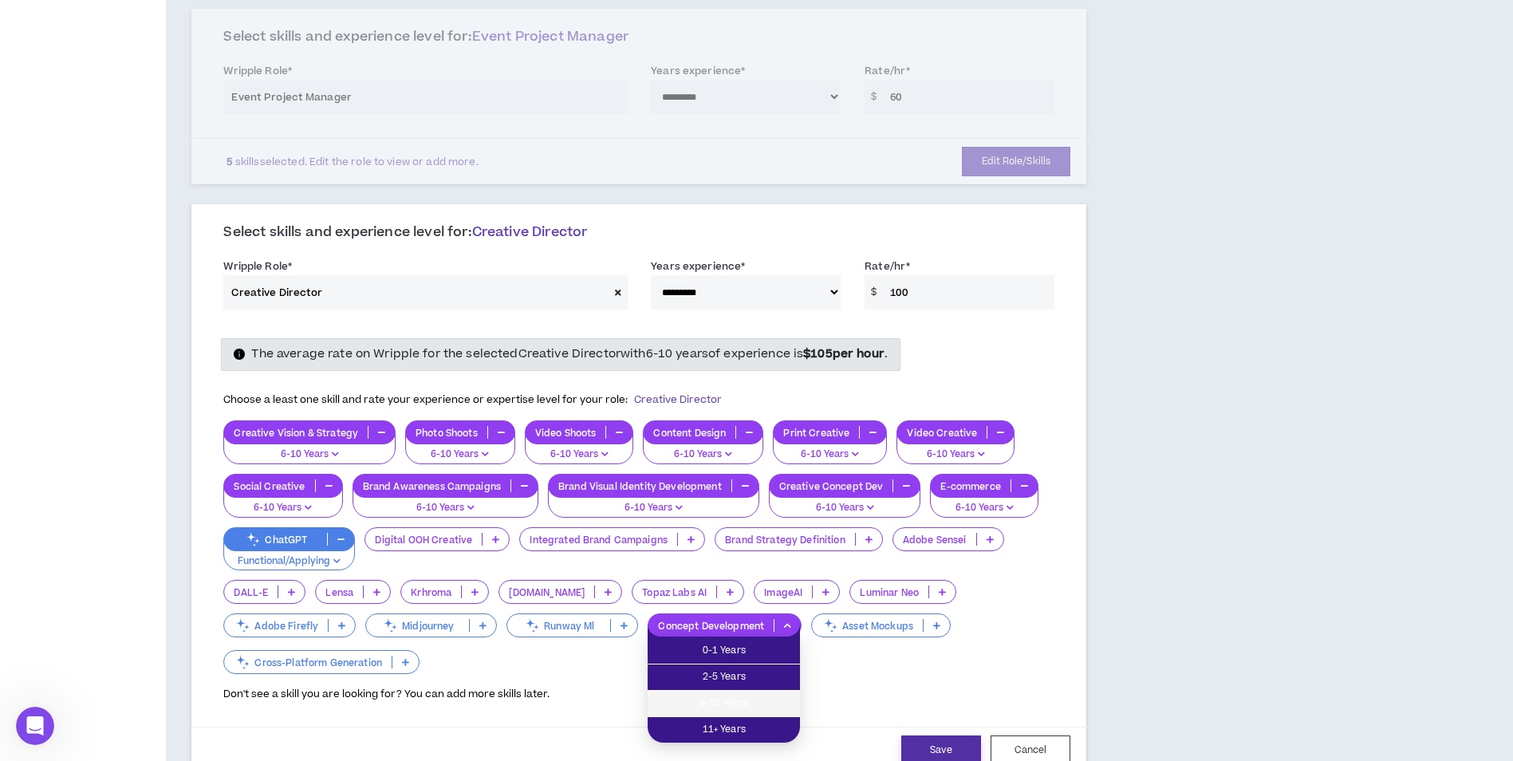
drag, startPoint x: 758, startPoint y: 702, endPoint x: 964, endPoint y: 743, distance: 210.6
click at [762, 701] on span "6-10 Years" at bounding box center [723, 704] width 133 height 18
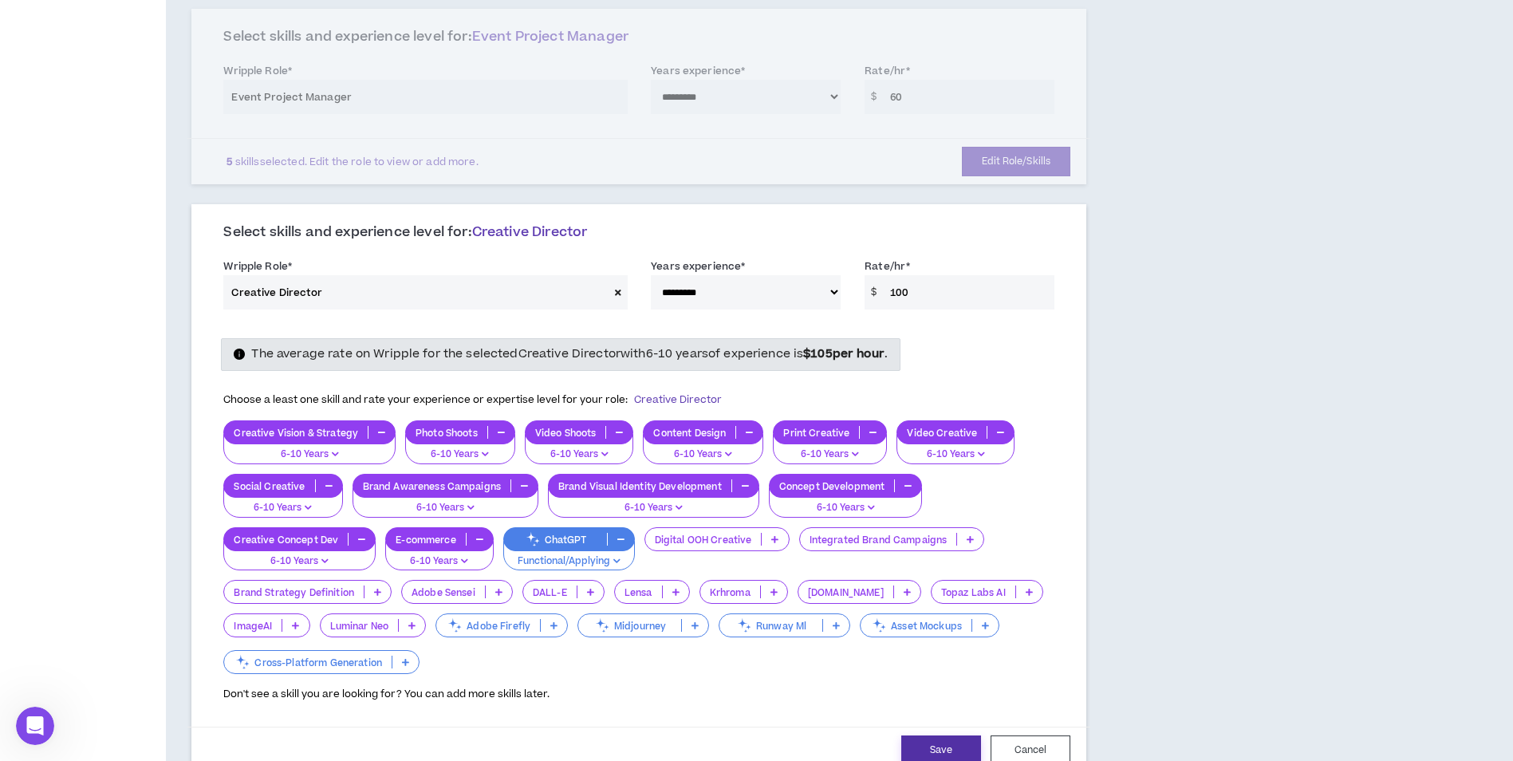
click at [948, 745] on button "Save" at bounding box center [941, 751] width 80 height 30
select select "**"
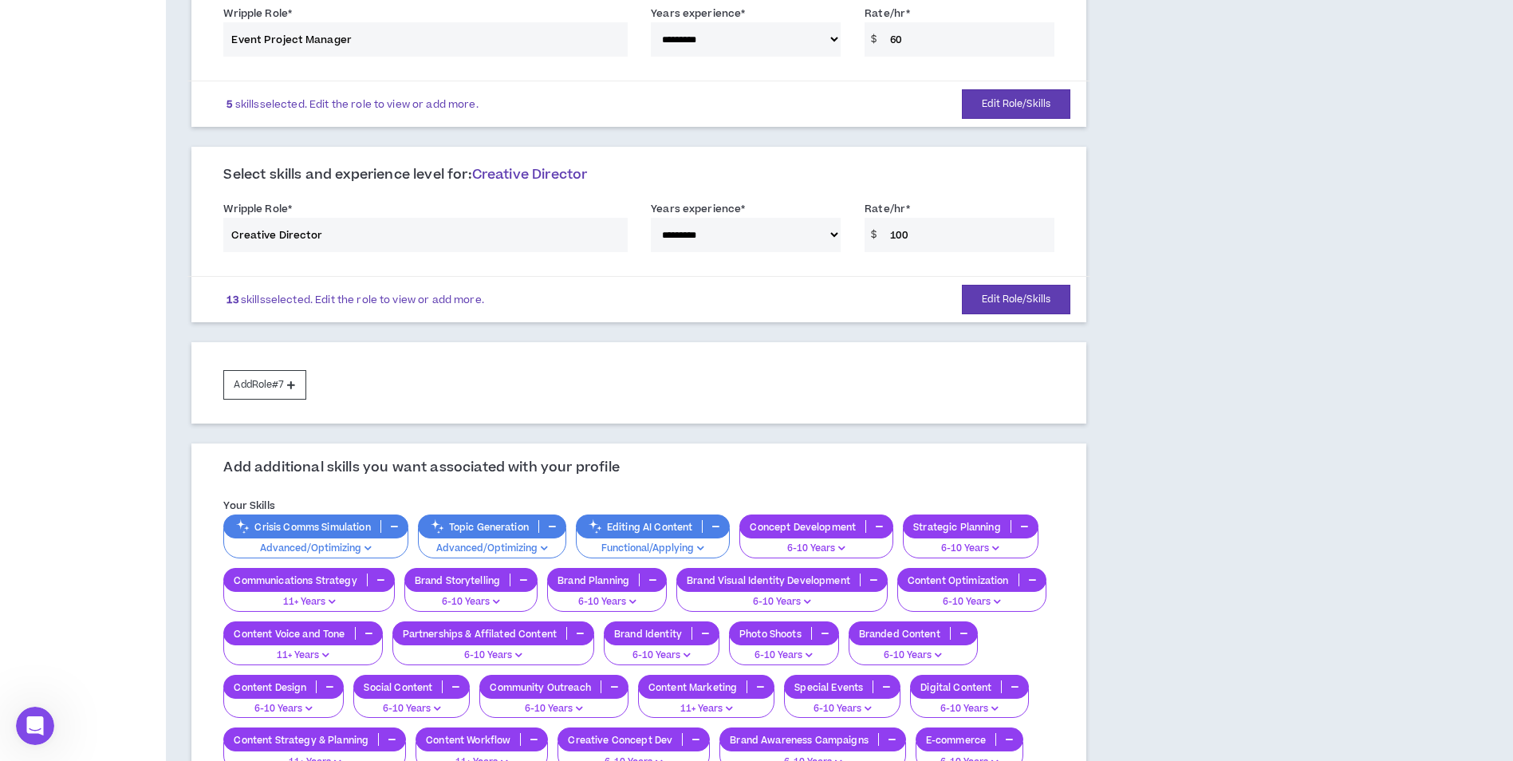
scroll to position [1128, 0]
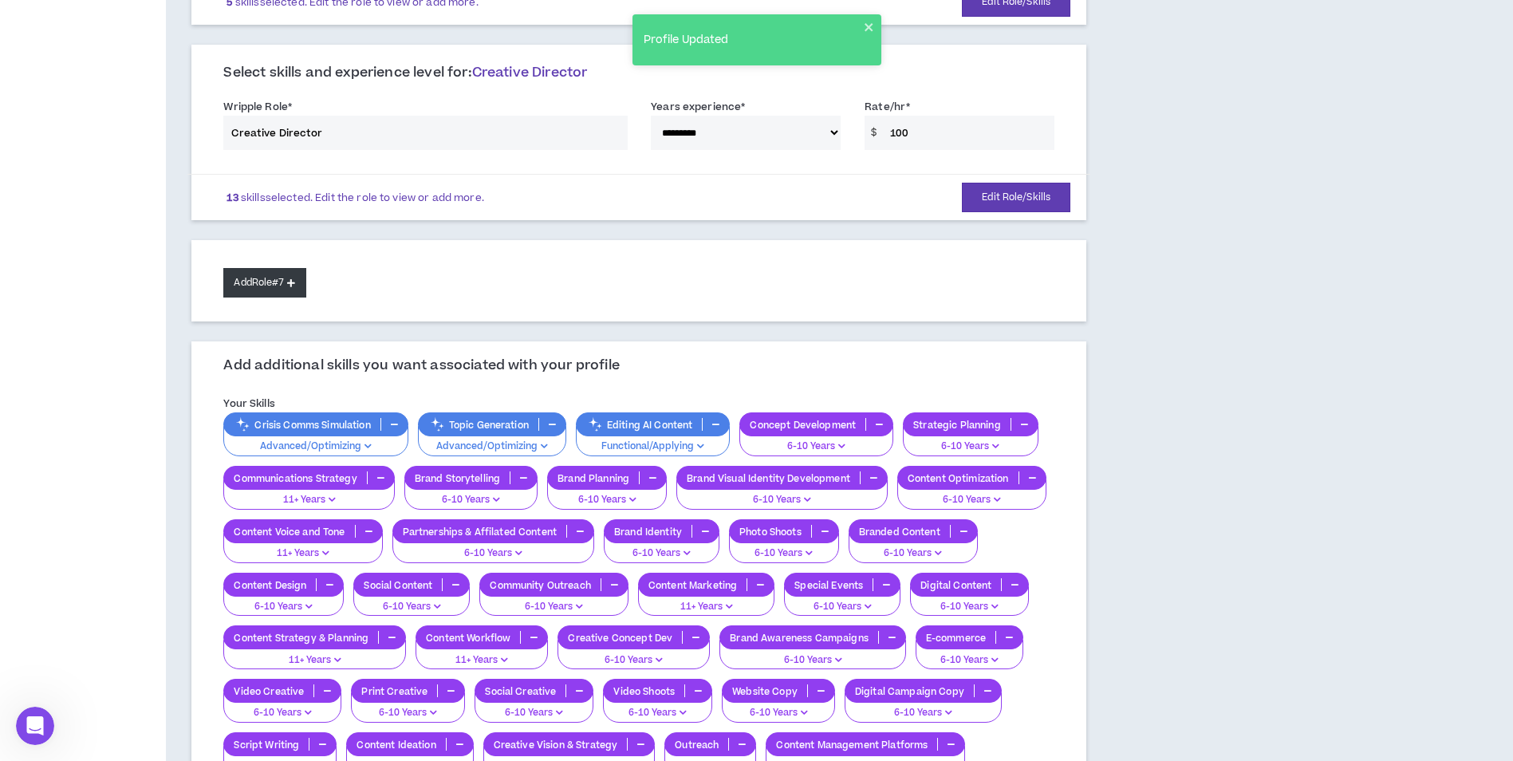
click at [269, 288] on button "Add Role #7" at bounding box center [264, 283] width 82 height 30
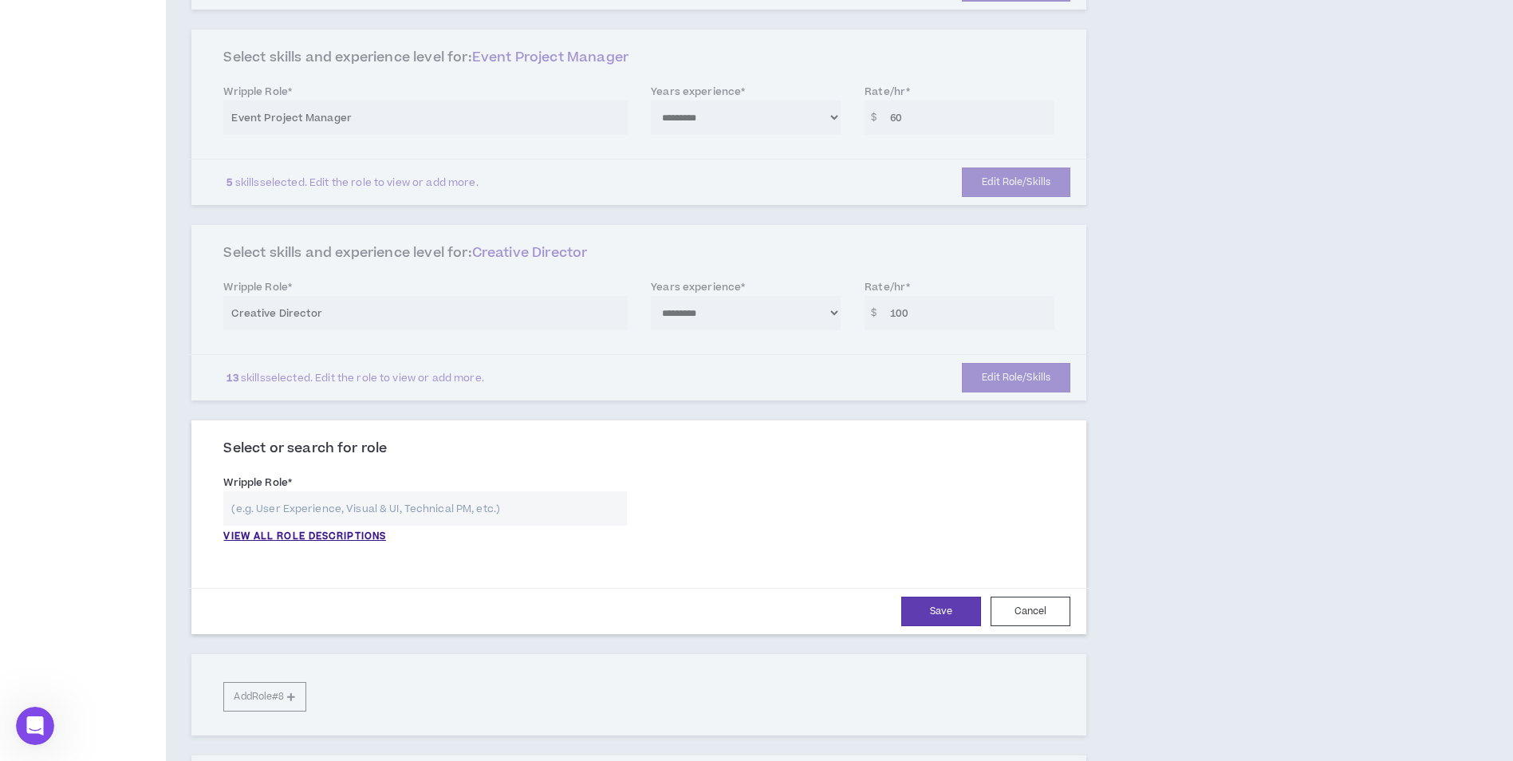
scroll to position [957, 0]
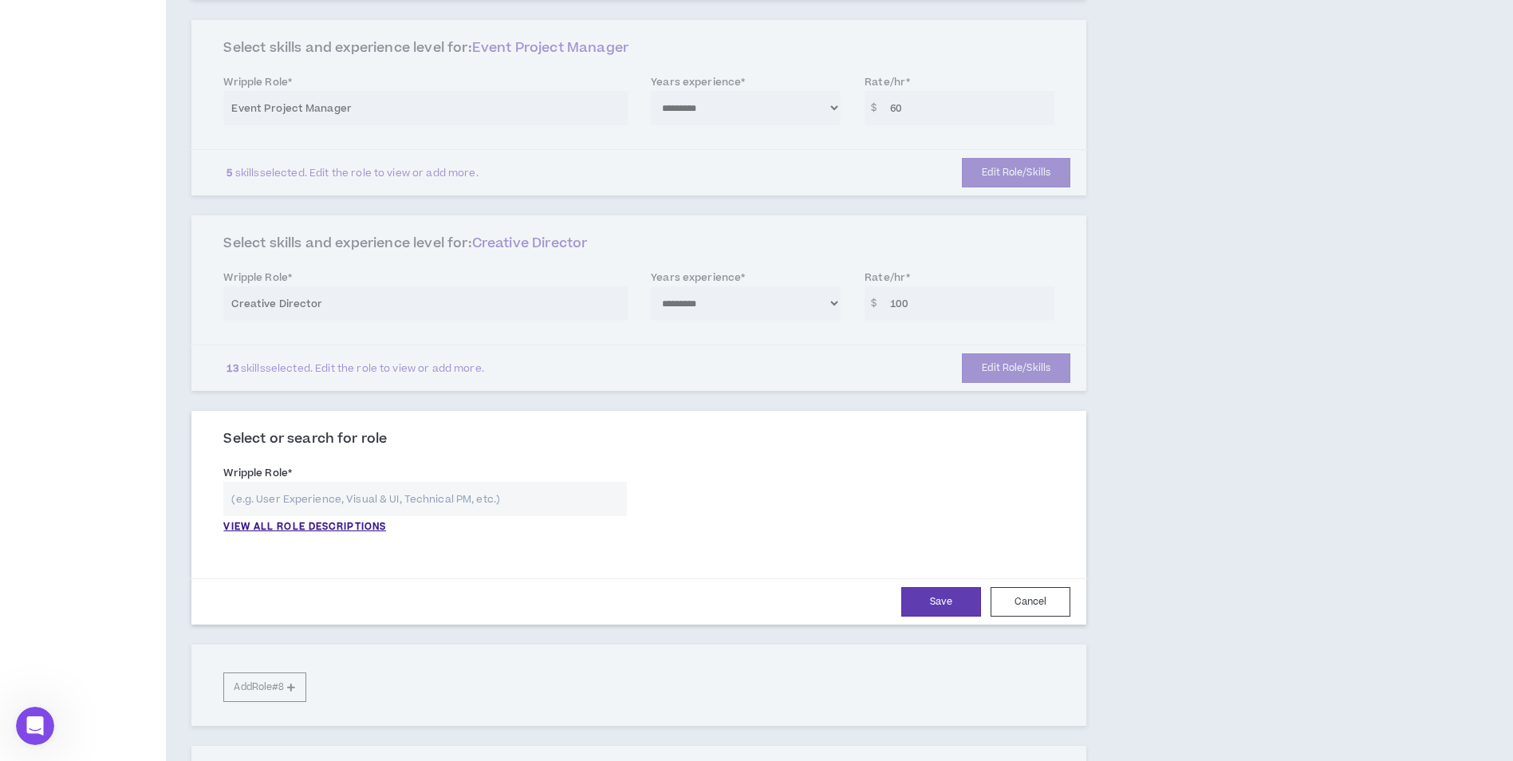
click at [268, 498] on input "text" at bounding box center [425, 499] width 404 height 34
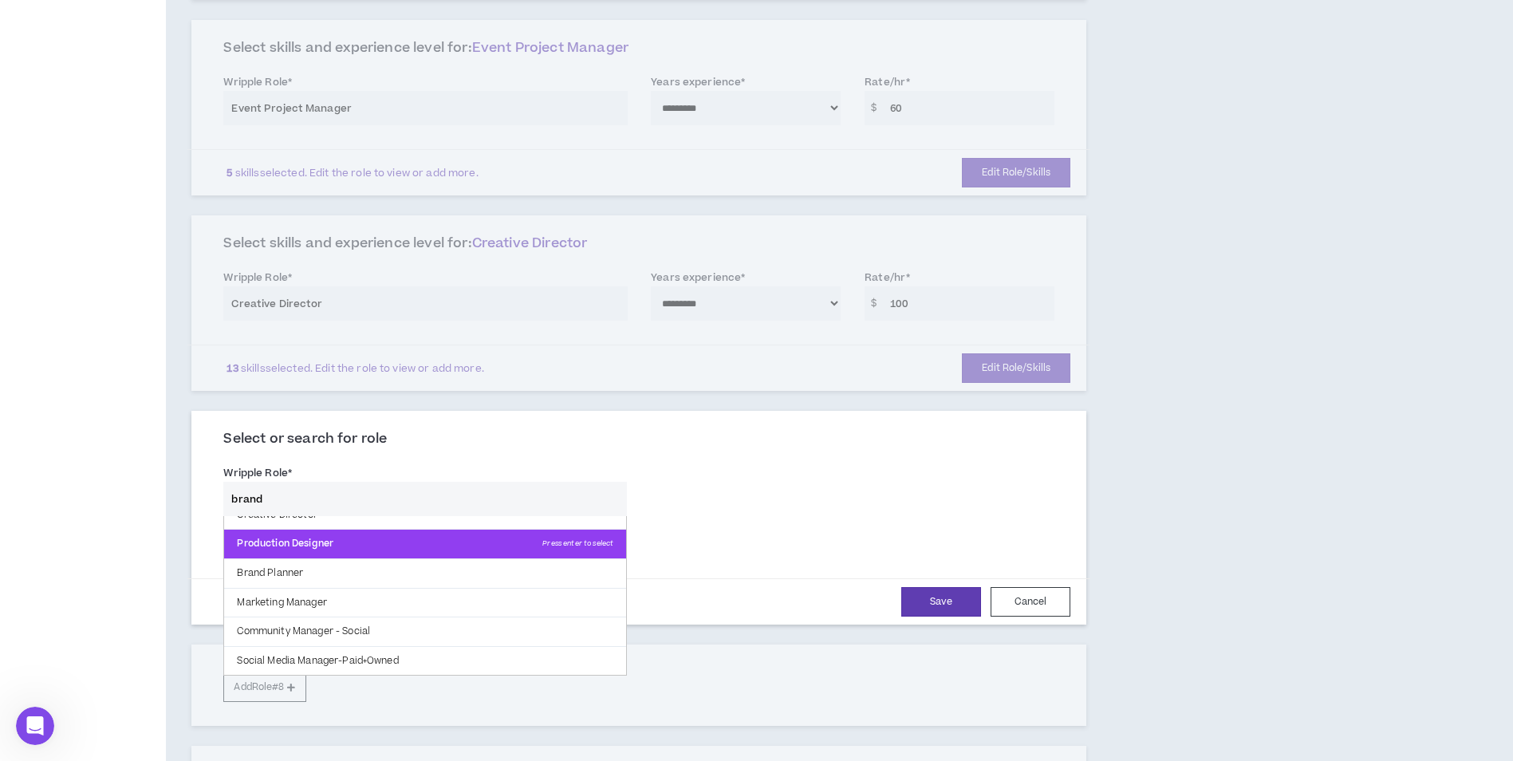
scroll to position [0, 0]
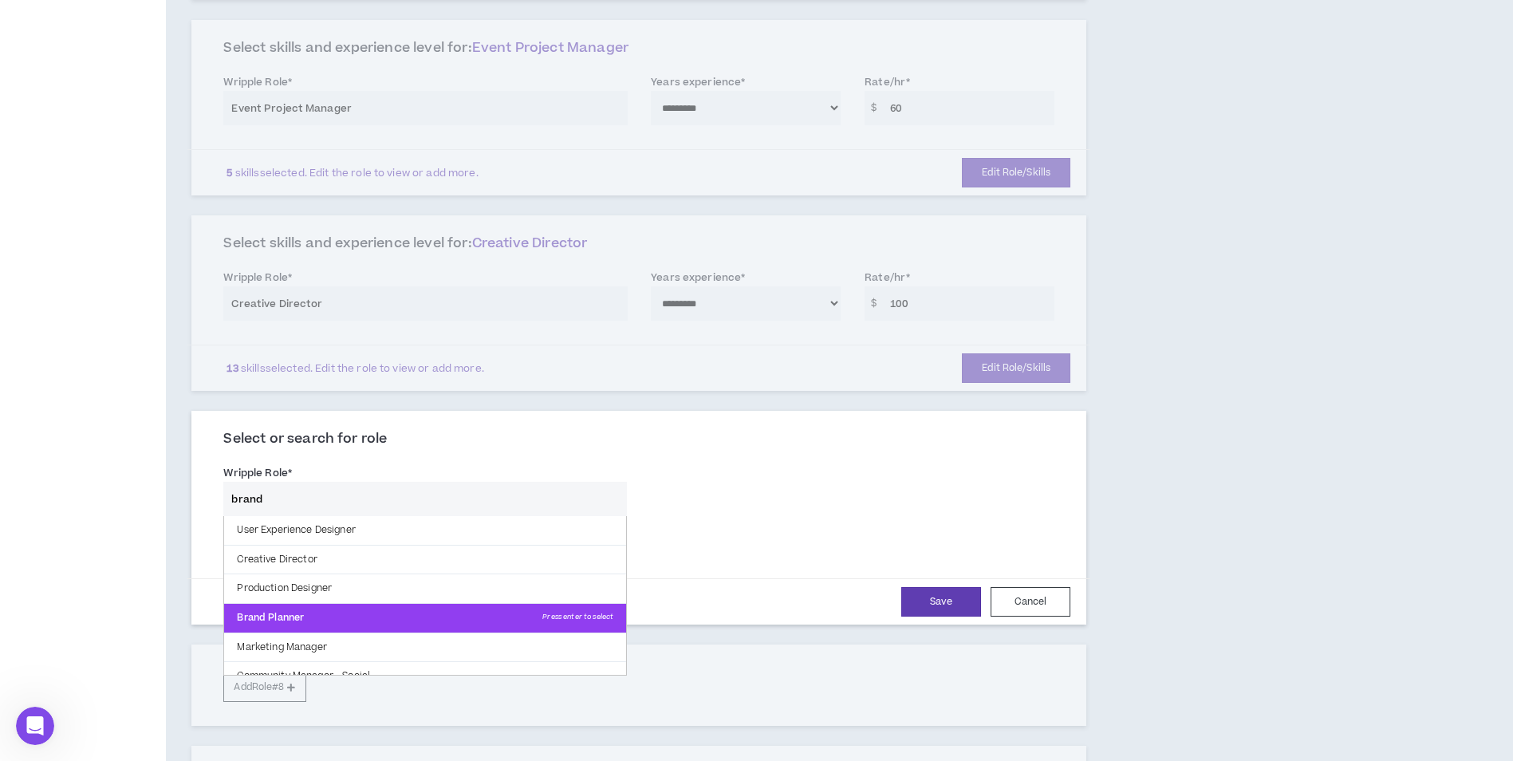
click at [388, 615] on p "Brand Planner Press enter to select" at bounding box center [425, 618] width 402 height 29
type input "Brand Planner"
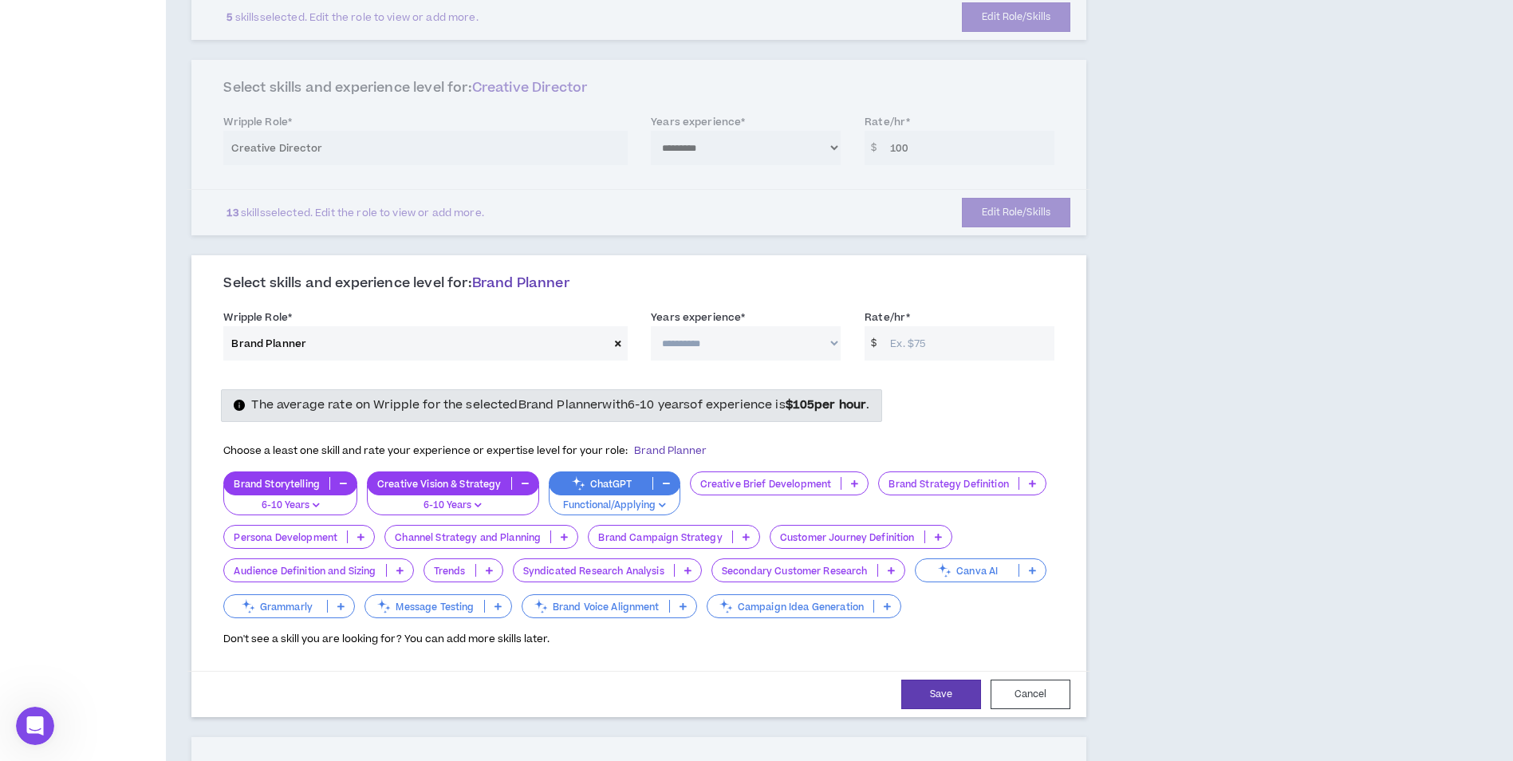
scroll to position [1117, 0]
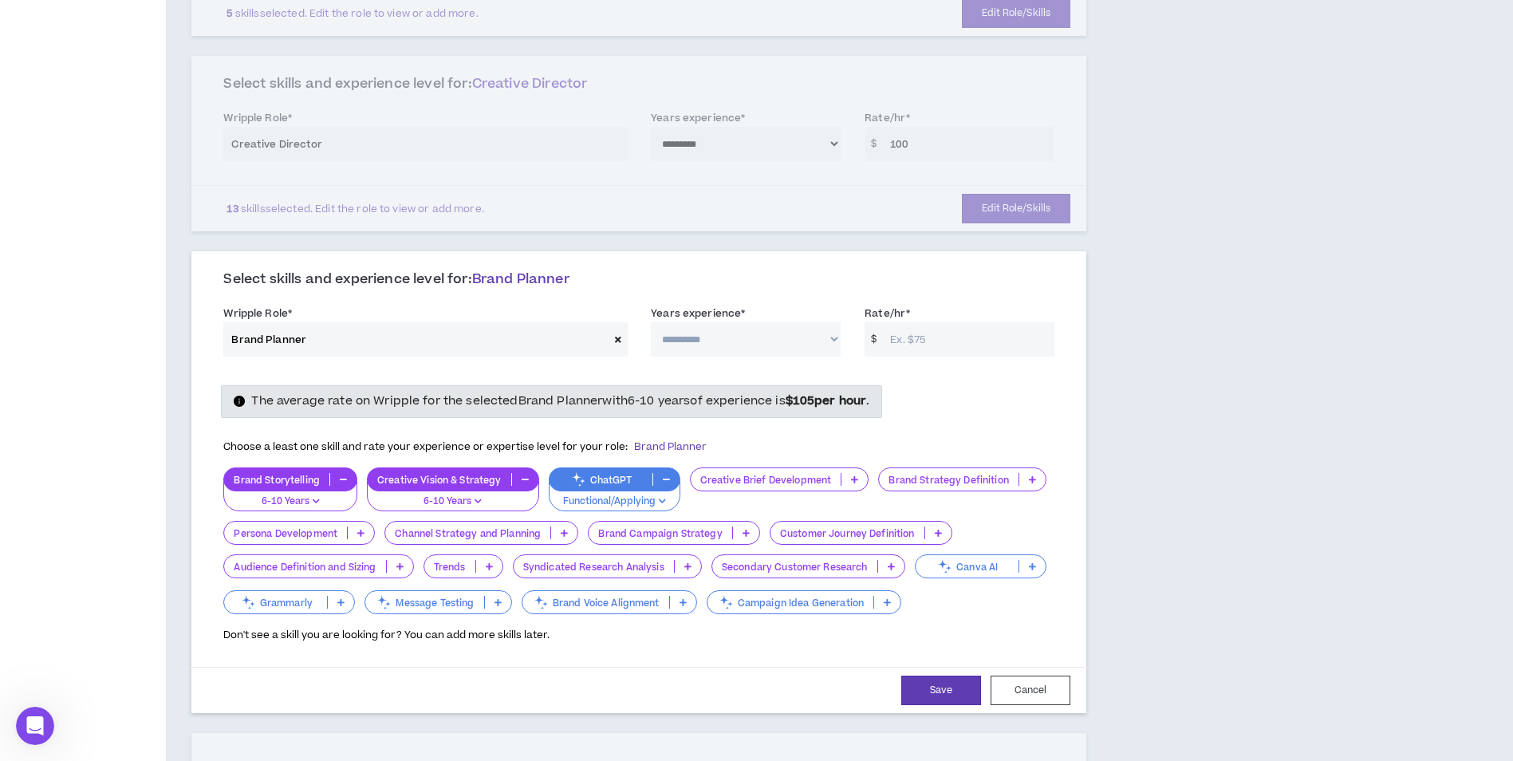
click at [360, 534] on icon at bounding box center [360, 533] width 7 height 8
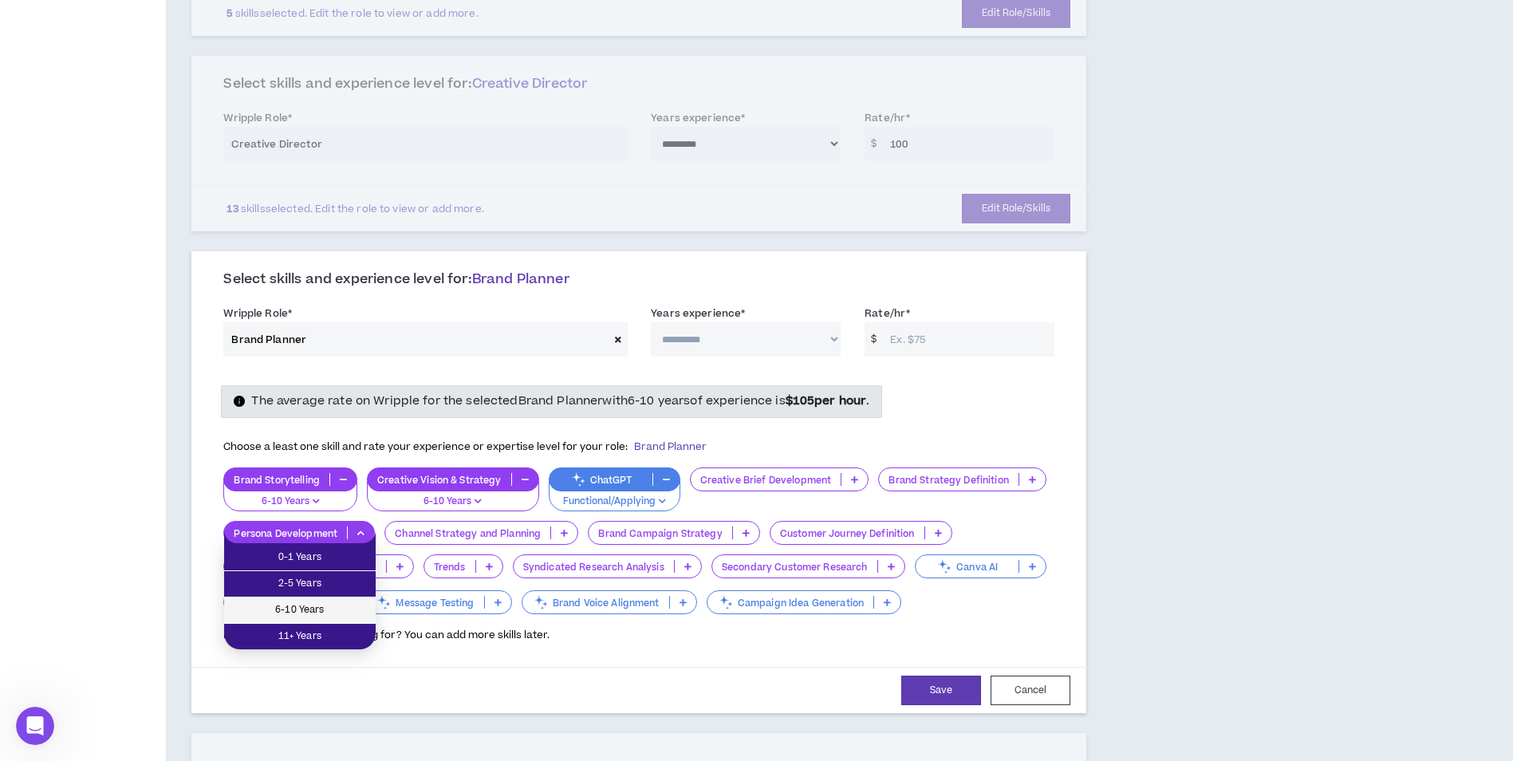
click at [330, 606] on span "6-10 Years" at bounding box center [300, 610] width 132 height 18
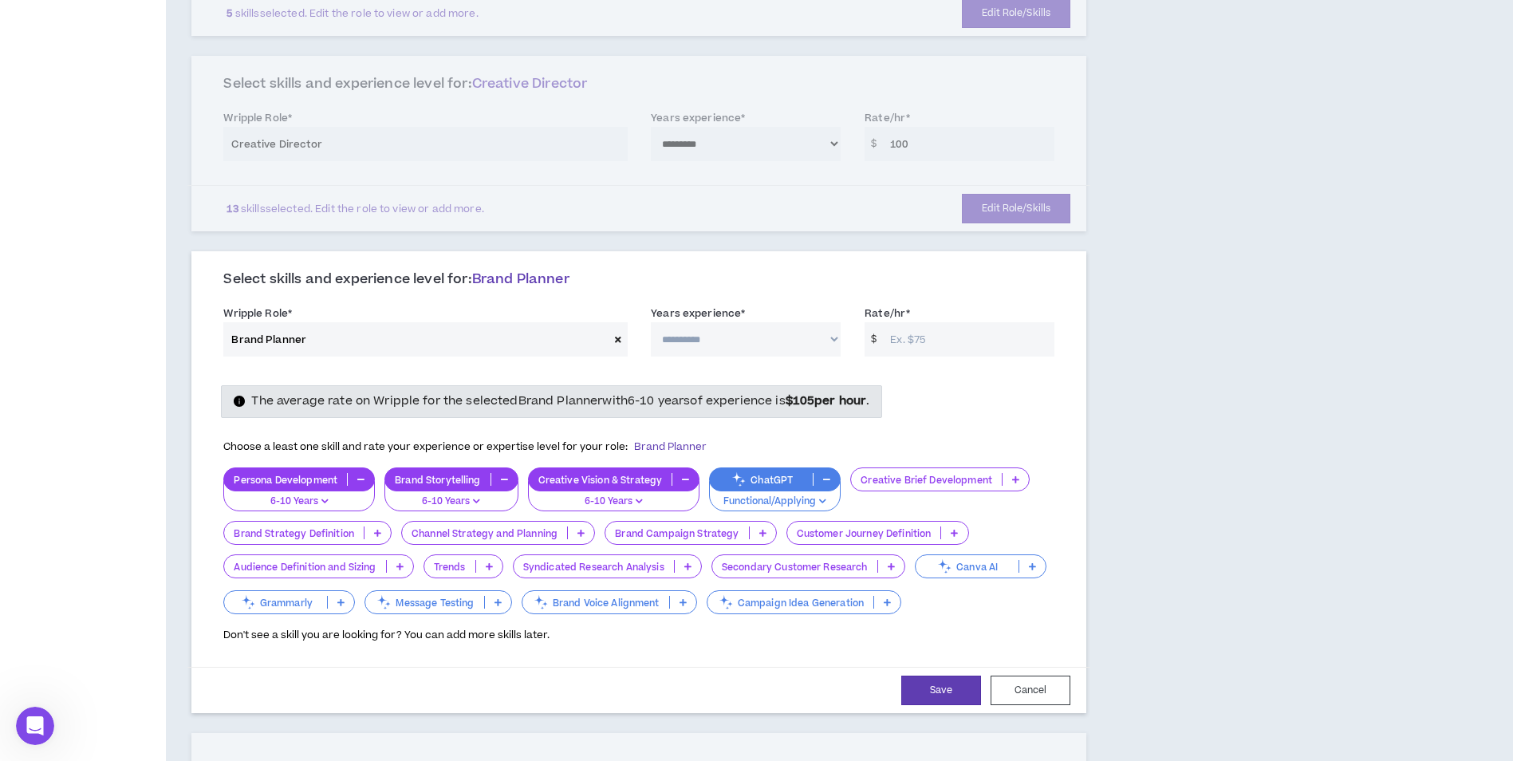
click at [759, 534] on icon at bounding box center [762, 533] width 7 height 8
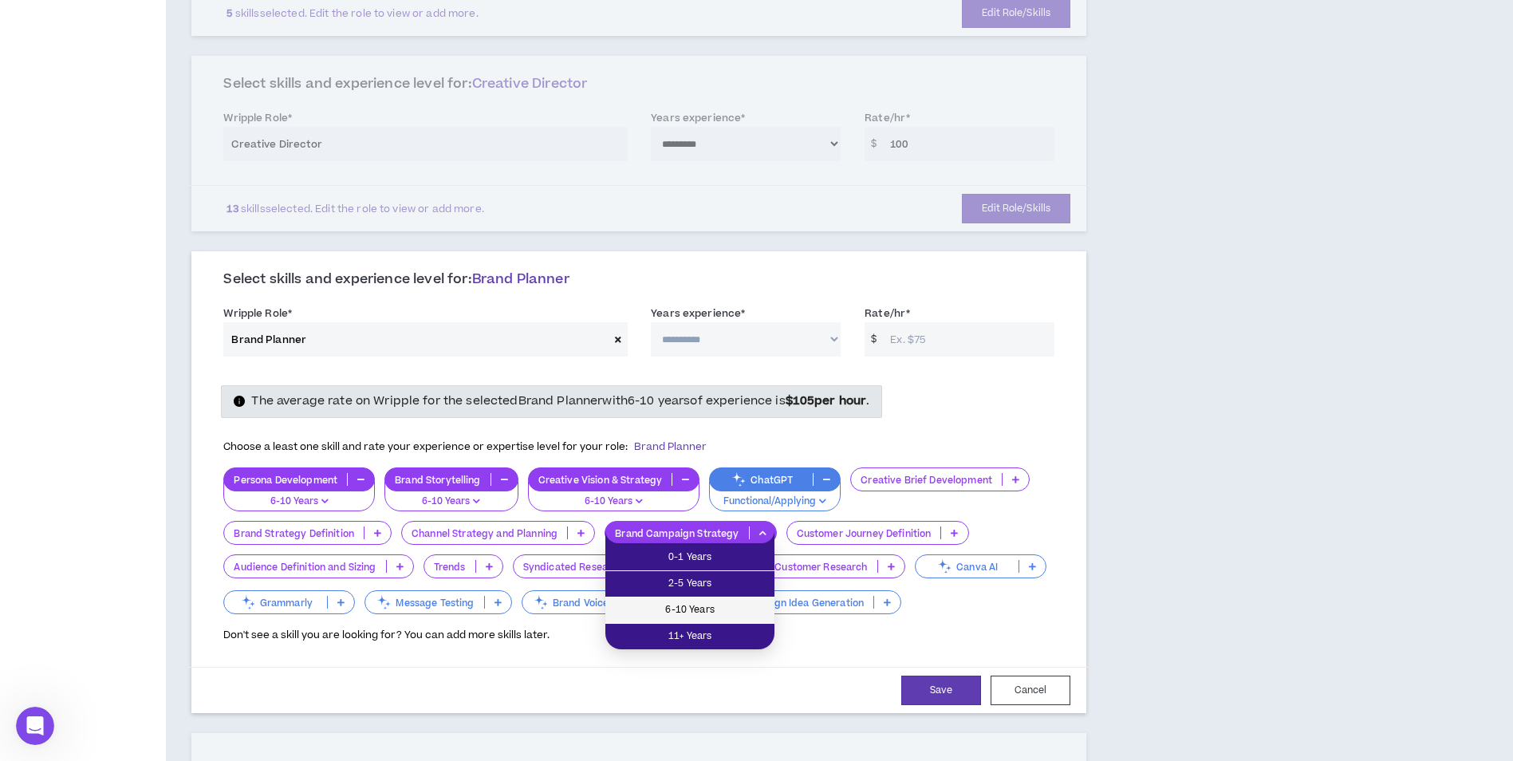
click at [728, 613] on span "6-10 Years" at bounding box center [690, 610] width 150 height 18
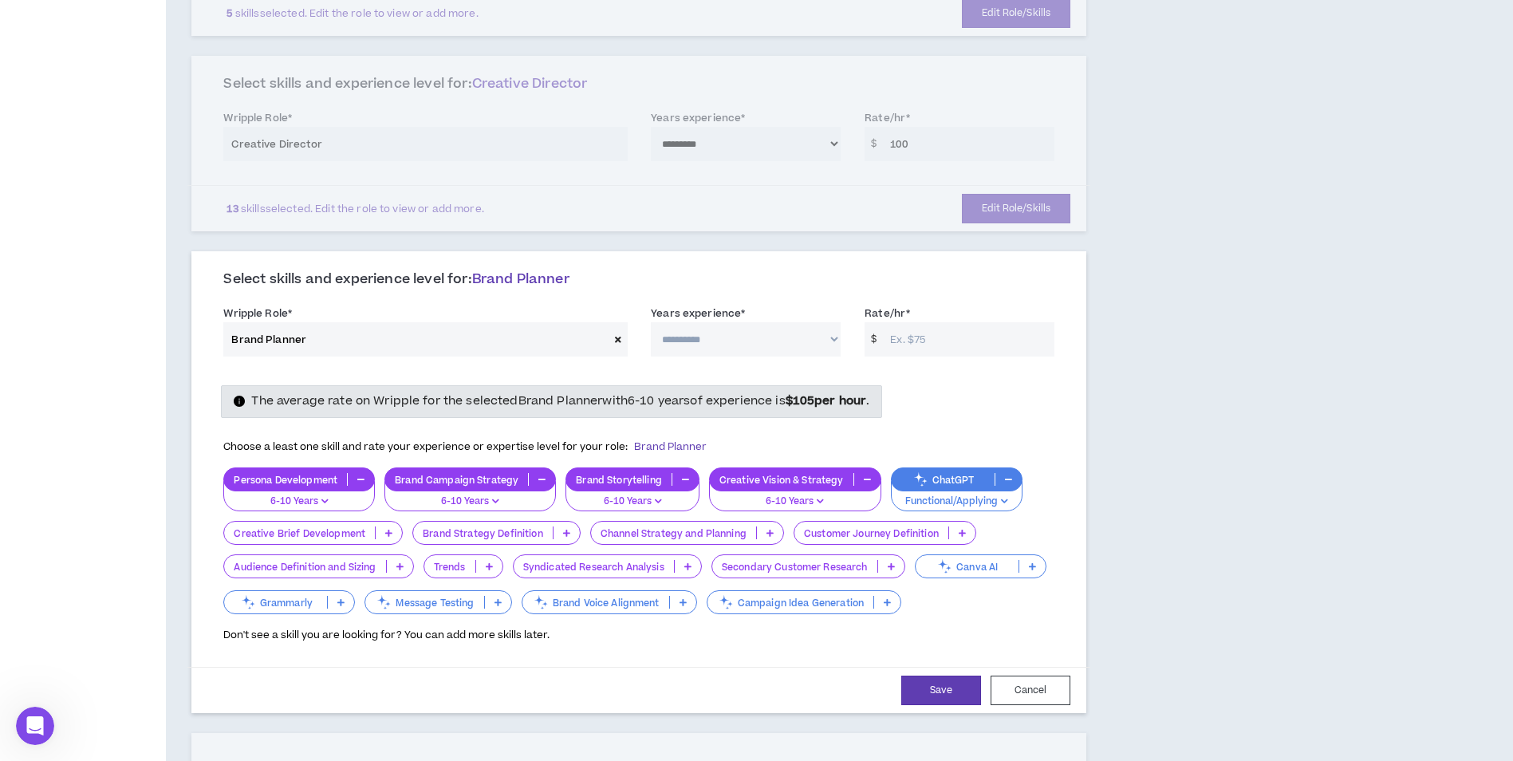
click at [767, 534] on icon at bounding box center [770, 533] width 7 height 8
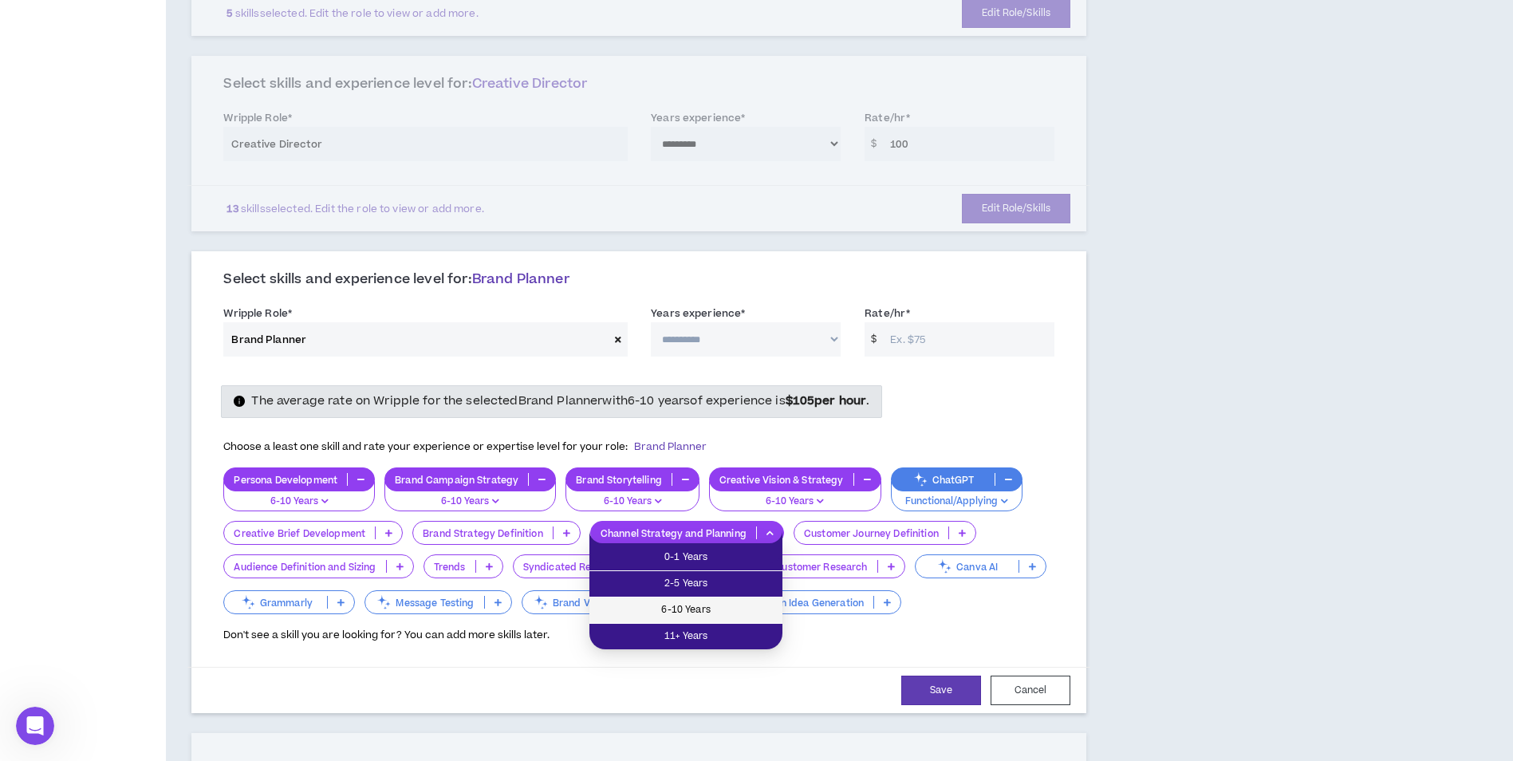
click at [716, 610] on span "6-10 Years" at bounding box center [686, 610] width 174 height 18
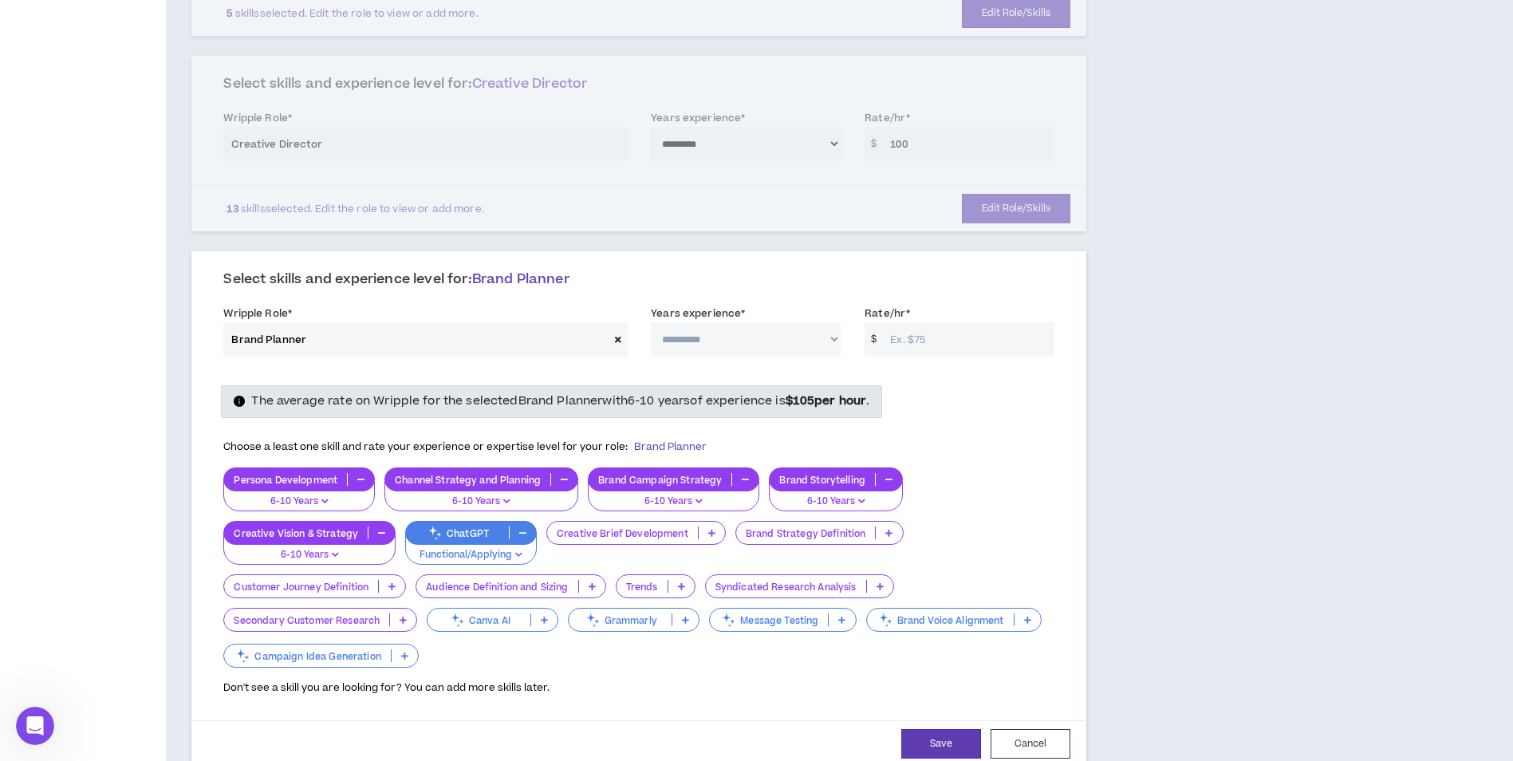
click at [591, 587] on icon at bounding box center [592, 586] width 7 height 8
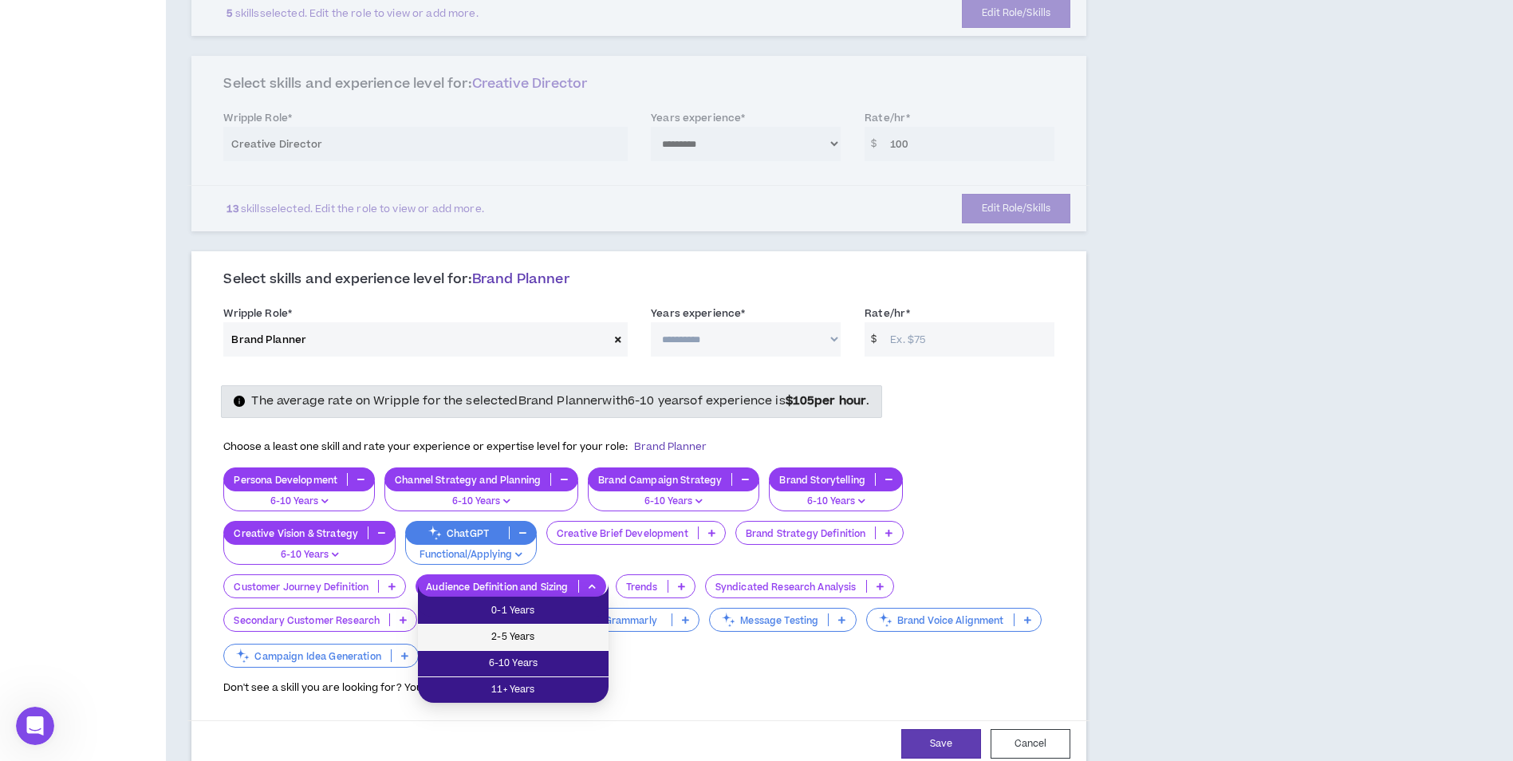
click at [558, 650] on li "2-5 Years" at bounding box center [513, 638] width 191 height 26
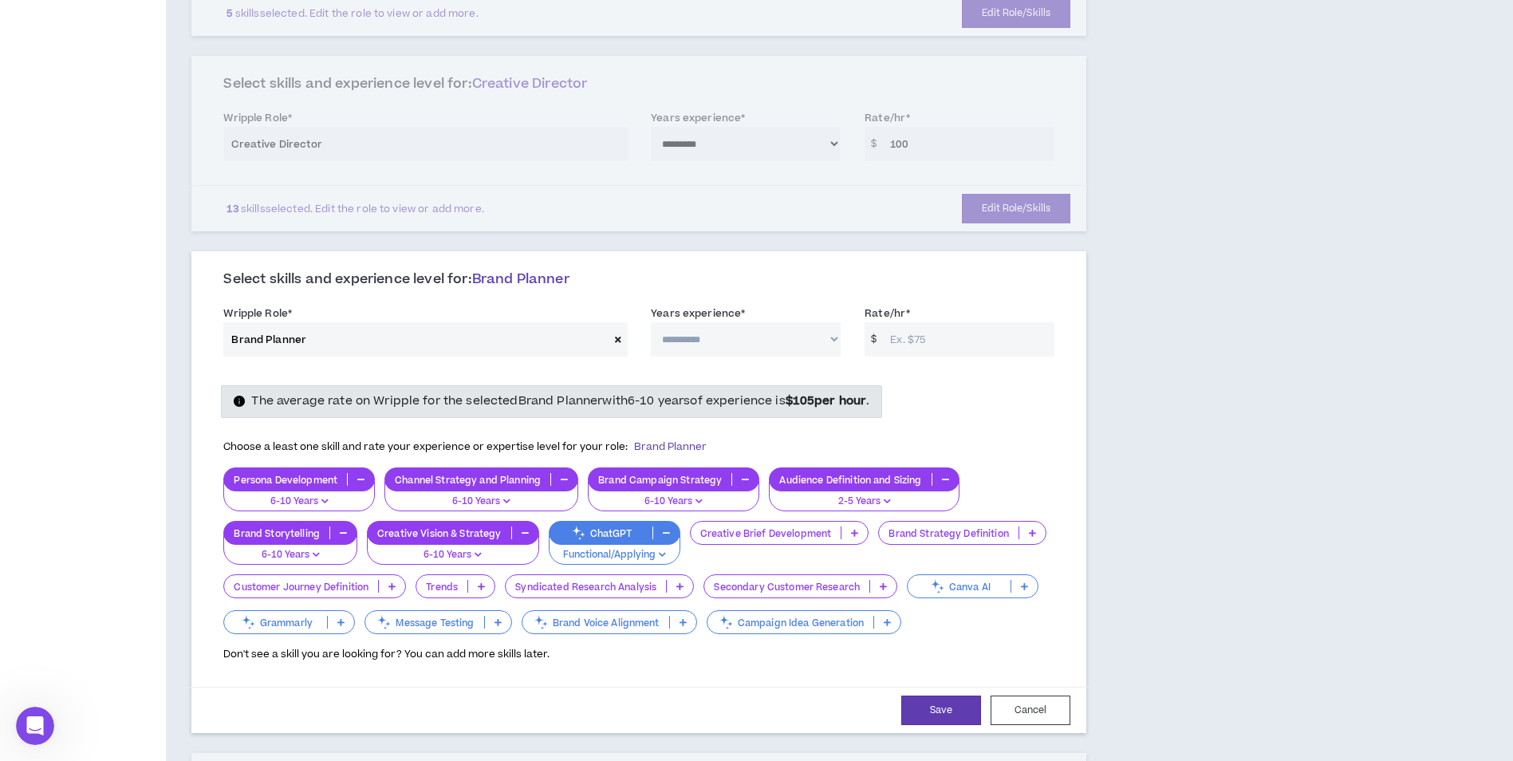
click at [480, 587] on icon at bounding box center [481, 586] width 7 height 8
click at [462, 661] on span "6-10 Years" at bounding box center [458, 664] width 60 height 18
click at [916, 341] on input "Rate/hr *" at bounding box center [968, 339] width 172 height 34
type input "100"
click at [704, 332] on select "**********" at bounding box center [746, 339] width 190 height 34
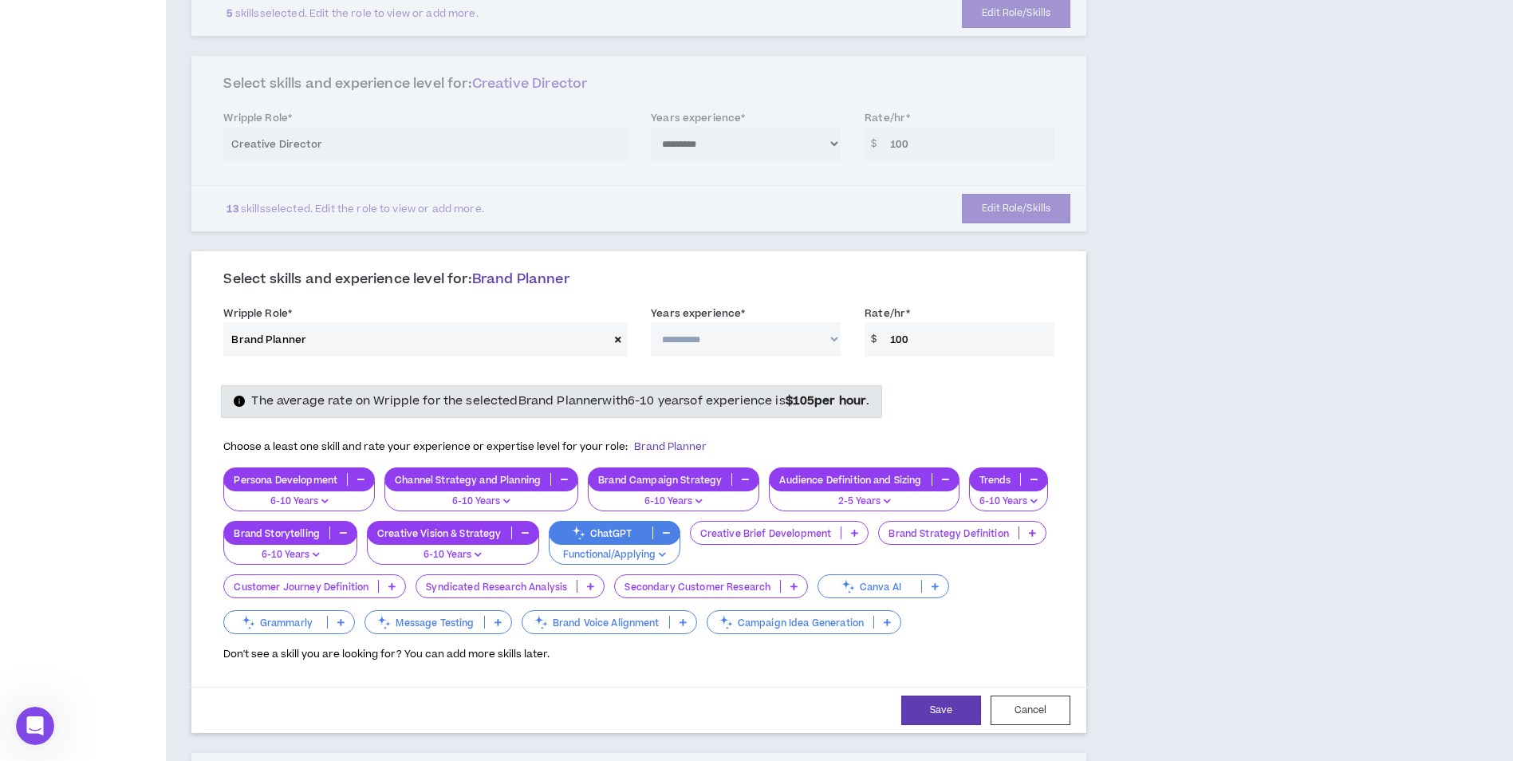
select select "**"
click at [651, 322] on select "**********" at bounding box center [746, 339] width 190 height 34
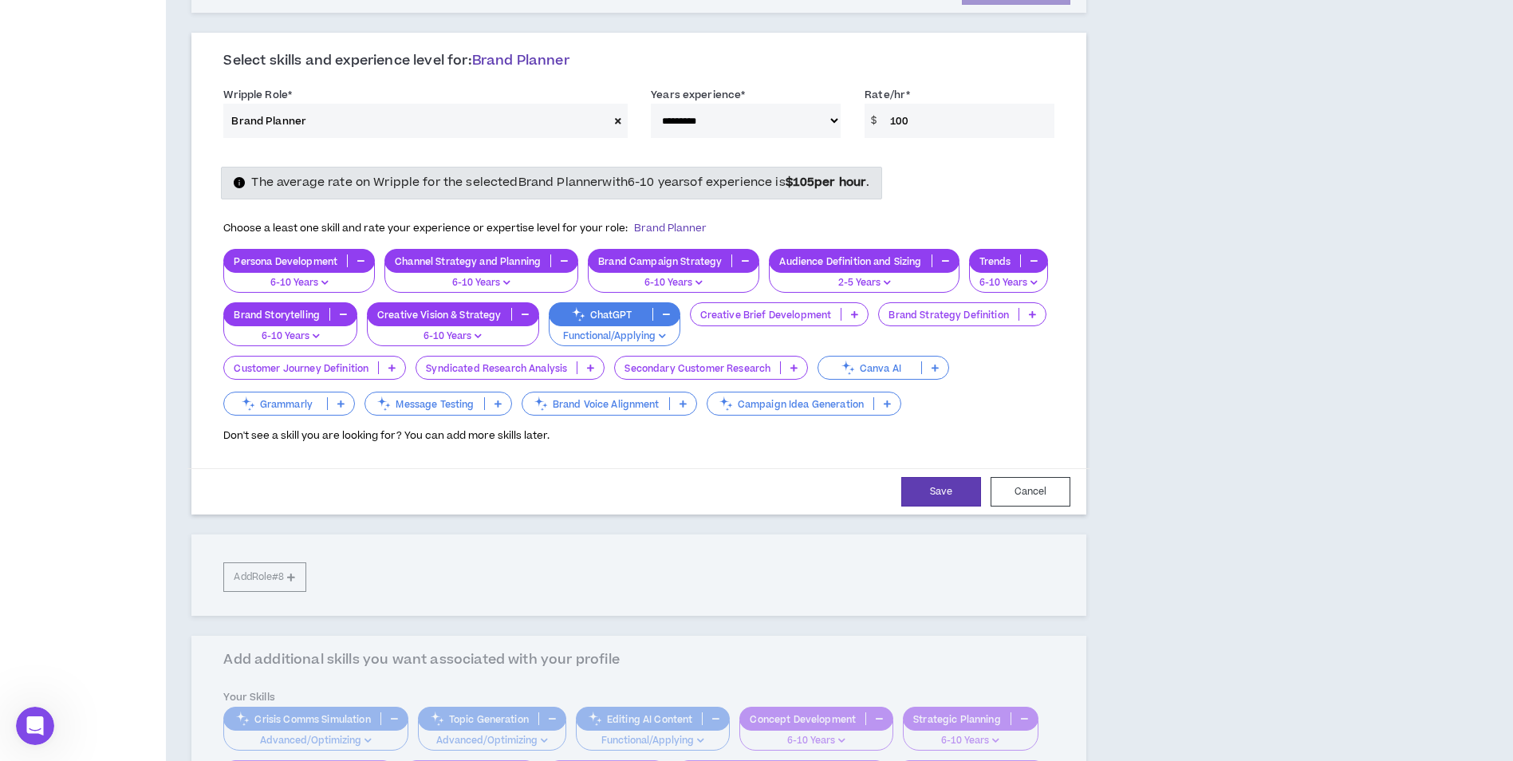
scroll to position [1356, 0]
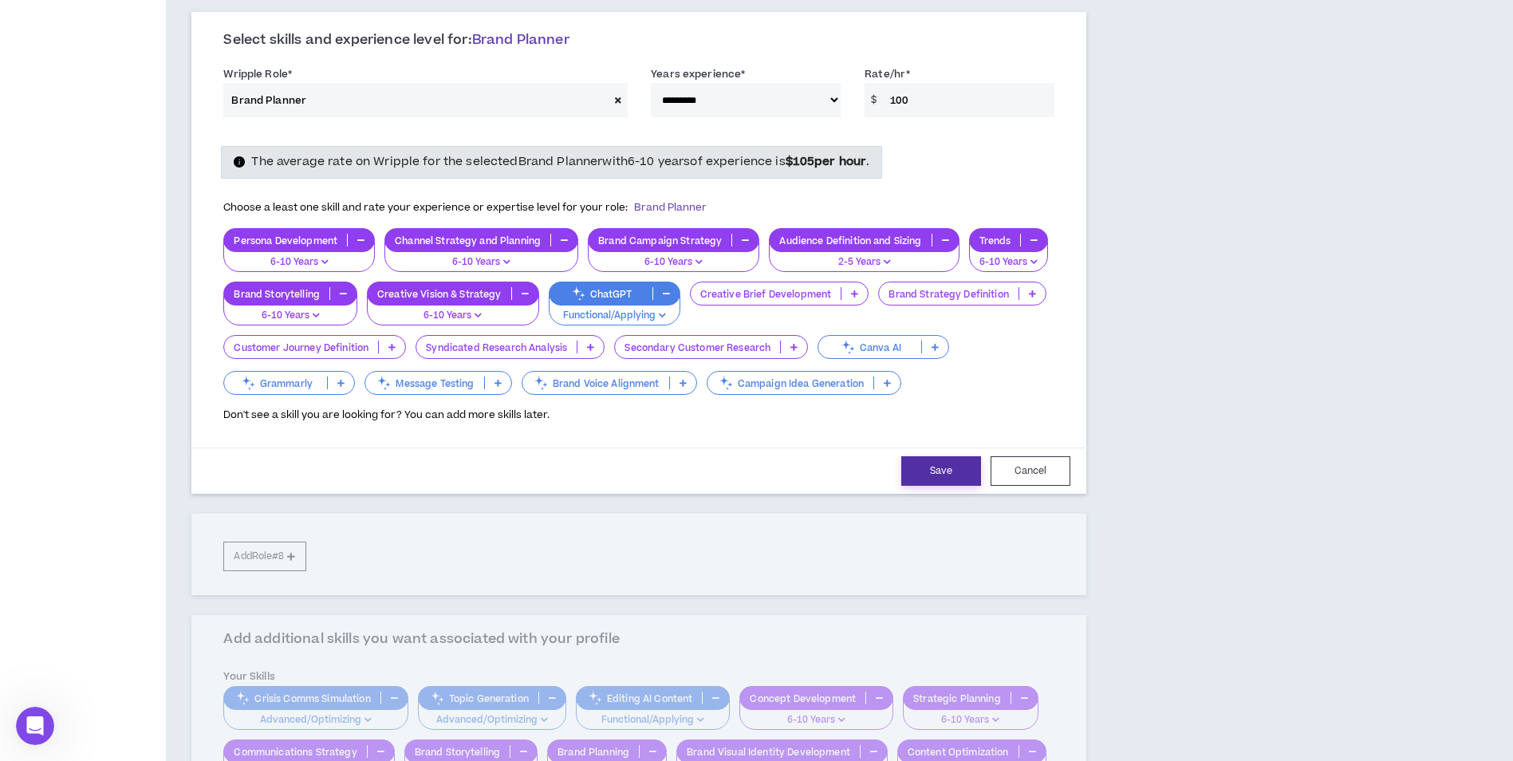
click at [929, 466] on button "Save" at bounding box center [941, 471] width 80 height 30
select select "**"
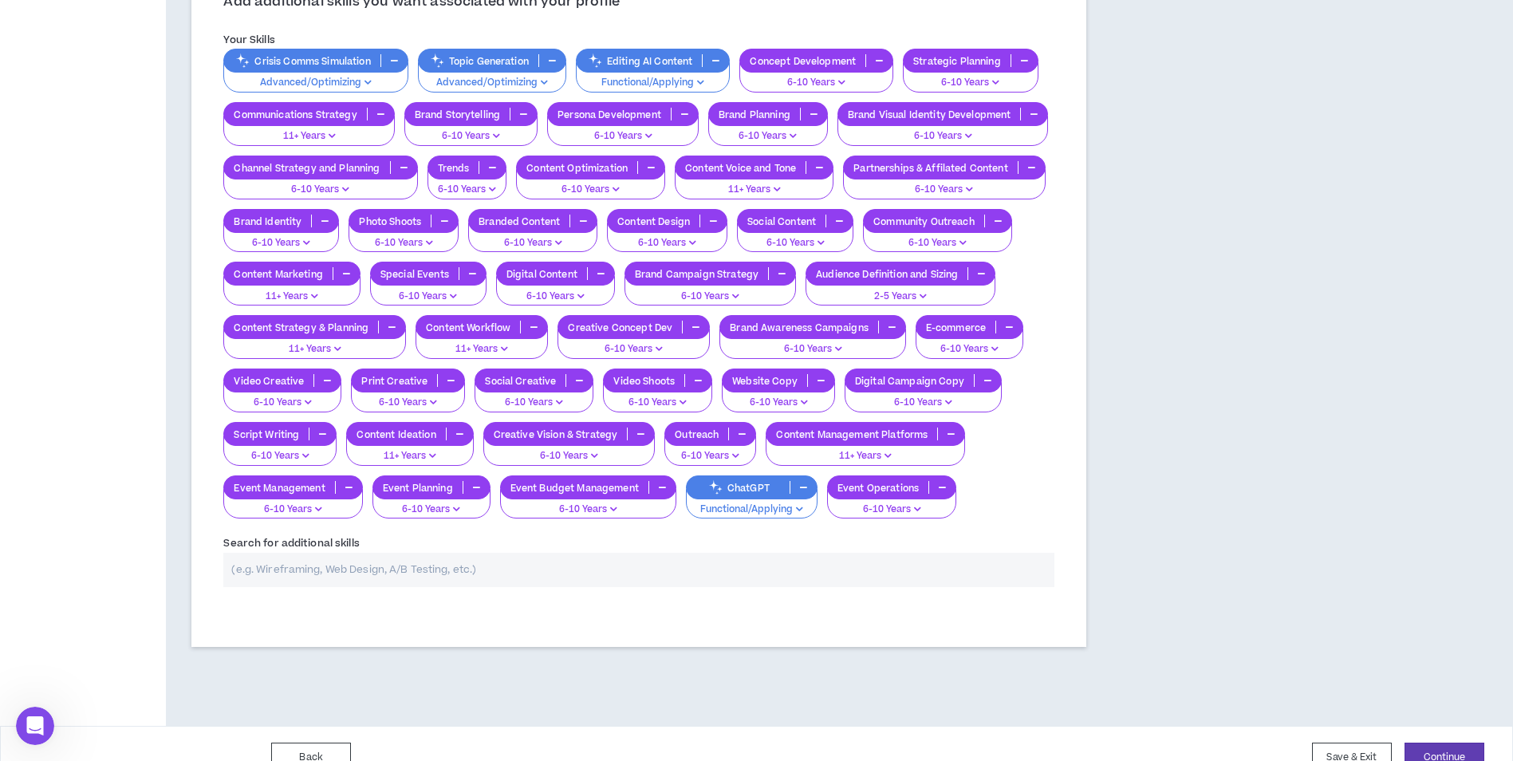
scroll to position [1715, 0]
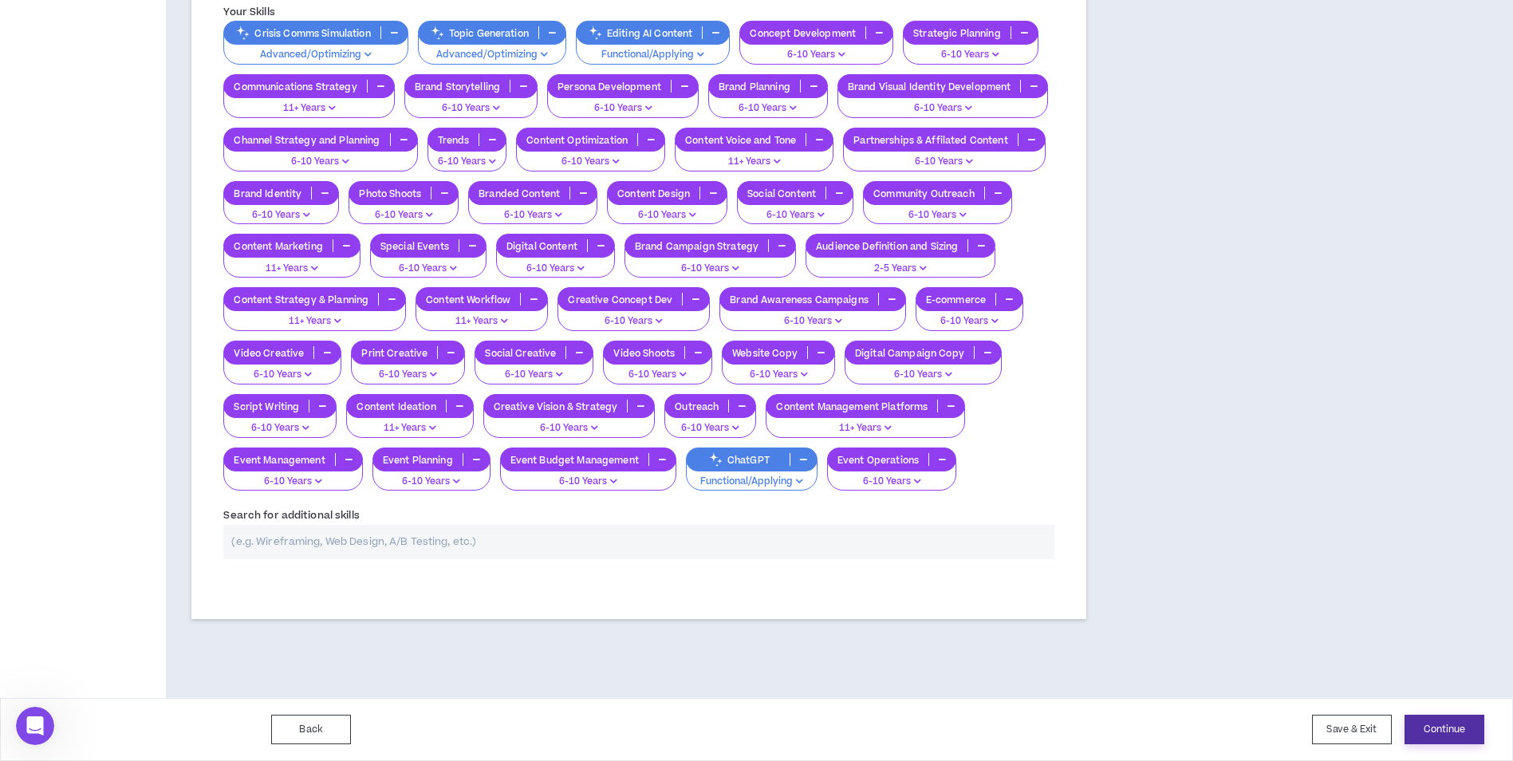
click at [1451, 729] on button "Continue" at bounding box center [1445, 730] width 80 height 30
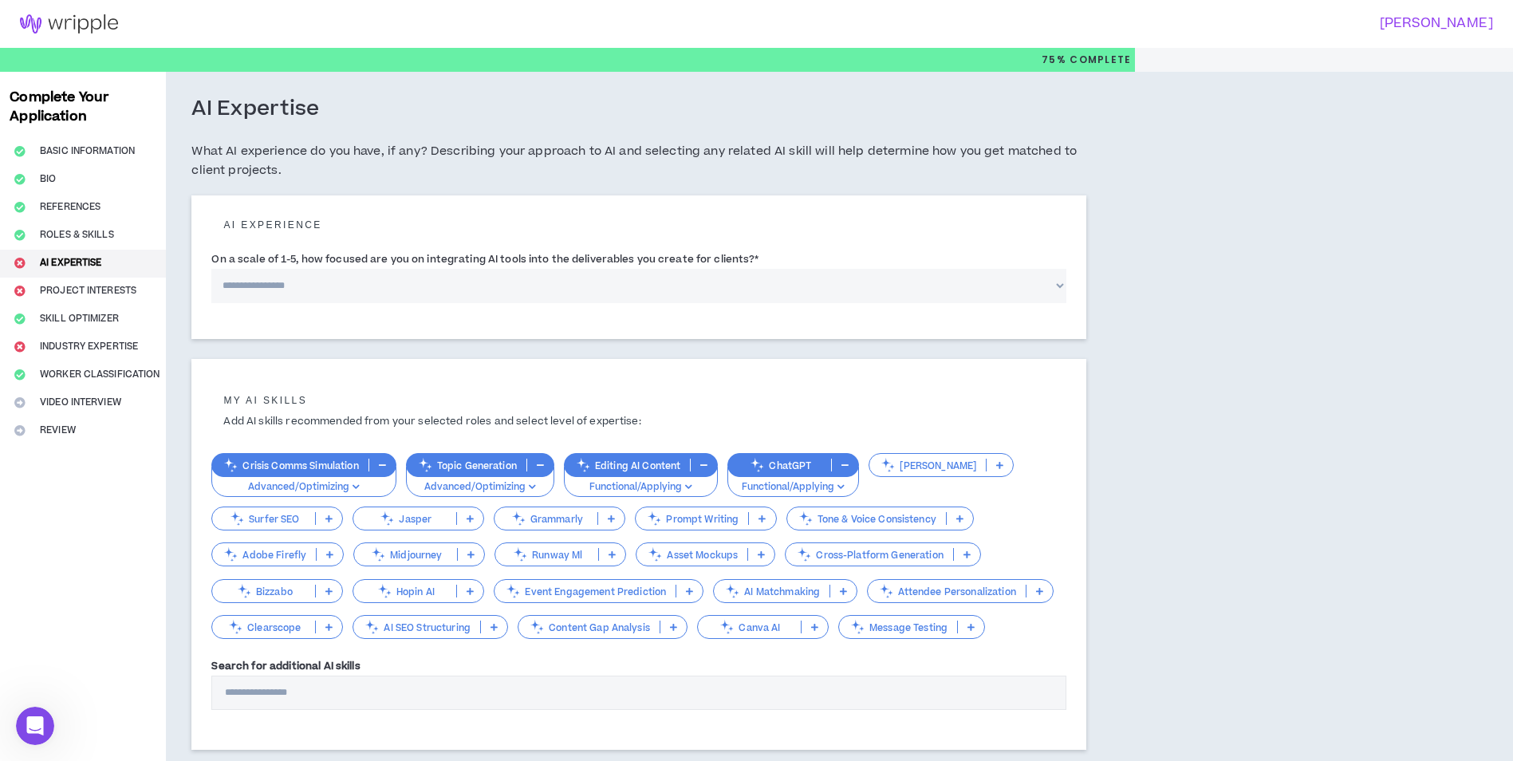
click at [269, 308] on div "**********" at bounding box center [638, 280] width 855 height 68
click at [71, 287] on div "Complete Your Application Basic Information Bio References Roles & Skills AI Ex…" at bounding box center [83, 437] width 166 height 731
click at [265, 290] on select "**********" at bounding box center [638, 286] width 855 height 34
select select "*"
click at [211, 269] on select "**********" at bounding box center [638, 286] width 855 height 34
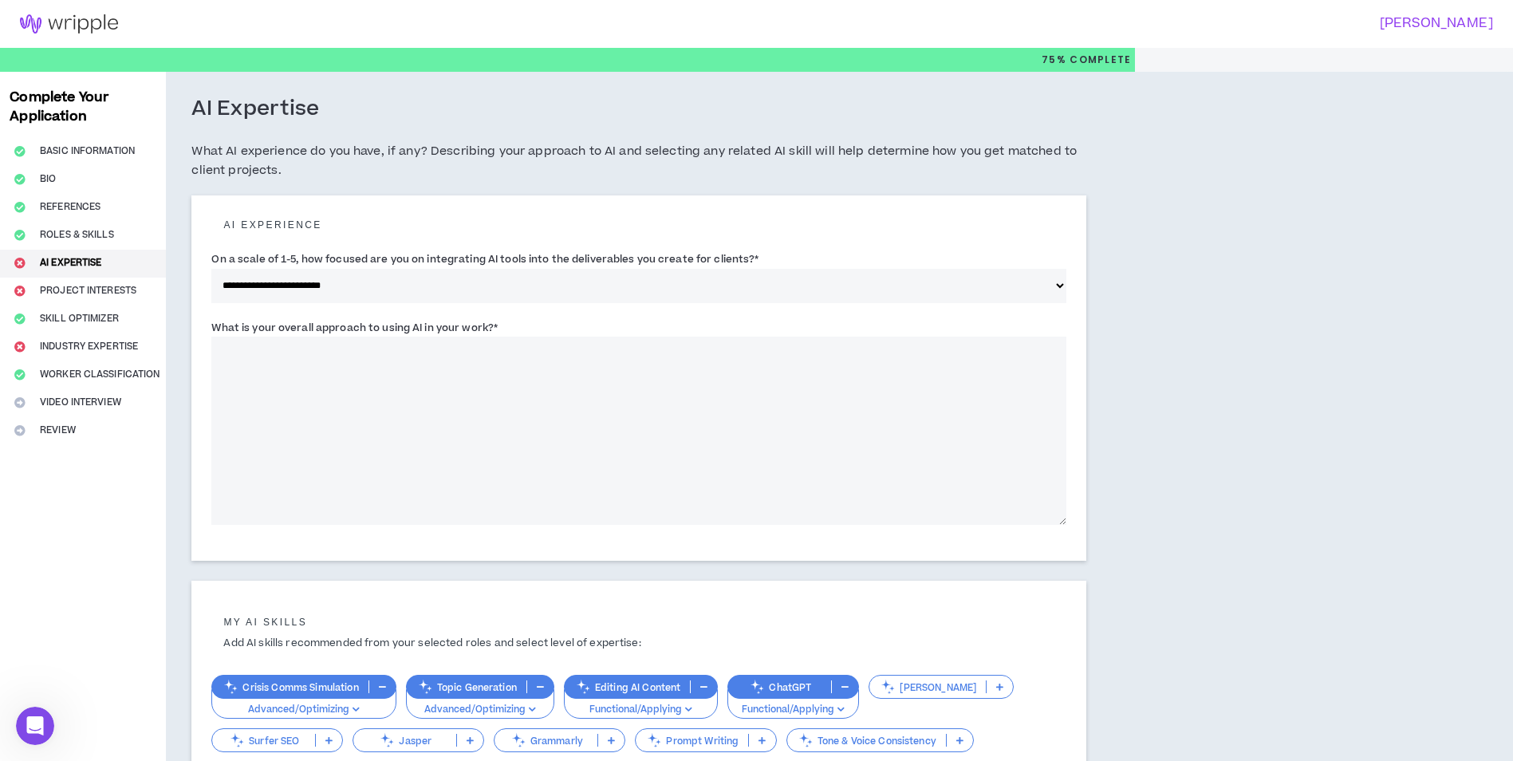
drag, startPoint x: 215, startPoint y: 325, endPoint x: 529, endPoint y: 325, distance: 313.5
click at [529, 325] on div "What is your overall approach to using AI in your work? *" at bounding box center [638, 422] width 855 height 206
drag, startPoint x: 529, startPoint y: 325, endPoint x: 238, endPoint y: 239, distance: 303.6
click at [238, 239] on div "AI experience" at bounding box center [638, 228] width 855 height 35
drag, startPoint x: 210, startPoint y: 246, endPoint x: 520, endPoint y: 334, distance: 322.7
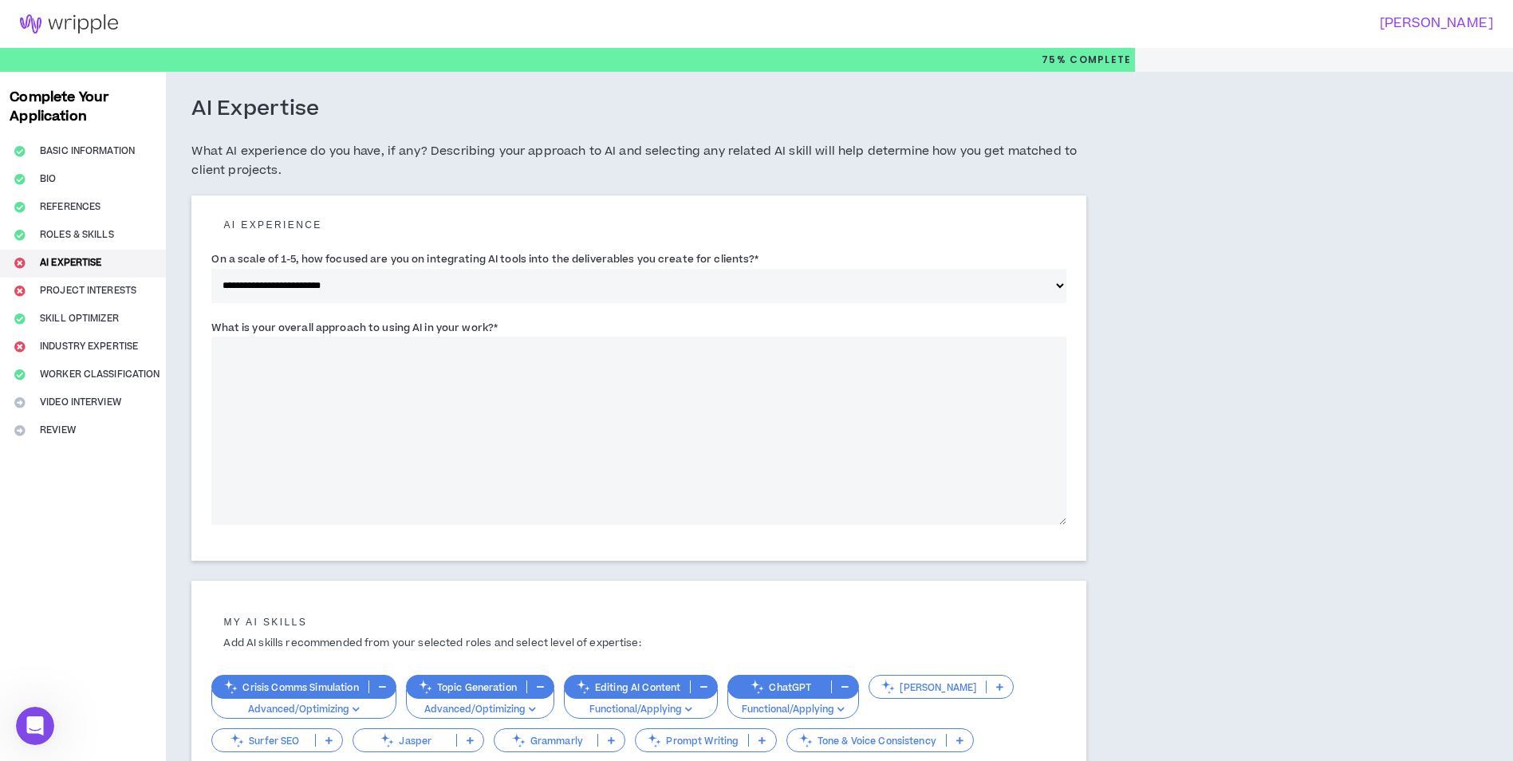
click at [520, 334] on div "**********" at bounding box center [638, 377] width 895 height 365
click at [318, 317] on label "What is your overall approach to using AI in your work? *" at bounding box center [354, 328] width 286 height 26
click at [318, 337] on textarea "What is your overall approach to using AI in your work? *" at bounding box center [638, 431] width 855 height 188
drag, startPoint x: 208, startPoint y: 321, endPoint x: 507, endPoint y: 321, distance: 299.1
click at [507, 321] on div "**********" at bounding box center [638, 377] width 895 height 365
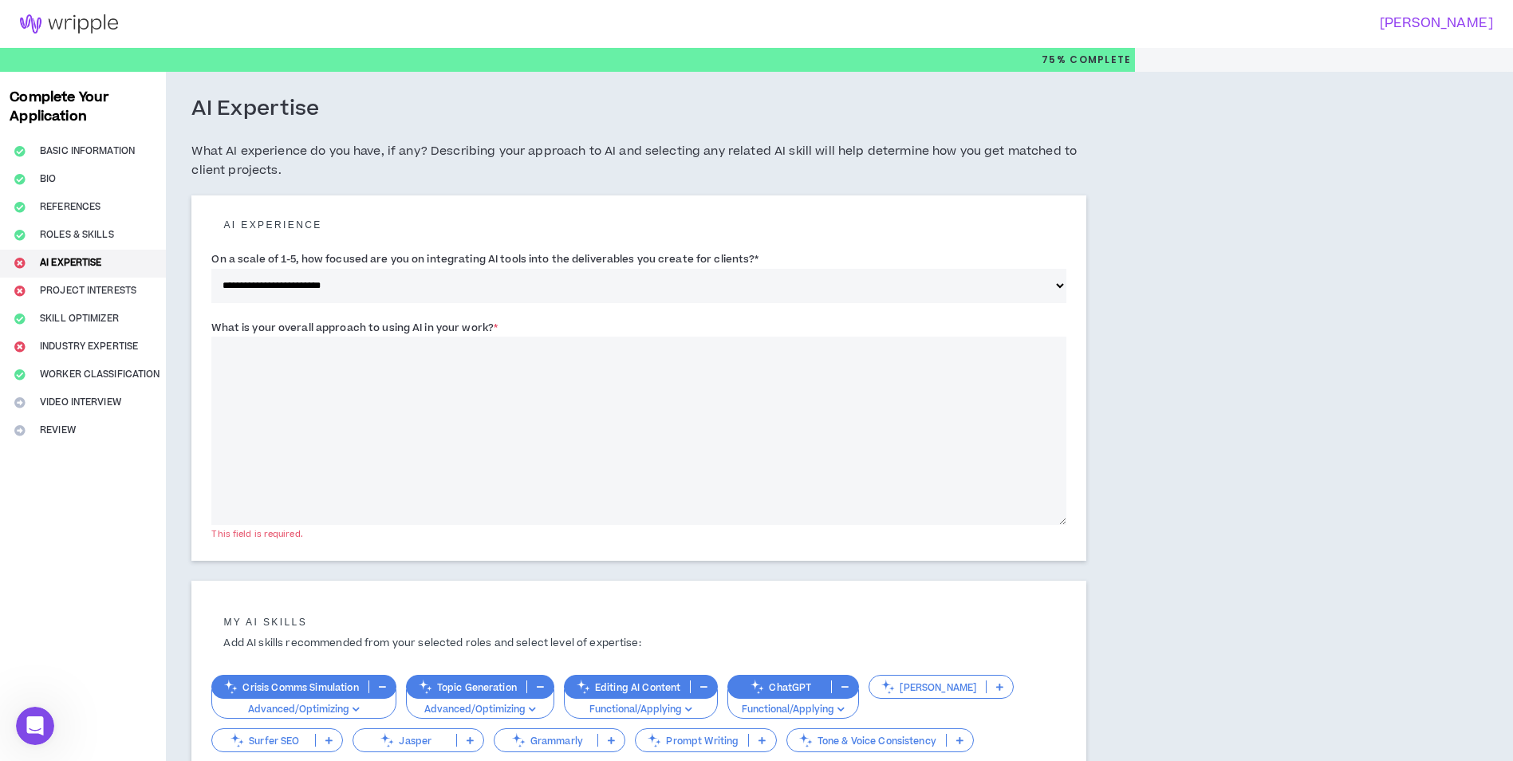
drag, startPoint x: 507, startPoint y: 321, endPoint x: 437, endPoint y: 317, distance: 70.3
copy label "What is your overall approach to using AI in your work? *"
paste textarea "**********"
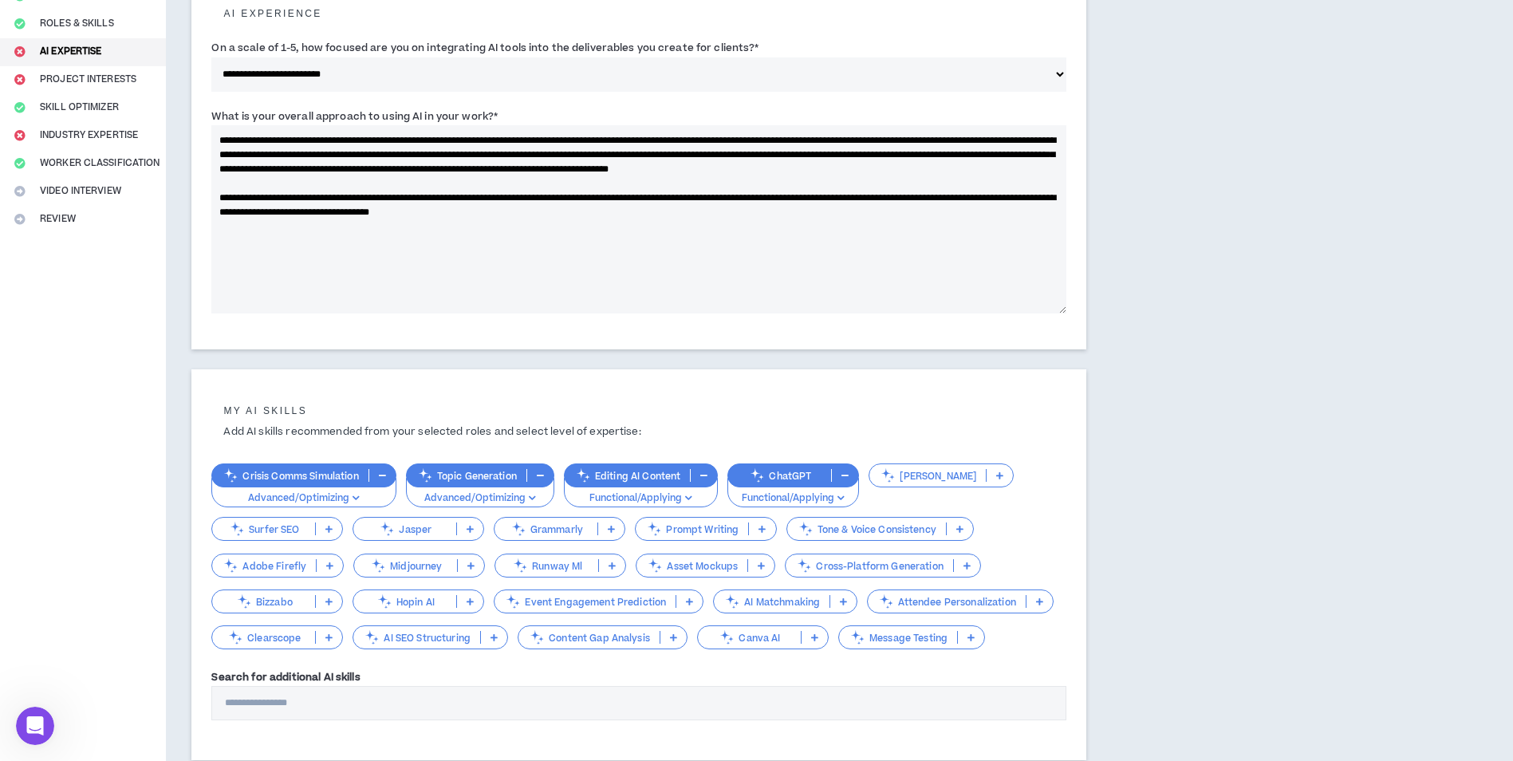
scroll to position [239, 0]
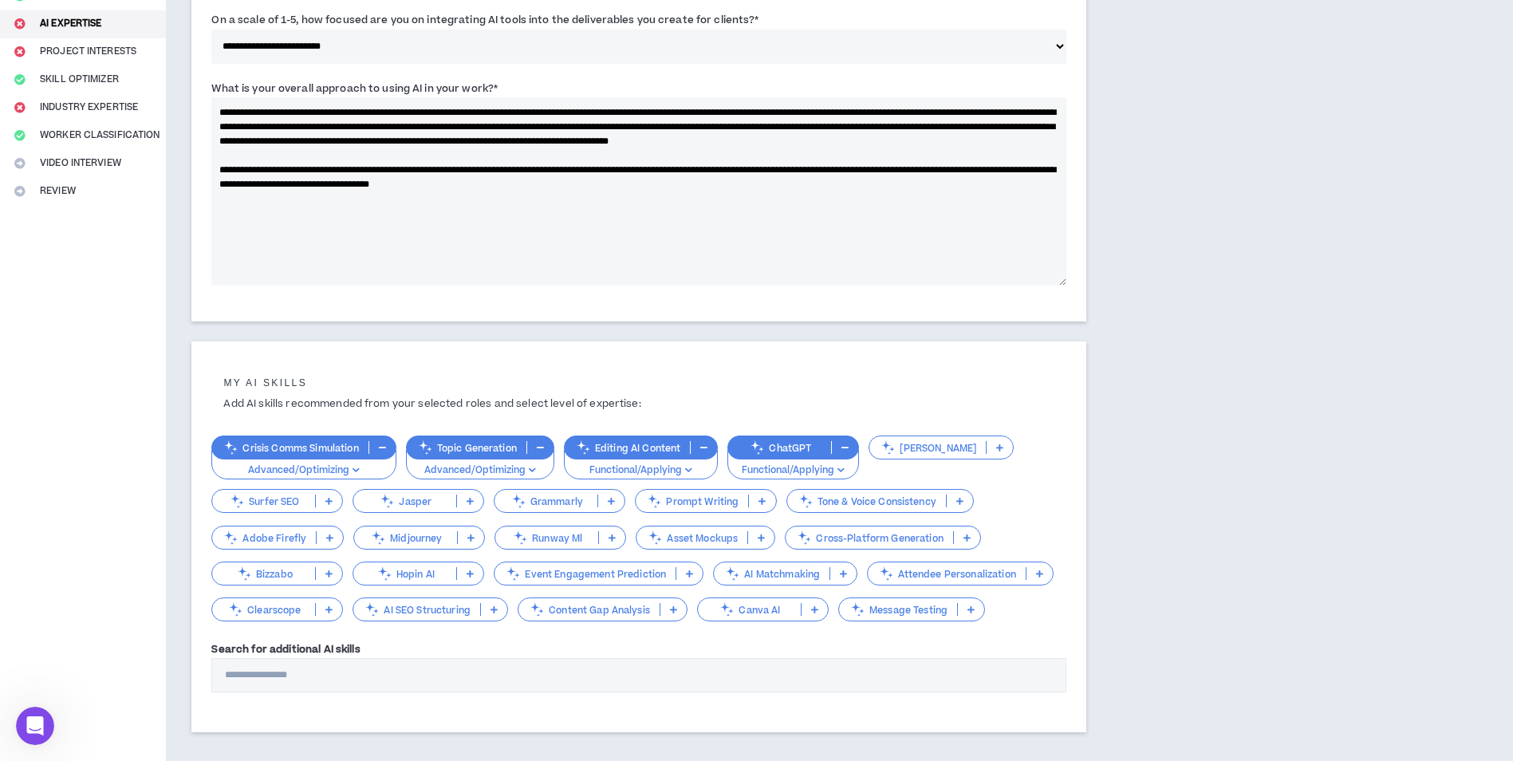
type textarea "**********"
click at [690, 571] on icon at bounding box center [689, 574] width 7 height 8
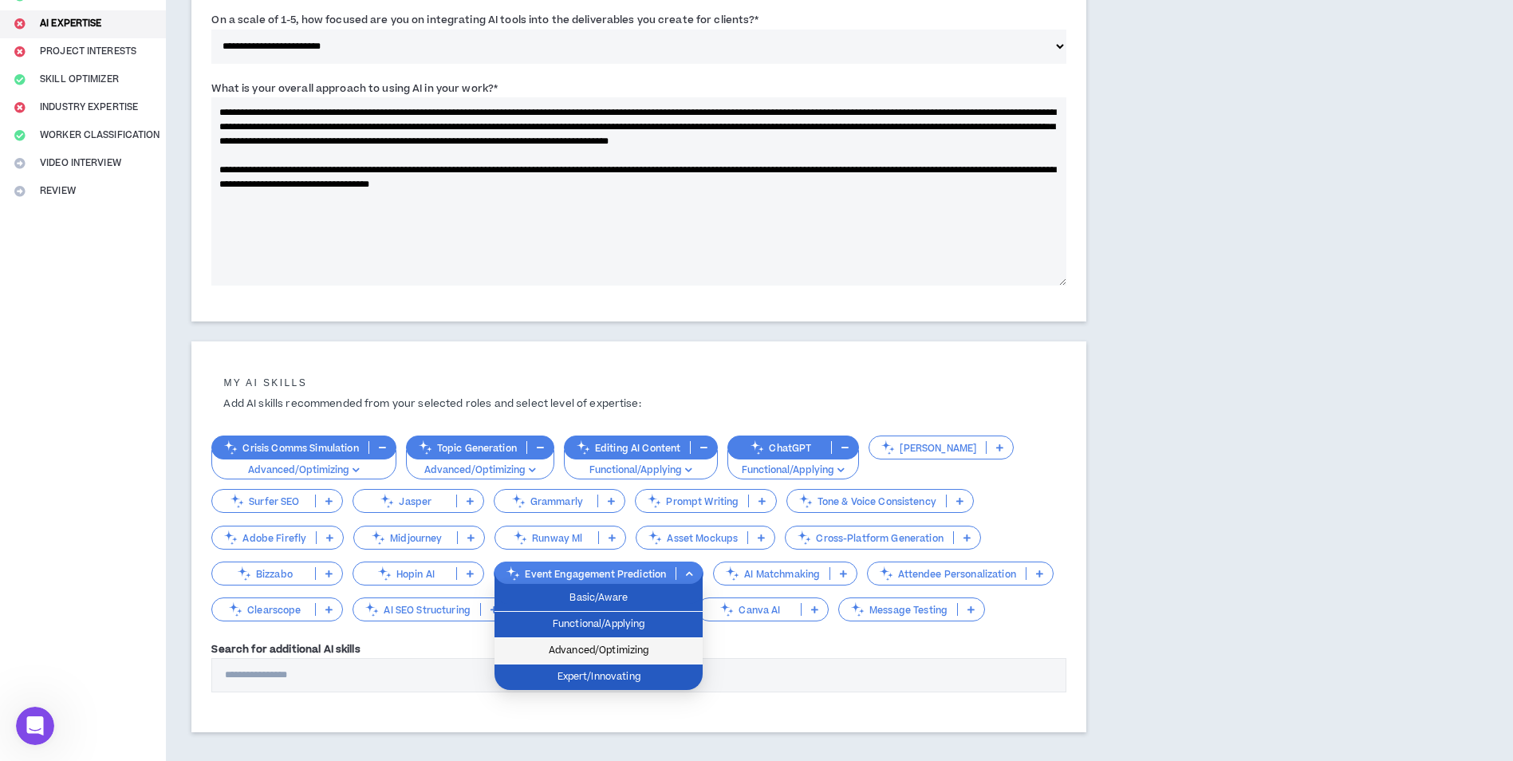
click at [653, 653] on span "Advanced/Optimizing" at bounding box center [598, 651] width 189 height 18
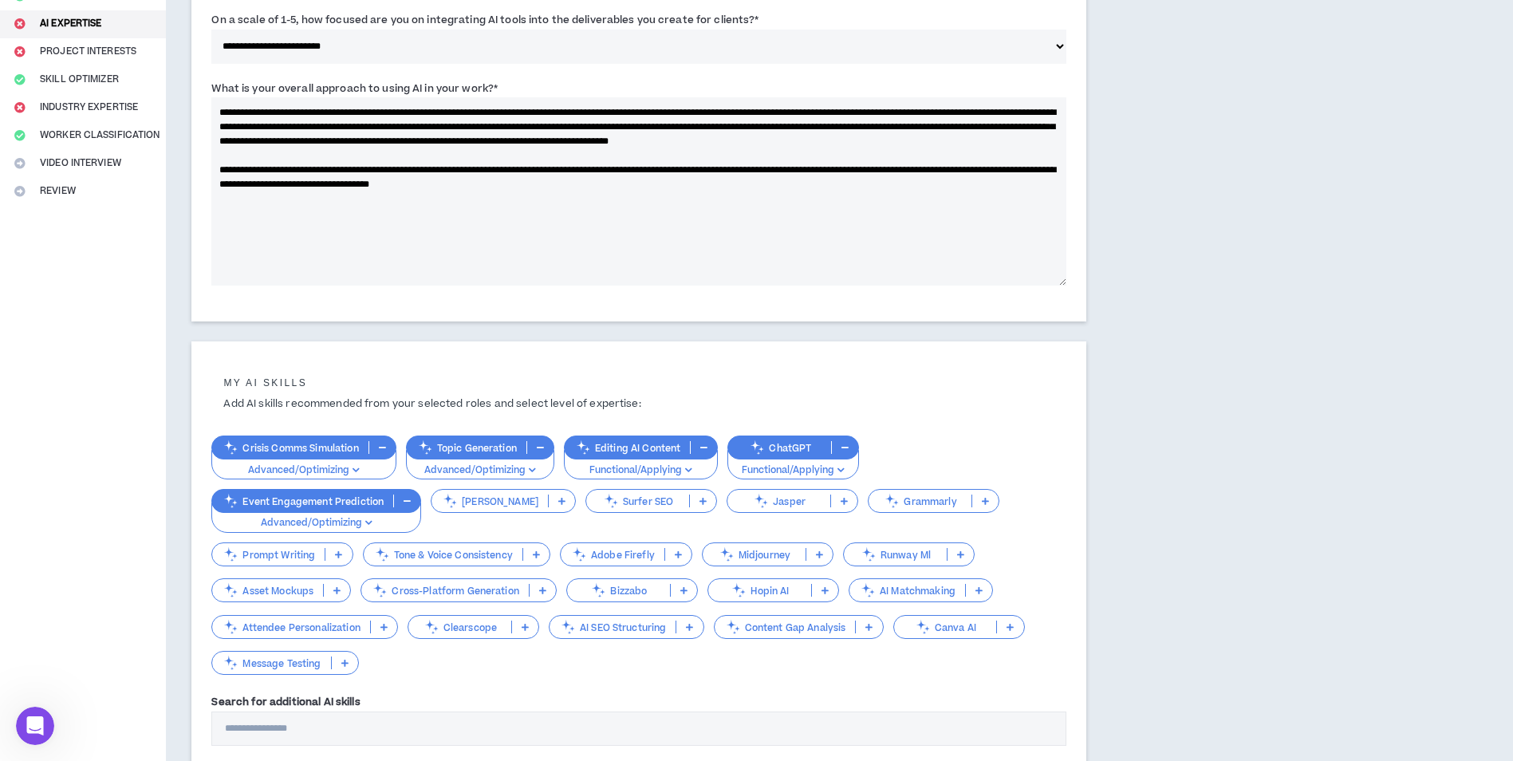
click at [1012, 628] on icon at bounding box center [1010, 627] width 7 height 8
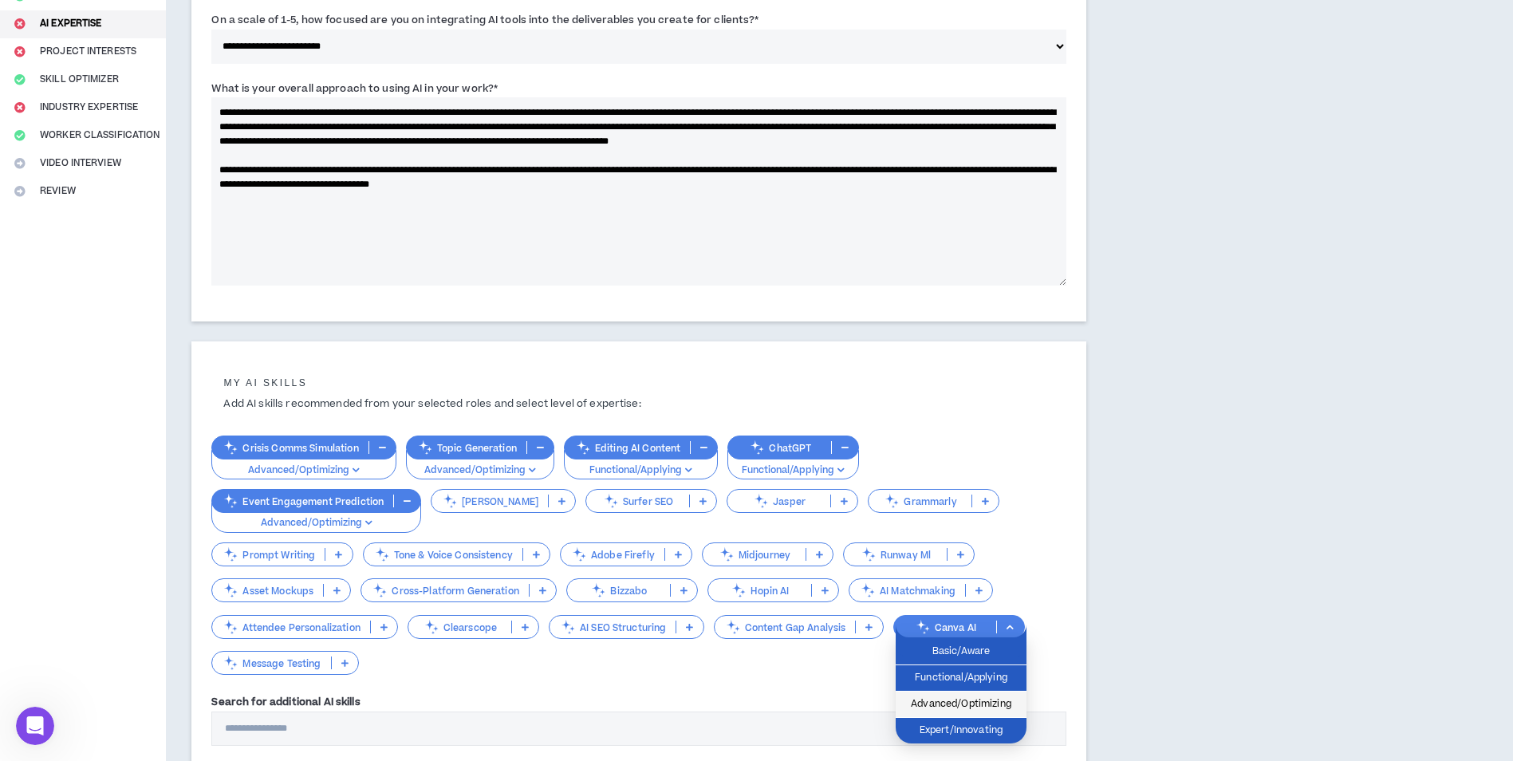
click at [995, 706] on span "Advanced/Optimizing" at bounding box center [961, 705] width 112 height 18
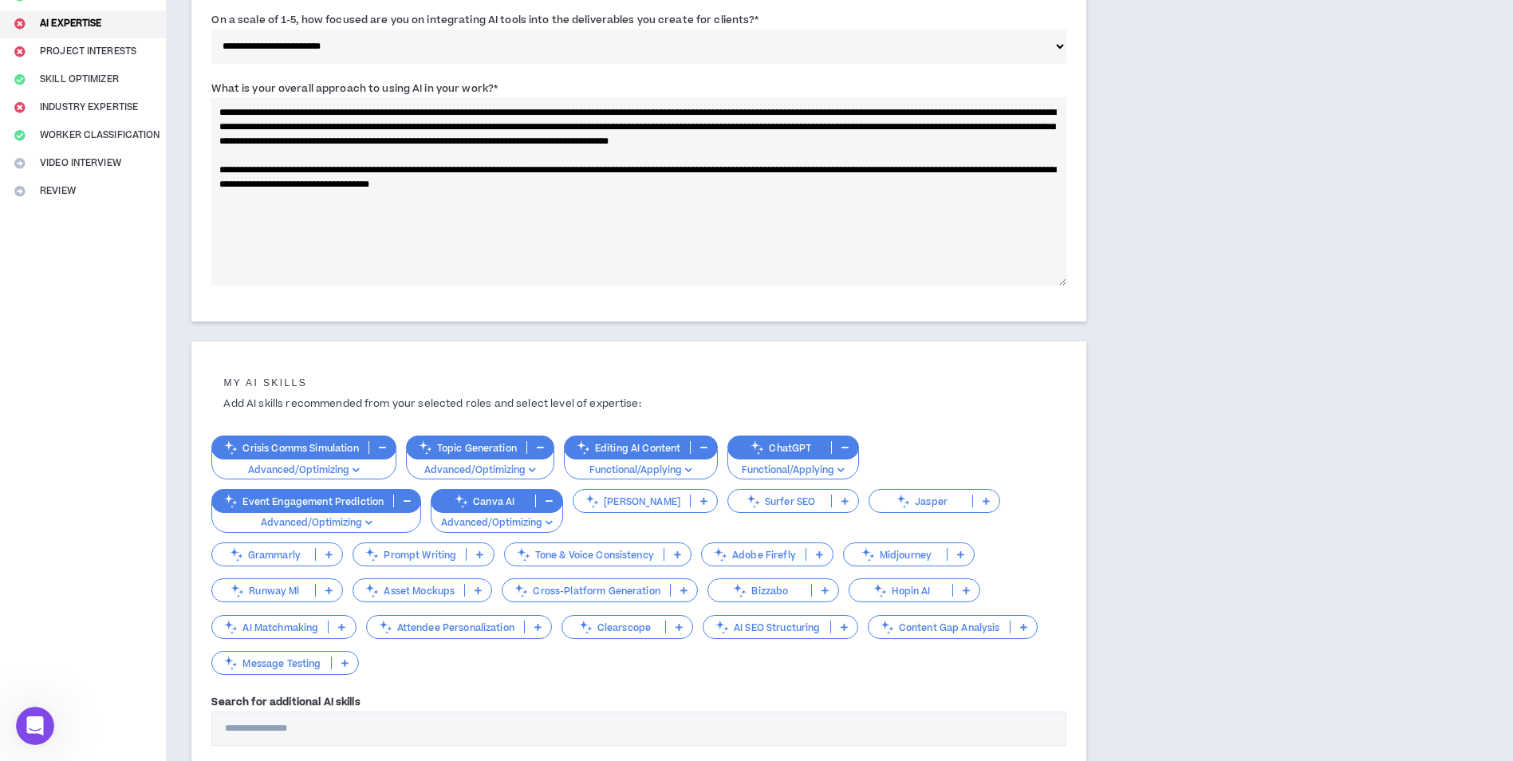
click at [474, 548] on p at bounding box center [480, 554] width 26 height 13
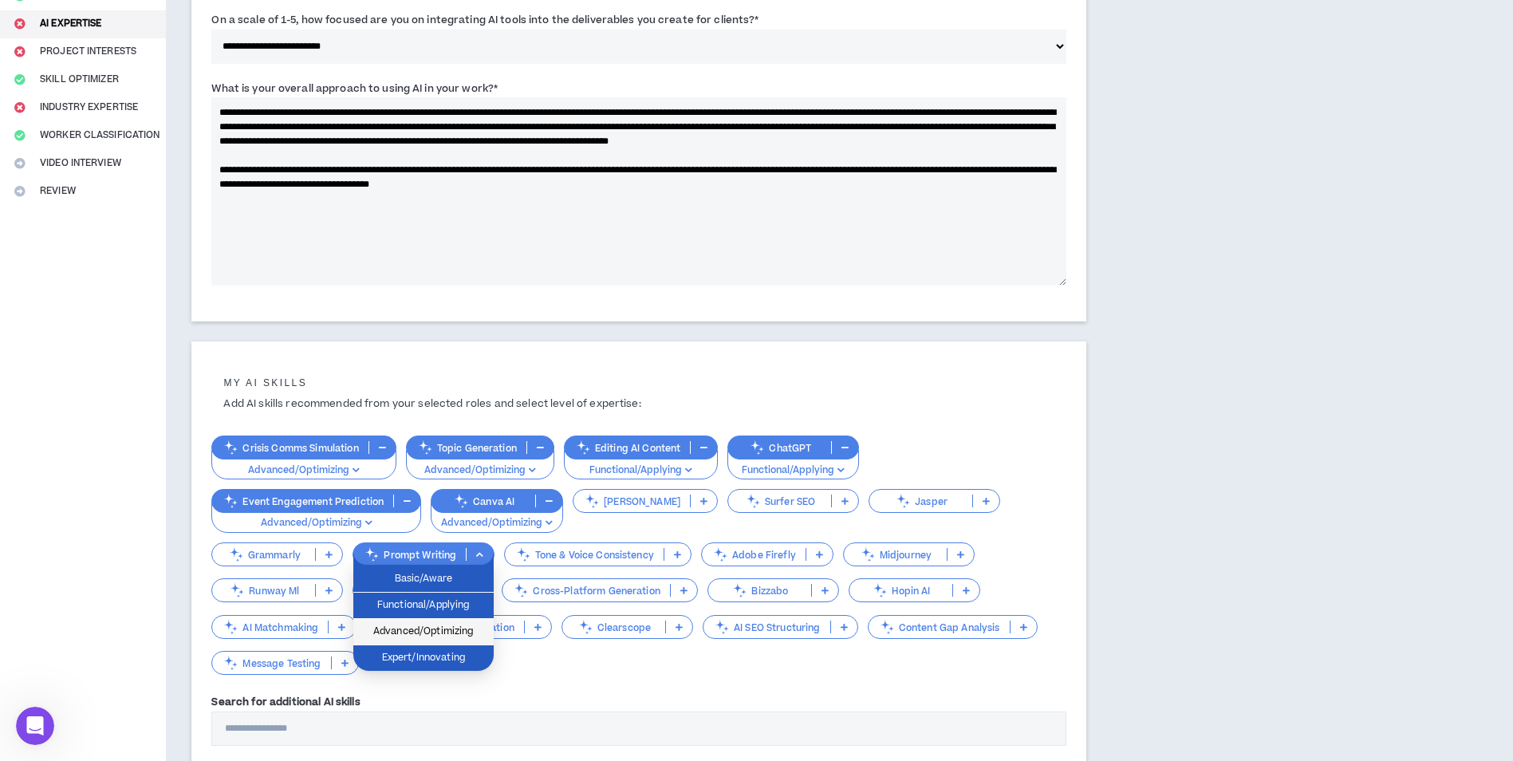
click at [463, 628] on span "Advanced/Optimizing" at bounding box center [423, 632] width 121 height 18
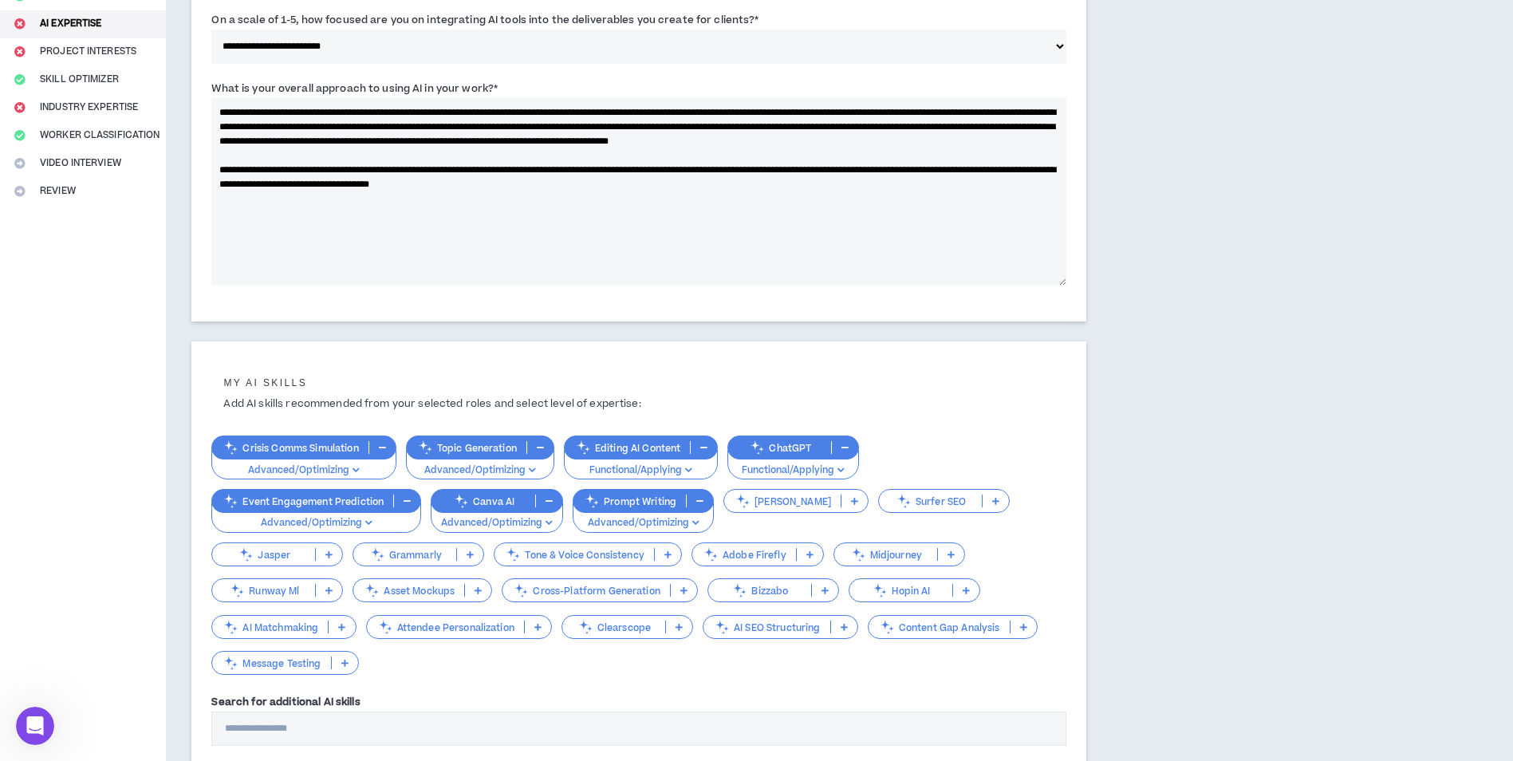
click at [471, 554] on icon at bounding box center [470, 554] width 7 height 8
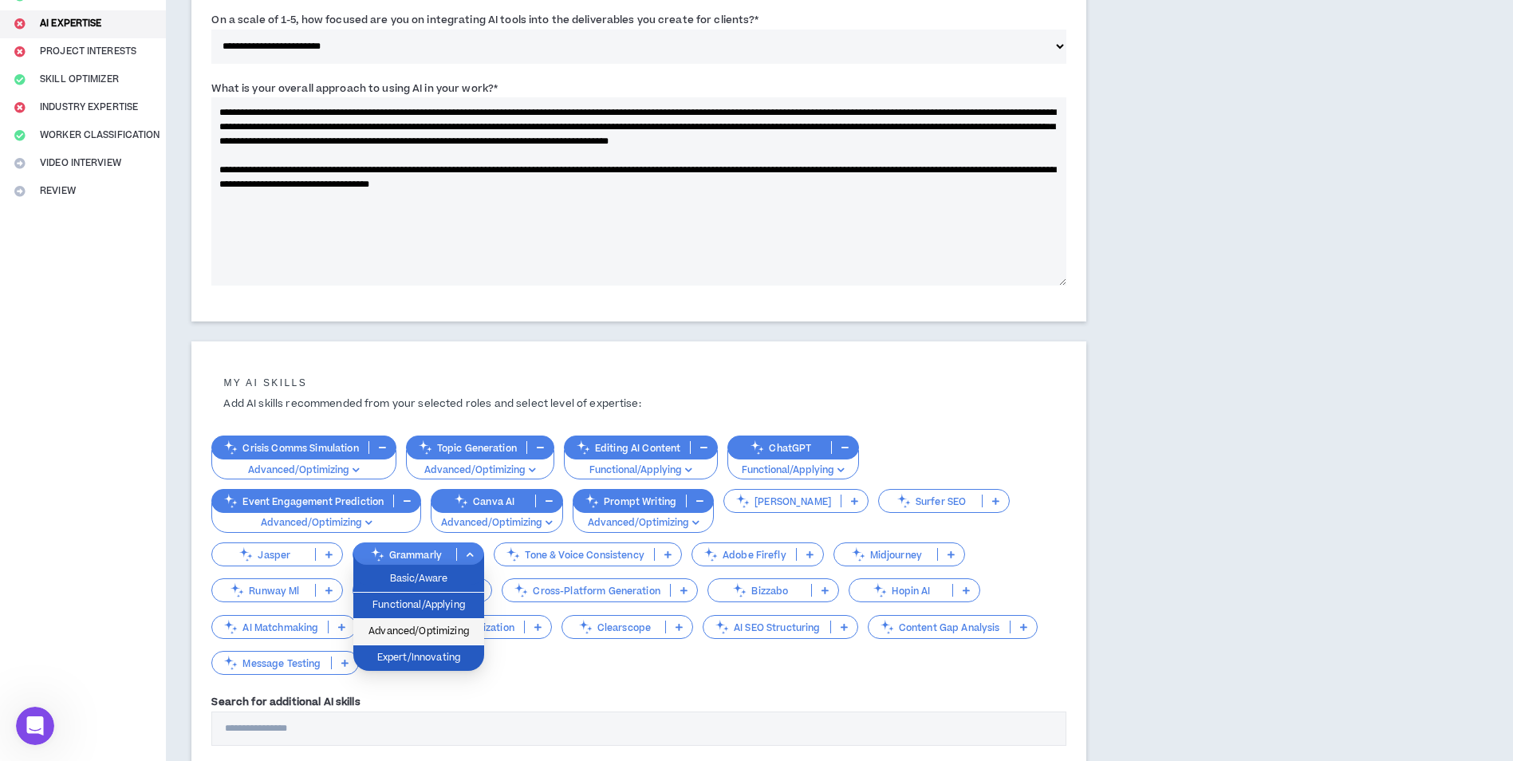
click at [450, 632] on span "Advanced/Optimizing" at bounding box center [419, 632] width 112 height 18
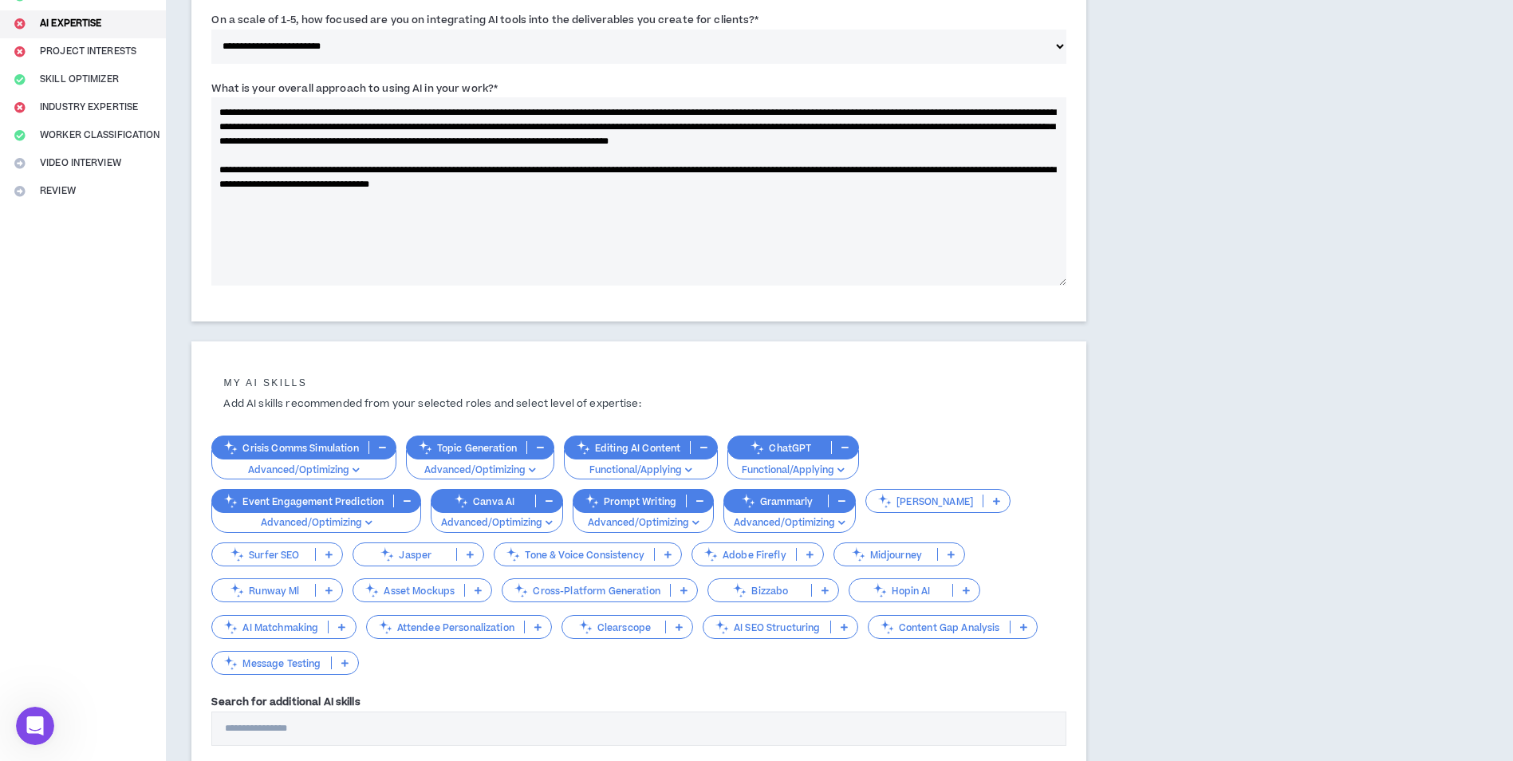
click at [1022, 625] on icon at bounding box center [1023, 627] width 7 height 8
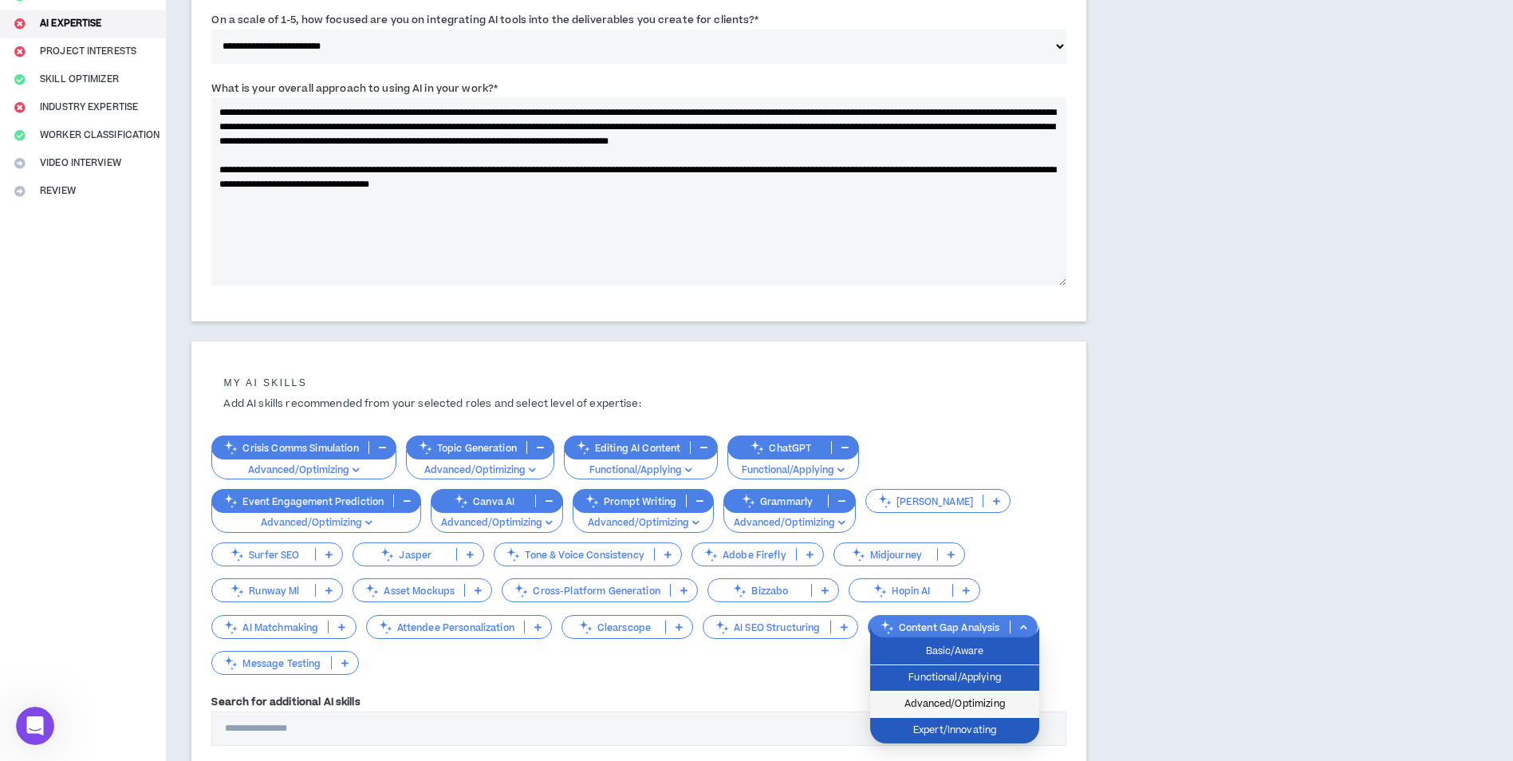
click at [985, 696] on span "Advanced/Optimizing" at bounding box center [955, 705] width 150 height 18
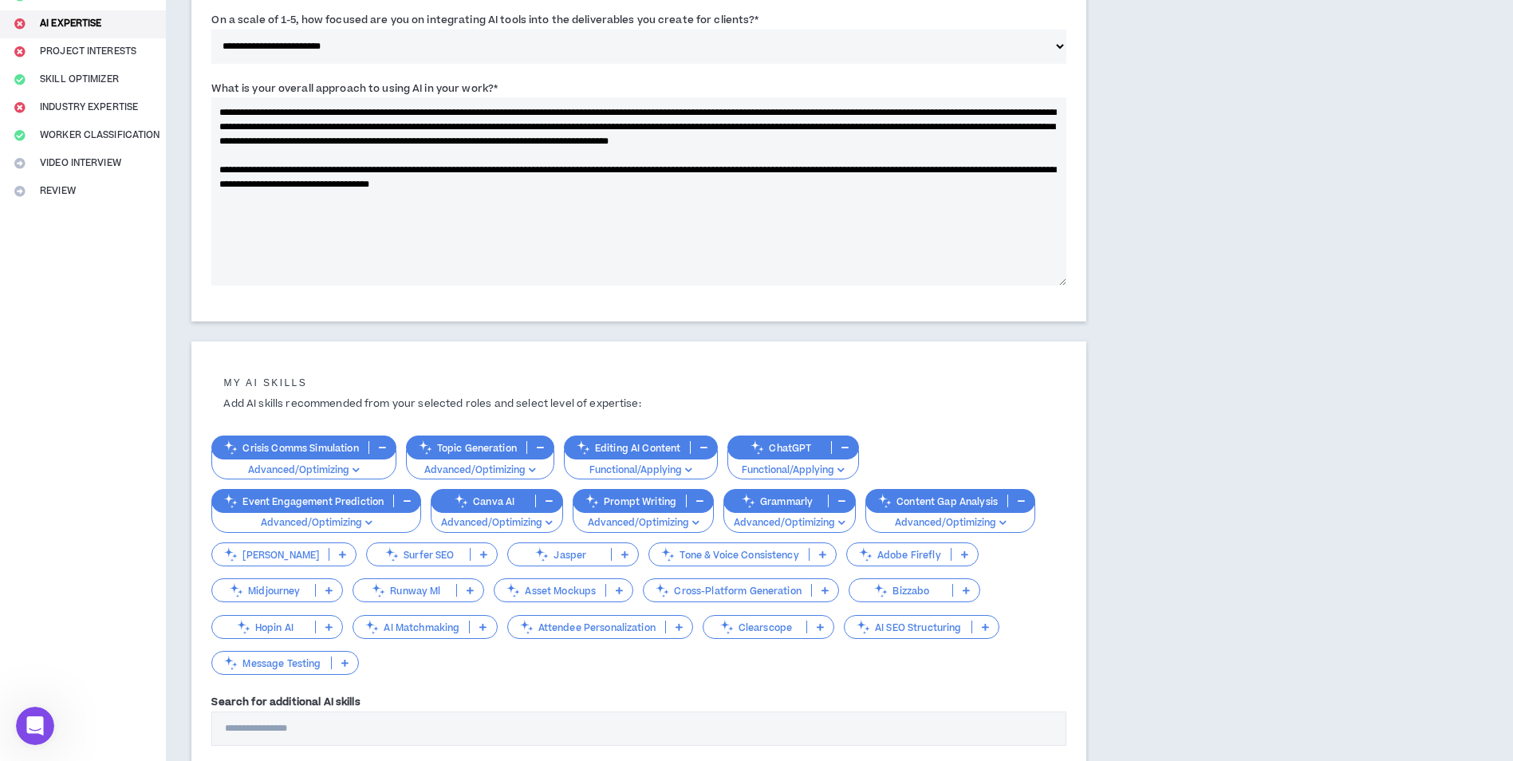
click at [822, 590] on icon at bounding box center [825, 590] width 7 height 8
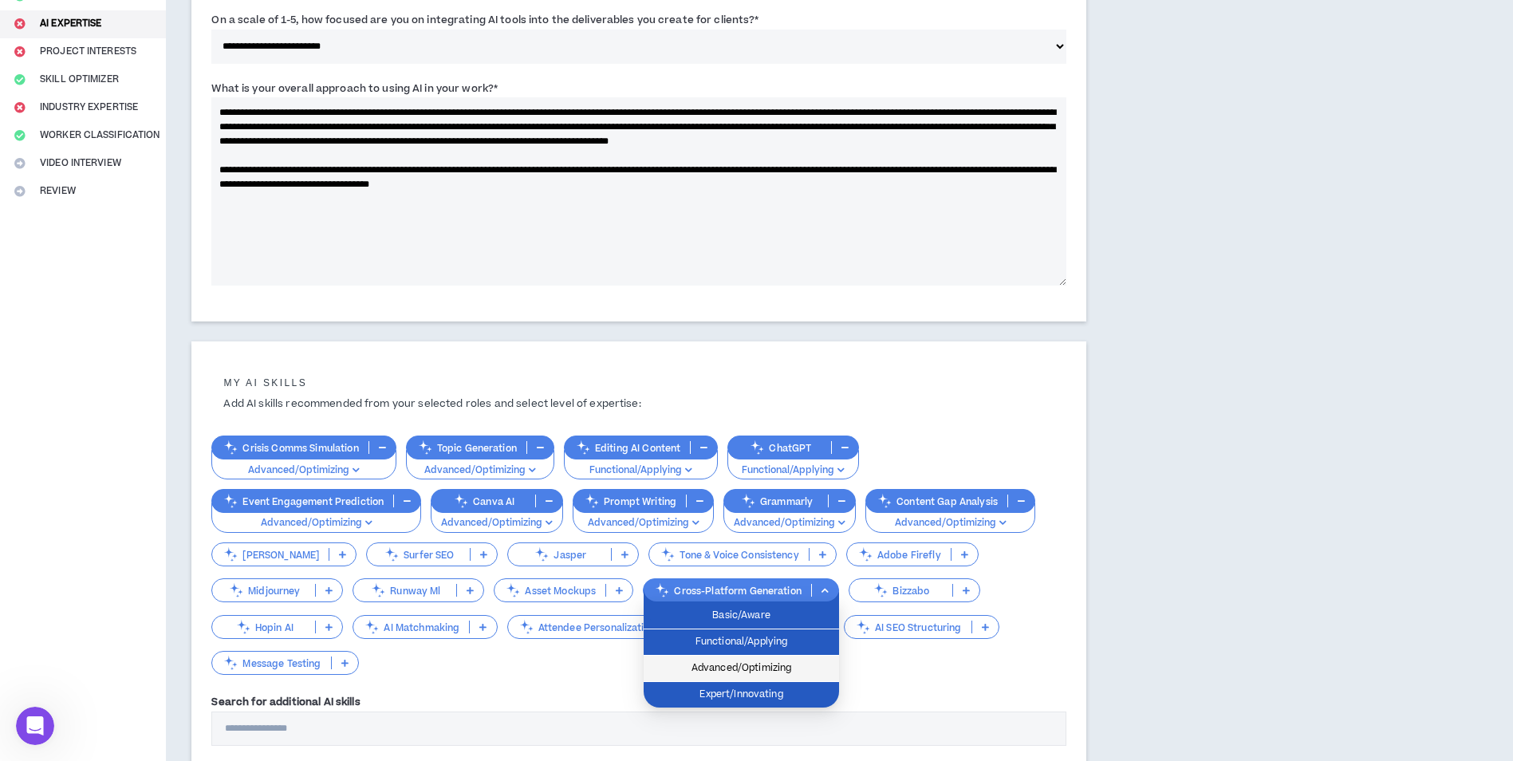
click at [783, 668] on span "Advanced/Optimizing" at bounding box center [741, 669] width 176 height 18
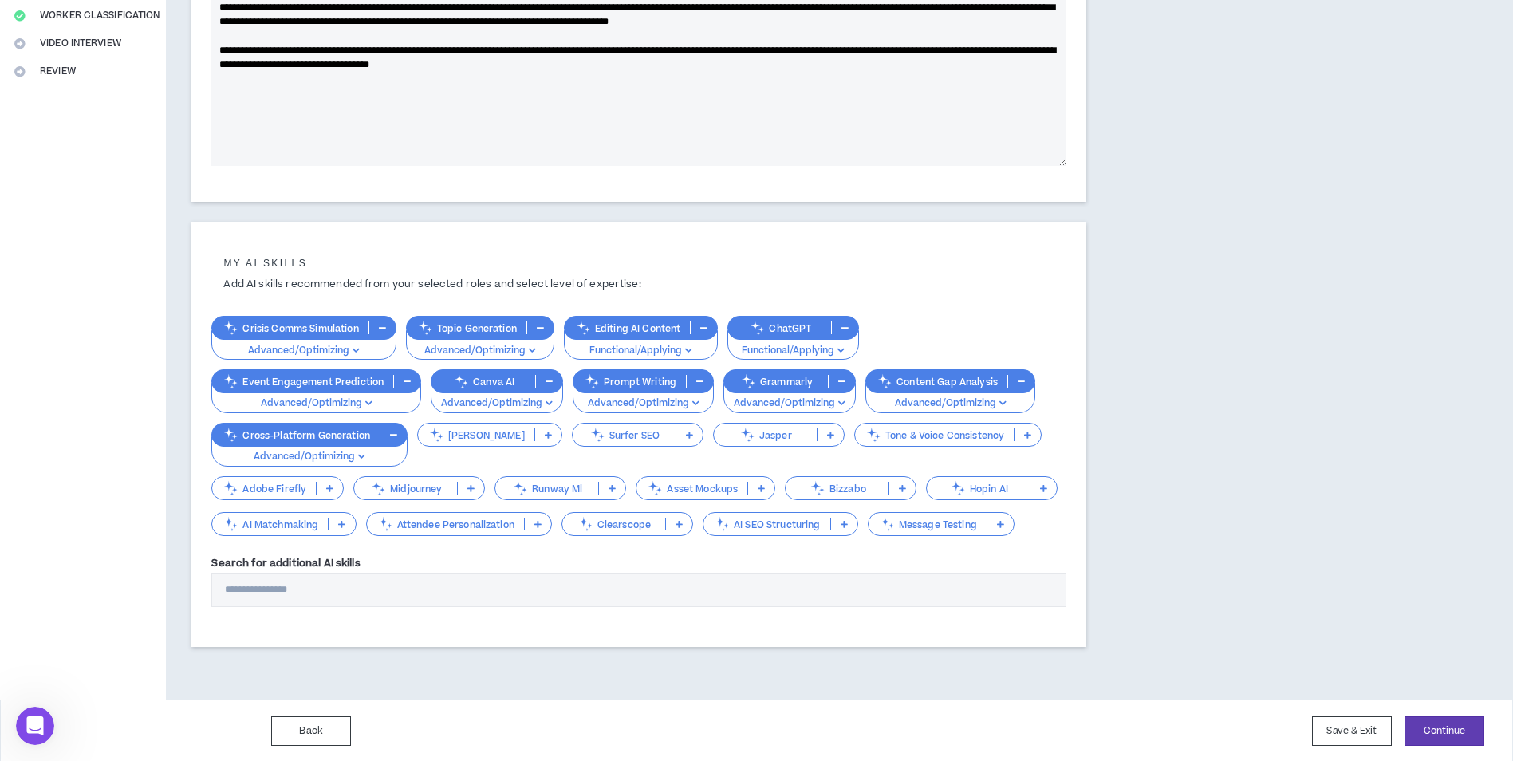
scroll to position [361, 0]
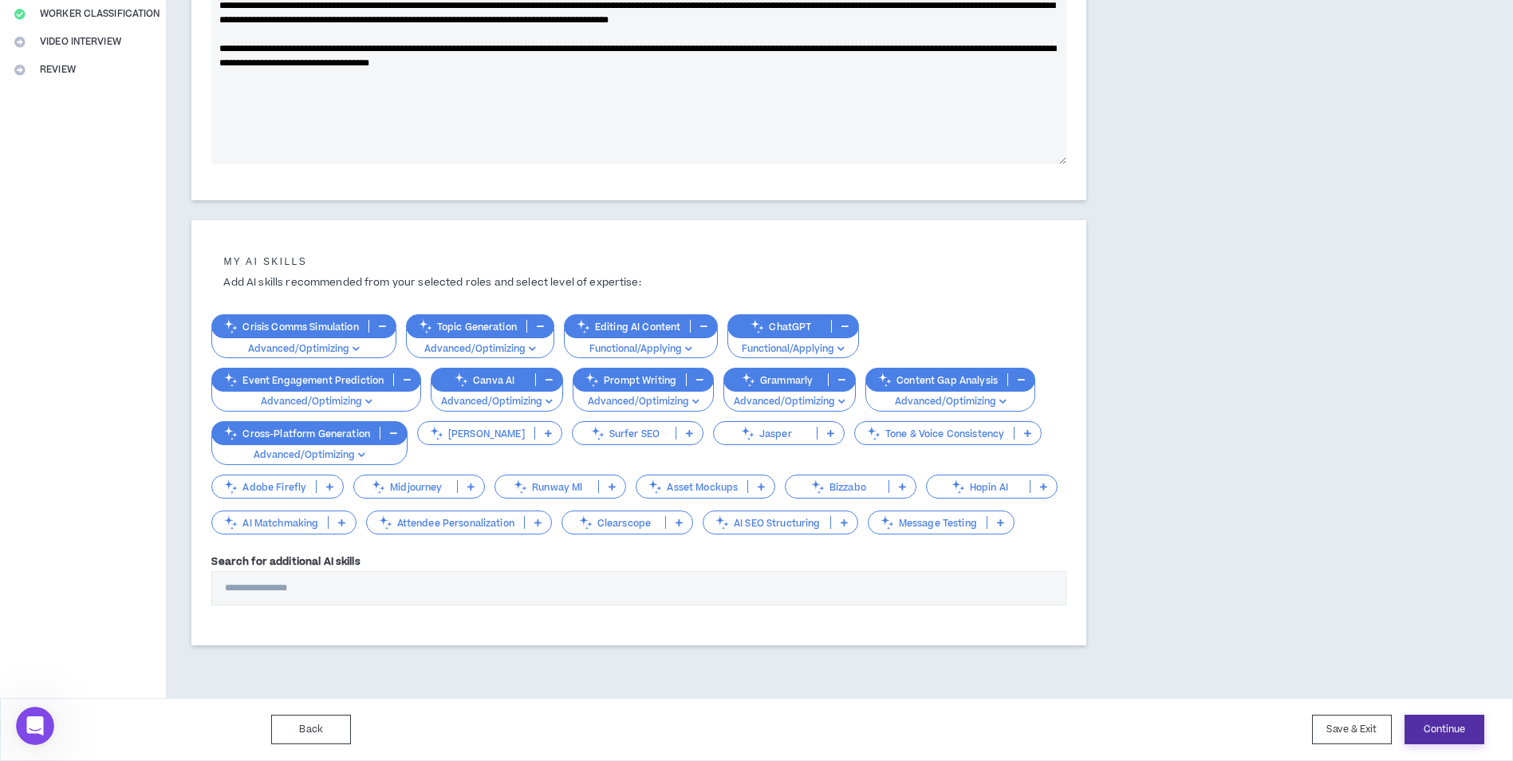
click at [1463, 724] on button "Continue" at bounding box center [1445, 730] width 80 height 30
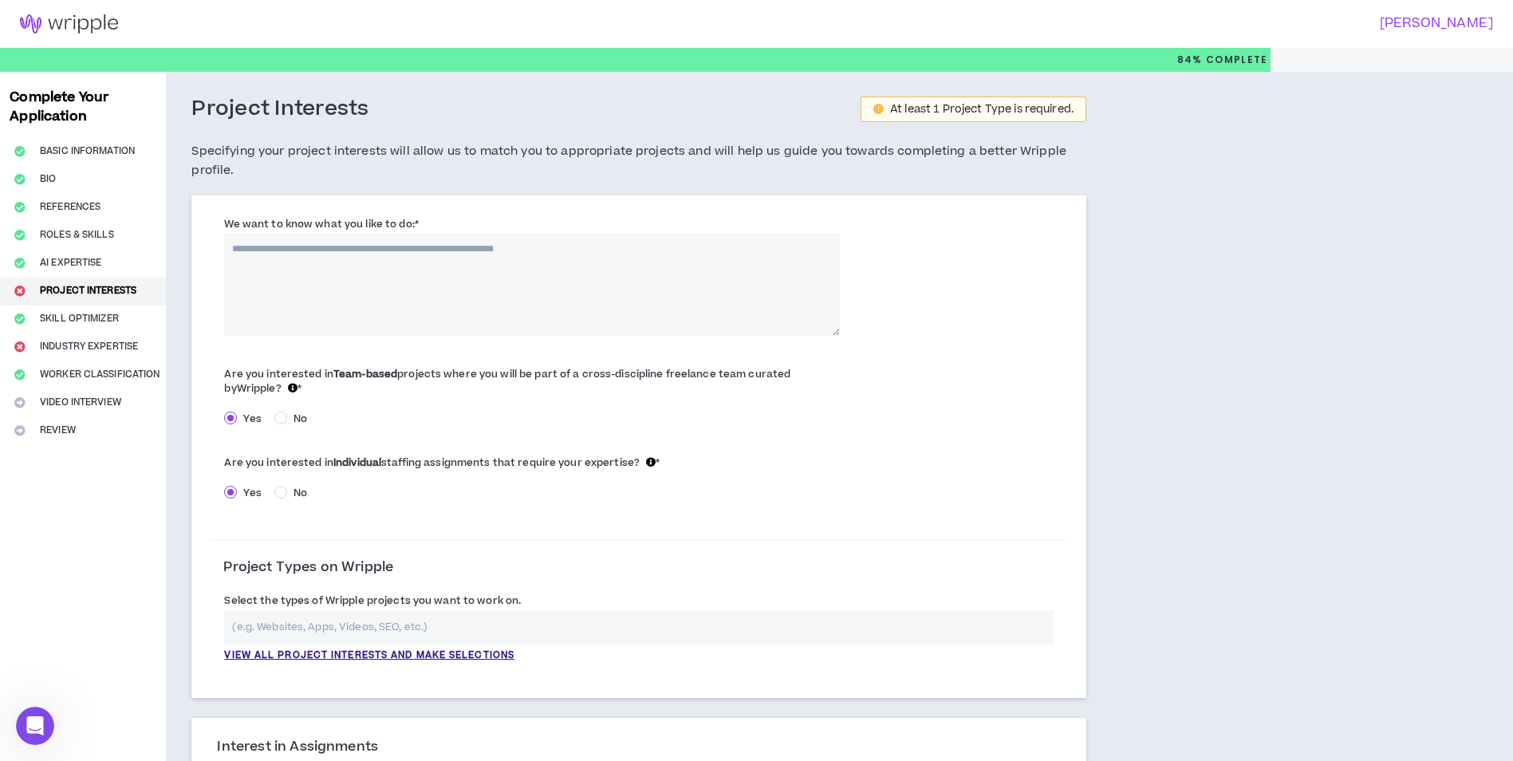
click at [305, 262] on textarea "We want to know what you like to do: *" at bounding box center [532, 285] width 616 height 102
click at [228, 223] on label "We want to know what you like to do: *" at bounding box center [321, 224] width 194 height 26
click at [228, 234] on textarea "We want to know what you like to do: *" at bounding box center [532, 285] width 616 height 102
drag, startPoint x: 331, startPoint y: 217, endPoint x: 433, endPoint y: 217, distance: 102.1
click at [433, 217] on div "We want to know what you like to do: * The field is required." at bounding box center [532, 275] width 616 height 120
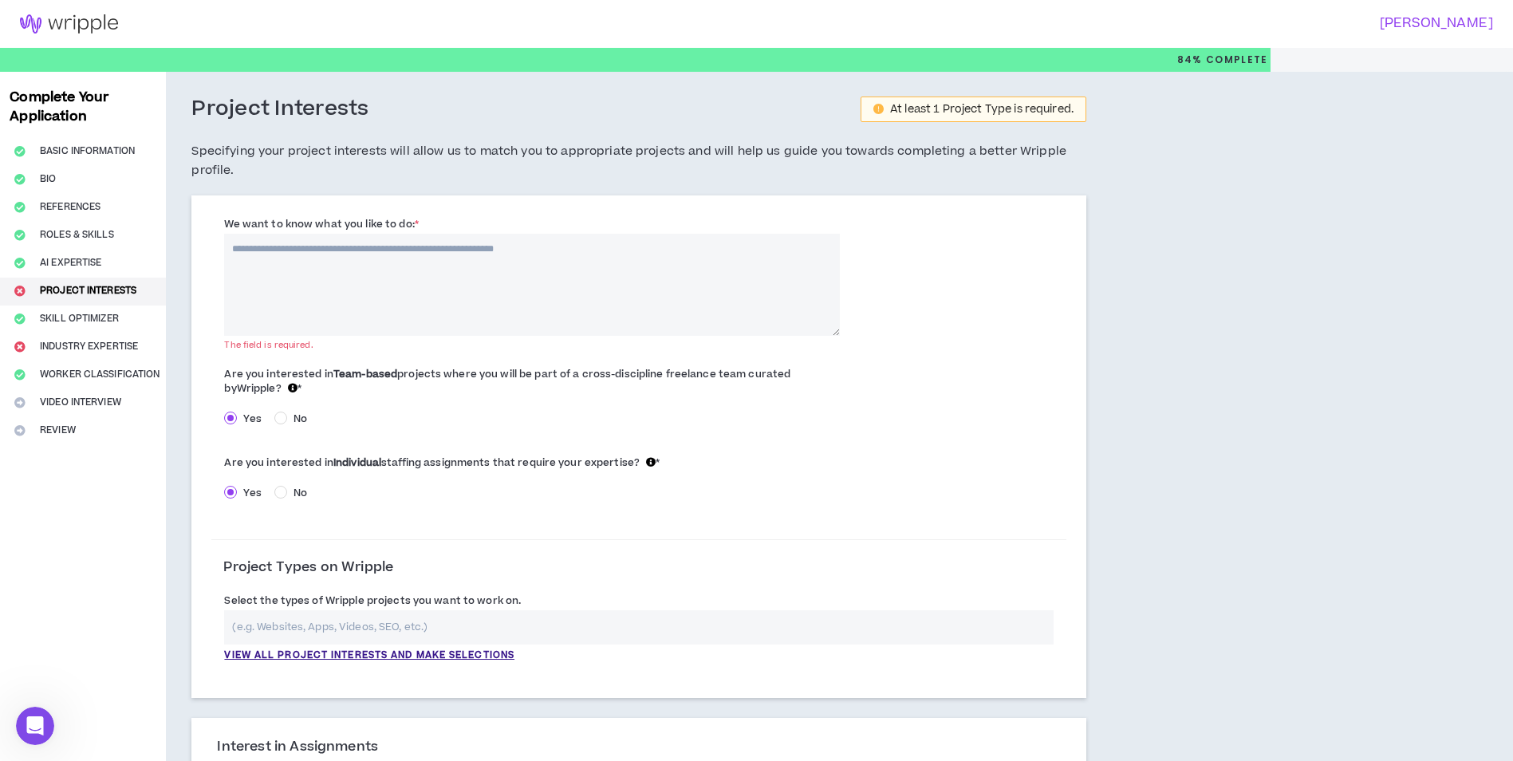
drag, startPoint x: 433, startPoint y: 217, endPoint x: 359, endPoint y: 218, distance: 74.2
copy label "We want to know what you like to do: *"
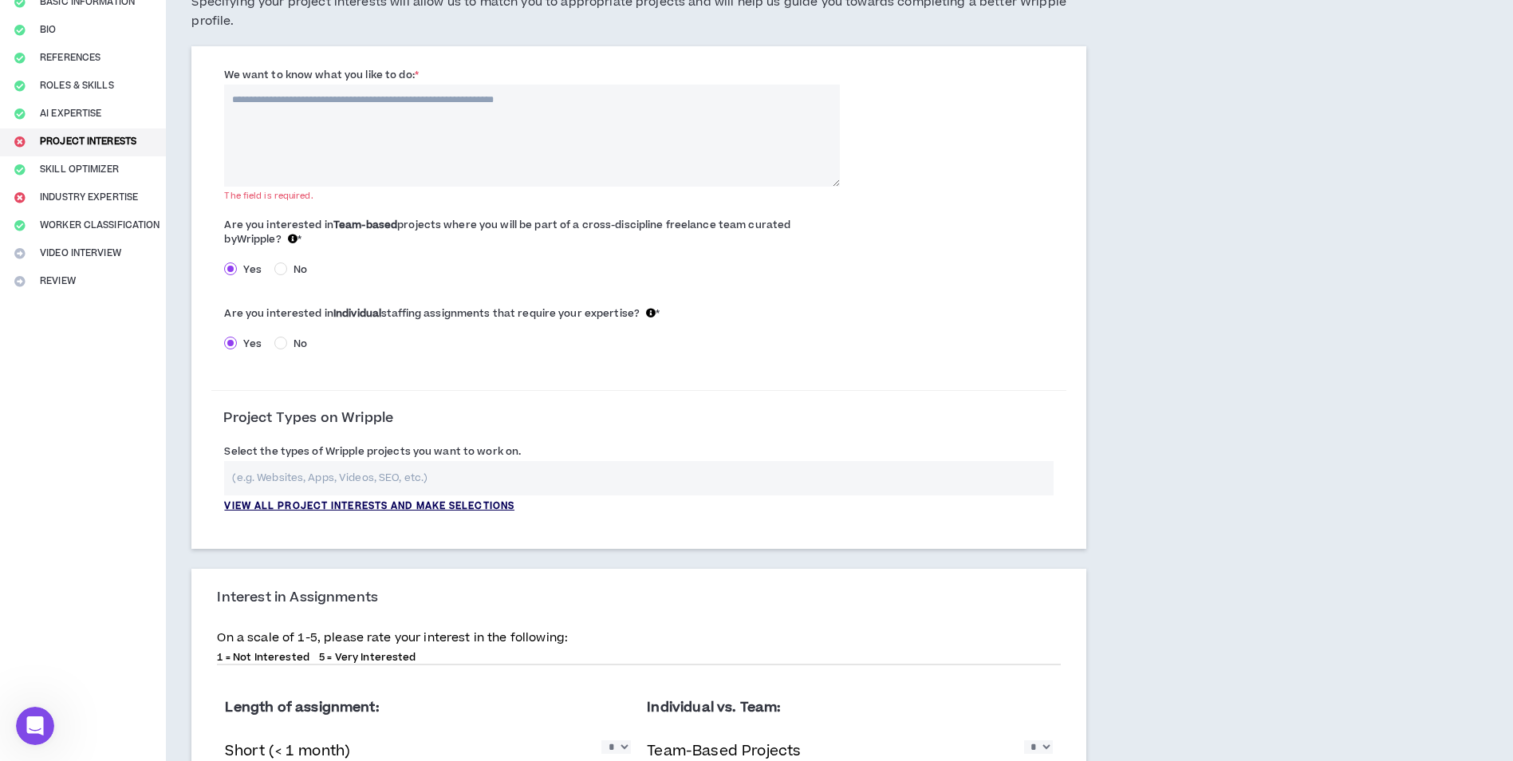
scroll to position [160, 0]
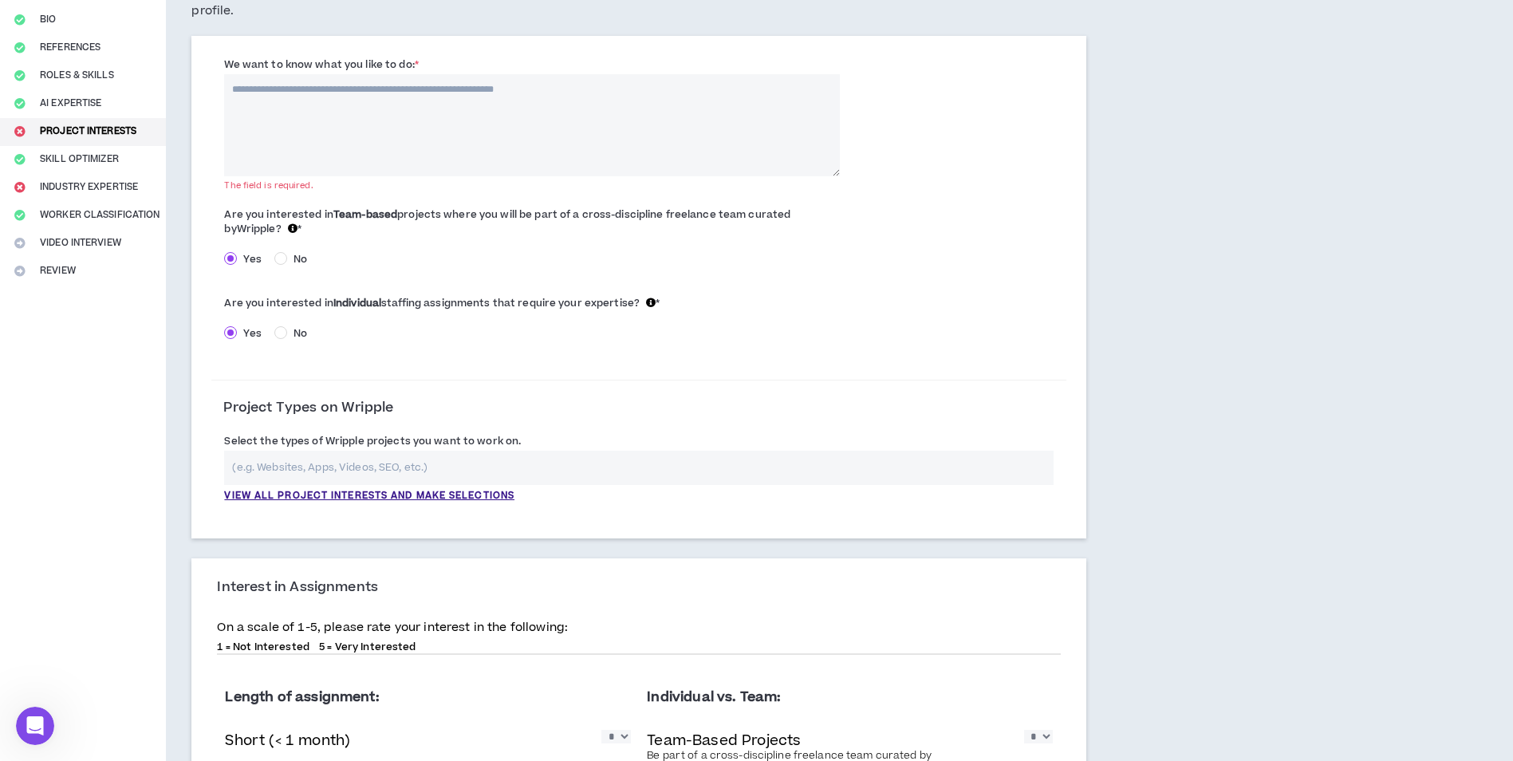
paste textarea "**********"
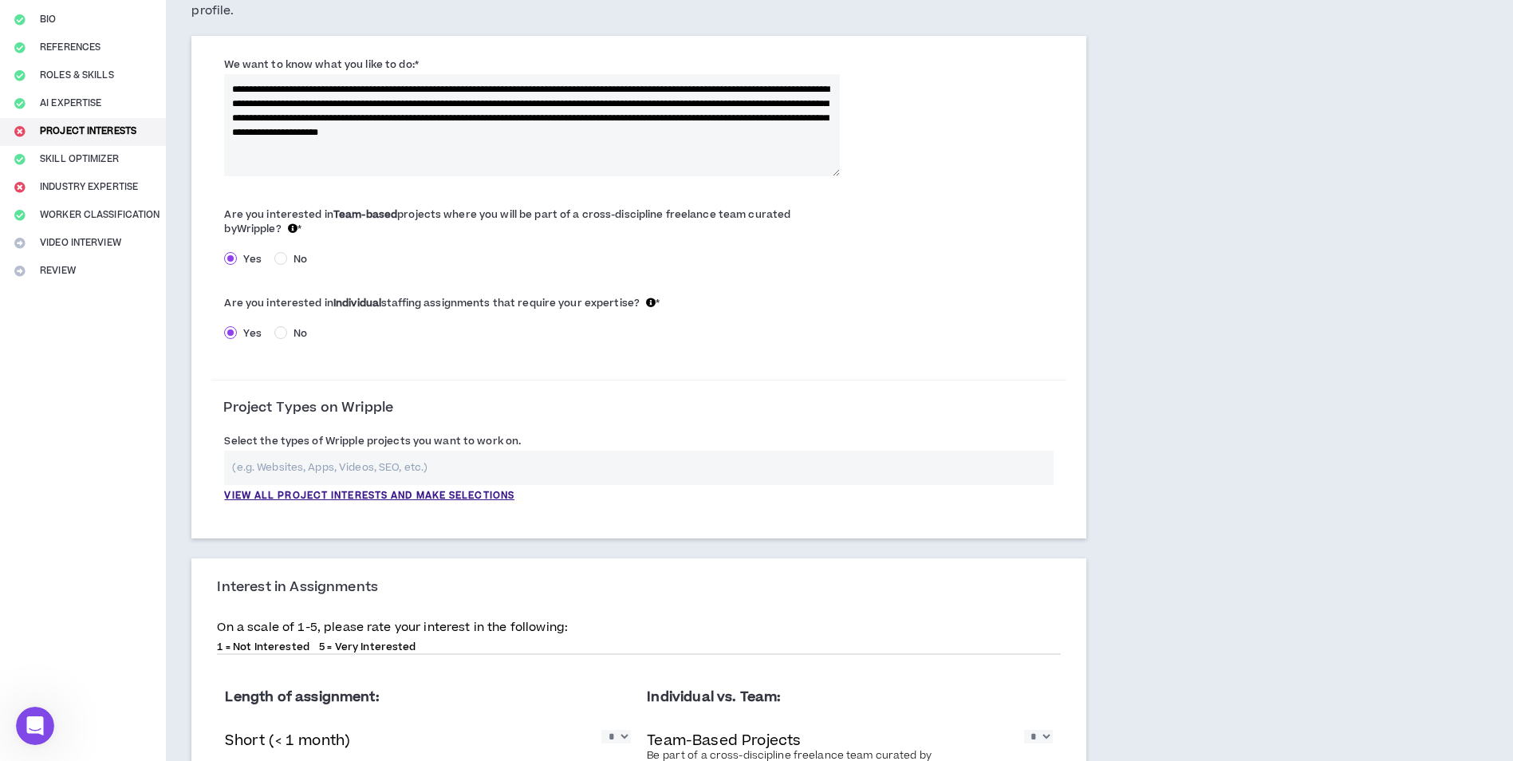
type textarea "**********"
drag, startPoint x: 221, startPoint y: 406, endPoint x: 397, endPoint y: 404, distance: 176.3
click at [397, 404] on div "Project Types on Wripple" at bounding box center [308, 415] width 194 height 30
drag, startPoint x: 397, startPoint y: 404, endPoint x: 388, endPoint y: 446, distance: 42.6
click at [388, 446] on label "Select the types of Wripple projects you want to work on." at bounding box center [372, 441] width 297 height 26
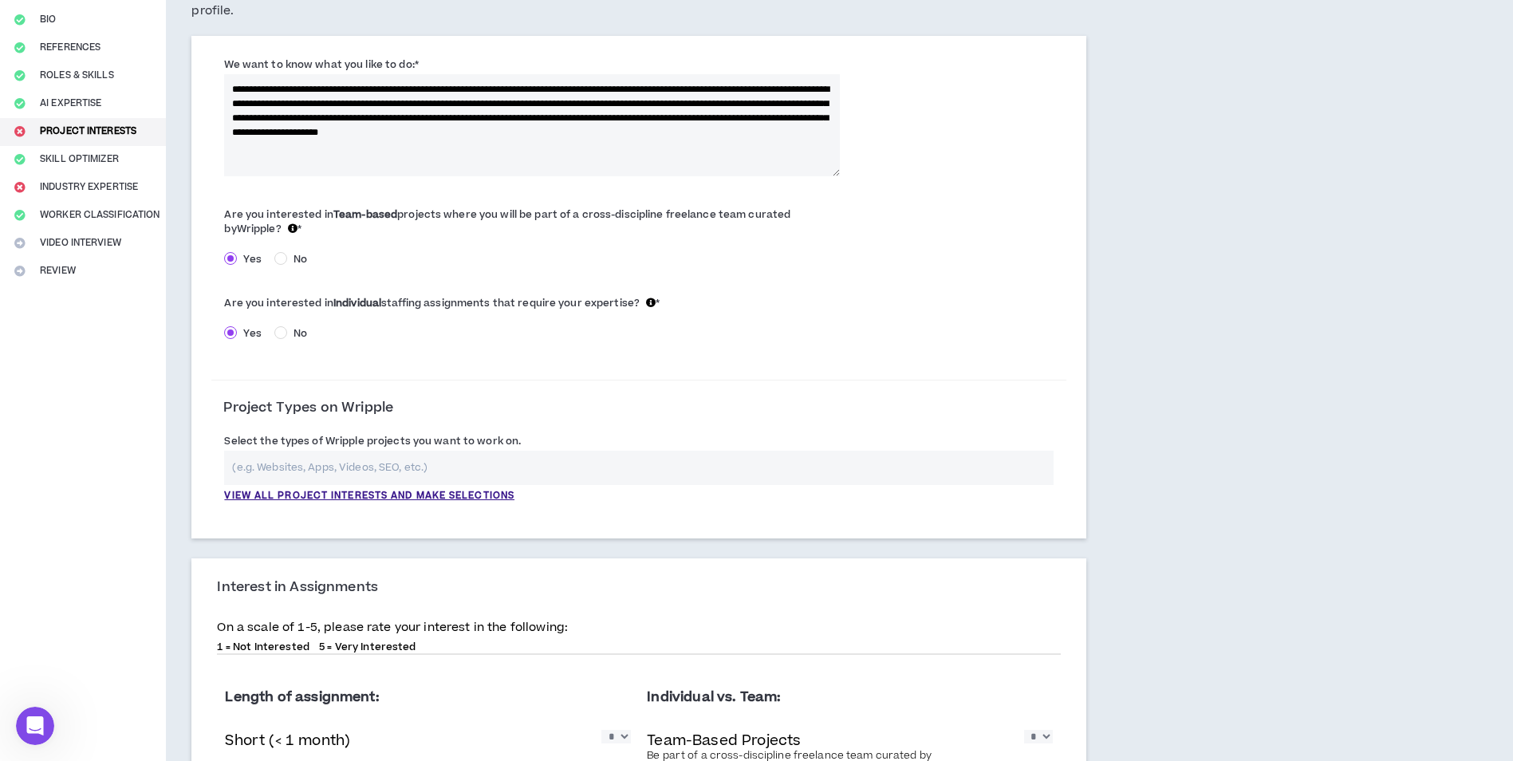
drag, startPoint x: 388, startPoint y: 446, endPoint x: 319, endPoint y: 476, distance: 75.0
click at [319, 476] on input "text" at bounding box center [639, 468] width 830 height 34
click at [284, 499] on p "View all project interests and make selections" at bounding box center [369, 496] width 290 height 14
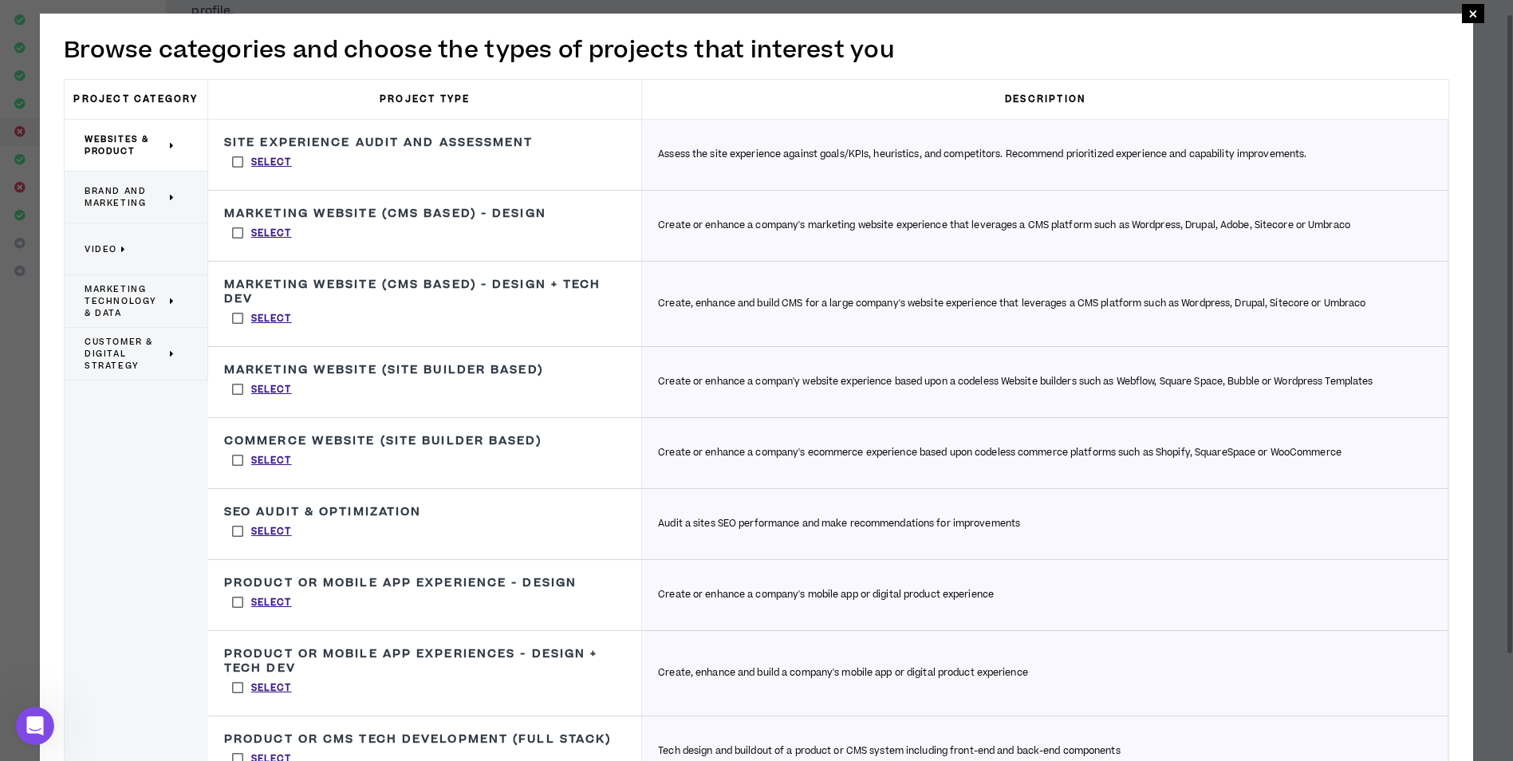
click at [156, 199] on span "Brand and Marketing" at bounding box center [125, 197] width 81 height 24
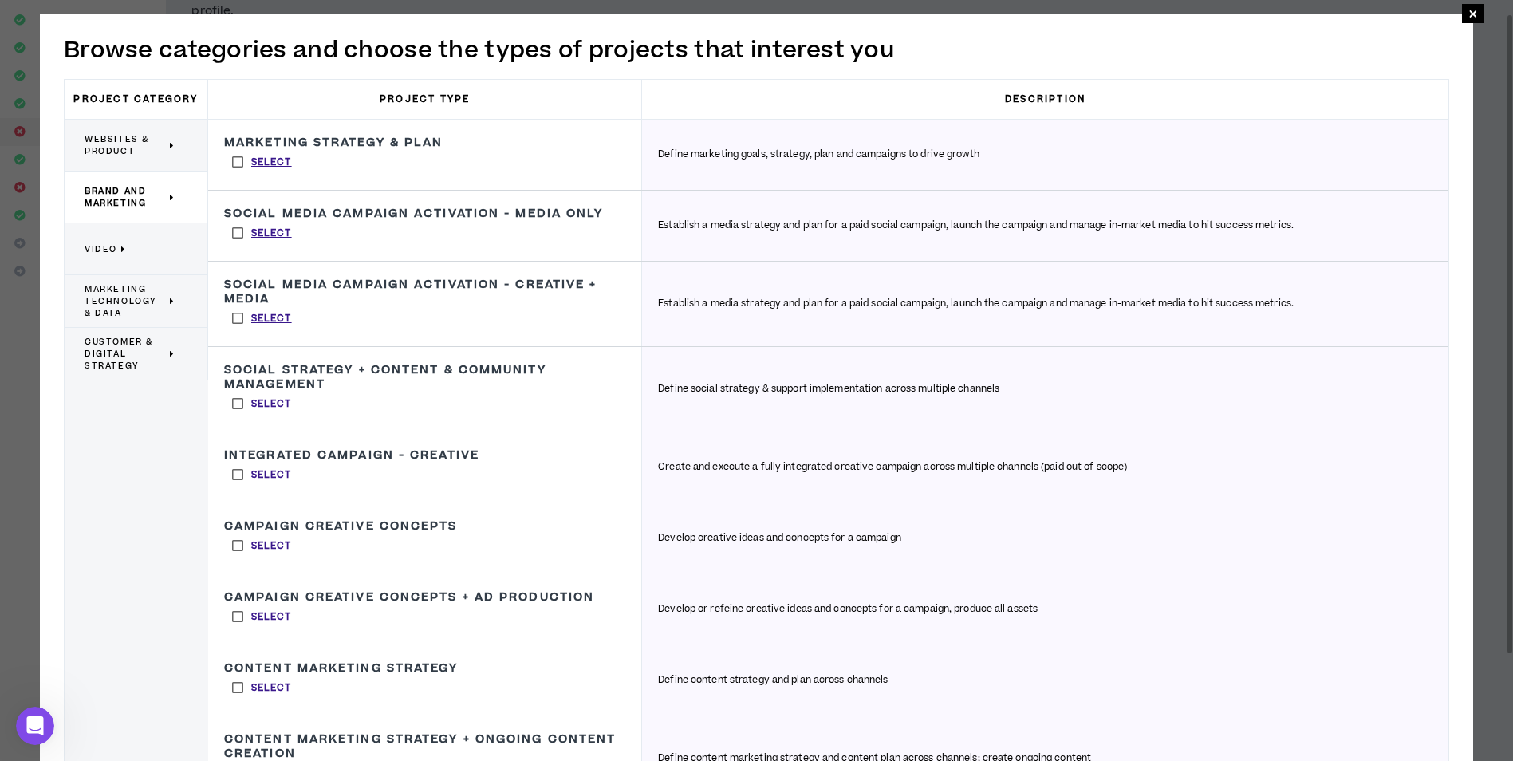
click at [172, 194] on icon at bounding box center [173, 197] width 6 height 12
click at [121, 197] on span "Brand and Marketing" at bounding box center [125, 197] width 81 height 24
click at [1472, 11] on span "×" at bounding box center [1474, 13] width 10 height 19
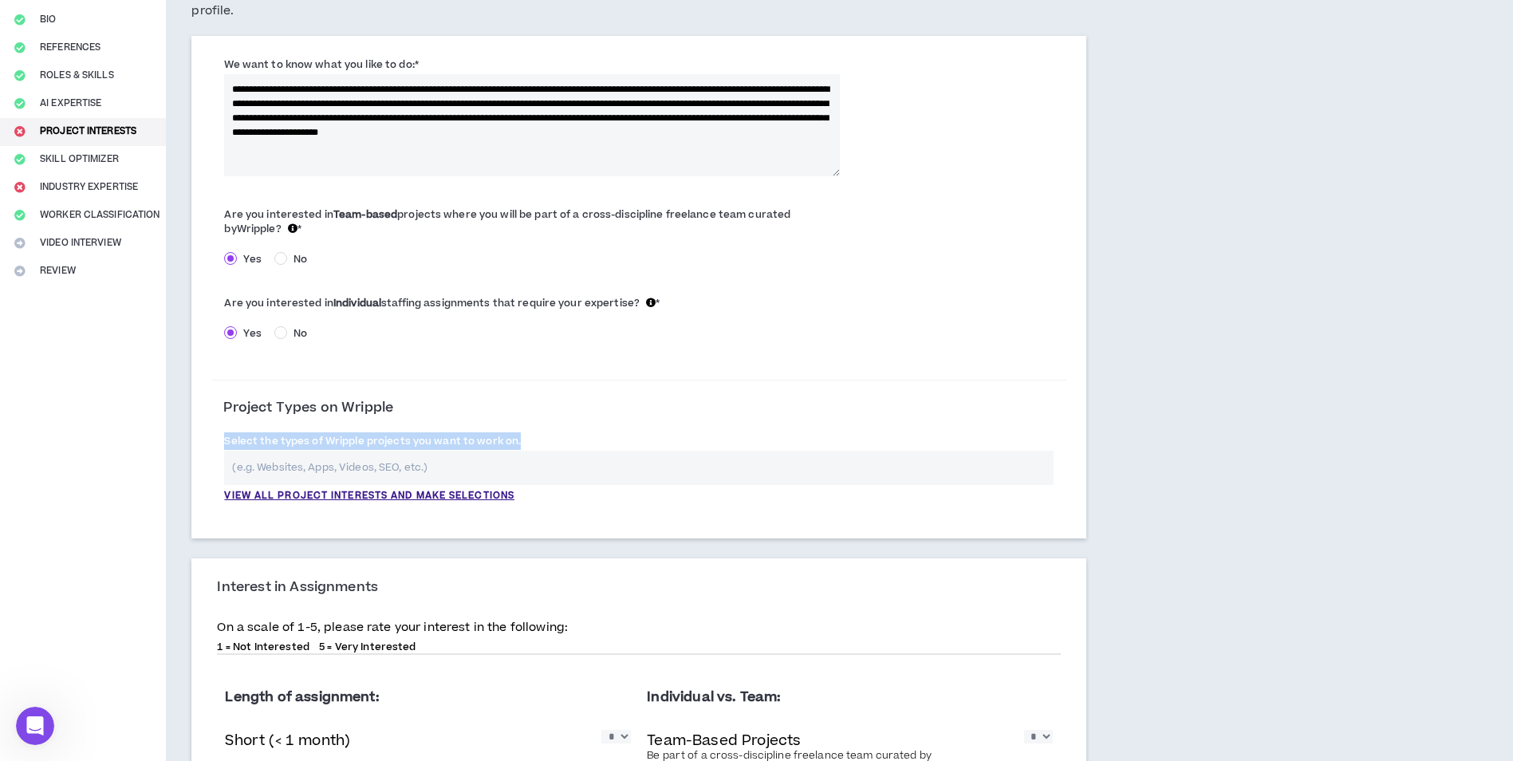
drag, startPoint x: 227, startPoint y: 436, endPoint x: 523, endPoint y: 478, distance: 299.6
click at [523, 478] on div "Select the types of Wripple projects you want to work on. View all project inte…" at bounding box center [639, 467] width 830 height 70
copy label "Select the types of Wripple projects you want to work on."
click at [301, 494] on p "View all project interests and make selections" at bounding box center [369, 496] width 290 height 14
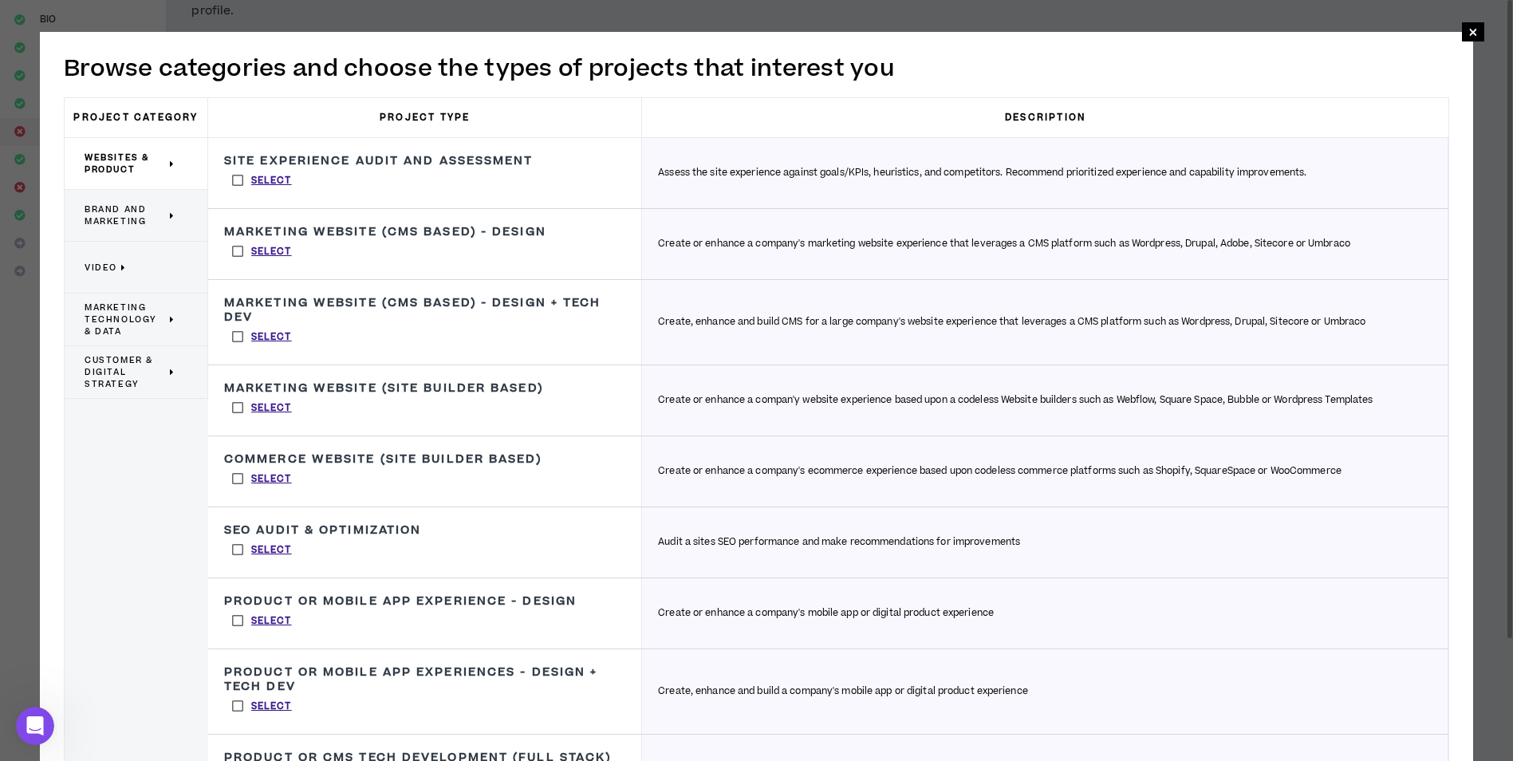
click at [131, 365] on span "Customer & Digital Strategy" at bounding box center [125, 372] width 81 height 36
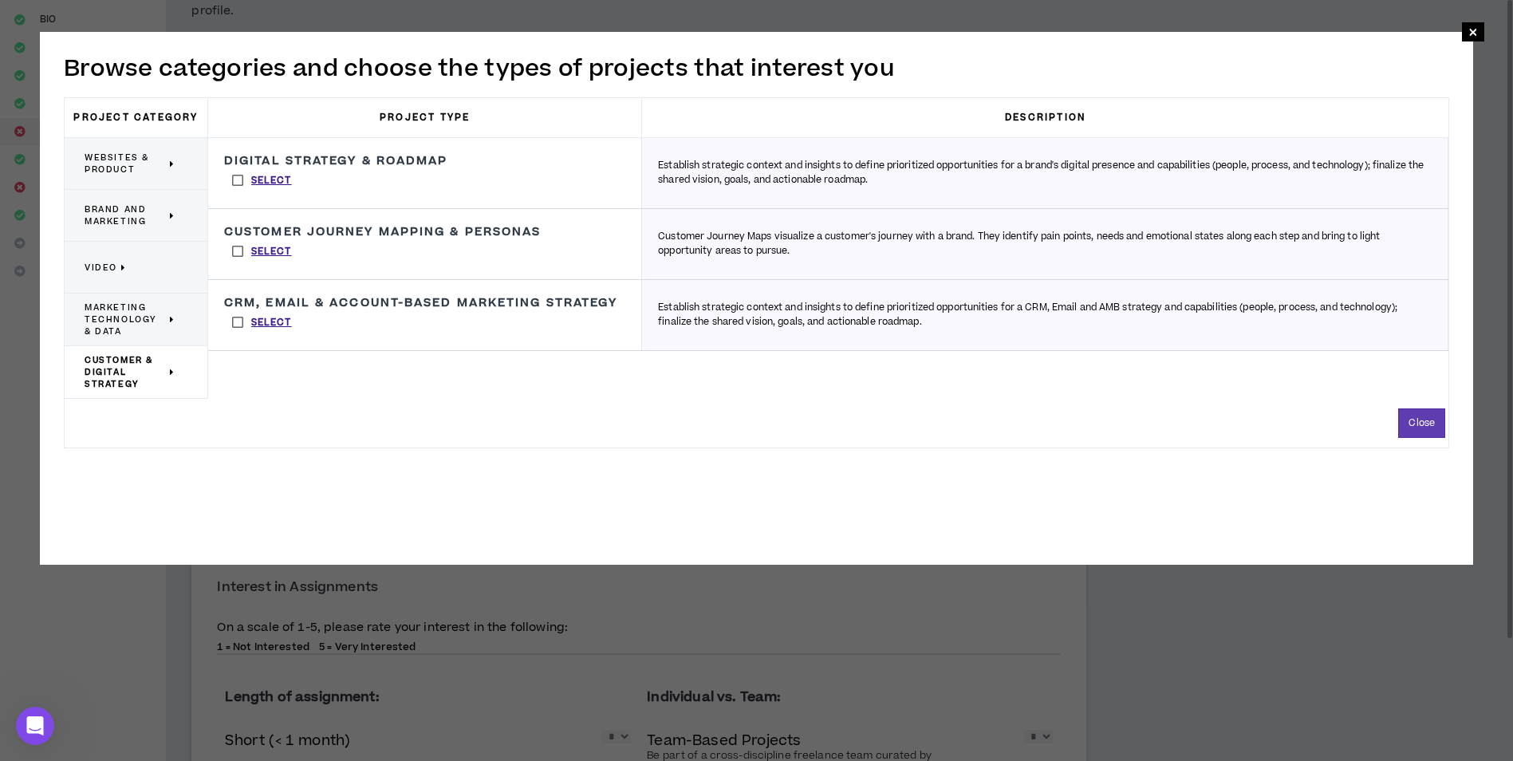
click at [239, 176] on label "Select" at bounding box center [262, 180] width 76 height 24
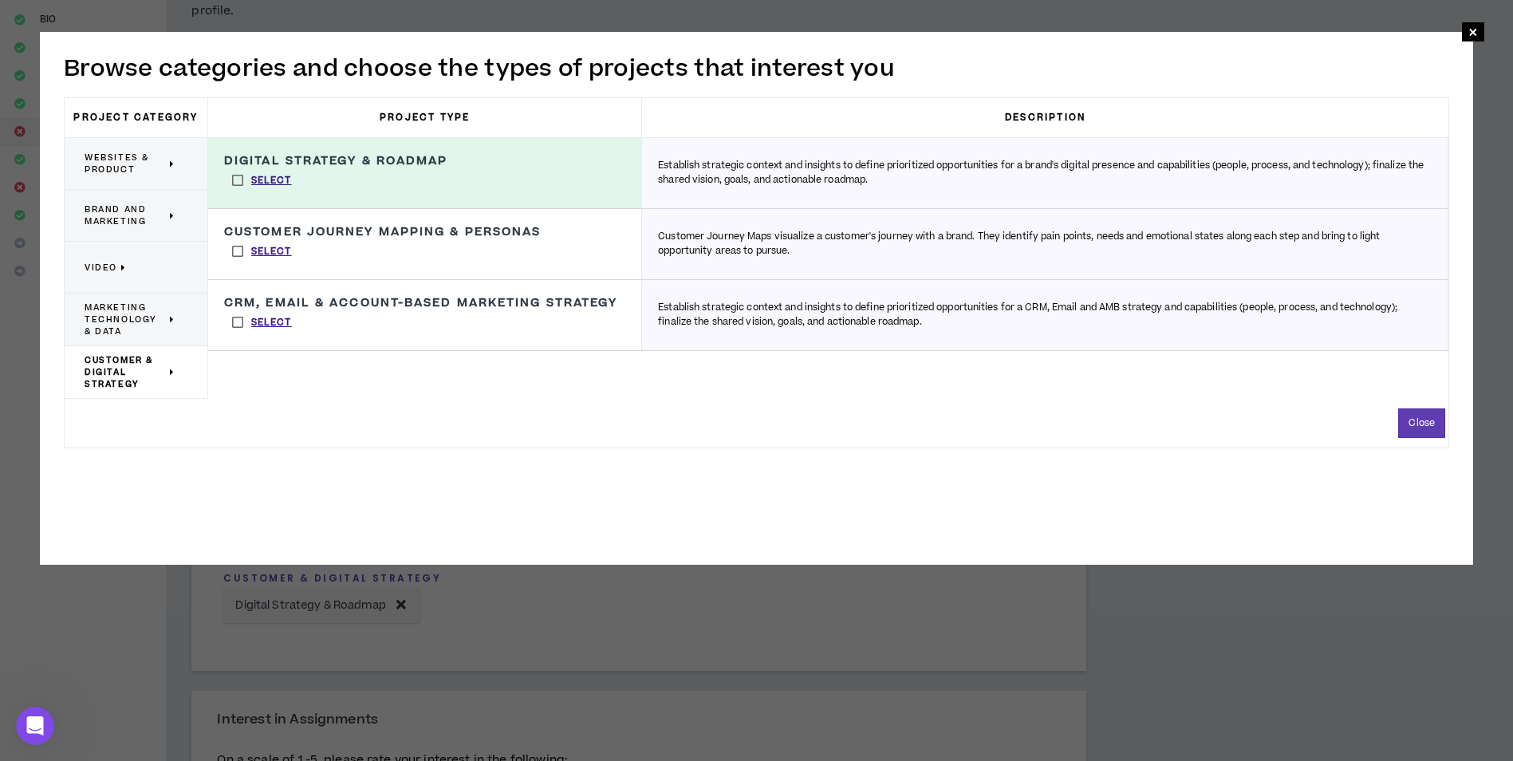
click at [161, 315] on span "Marketing Technology & Data" at bounding box center [125, 320] width 81 height 36
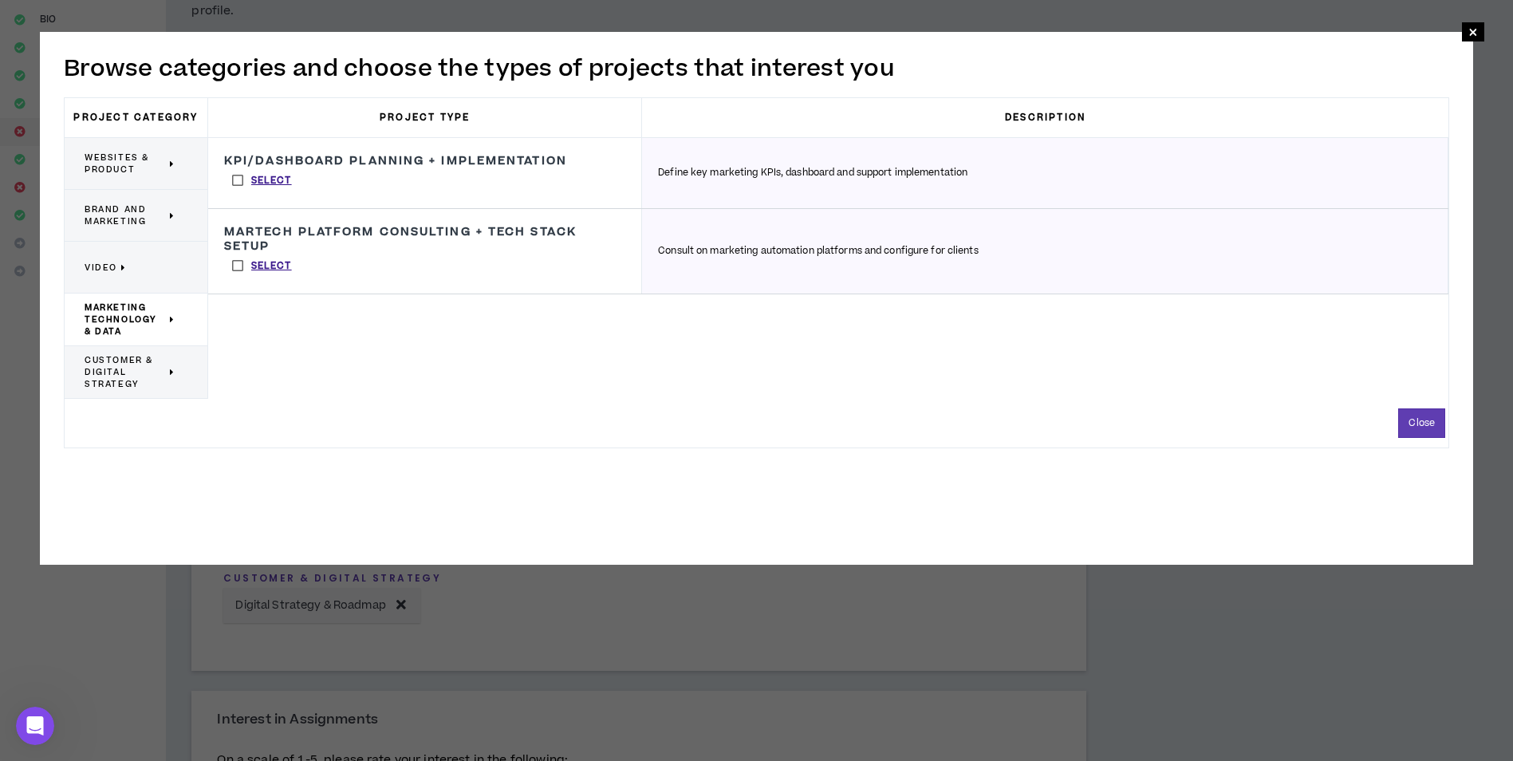
click at [135, 265] on p "Video" at bounding box center [130, 267] width 91 height 35
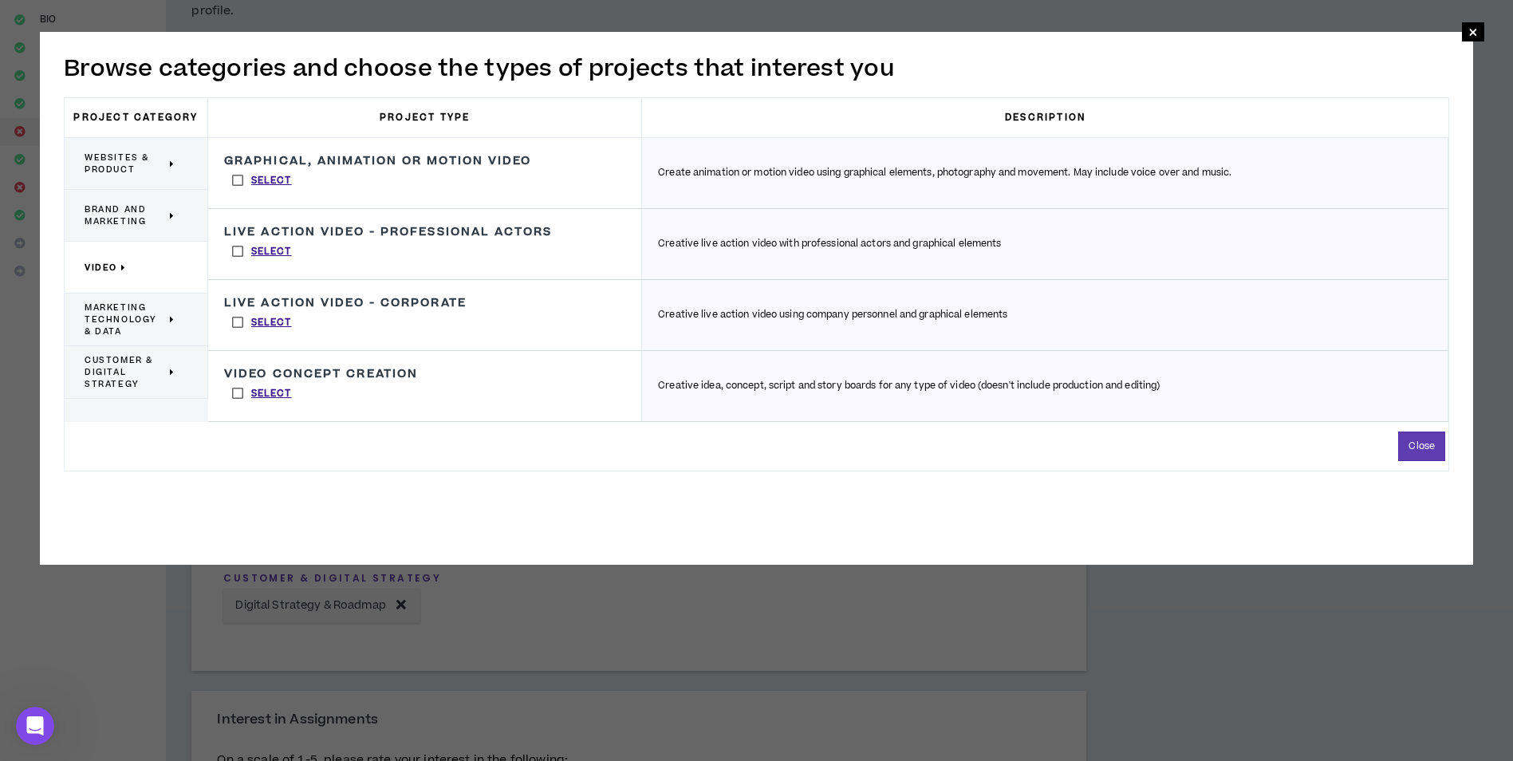
click at [239, 391] on label "Select" at bounding box center [262, 393] width 76 height 24
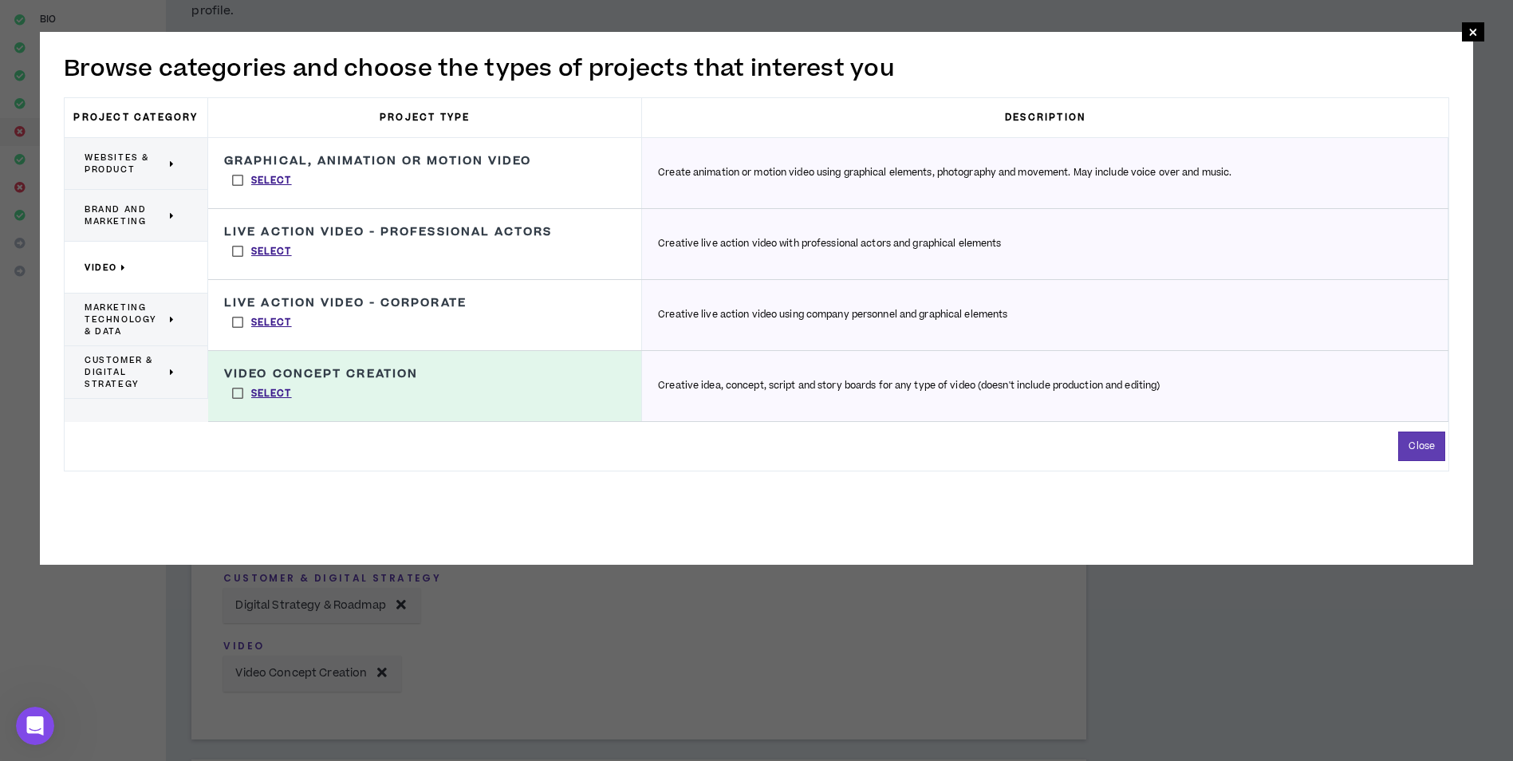
click at [235, 172] on label "Select" at bounding box center [262, 180] width 76 height 24
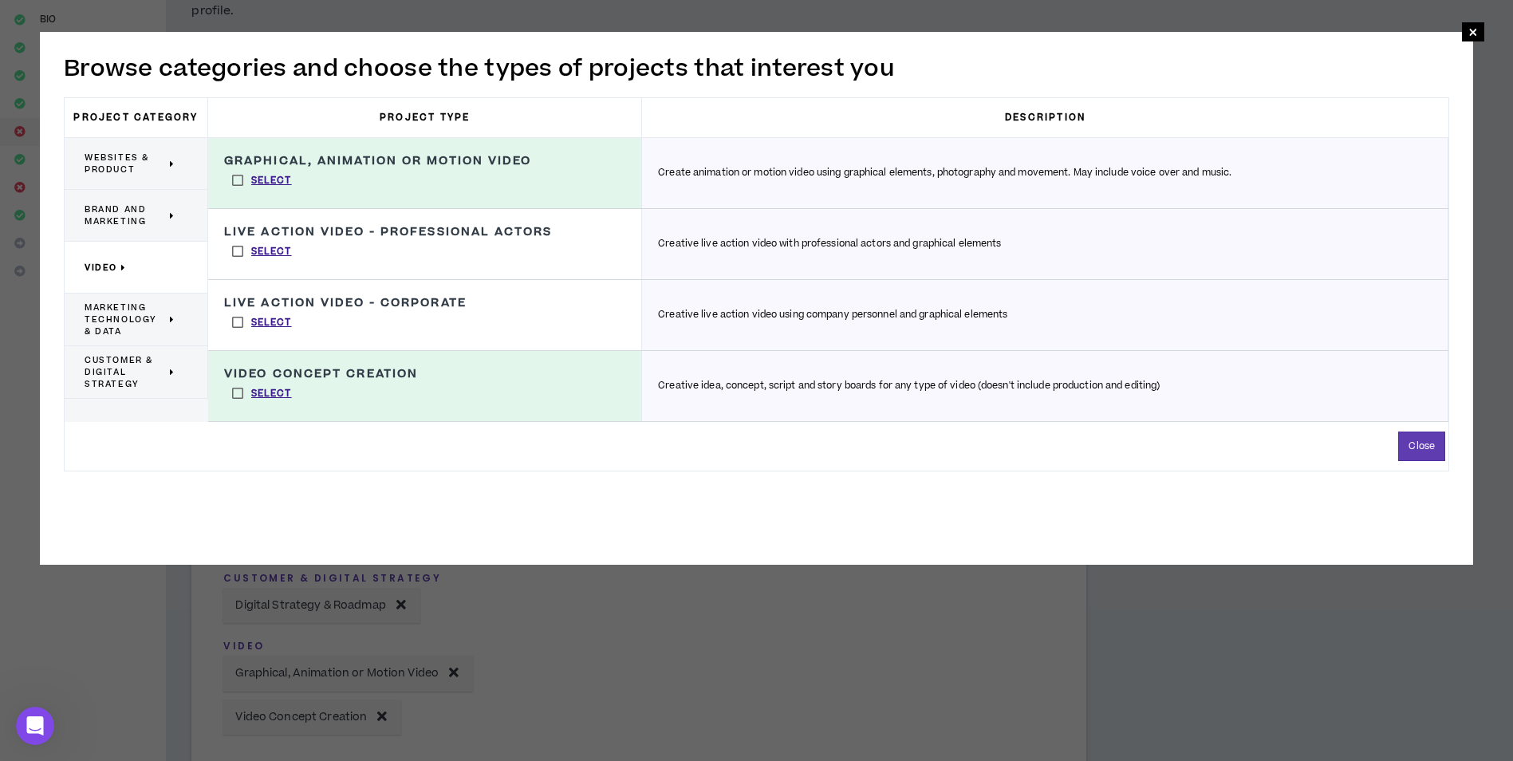
click at [137, 213] on span "Brand and Marketing" at bounding box center [125, 215] width 81 height 24
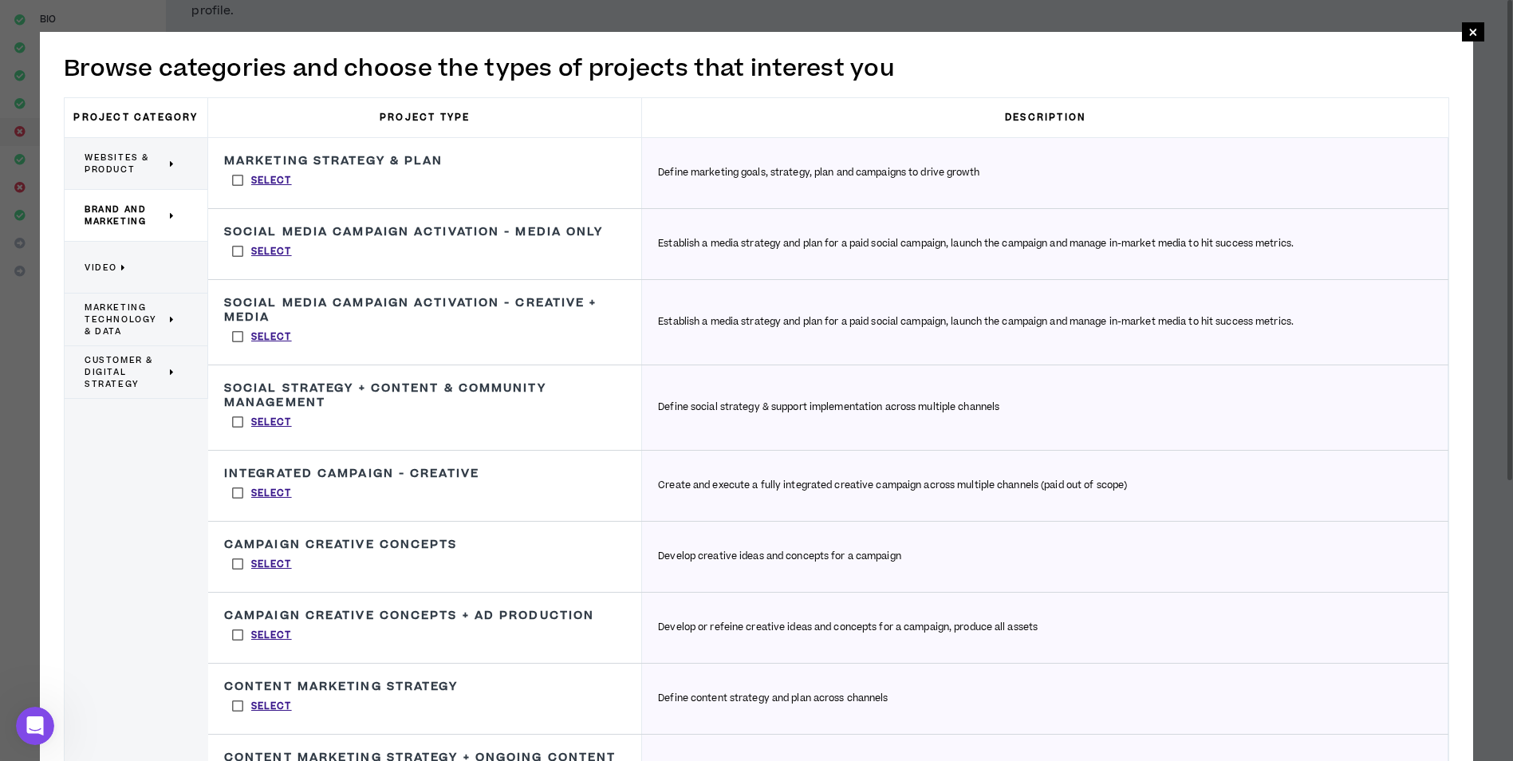
click at [237, 333] on label "Select" at bounding box center [262, 337] width 76 height 24
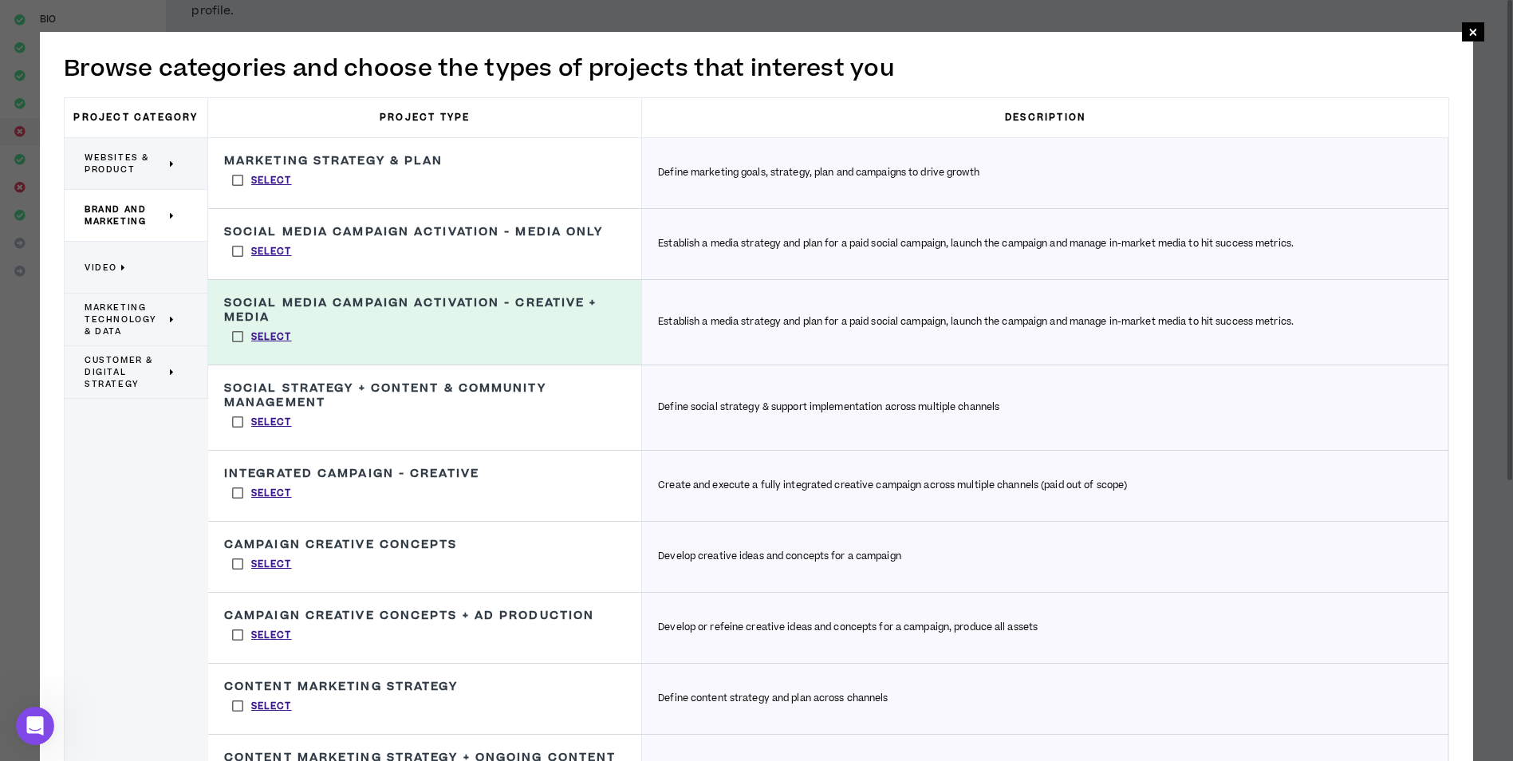
click at [231, 183] on label "Select" at bounding box center [262, 180] width 76 height 24
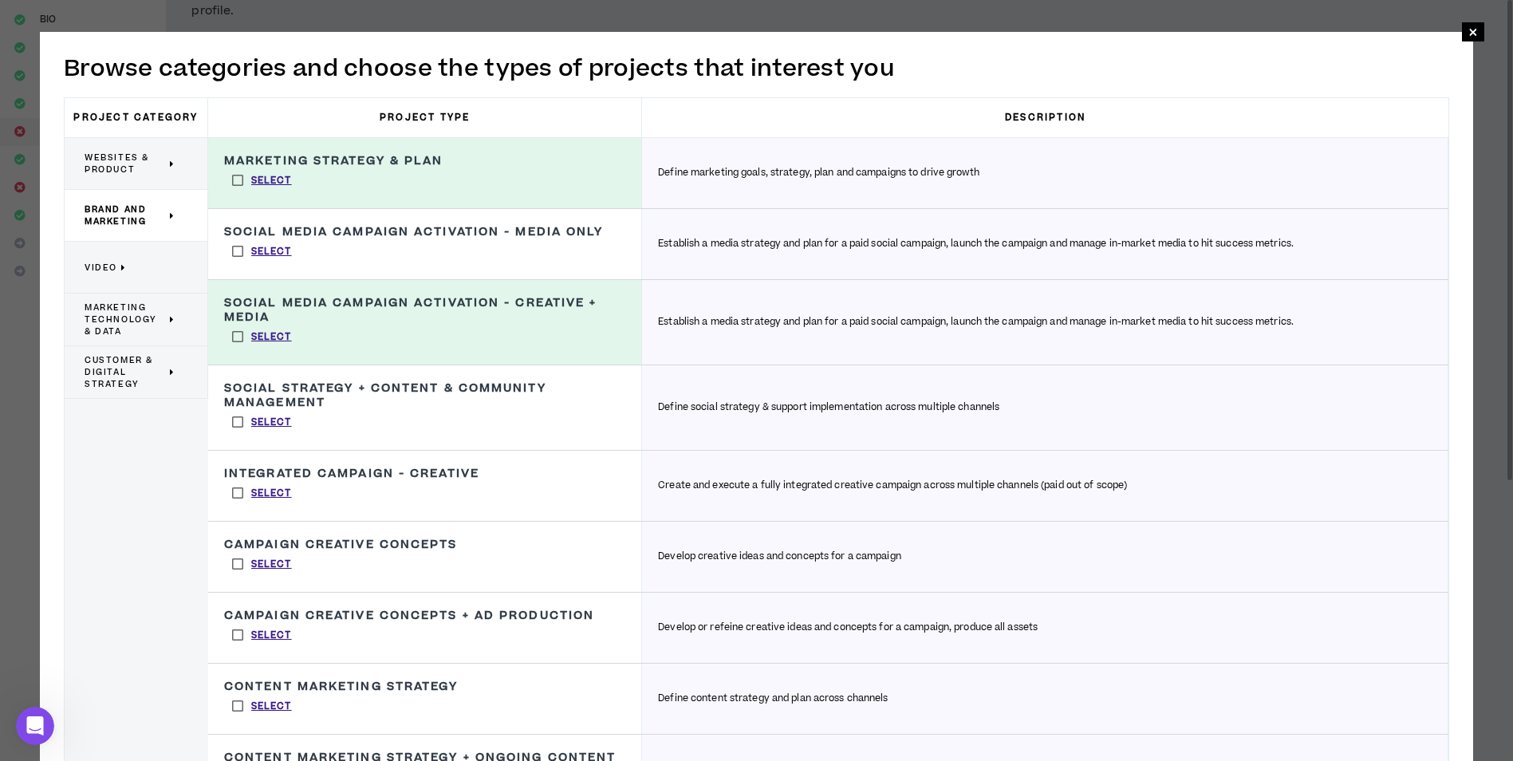
click at [235, 251] on label "Select" at bounding box center [262, 251] width 76 height 24
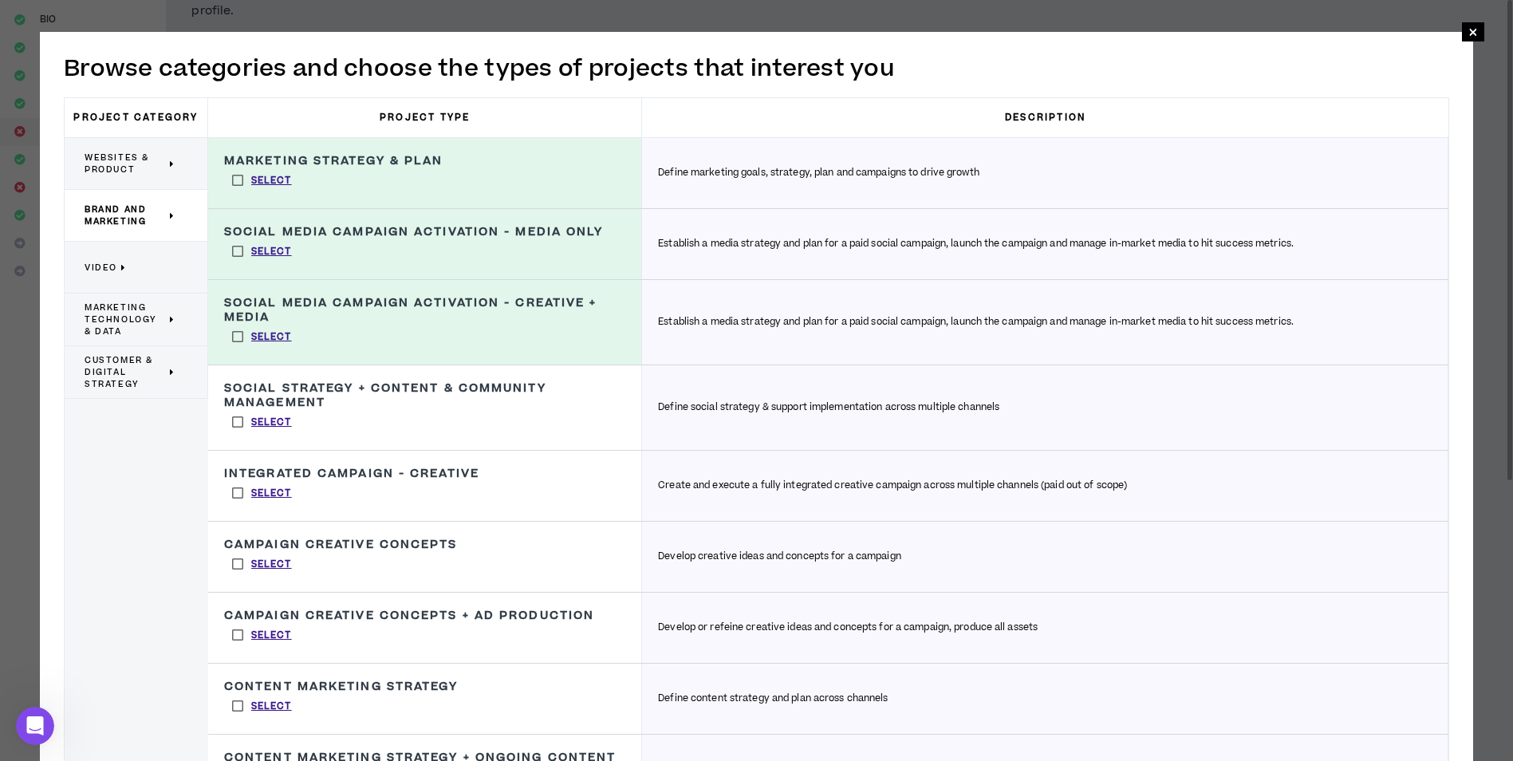
click at [241, 416] on label "Select" at bounding box center [262, 422] width 76 height 24
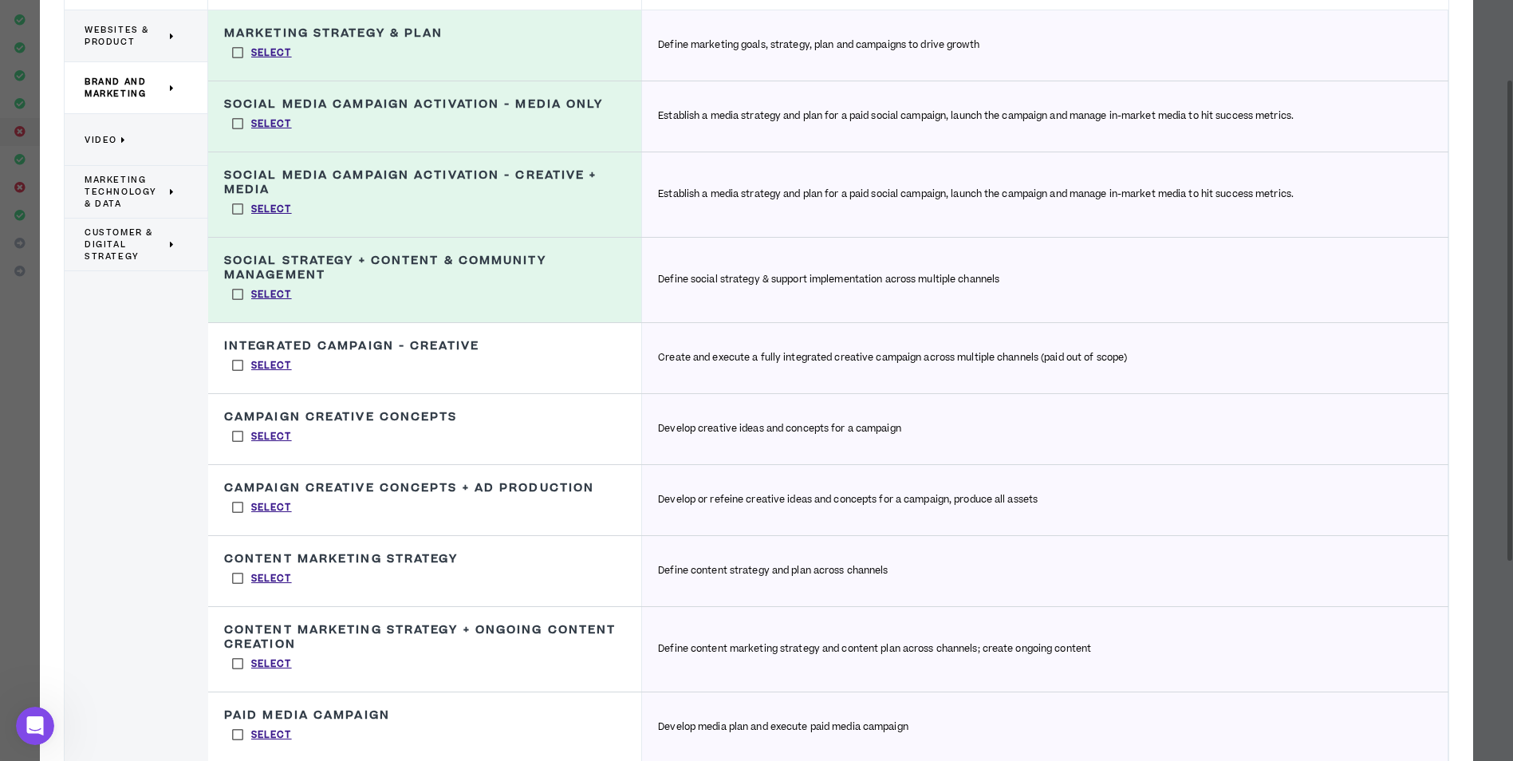
click at [233, 368] on label "Select" at bounding box center [262, 365] width 76 height 24
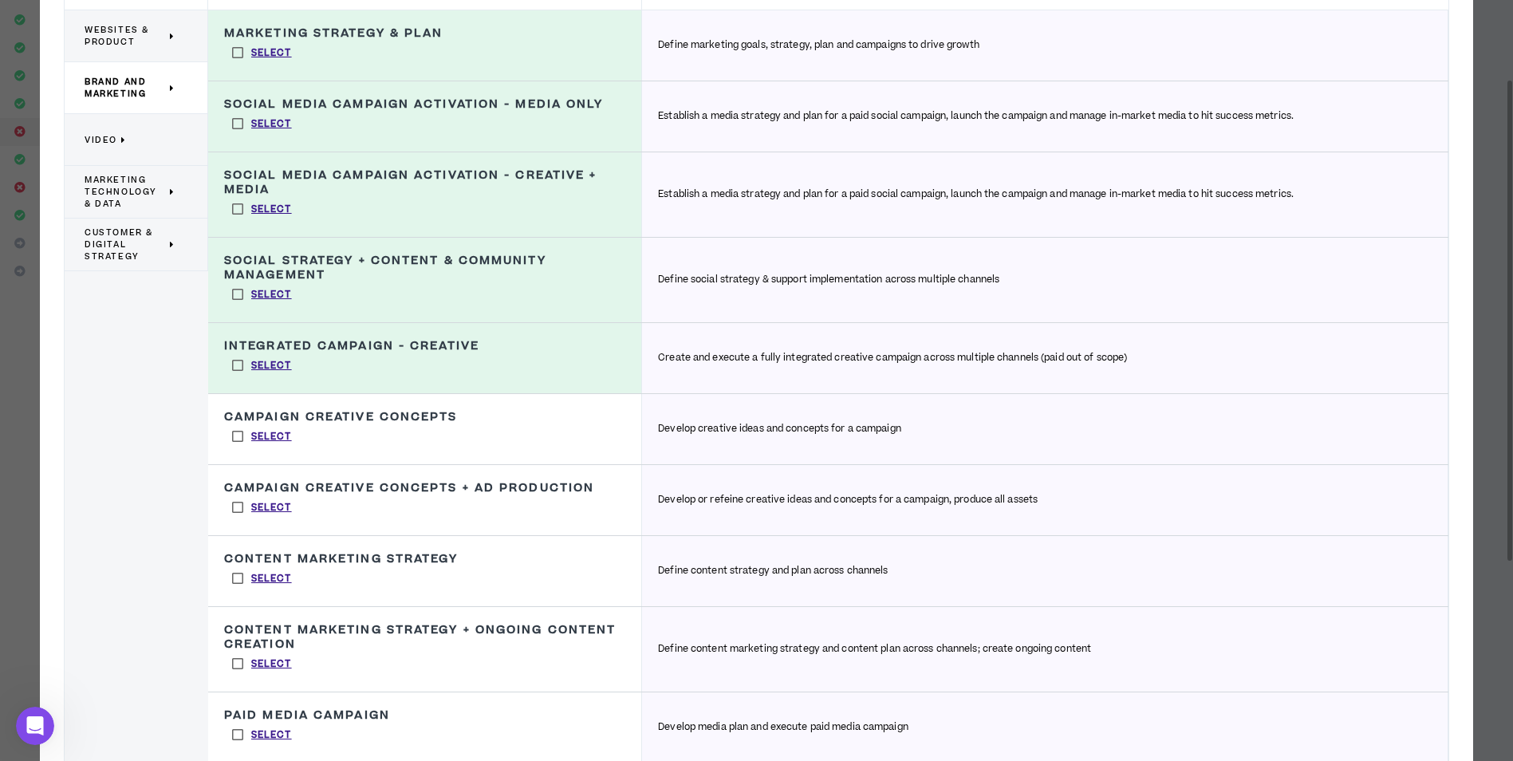
click at [236, 435] on label "Select" at bounding box center [262, 436] width 76 height 24
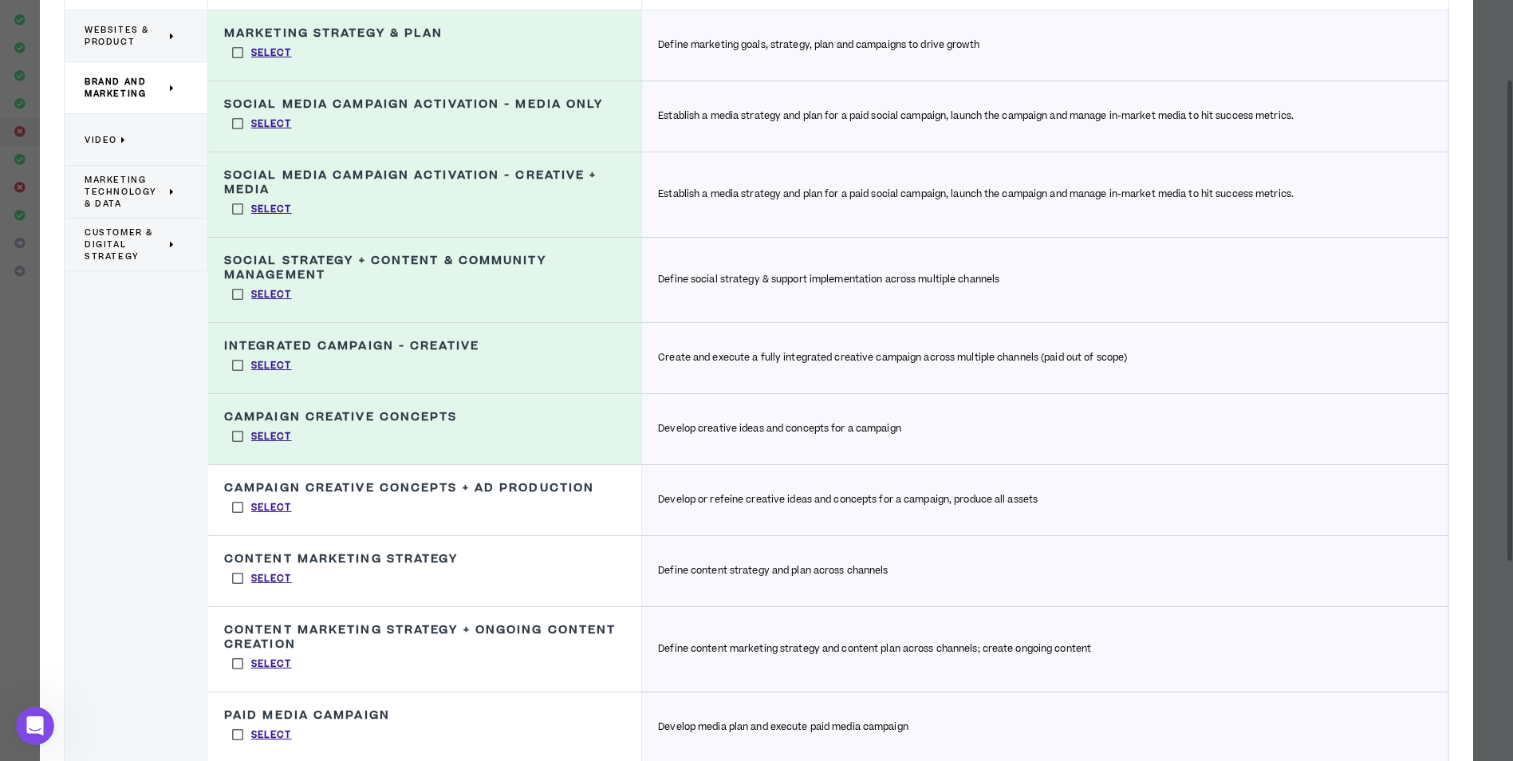
click at [242, 506] on label "Select" at bounding box center [262, 507] width 76 height 24
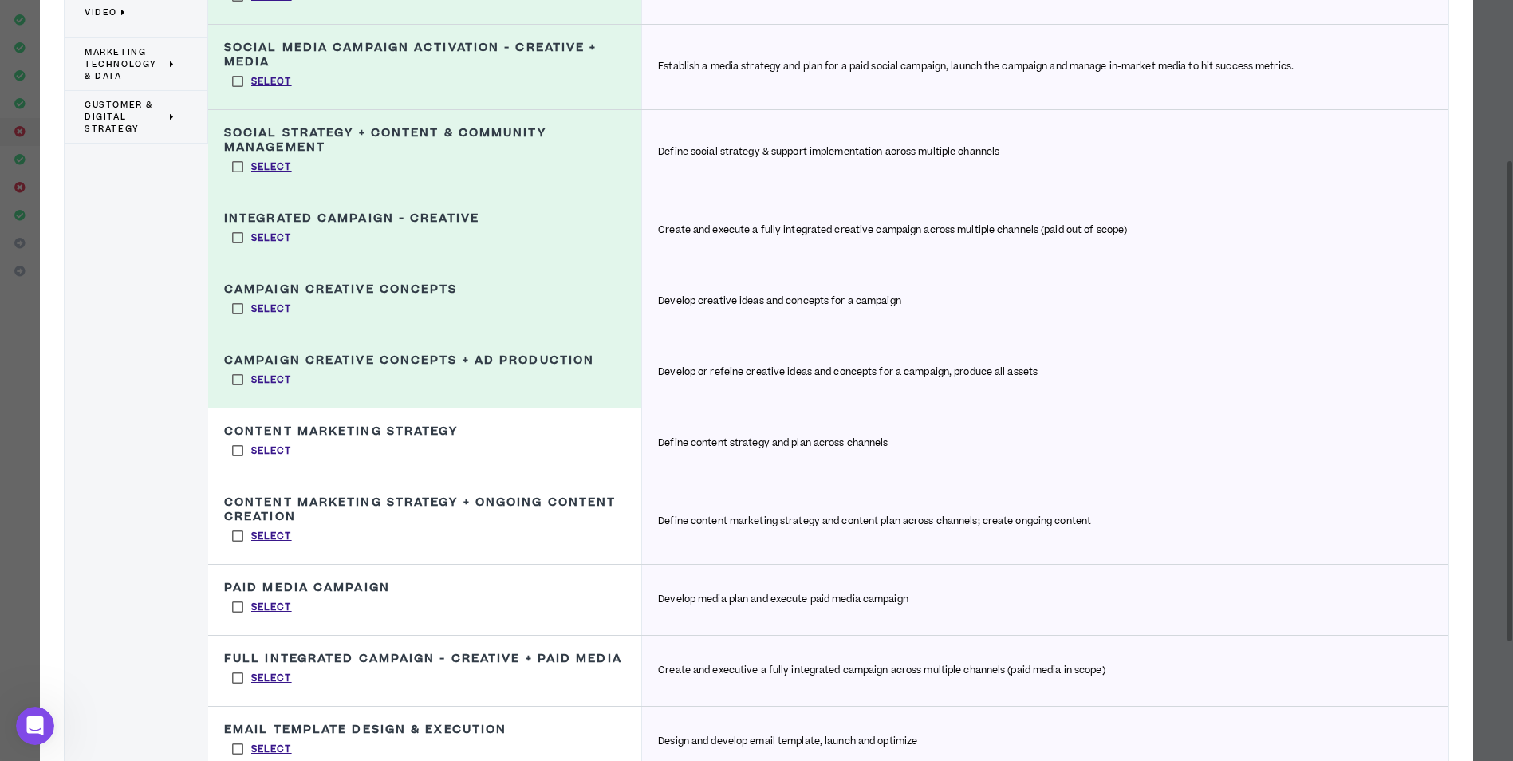
click at [239, 444] on label "Select" at bounding box center [262, 451] width 76 height 24
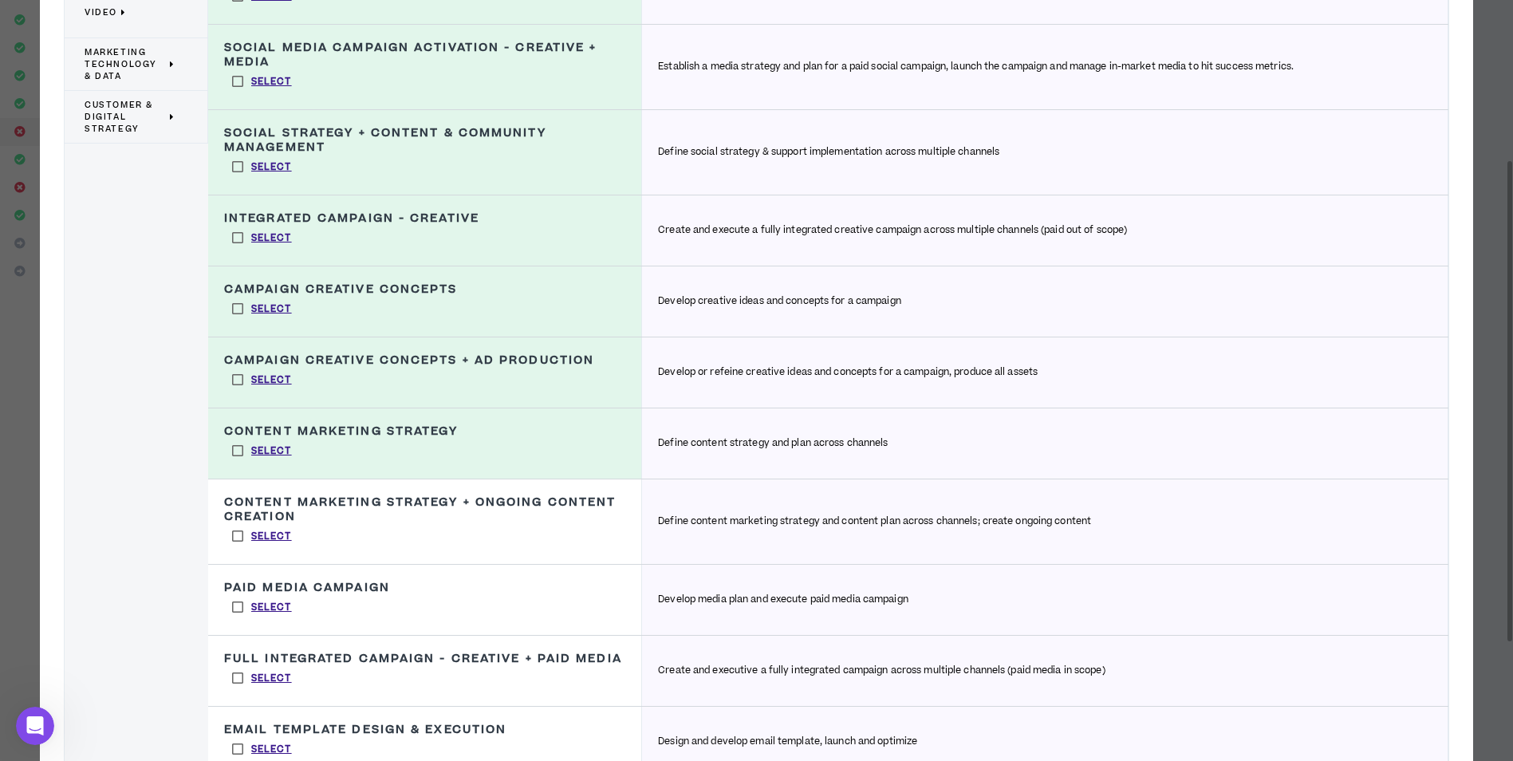
click at [238, 534] on label "Select" at bounding box center [262, 536] width 76 height 24
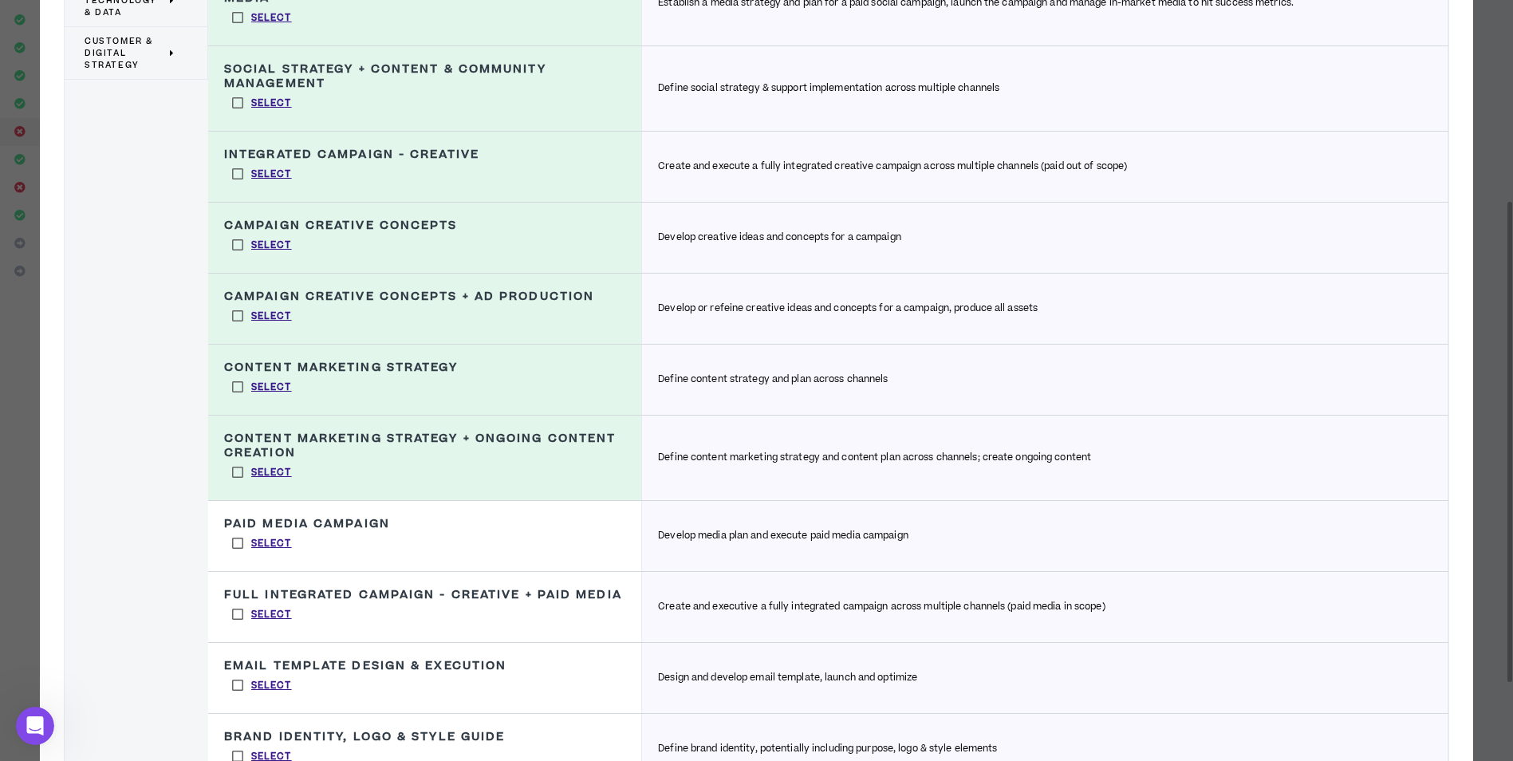
click at [235, 543] on label "Select" at bounding box center [262, 543] width 76 height 24
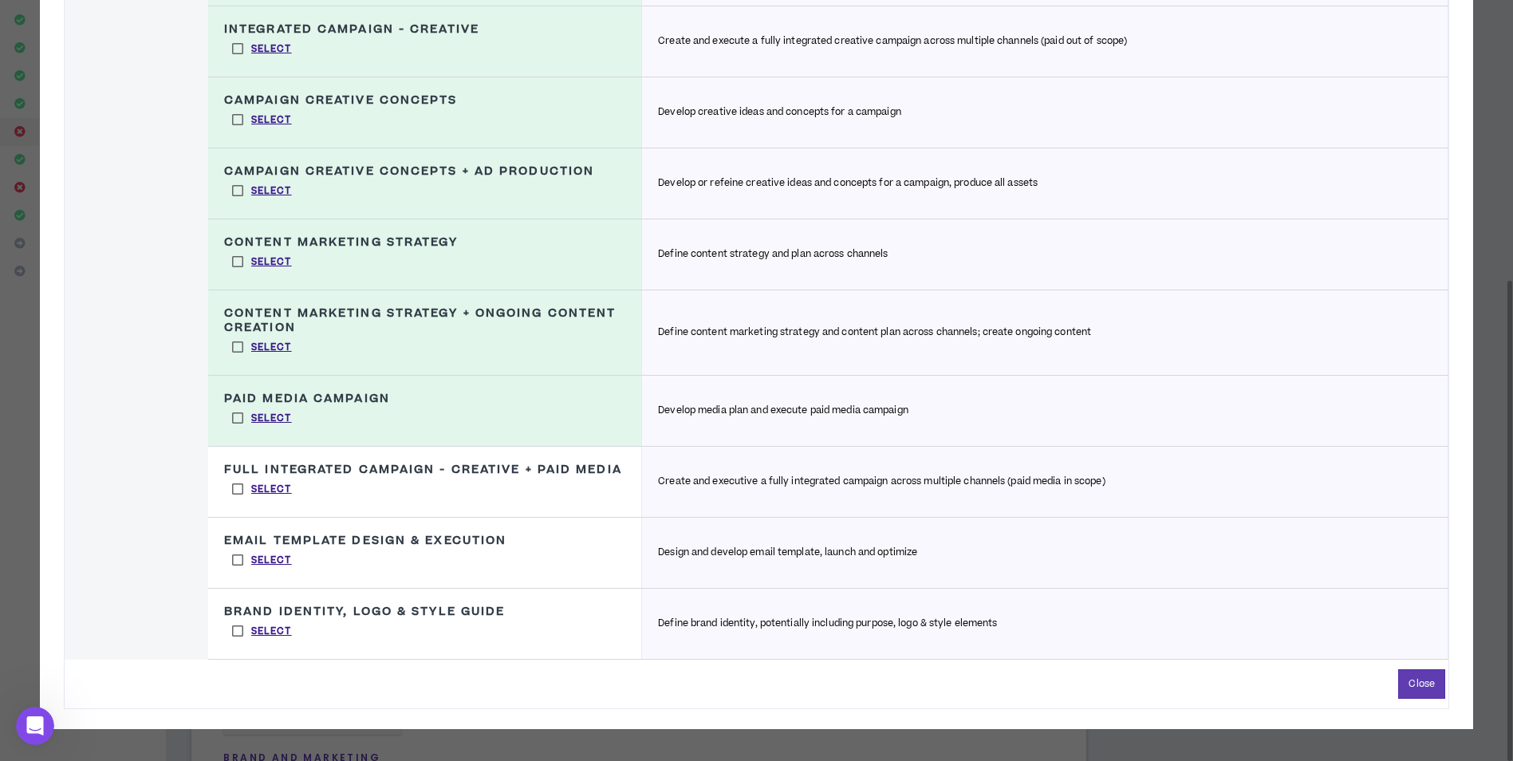
click at [235, 495] on label "Select" at bounding box center [262, 489] width 76 height 24
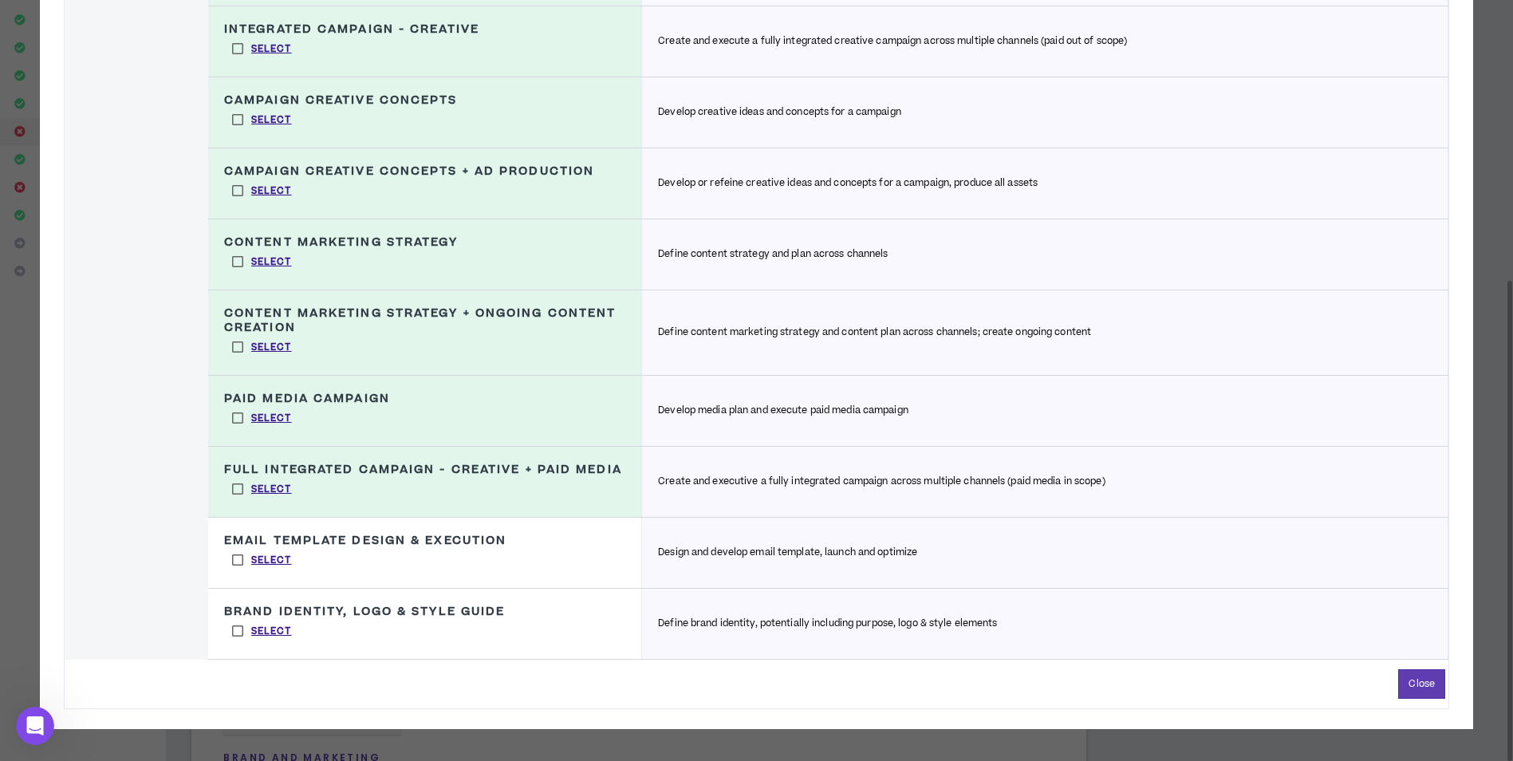
click at [239, 557] on label "Select" at bounding box center [262, 560] width 76 height 24
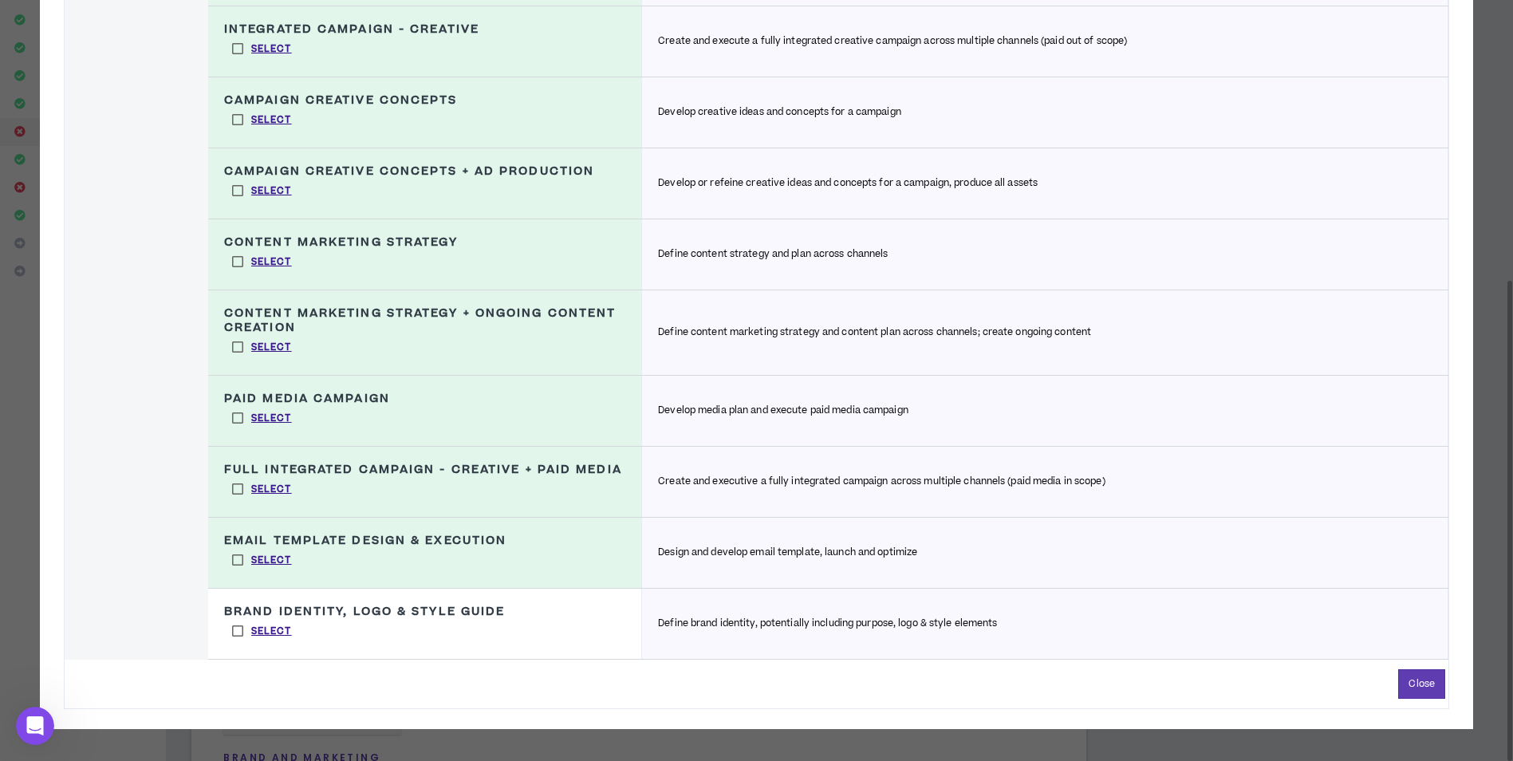
click at [239, 629] on label "Select" at bounding box center [262, 631] width 76 height 24
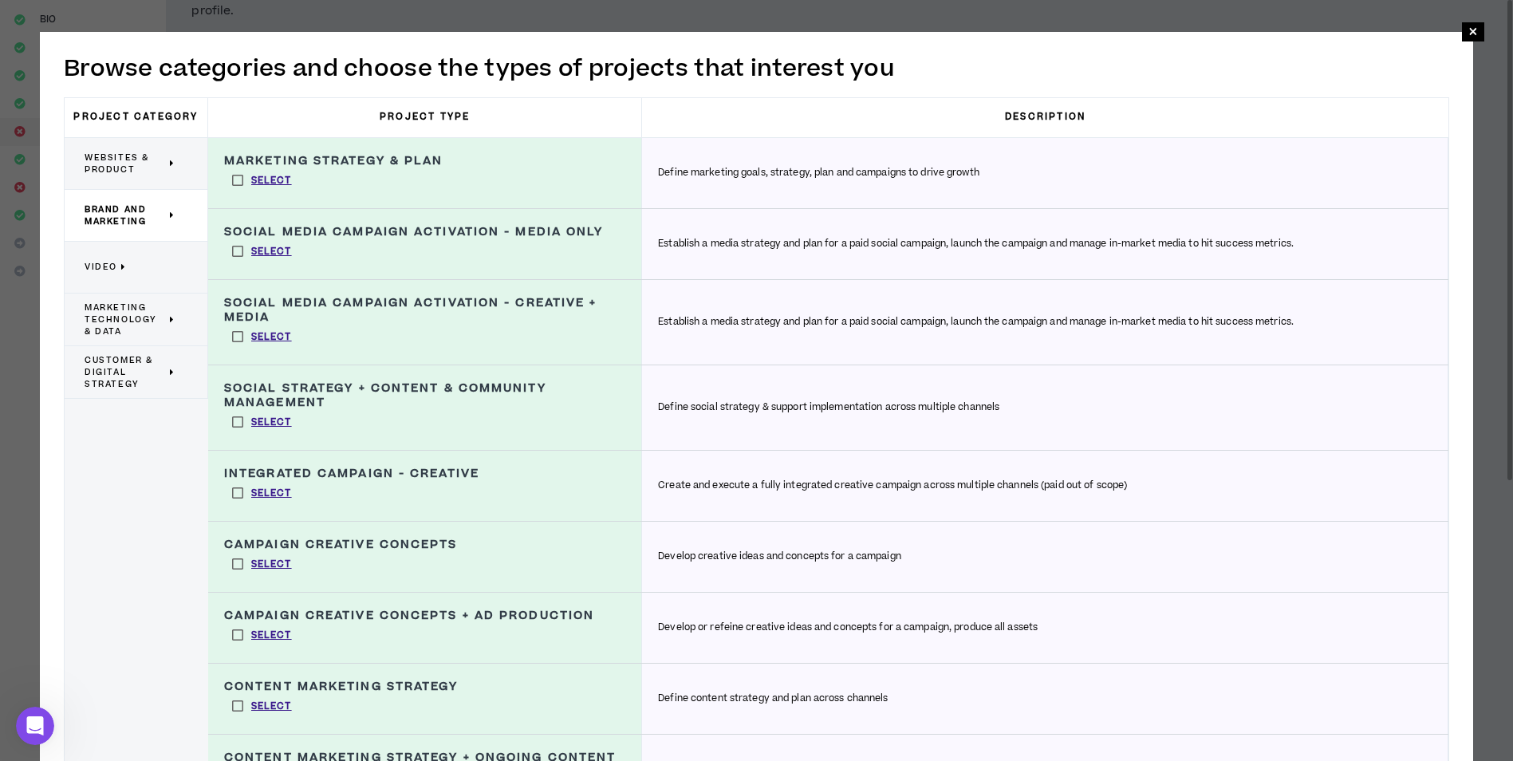
click at [141, 169] on span "Websites & Product" at bounding box center [125, 164] width 81 height 24
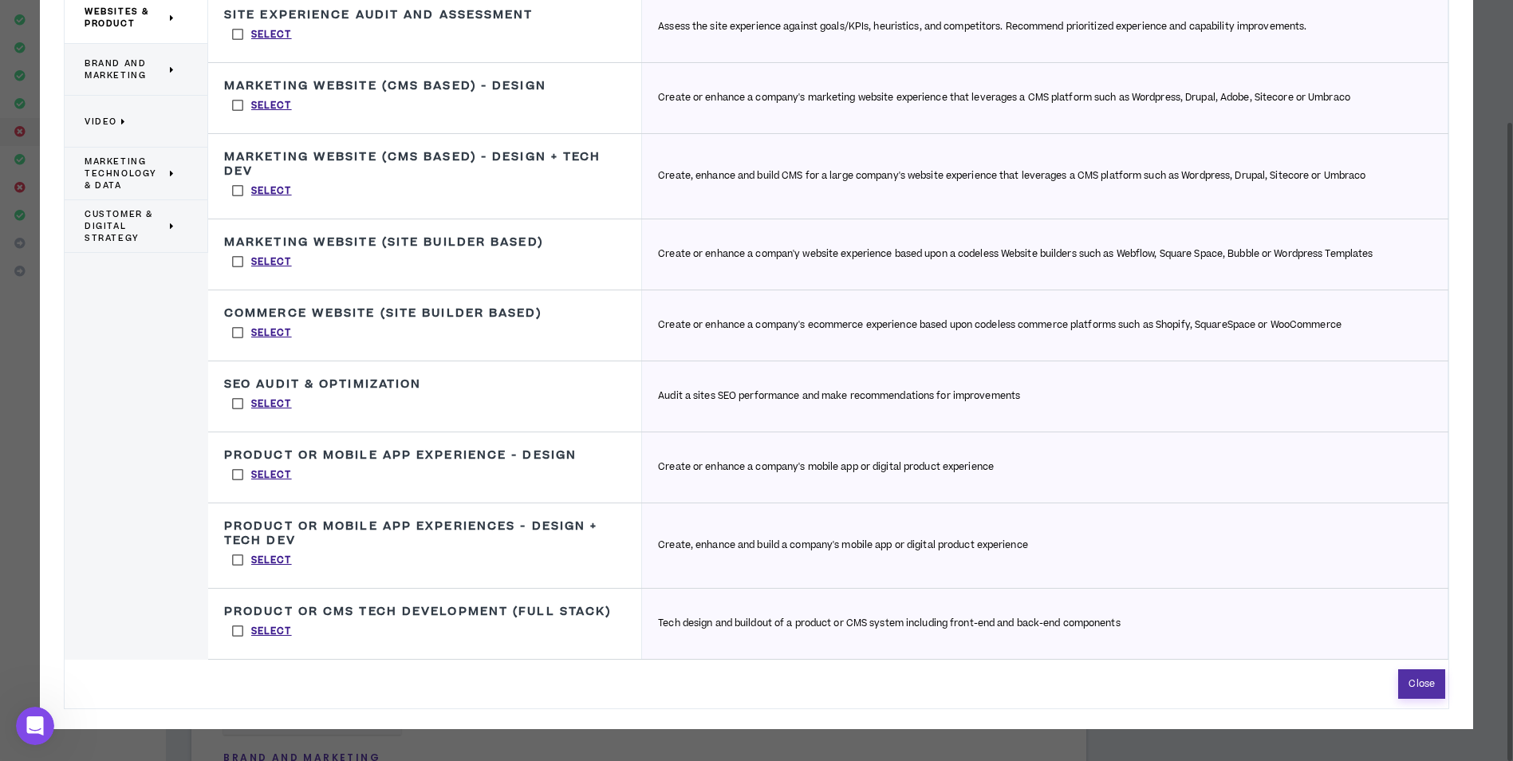
click at [1427, 686] on button "Close" at bounding box center [1421, 684] width 47 height 30
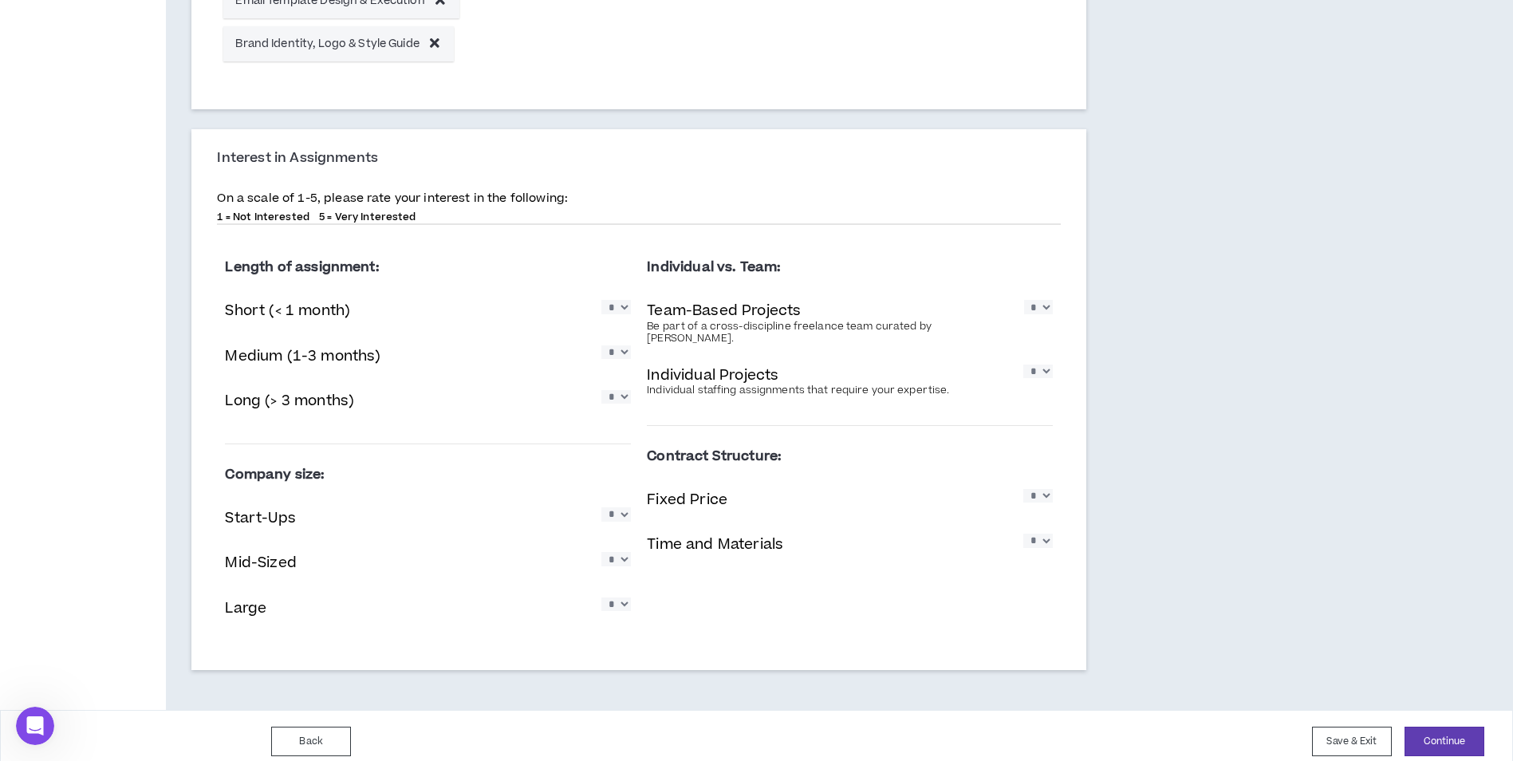
scroll to position [1430, 0]
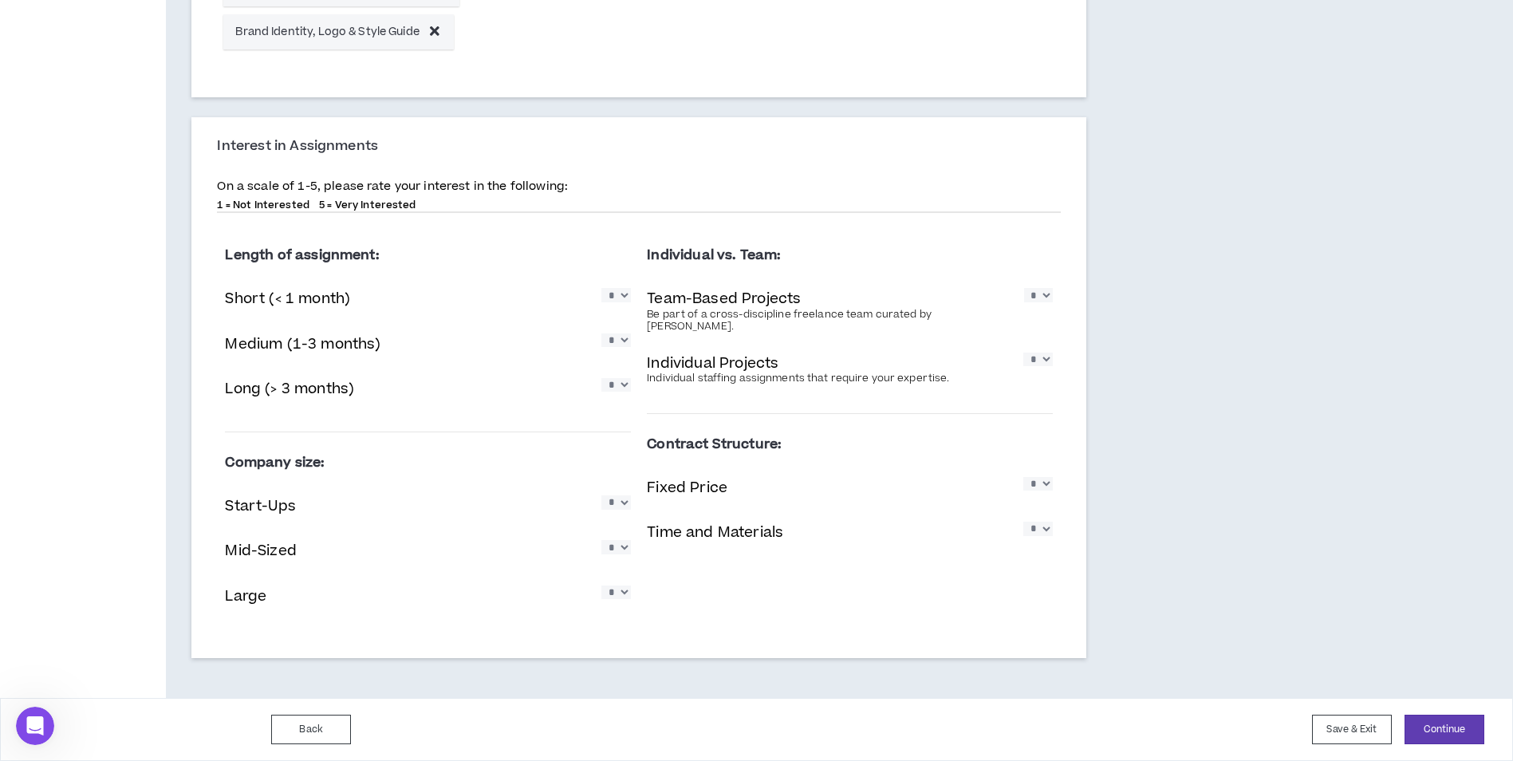
click at [617, 388] on select "* * * * *" at bounding box center [616, 385] width 30 height 14
select select "*"
click at [601, 378] on select "* * * * *" at bounding box center [616, 385] width 30 height 14
click at [625, 345] on select "* * * * *" at bounding box center [616, 340] width 30 height 14
select select "*"
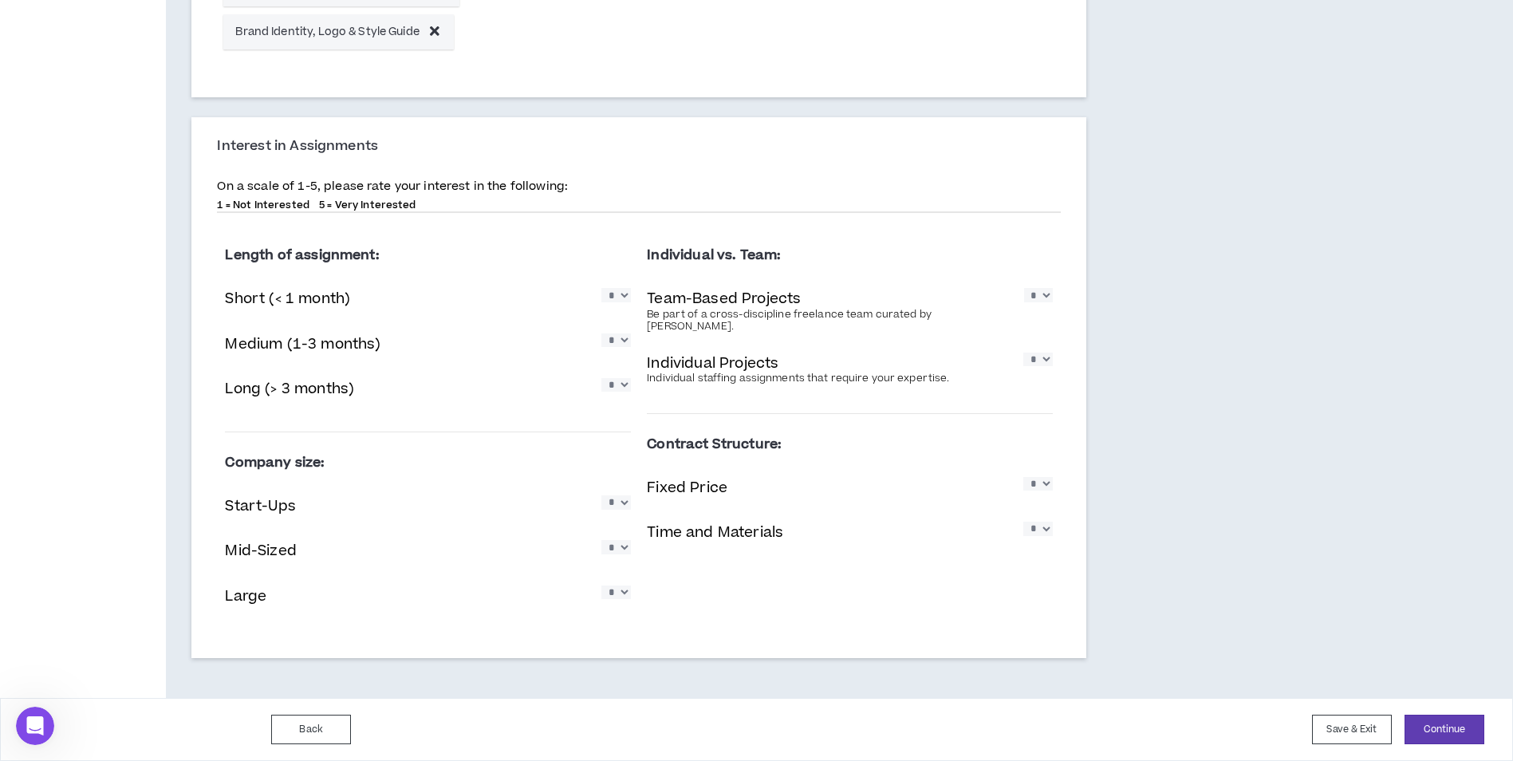
click at [601, 333] on select "* * * * *" at bounding box center [616, 340] width 30 height 14
click at [629, 298] on select "* * * * *" at bounding box center [616, 295] width 30 height 14
drag, startPoint x: 567, startPoint y: 341, endPoint x: 553, endPoint y: 341, distance: 14.4
click at [557, 341] on div "Medium (1-3 months) * * * * *" at bounding box center [428, 345] width 406 height 33
click at [612, 298] on select "* * * * *" at bounding box center [616, 295] width 30 height 14
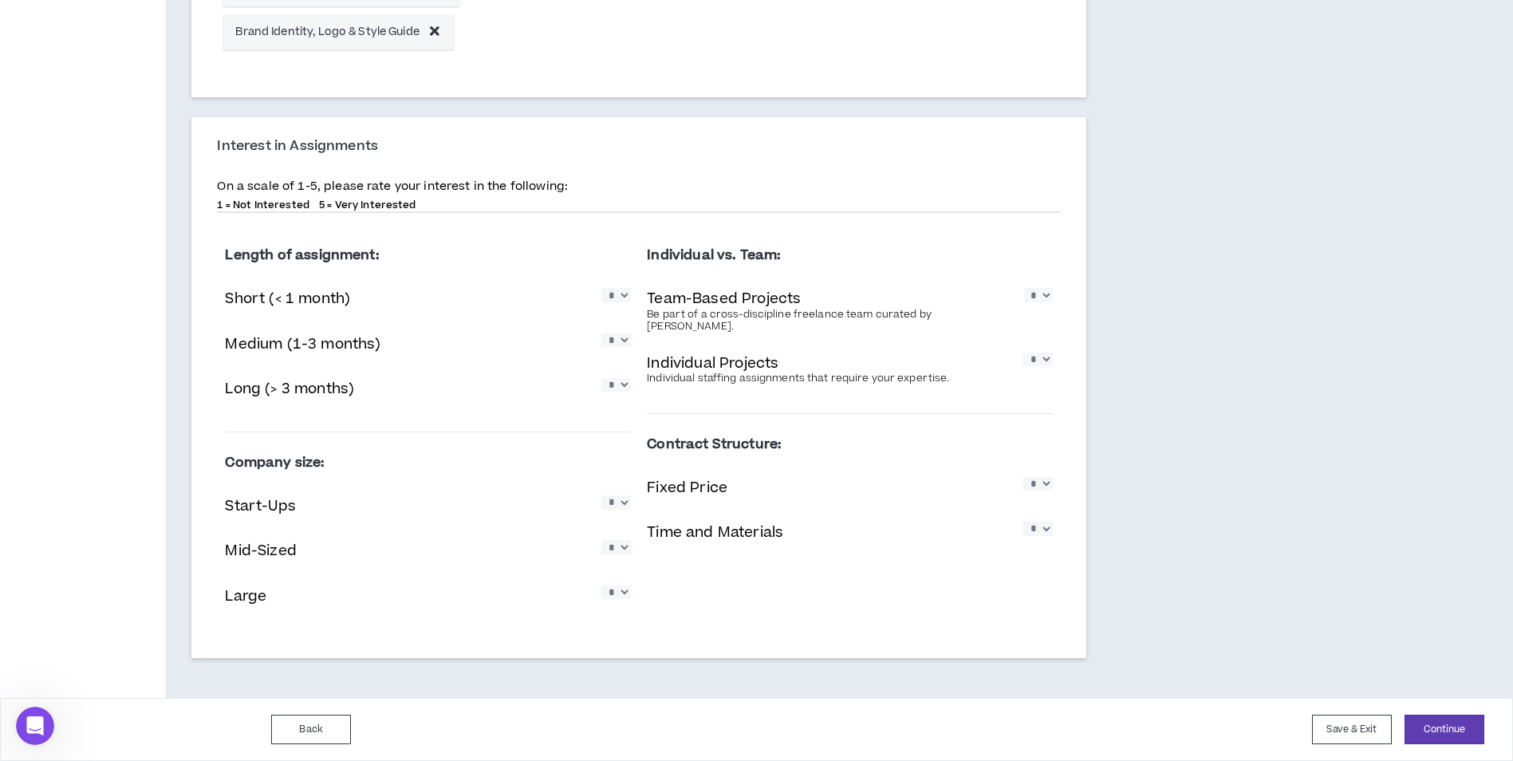
select select "*"
click at [601, 288] on select "* * * * *" at bounding box center [616, 295] width 30 height 14
click at [1047, 300] on select "* * * * *" at bounding box center [1038, 295] width 29 height 14
click at [618, 297] on select "* * * * *" at bounding box center [616, 295] width 30 height 14
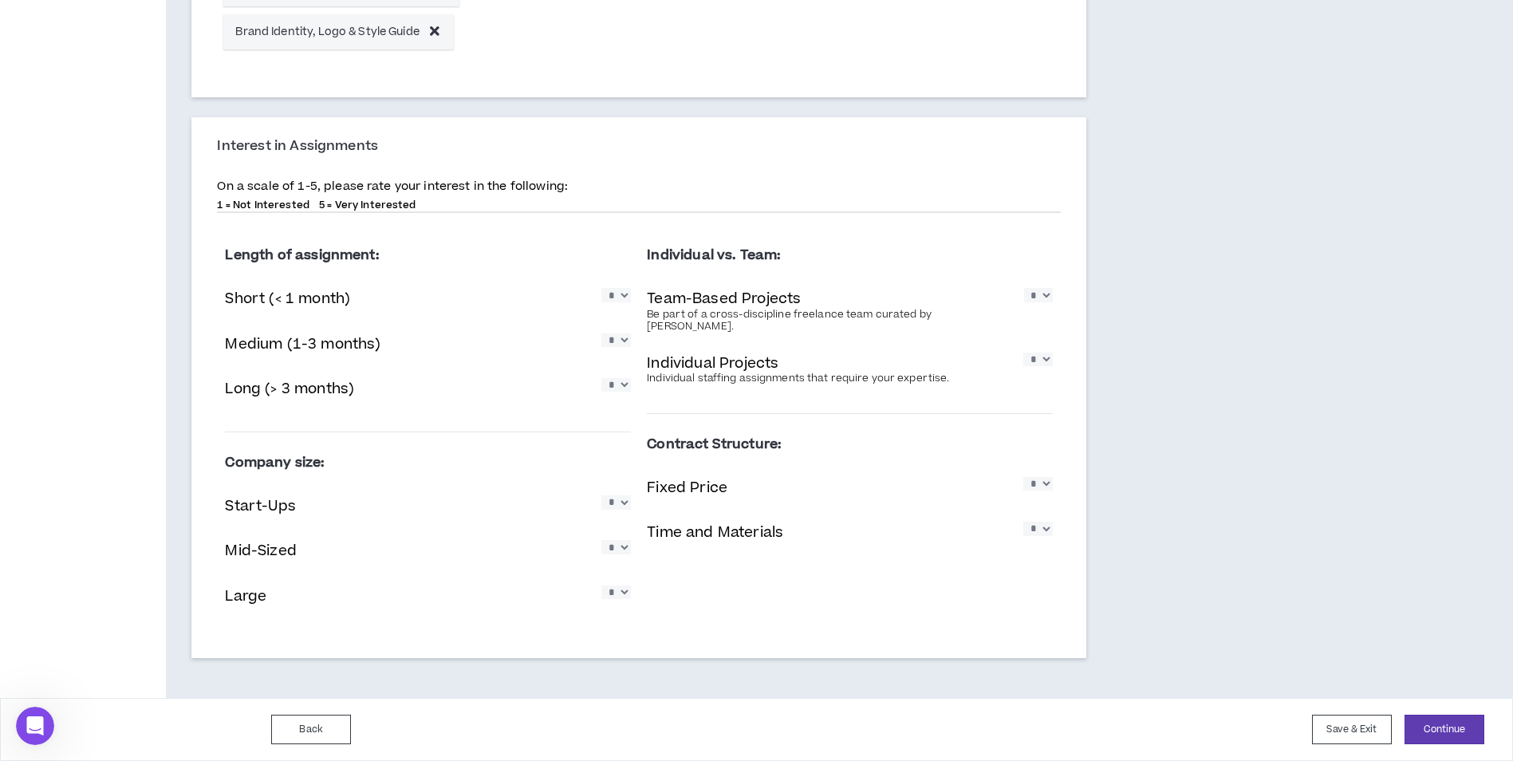
click at [618, 297] on select "* * * * *" at bounding box center [616, 295] width 30 height 14
click at [1039, 298] on select "* * * * *" at bounding box center [1038, 295] width 29 height 14
select select "*"
click at [1024, 288] on select "* * * * *" at bounding box center [1038, 295] width 29 height 14
click at [1035, 353] on select "* * * * *" at bounding box center [1038, 360] width 30 height 14
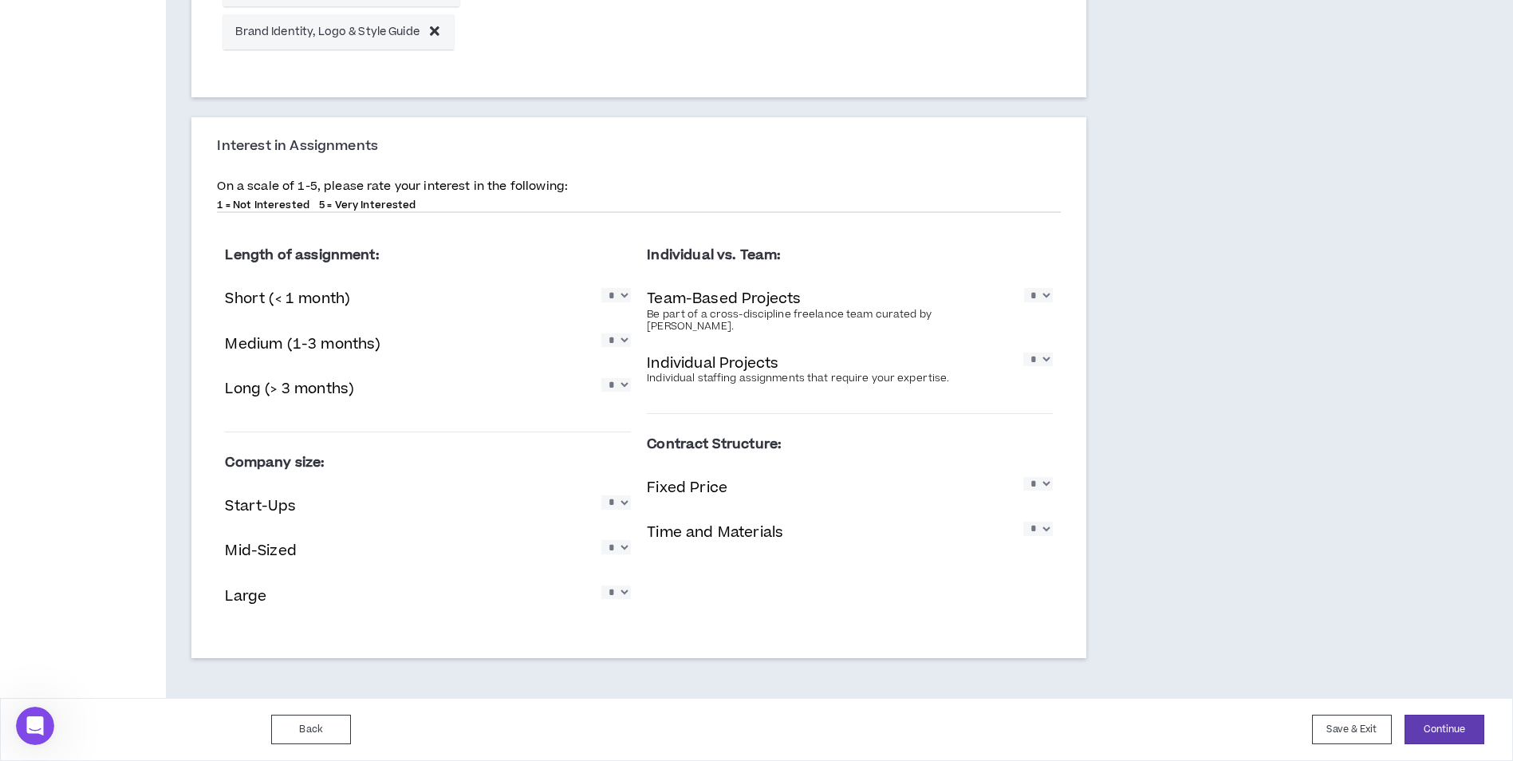
select select "*"
click at [1023, 353] on select "* * * * *" at bounding box center [1038, 360] width 30 height 14
click at [1047, 477] on select "* * * * *" at bounding box center [1038, 484] width 30 height 14
click at [917, 518] on div "Time and Materials * * * * *" at bounding box center [850, 534] width 406 height 33
click at [1042, 522] on select "* * * * *" at bounding box center [1038, 529] width 30 height 14
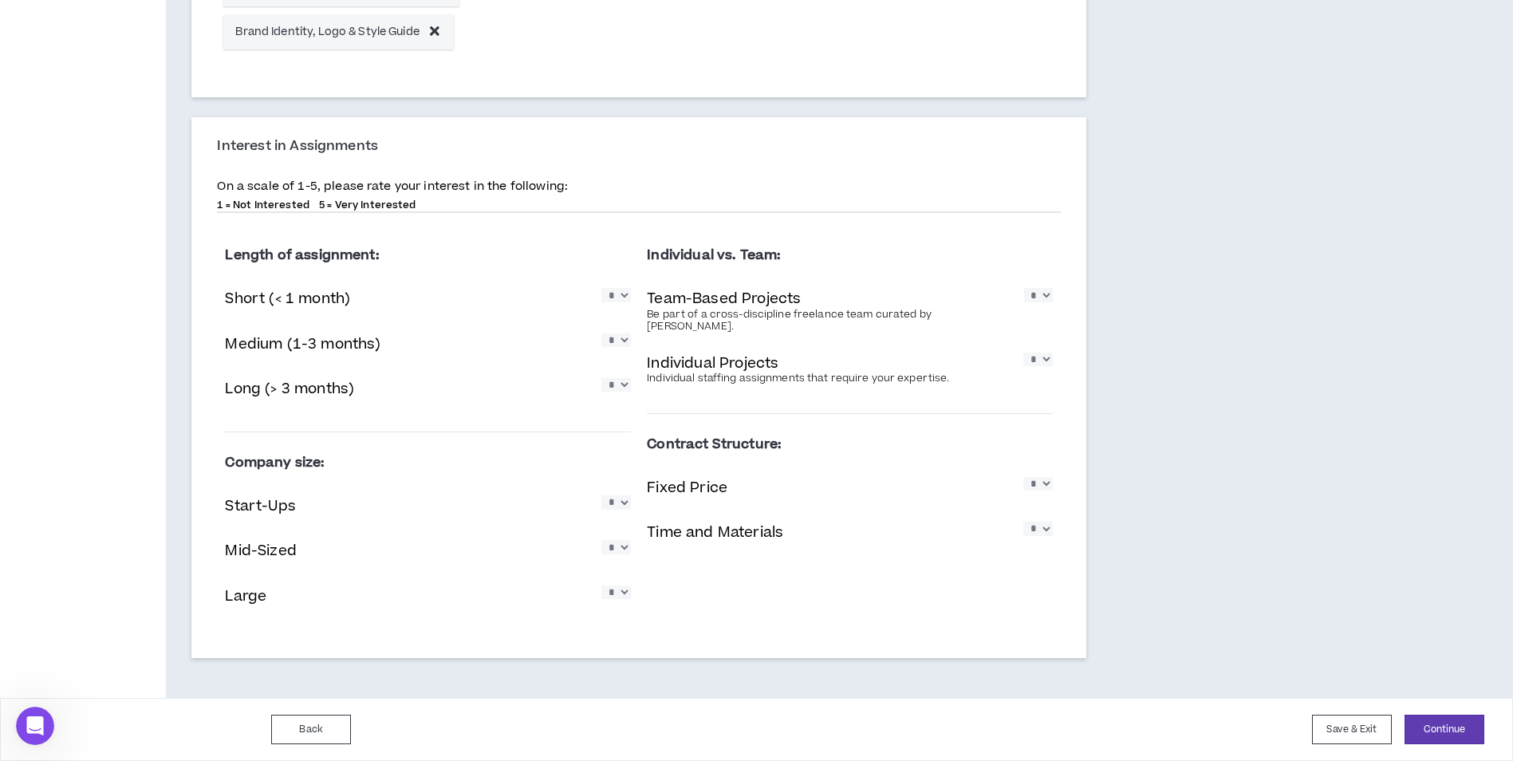
select select "*"
click at [1023, 522] on select "* * * * *" at bounding box center [1038, 529] width 30 height 14
click at [1047, 477] on select "* * * * *" at bounding box center [1038, 484] width 30 height 14
click at [1023, 477] on select "* * * * *" at bounding box center [1038, 484] width 30 height 14
click at [1046, 477] on select "* * * * *" at bounding box center [1038, 484] width 30 height 14
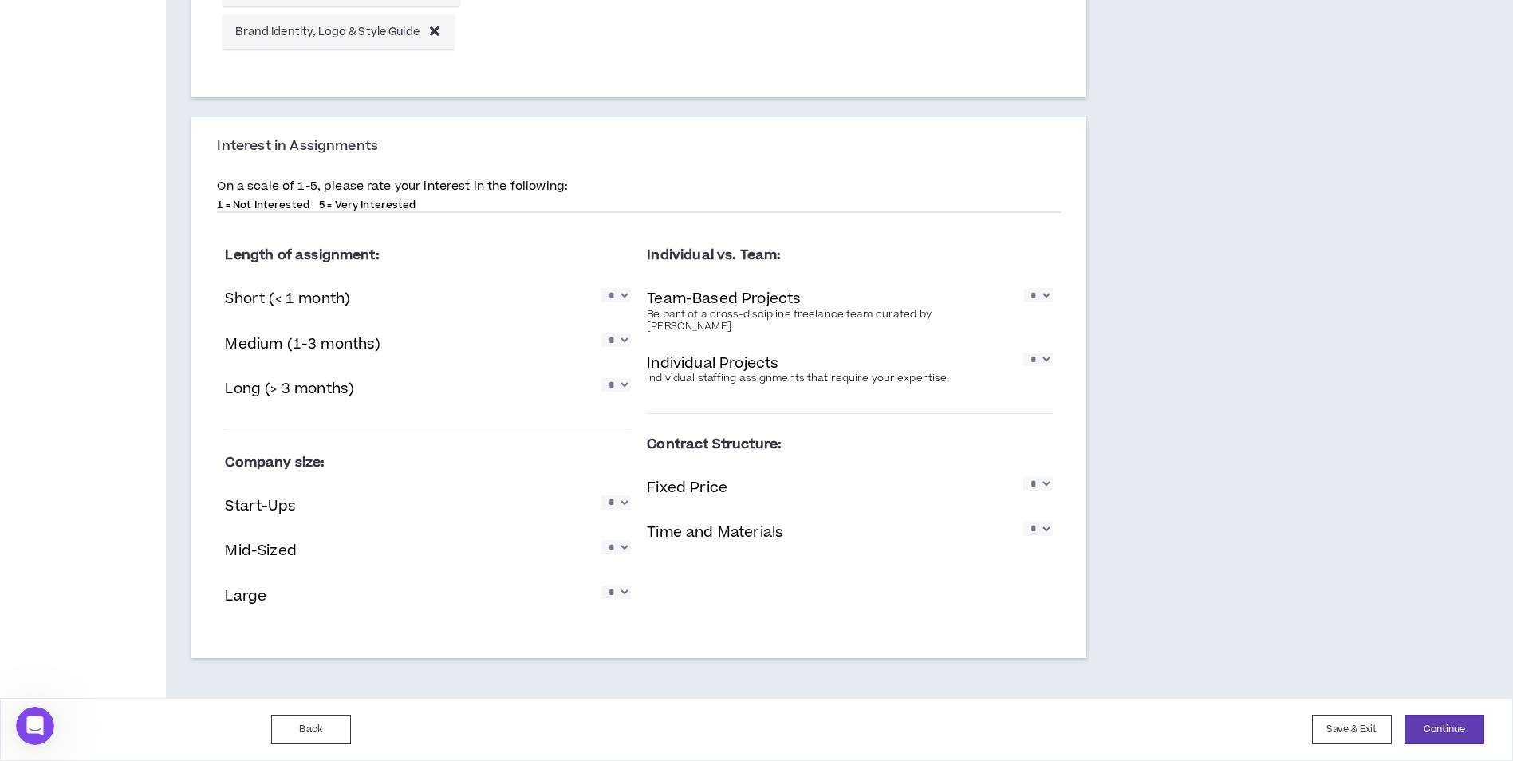
select select "*"
click at [1023, 477] on select "* * * * *" at bounding box center [1038, 484] width 30 height 14
click at [630, 503] on select "* * * * *" at bounding box center [616, 502] width 30 height 14
select select "*"
click at [601, 495] on select "* * * * *" at bounding box center [616, 502] width 30 height 14
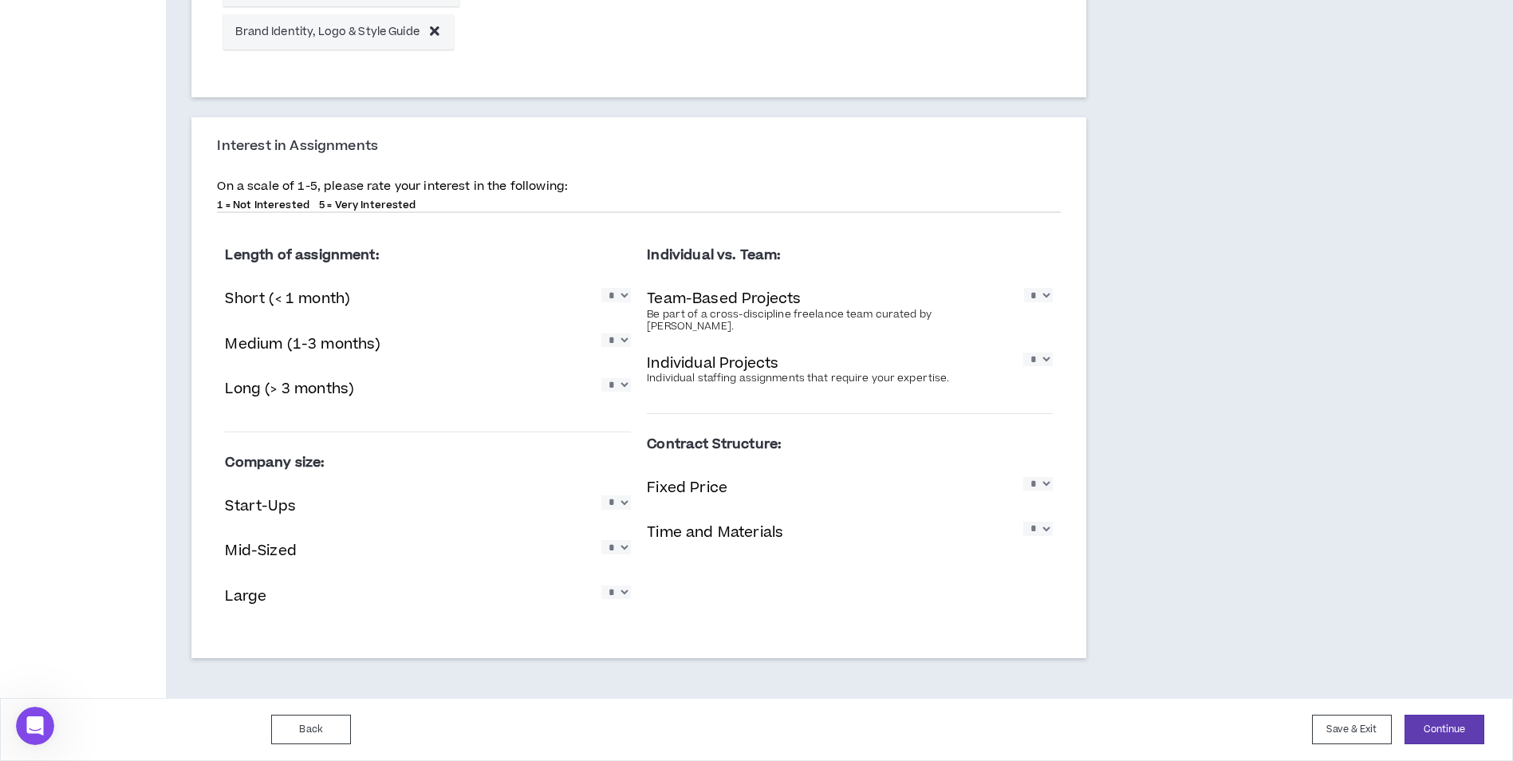
drag, startPoint x: 613, startPoint y: 570, endPoint x: 614, endPoint y: 554, distance: 16.8
click at [613, 570] on div "Company size: Start-Ups * * * * * Mid-Sized * * * * * Large * * * * *" at bounding box center [428, 535] width 406 height 181
click at [615, 554] on select "* * * * *" at bounding box center [616, 547] width 30 height 14
select select "*"
click at [601, 540] on select "* * * * *" at bounding box center [616, 547] width 30 height 14
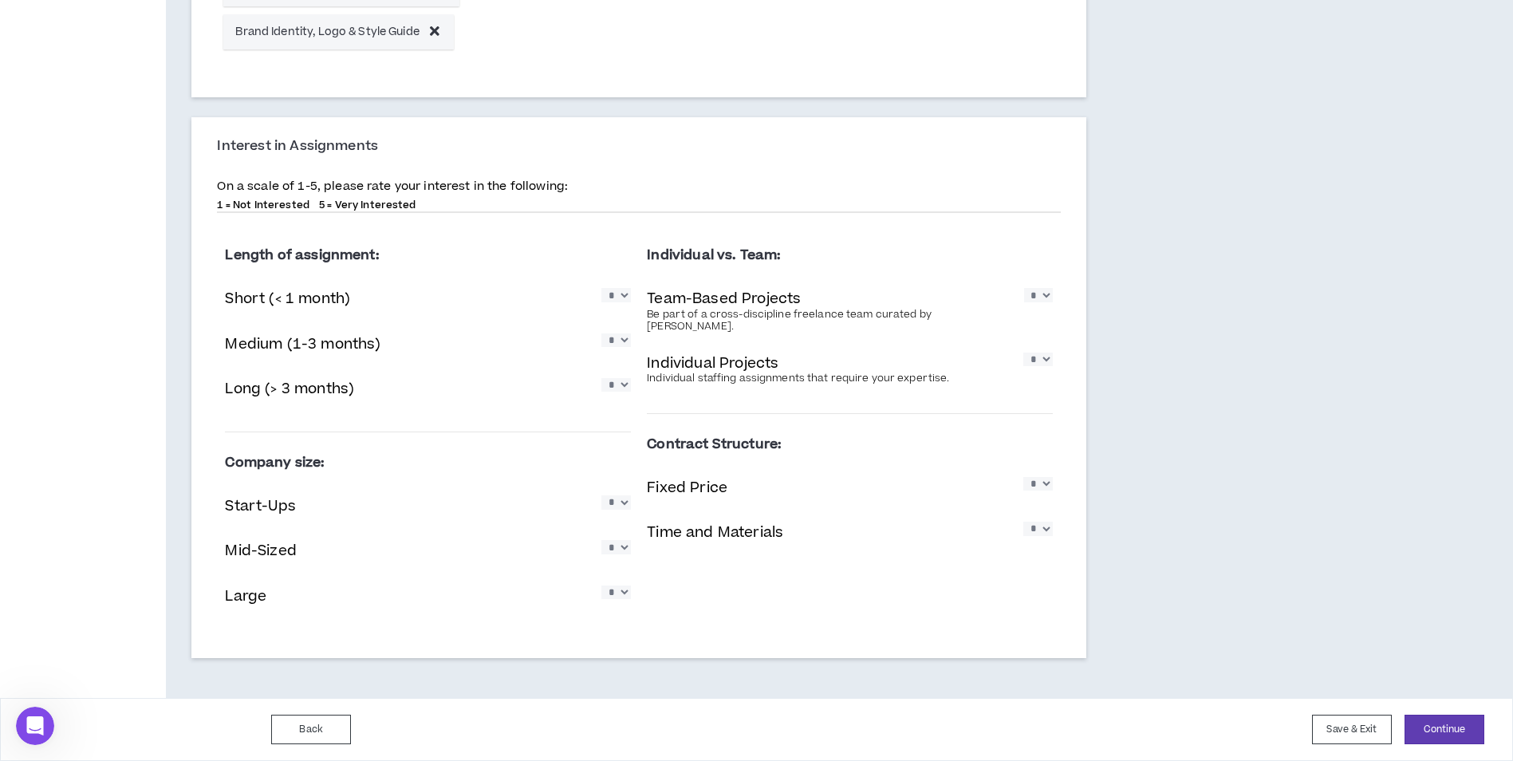
click at [623, 589] on select "* * * * *" at bounding box center [616, 593] width 30 height 14
select select "*"
click at [601, 586] on select "* * * * *" at bounding box center [616, 593] width 30 height 14
click at [1452, 733] on button "Continue" at bounding box center [1445, 730] width 80 height 30
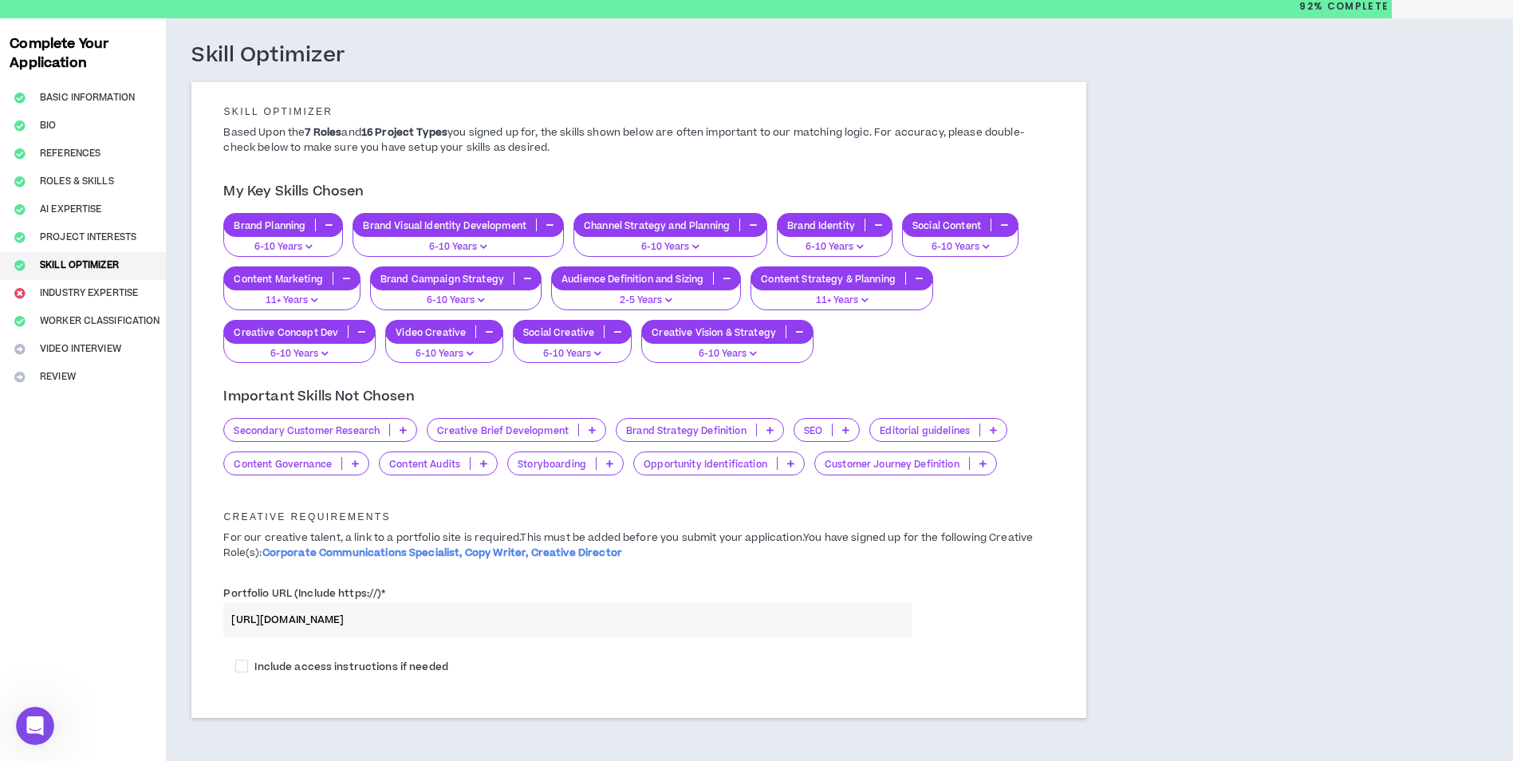
scroll to position [133, 0]
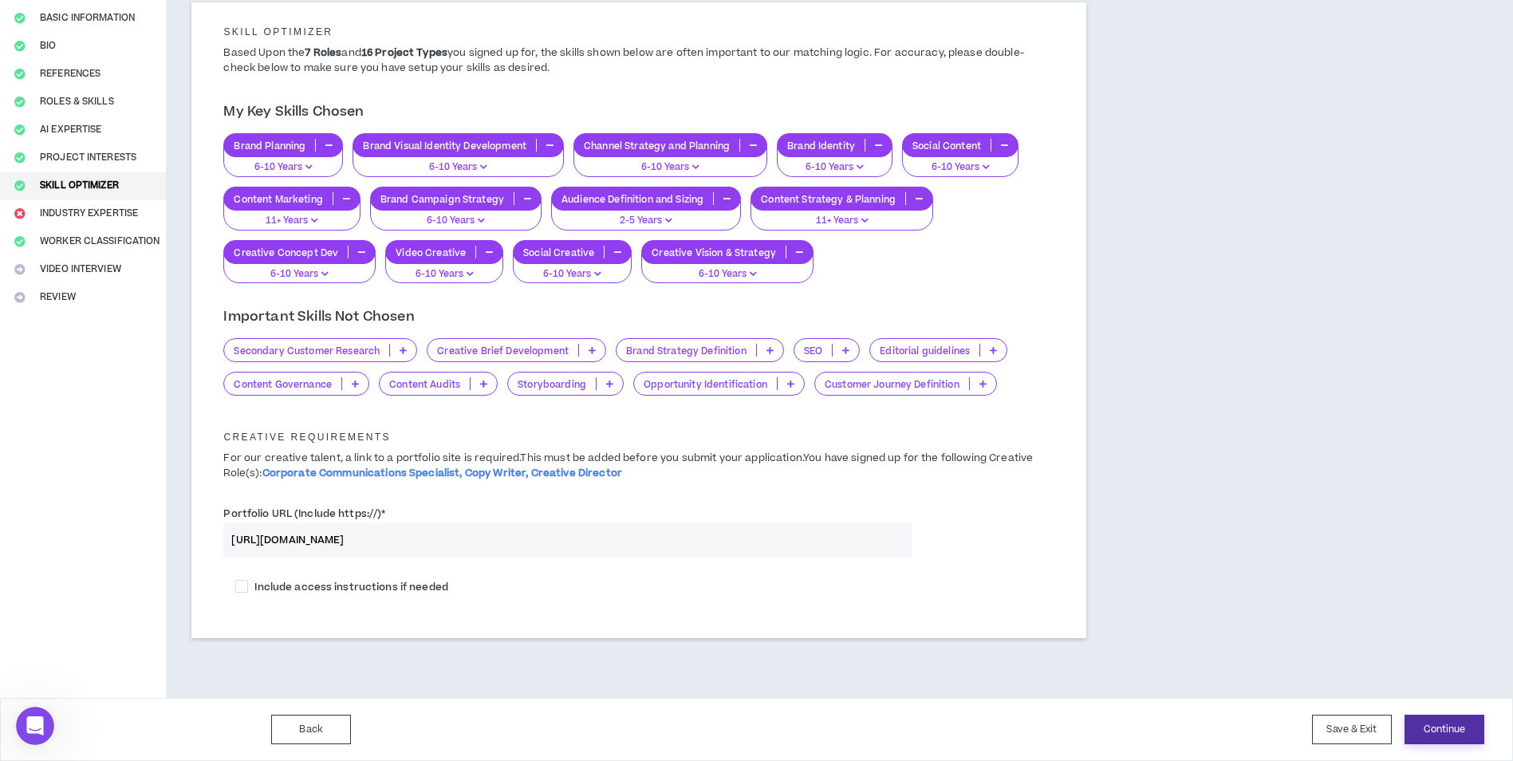
click at [1455, 727] on button "Continue" at bounding box center [1445, 730] width 80 height 30
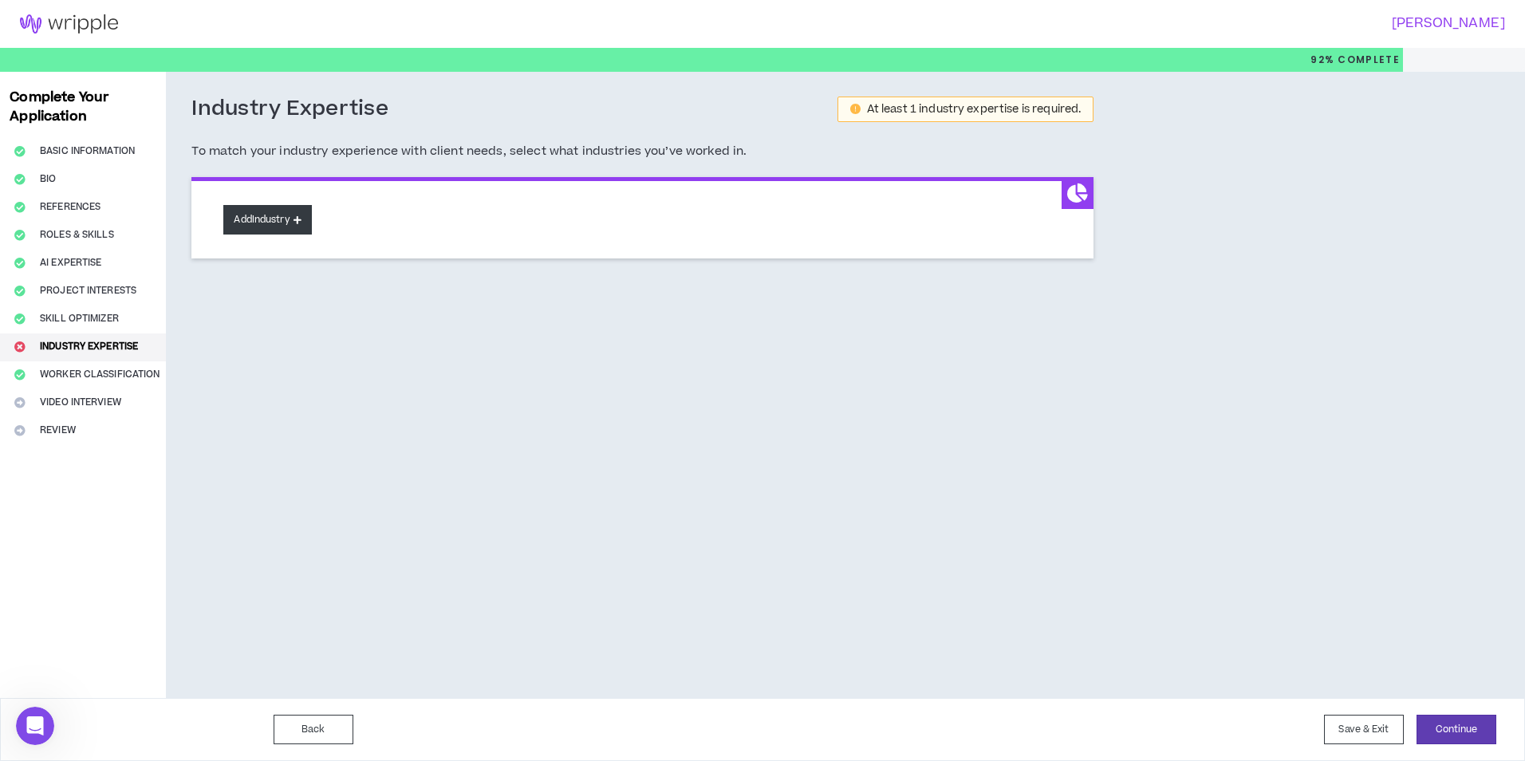
click at [279, 224] on button "Add Industry" at bounding box center [267, 220] width 88 height 30
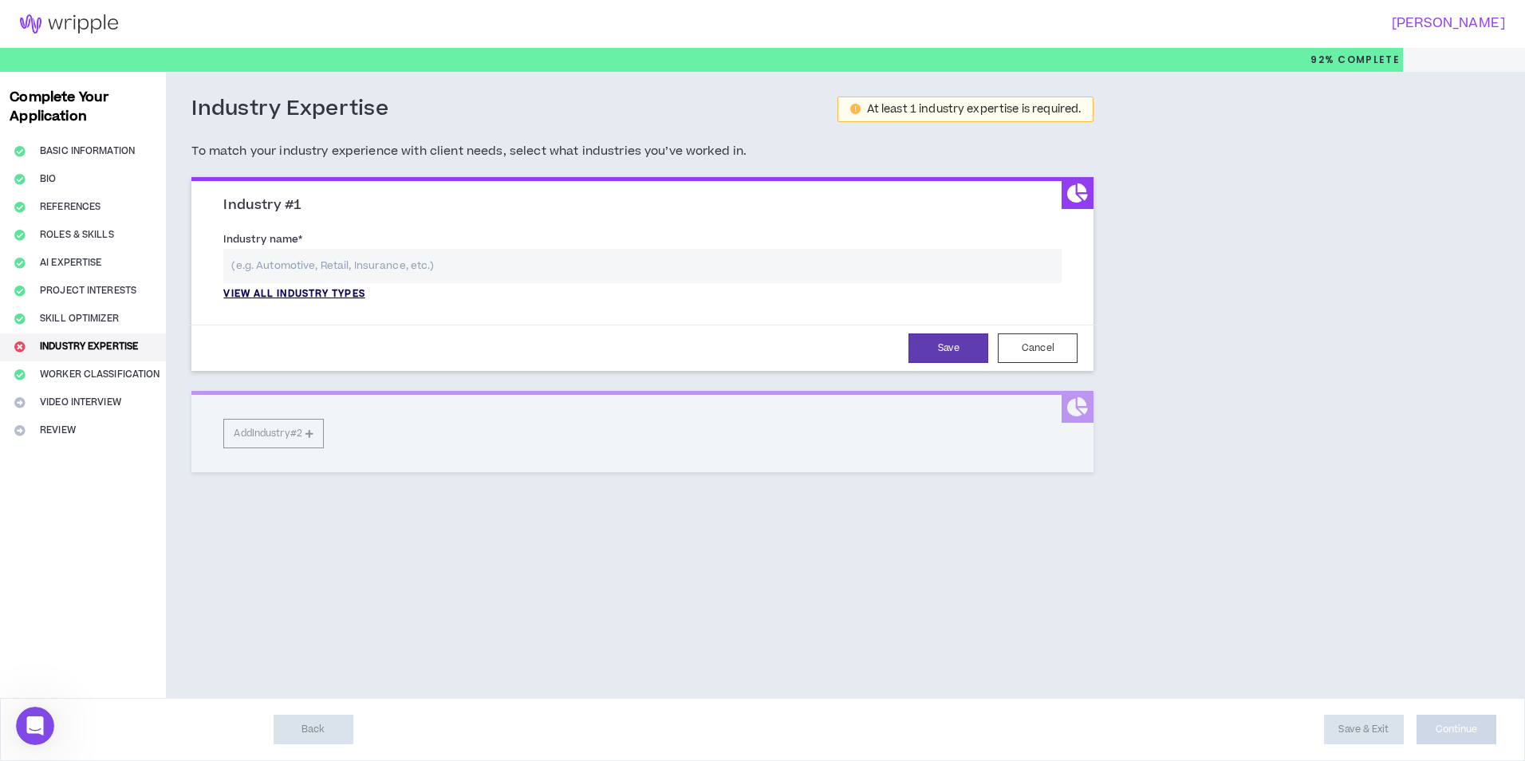
click at [326, 293] on p "View all industry types" at bounding box center [293, 294] width 141 height 14
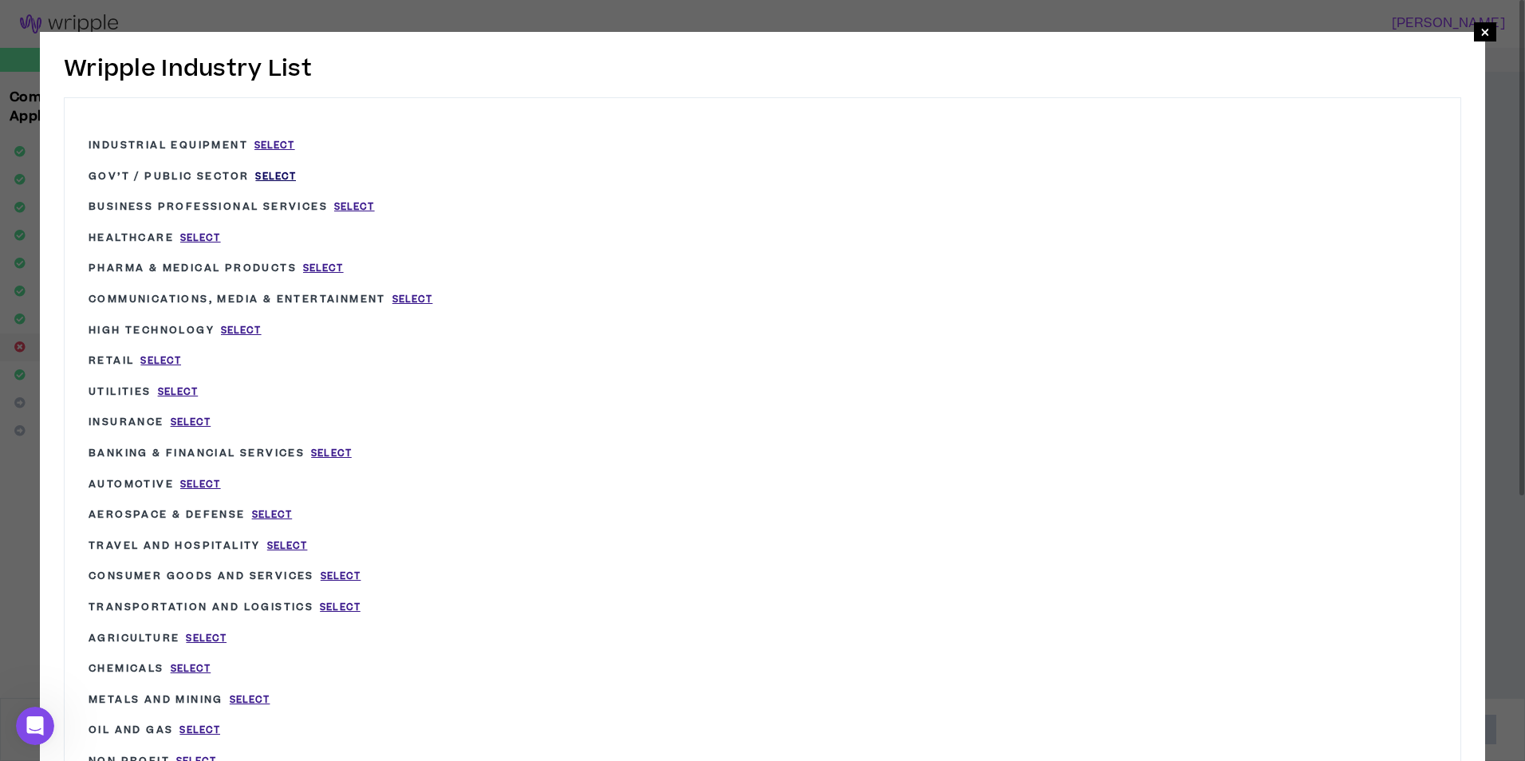
click at [278, 178] on span "Select" at bounding box center [275, 177] width 41 height 14
type input "Gov’t / Public Sector"
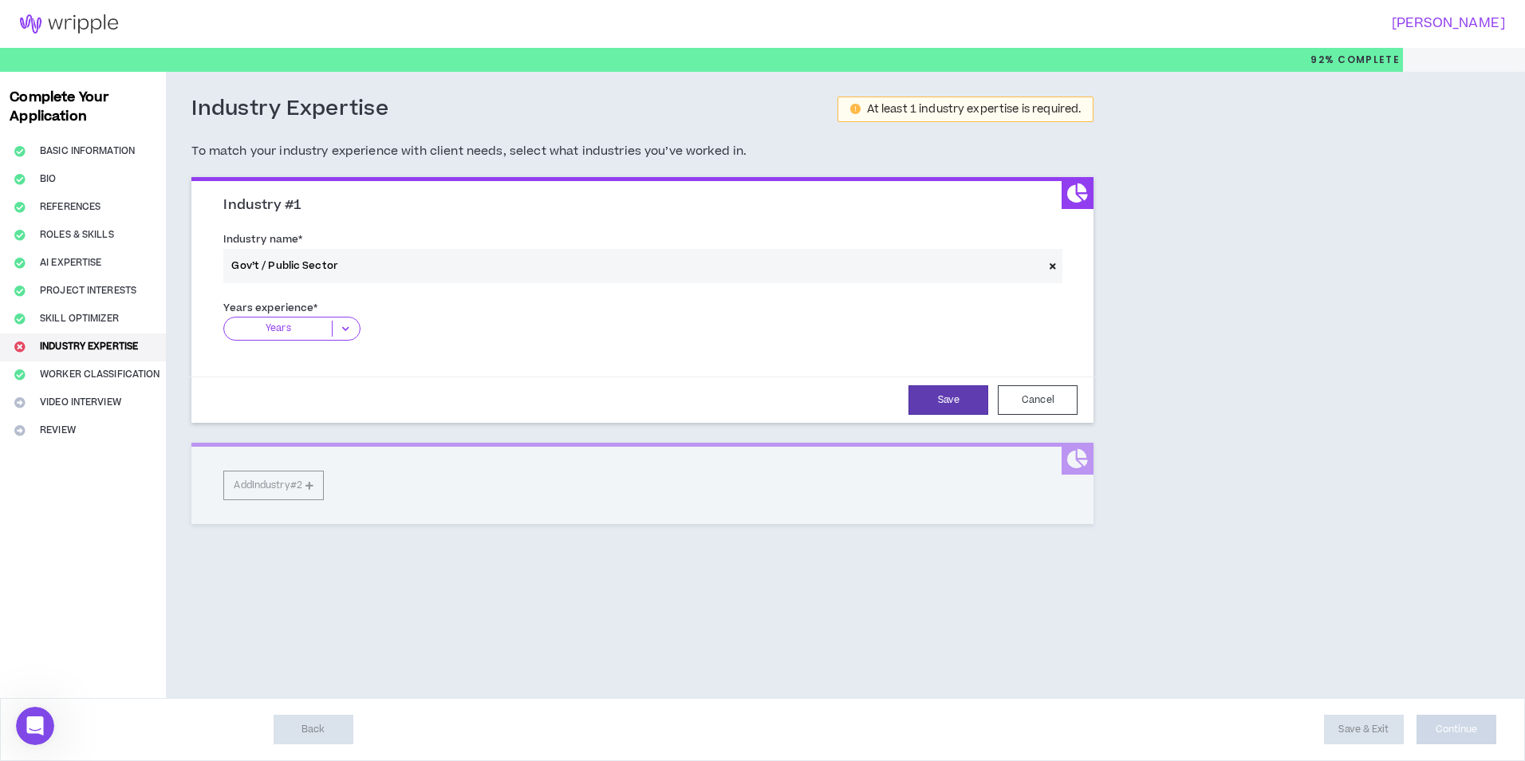
click at [346, 327] on icon at bounding box center [346, 329] width 26 height 16
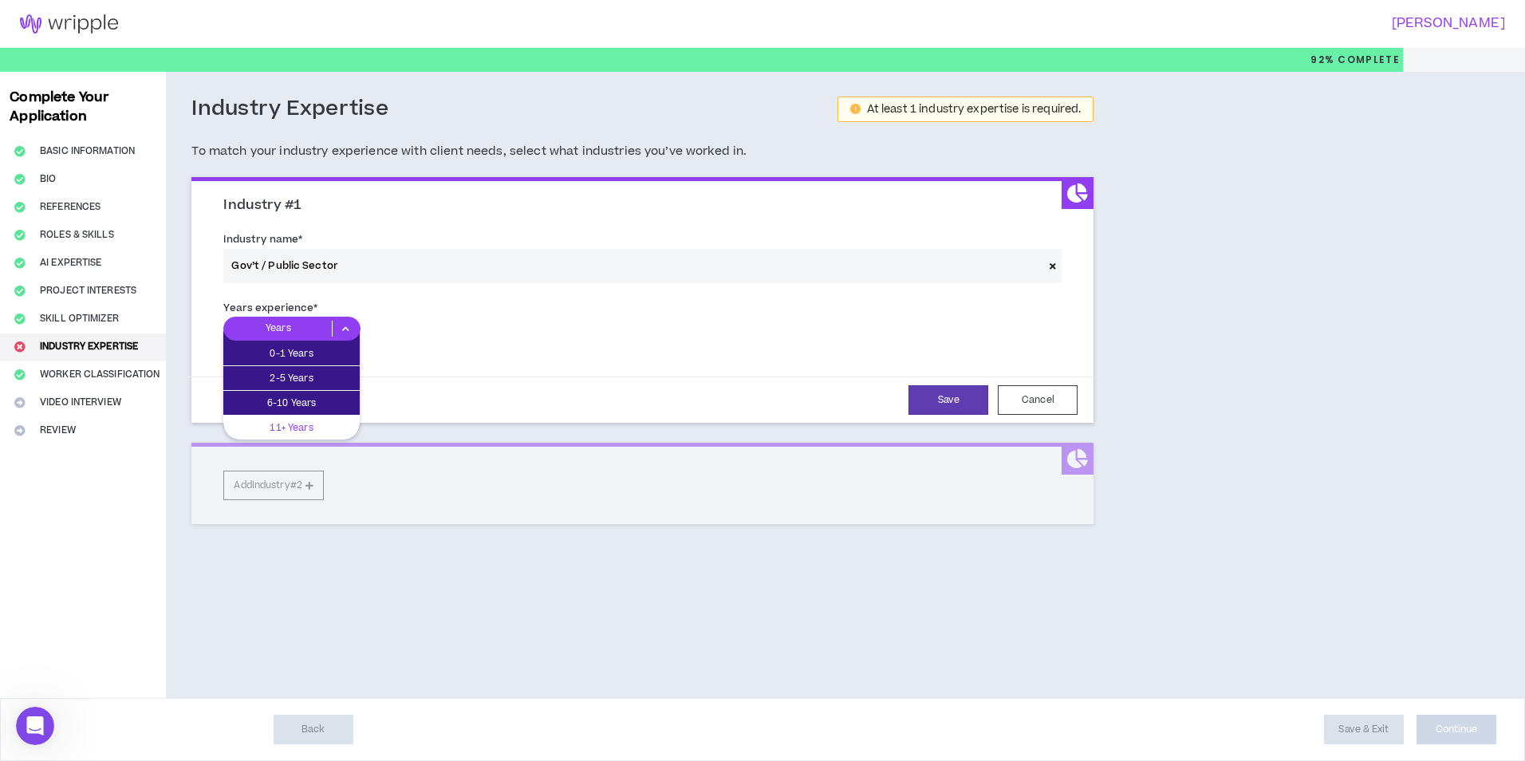
click at [321, 426] on p "11+ Years" at bounding box center [291, 428] width 136 height 18
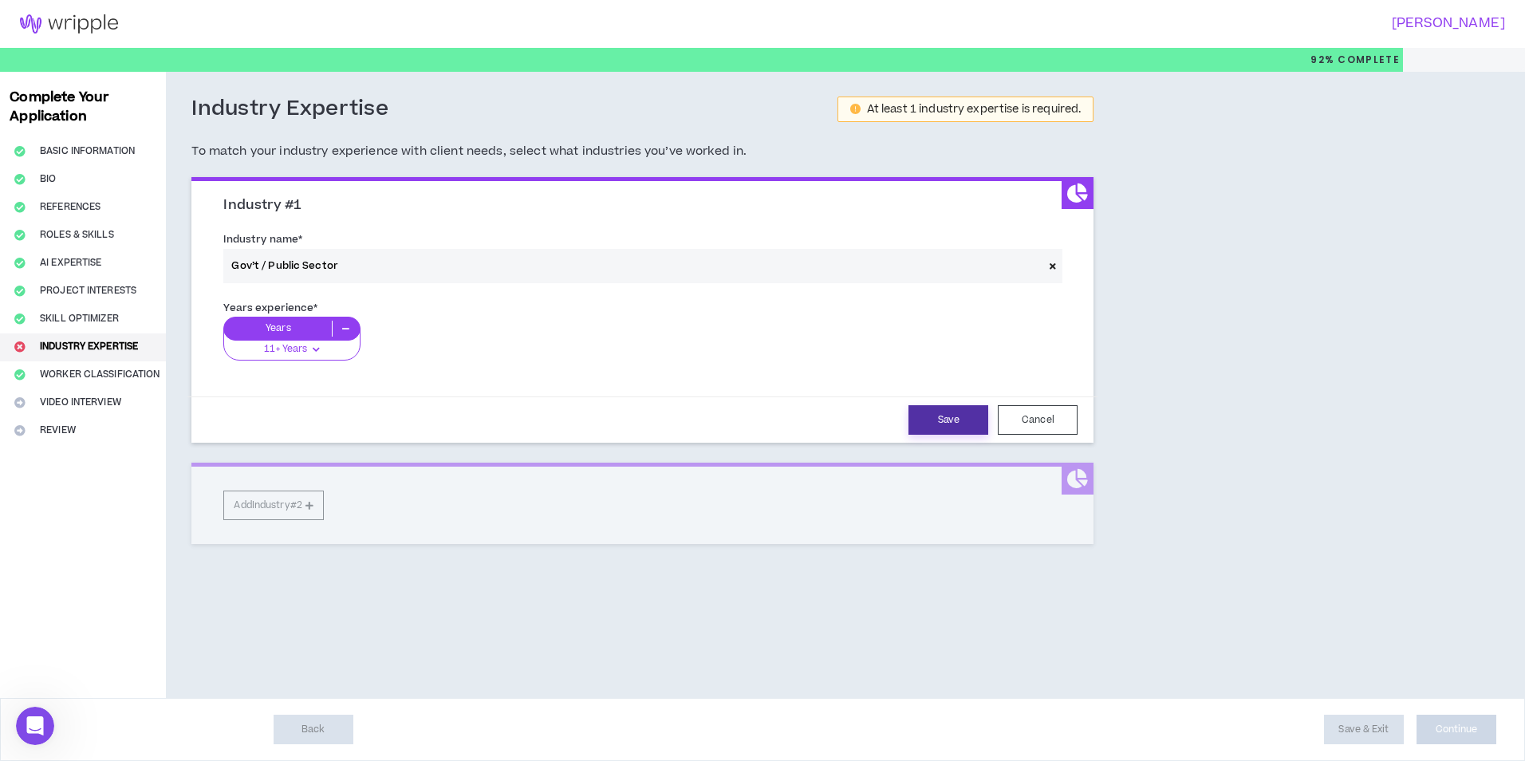
click at [939, 423] on button "Save" at bounding box center [949, 420] width 80 height 30
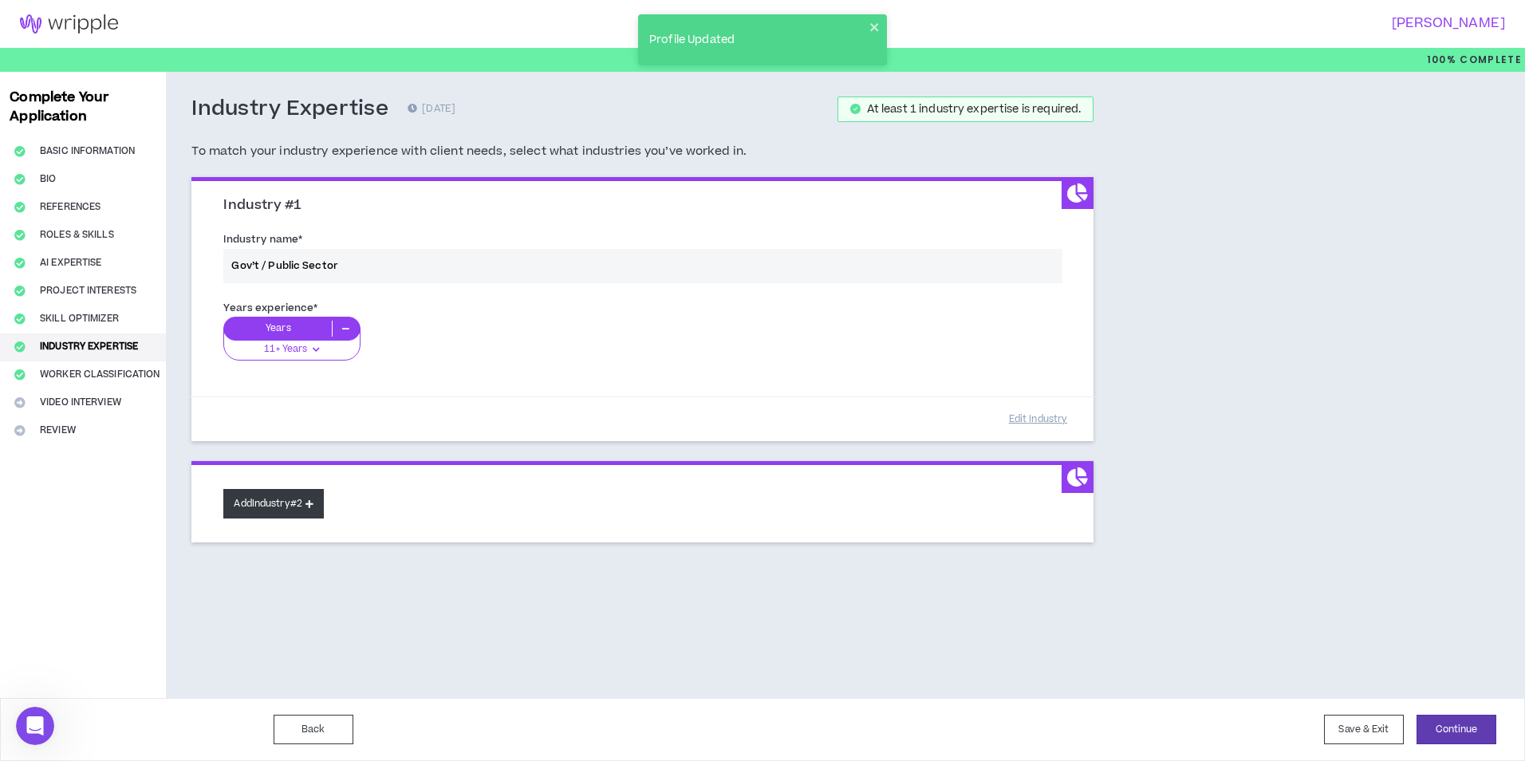
click at [294, 505] on button "Add Industry #2" at bounding box center [273, 504] width 101 height 30
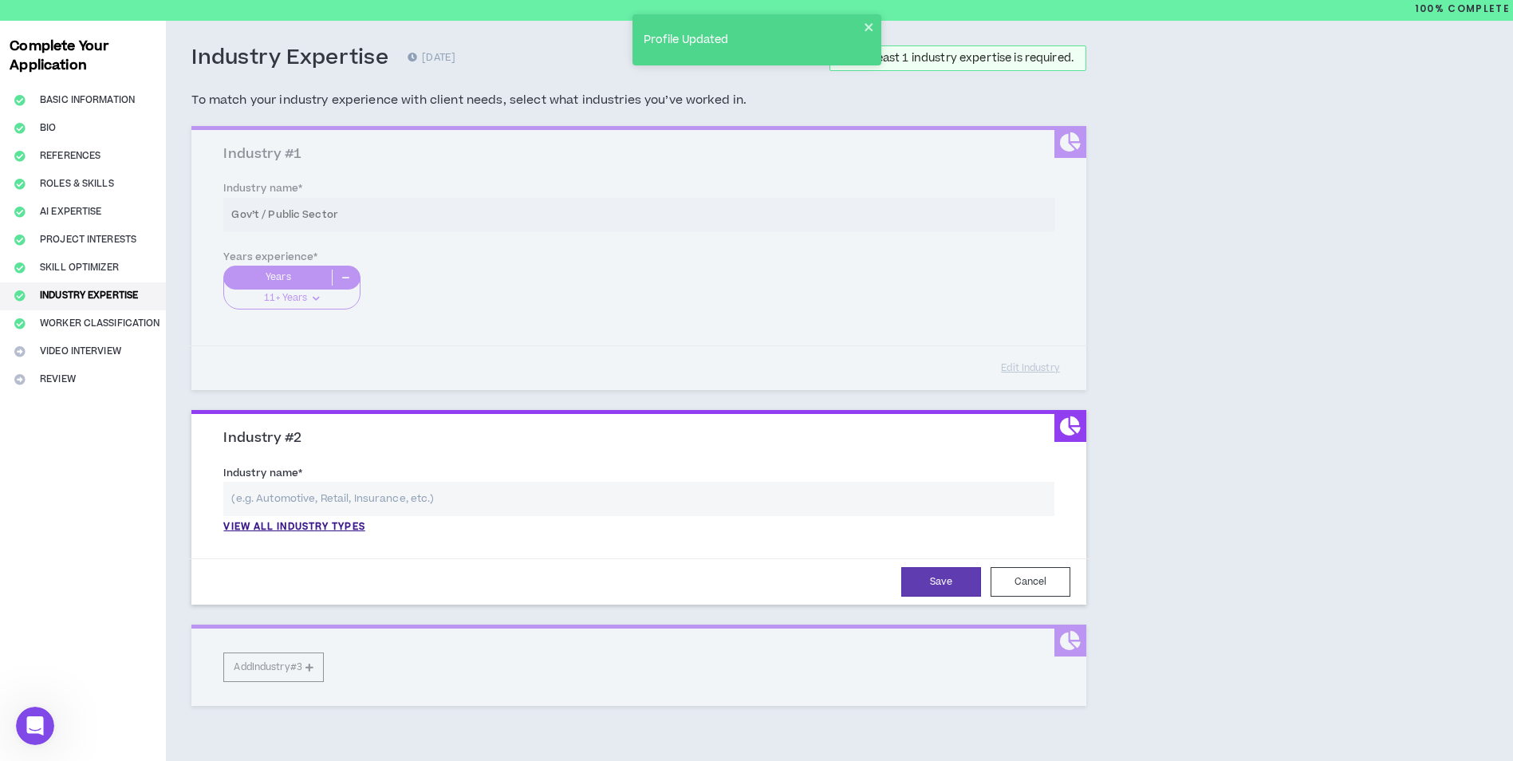
scroll to position [80, 0]
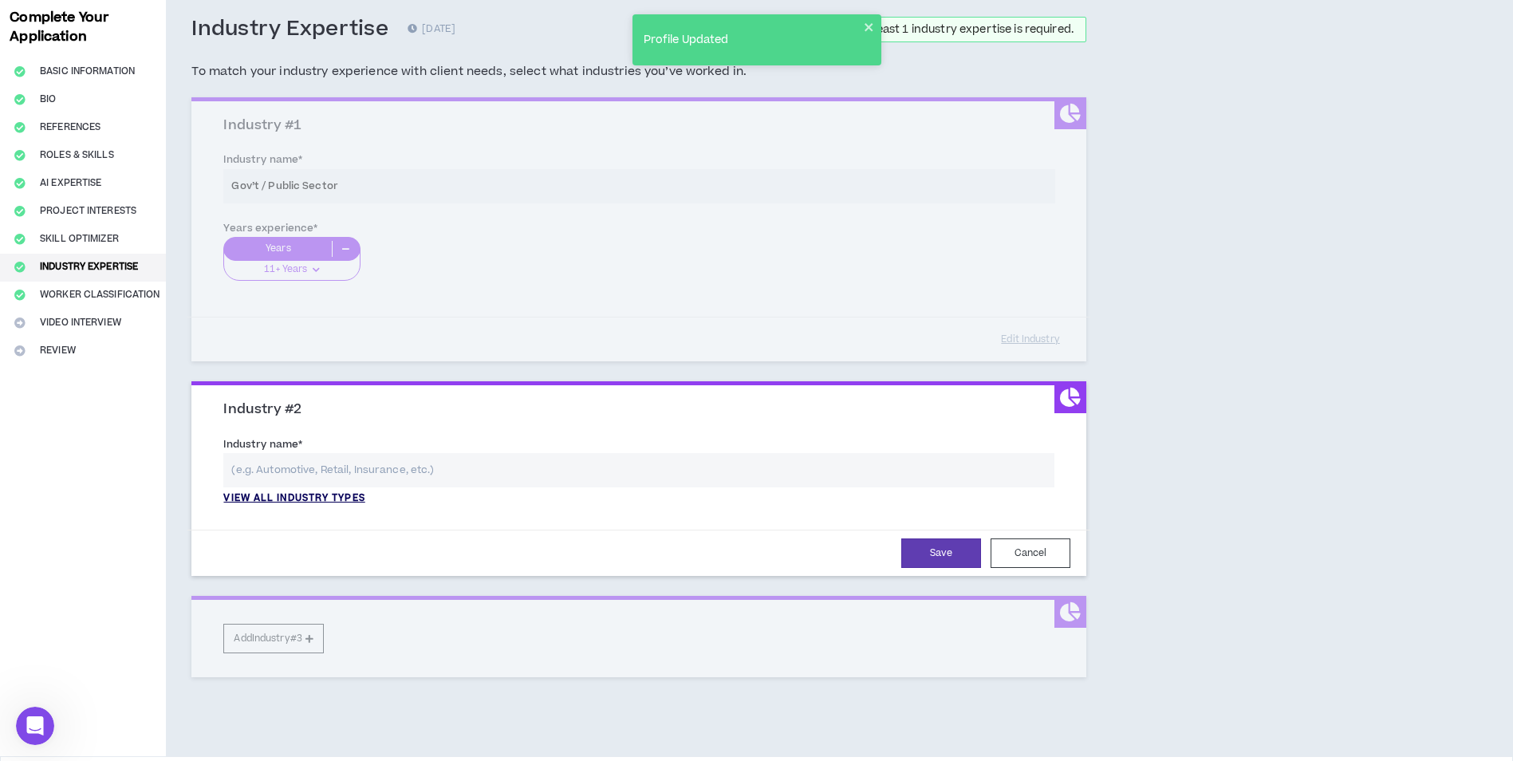
click at [299, 495] on p "View all industry types" at bounding box center [293, 498] width 141 height 14
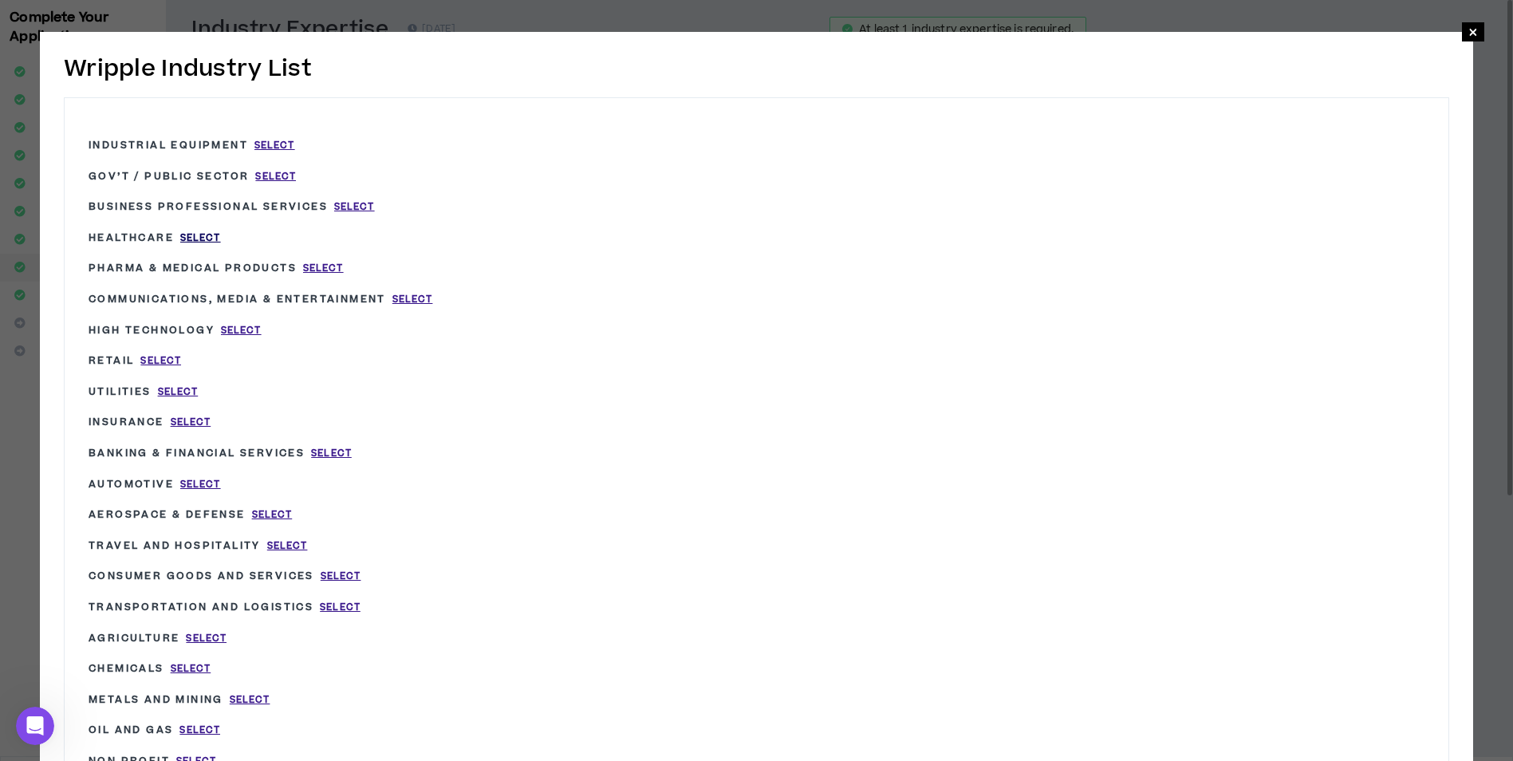
click at [199, 239] on span "Select" at bounding box center [200, 238] width 41 height 14
type input "Healthcare"
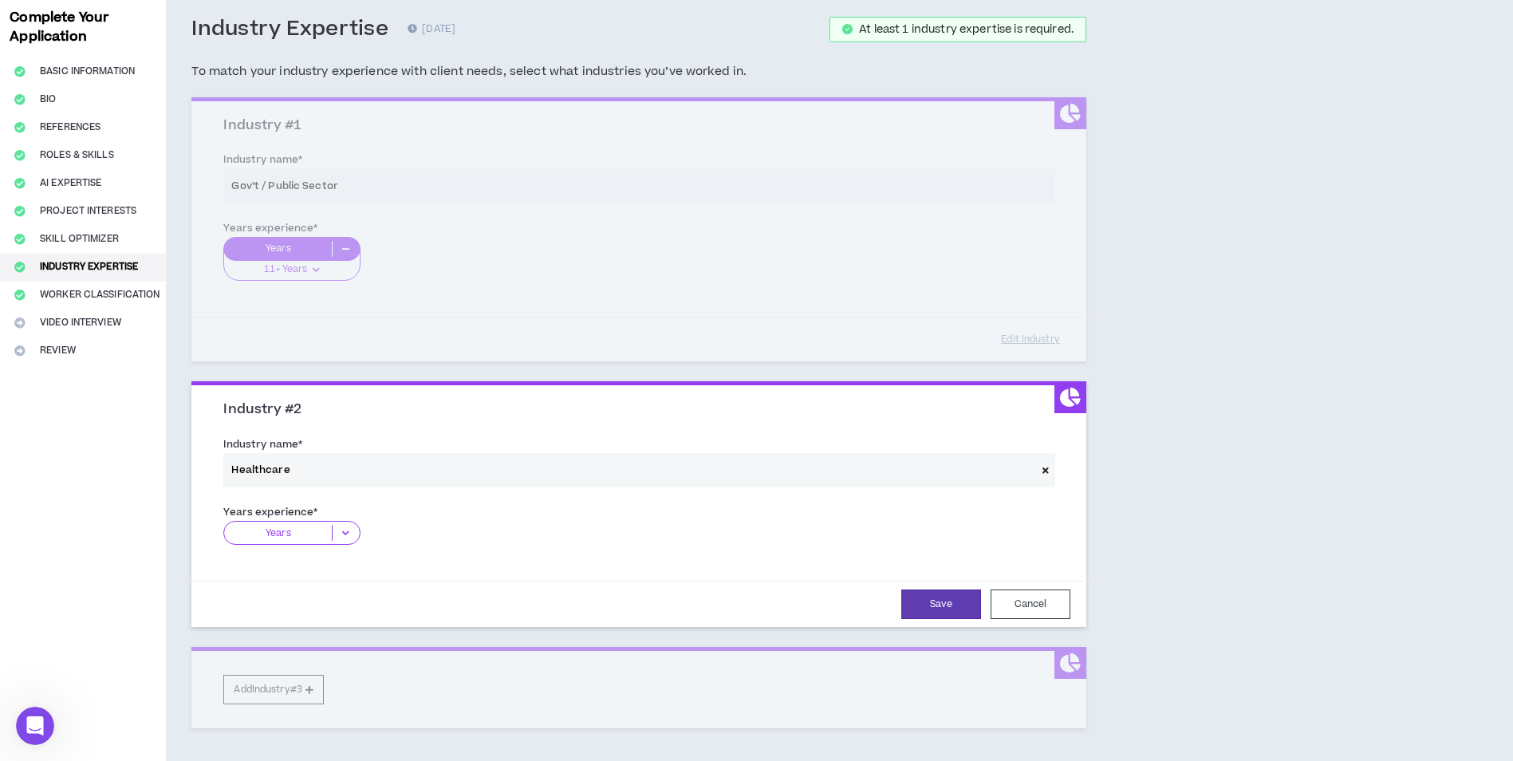
click at [341, 532] on icon at bounding box center [346, 533] width 26 height 16
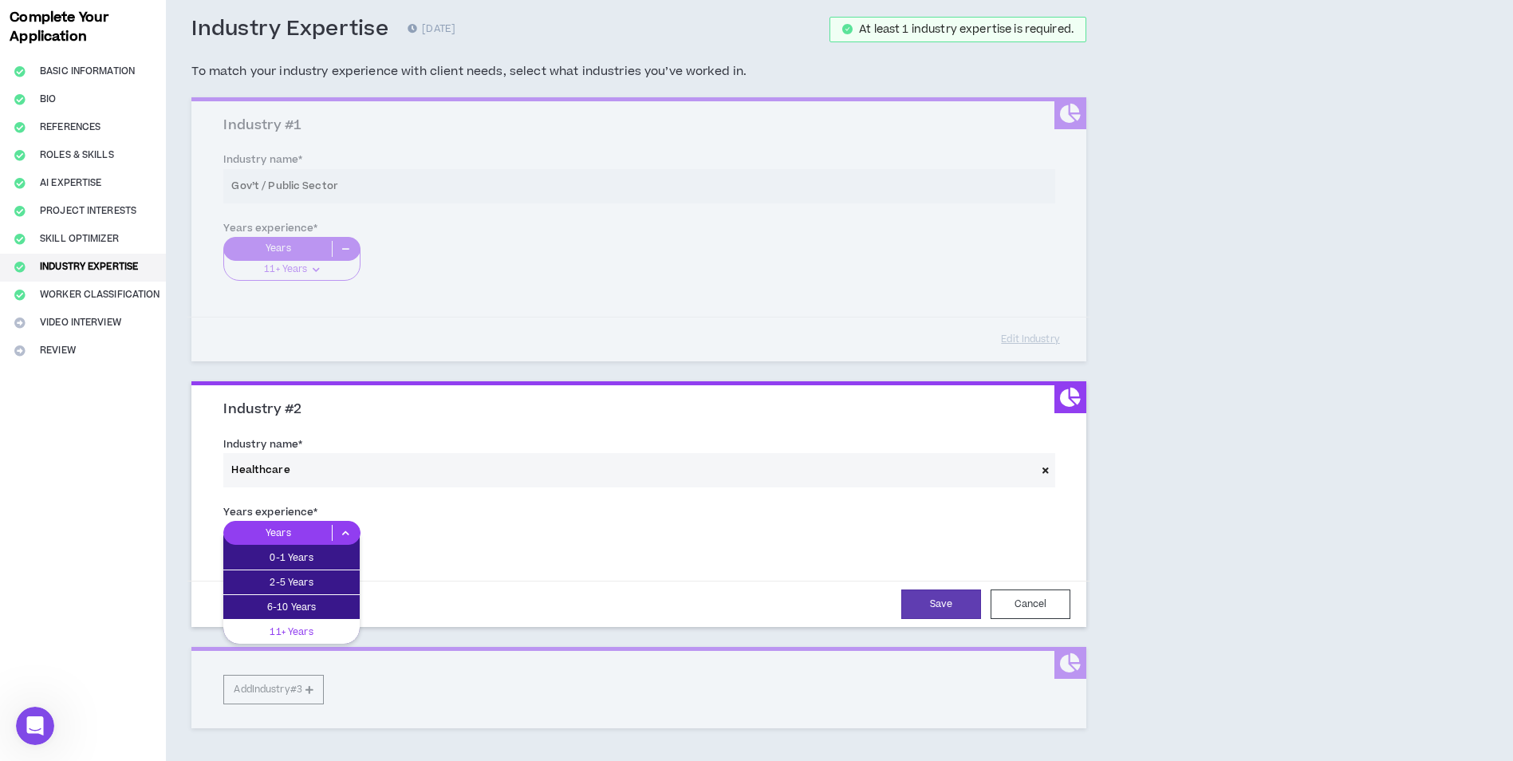
click at [317, 625] on p "11+ Years" at bounding box center [291, 632] width 136 height 18
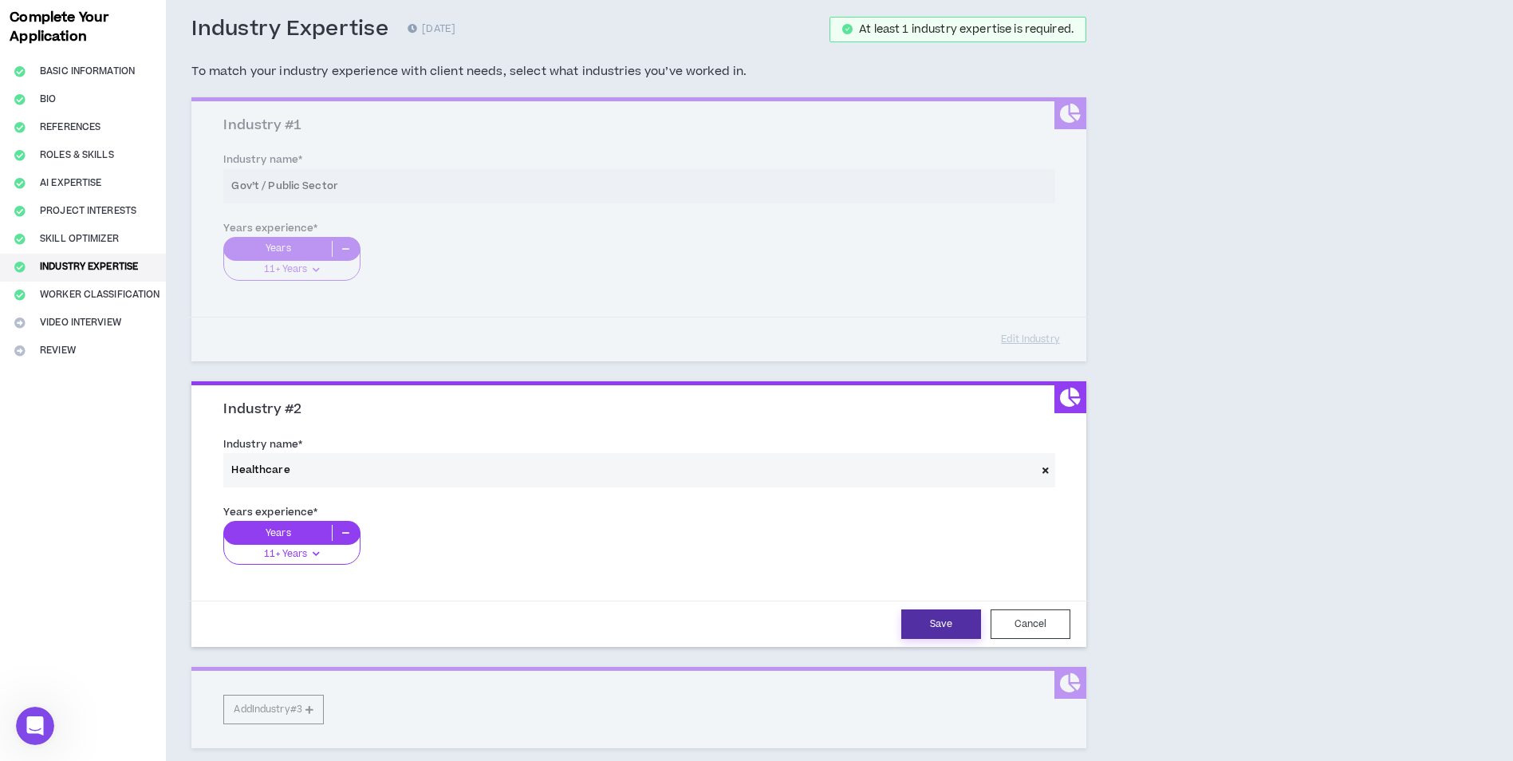
click at [954, 621] on button "Save" at bounding box center [941, 624] width 80 height 30
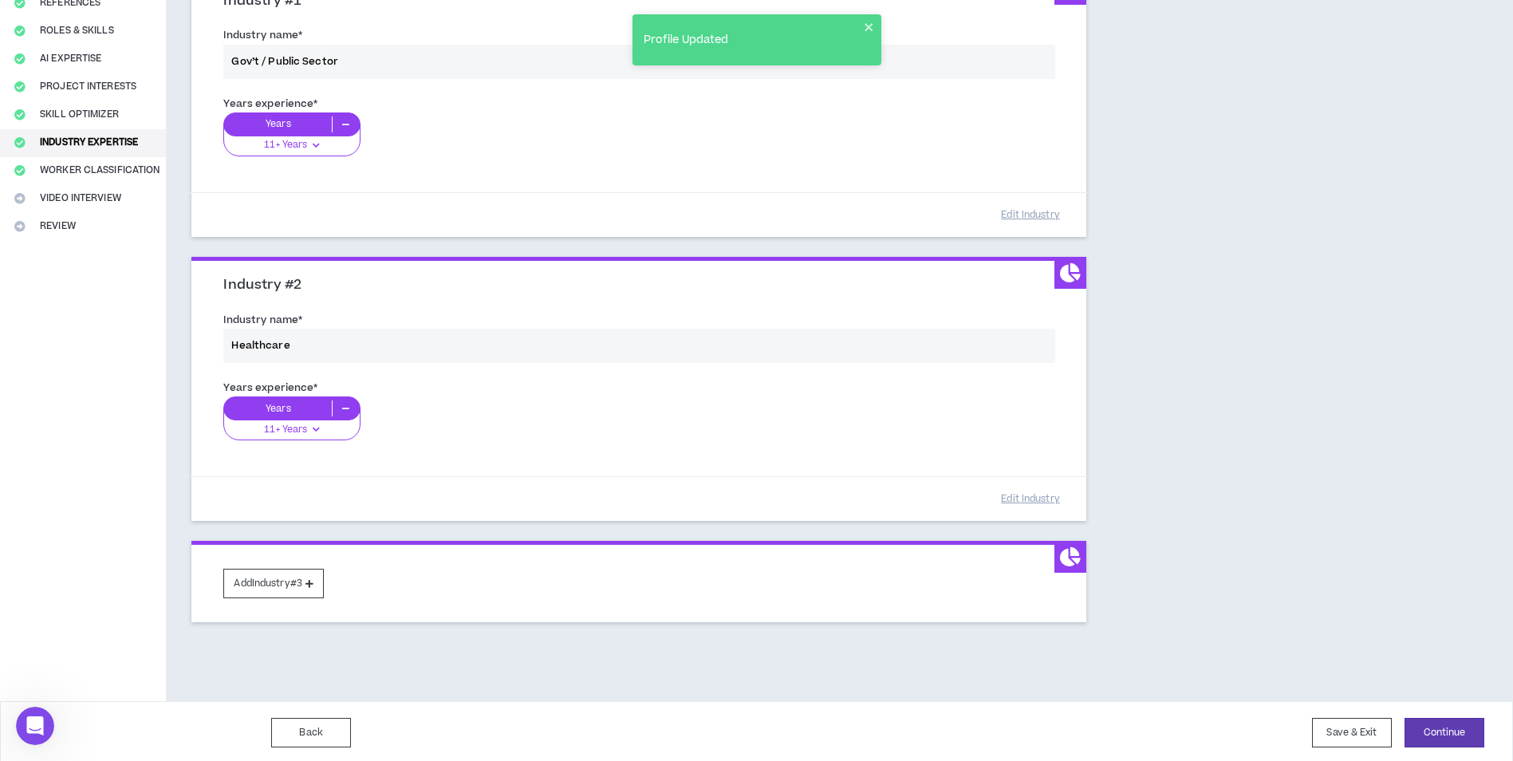
scroll to position [207, 0]
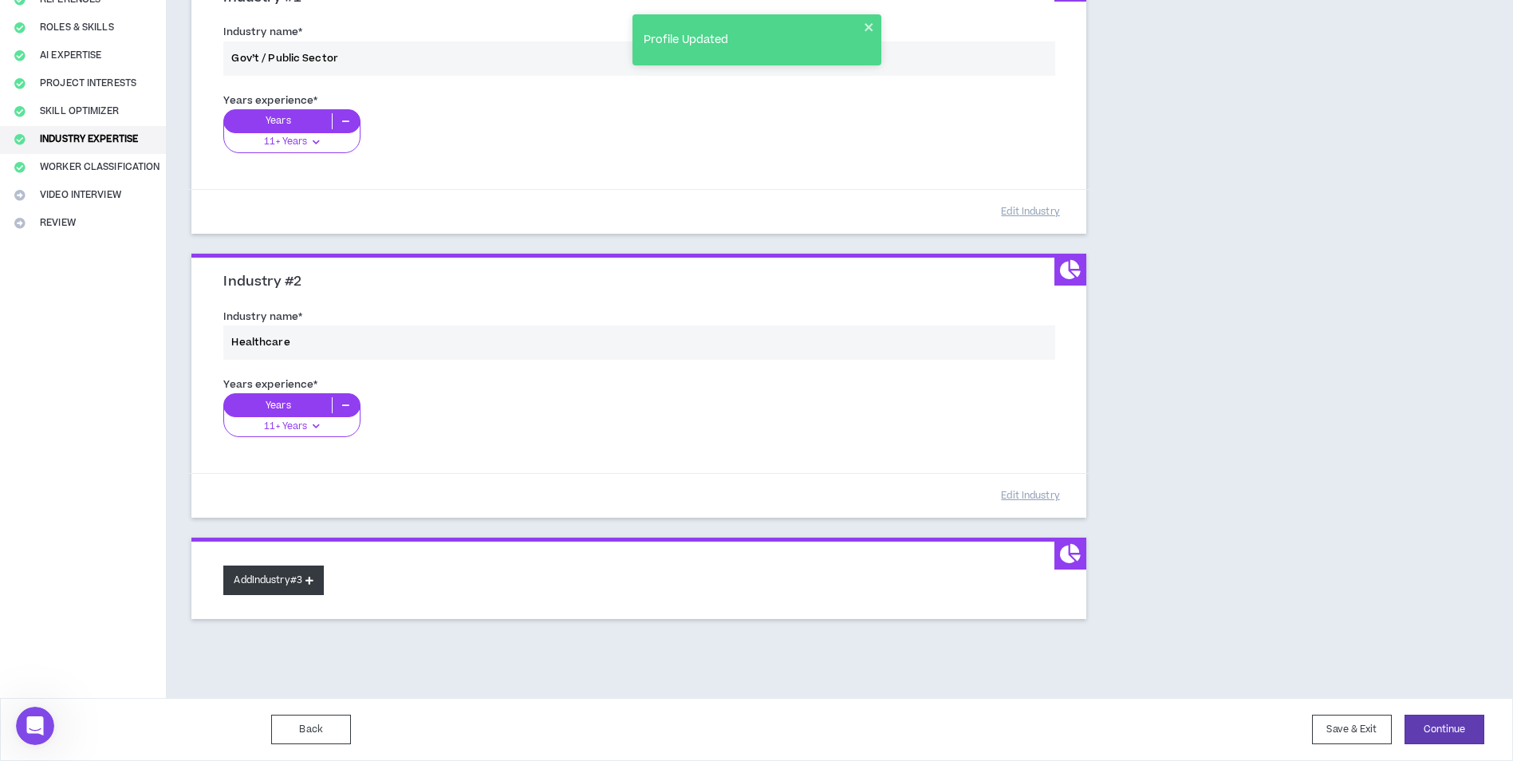
click at [298, 576] on button "Add Industry #3" at bounding box center [273, 581] width 101 height 30
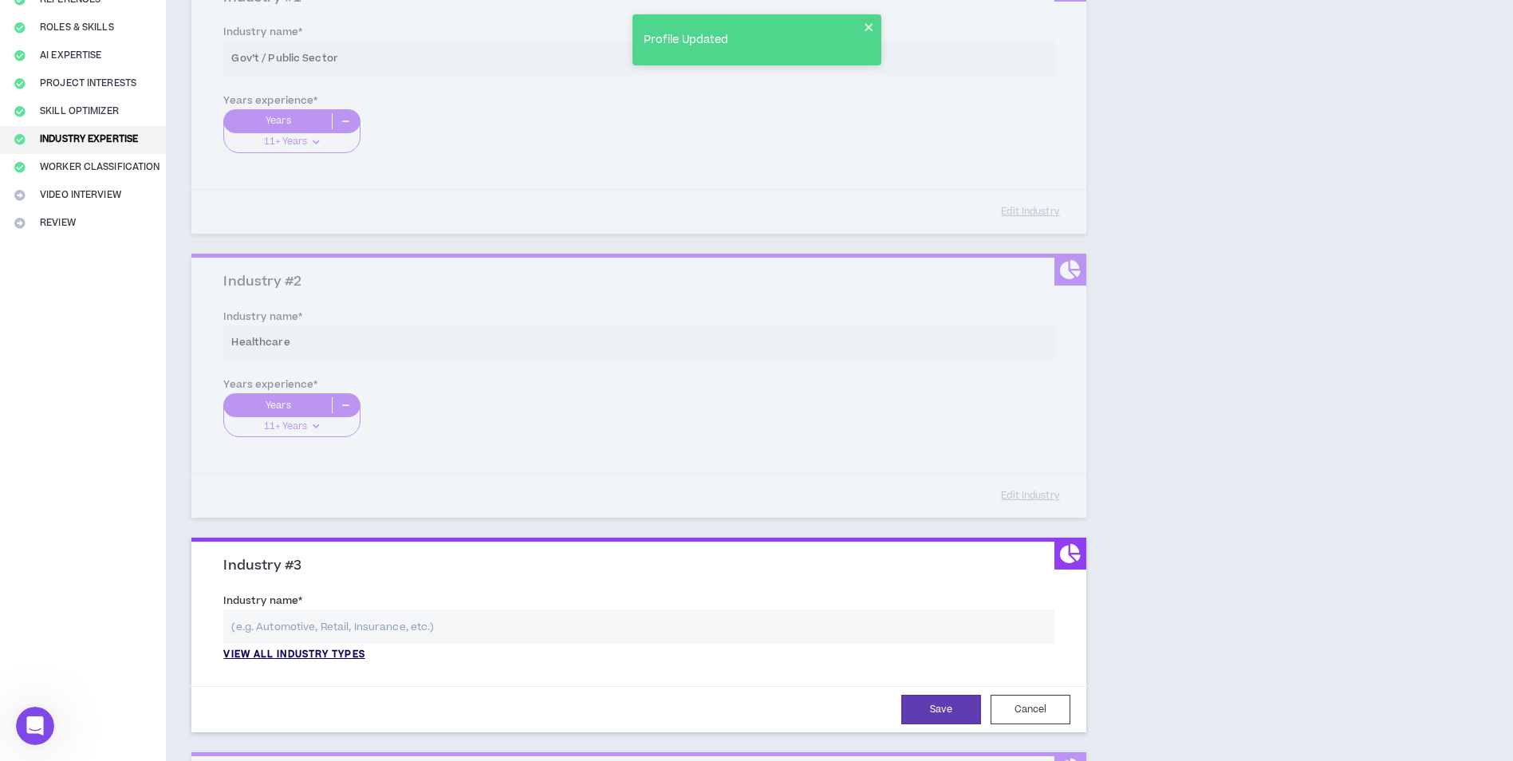
click at [317, 654] on p "View all industry types" at bounding box center [293, 655] width 141 height 14
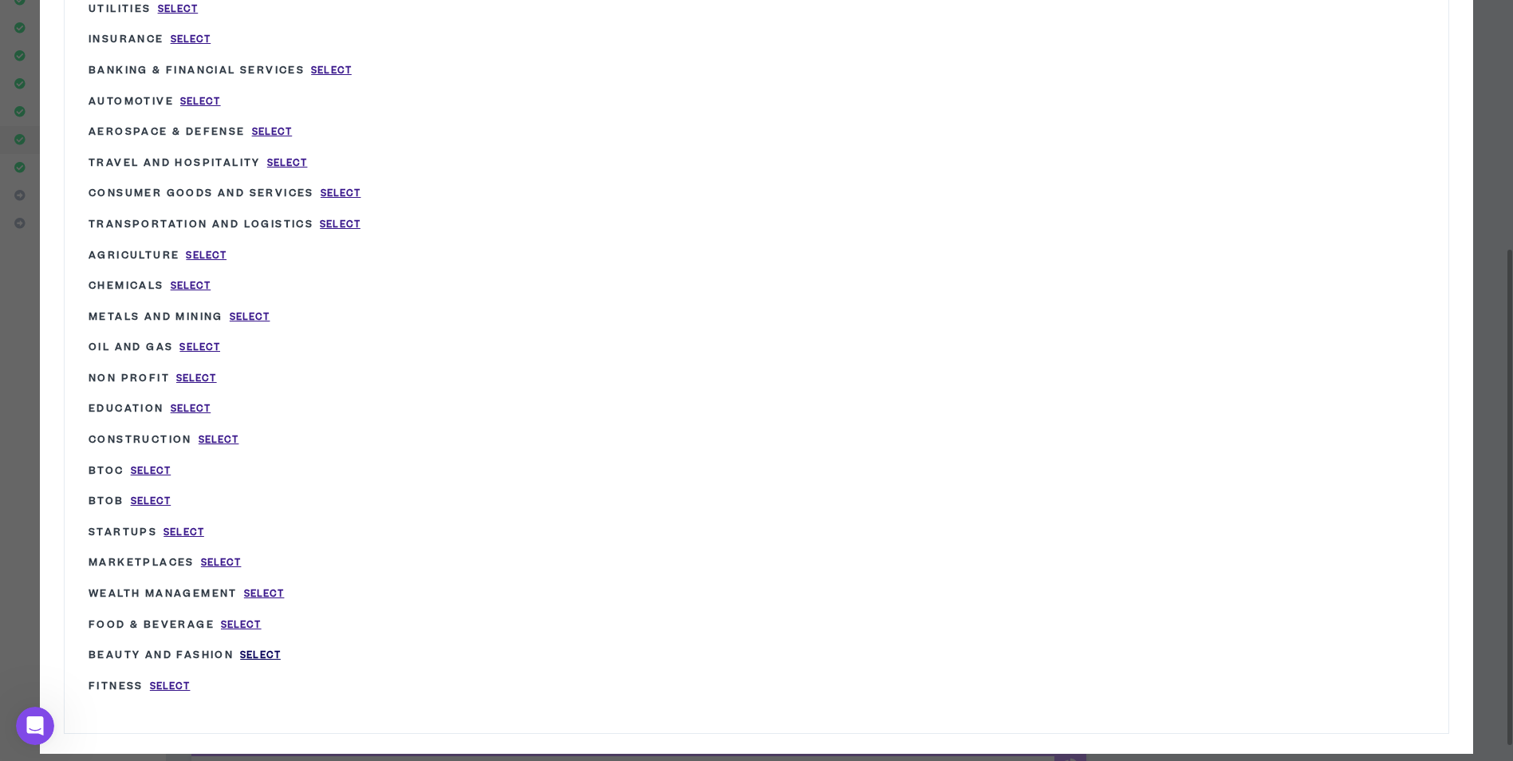
click at [260, 649] on span "Select" at bounding box center [260, 656] width 41 height 14
type input "Beauty and Fashion"
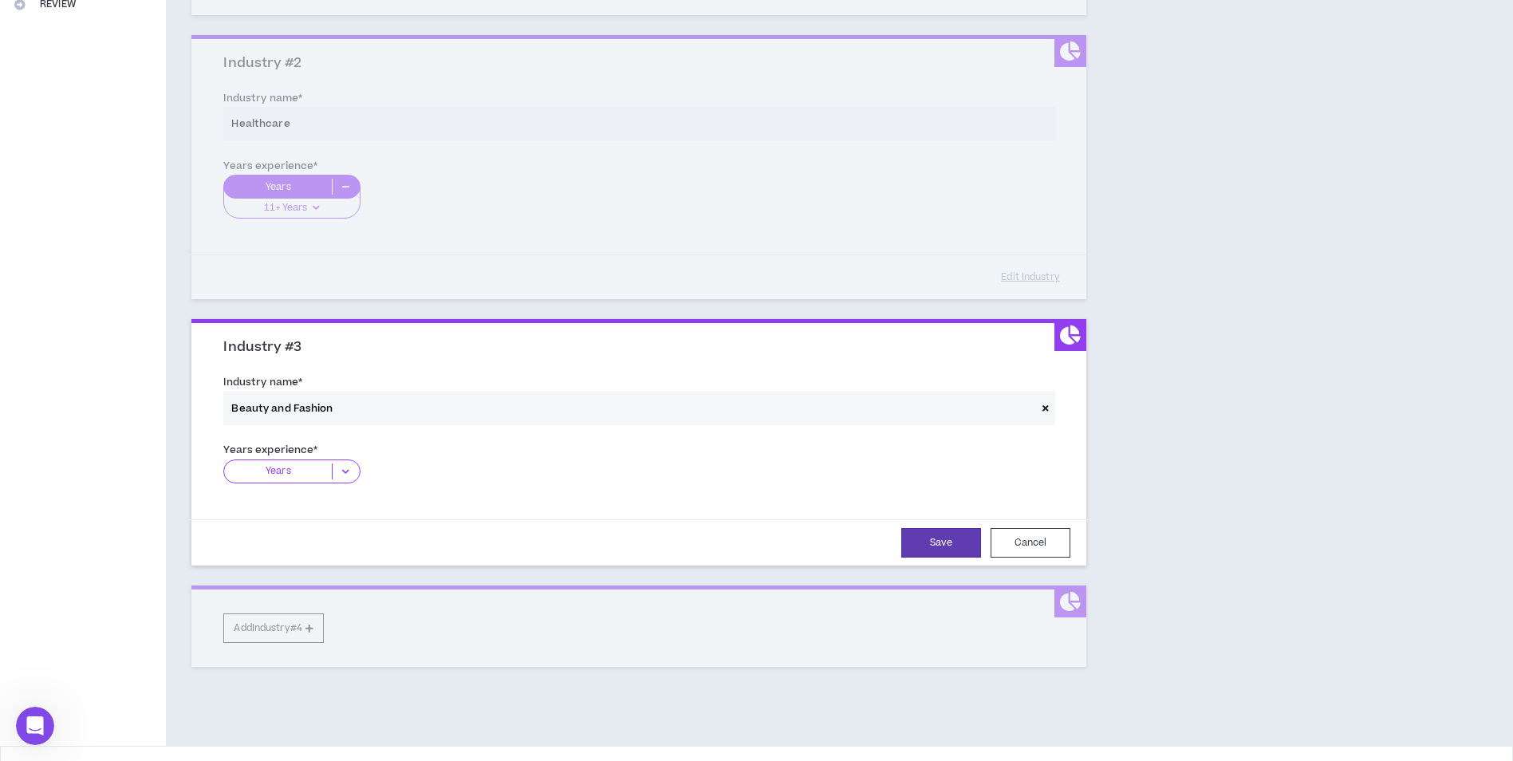
scroll to position [447, 0]
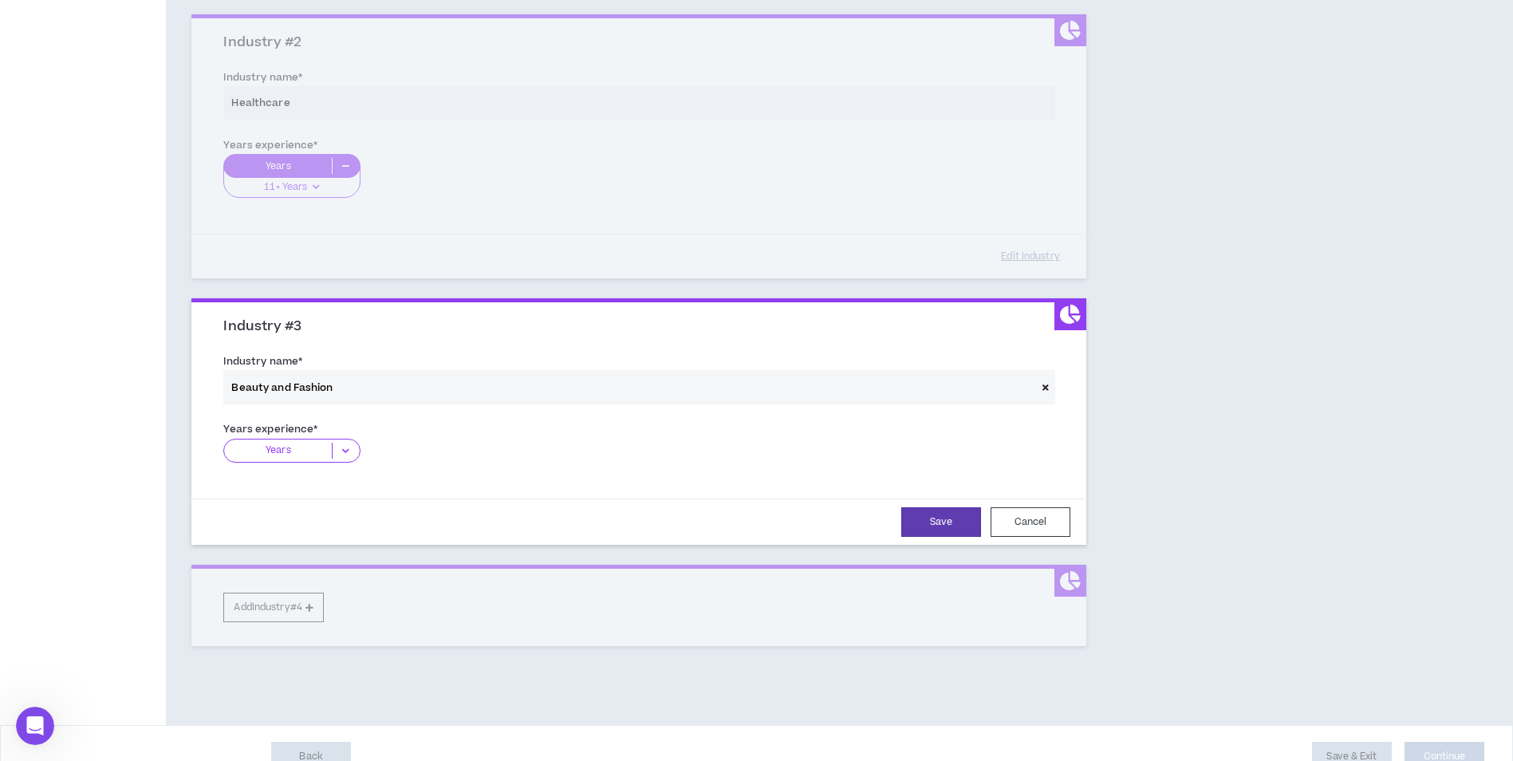
click at [306, 444] on p "Years" at bounding box center [278, 451] width 108 height 16
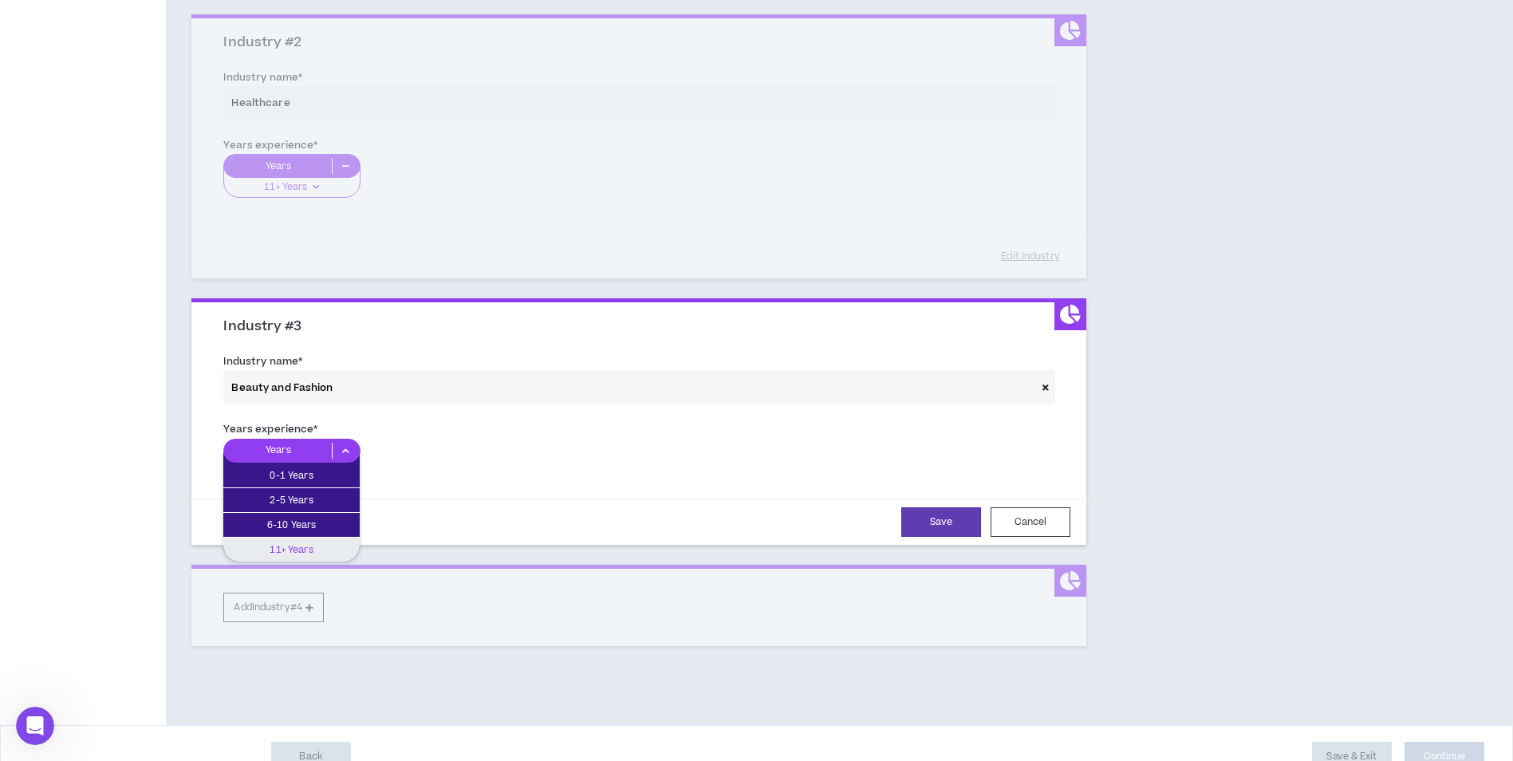
click at [312, 541] on div "11+ Years" at bounding box center [291, 550] width 136 height 24
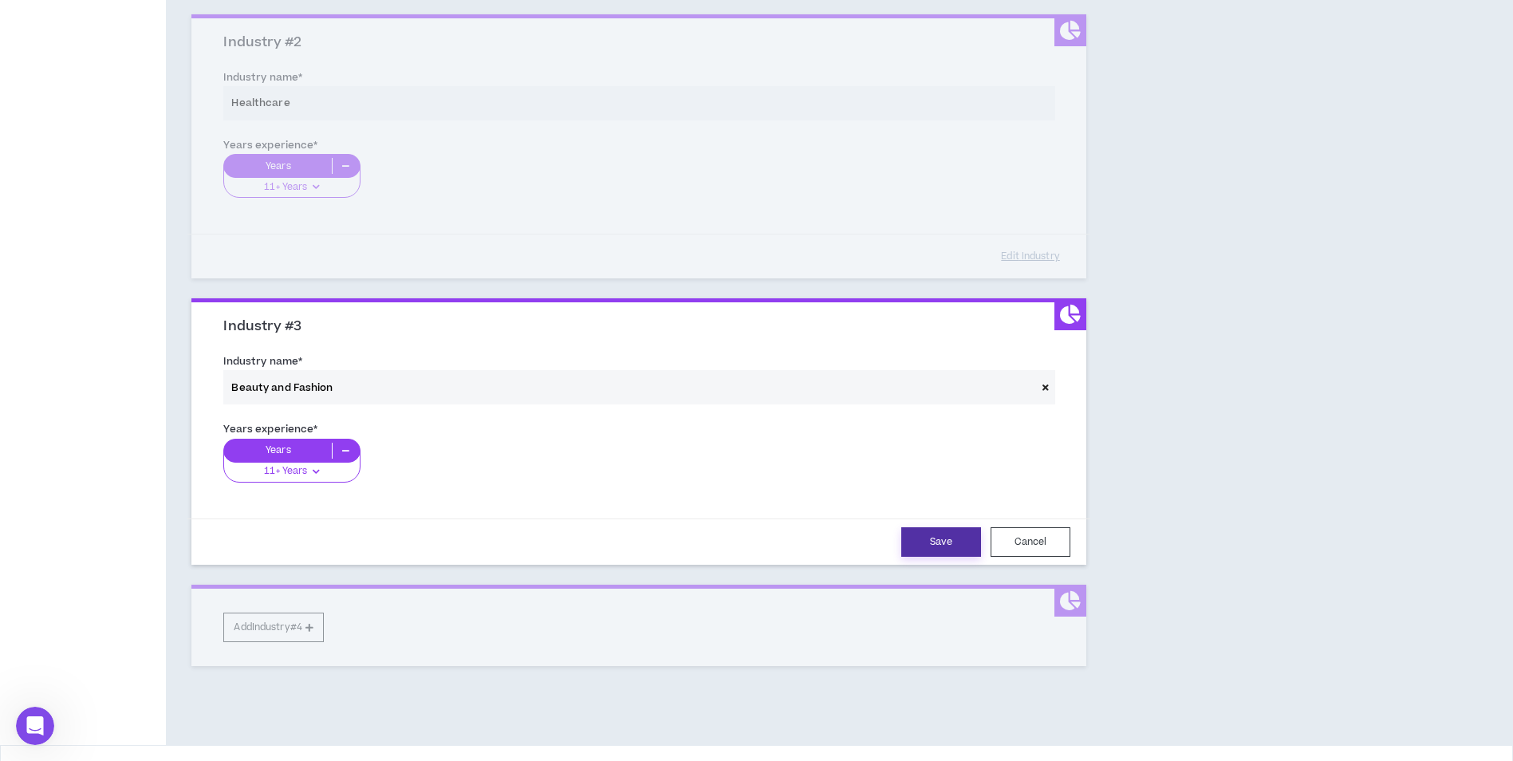
click at [952, 542] on button "Save" at bounding box center [941, 542] width 80 height 30
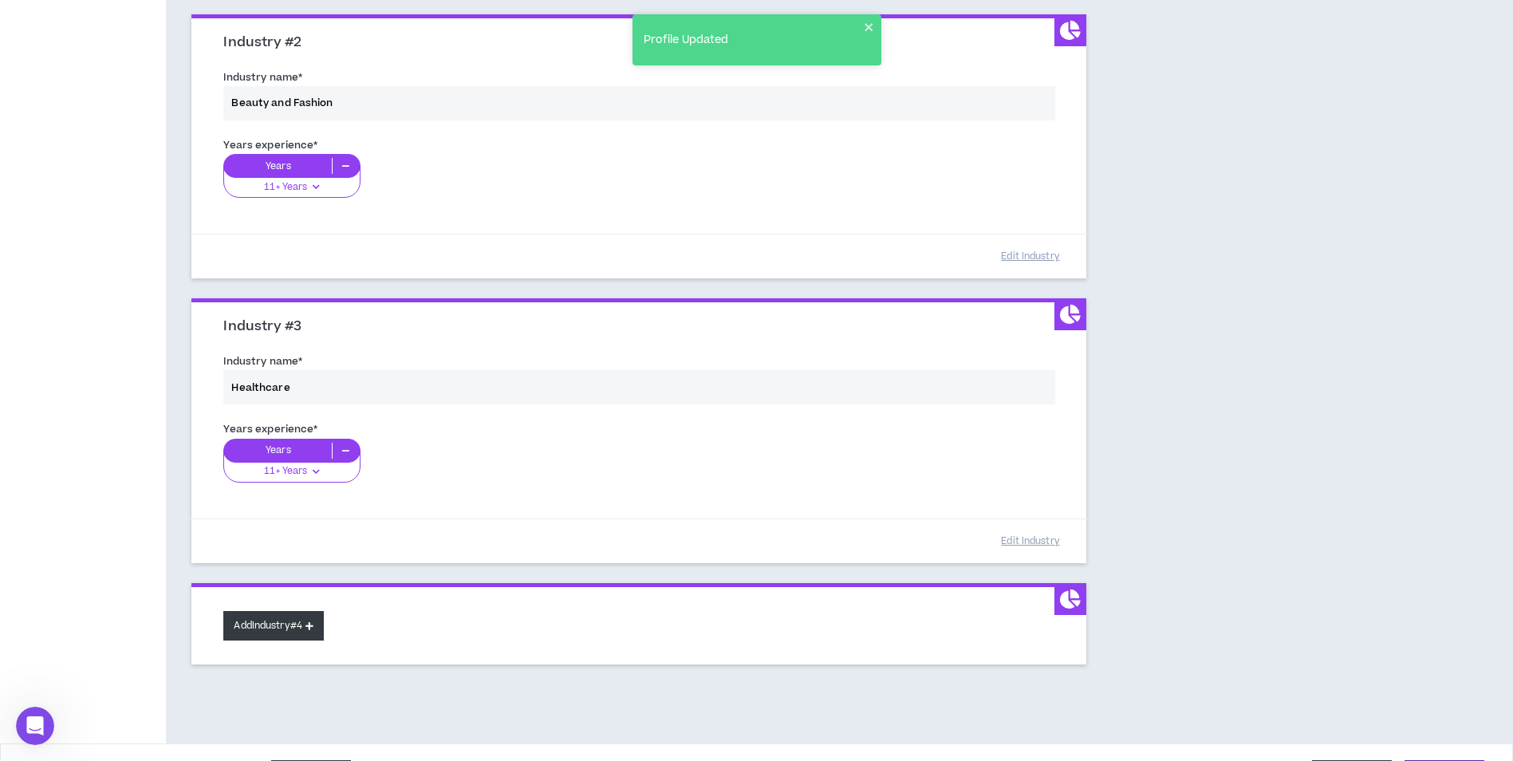
click at [262, 617] on button "Add Industry #4" at bounding box center [273, 626] width 101 height 30
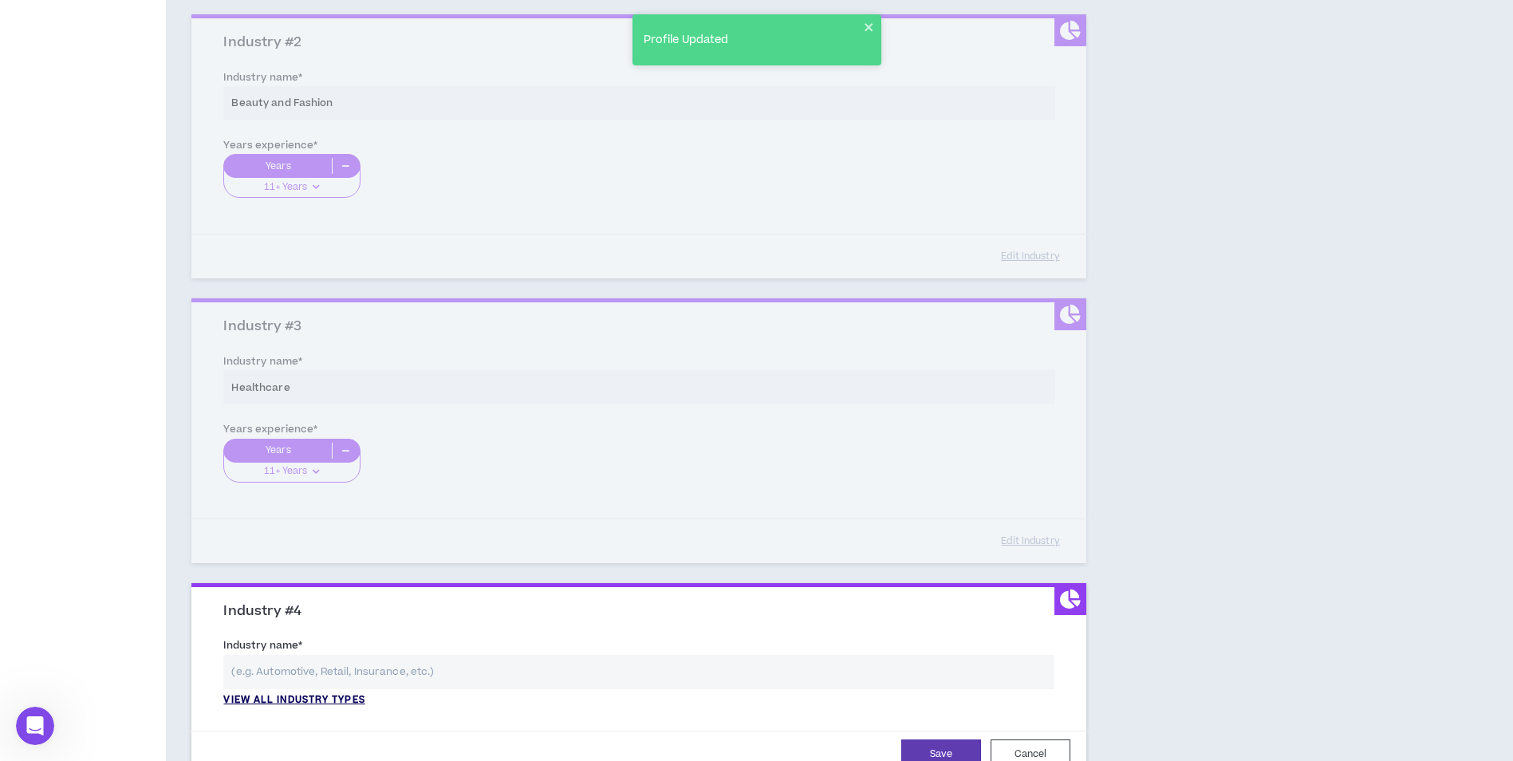
click at [262, 697] on p "View all industry types" at bounding box center [293, 700] width 141 height 14
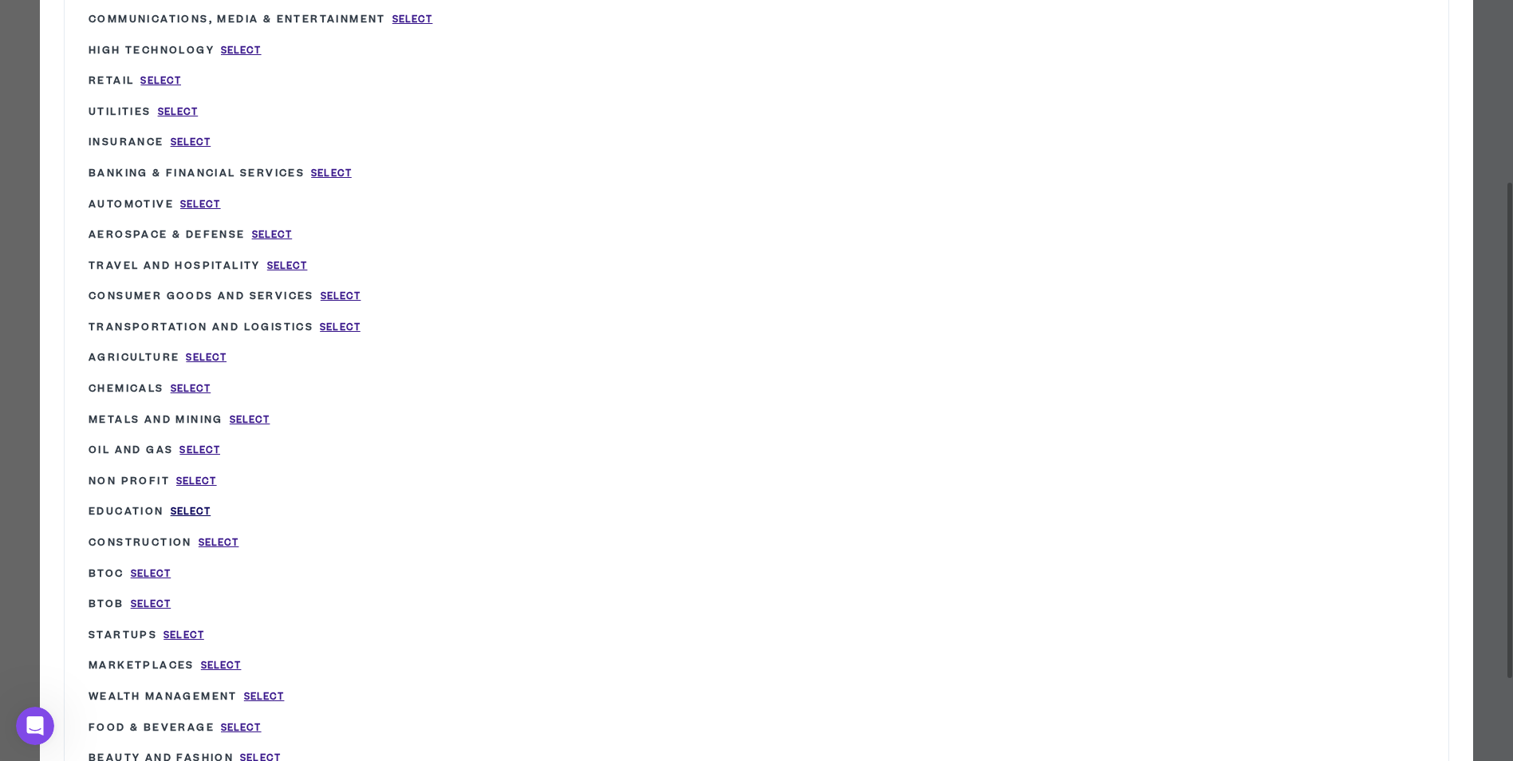
click at [187, 506] on span "Select" at bounding box center [191, 512] width 41 height 14
type input "Education"
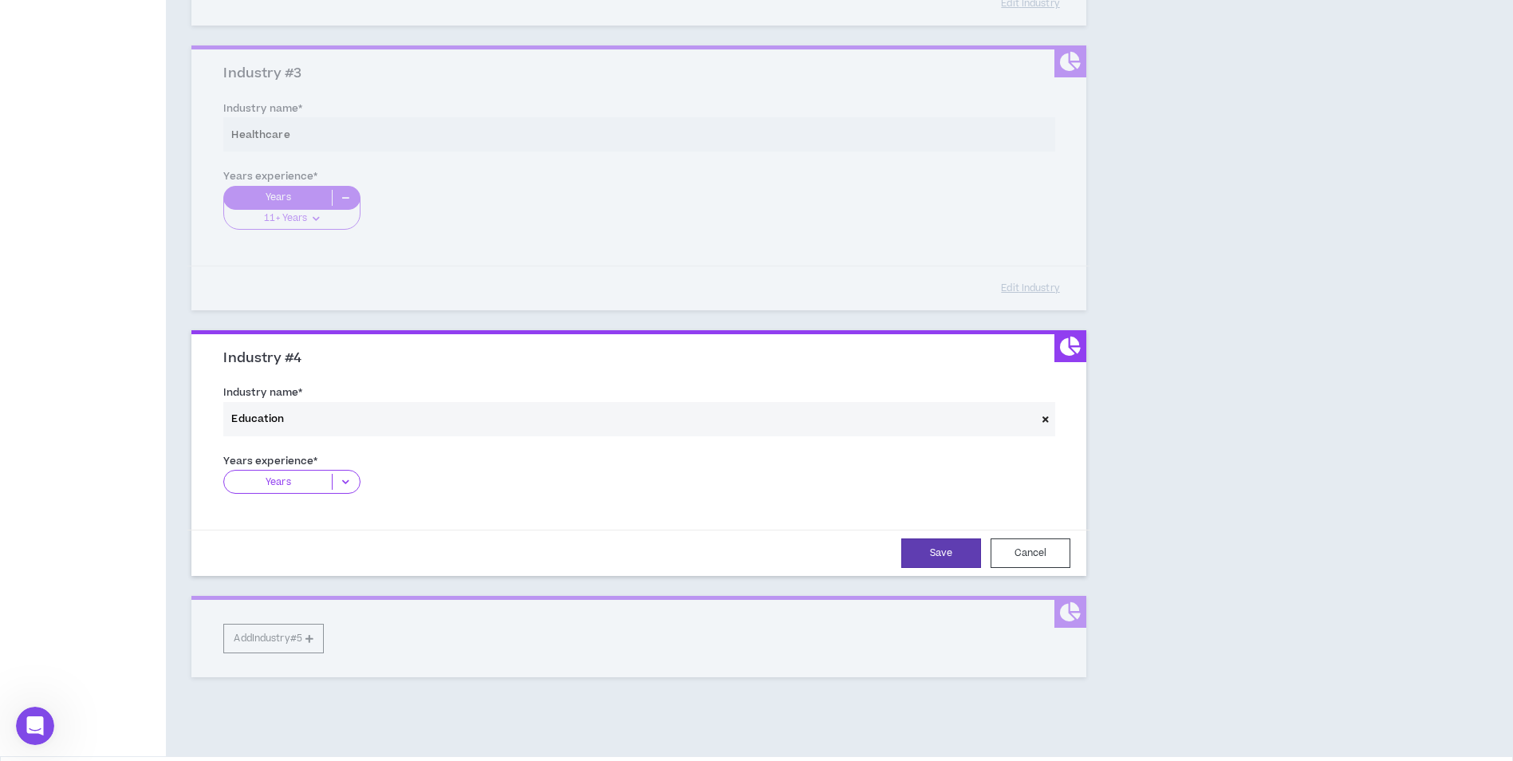
scroll to position [758, 0]
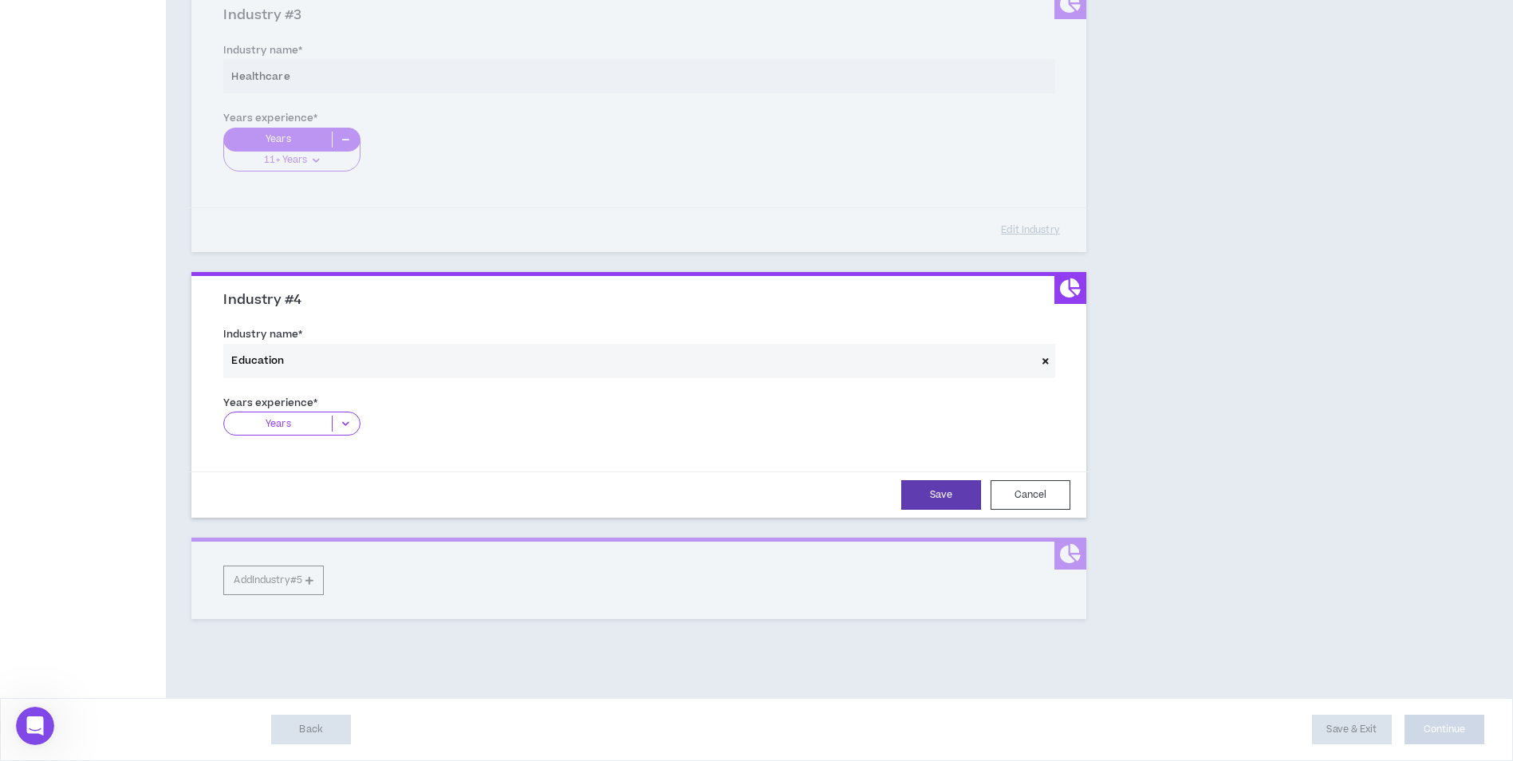
click at [353, 424] on icon at bounding box center [346, 424] width 26 height 16
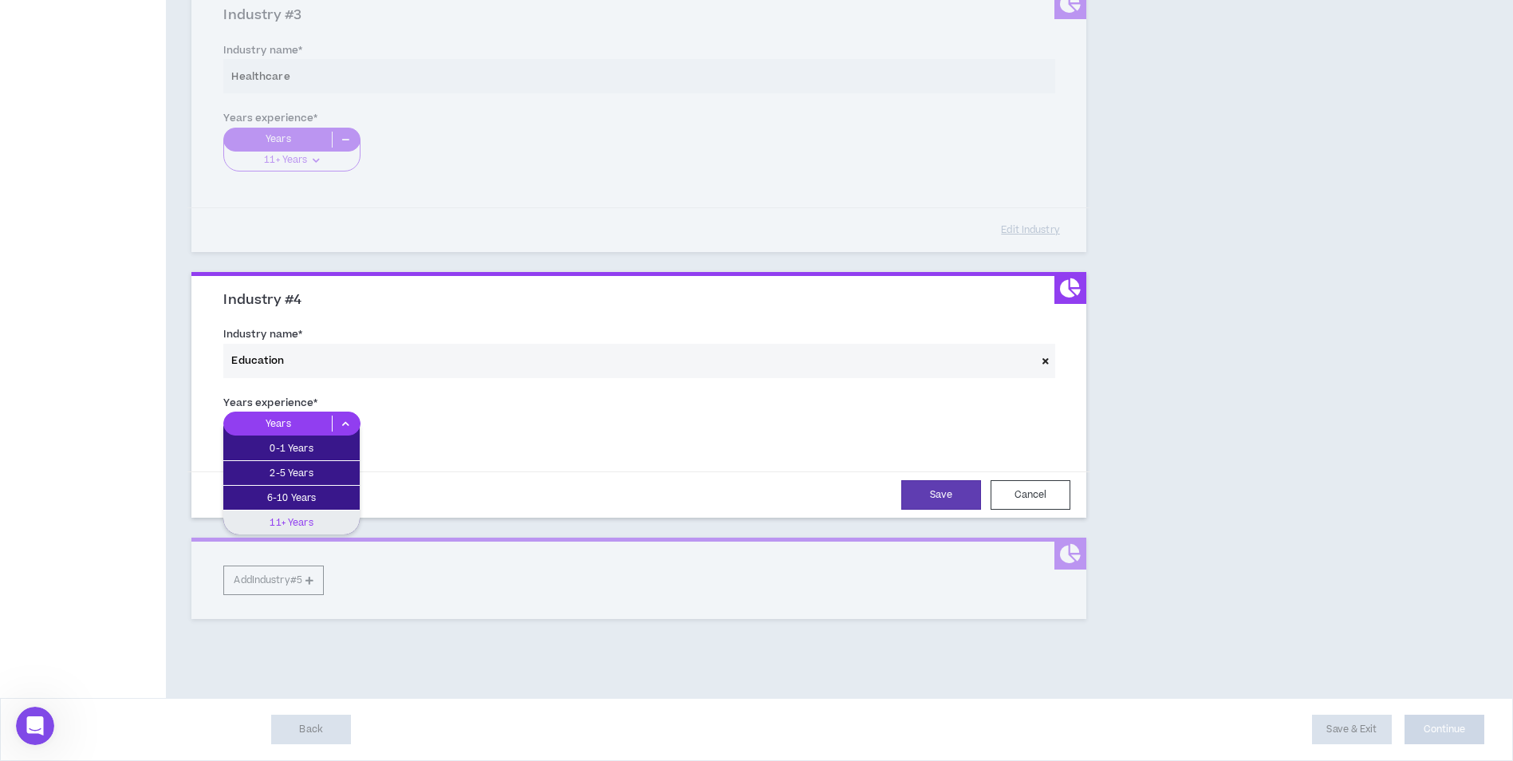
drag, startPoint x: 298, startPoint y: 523, endPoint x: 330, endPoint y: 514, distance: 33.1
click at [298, 521] on p "11+ Years" at bounding box center [291, 523] width 136 height 18
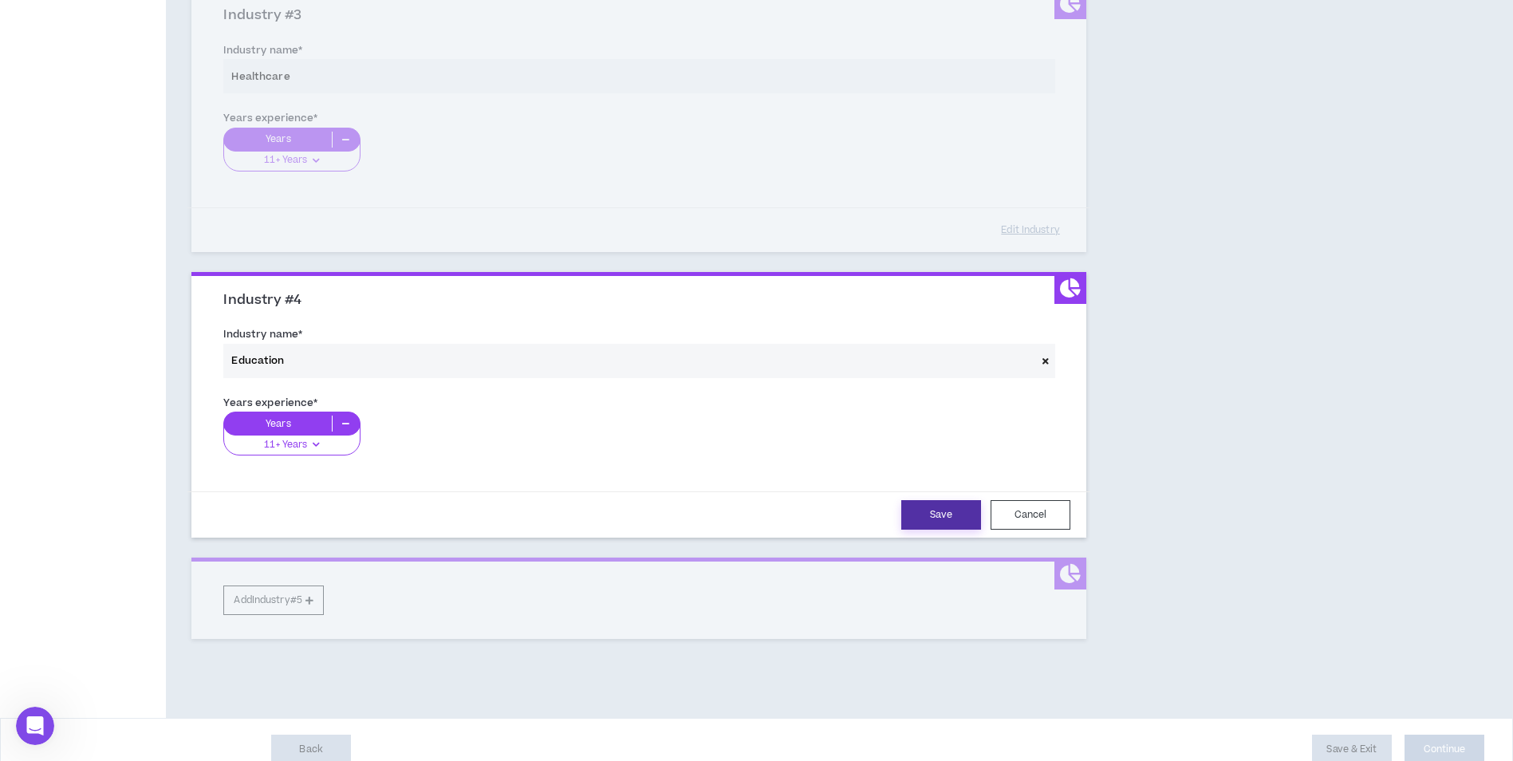
click at [944, 515] on button "Save" at bounding box center [941, 515] width 80 height 30
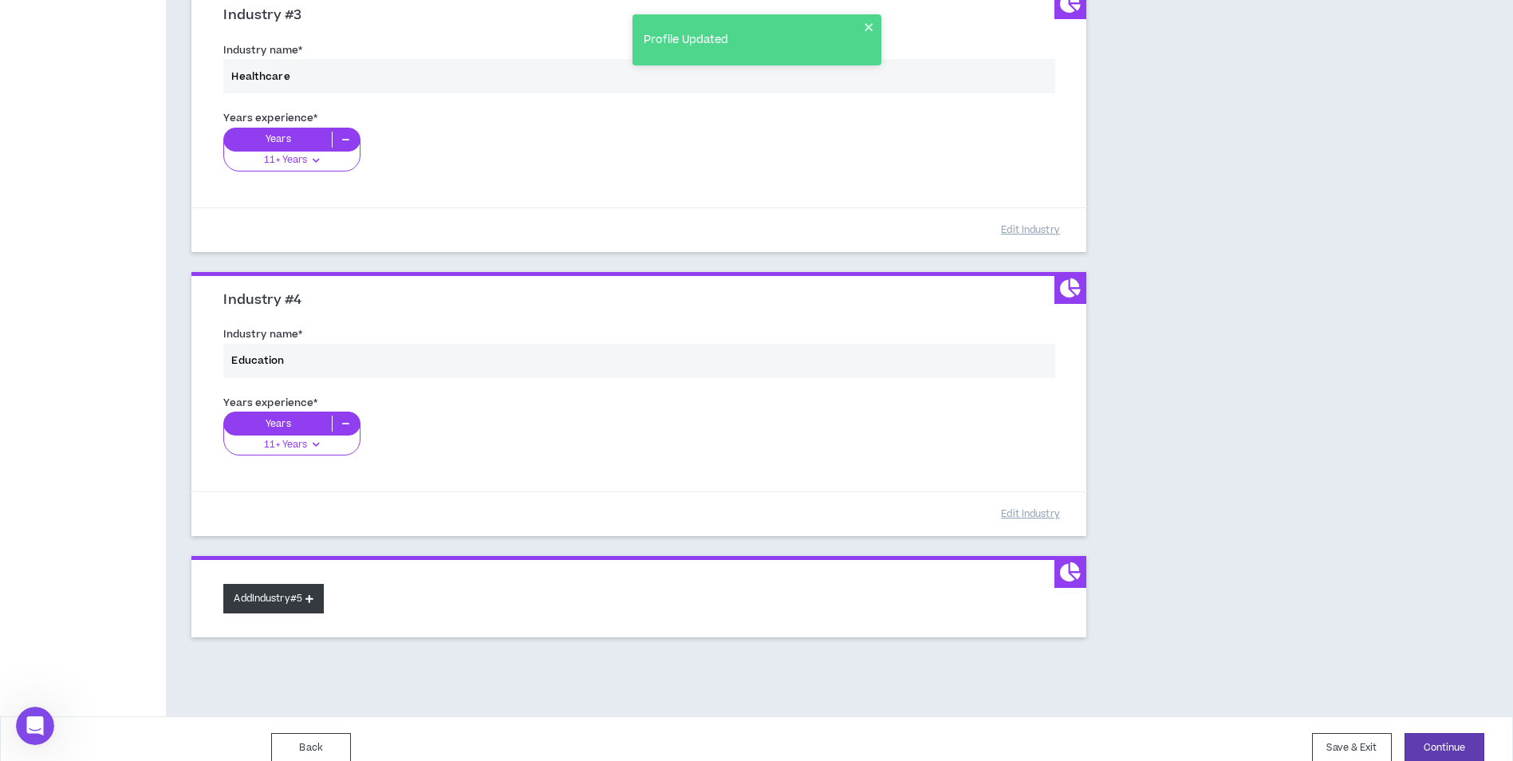
click at [271, 599] on button "Add Industry #5" at bounding box center [273, 599] width 101 height 30
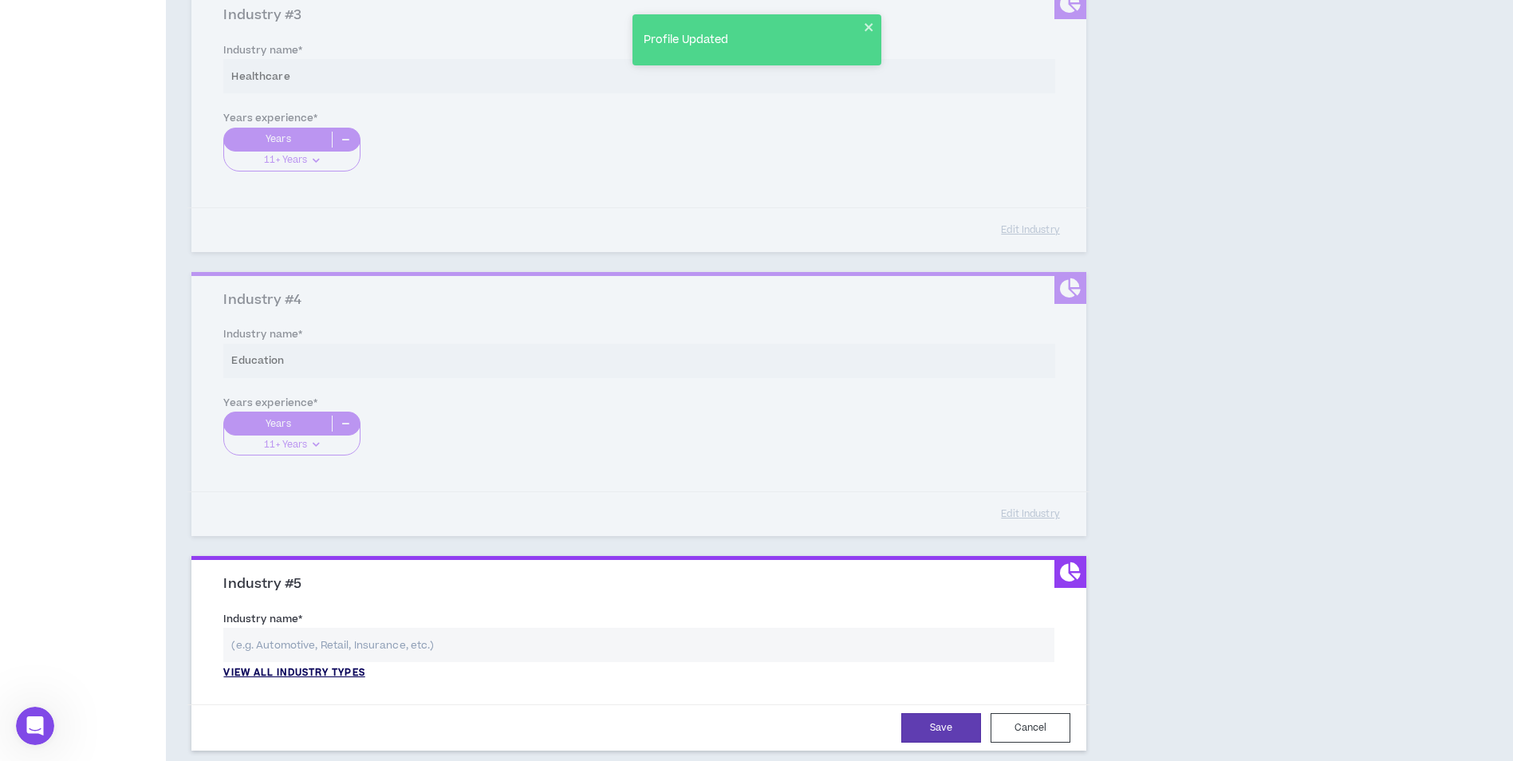
click at [286, 675] on p "View all industry types" at bounding box center [293, 673] width 141 height 14
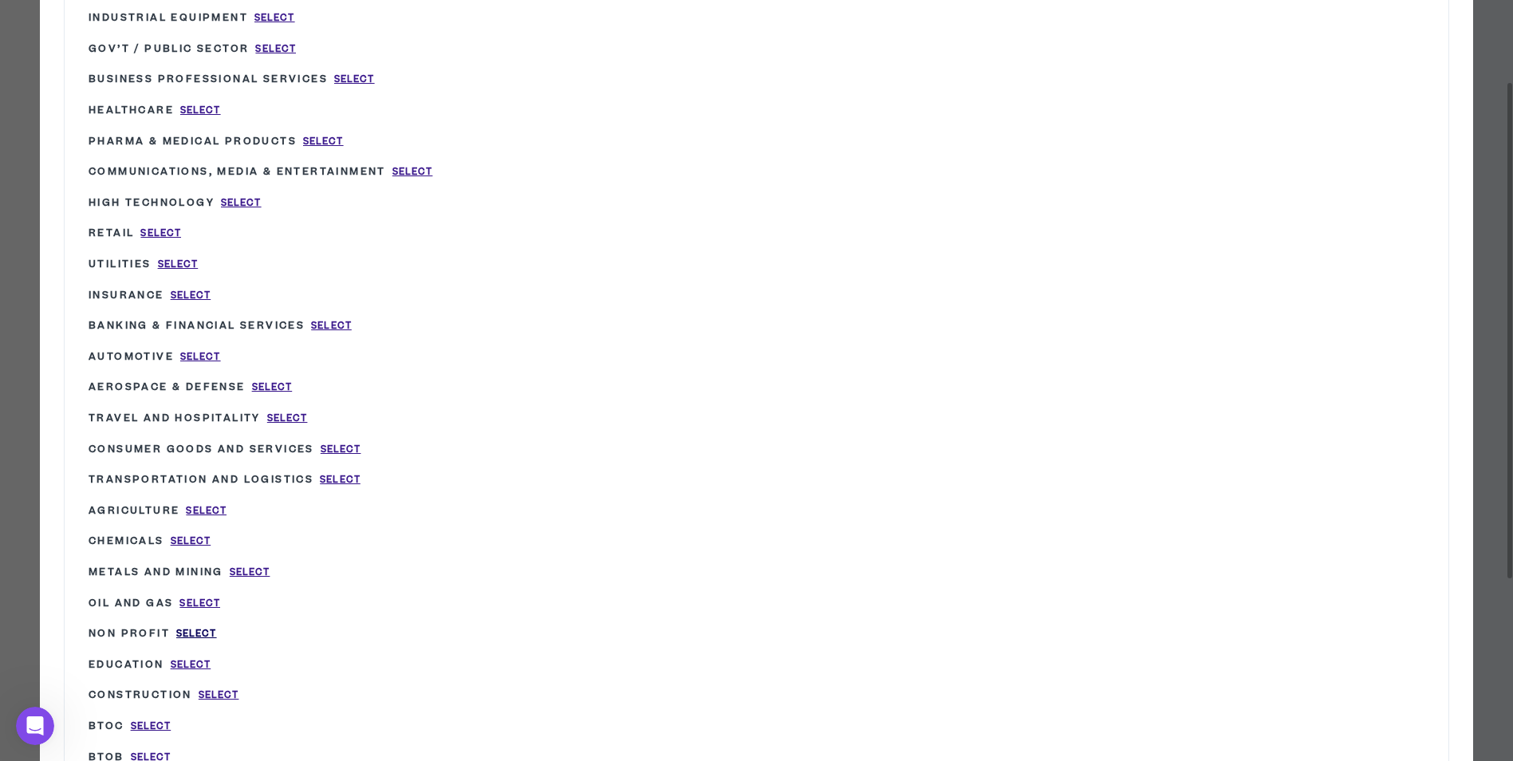
click at [200, 634] on span "Select" at bounding box center [196, 634] width 41 height 14
type input "Non Profit"
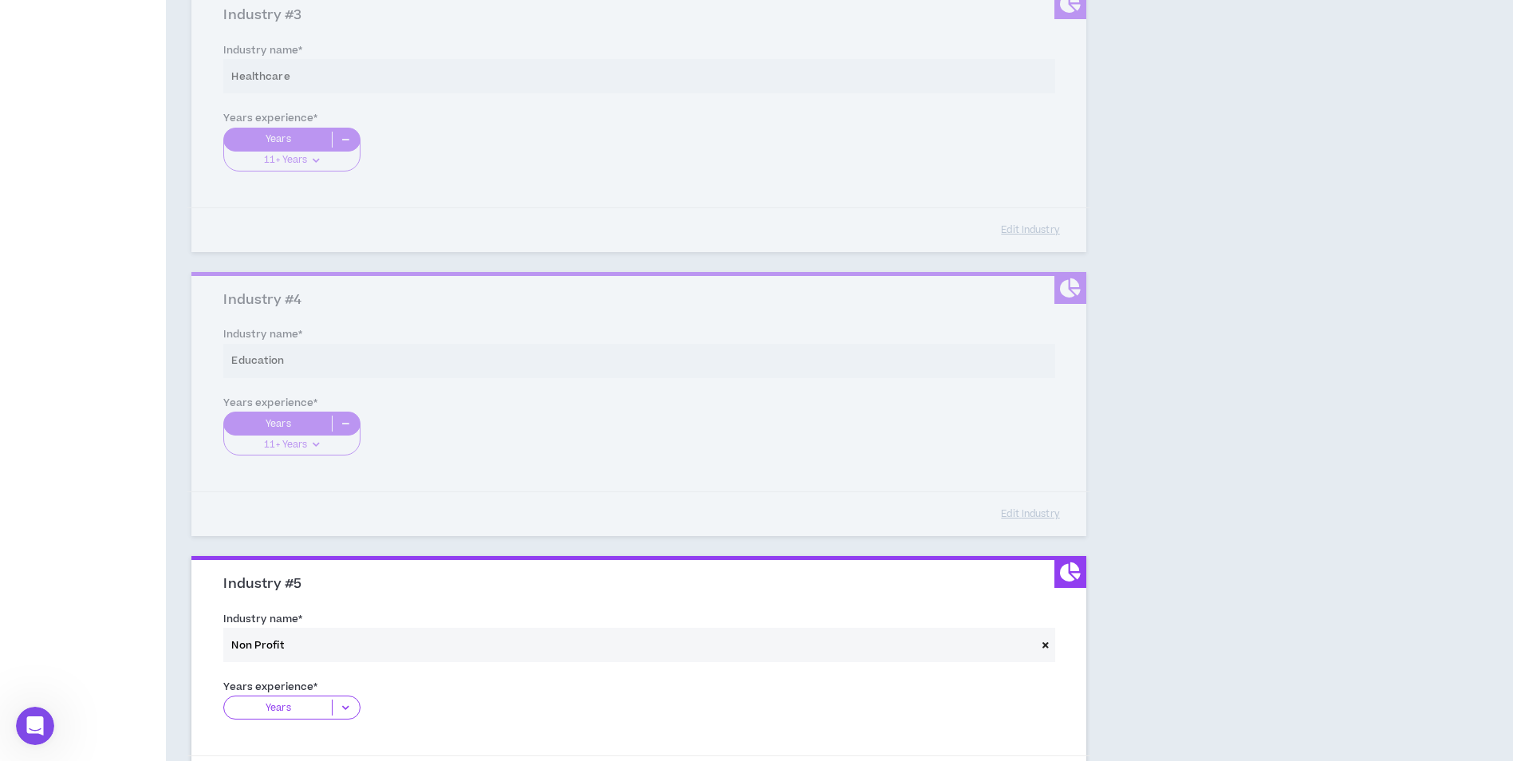
click at [320, 710] on p "Years" at bounding box center [278, 708] width 108 height 16
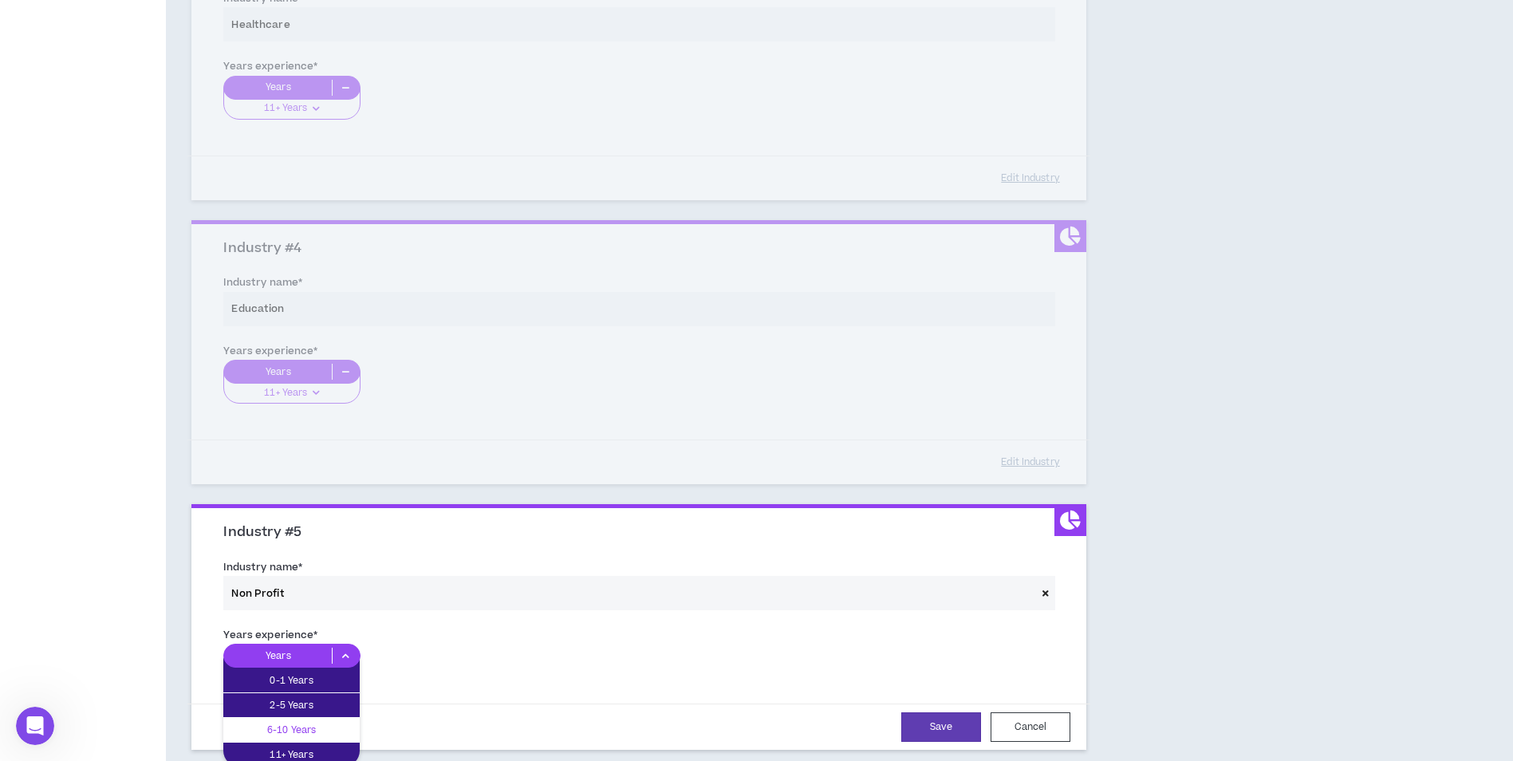
scroll to position [838, 0]
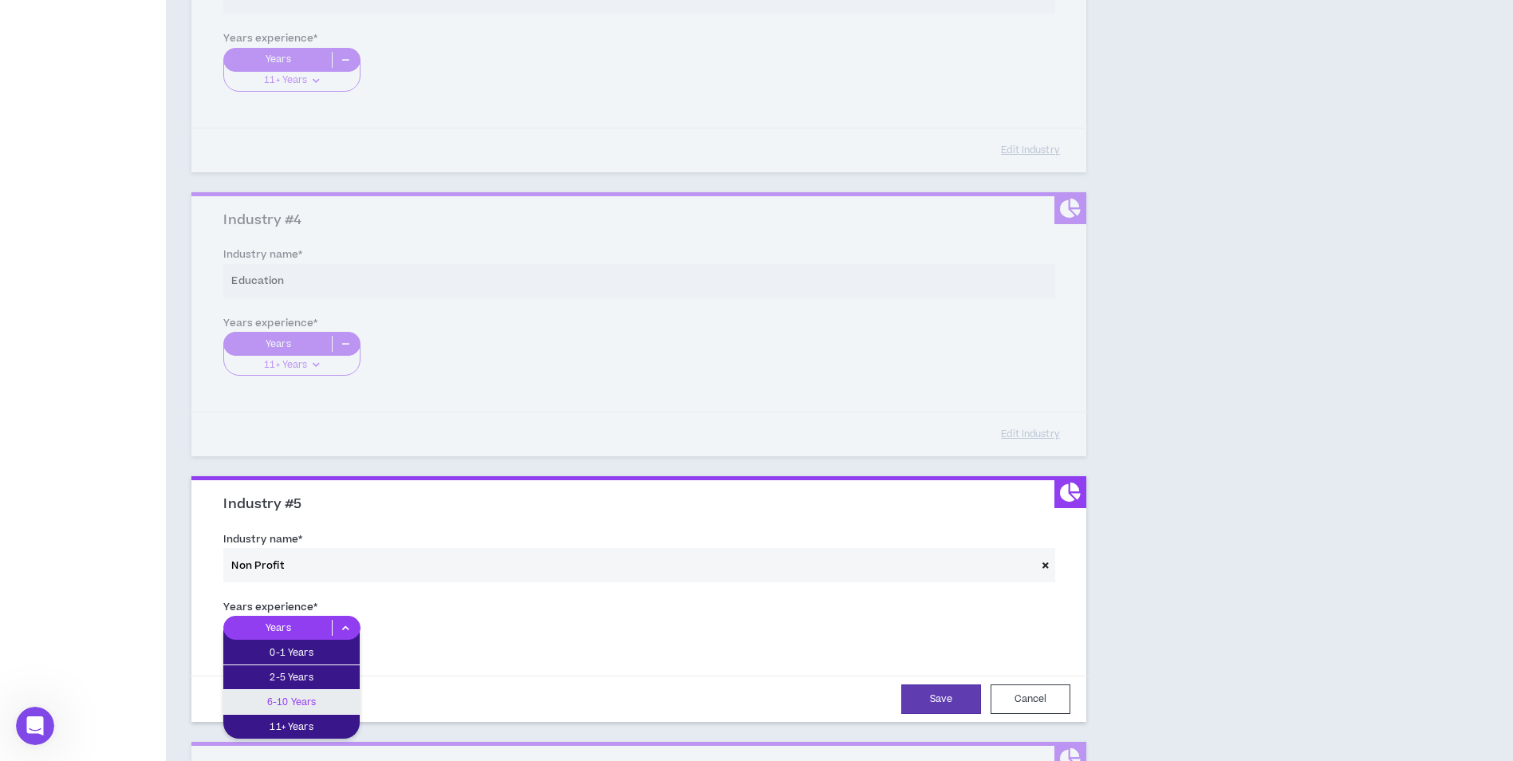
drag, startPoint x: 318, startPoint y: 696, endPoint x: 404, endPoint y: 676, distance: 87.8
click at [321, 696] on p "6-10 Years" at bounding box center [291, 702] width 136 height 18
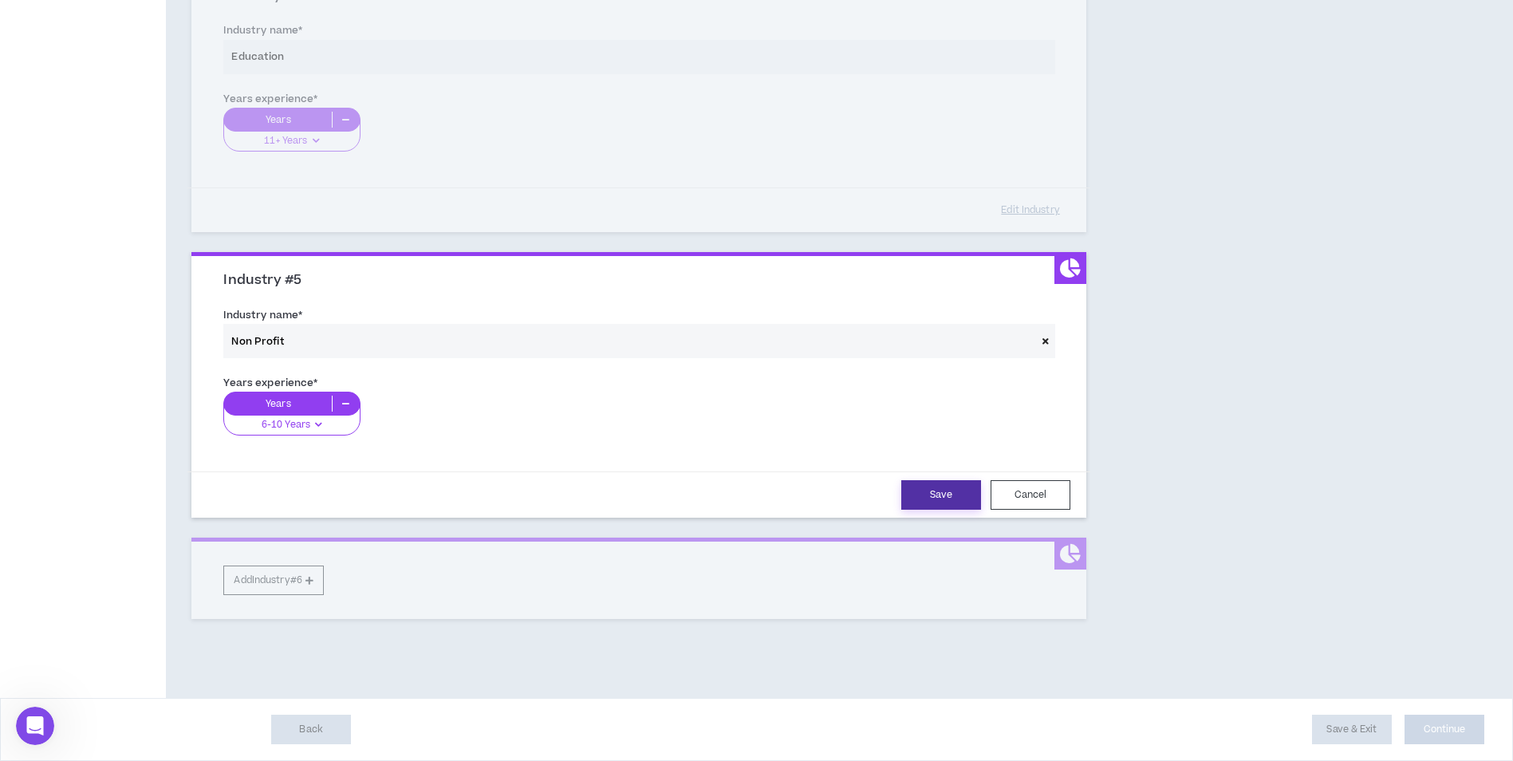
click at [937, 481] on button "Save" at bounding box center [941, 495] width 80 height 30
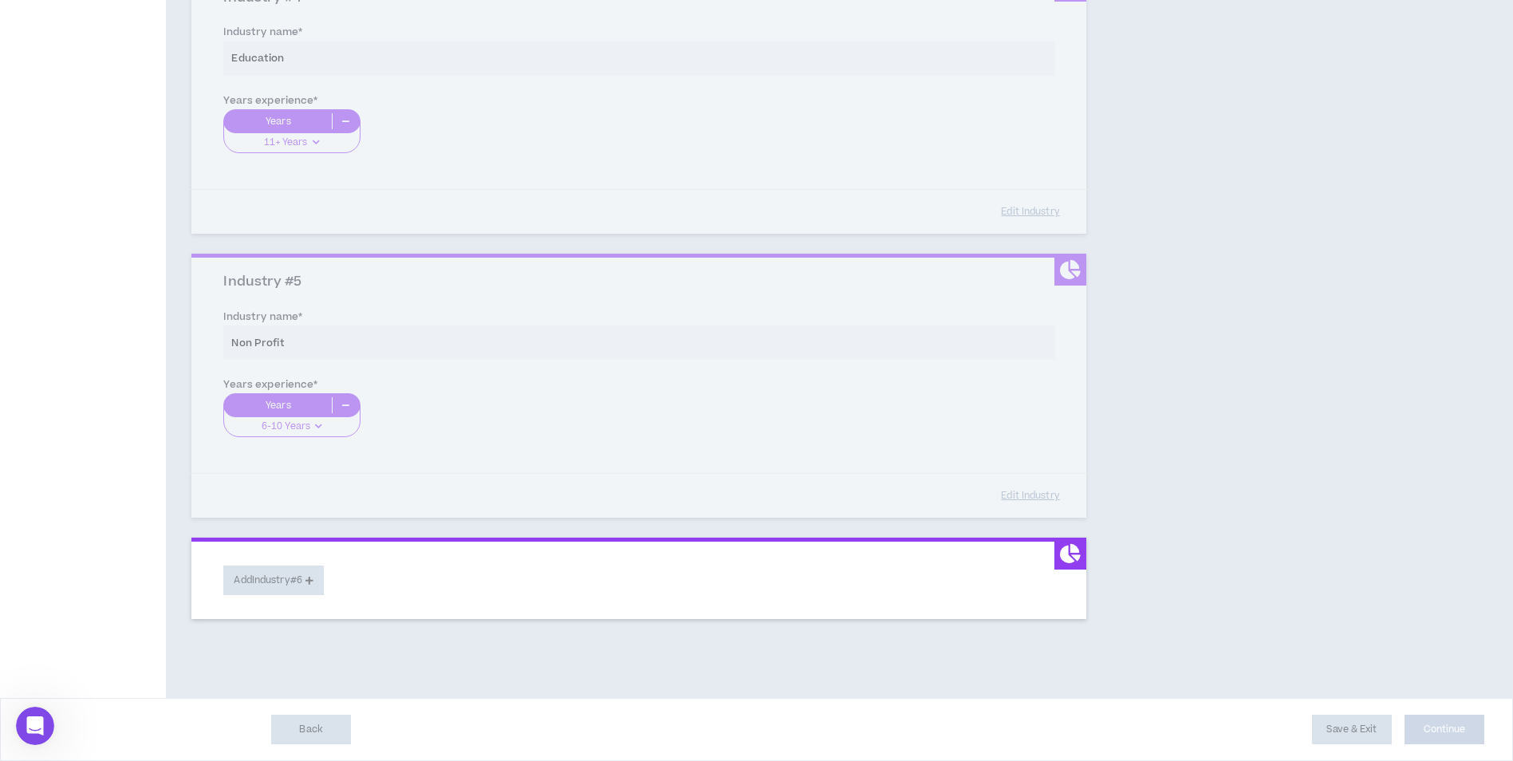
scroll to position [1060, 0]
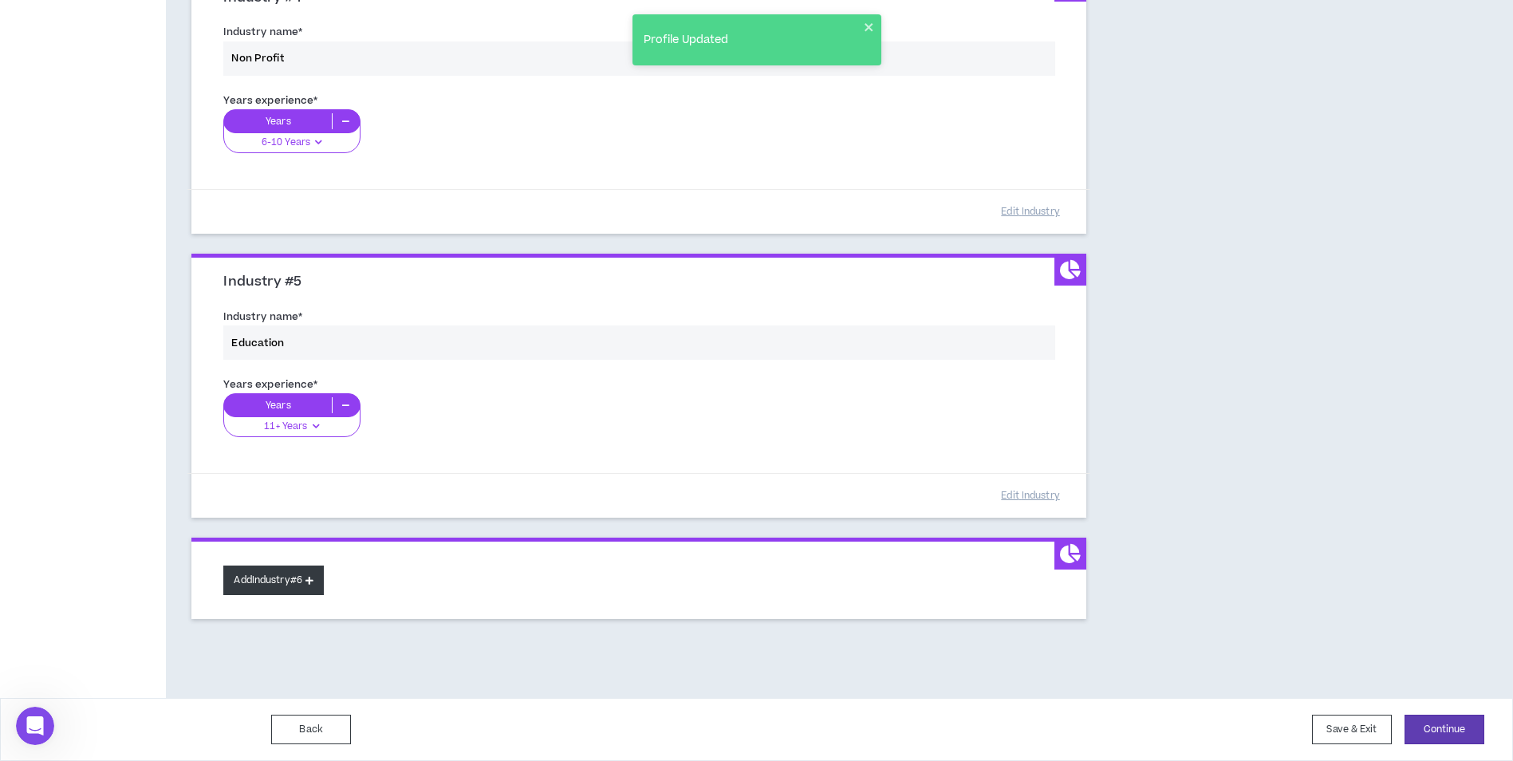
click at [268, 574] on button "Add Industry #6" at bounding box center [273, 581] width 101 height 30
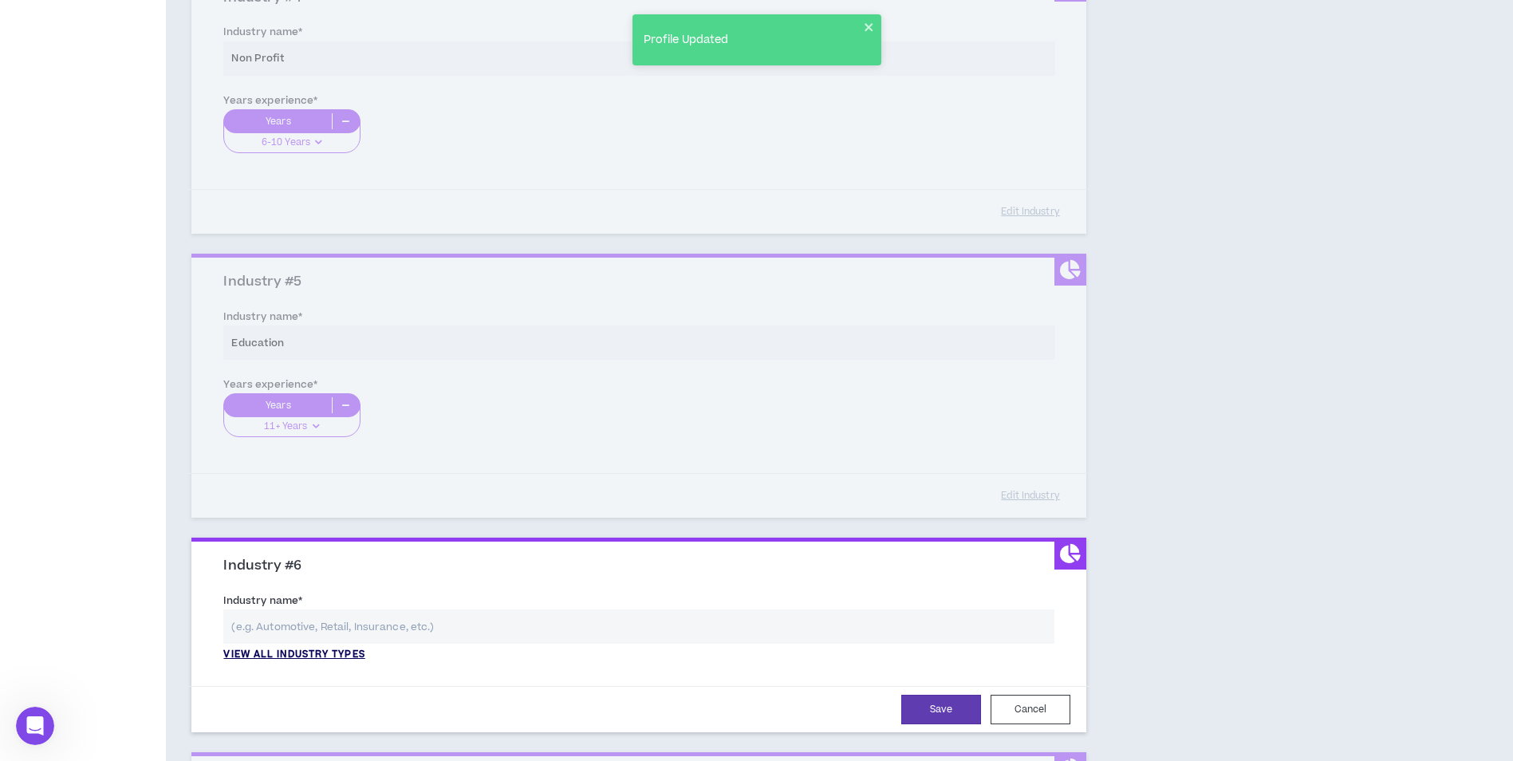
click at [302, 658] on p "View all industry types" at bounding box center [293, 655] width 141 height 14
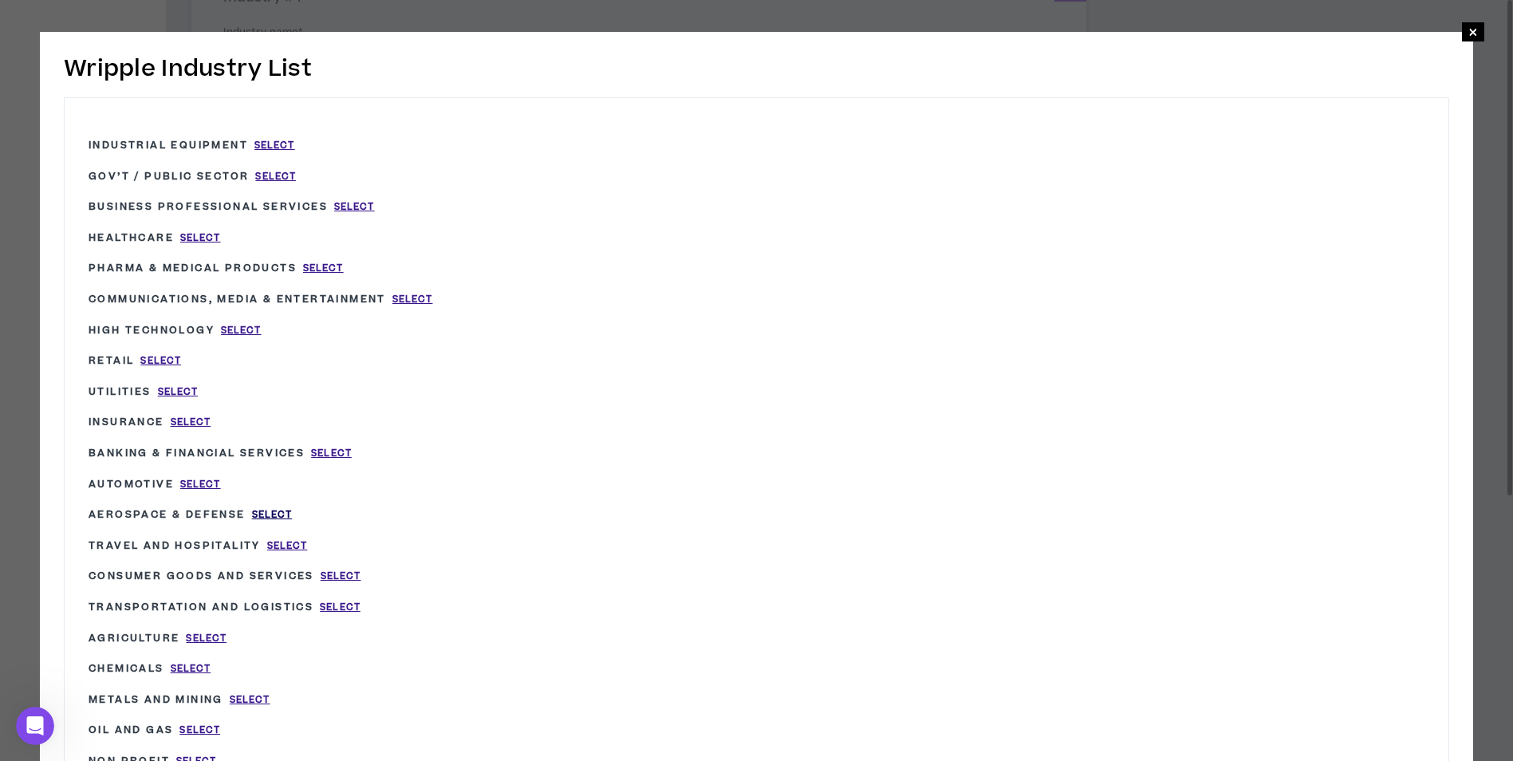
click at [263, 509] on span "Select" at bounding box center [272, 515] width 41 height 14
type input "Aerospace & Defense"
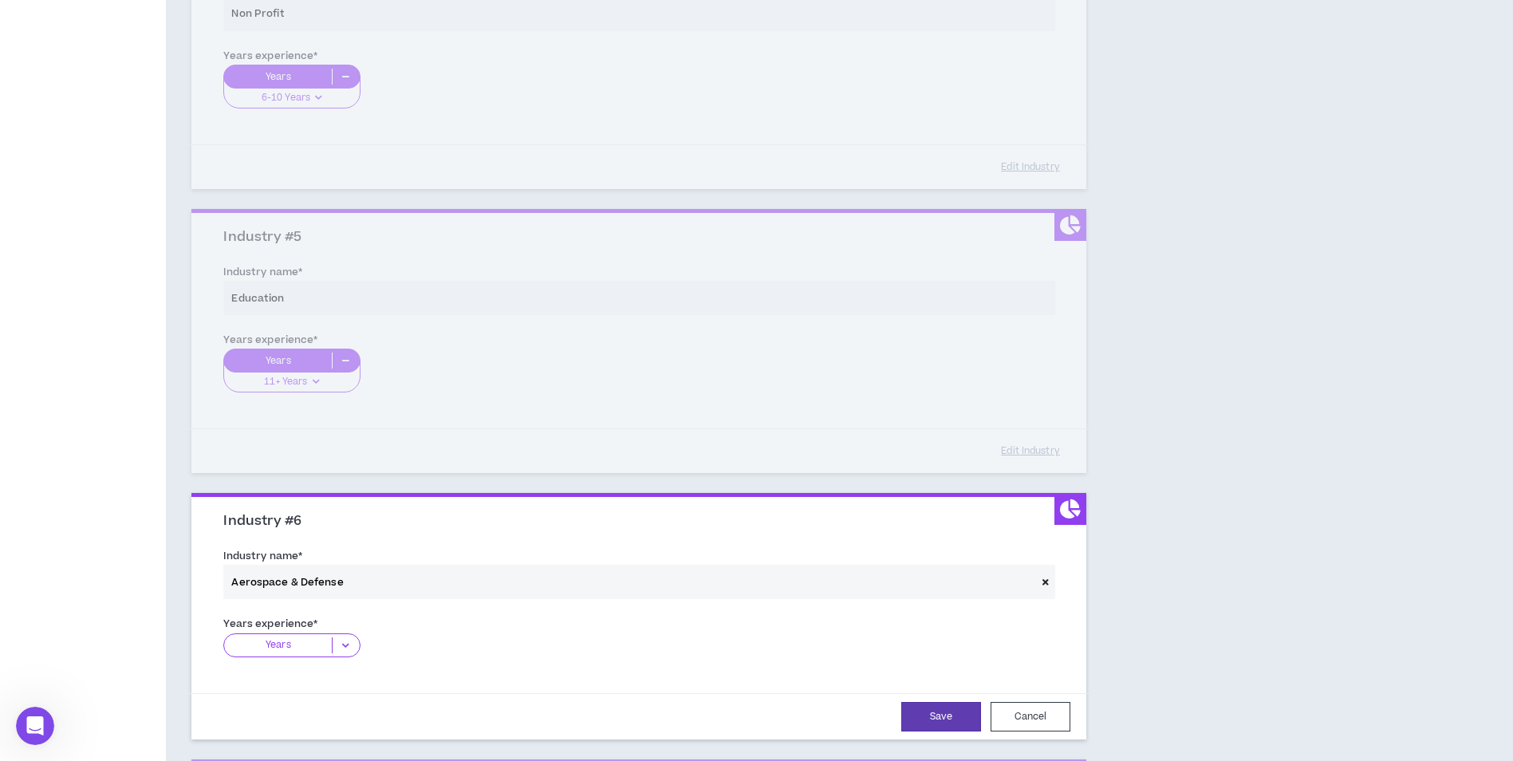
scroll to position [1140, 0]
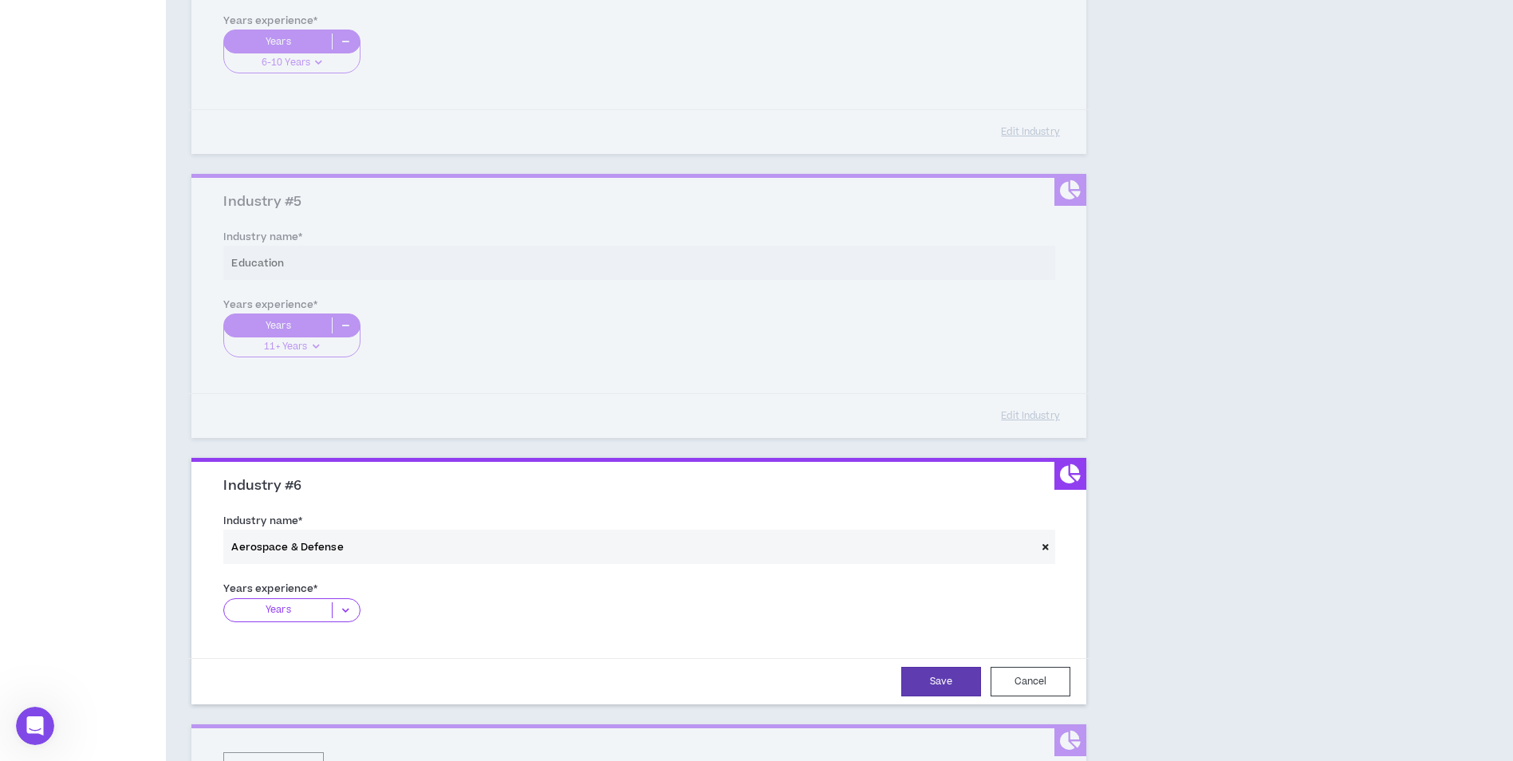
click at [346, 614] on icon at bounding box center [346, 610] width 26 height 16
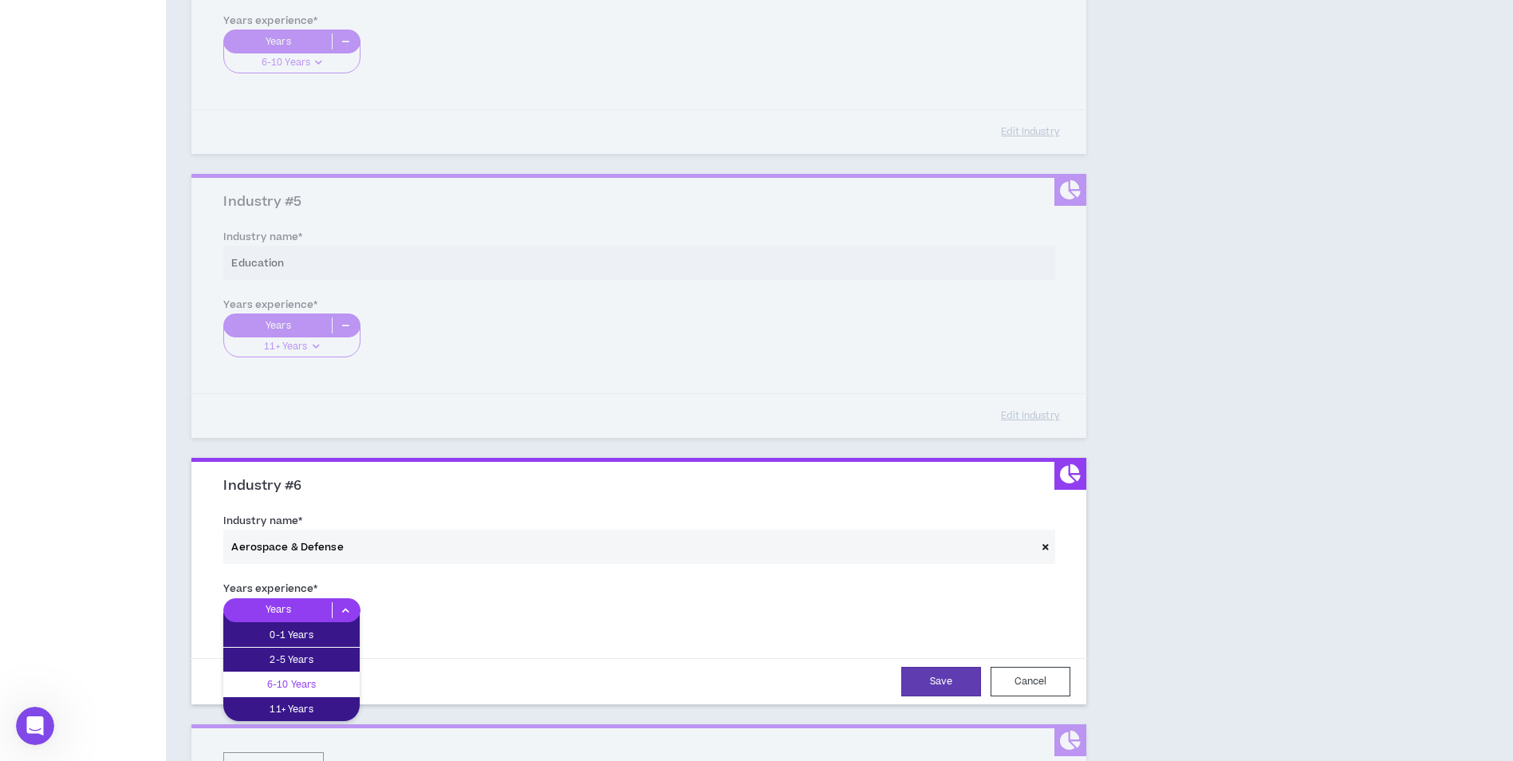
click at [333, 676] on p "6-10 Years" at bounding box center [291, 685] width 136 height 18
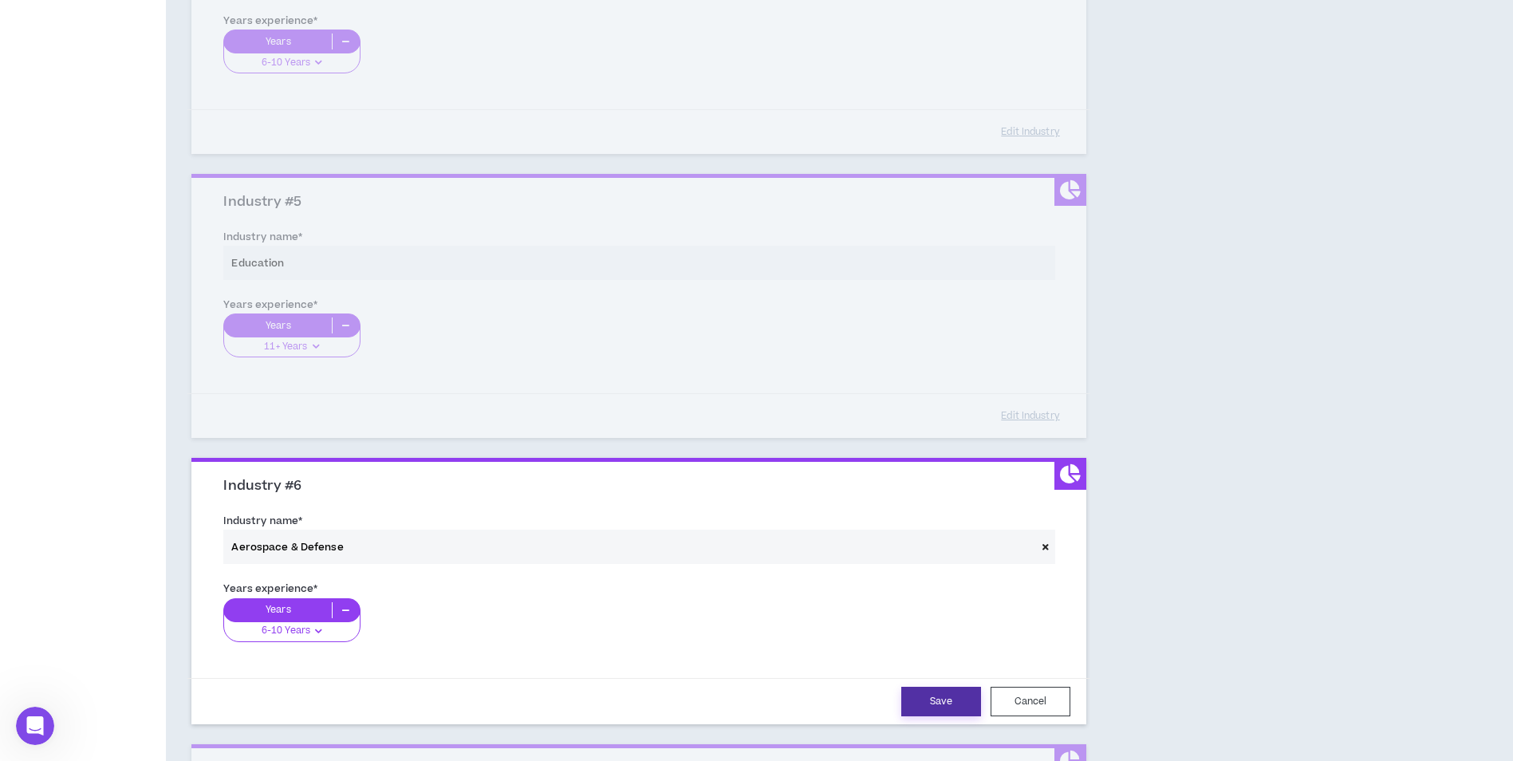
click at [955, 700] on button "Save" at bounding box center [941, 702] width 80 height 30
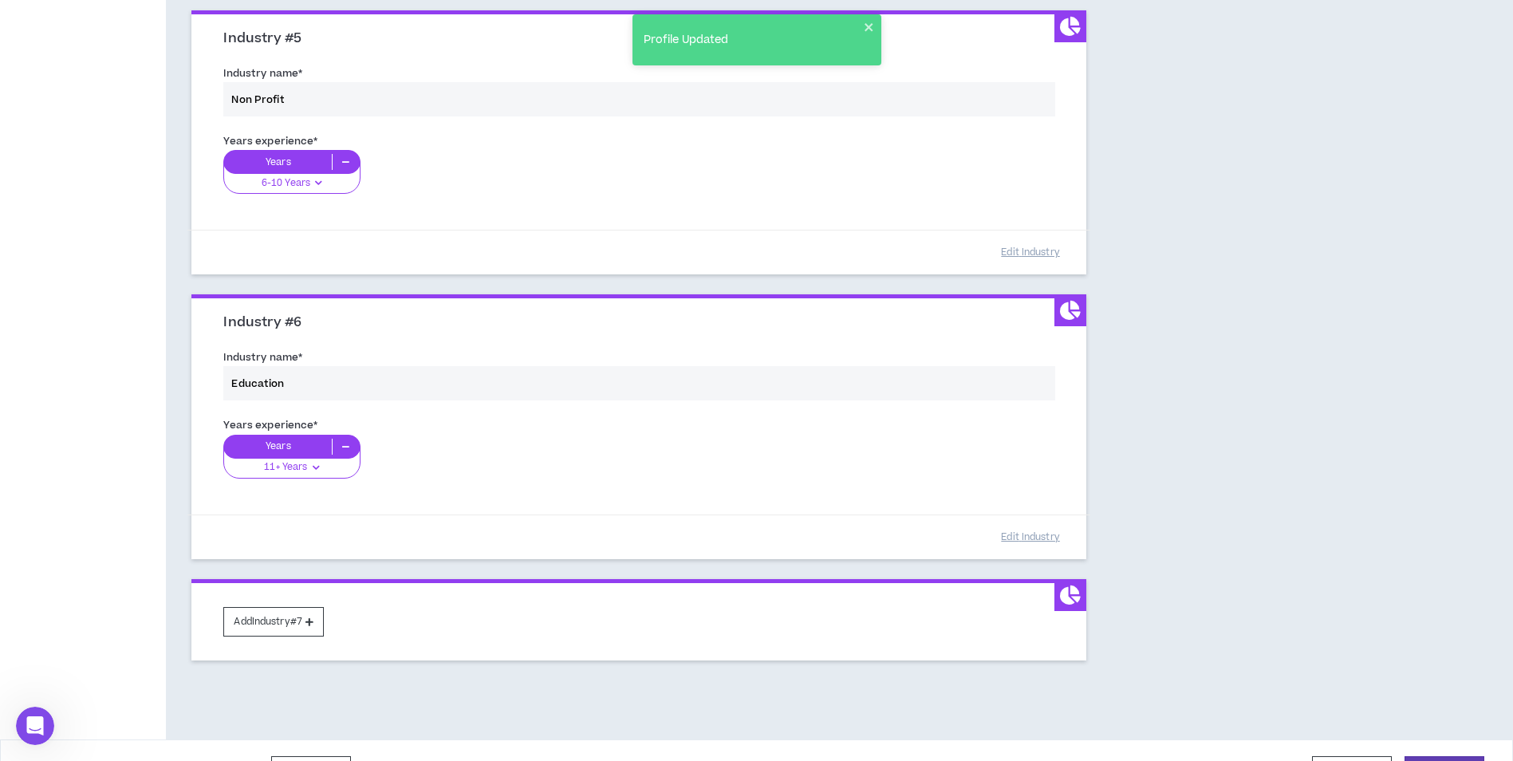
scroll to position [1345, 0]
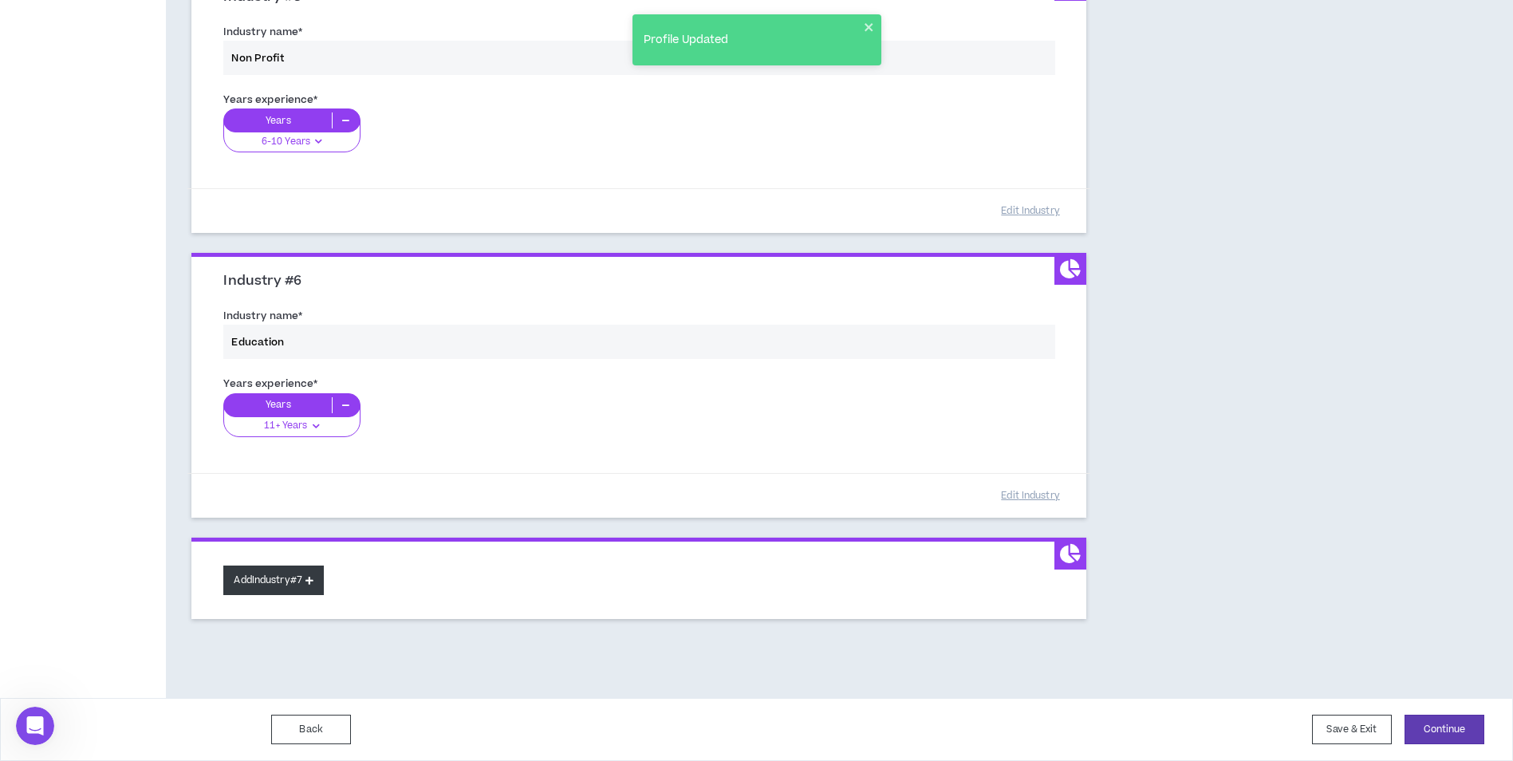
click at [267, 581] on button "Add Industry #7" at bounding box center [273, 581] width 101 height 30
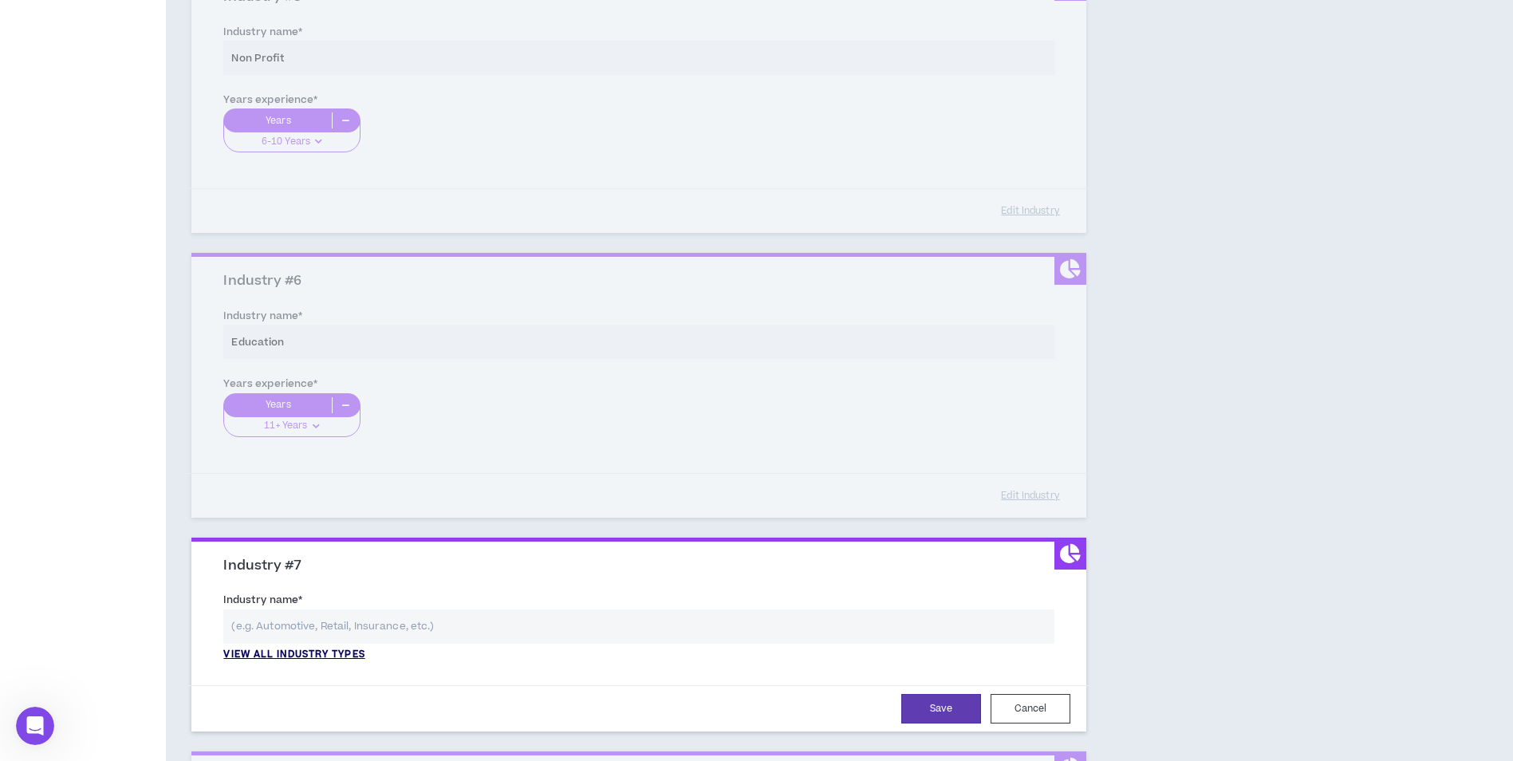
click at [298, 651] on p "View all industry types" at bounding box center [293, 655] width 141 height 14
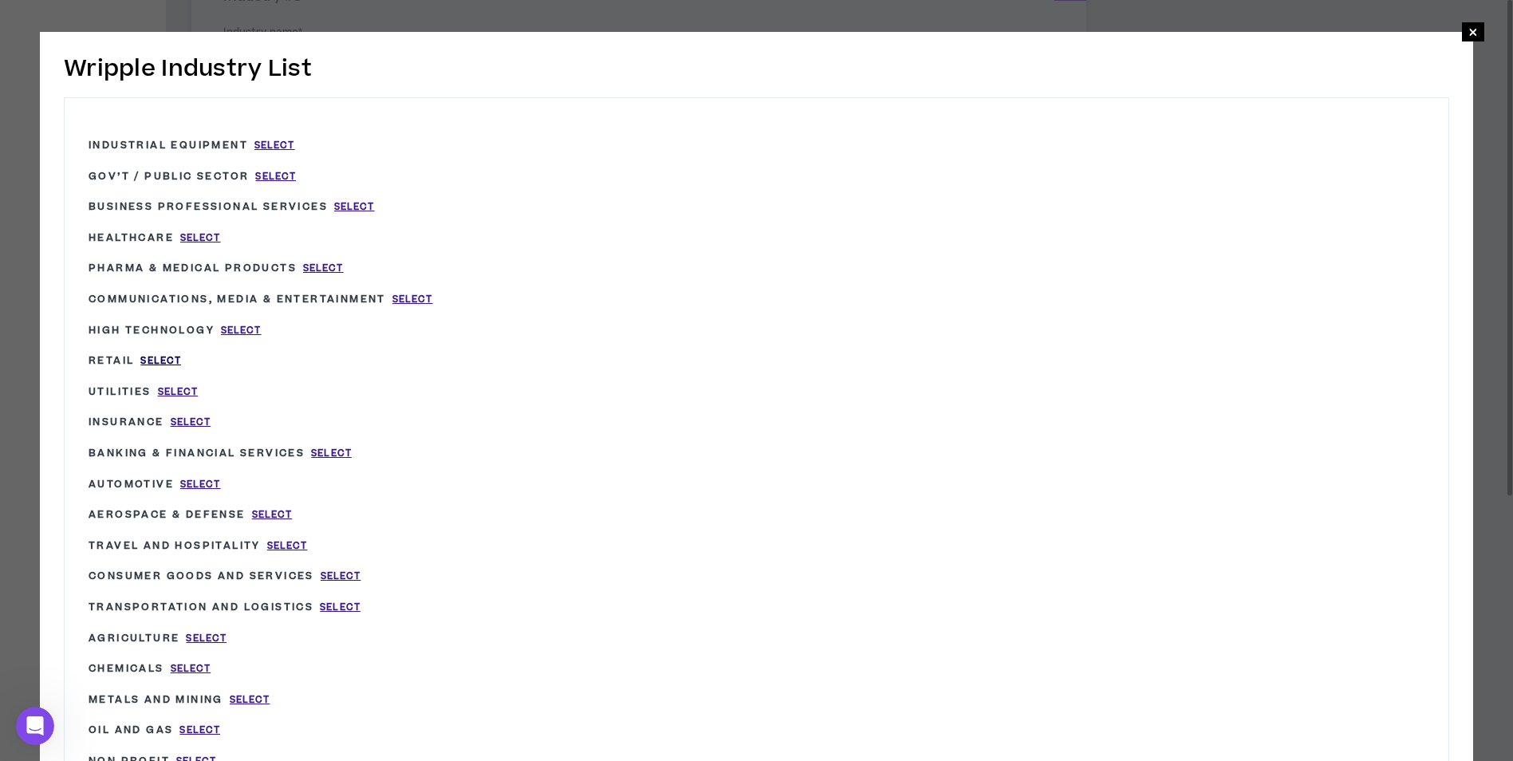
click at [160, 359] on span "Select" at bounding box center [160, 361] width 41 height 14
type input "Retail"
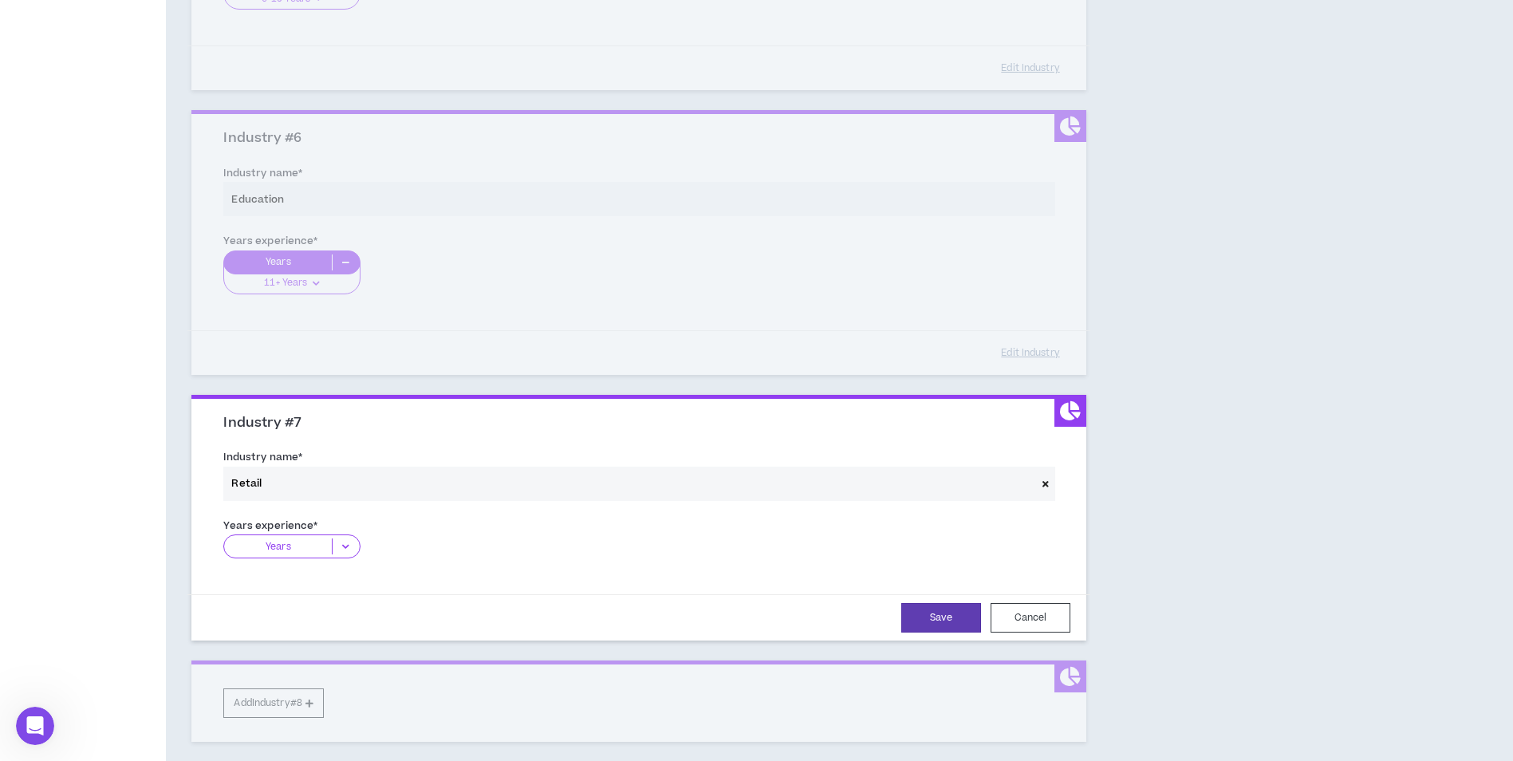
scroll to position [1505, 0]
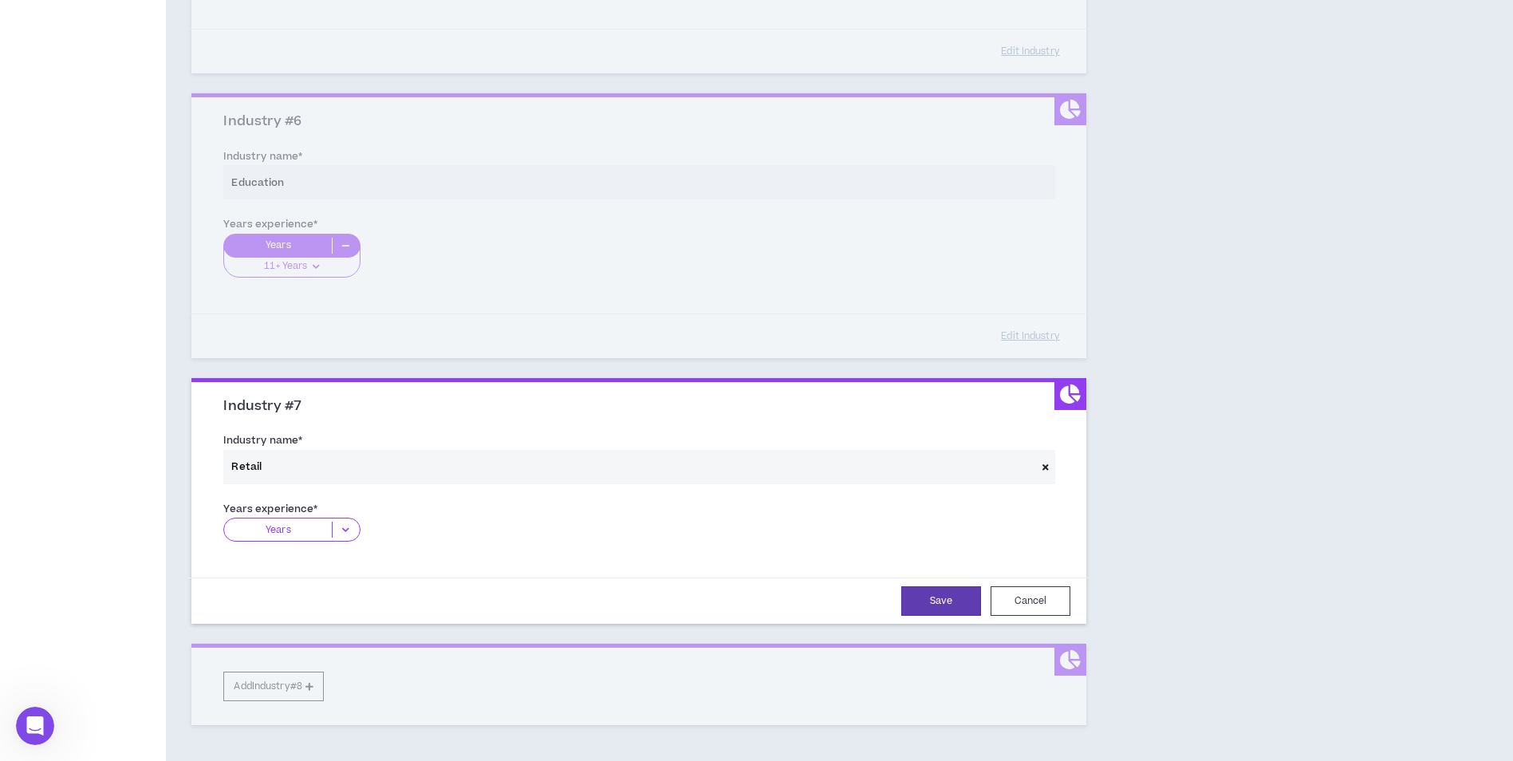
click at [344, 524] on icon at bounding box center [346, 530] width 26 height 16
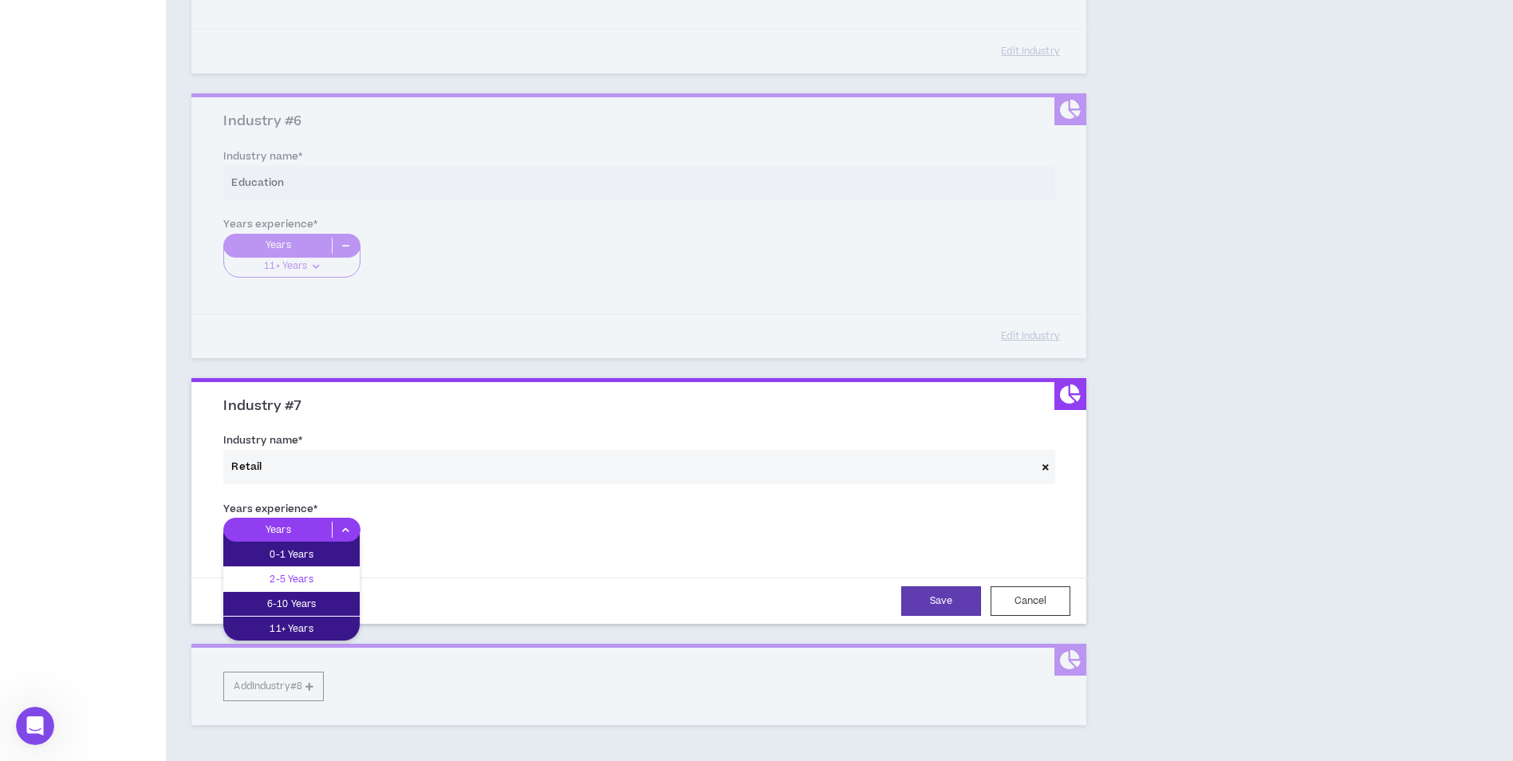
click at [335, 580] on p "2-5 Years" at bounding box center [291, 579] width 136 height 18
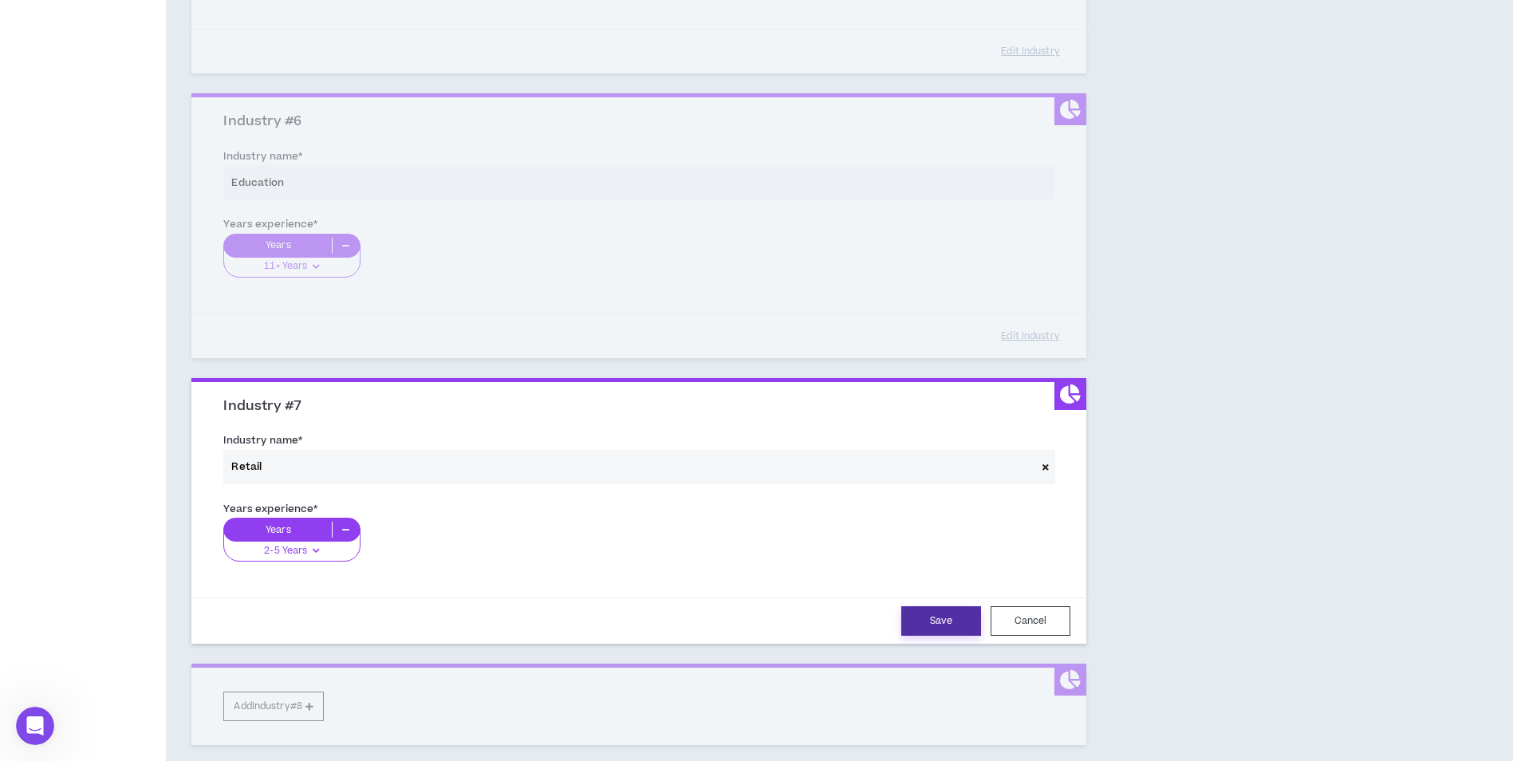
click at [945, 613] on button "Save" at bounding box center [941, 621] width 80 height 30
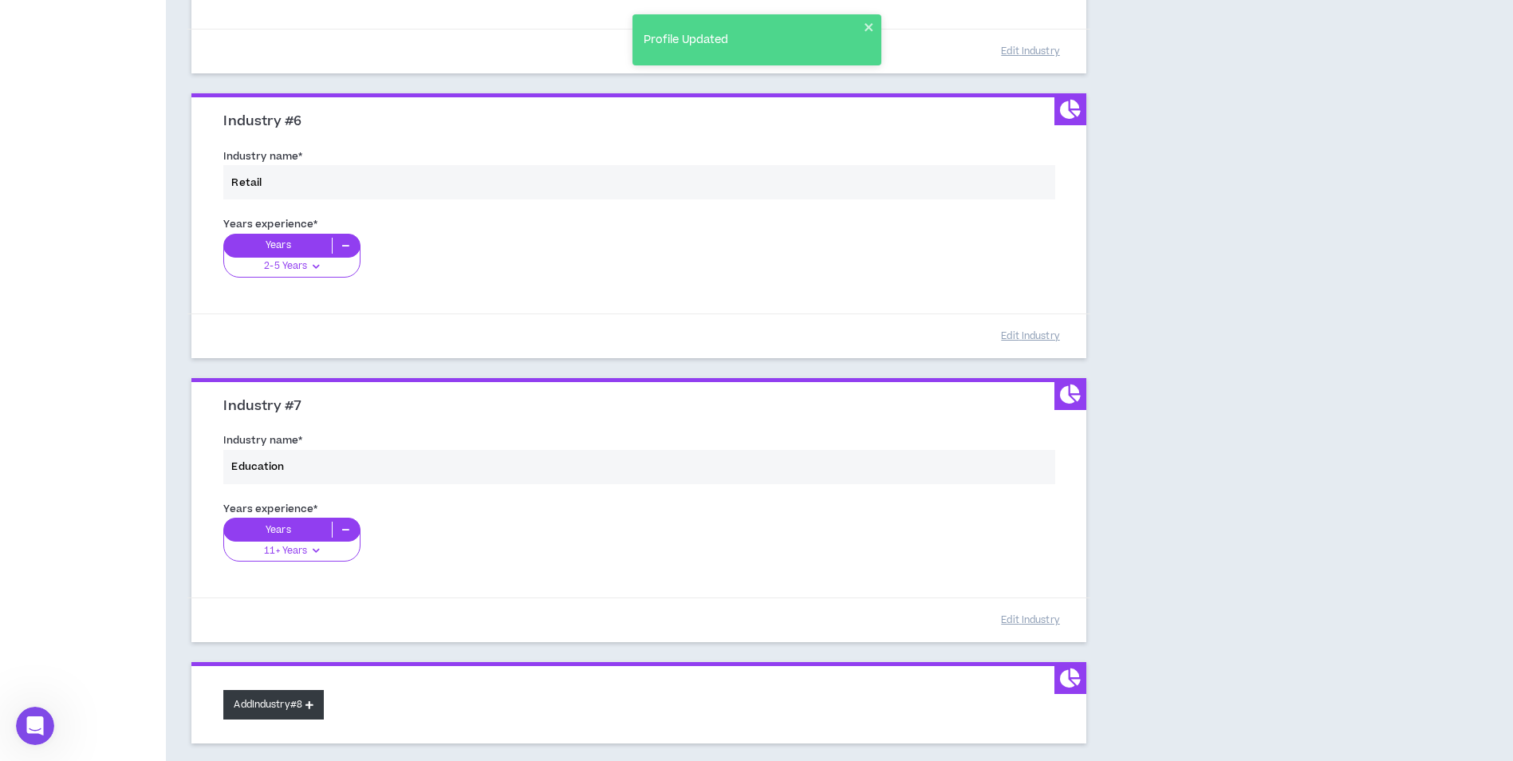
click at [305, 704] on button "Add Industry #8" at bounding box center [273, 705] width 101 height 30
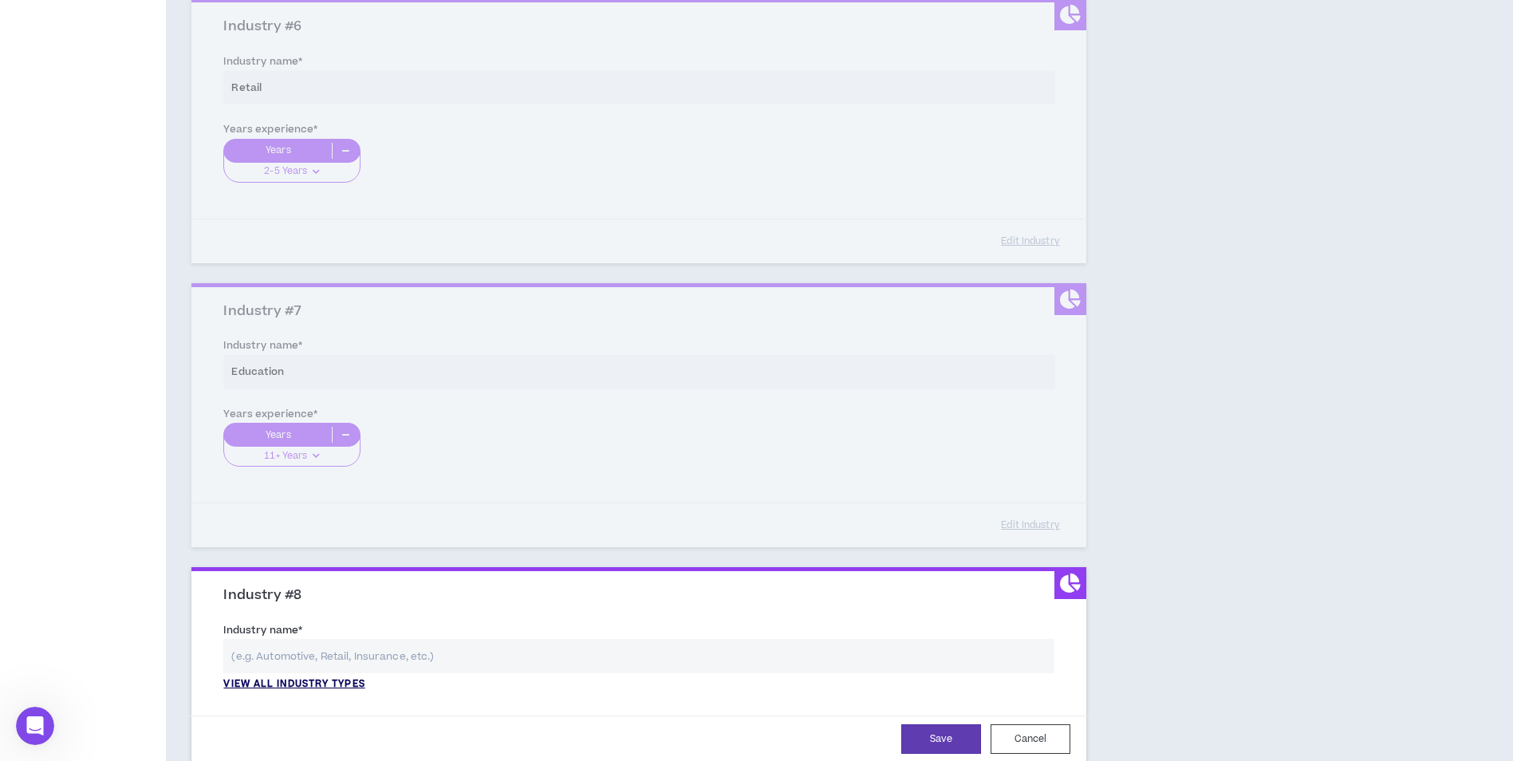
scroll to position [1824, 0]
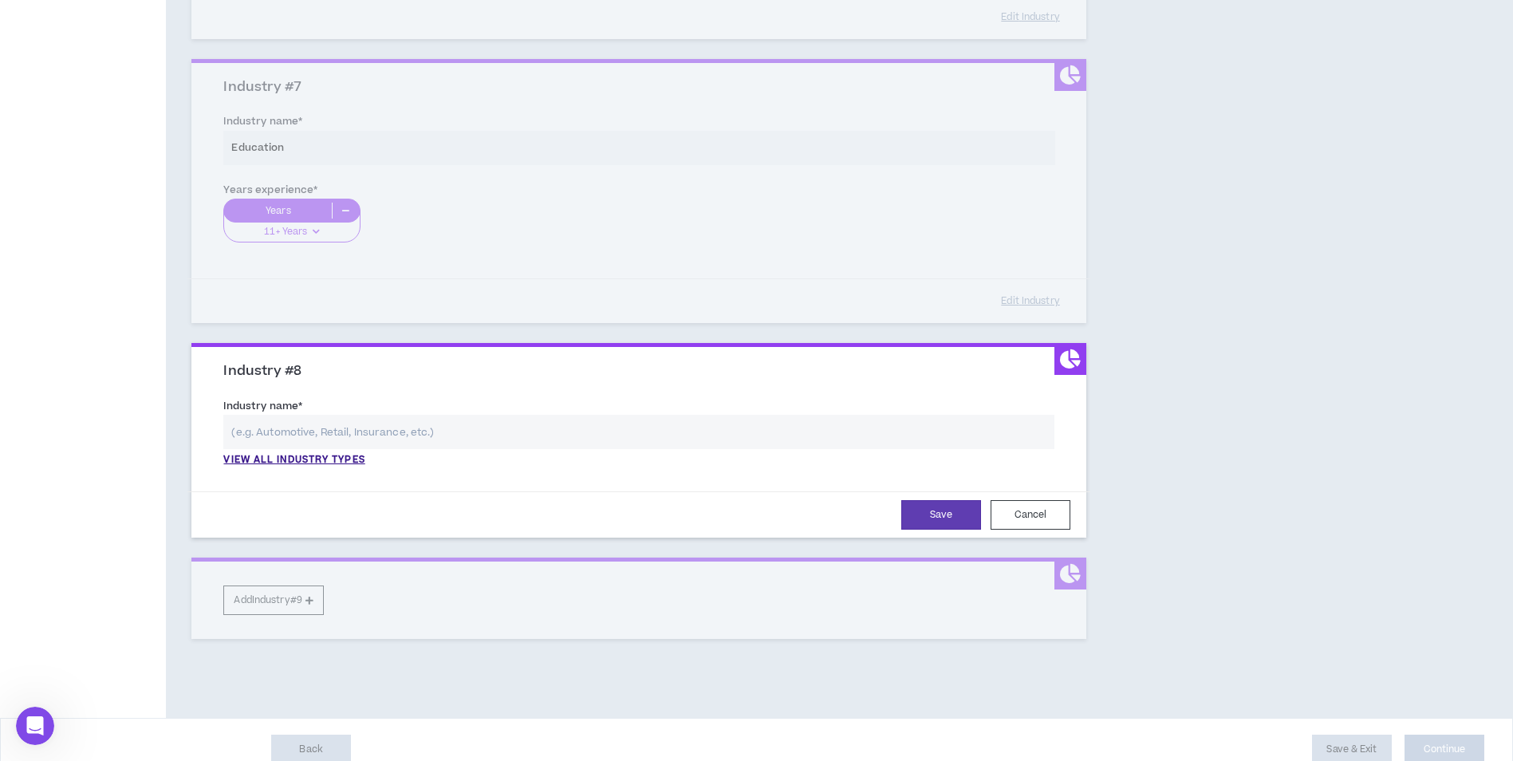
click at [292, 452] on div "View all industry types" at bounding box center [638, 441] width 831 height 53
click at [291, 459] on p "View all industry types" at bounding box center [293, 460] width 141 height 14
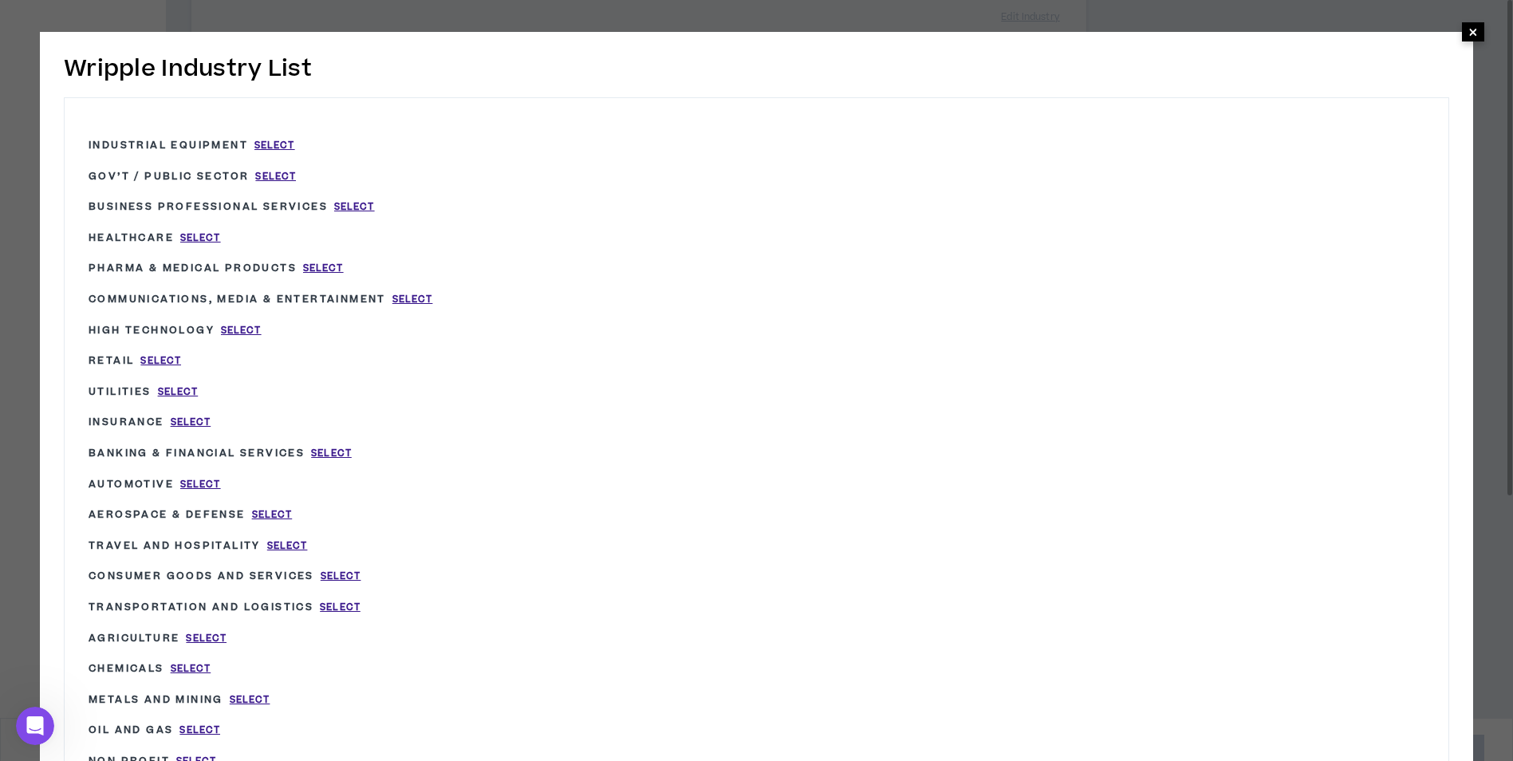
click at [1473, 22] on span "×" at bounding box center [1474, 31] width 10 height 19
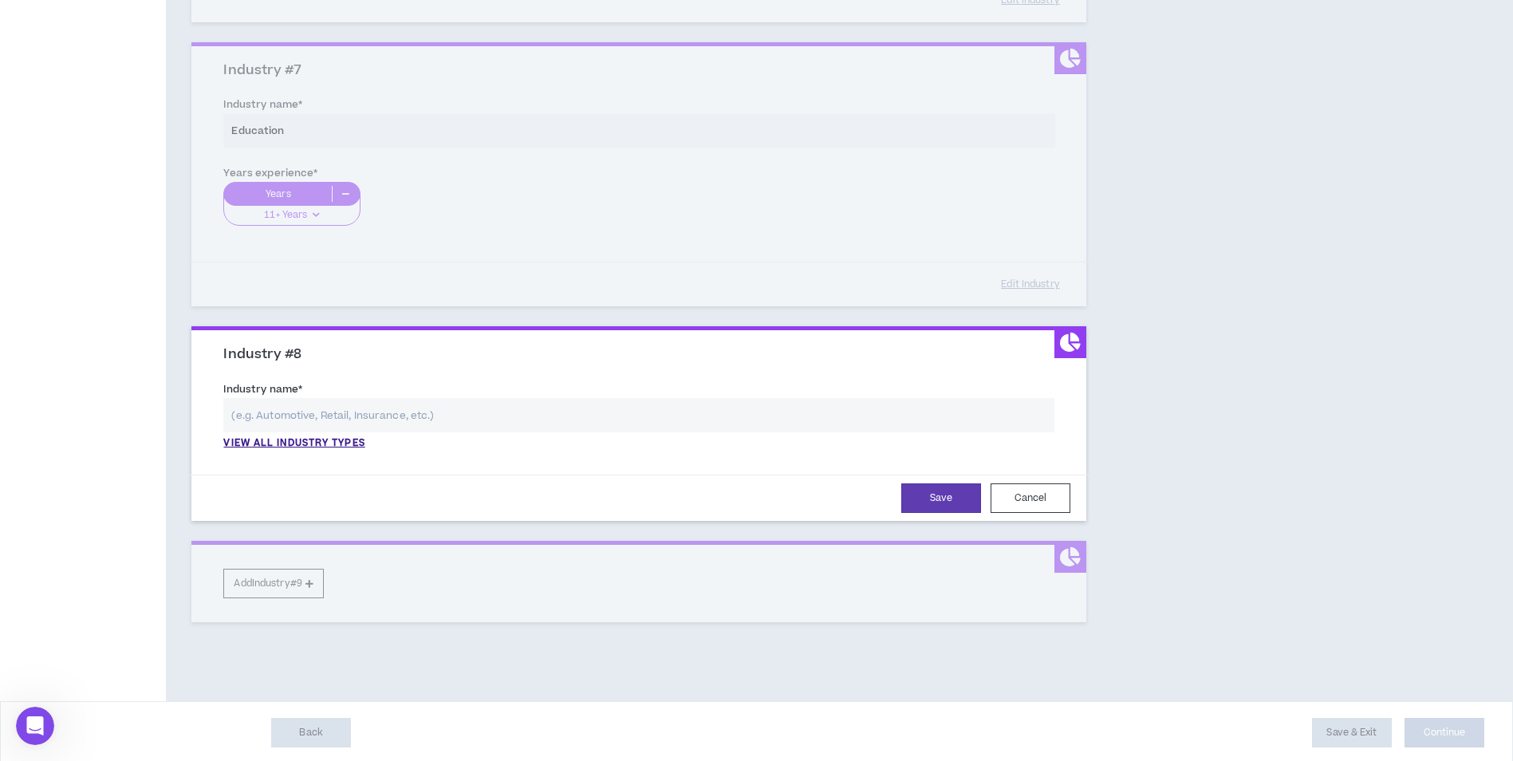
scroll to position [1844, 0]
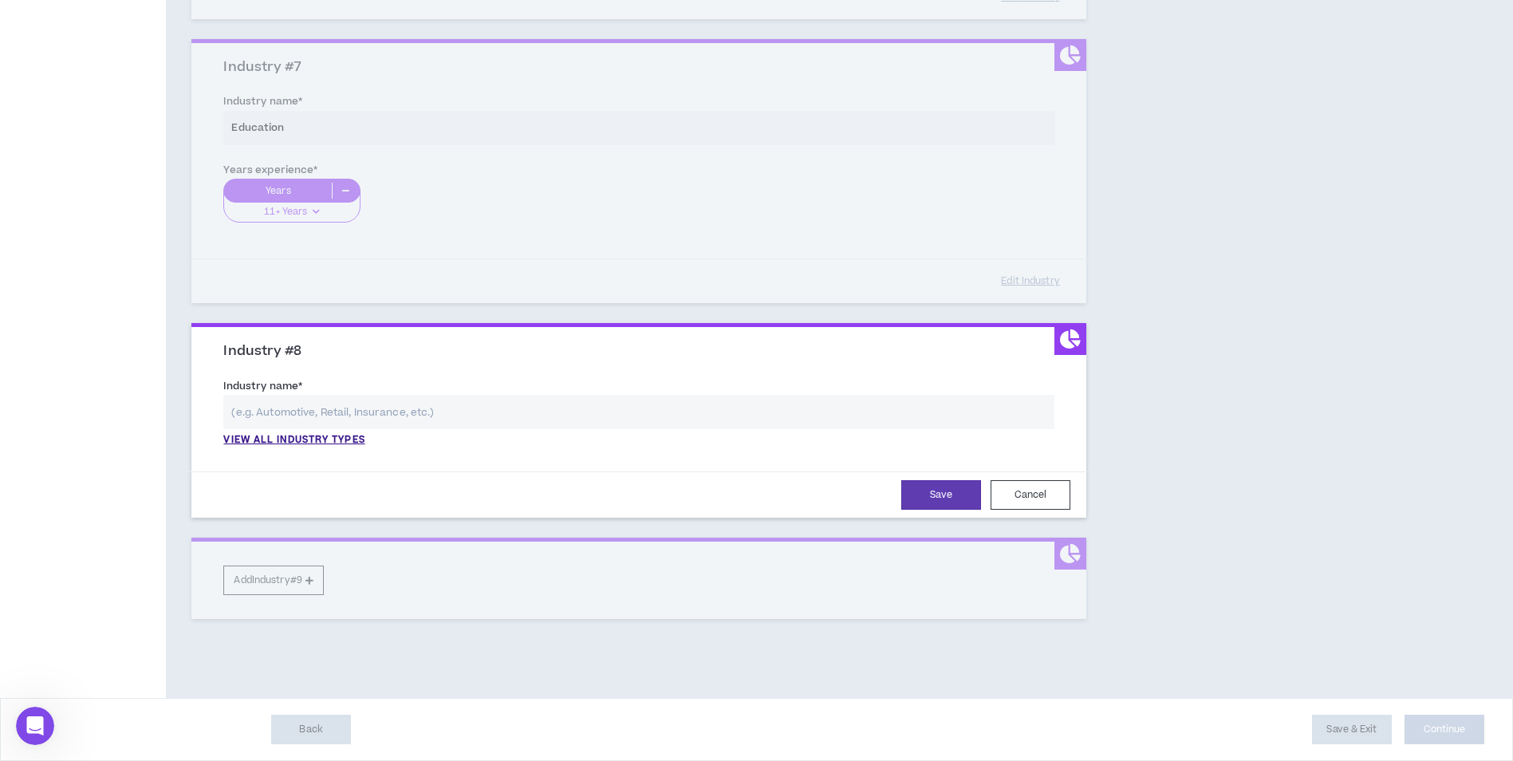
click at [1008, 503] on button "Cancel" at bounding box center [1031, 495] width 80 height 30
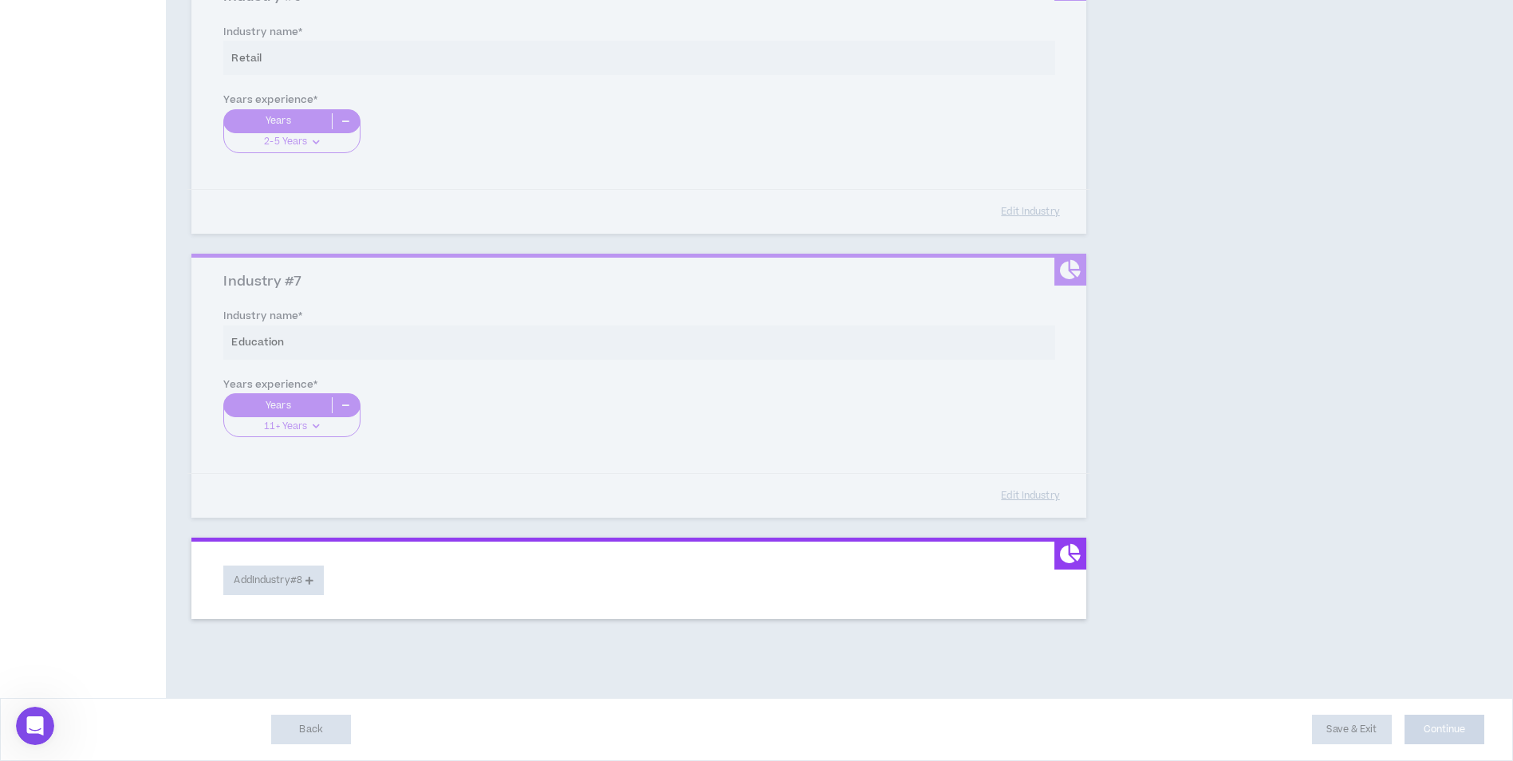
scroll to position [1629, 0]
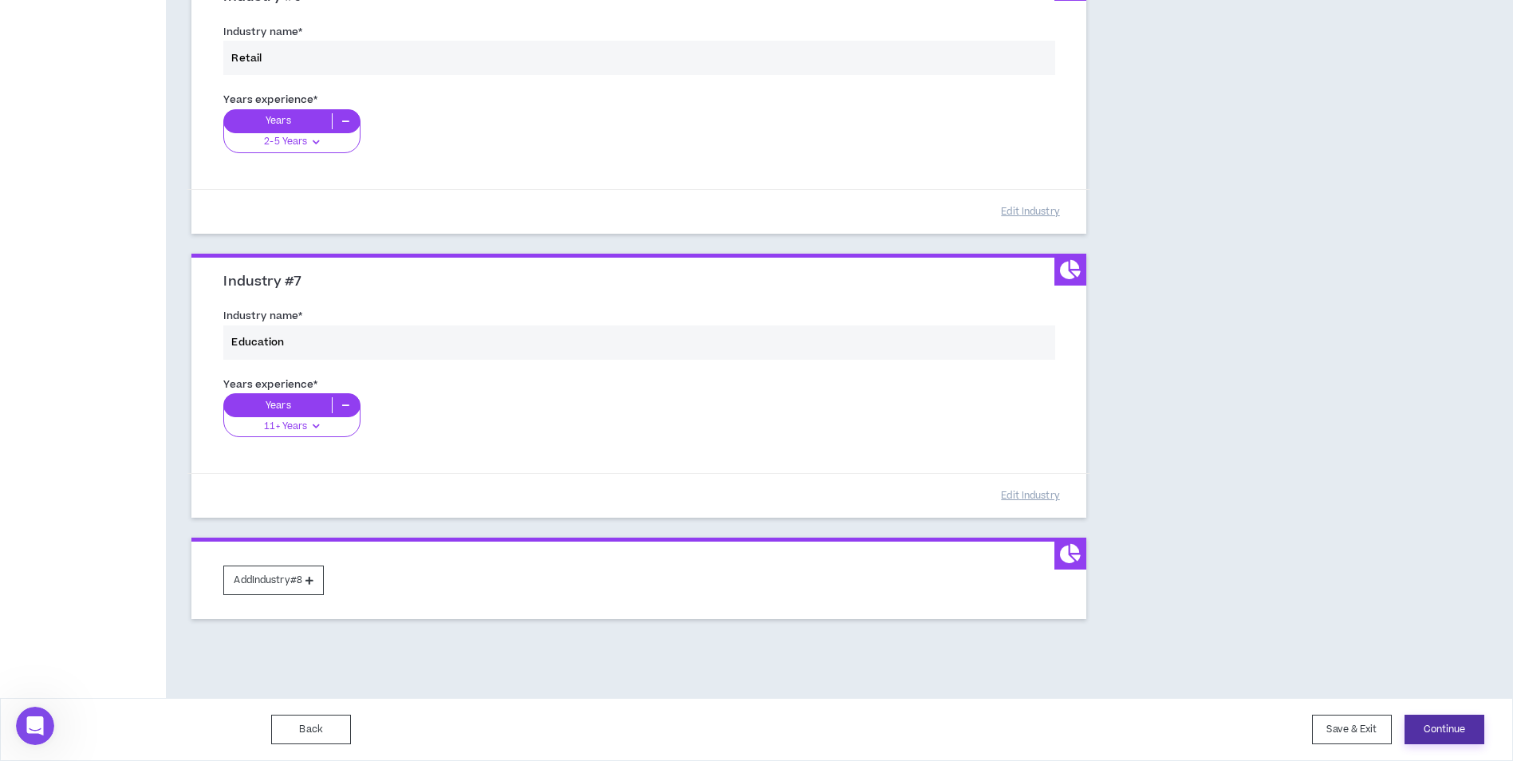
click at [1445, 736] on button "Continue" at bounding box center [1445, 730] width 80 height 30
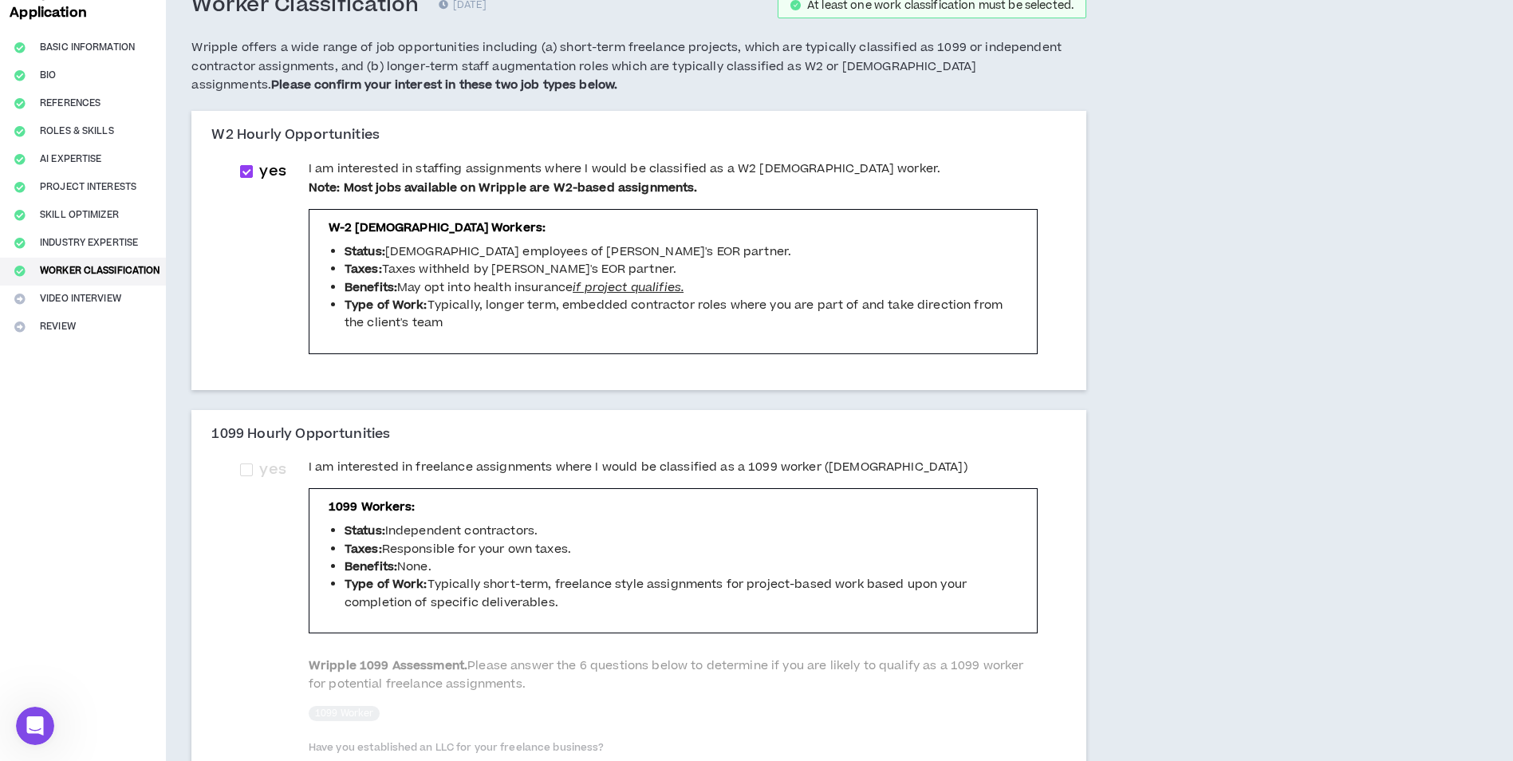
scroll to position [160, 0]
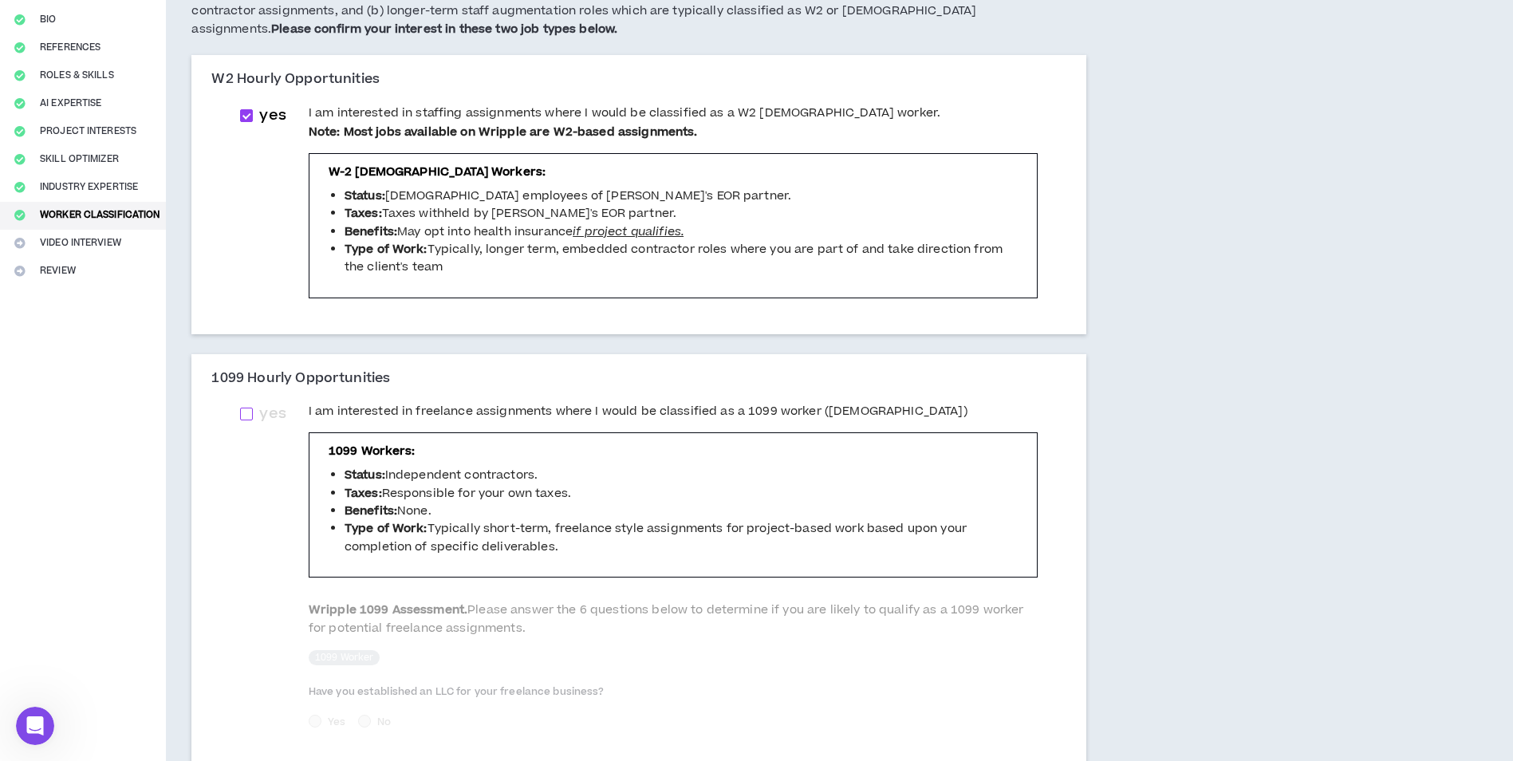
click at [251, 415] on span at bounding box center [246, 414] width 13 height 13
checkbox input "****"
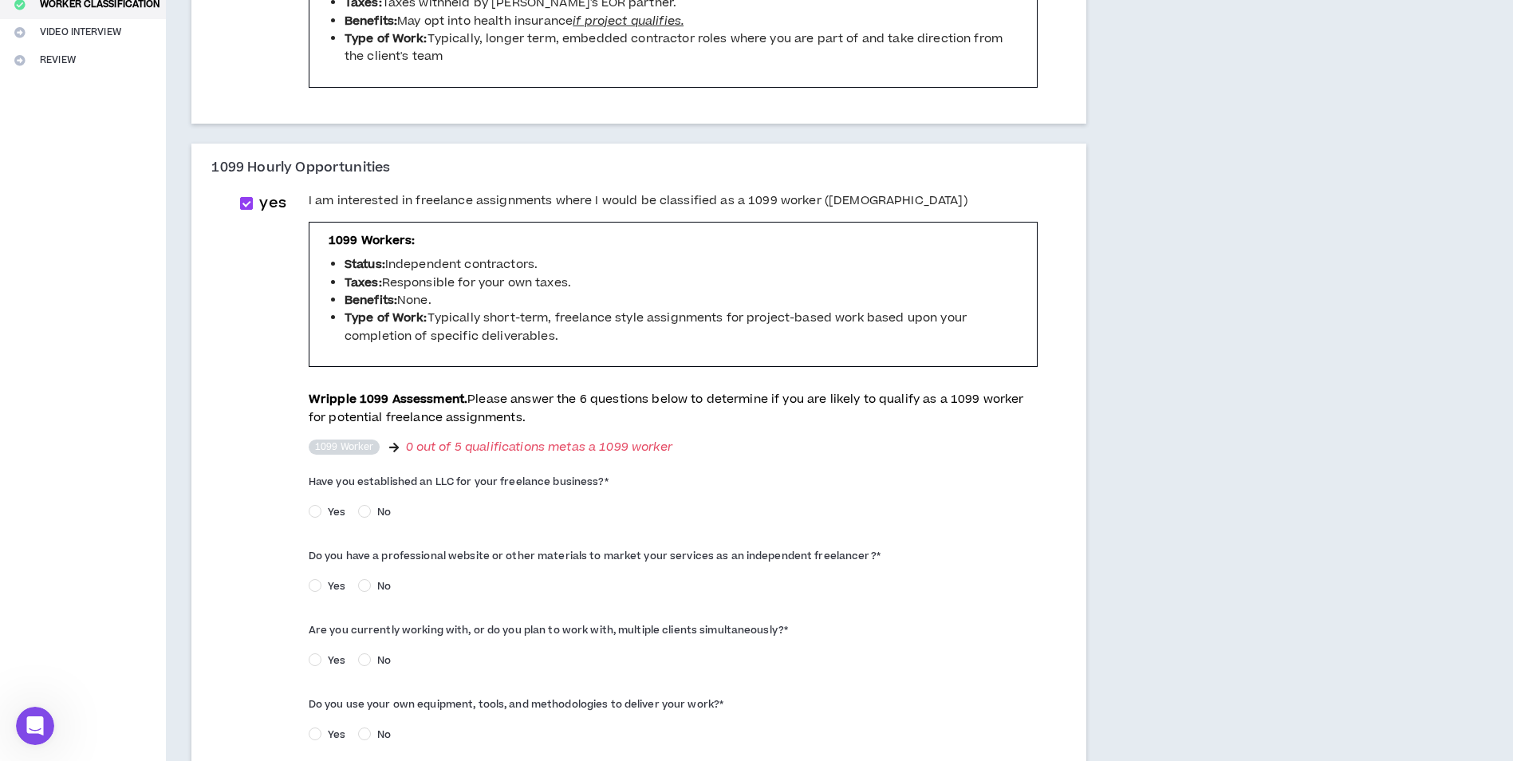
scroll to position [399, 0]
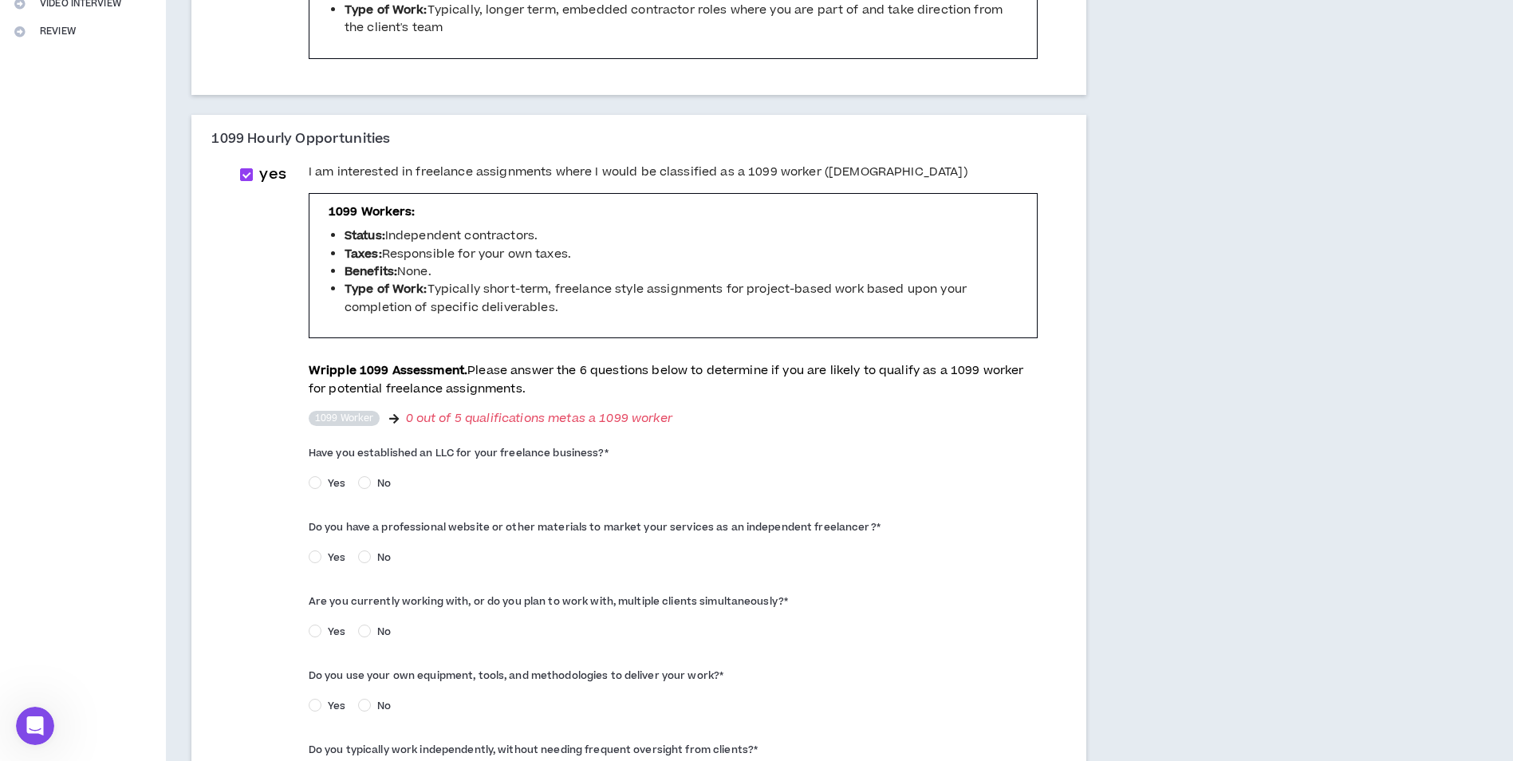
click at [438, 418] on span "0 out of 5 qualifications met as a 1099 worker" at bounding box center [539, 419] width 266 height 16
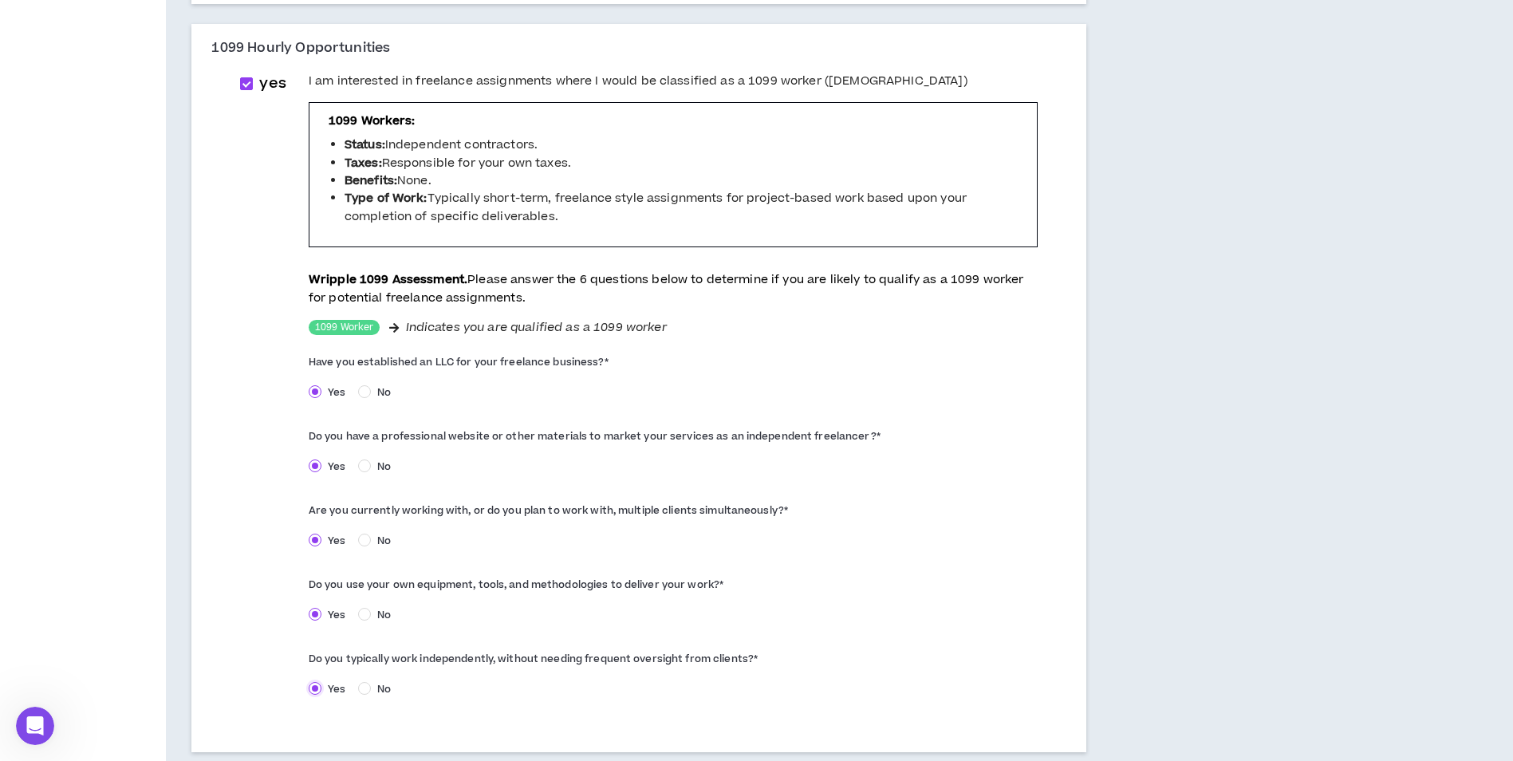
scroll to position [604, 0]
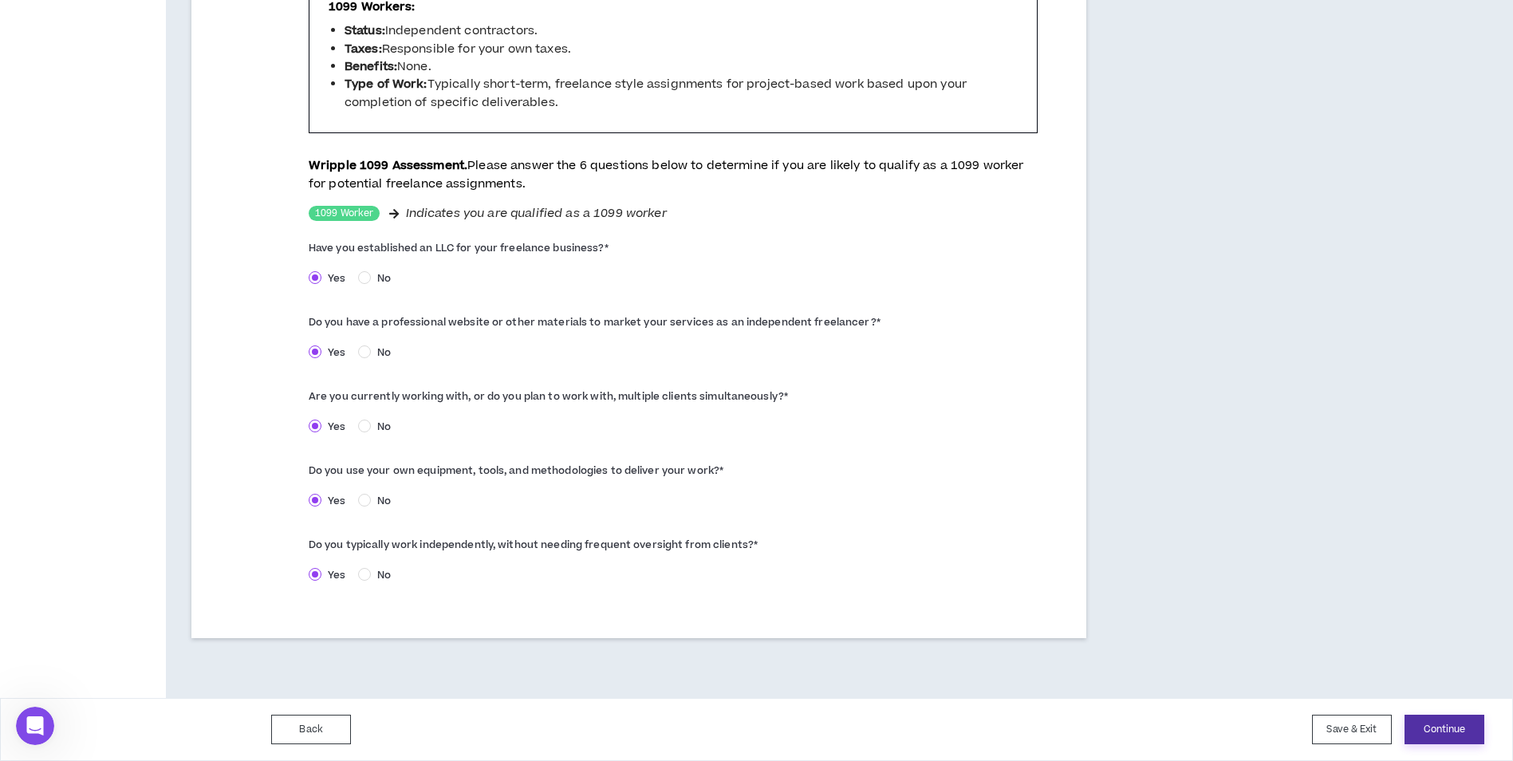
click at [1430, 730] on button "Continue" at bounding box center [1445, 730] width 80 height 30
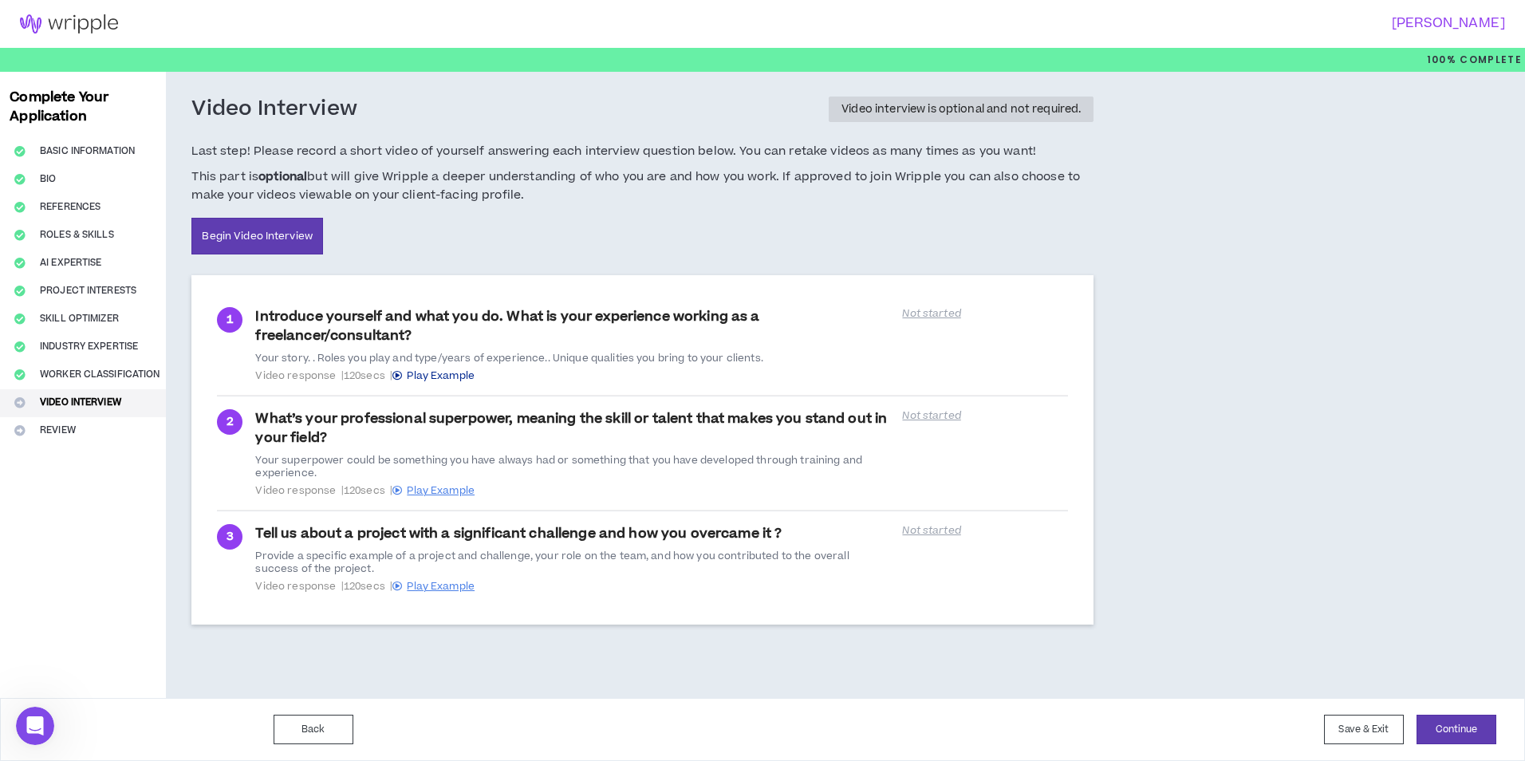
click at [456, 375] on span "Play Example" at bounding box center [441, 376] width 68 height 14
click at [1370, 723] on button "Save & Exit" at bounding box center [1364, 730] width 80 height 30
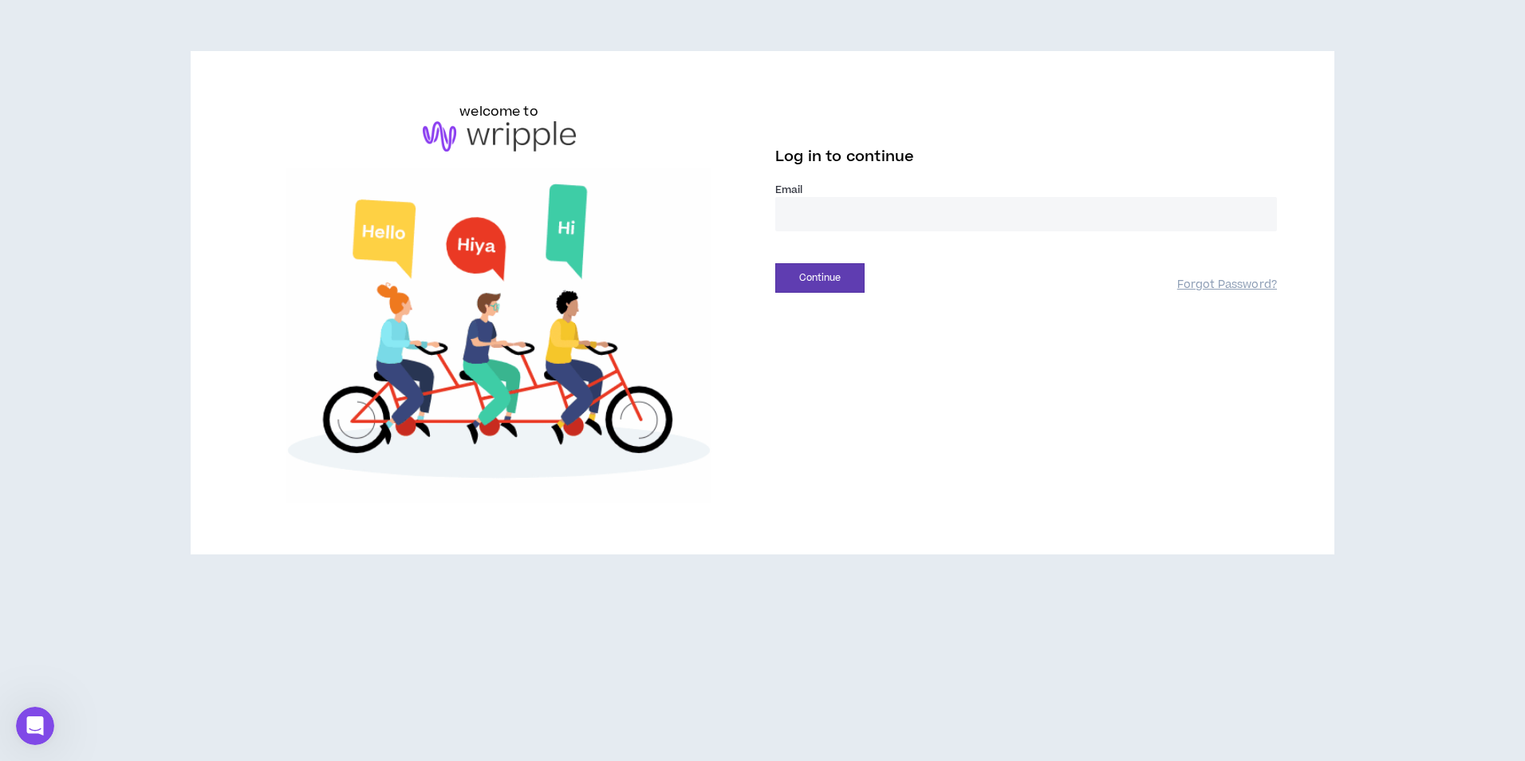
click at [862, 214] on input "email" at bounding box center [1026, 214] width 502 height 34
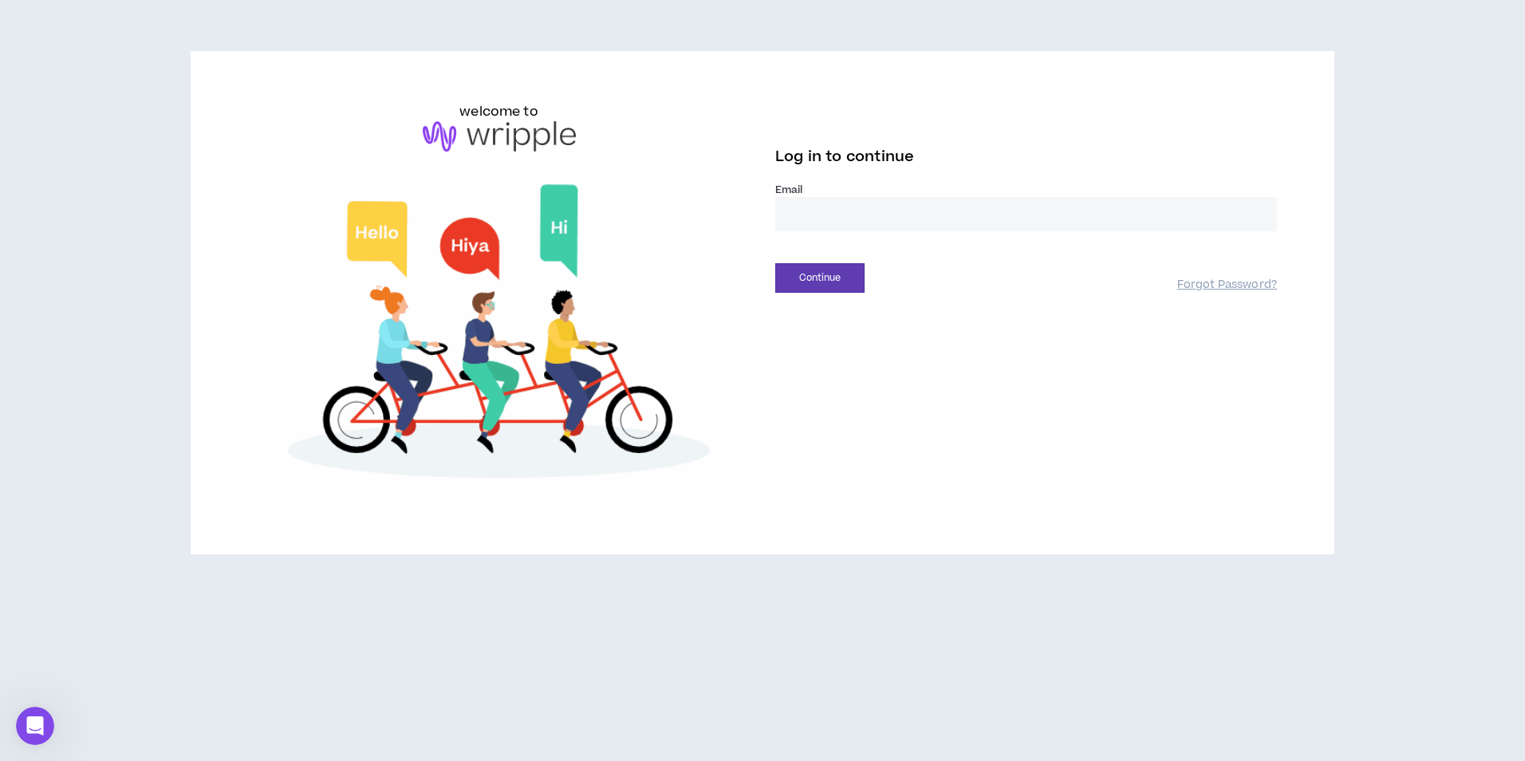
click at [782, 594] on div "welcome to Log in to continue Email * Continue Forgot Password?" at bounding box center [762, 309] width 1525 height 618
